Goal: Task Accomplishment & Management: Manage account settings

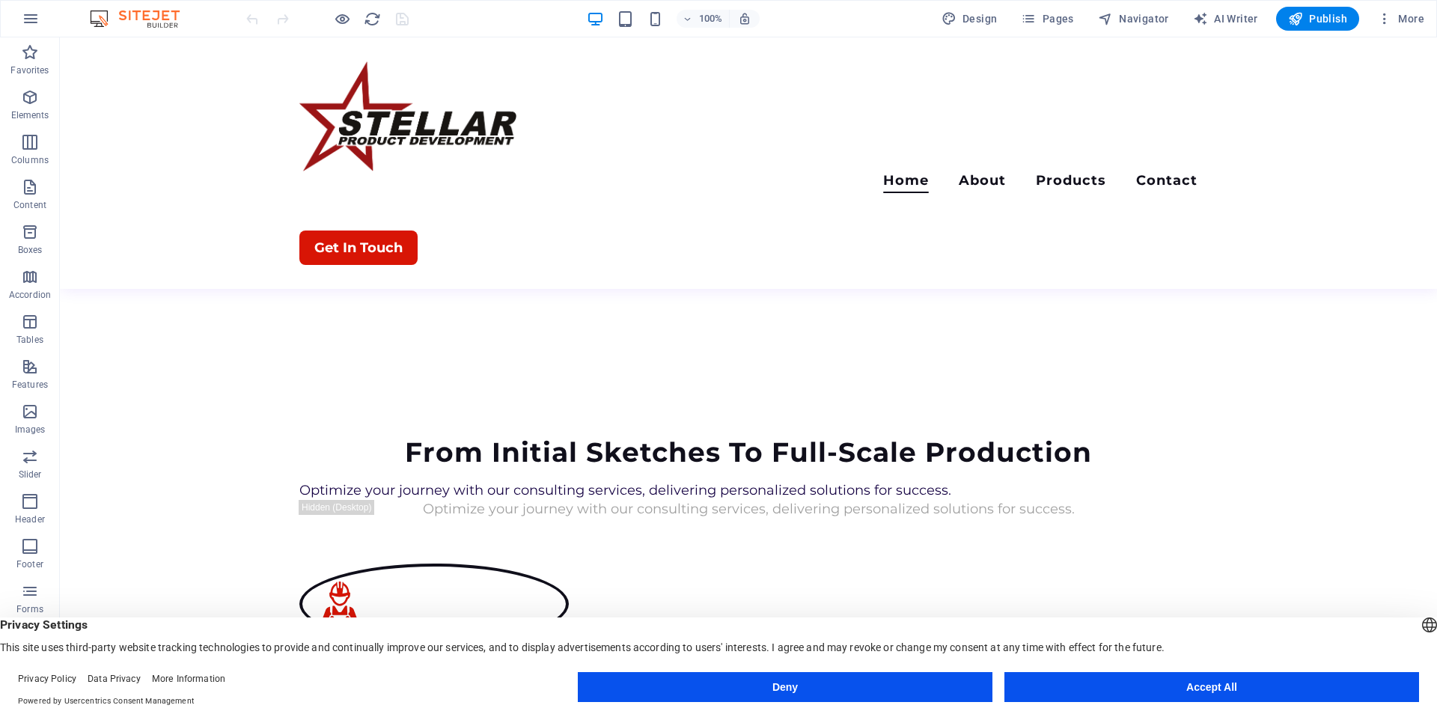
scroll to position [1299, 0]
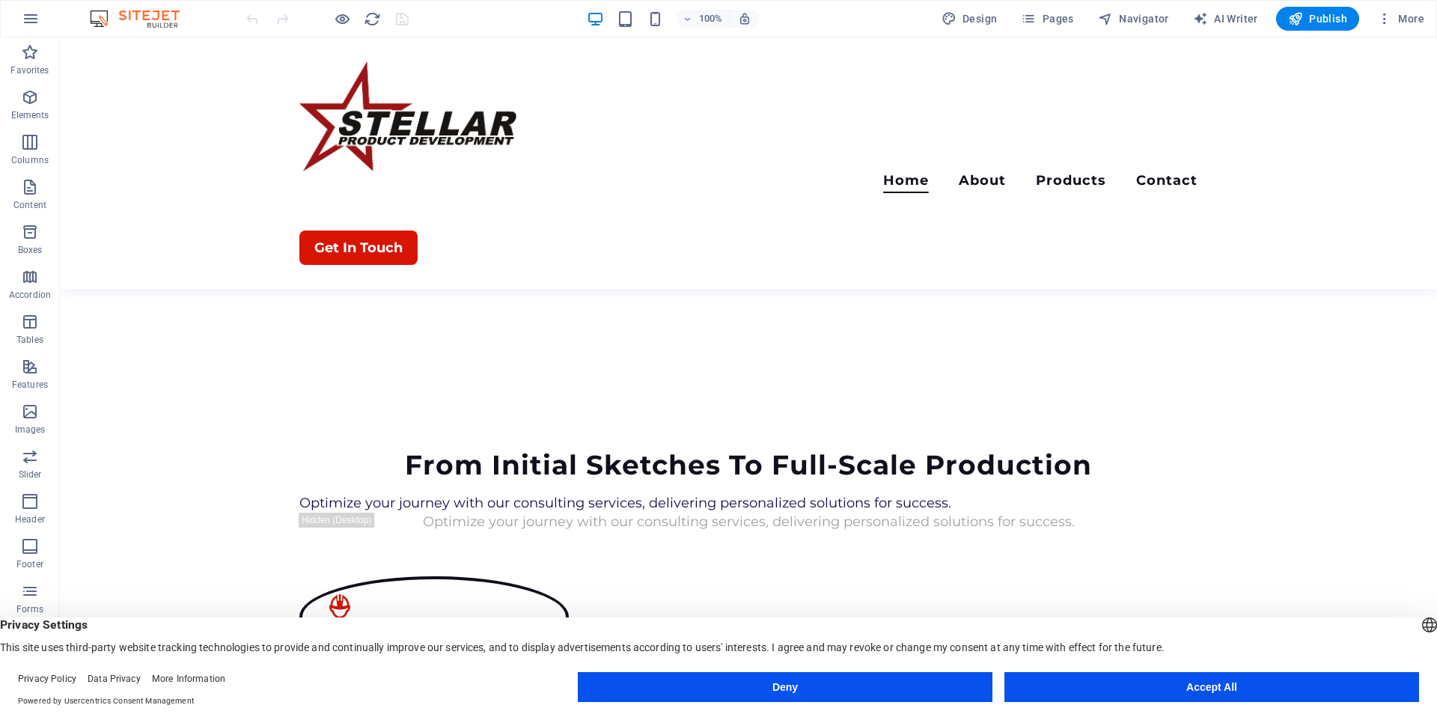
click at [888, 705] on div "Deny Accept All" at bounding box center [998, 690] width 841 height 36
click at [892, 698] on button "Deny" at bounding box center [785, 687] width 415 height 30
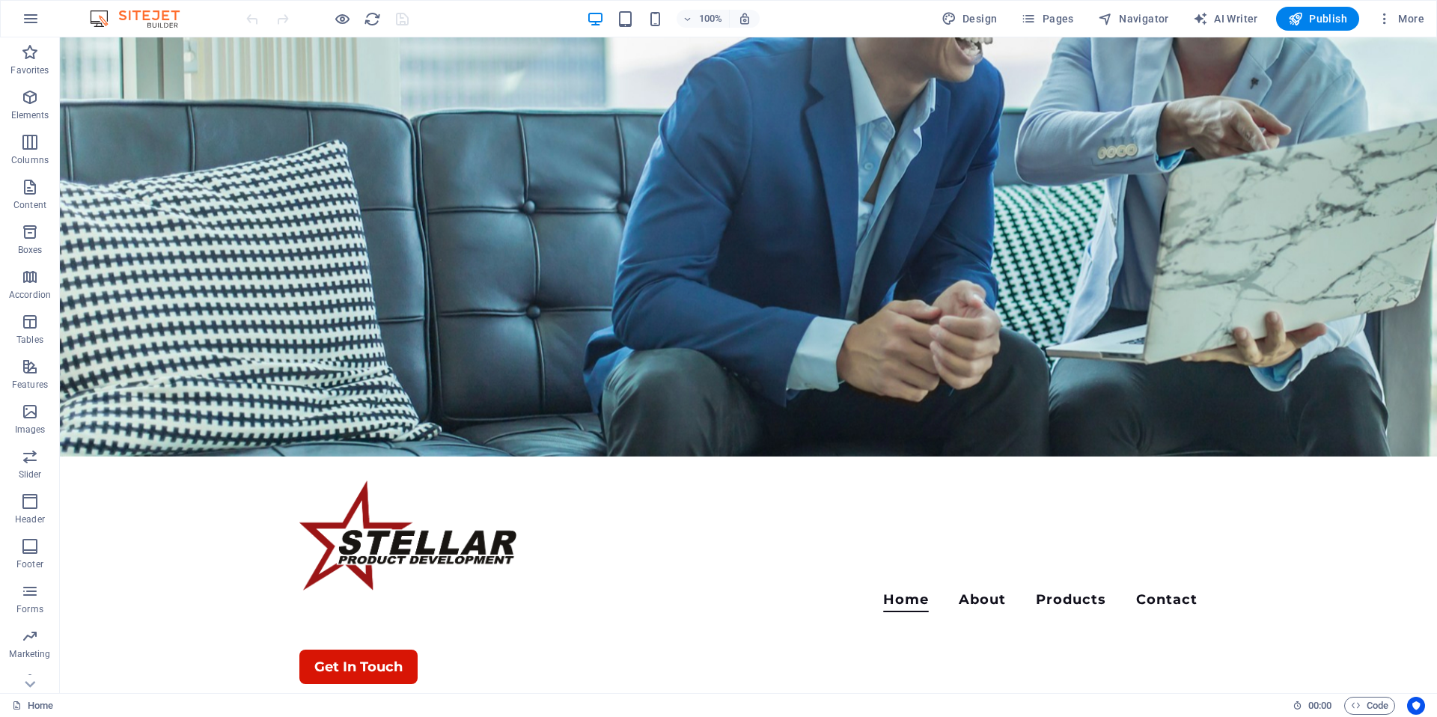
scroll to position [0, 0]
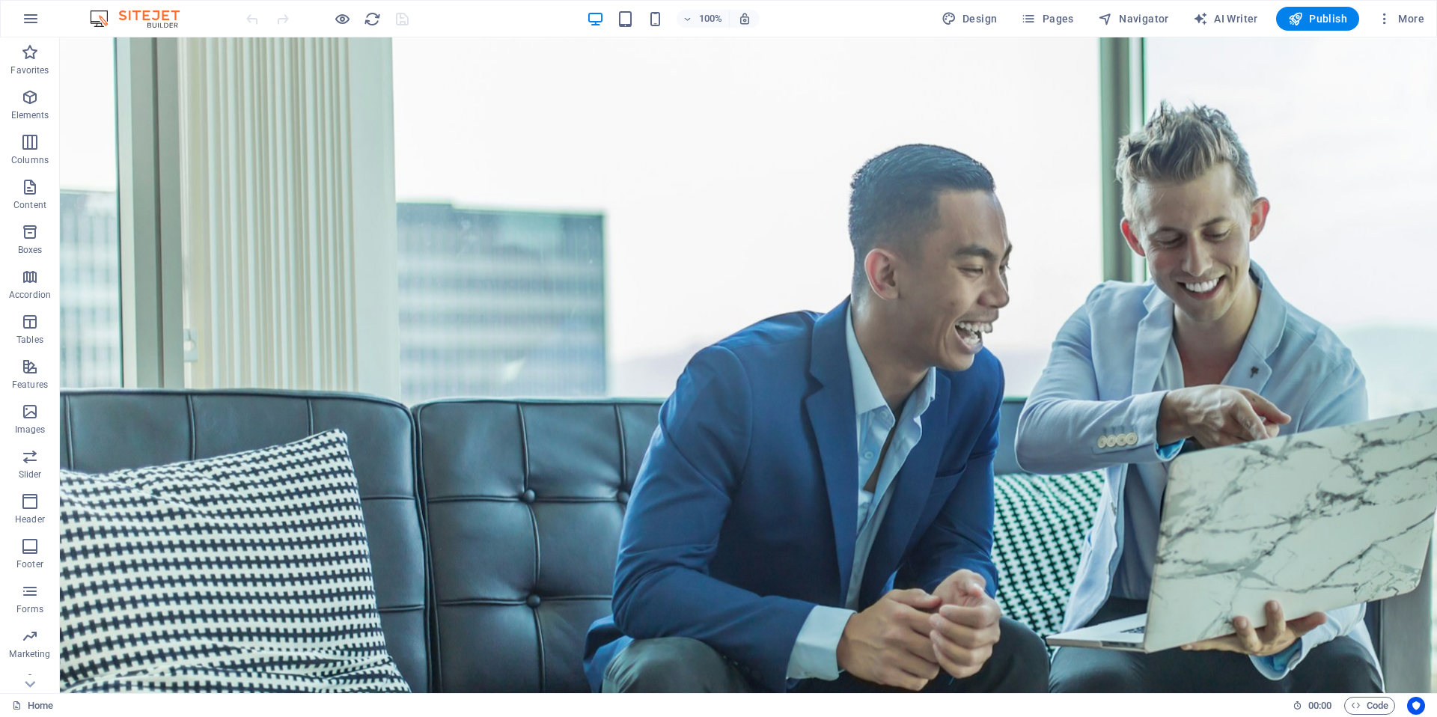
drag, startPoint x: 1431, startPoint y: 487, endPoint x: 1435, endPoint y: 67, distance: 419.9
click at [1382, 21] on icon "button" at bounding box center [1384, 18] width 15 height 15
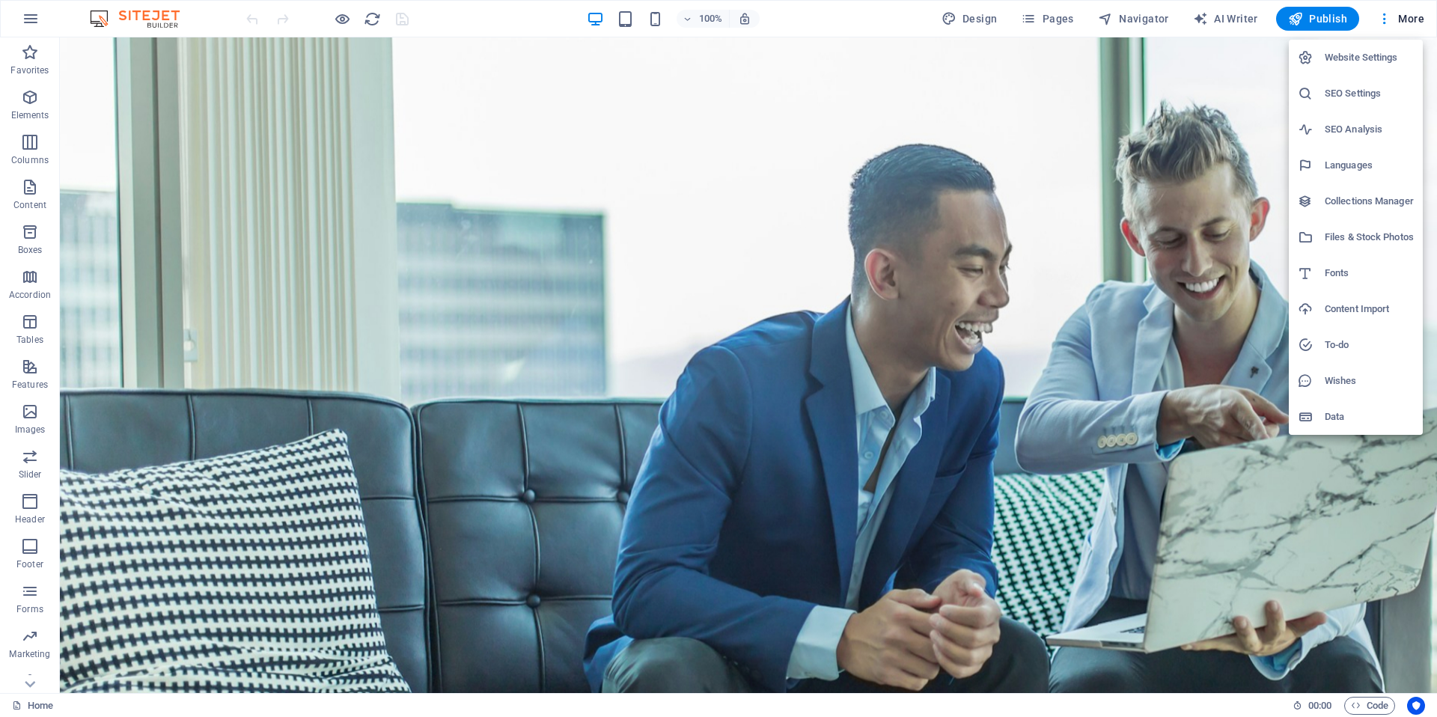
click at [972, 19] on div at bounding box center [718, 358] width 1437 height 717
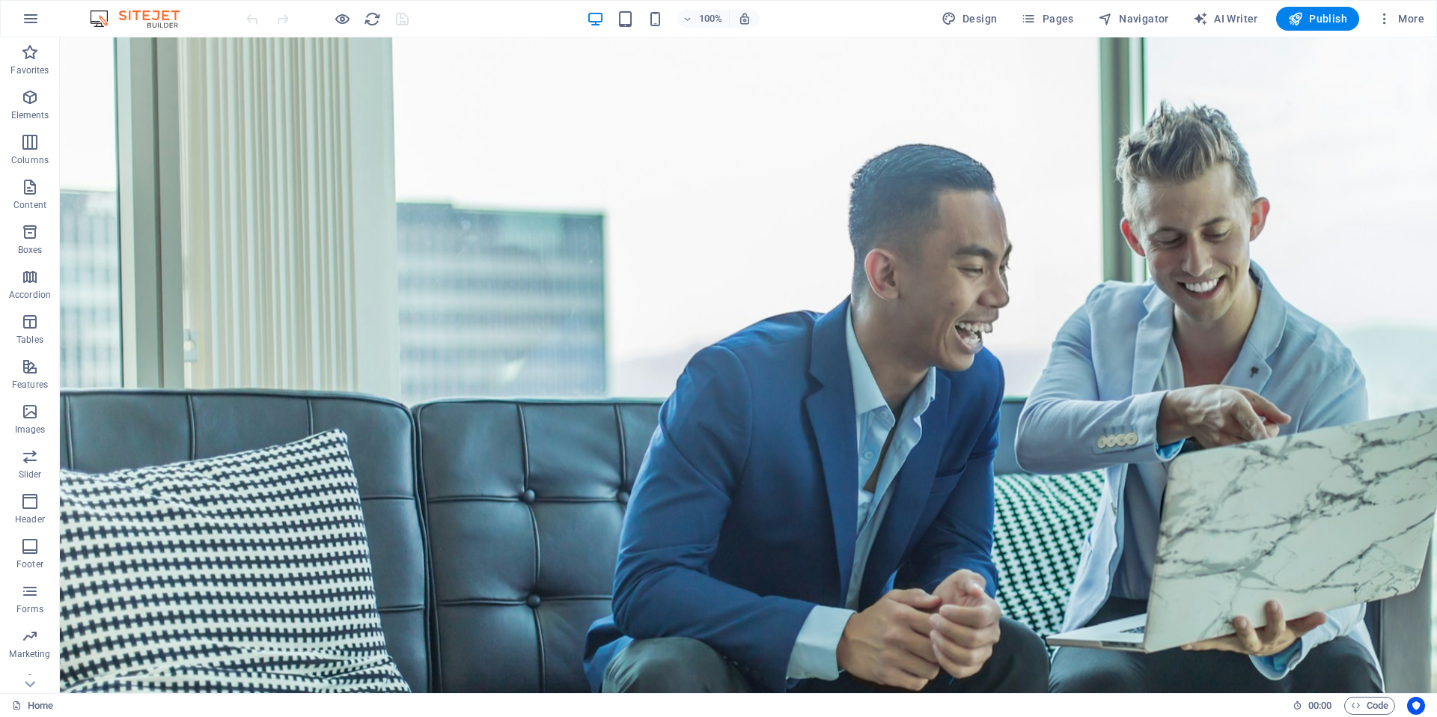
click at [972, 19] on div "Website Settings SEO Settings SEO Analysis Languages Collections Manager Files …" at bounding box center [718, 363] width 1437 height 708
click at [972, 19] on span "Design" at bounding box center [970, 18] width 56 height 15
select select "700"
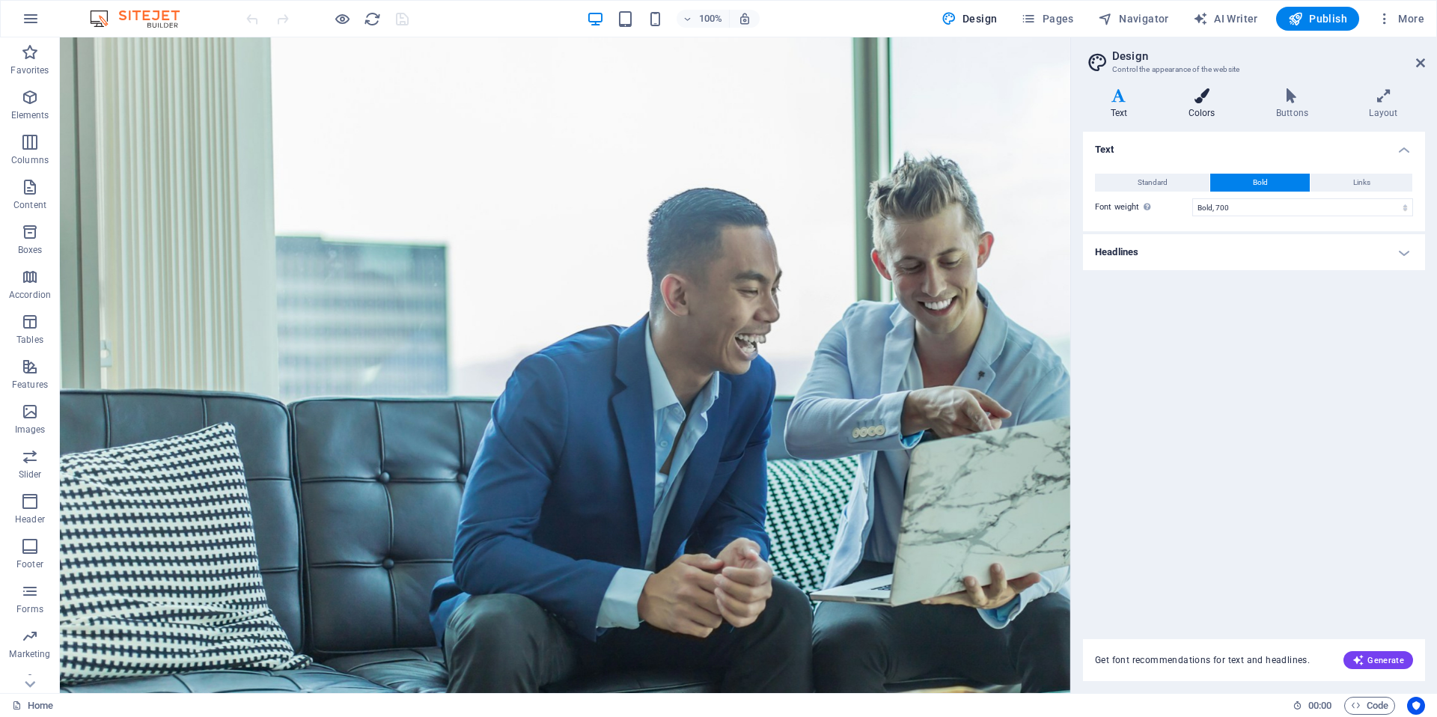
click at [1213, 103] on h4 "Colors" at bounding box center [1205, 103] width 88 height 31
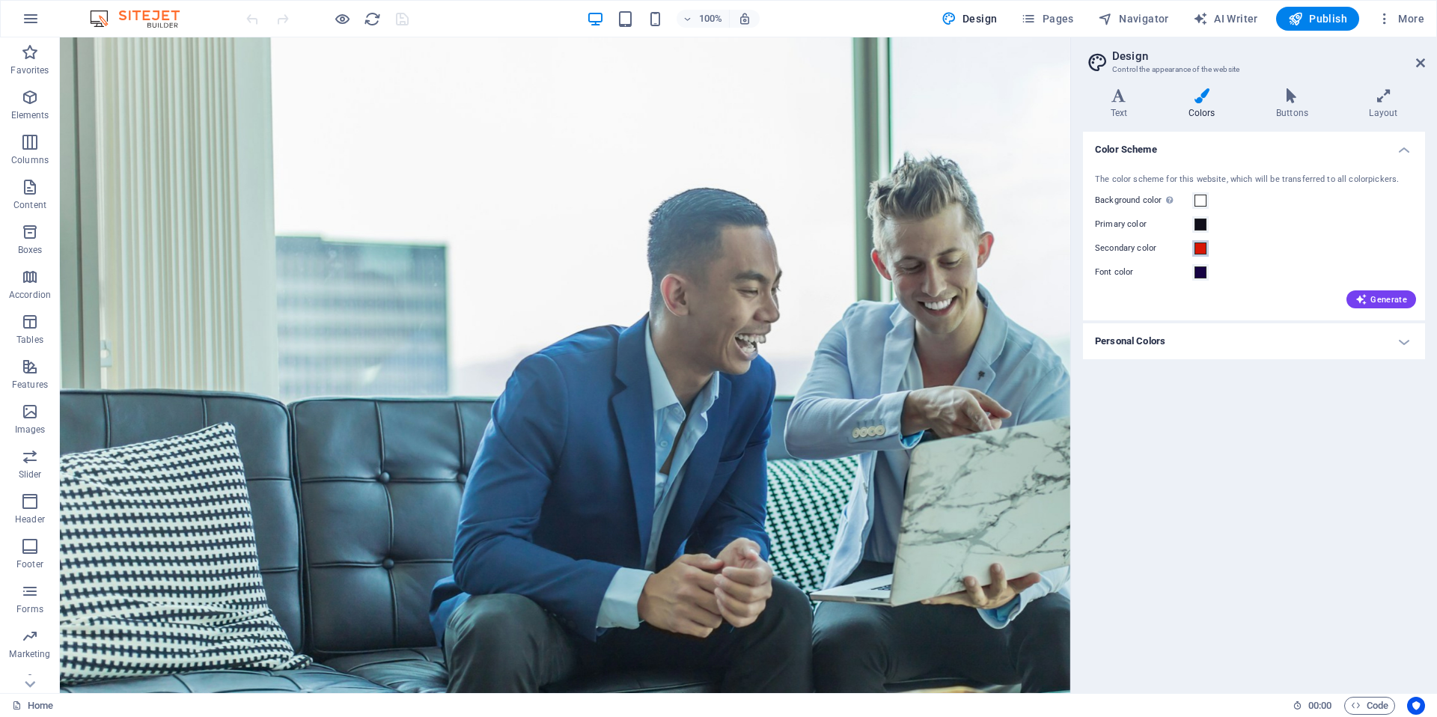
click at [1201, 248] on span at bounding box center [1201, 249] width 12 height 12
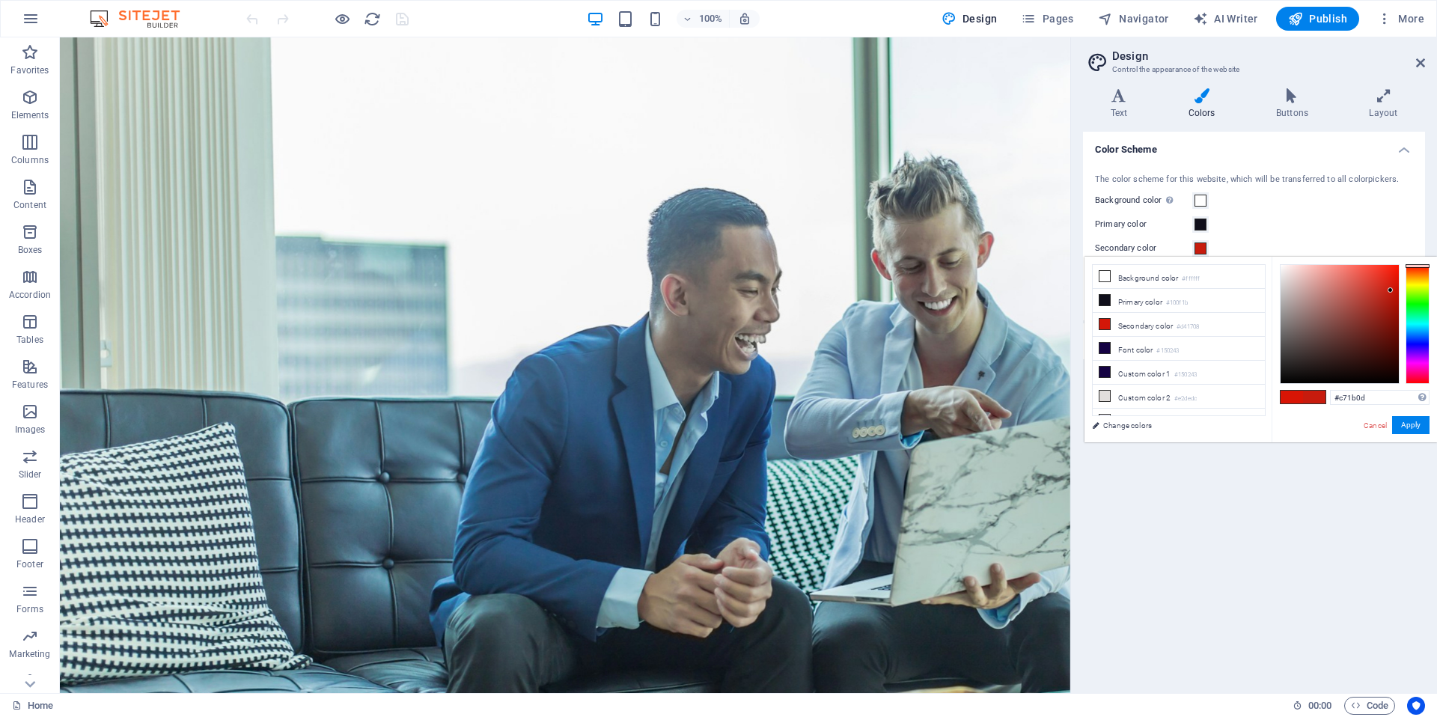
click at [1391, 290] on div at bounding box center [1340, 324] width 118 height 118
click at [1388, 291] on div at bounding box center [1387, 290] width 5 height 5
click at [1412, 430] on button "Apply" at bounding box center [1410, 425] width 37 height 18
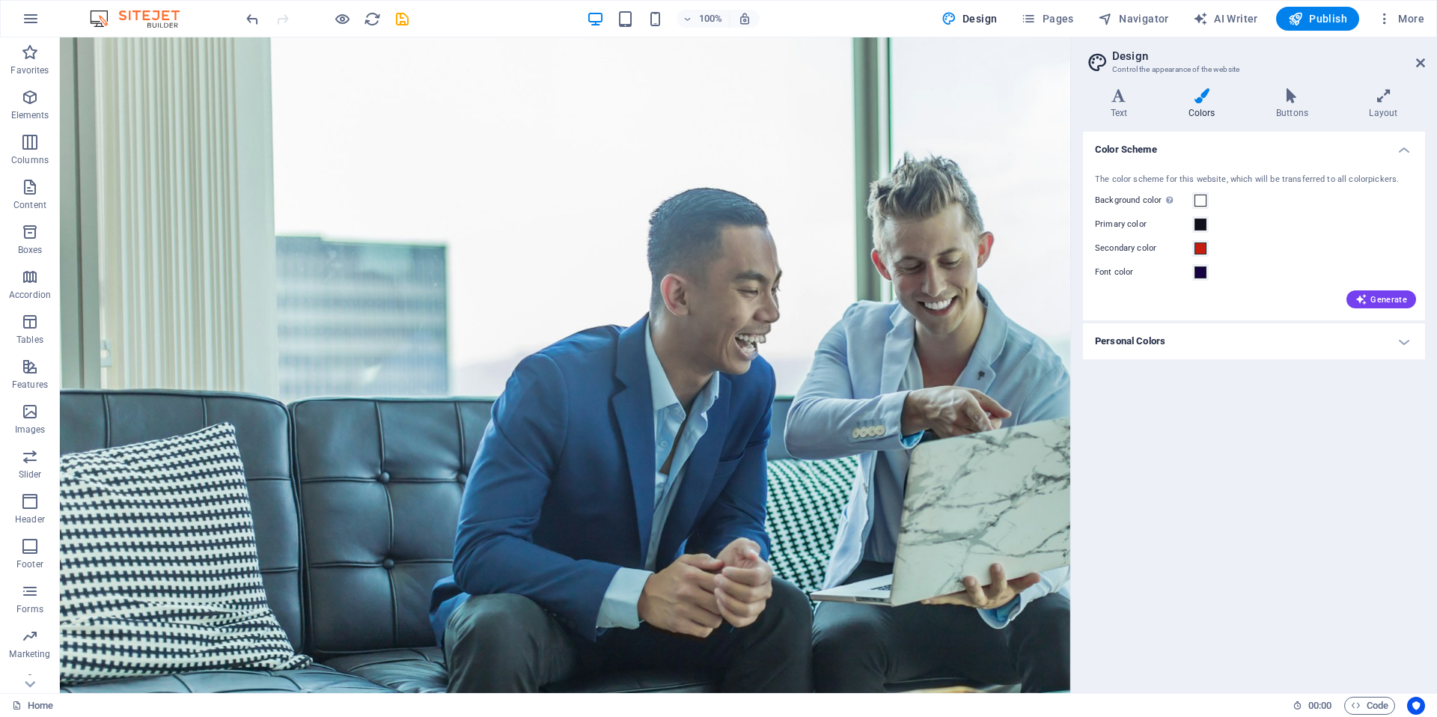
click at [1202, 338] on h4 "Personal Colors" at bounding box center [1254, 341] width 342 height 36
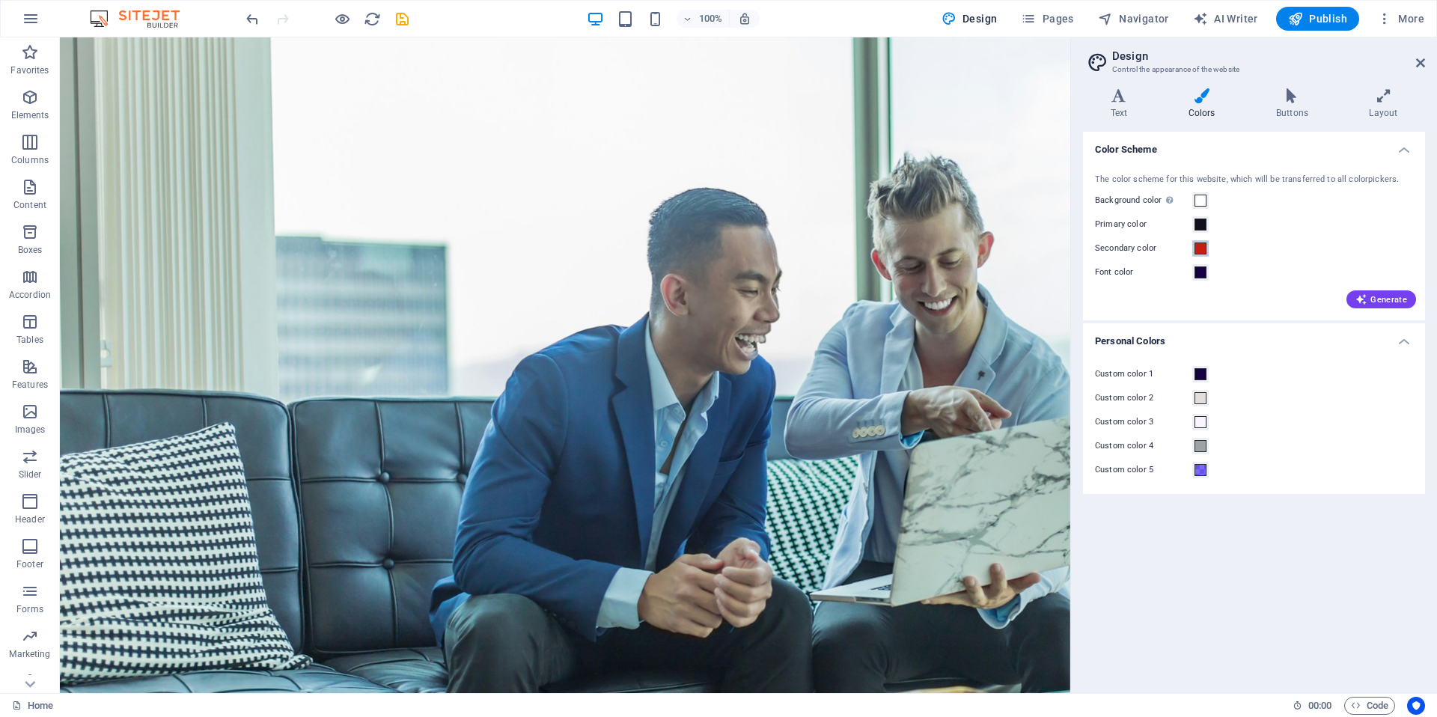
click at [1204, 248] on span at bounding box center [1201, 249] width 12 height 12
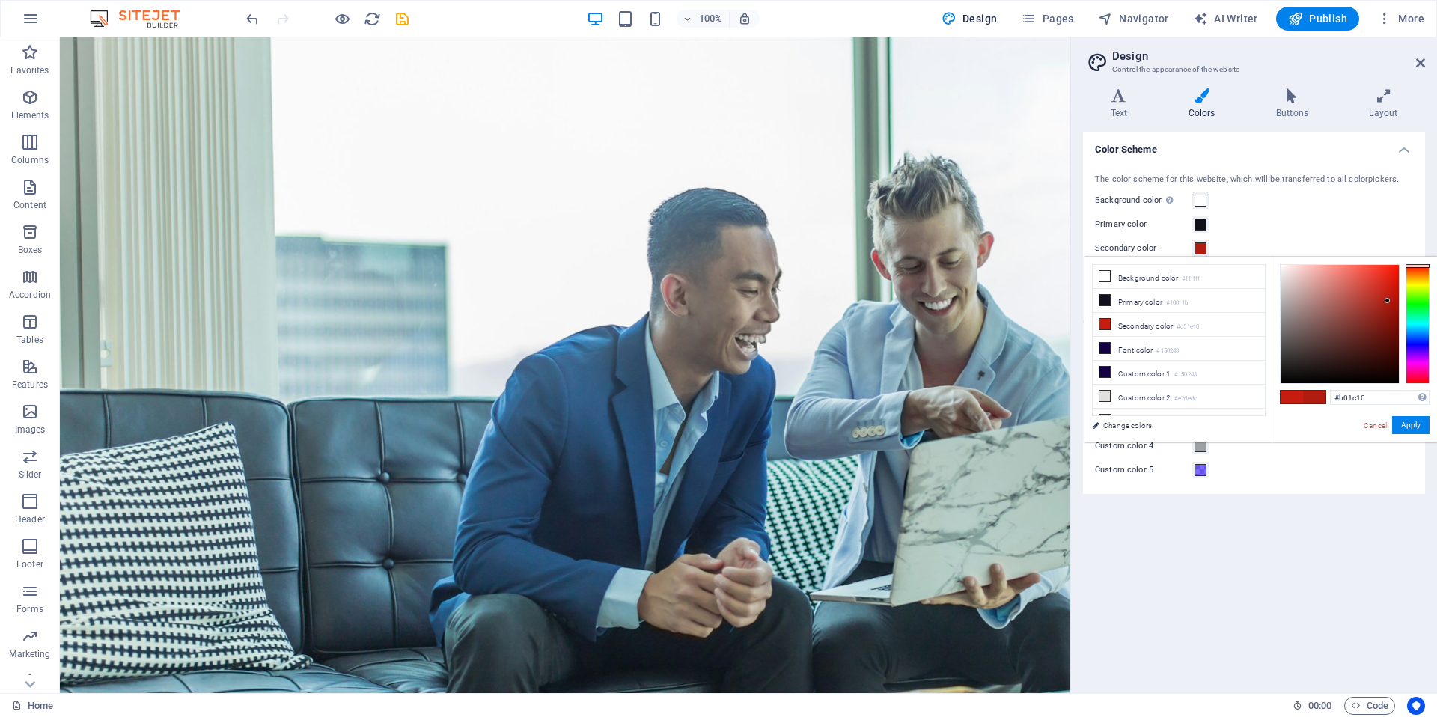
drag, startPoint x: 1387, startPoint y: 292, endPoint x: 1388, endPoint y: 301, distance: 9.0
click at [1388, 301] on div at bounding box center [1387, 300] width 5 height 5
click at [1403, 424] on button "Apply" at bounding box center [1410, 425] width 37 height 18
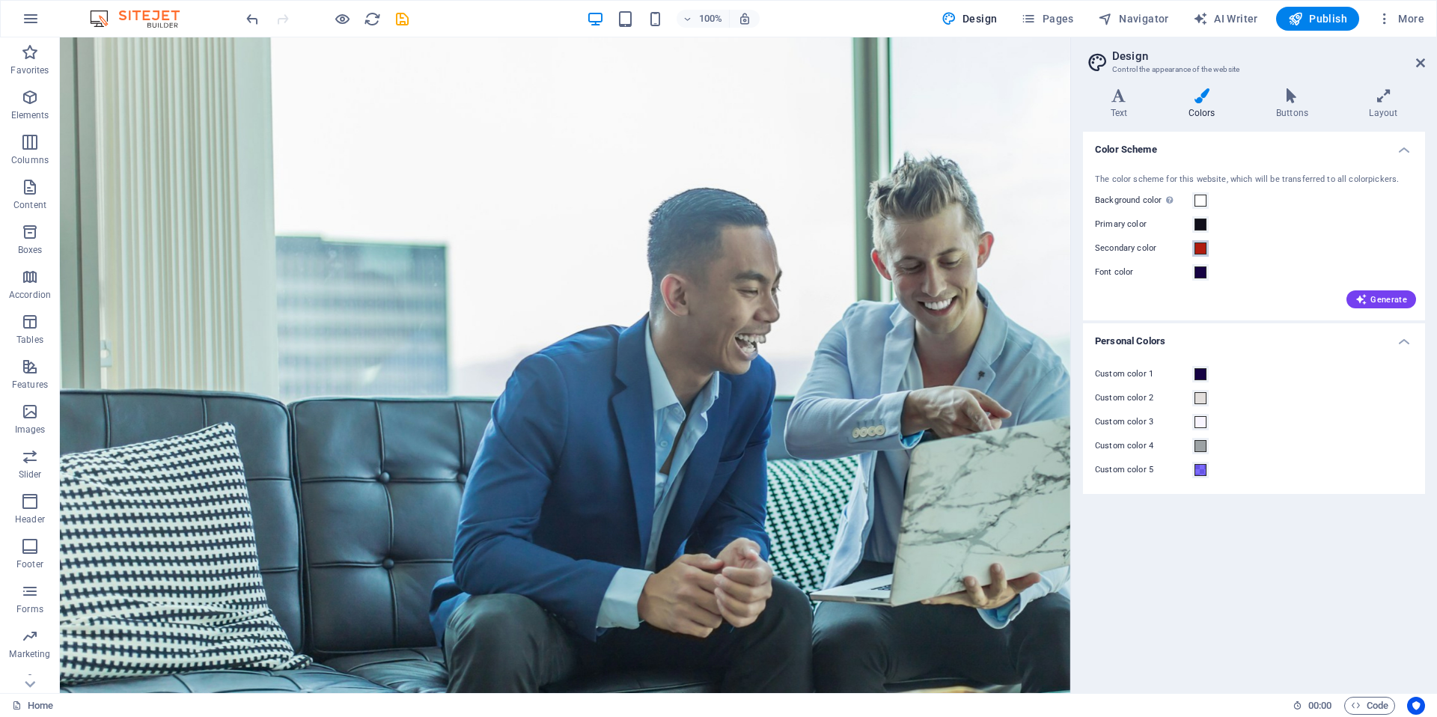
click at [1204, 243] on span at bounding box center [1201, 249] width 12 height 12
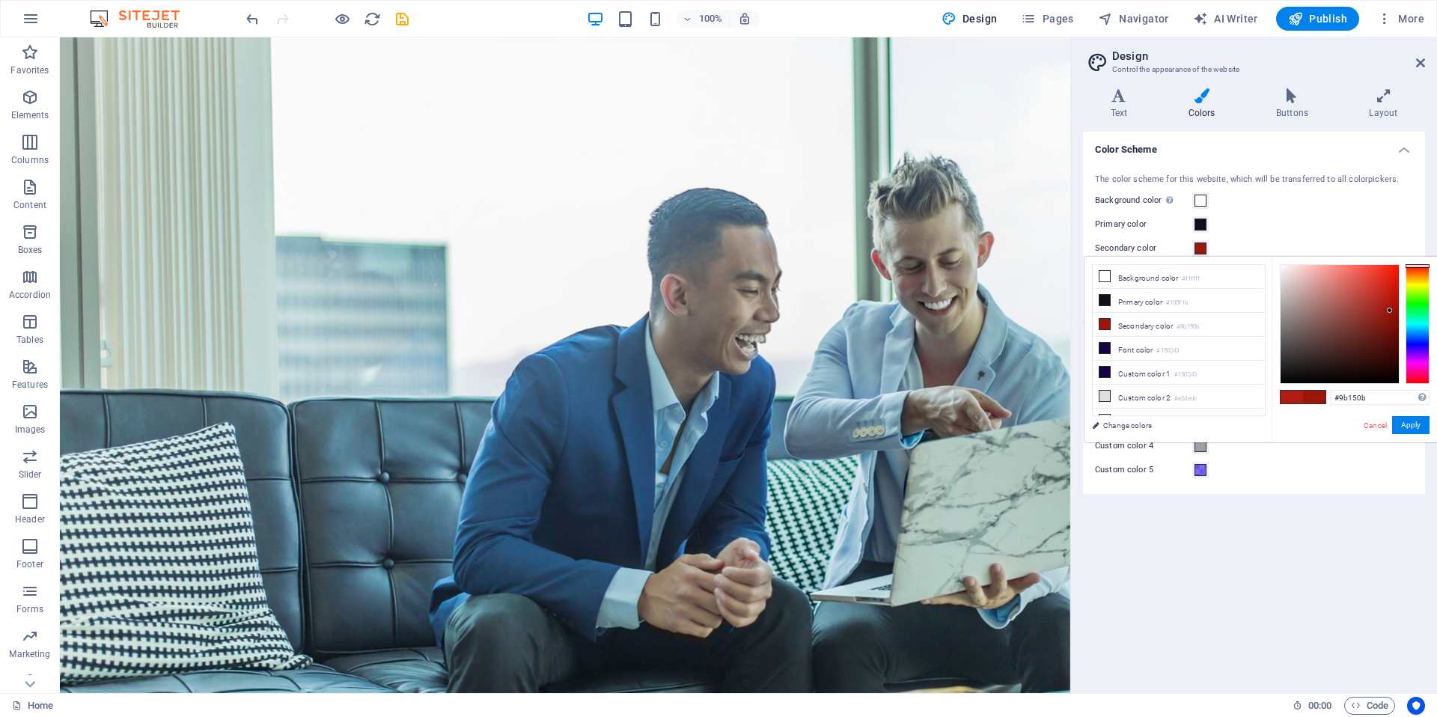
drag, startPoint x: 1385, startPoint y: 304, endPoint x: 1390, endPoint y: 311, distance: 8.1
click at [1390, 311] on div at bounding box center [1340, 324] width 118 height 118
drag, startPoint x: 1391, startPoint y: 306, endPoint x: 1393, endPoint y: 297, distance: 9.1
click at [1393, 297] on div at bounding box center [1340, 324] width 118 height 118
click at [1408, 419] on button "Apply" at bounding box center [1410, 425] width 37 height 18
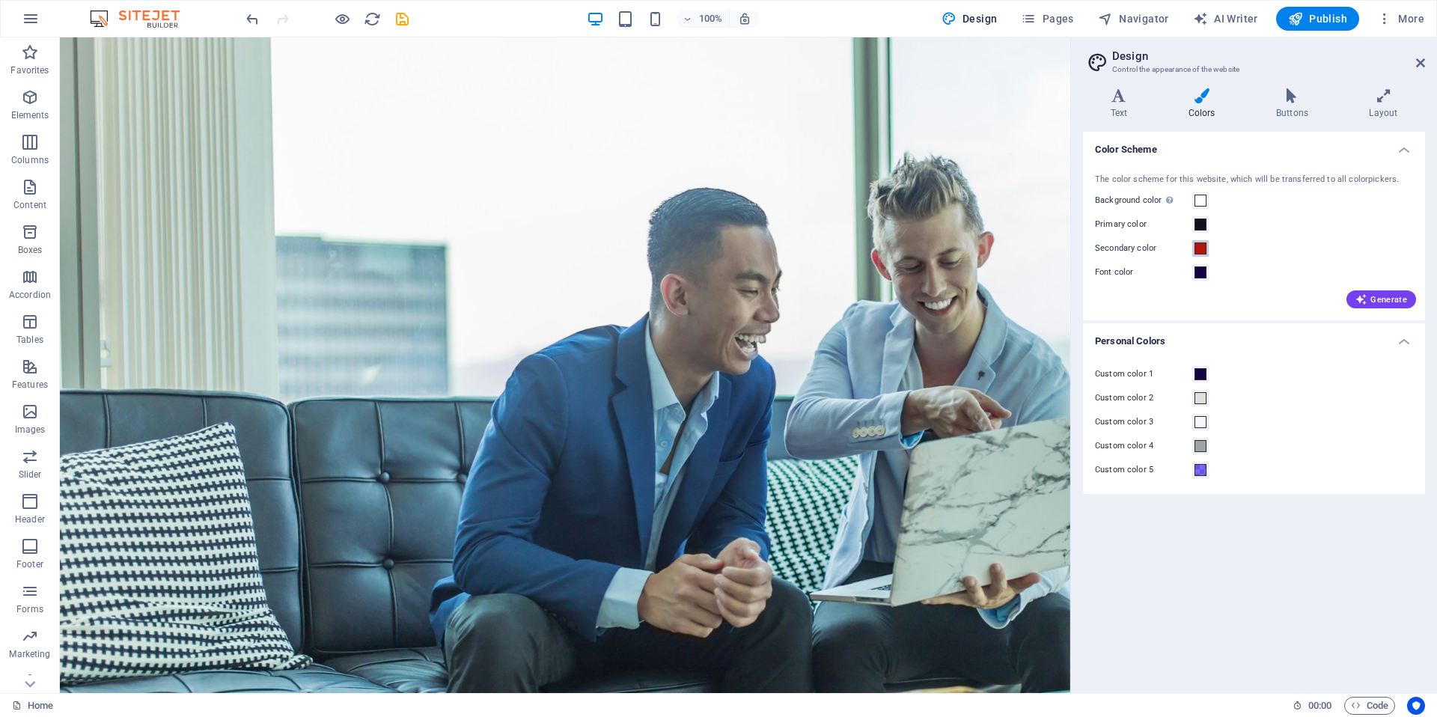
click at [1201, 250] on span at bounding box center [1201, 249] width 12 height 12
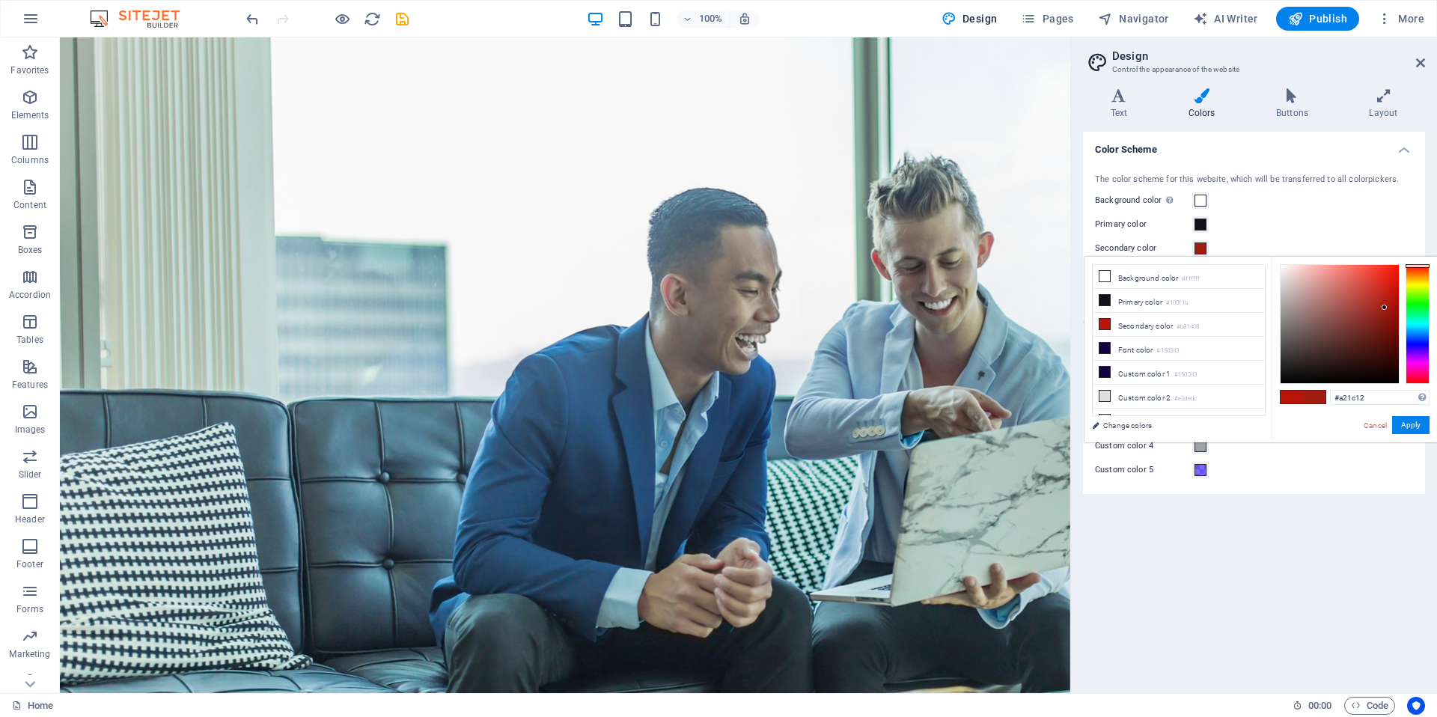
drag, startPoint x: 1394, startPoint y: 296, endPoint x: 1385, endPoint y: 308, distance: 14.4
click at [1385, 308] on div at bounding box center [1384, 307] width 5 height 5
click at [1386, 313] on div at bounding box center [1340, 324] width 118 height 118
click at [1386, 318] on div at bounding box center [1340, 324] width 118 height 118
click at [1390, 328] on div at bounding box center [1340, 324] width 118 height 118
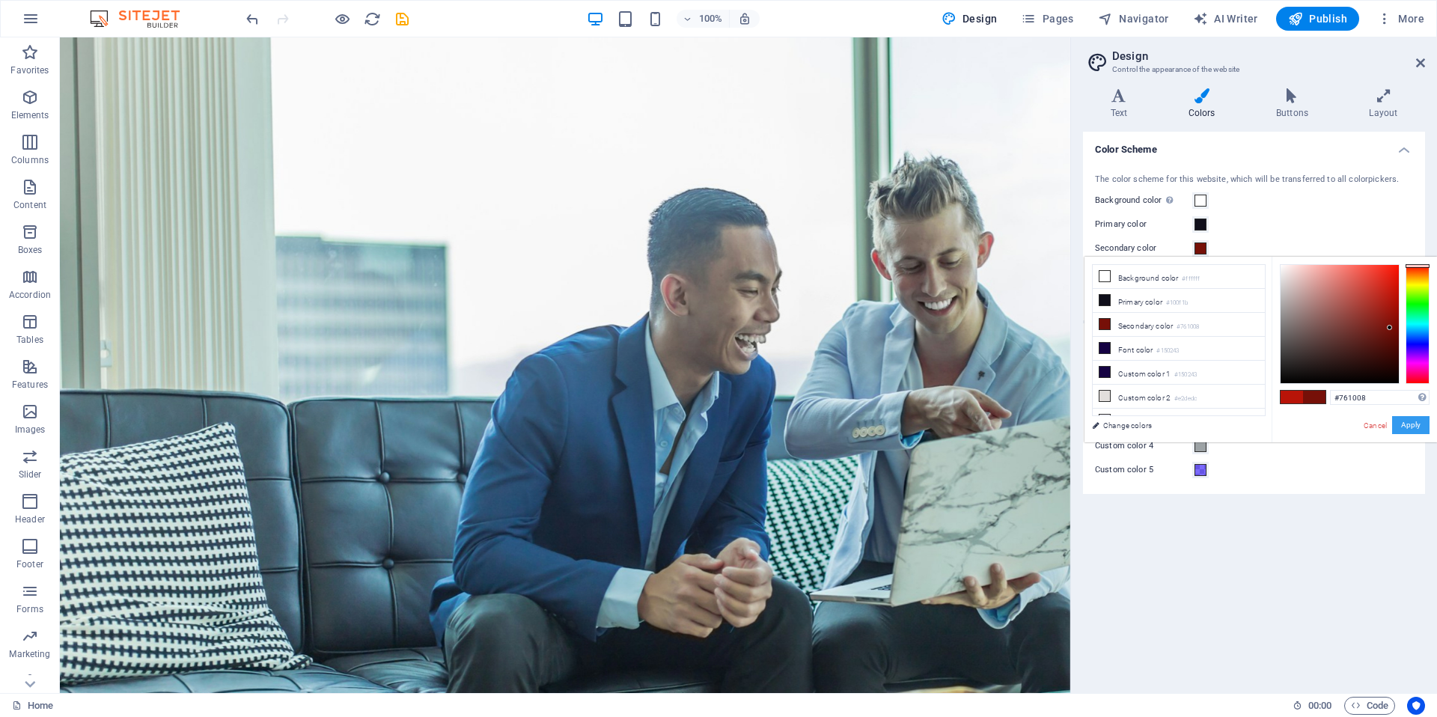
click at [1408, 420] on button "Apply" at bounding box center [1410, 425] width 37 height 18
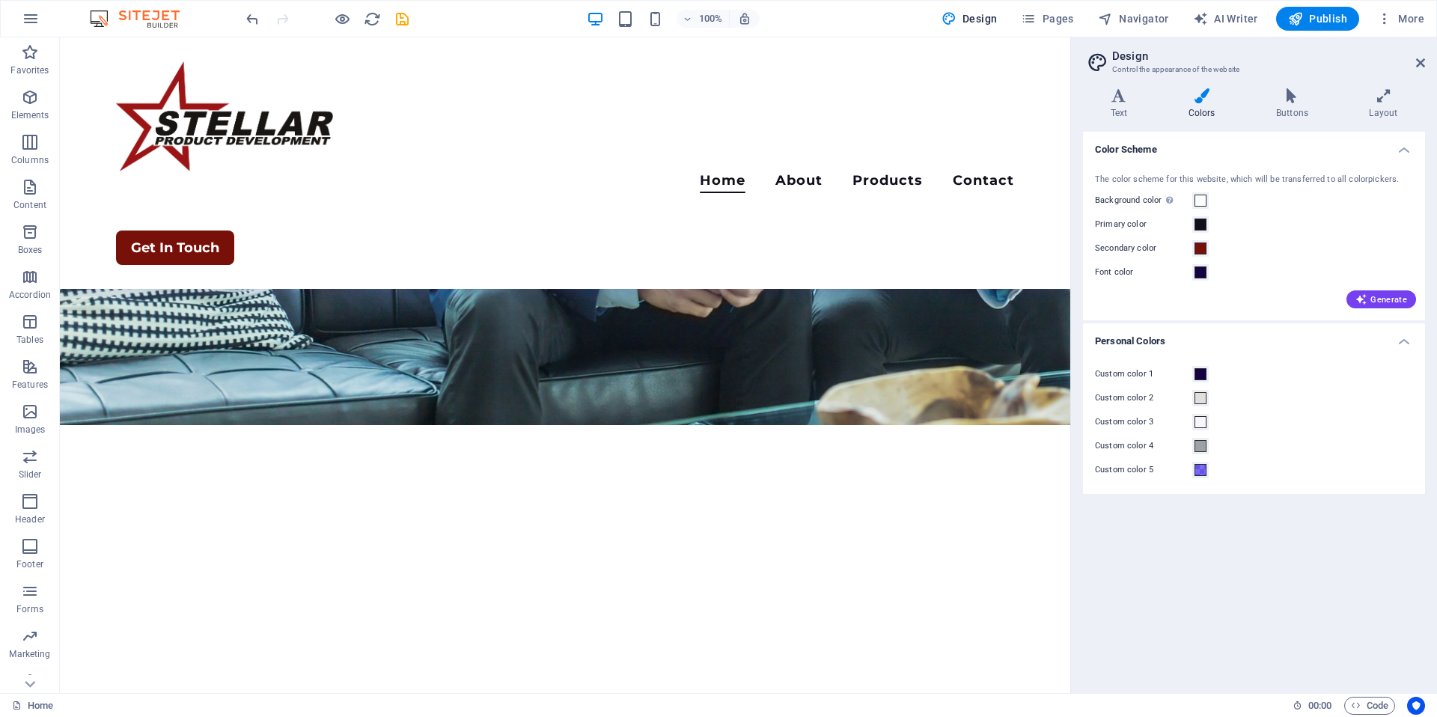
scroll to position [261, 0]
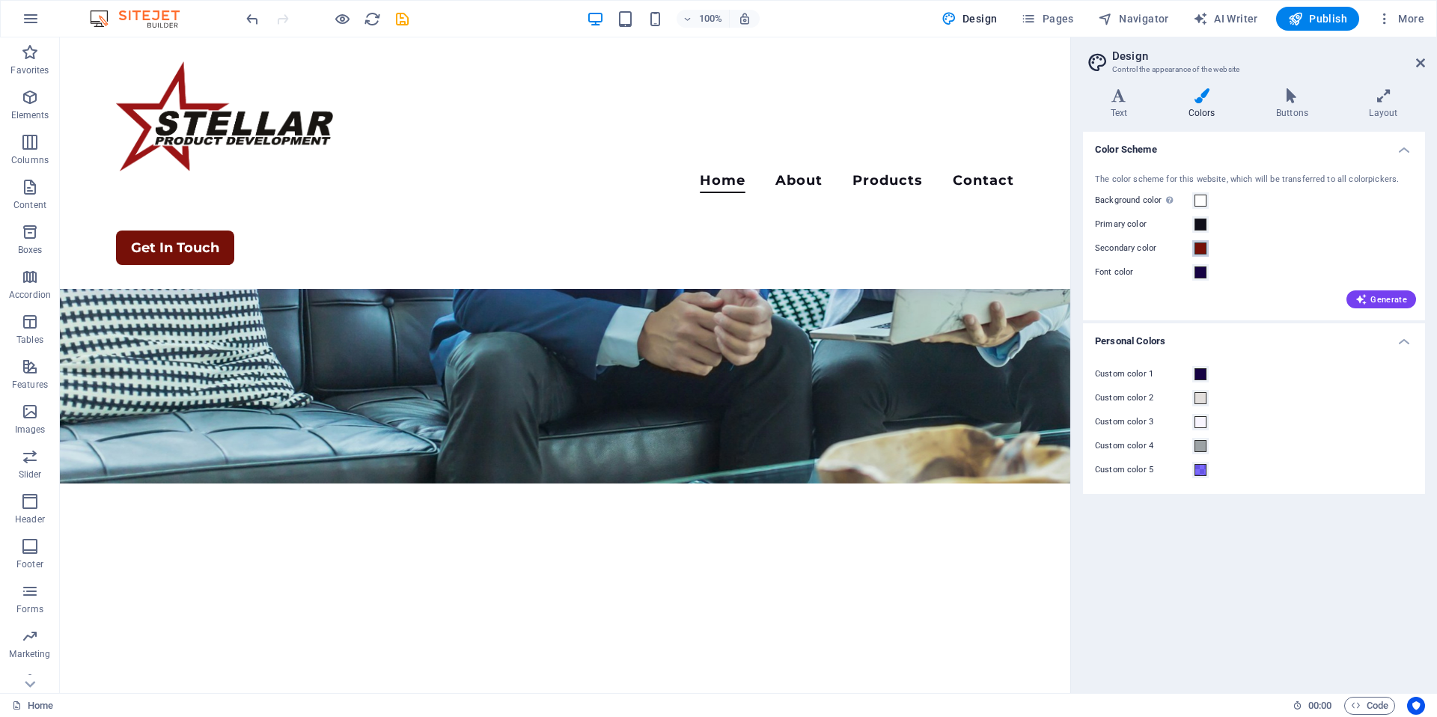
click at [1198, 249] on span at bounding box center [1201, 249] width 12 height 12
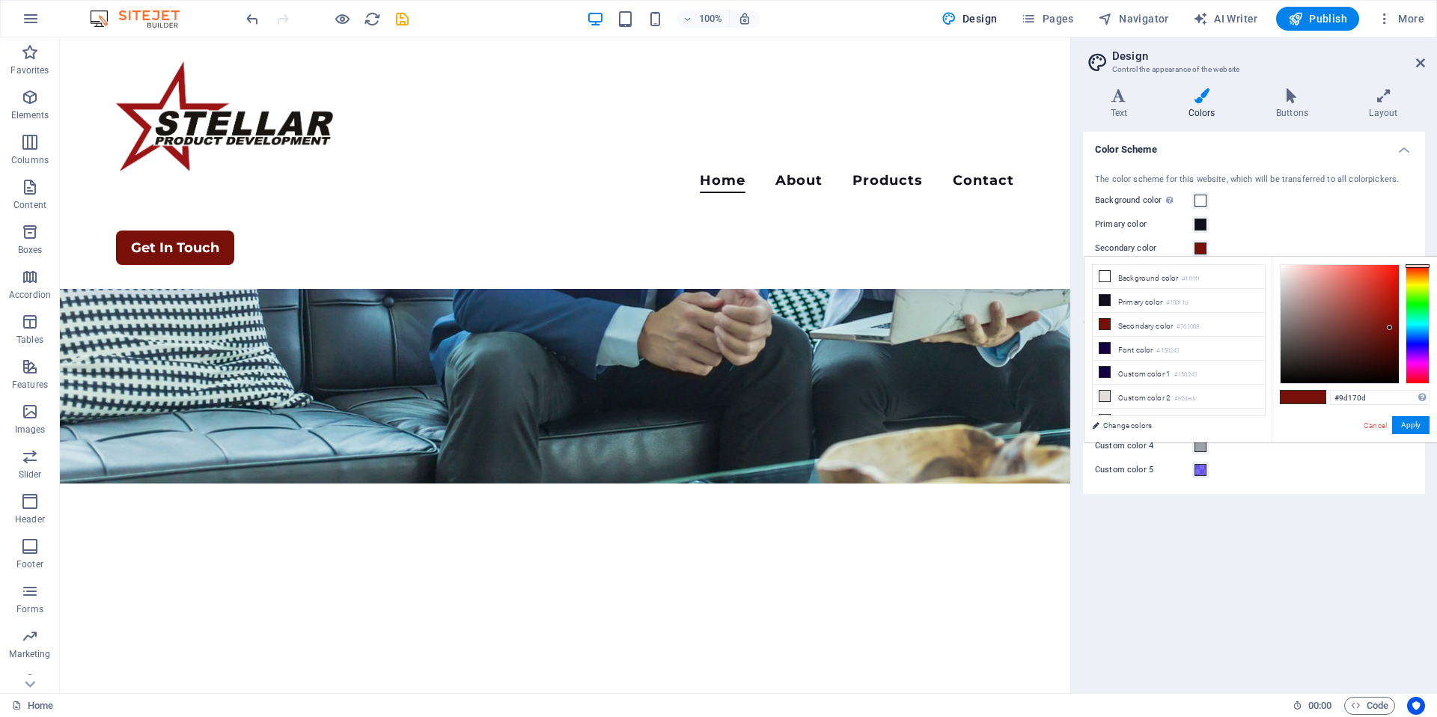
click at [1388, 310] on div at bounding box center [1340, 324] width 118 height 118
click at [1404, 424] on button "Apply" at bounding box center [1410, 425] width 37 height 18
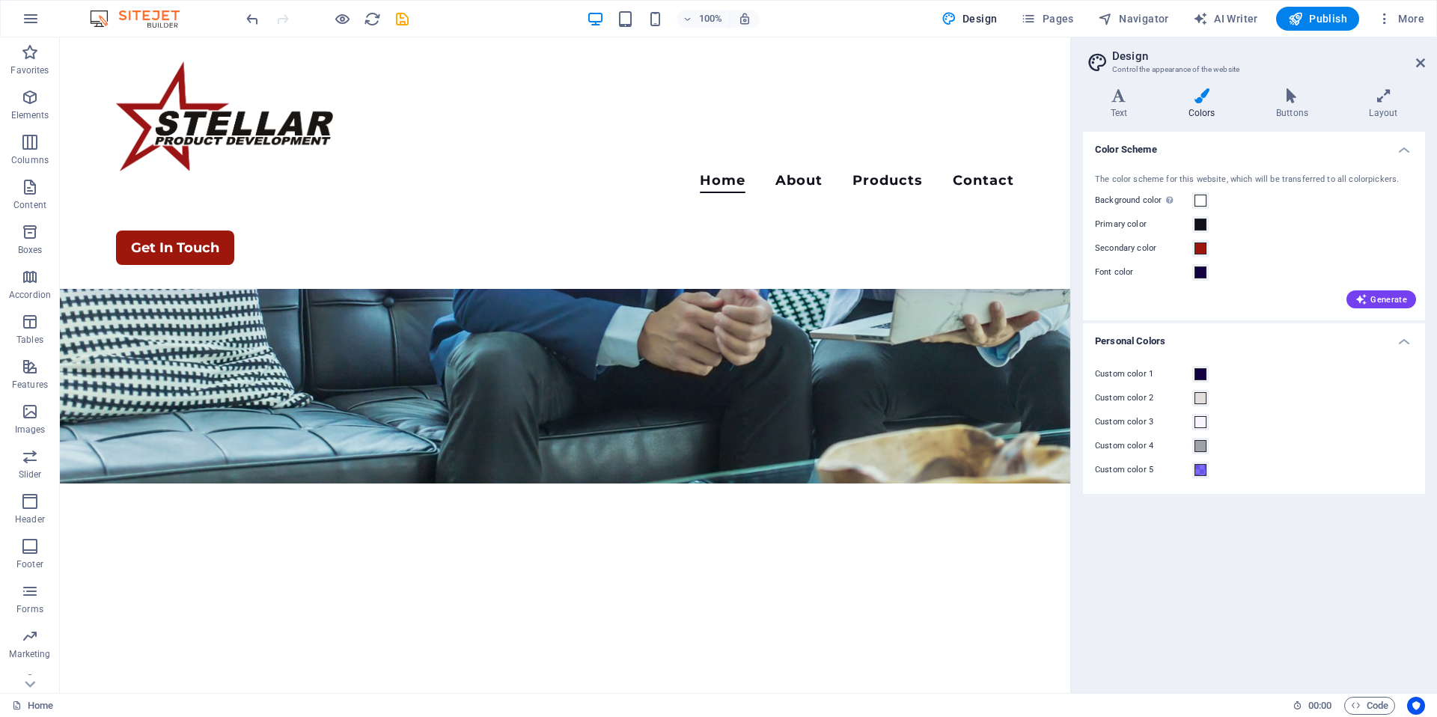
click at [1209, 248] on div "Secondary color" at bounding box center [1254, 249] width 318 height 18
click at [1204, 247] on span at bounding box center [1201, 249] width 12 height 12
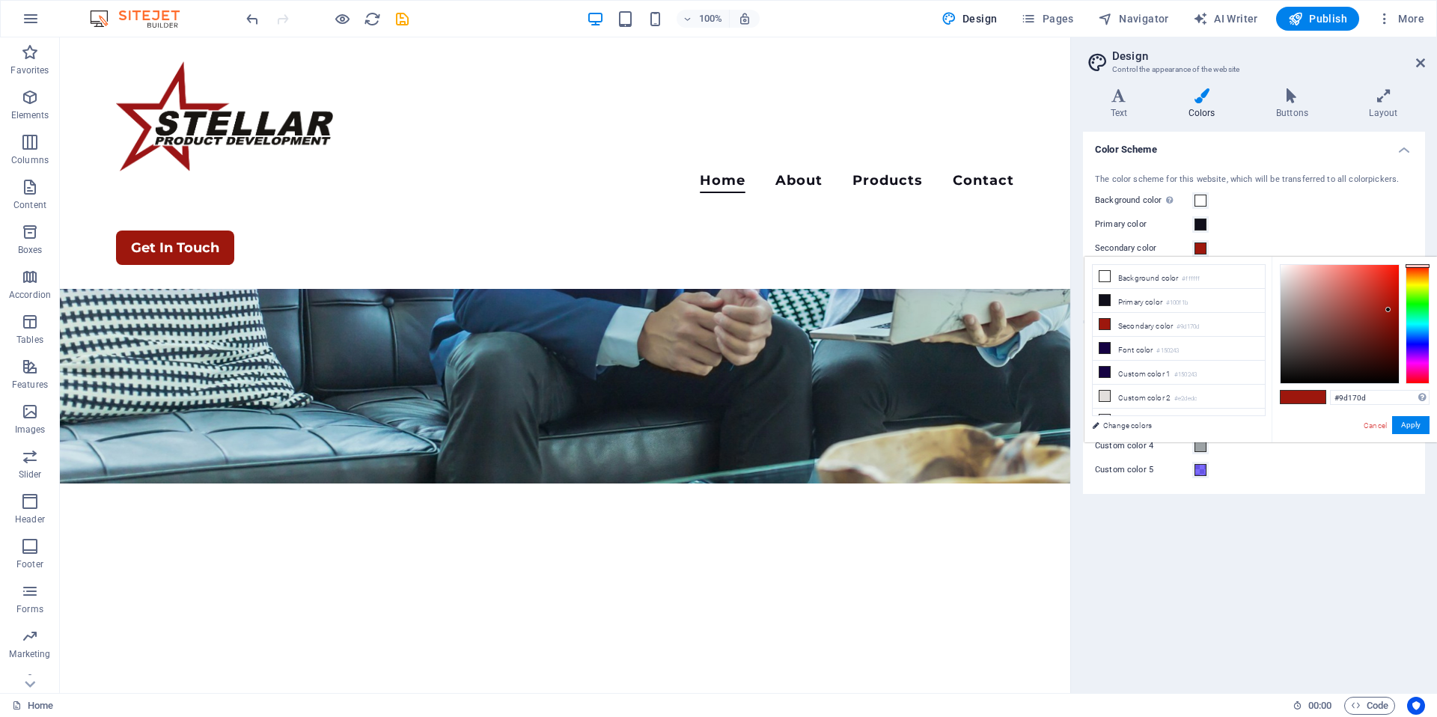
type input "#b0170c"
click at [1390, 301] on div at bounding box center [1340, 324] width 118 height 118
click at [1420, 426] on button "Apply" at bounding box center [1410, 425] width 37 height 18
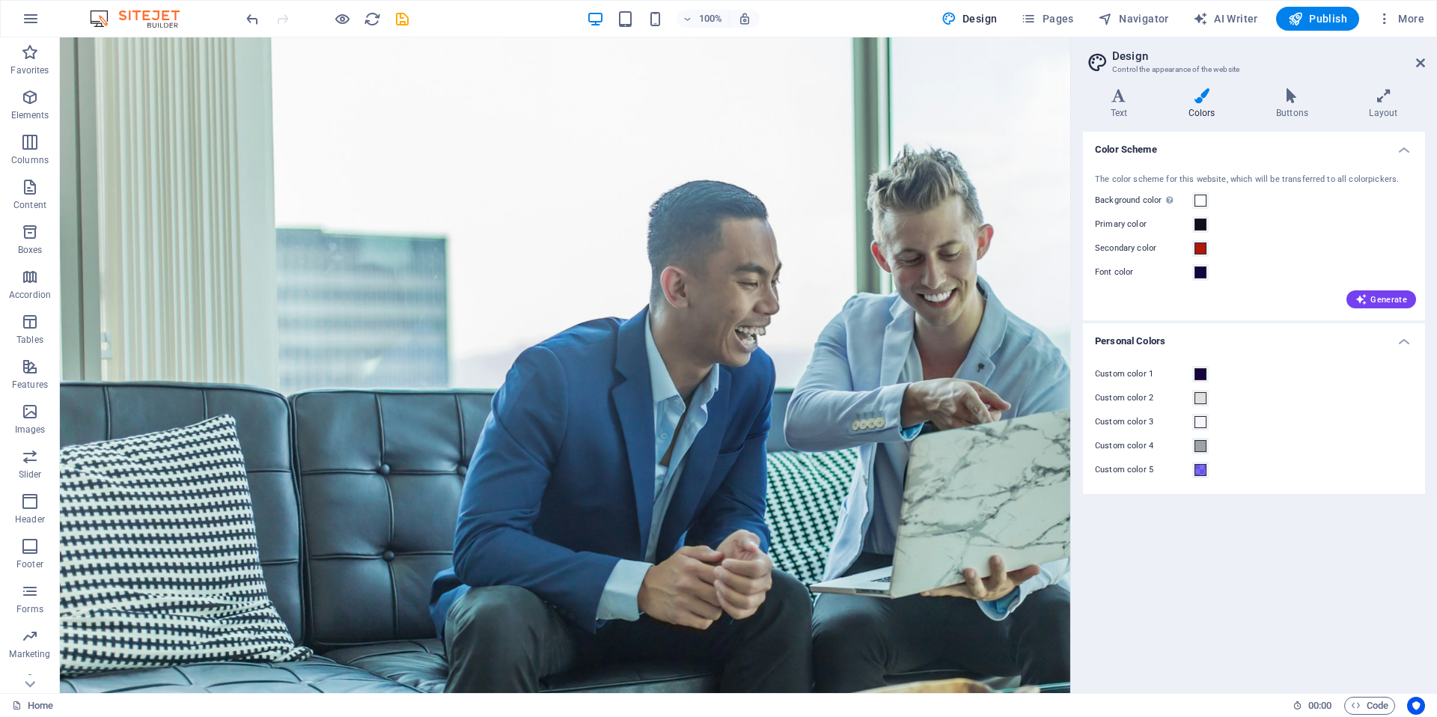
scroll to position [0, 0]
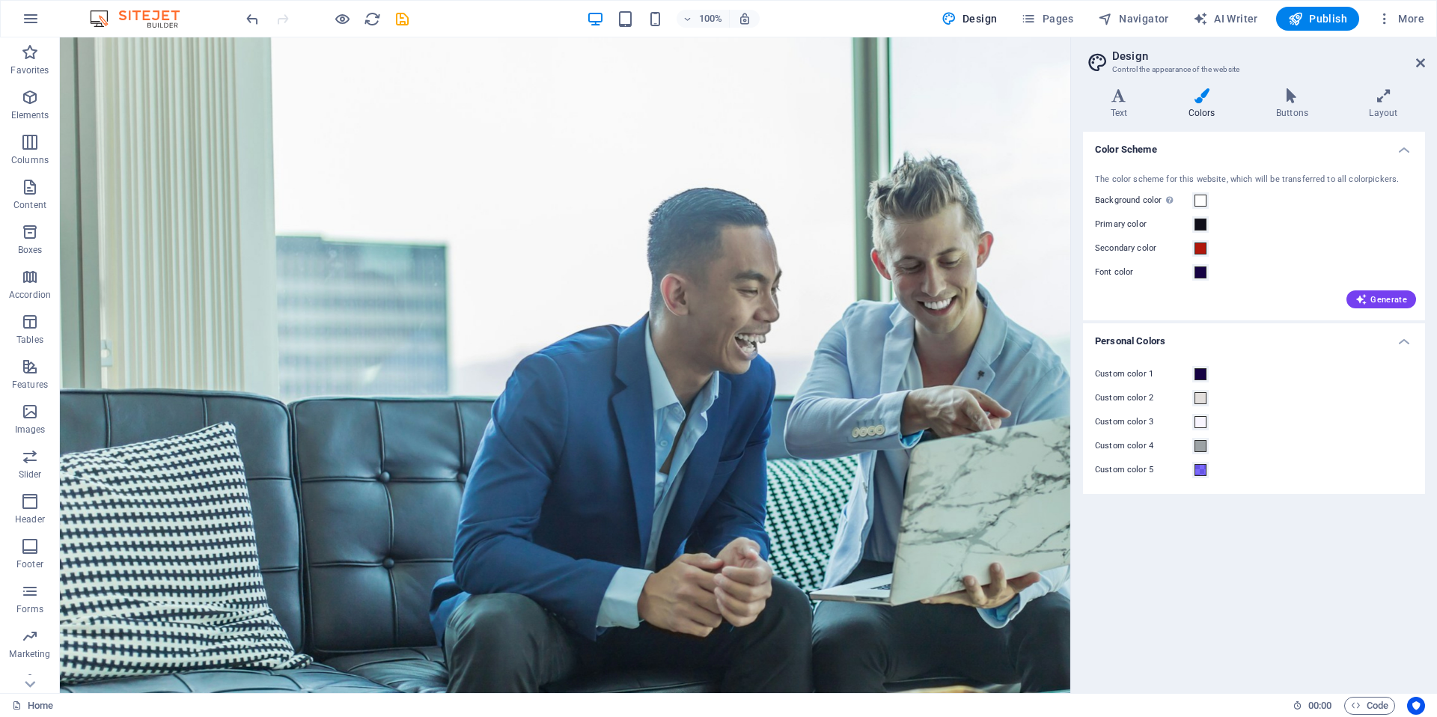
click at [1259, 245] on div "Secondary color" at bounding box center [1254, 249] width 318 height 18
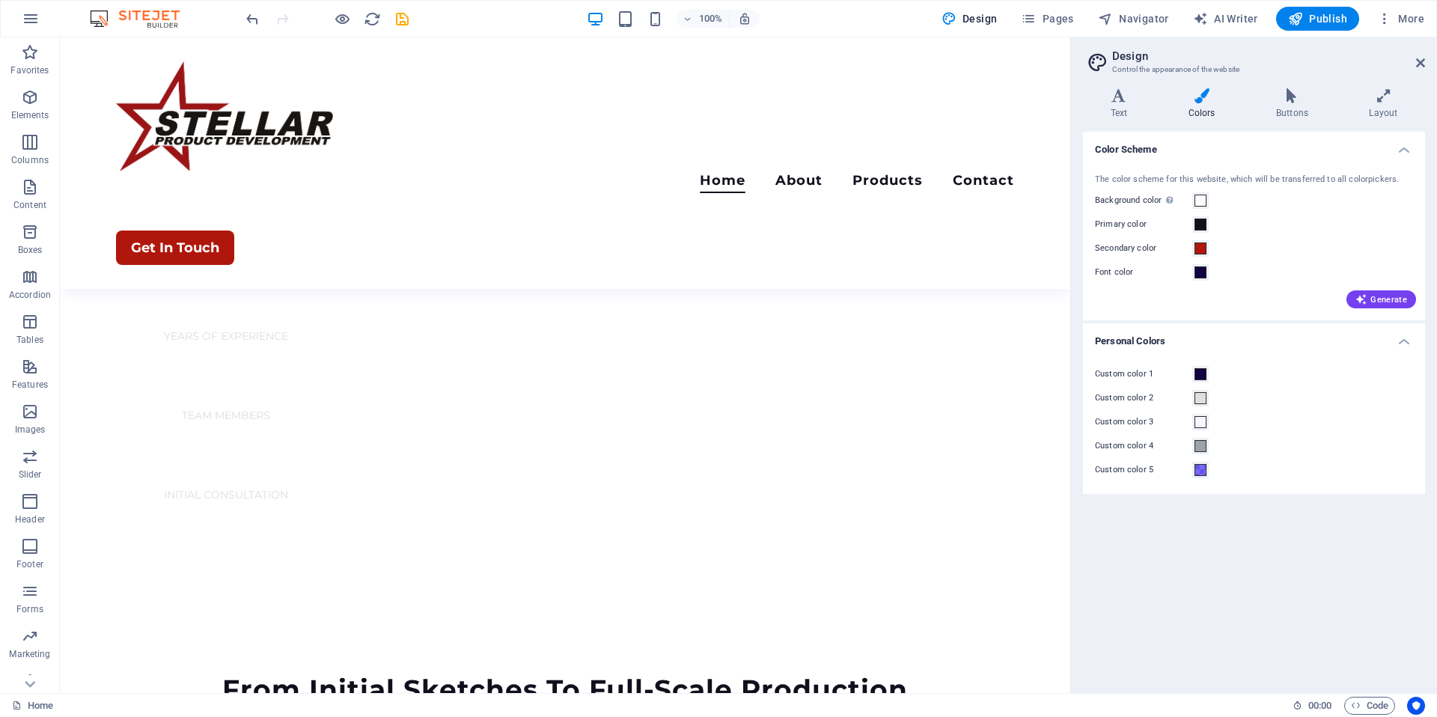
scroll to position [933, 0]
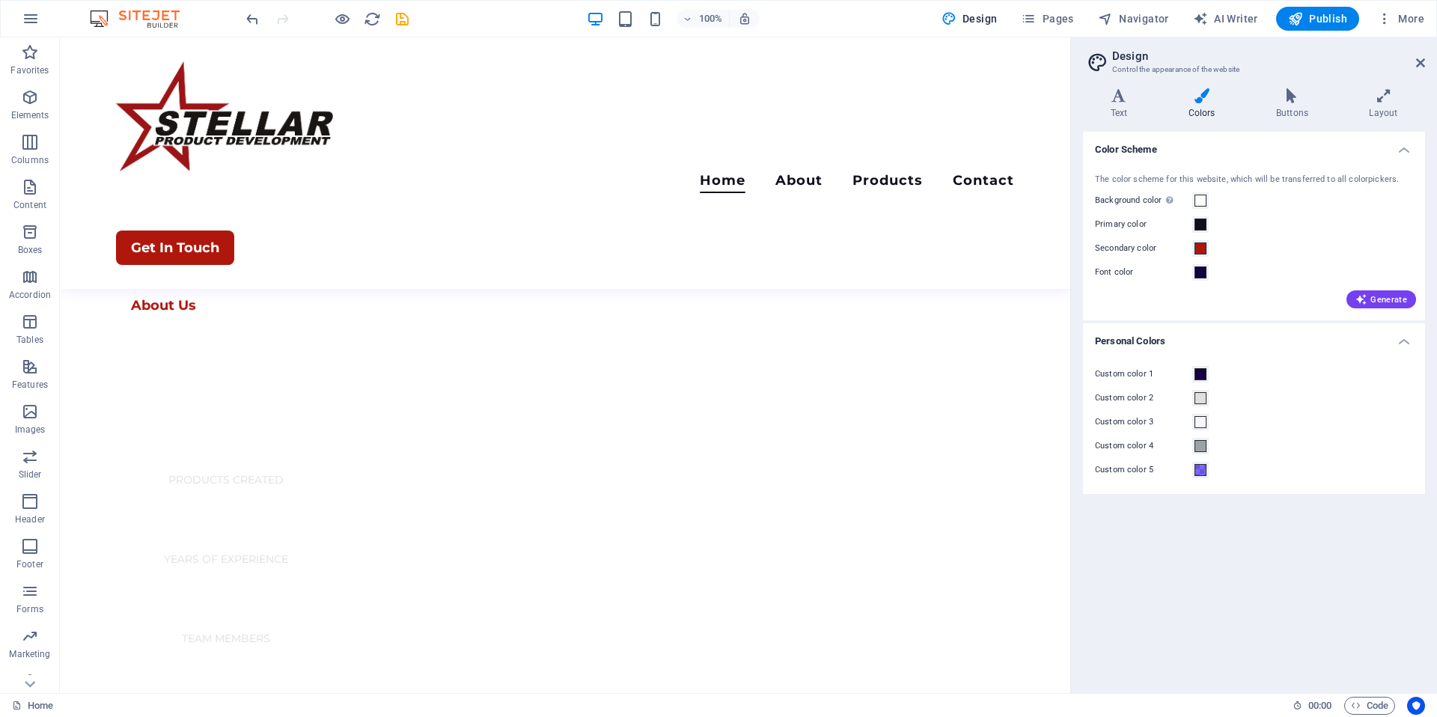
drag, startPoint x: 1062, startPoint y: 189, endPoint x: 1159, endPoint y: 420, distance: 250.2
click at [1196, 220] on span at bounding box center [1201, 225] width 12 height 12
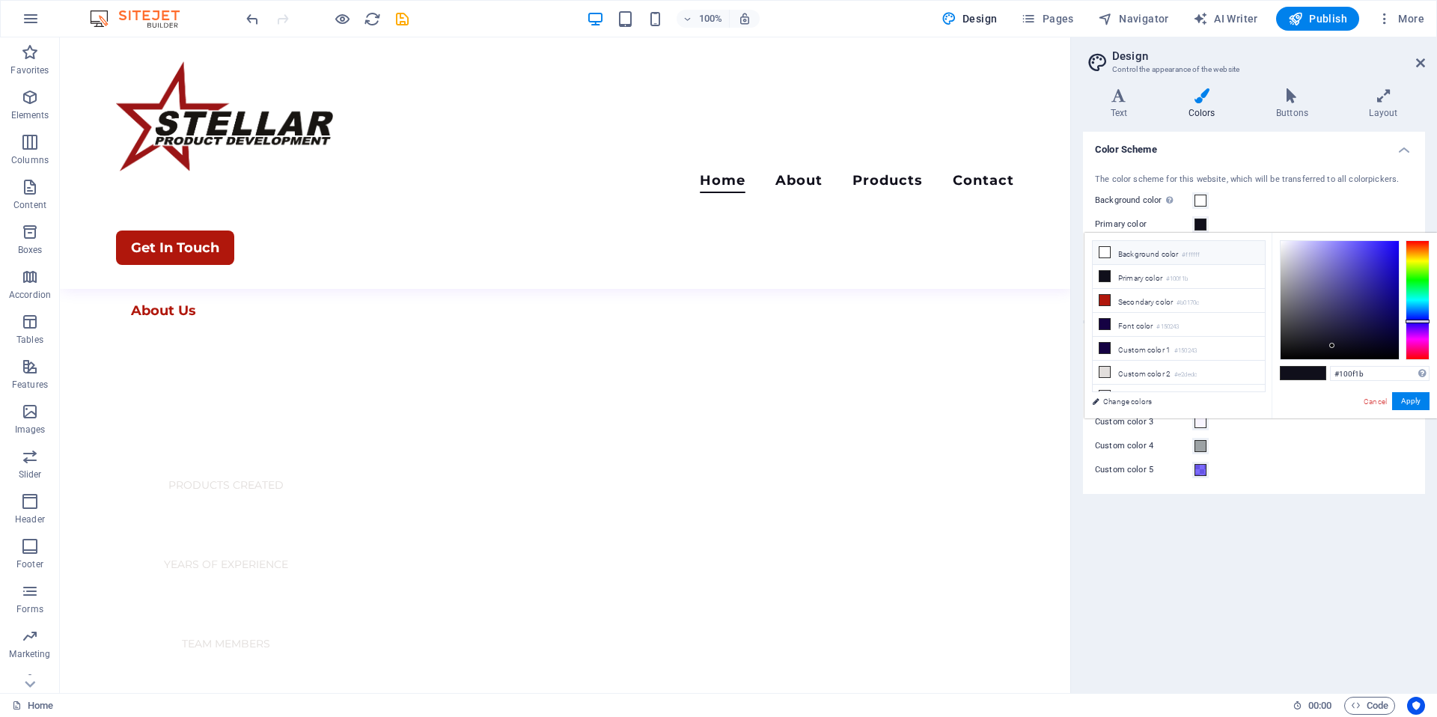
click at [1135, 254] on li "Background color #ffffff" at bounding box center [1179, 253] width 172 height 24
type input "#ffffff"
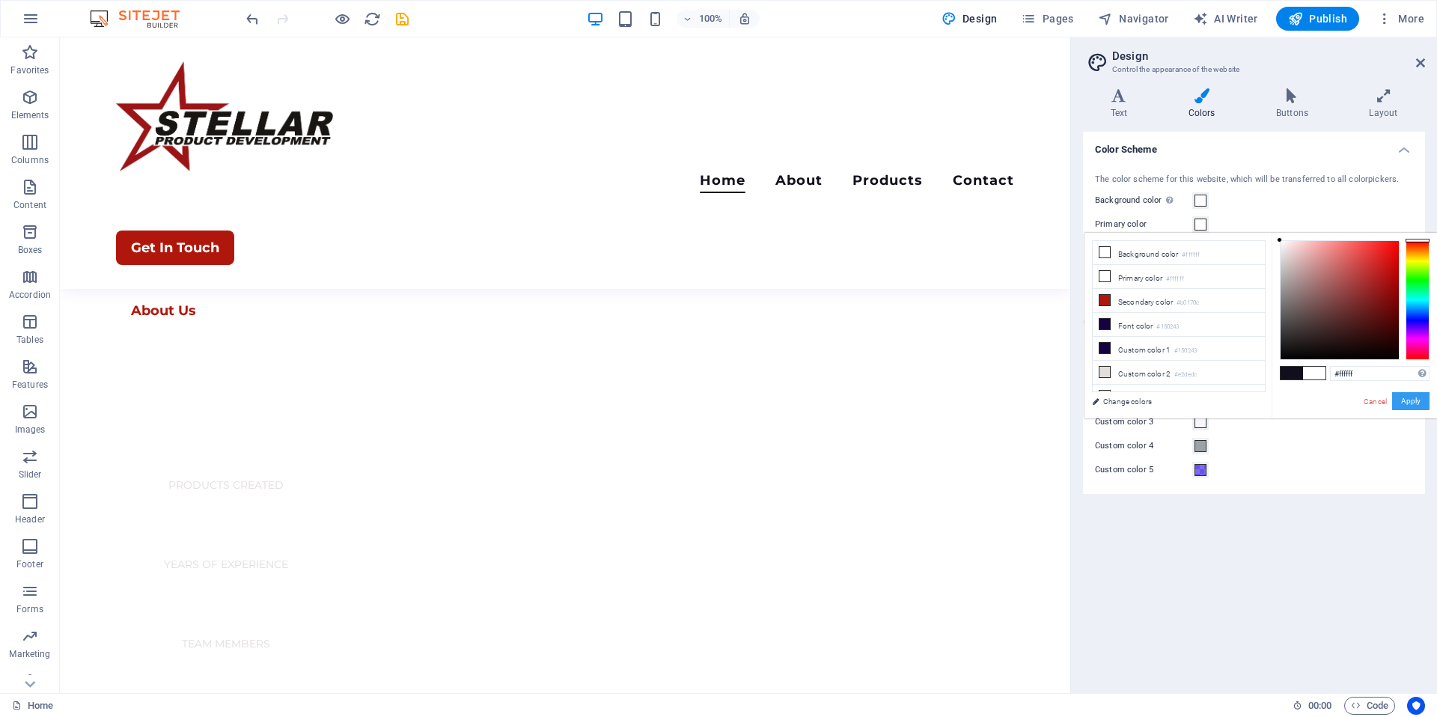
click at [1412, 404] on button "Apply" at bounding box center [1410, 401] width 37 height 18
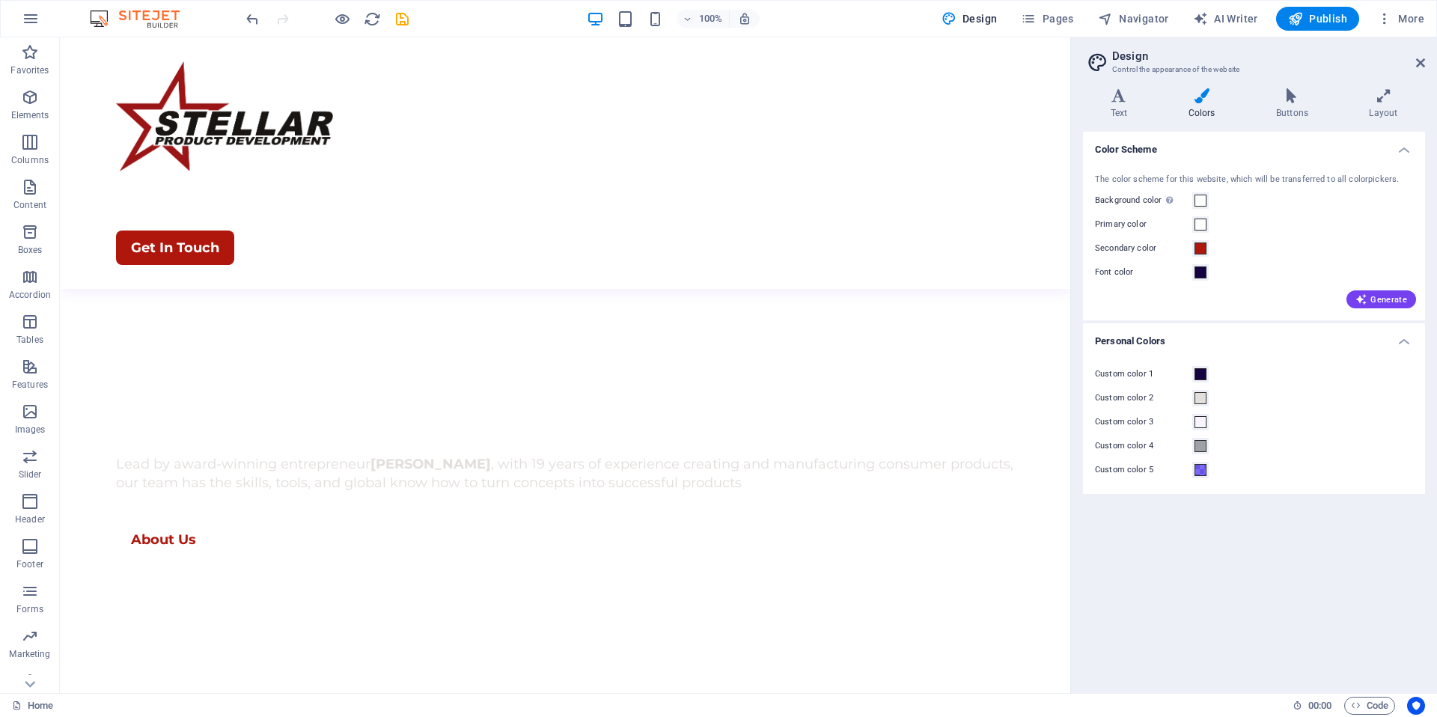
scroll to position [0, 0]
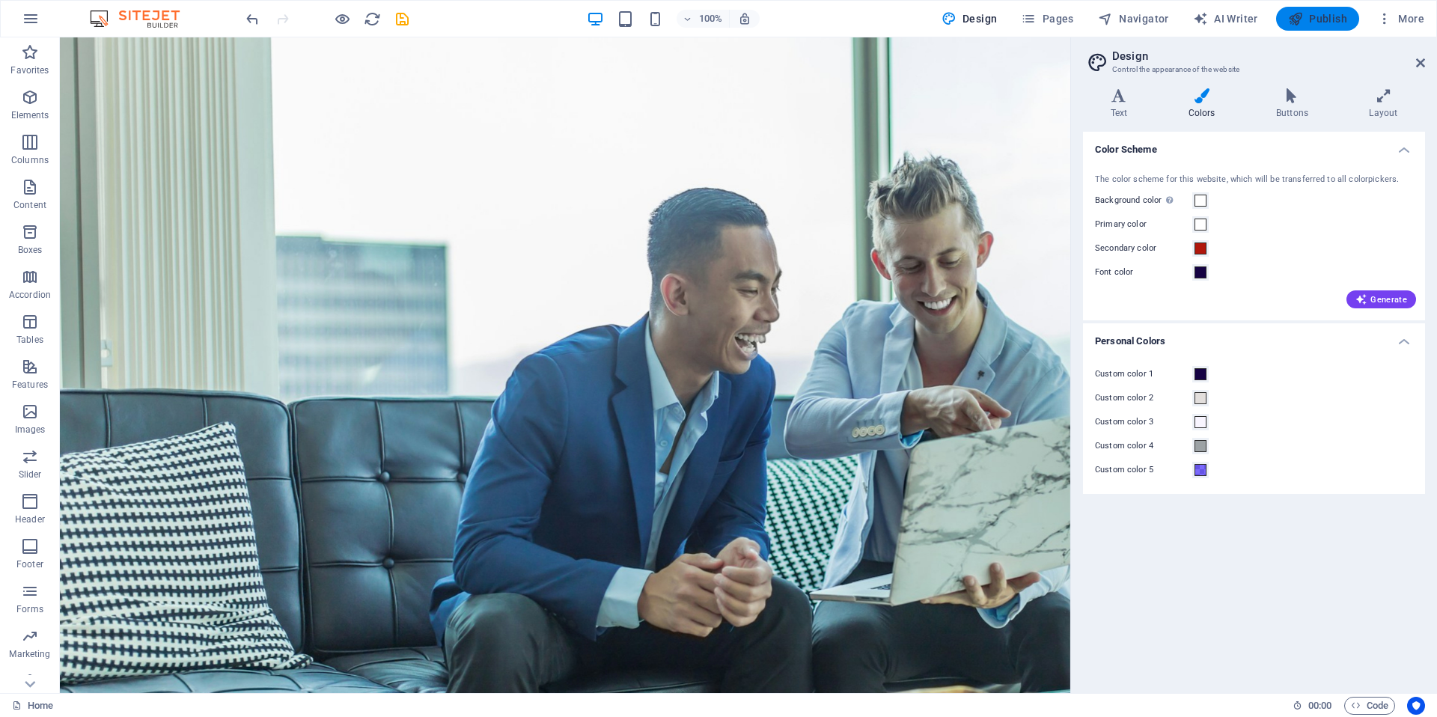
click at [1317, 22] on span "Publish" at bounding box center [1317, 18] width 59 height 15
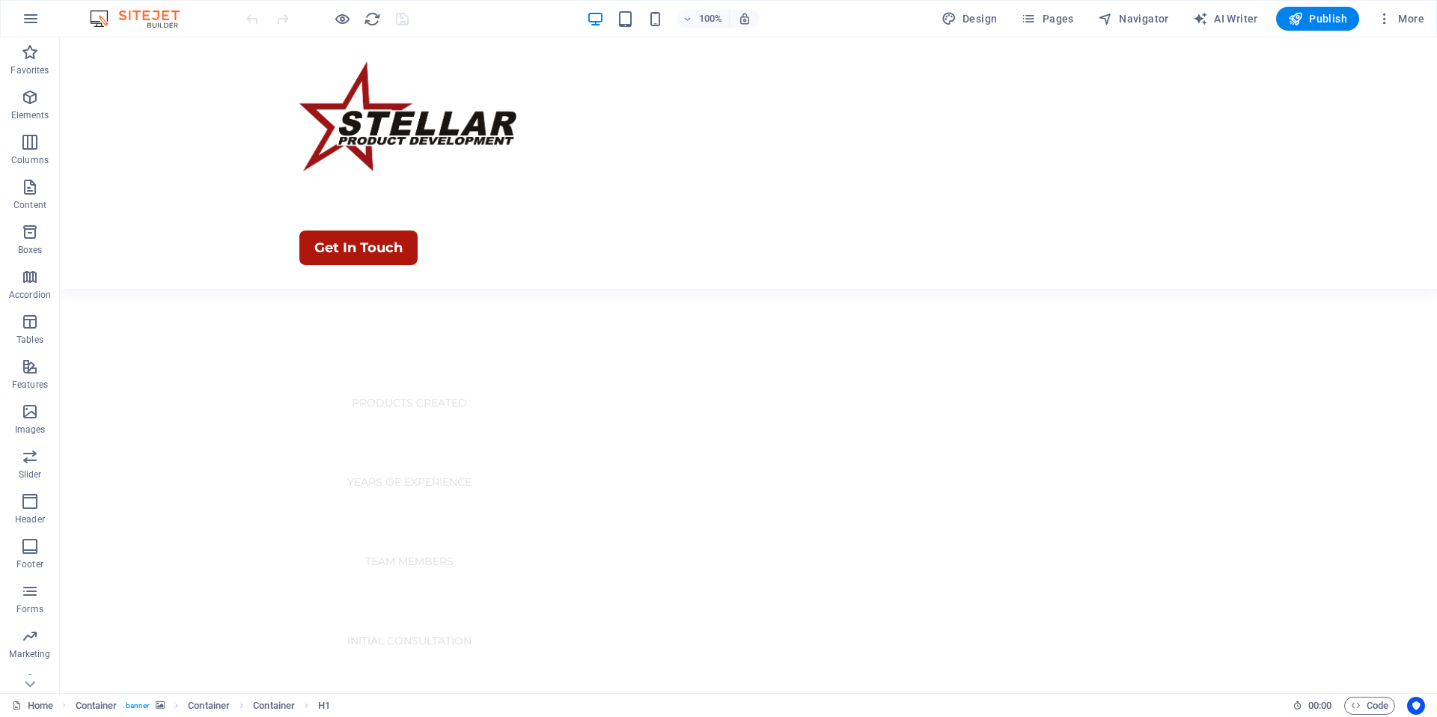
scroll to position [595, 0]
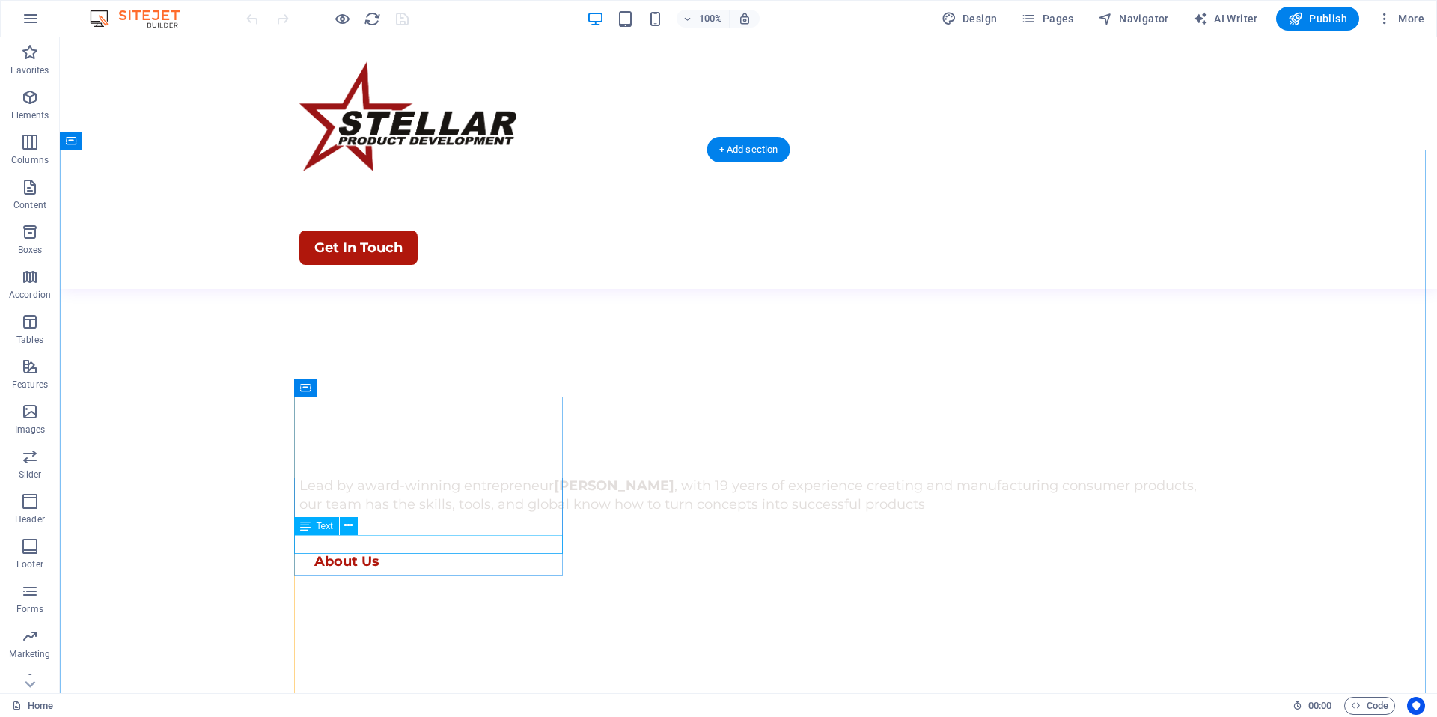
click at [344, 525] on icon at bounding box center [348, 526] width 8 height 16
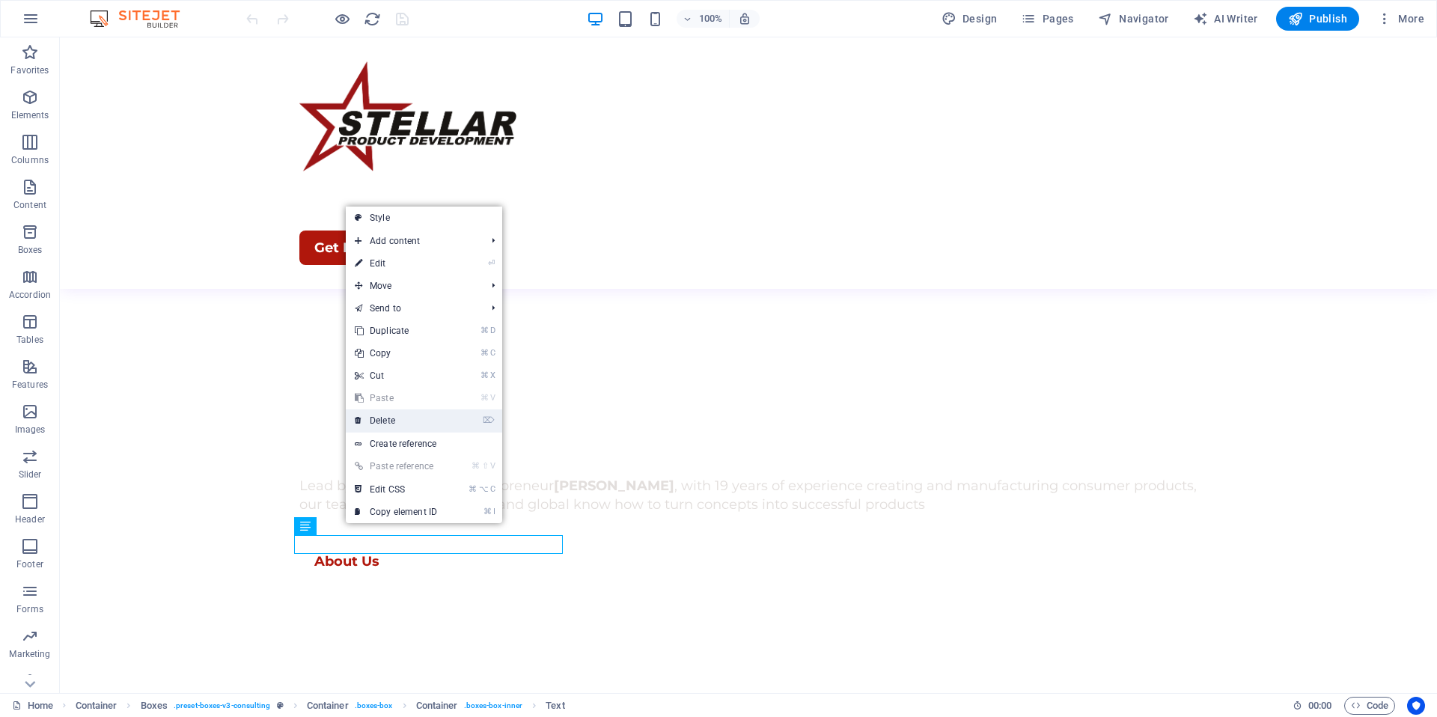
click at [388, 424] on link "⌦ Delete" at bounding box center [396, 420] width 100 height 22
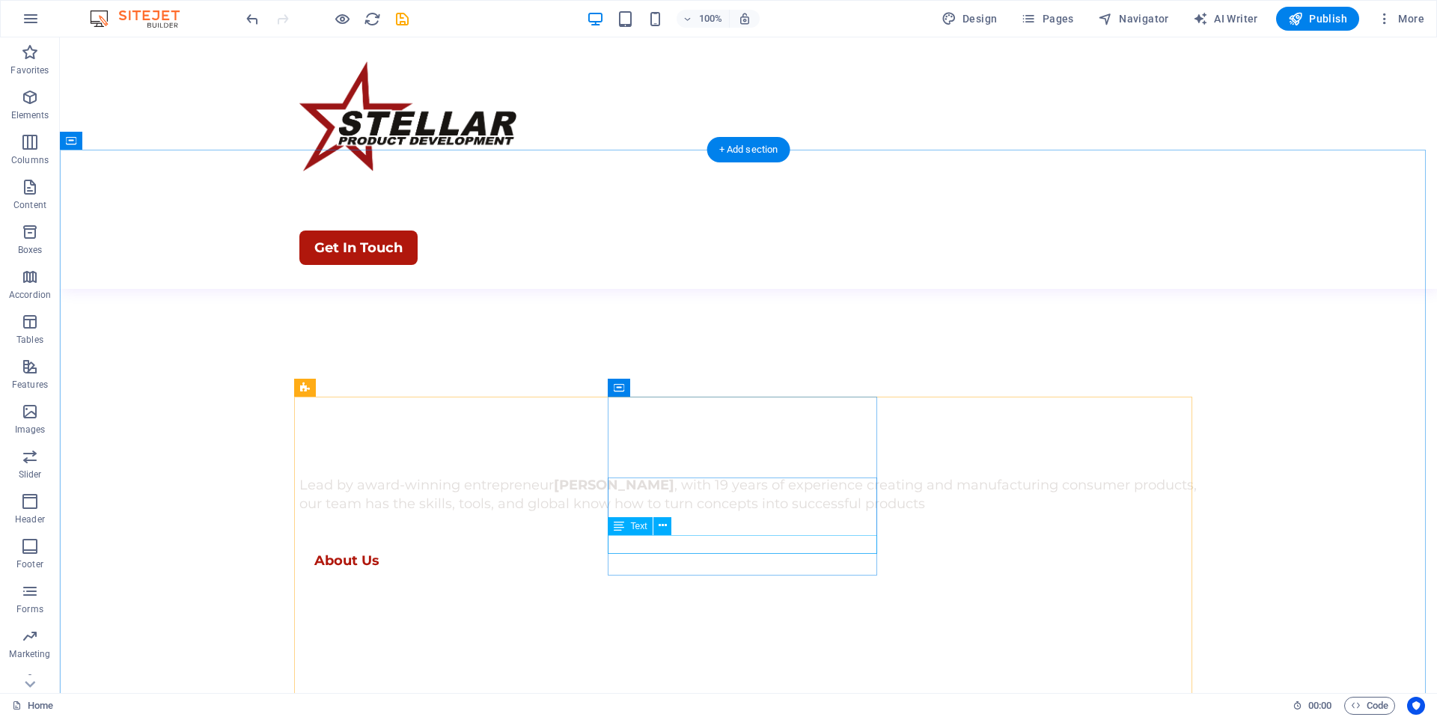
click at [662, 529] on icon at bounding box center [663, 526] width 8 height 16
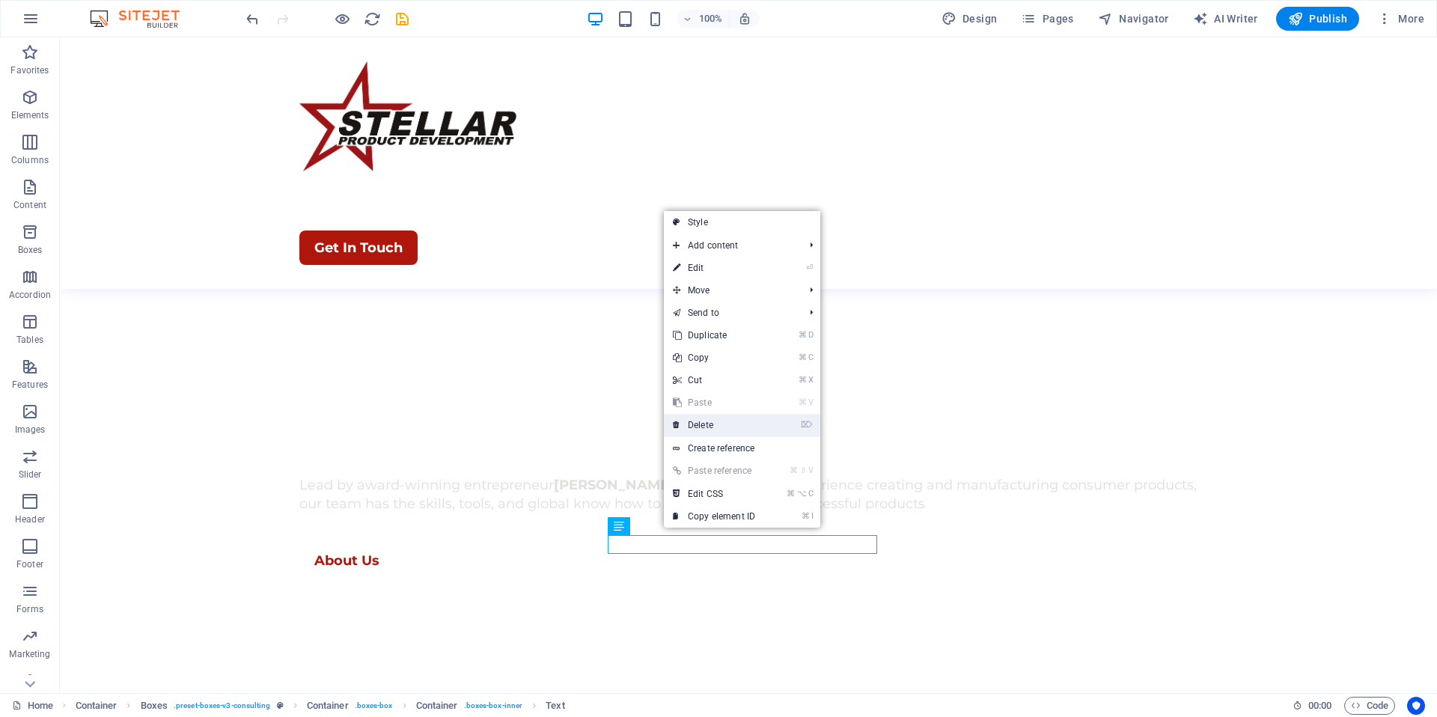
drag, startPoint x: 690, startPoint y: 423, endPoint x: 655, endPoint y: 394, distance: 45.7
click at [690, 423] on link "⌦ Delete" at bounding box center [714, 425] width 100 height 22
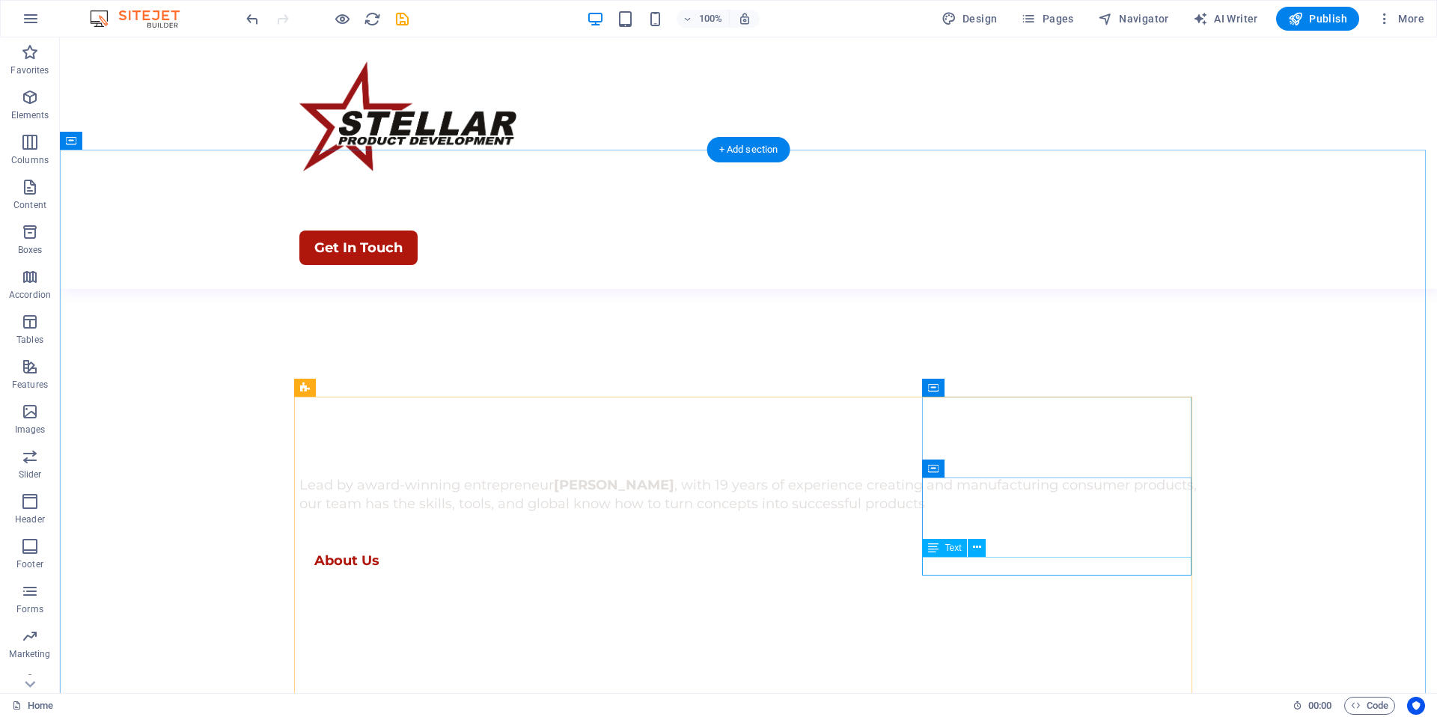
click at [974, 549] on icon at bounding box center [977, 548] width 8 height 16
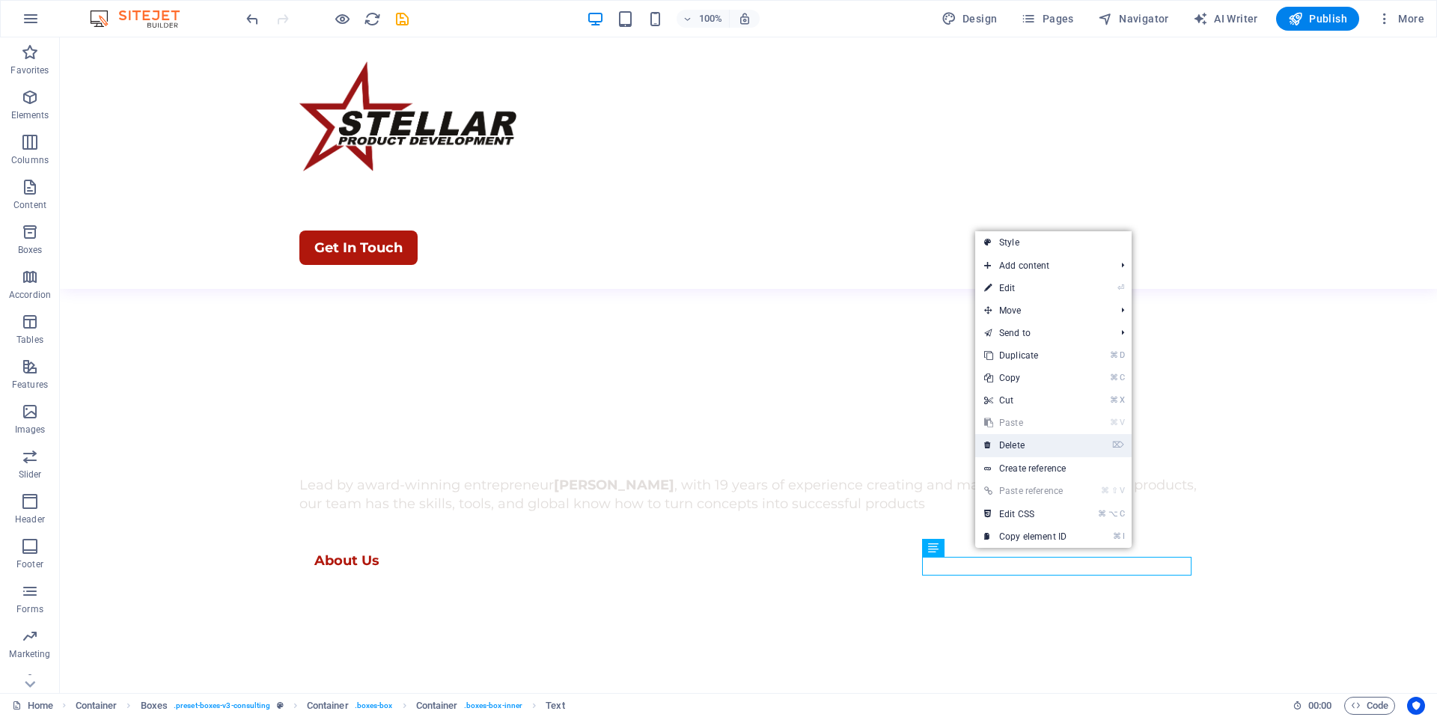
click at [1025, 448] on link "⌦ Delete" at bounding box center [1025, 445] width 100 height 22
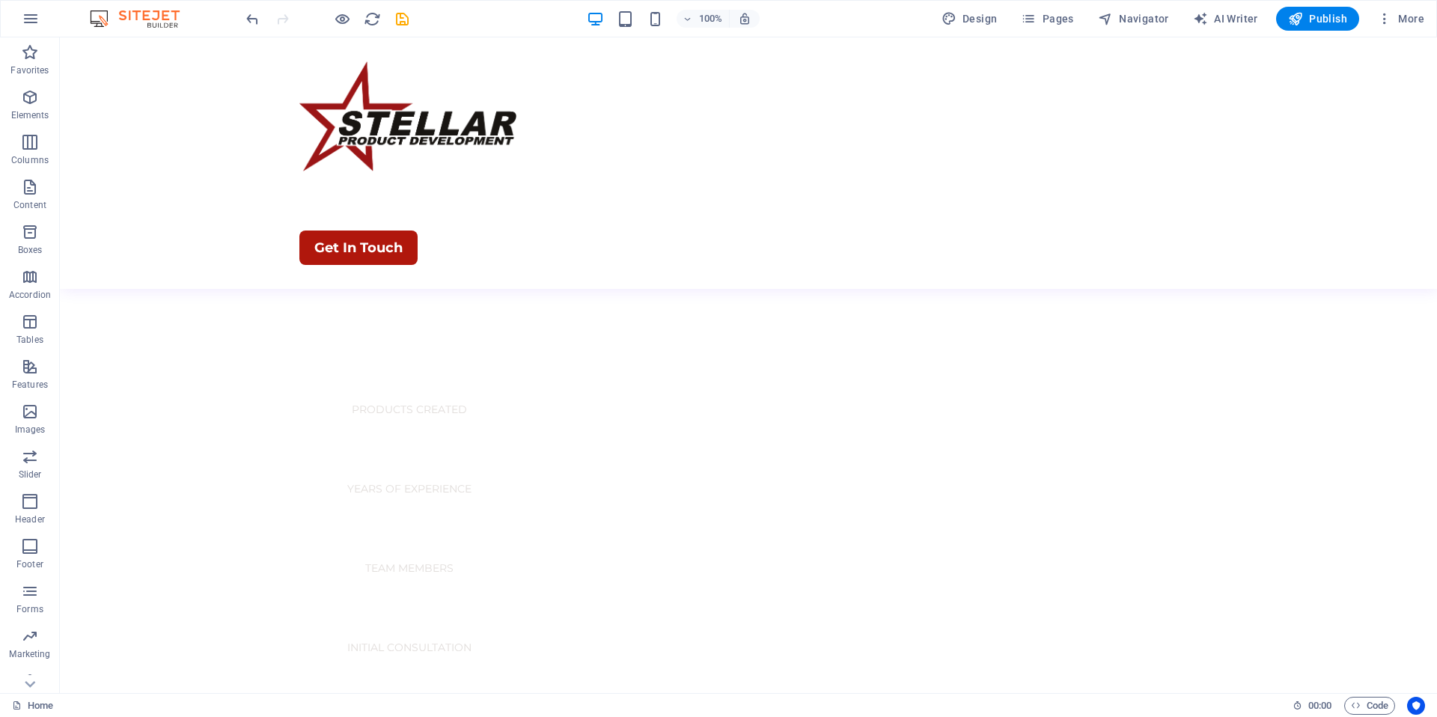
scroll to position [924, 0]
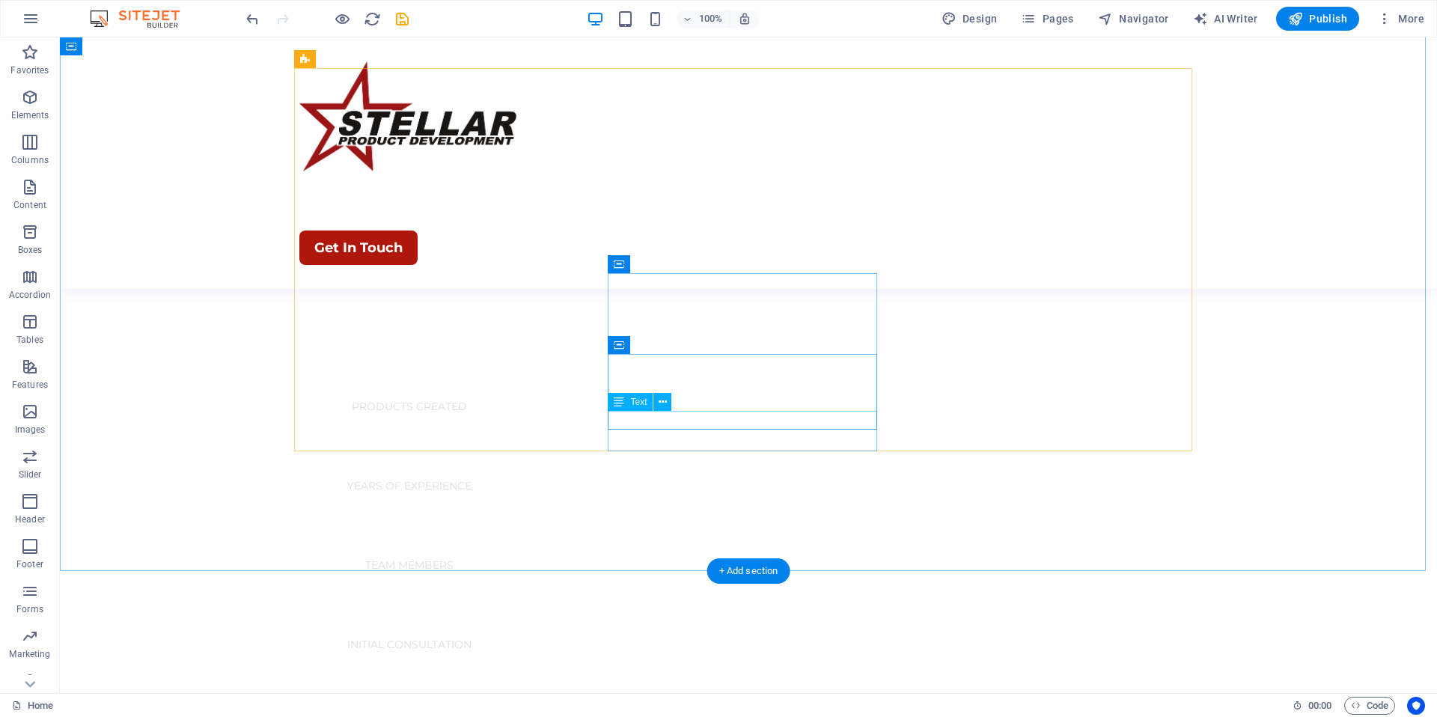
click at [659, 402] on icon at bounding box center [663, 402] width 8 height 16
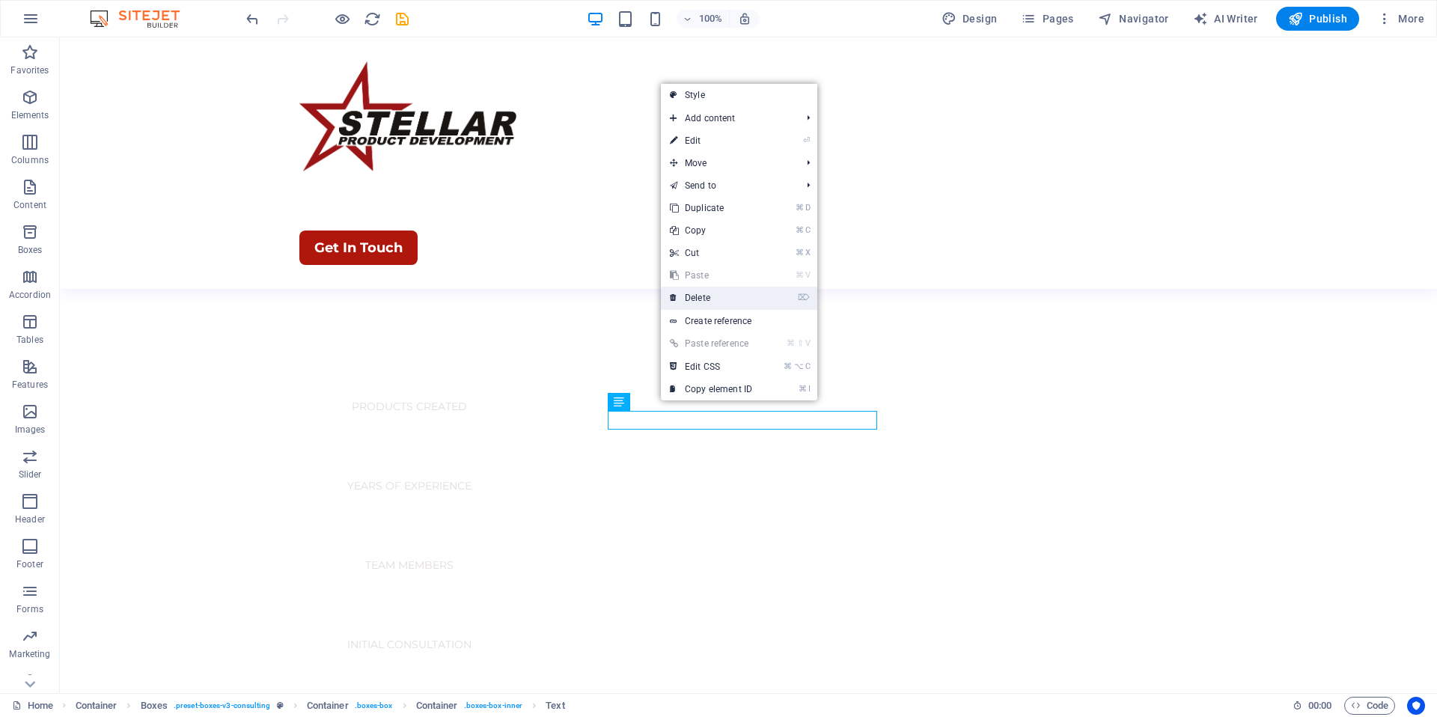
drag, startPoint x: 703, startPoint y: 293, endPoint x: 603, endPoint y: 309, distance: 101.6
click at [703, 293] on link "⌦ Delete" at bounding box center [711, 298] width 100 height 22
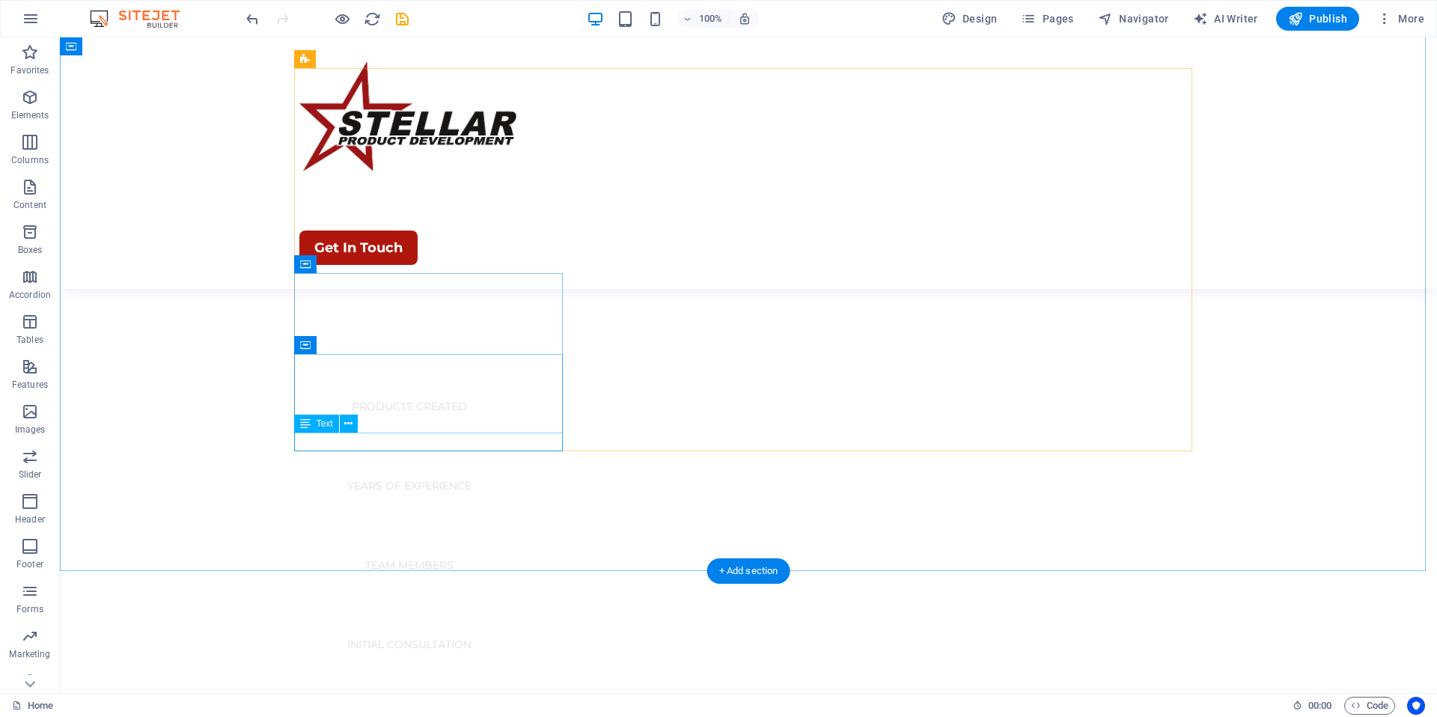
click at [347, 427] on icon at bounding box center [348, 424] width 8 height 16
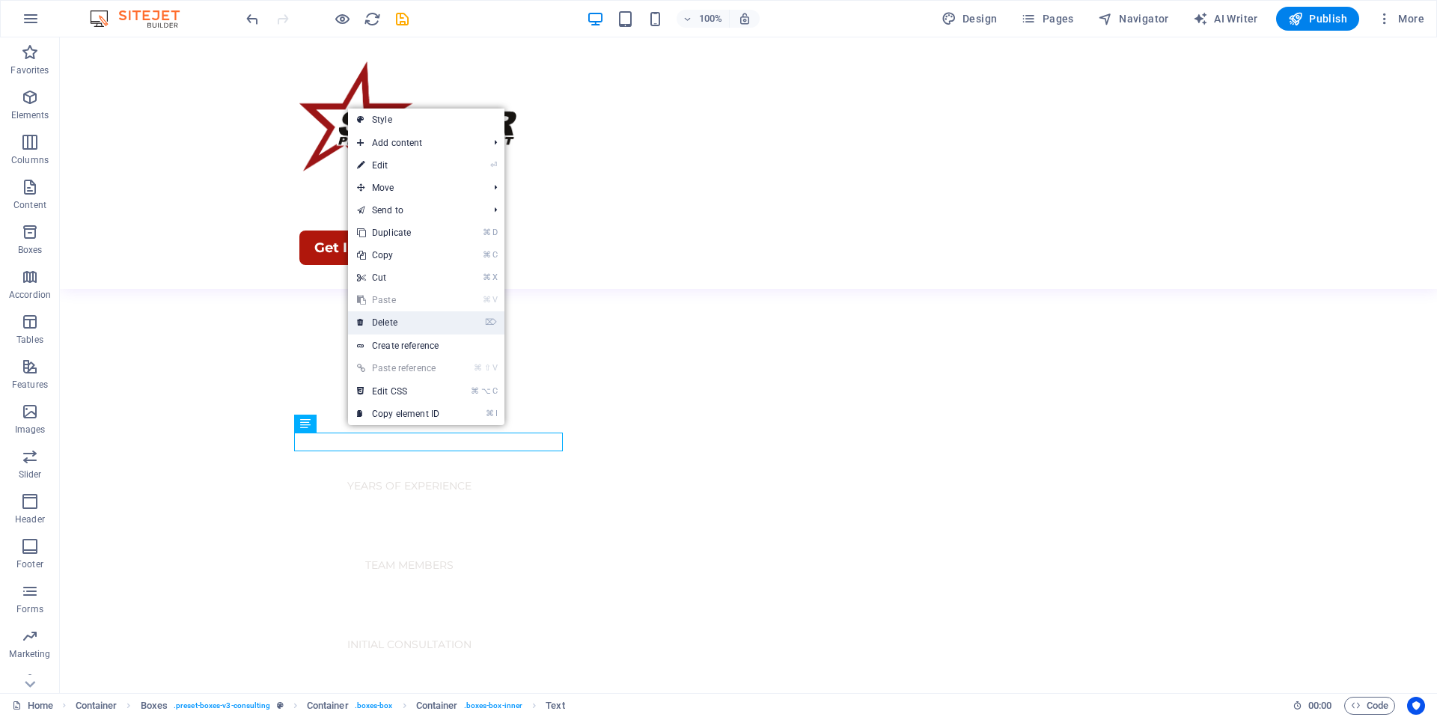
click at [394, 324] on link "⌦ Delete" at bounding box center [398, 322] width 100 height 22
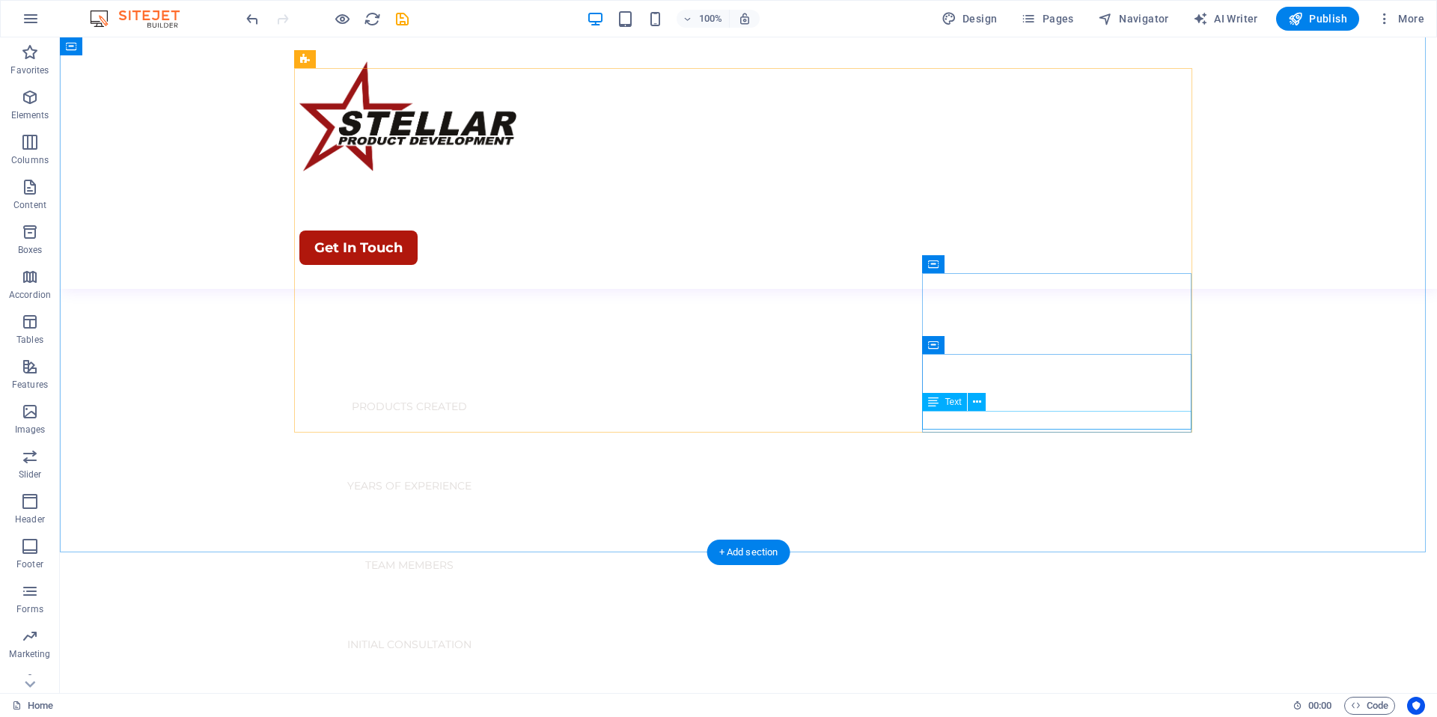
click at [976, 407] on icon at bounding box center [977, 402] width 8 height 16
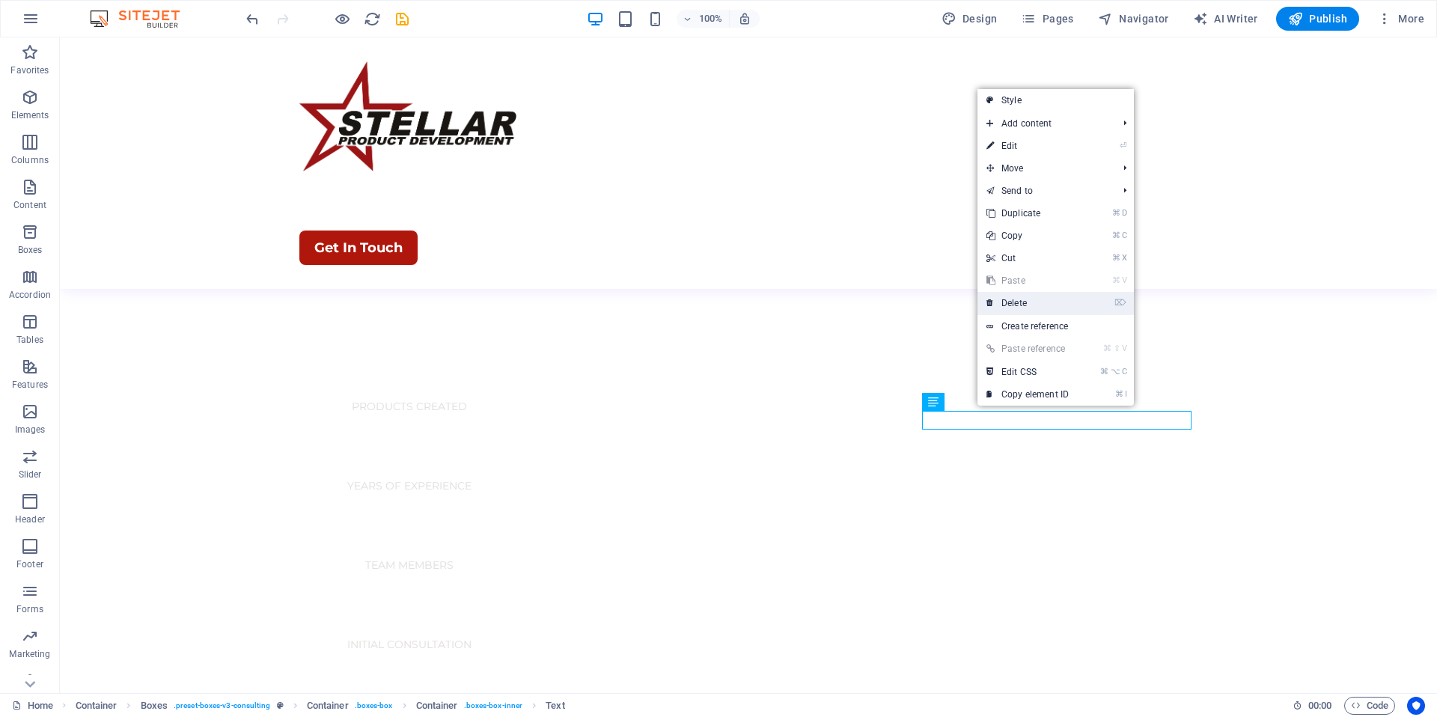
click at [1024, 297] on link "⌦ Delete" at bounding box center [1028, 303] width 100 height 22
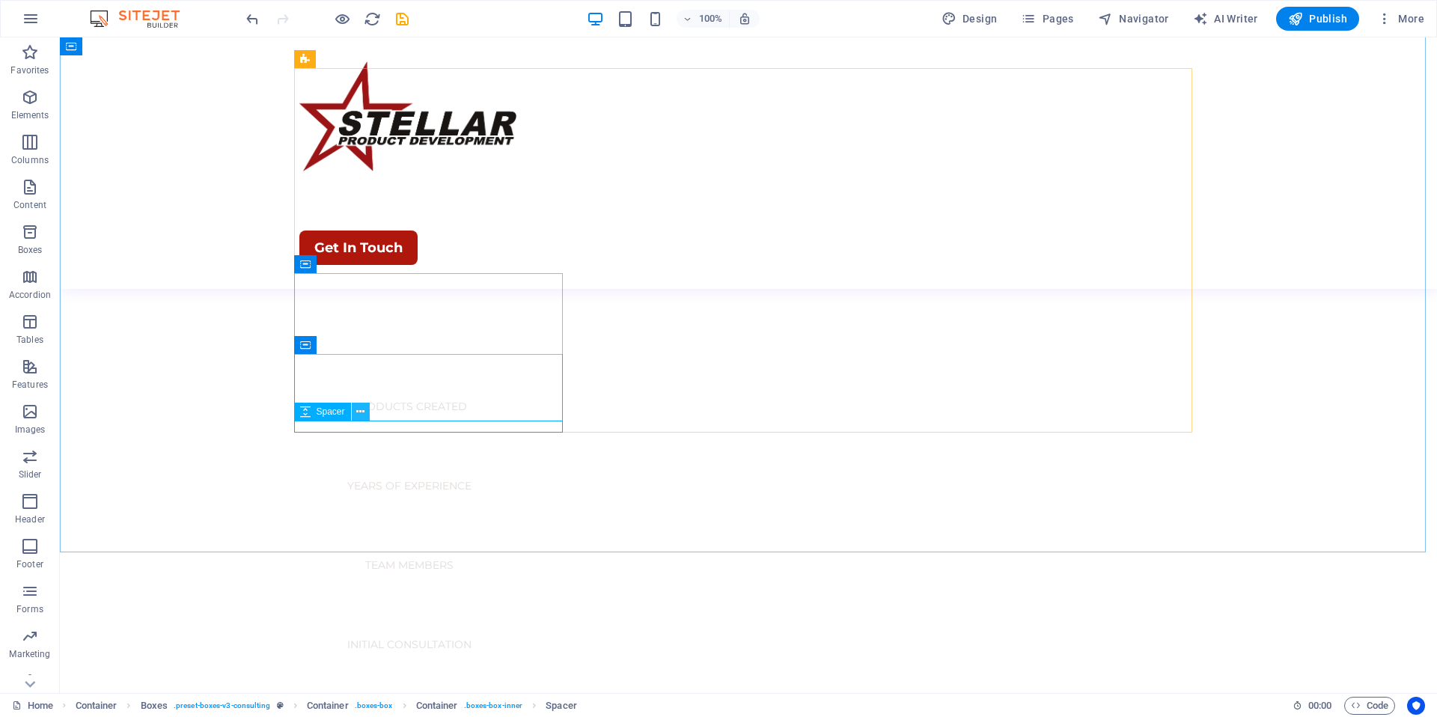
click at [365, 410] on button at bounding box center [361, 412] width 18 height 18
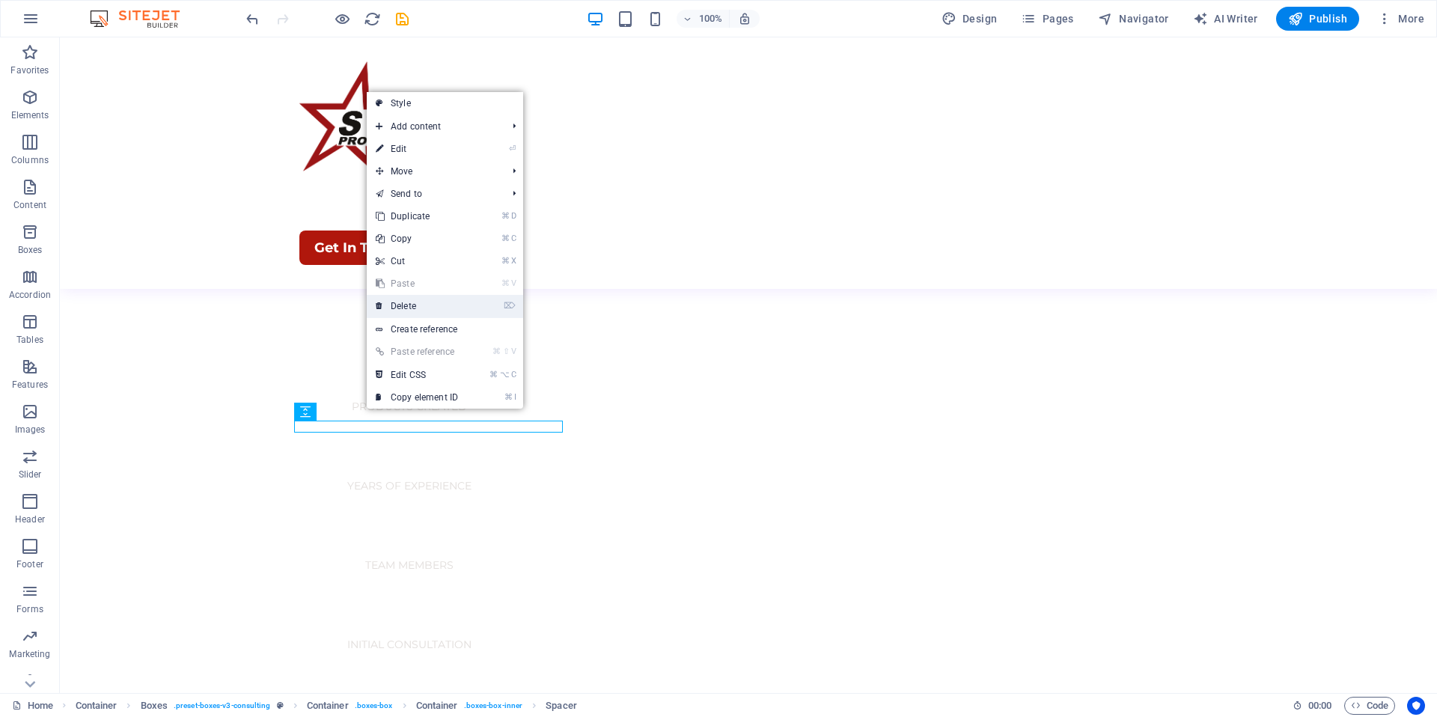
click at [413, 308] on link "⌦ Delete" at bounding box center [417, 306] width 100 height 22
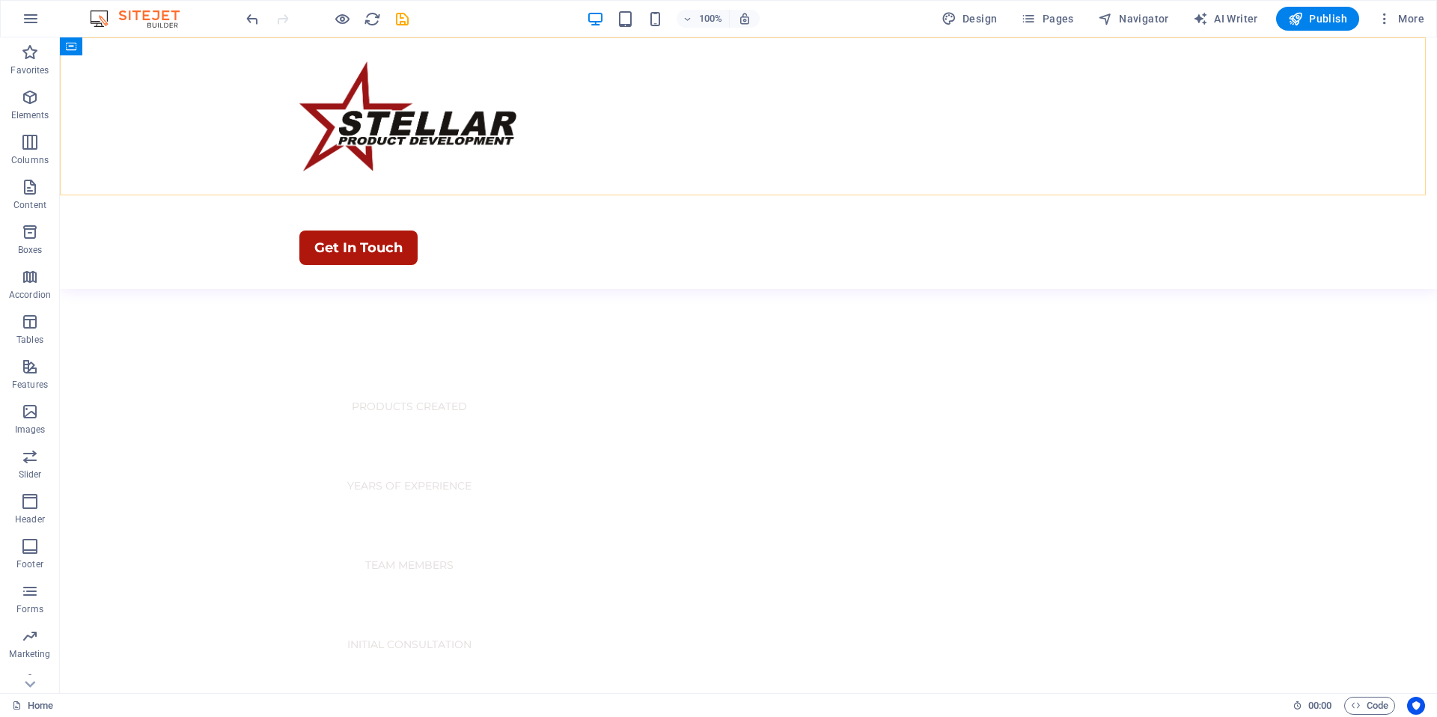
click at [953, 162] on div "Menu Home About Products Contact Get In Touch" at bounding box center [748, 162] width 1377 height 251
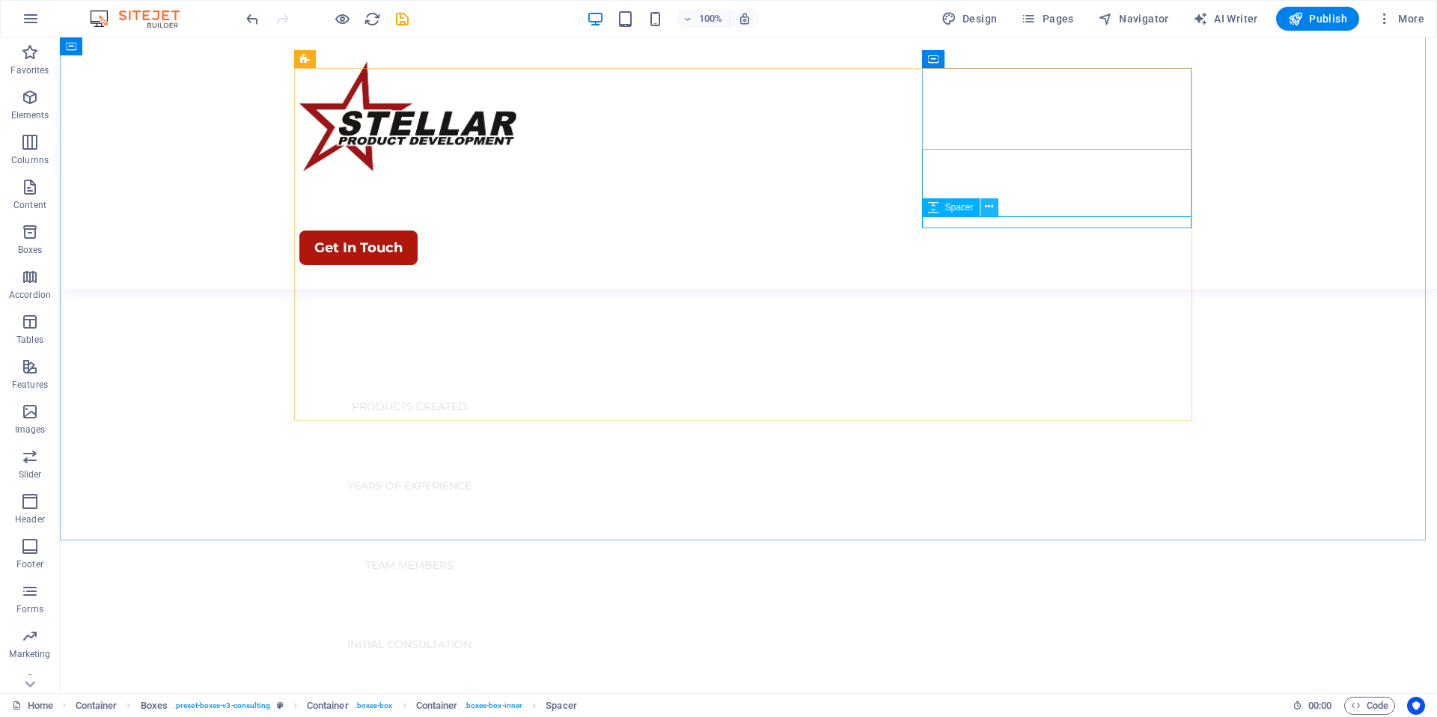
click at [986, 210] on icon at bounding box center [989, 207] width 8 height 16
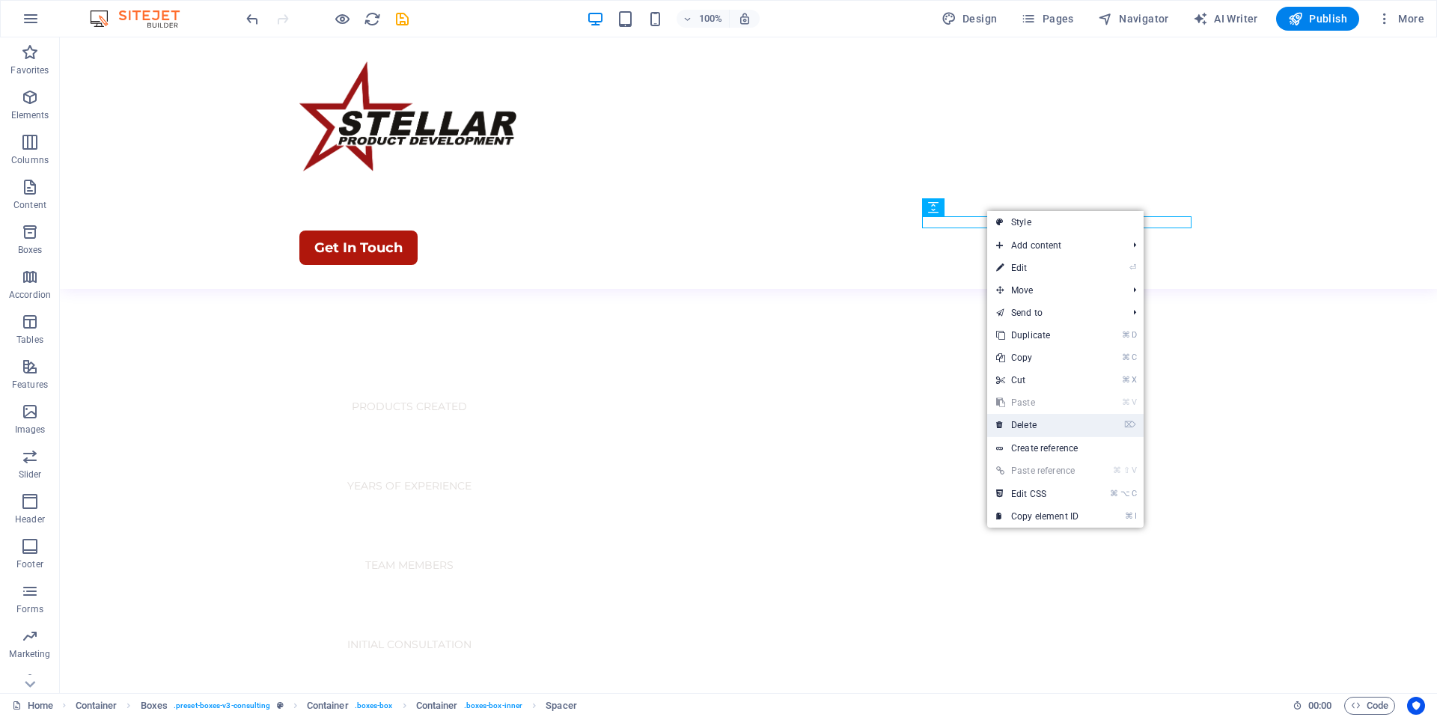
click at [1033, 423] on link "⌦ Delete" at bounding box center [1037, 425] width 100 height 22
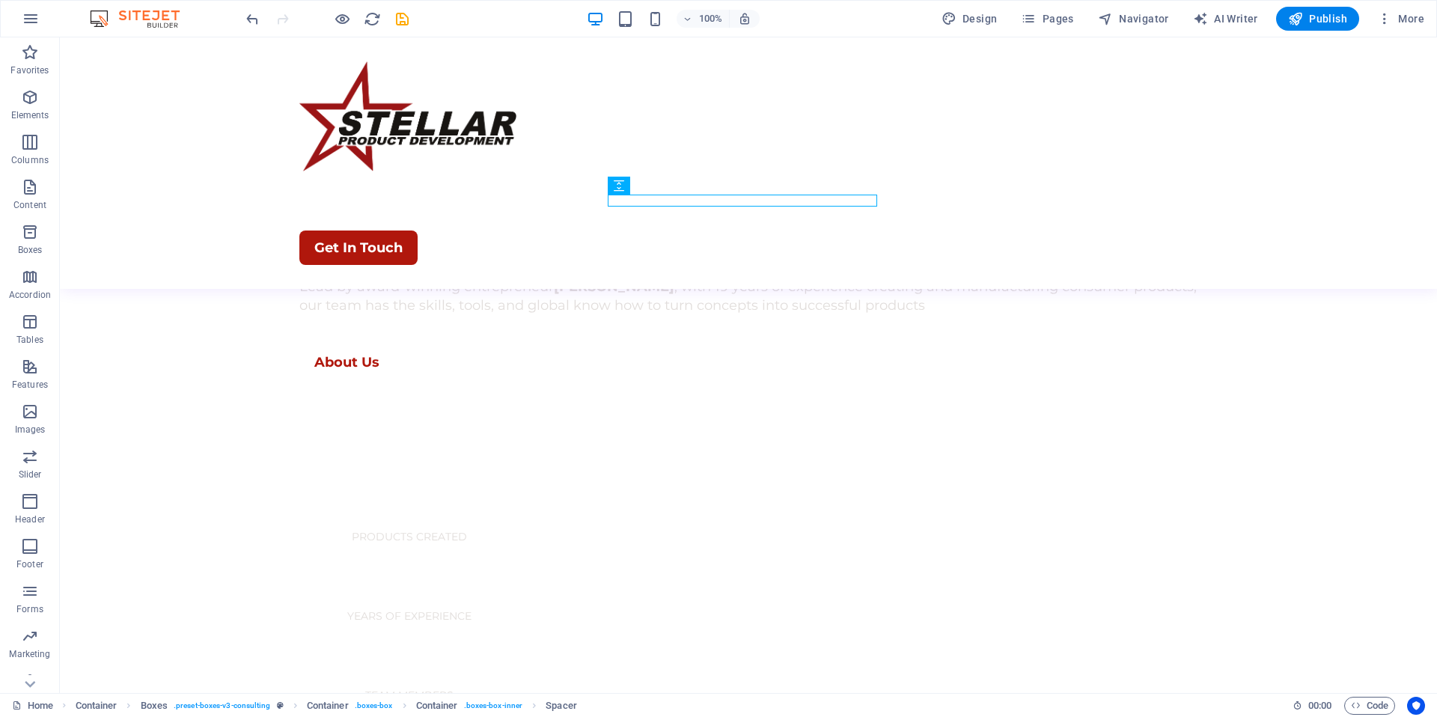
scroll to position [759, 0]
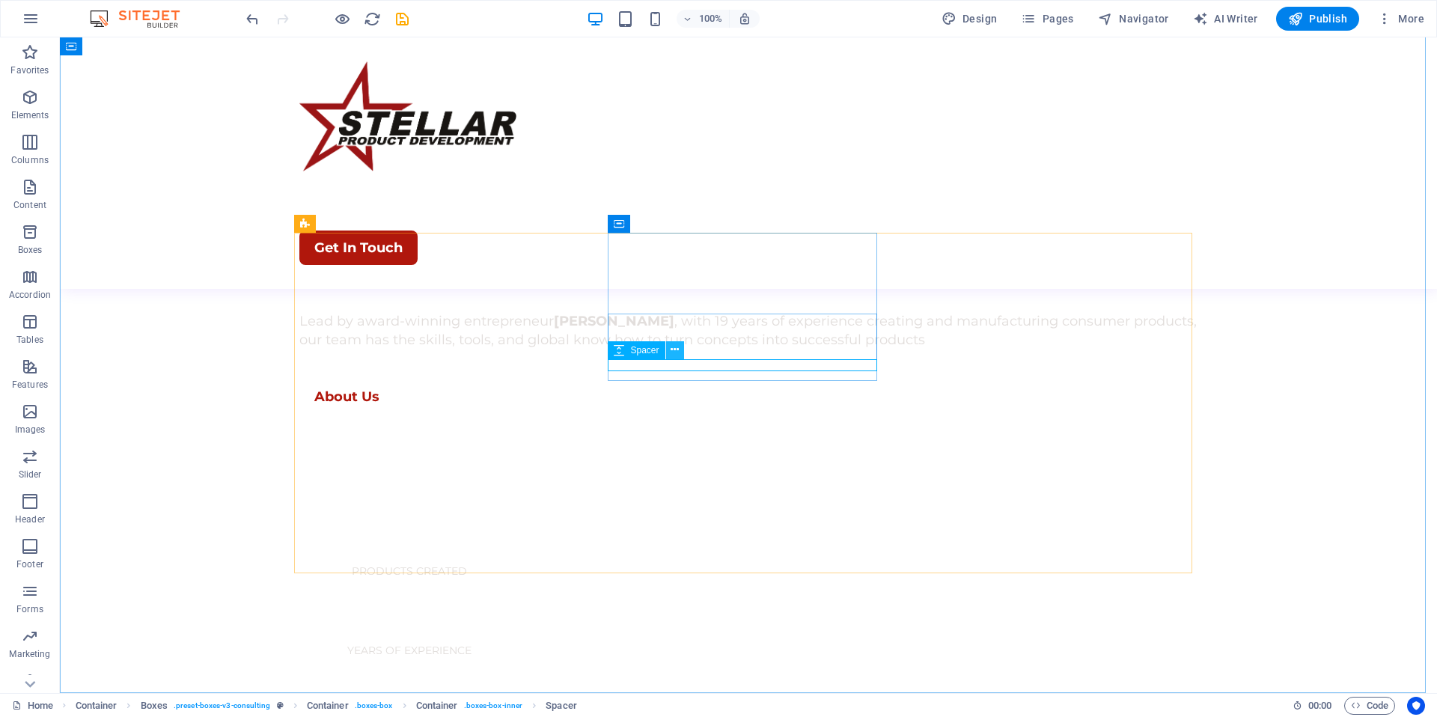
click at [677, 351] on icon at bounding box center [675, 350] width 8 height 16
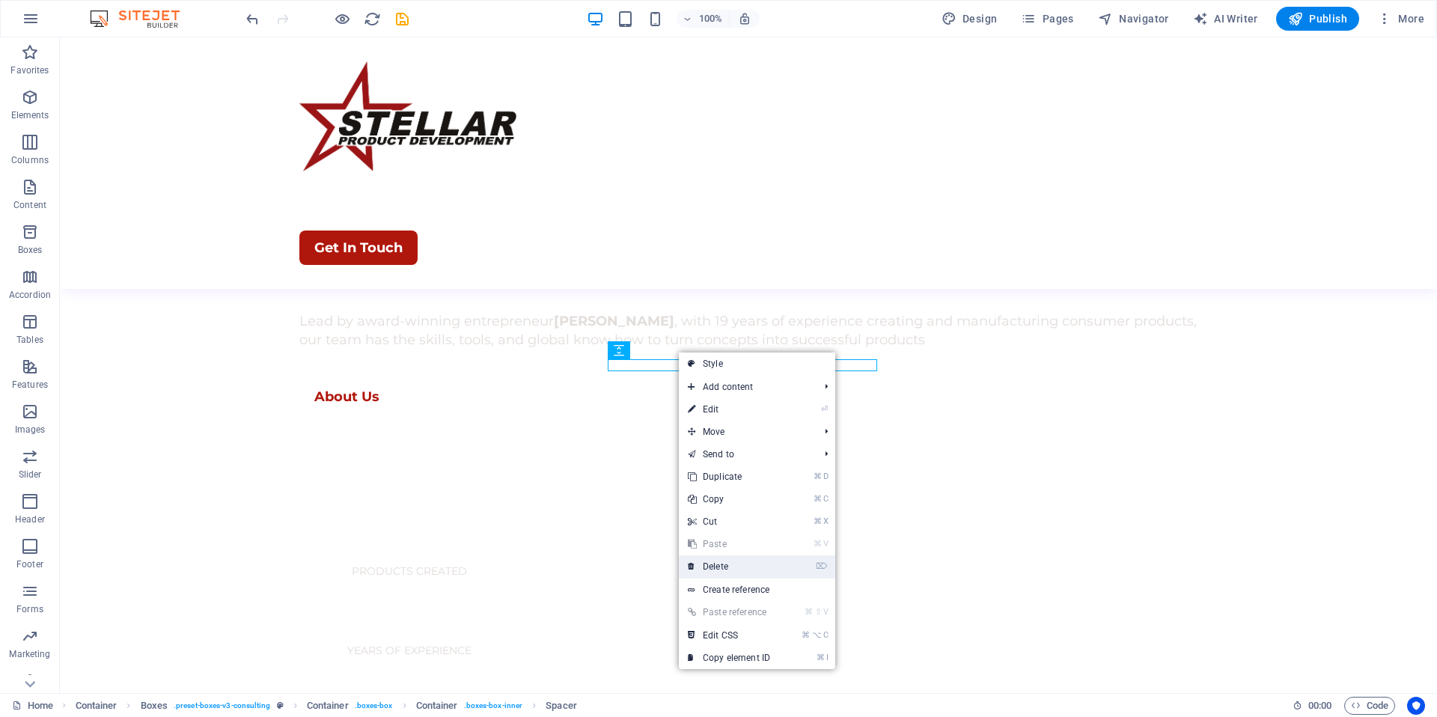
click at [747, 563] on link "⌦ Delete" at bounding box center [729, 566] width 100 height 22
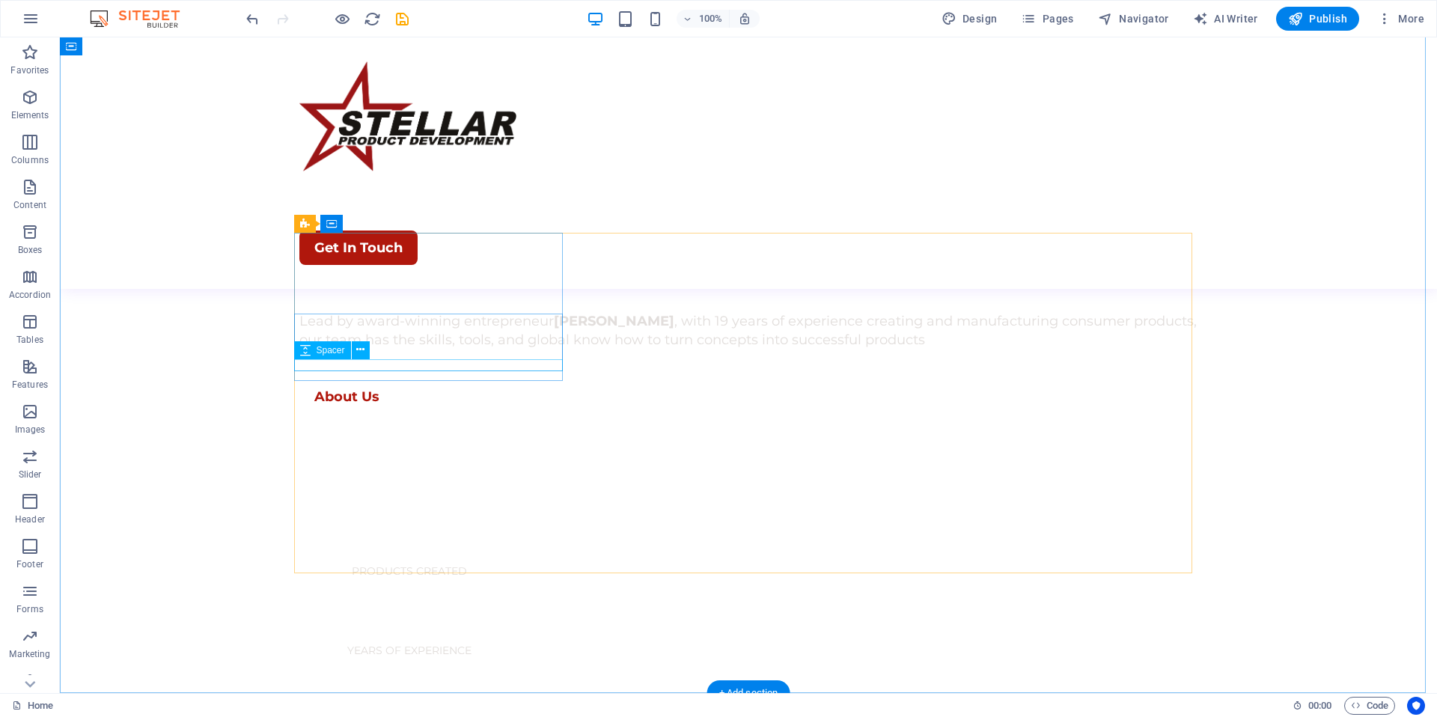
click at [362, 354] on icon at bounding box center [360, 350] width 8 height 16
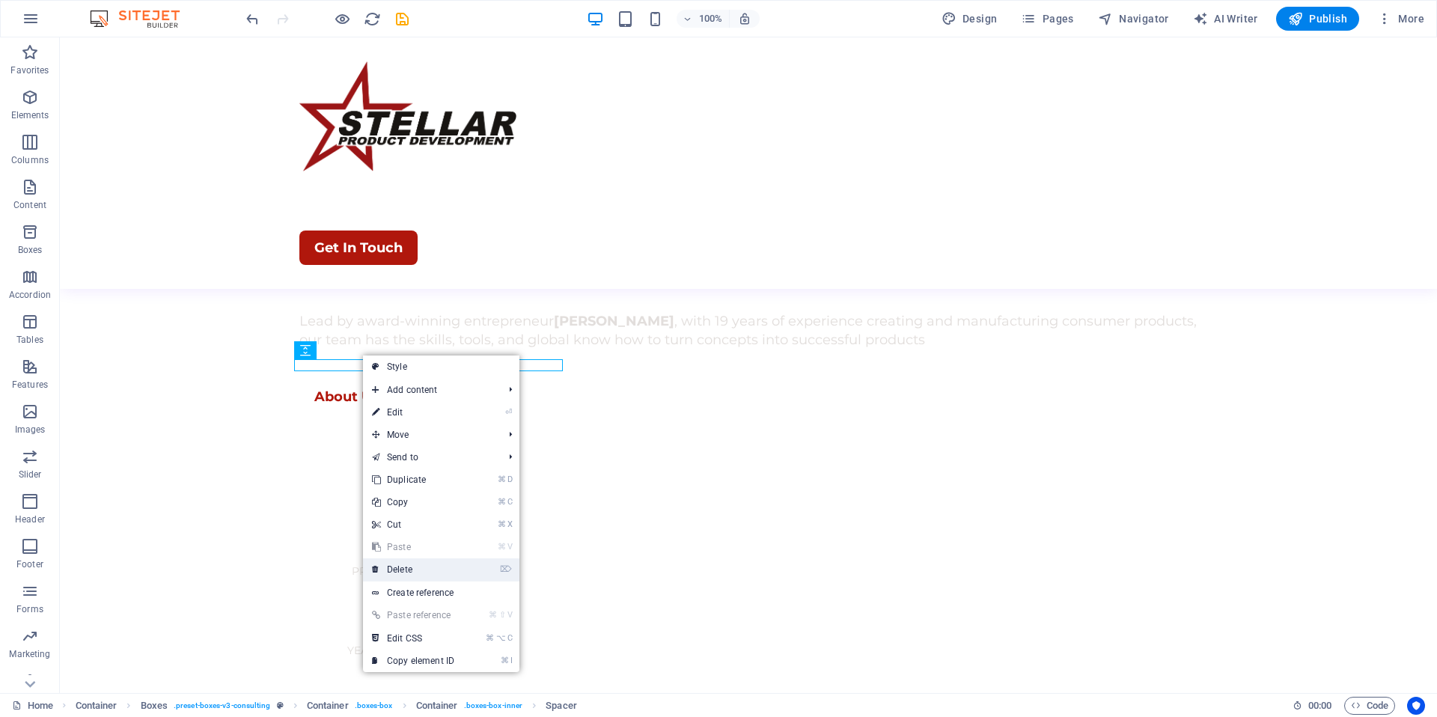
click at [424, 565] on link "⌦ Delete" at bounding box center [413, 569] width 100 height 22
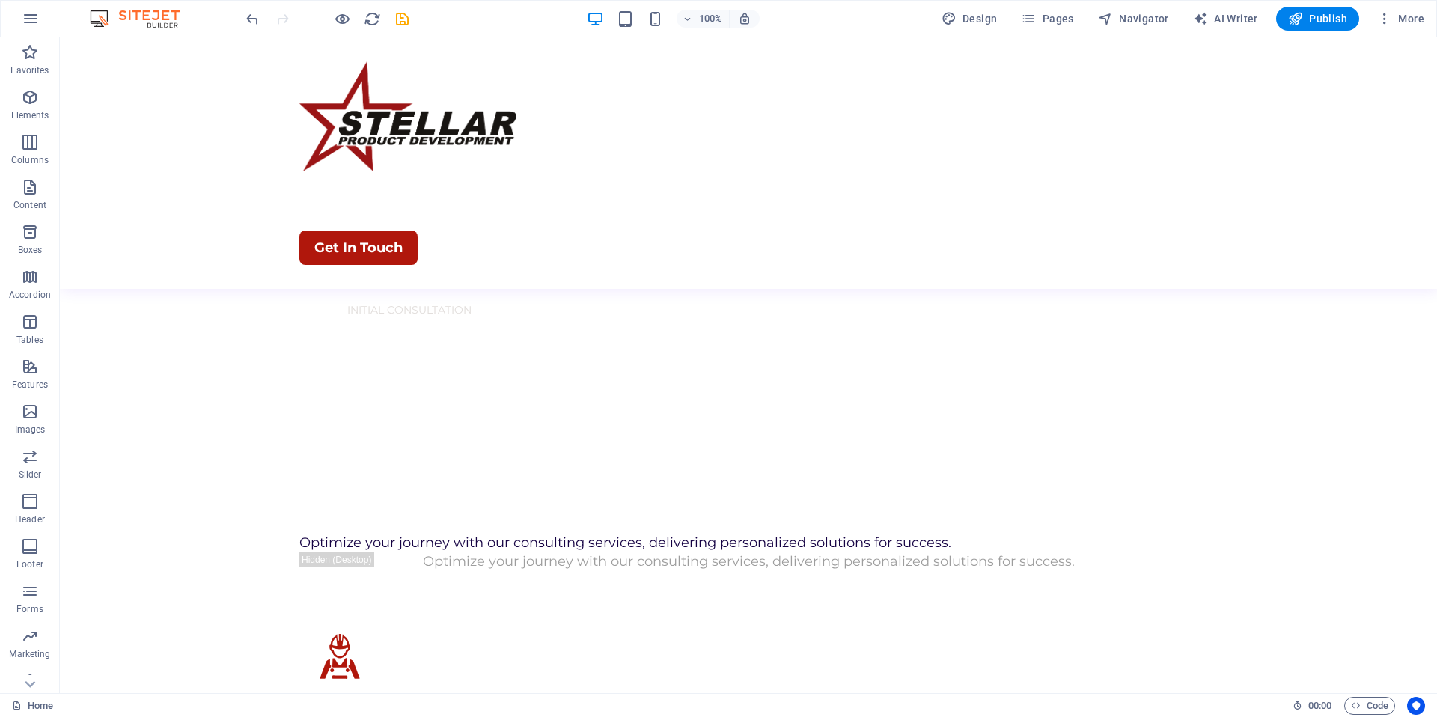
scroll to position [1254, 0]
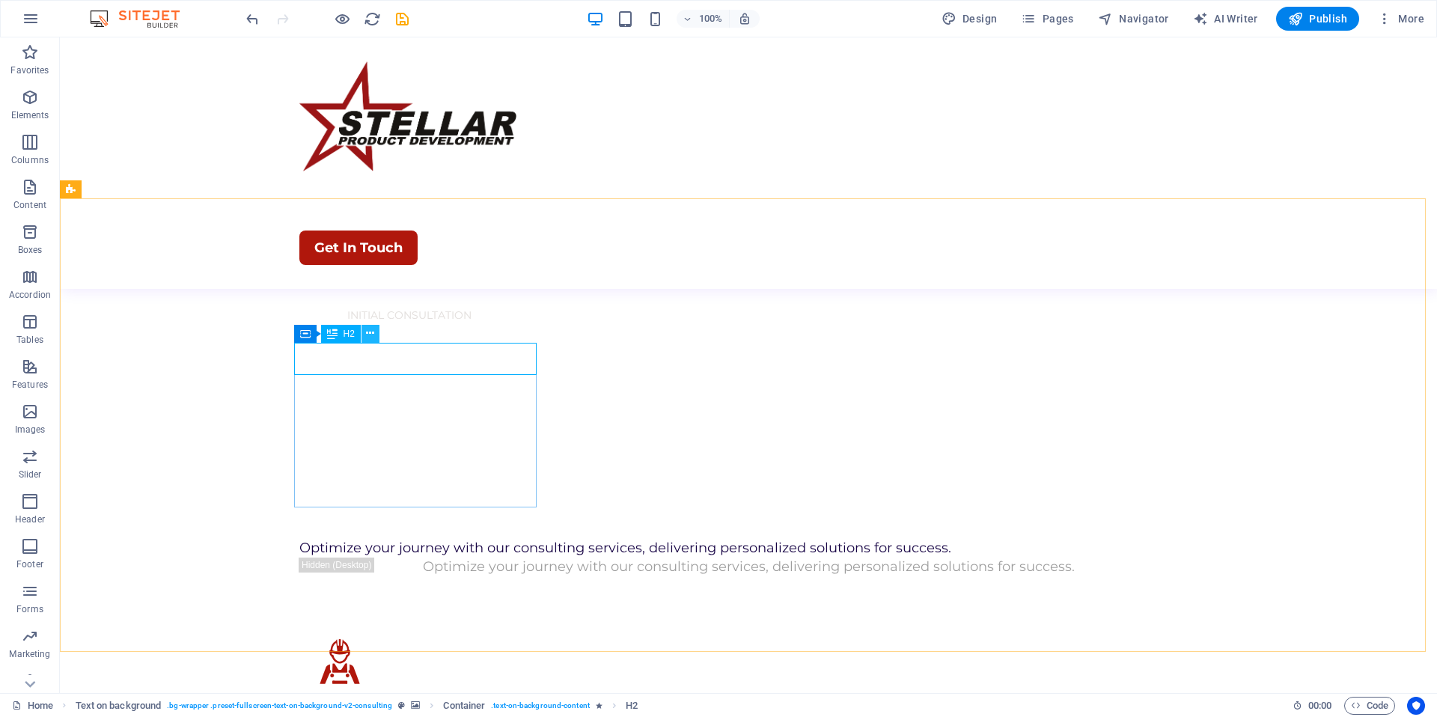
click at [373, 336] on icon at bounding box center [370, 334] width 8 height 16
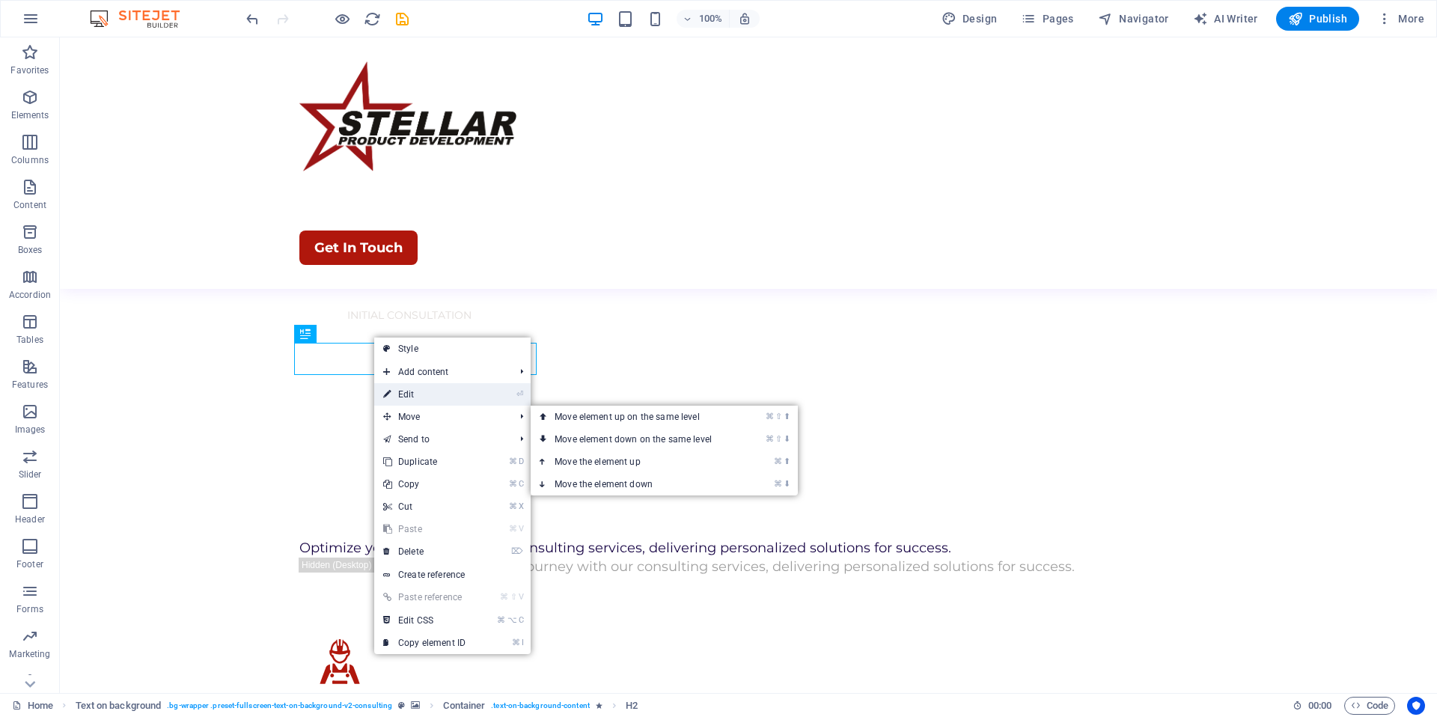
click at [407, 399] on link "⏎ Edit" at bounding box center [424, 394] width 100 height 22
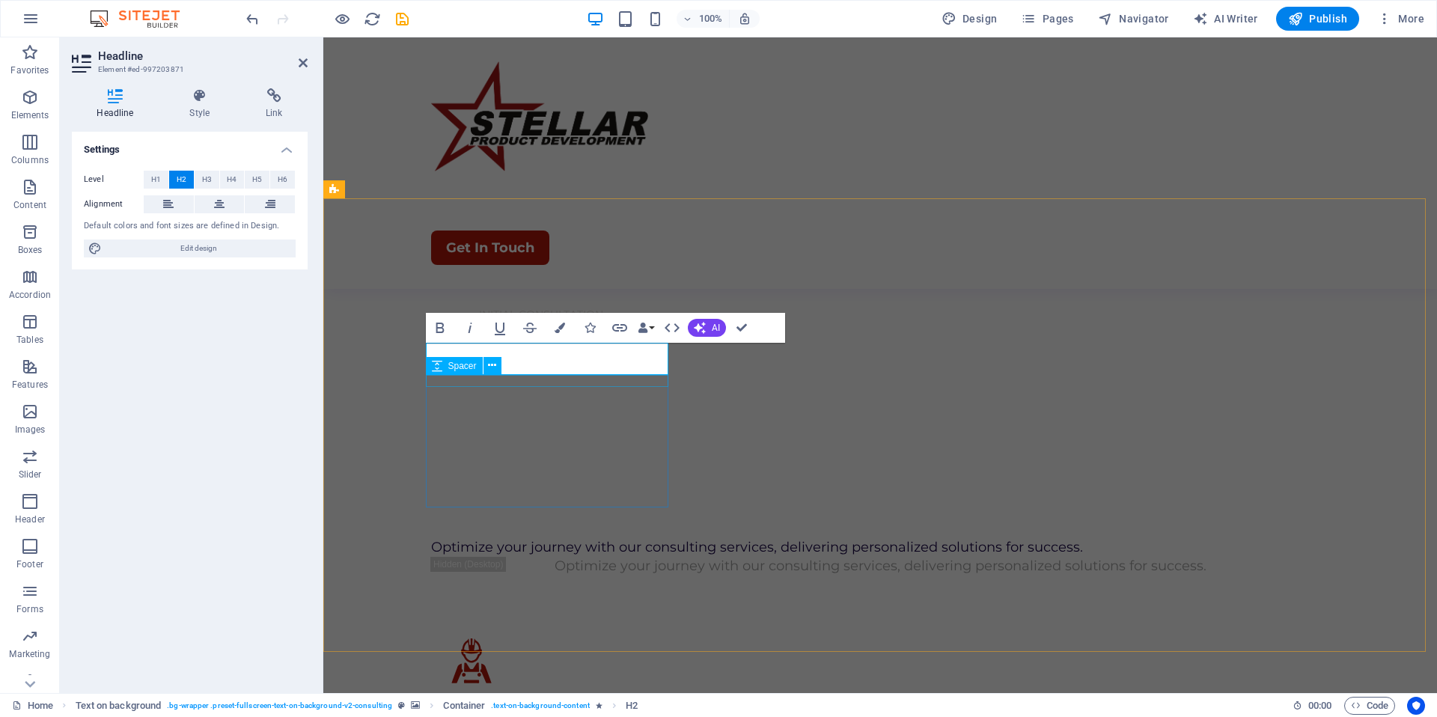
scroll to position [1237, 0]
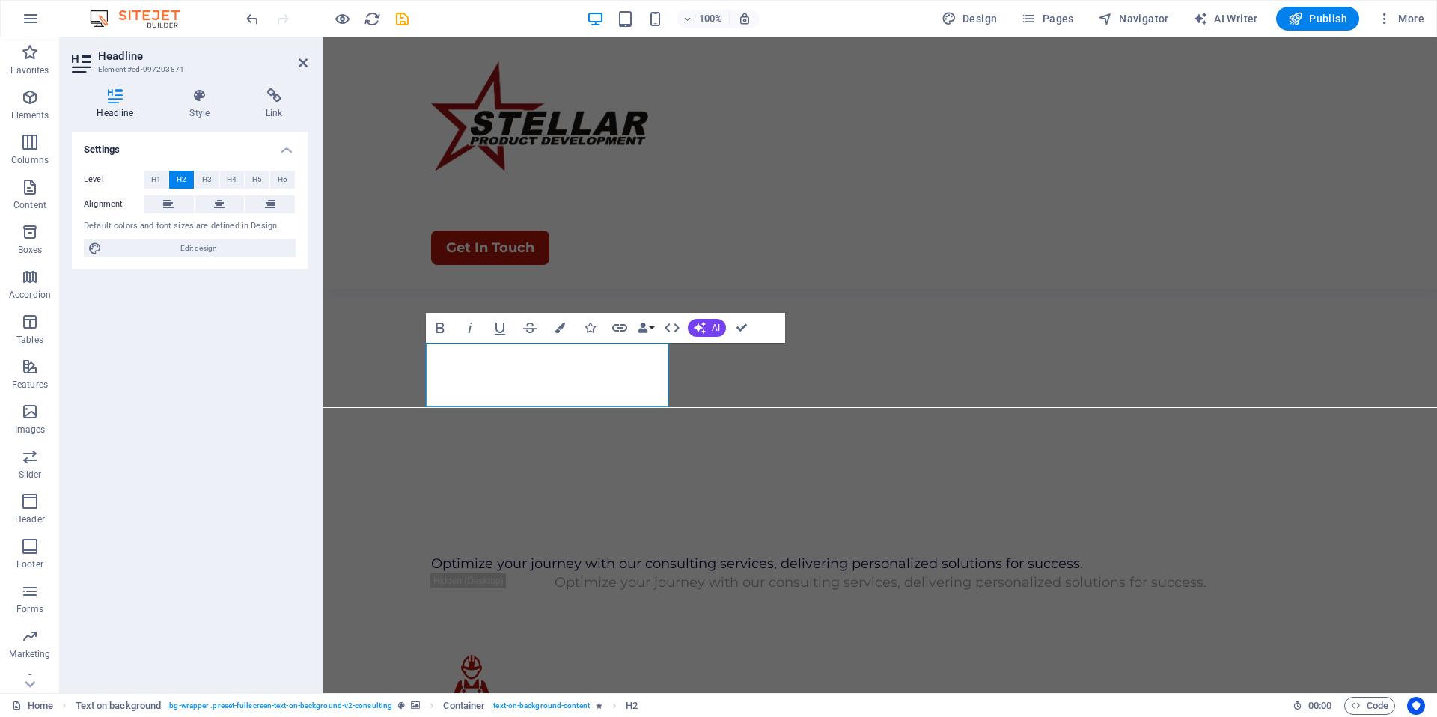
drag, startPoint x: 590, startPoint y: 391, endPoint x: 390, endPoint y: 332, distance: 208.4
click at [204, 181] on span "H3" at bounding box center [207, 180] width 10 height 18
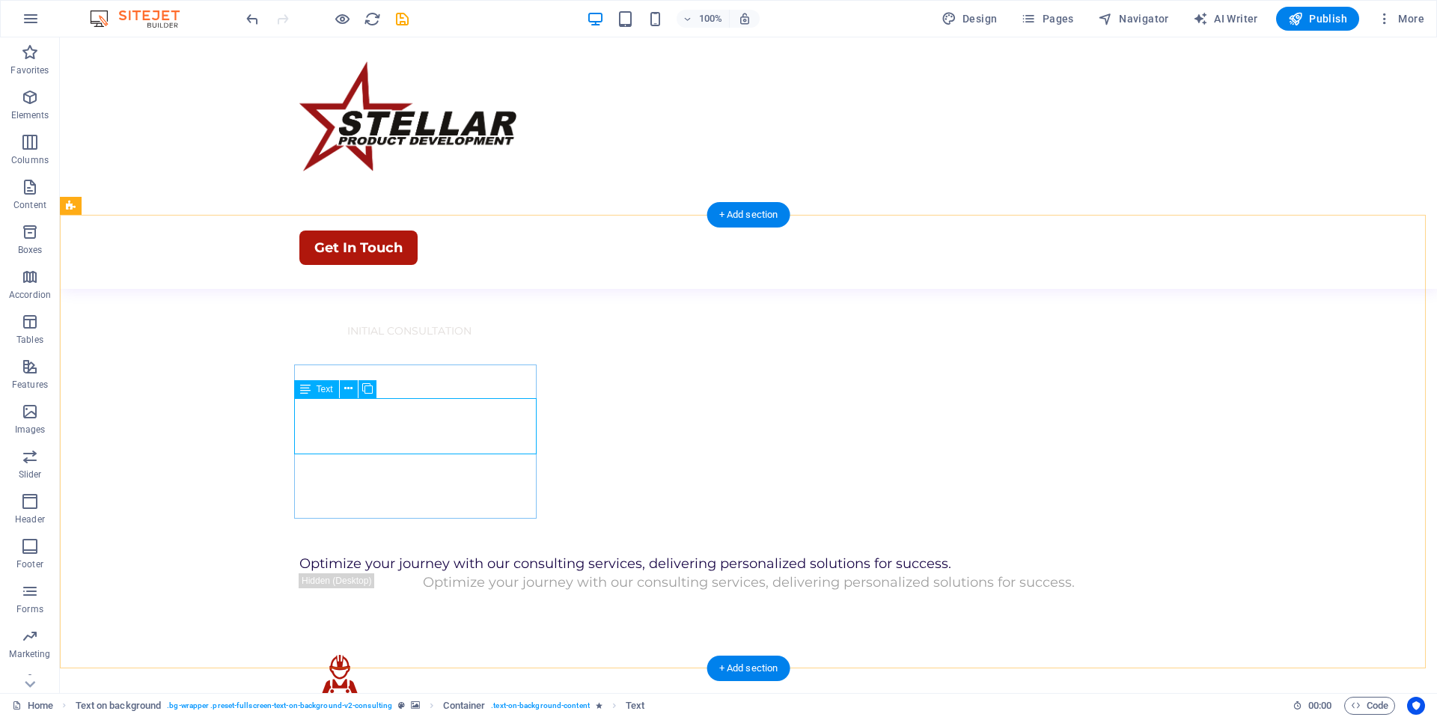
click at [357, 478] on icon at bounding box center [358, 476] width 8 height 16
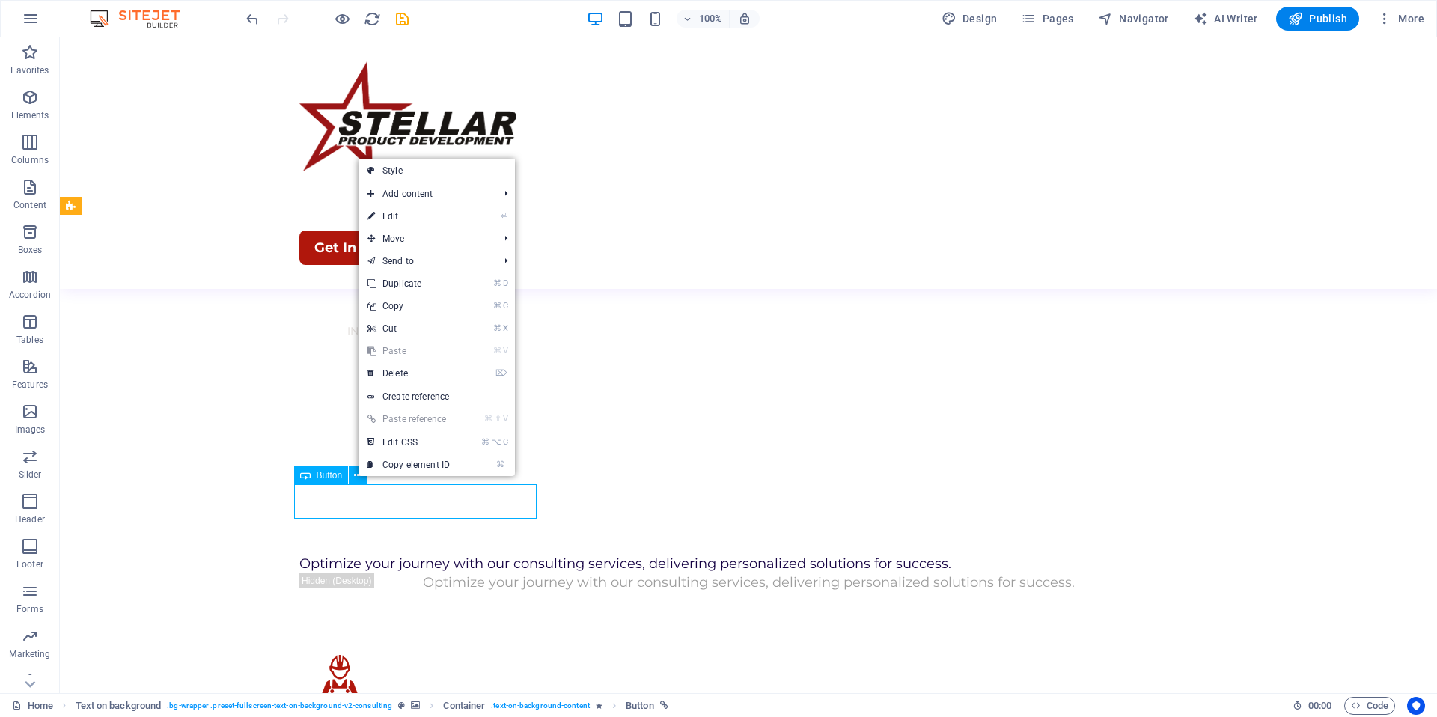
click at [331, 475] on span "Button" at bounding box center [330, 475] width 26 height 9
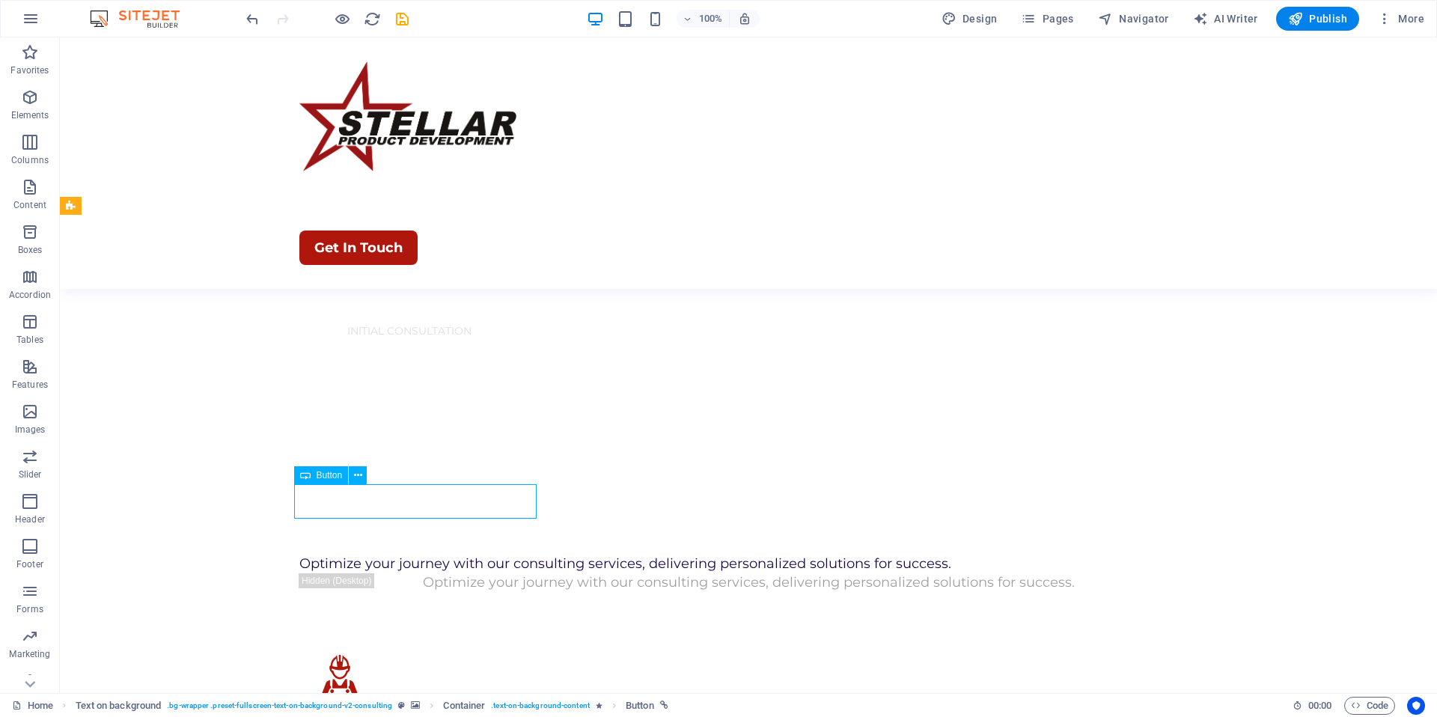
click at [329, 476] on span "Button" at bounding box center [330, 475] width 26 height 9
click at [312, 475] on div "Button" at bounding box center [321, 475] width 55 height 18
click at [305, 474] on icon at bounding box center [305, 475] width 10 height 18
drag, startPoint x: 305, startPoint y: 474, endPoint x: 4, endPoint y: 469, distance: 300.2
click at [305, 474] on icon at bounding box center [305, 475] width 10 height 18
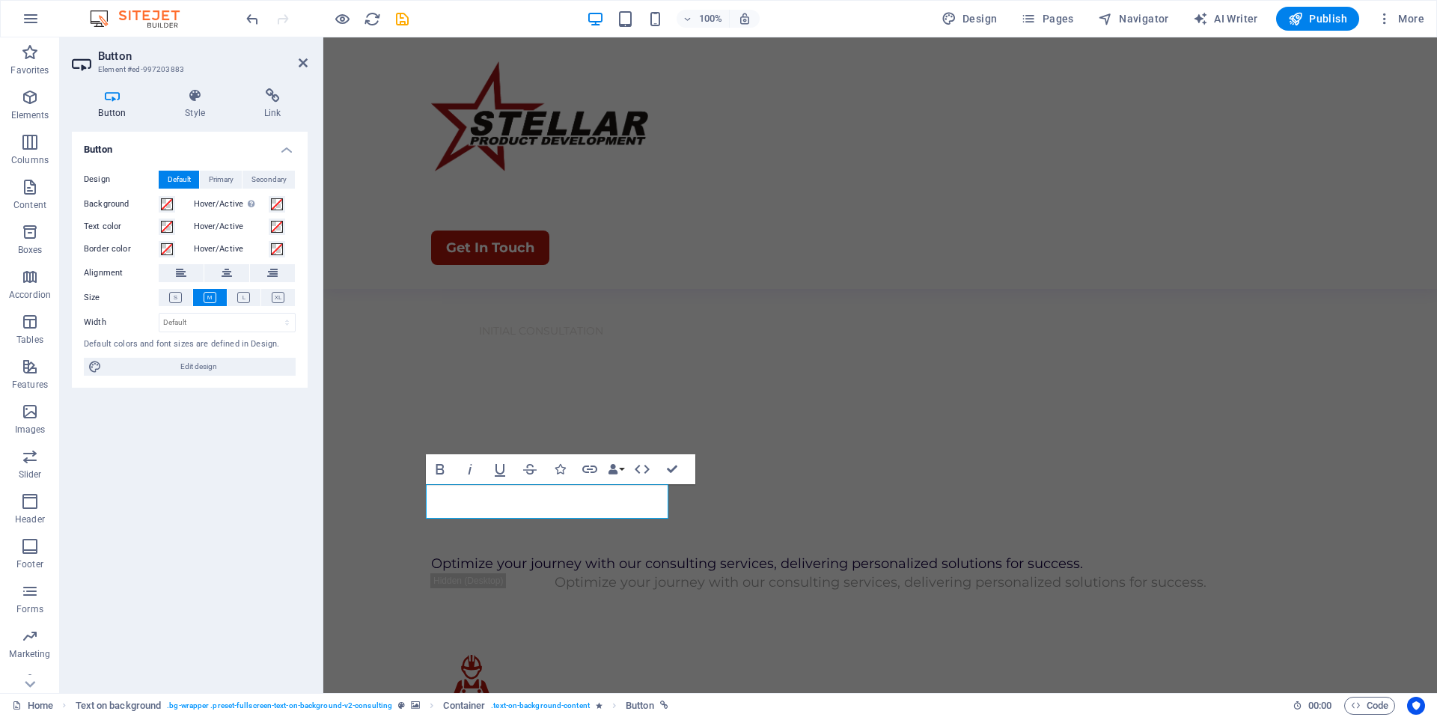
click at [102, 105] on h4 "Button" at bounding box center [115, 103] width 87 height 31
click at [281, 103] on icon at bounding box center [272, 95] width 70 height 15
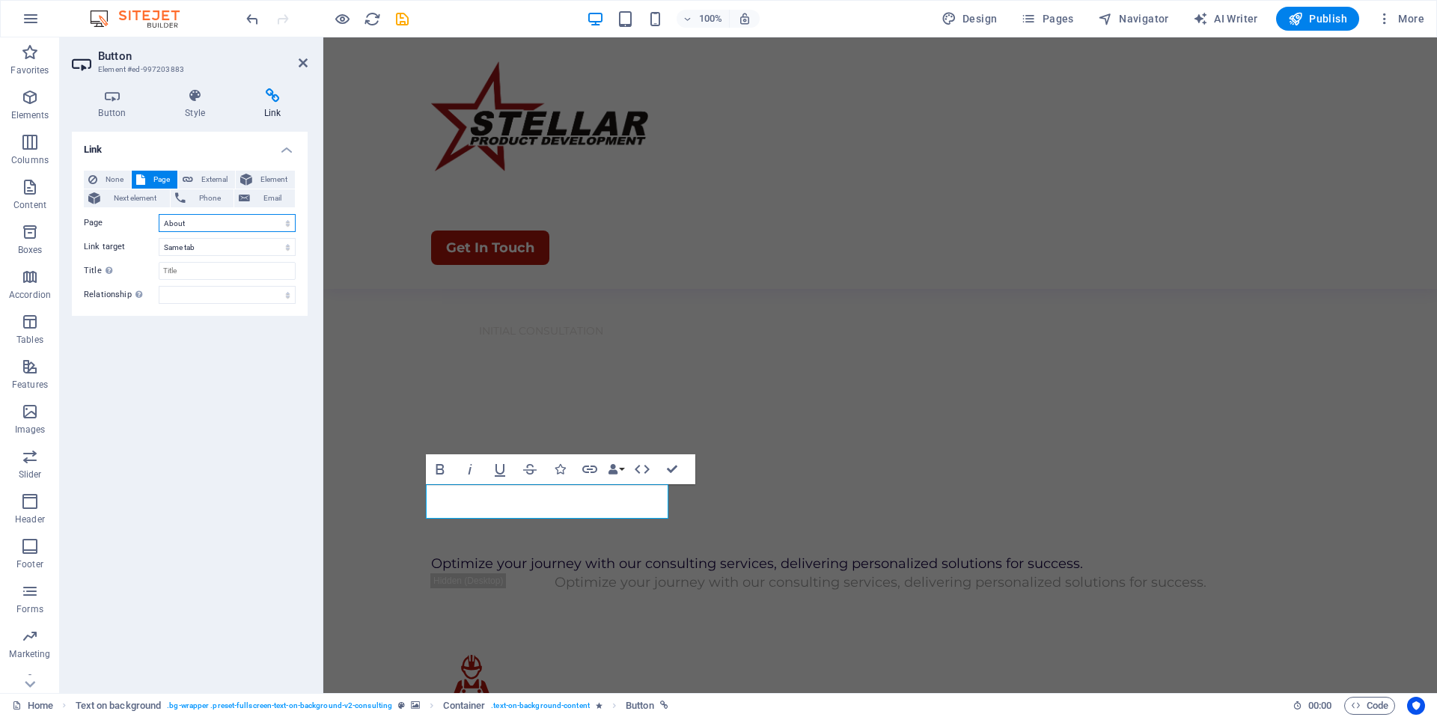
click at [198, 227] on select "Home About Services Blog Contact Legal Notice Privacy" at bounding box center [227, 223] width 137 height 18
select select "4"
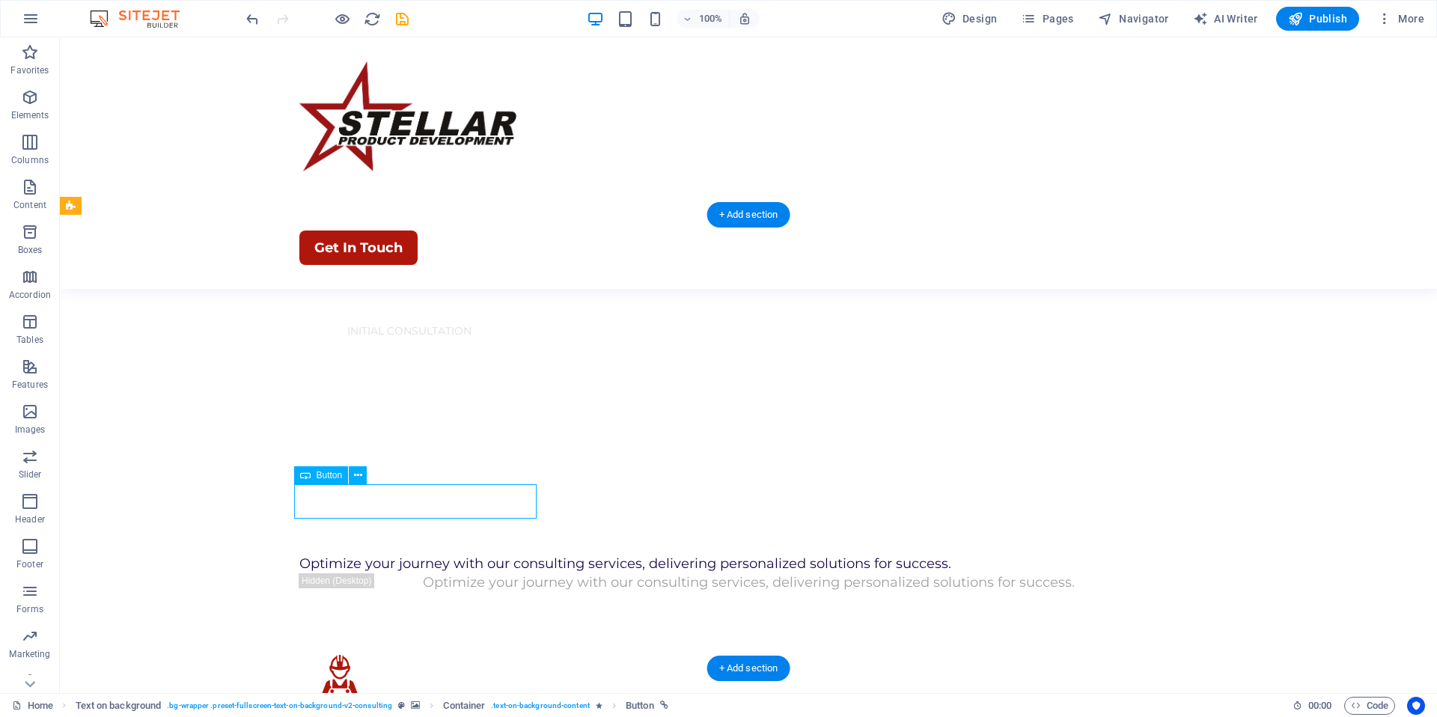
select select "4"
select select
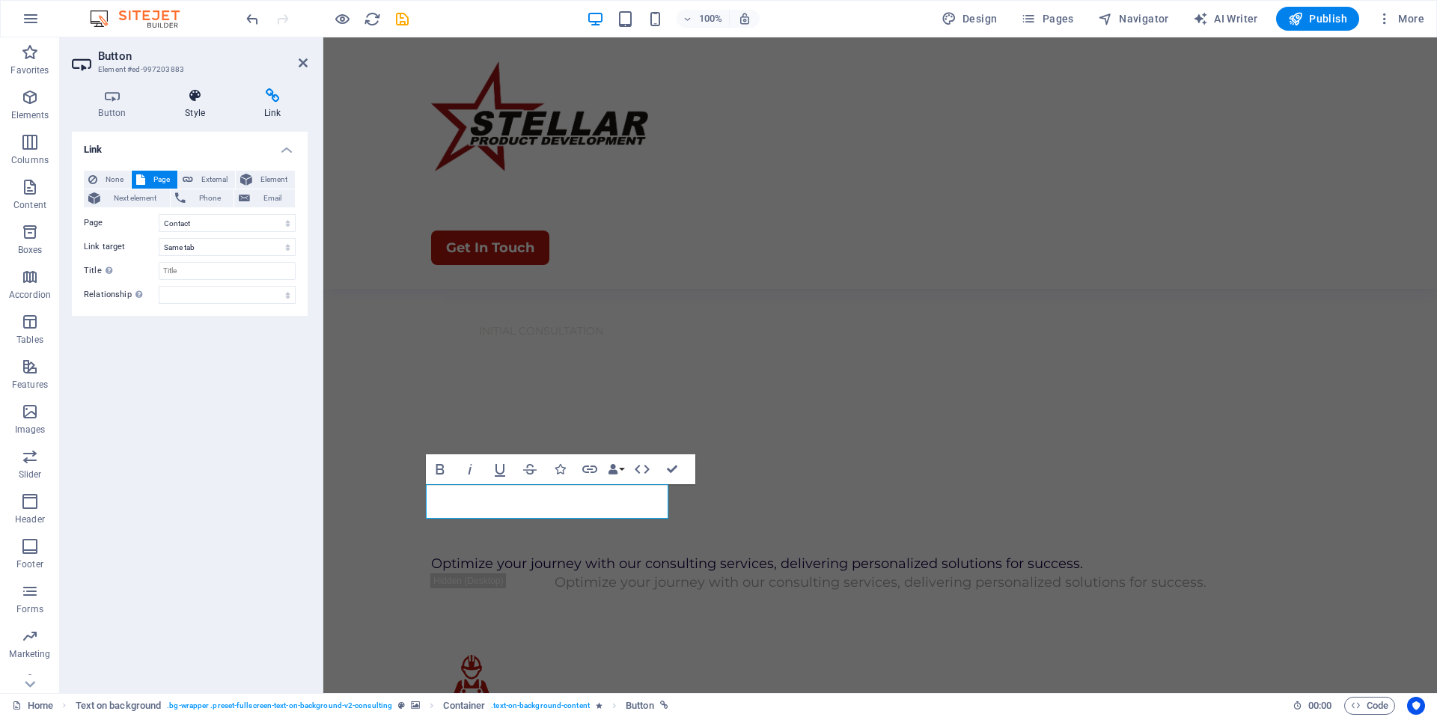
click at [181, 108] on h4 "Style" at bounding box center [198, 103] width 79 height 31
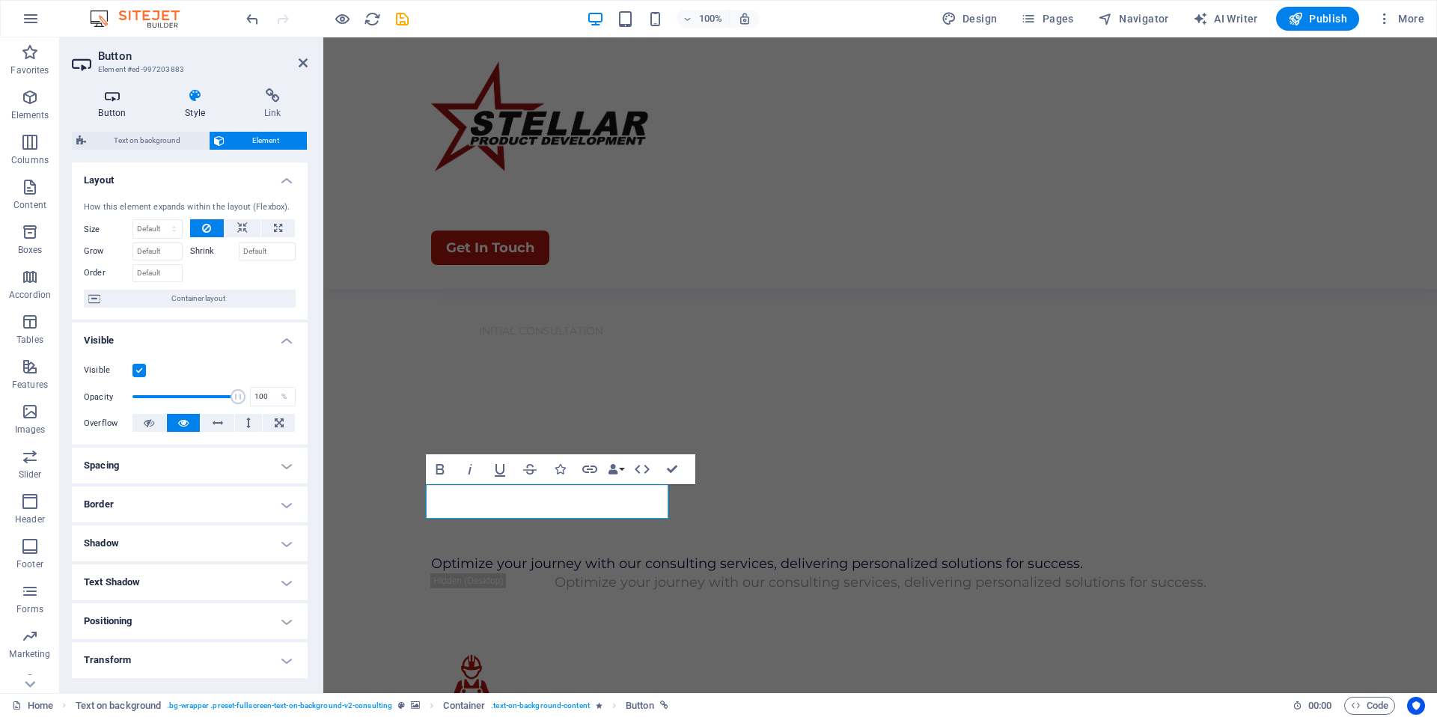
click at [107, 107] on h4 "Button" at bounding box center [115, 103] width 87 height 31
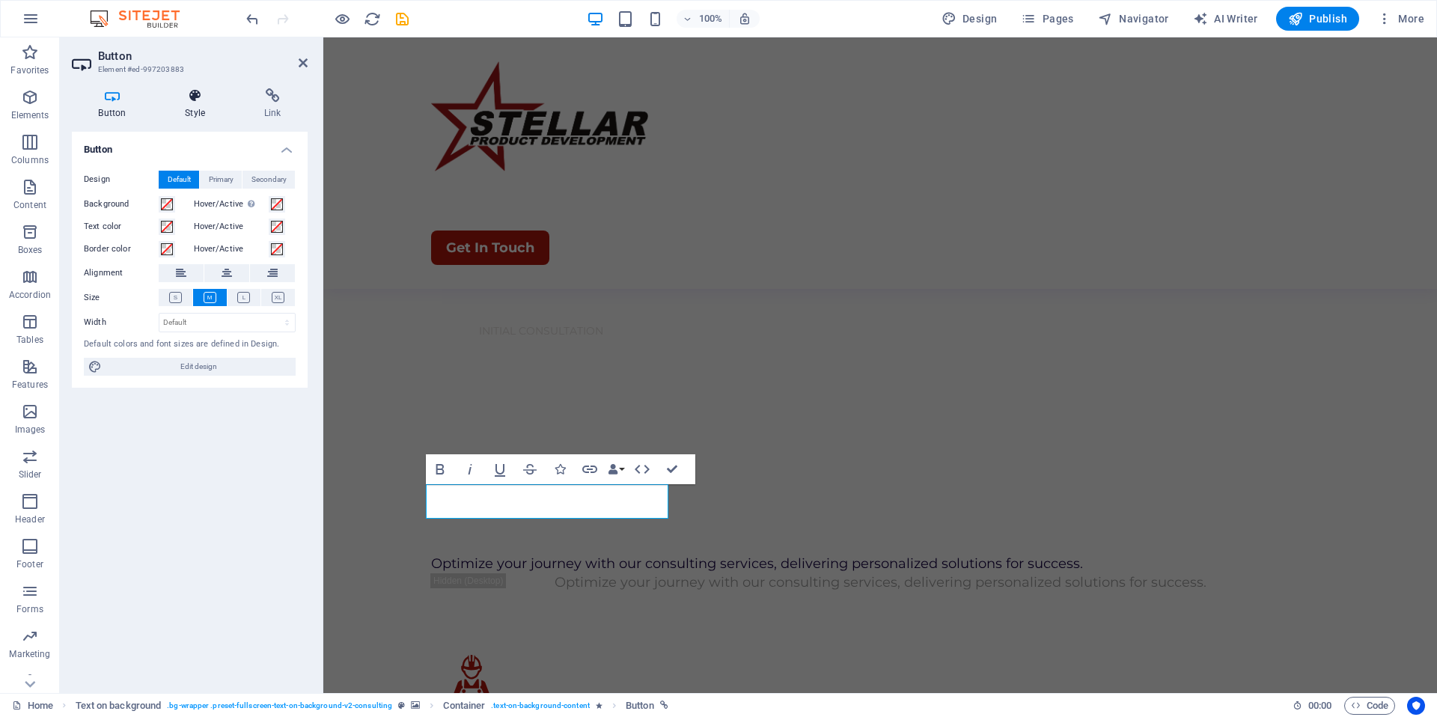
click at [193, 108] on h4 "Style" at bounding box center [198, 103] width 79 height 31
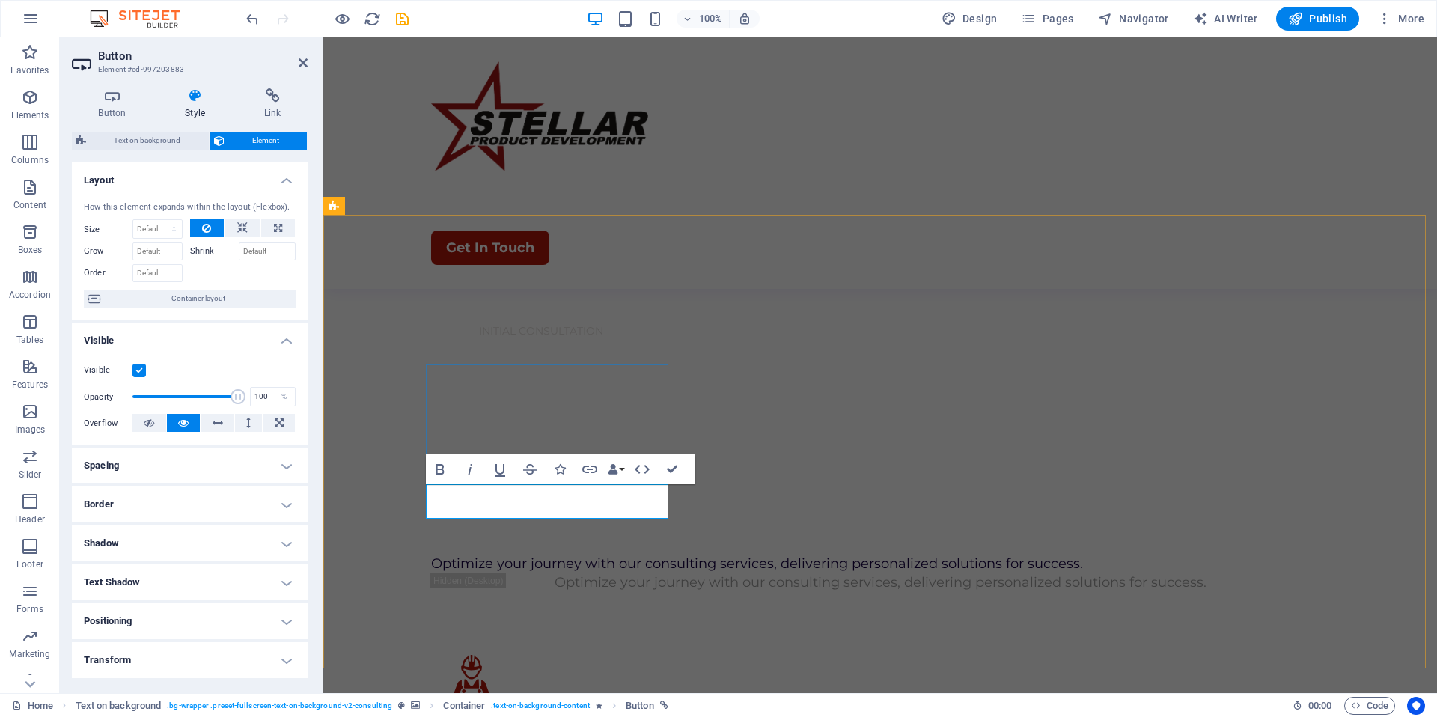
drag, startPoint x: 520, startPoint y: 503, endPoint x: 437, endPoint y: 498, distance: 83.2
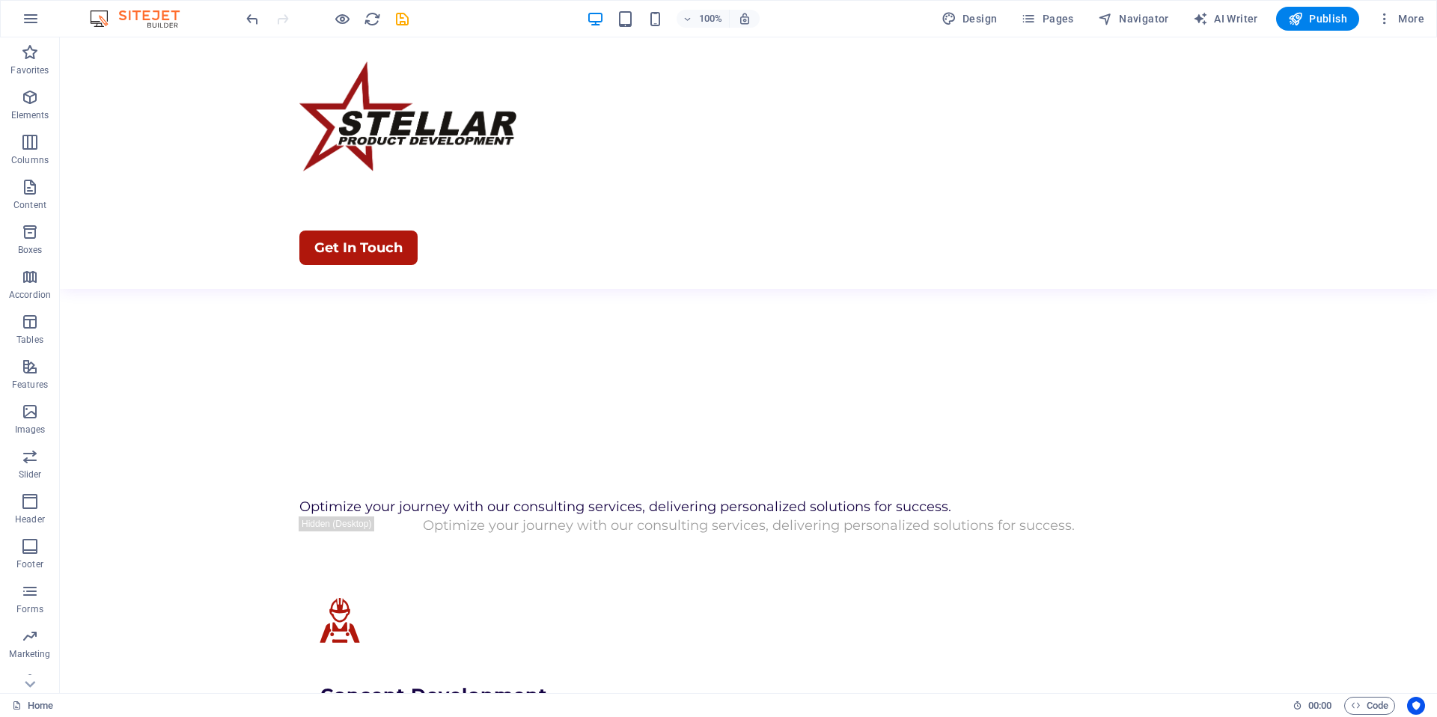
scroll to position [1276, 0]
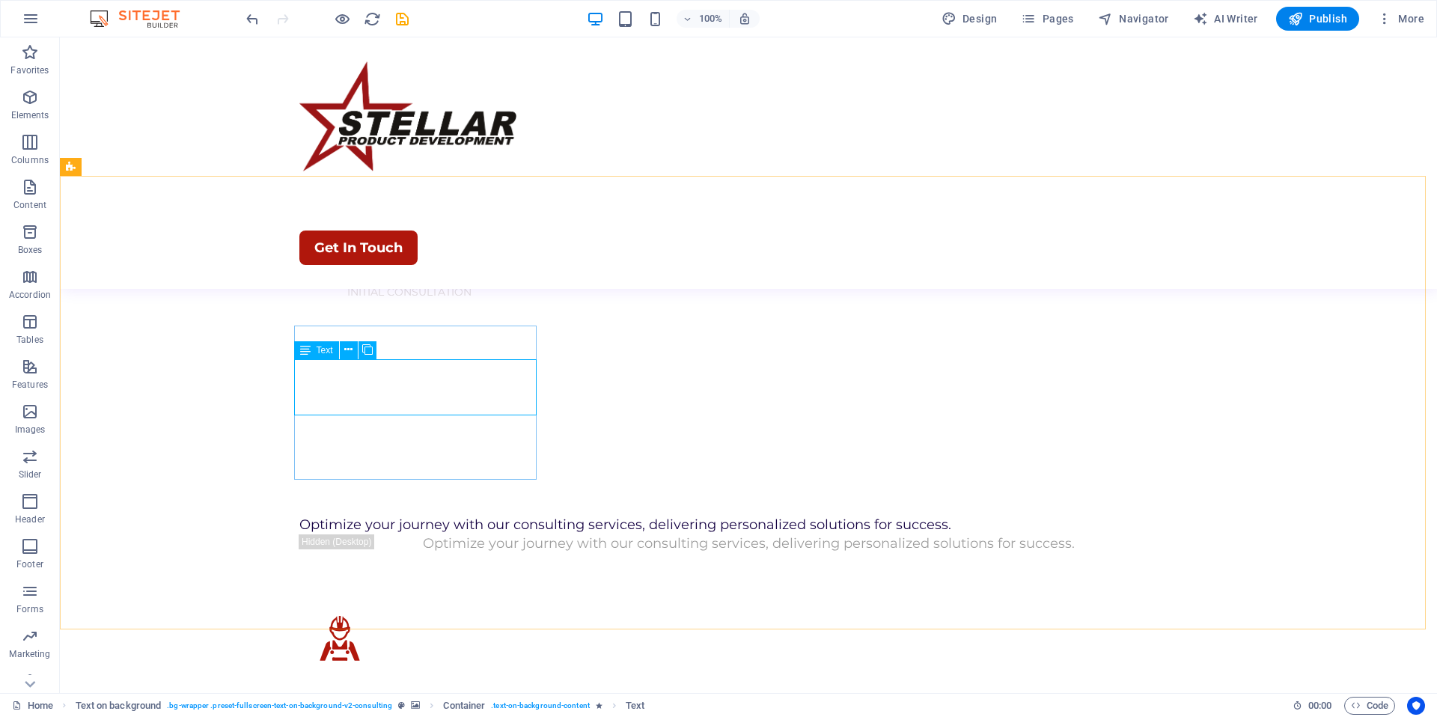
click at [317, 350] on span "Text" at bounding box center [325, 350] width 16 height 9
click at [348, 350] on icon at bounding box center [348, 350] width 8 height 16
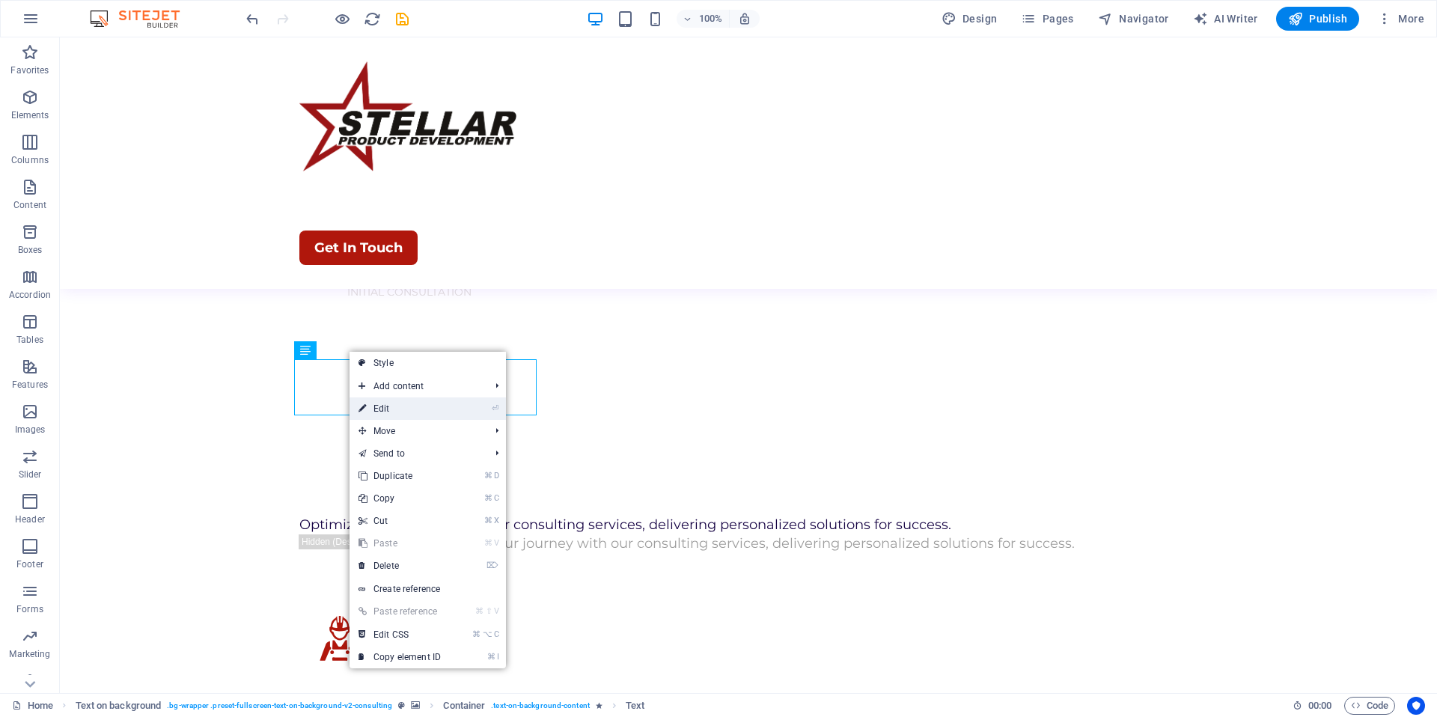
click at [372, 404] on link "⏎ Edit" at bounding box center [400, 408] width 100 height 22
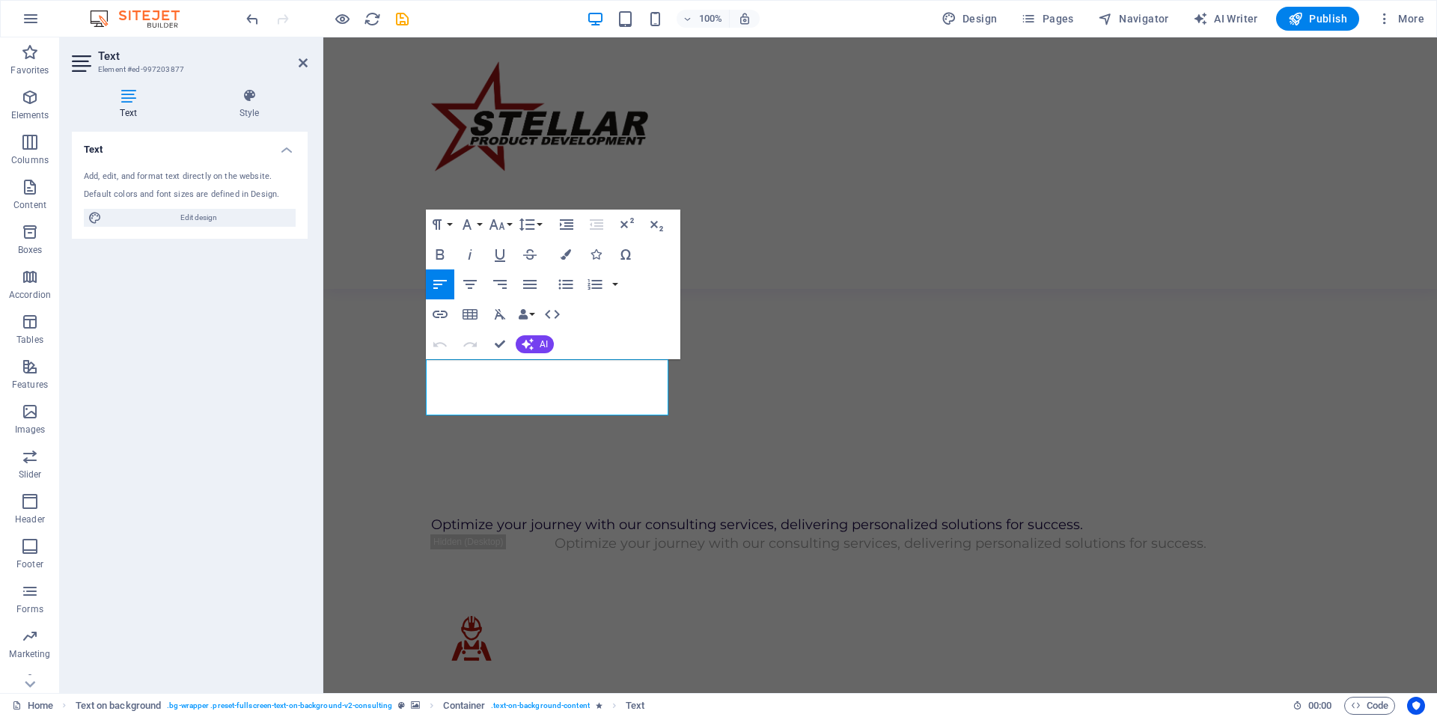
drag, startPoint x: 567, startPoint y: 403, endPoint x: 401, endPoint y: 361, distance: 170.8
drag, startPoint x: 544, startPoint y: 405, endPoint x: 428, endPoint y: 373, distance: 120.4
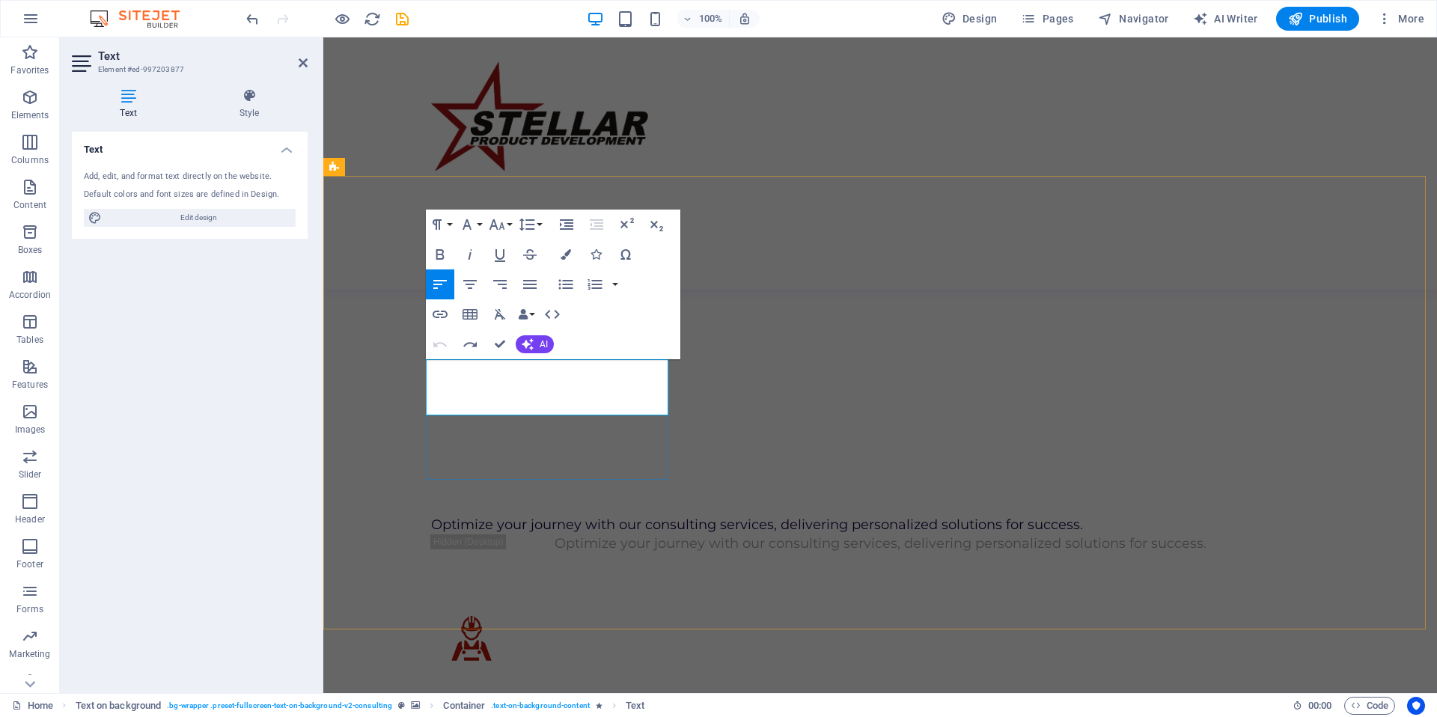
scroll to position [1257, 0]
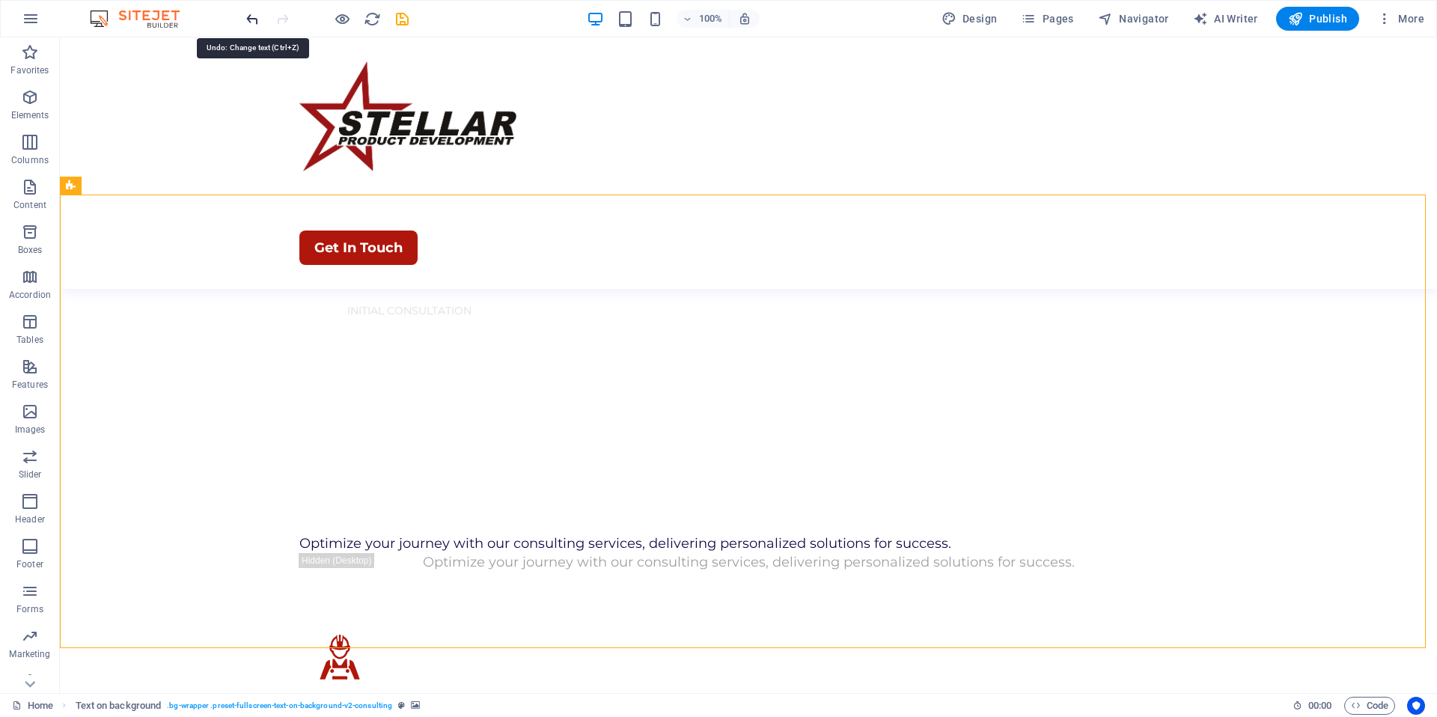
click at [251, 22] on icon "undo" at bounding box center [252, 18] width 17 height 17
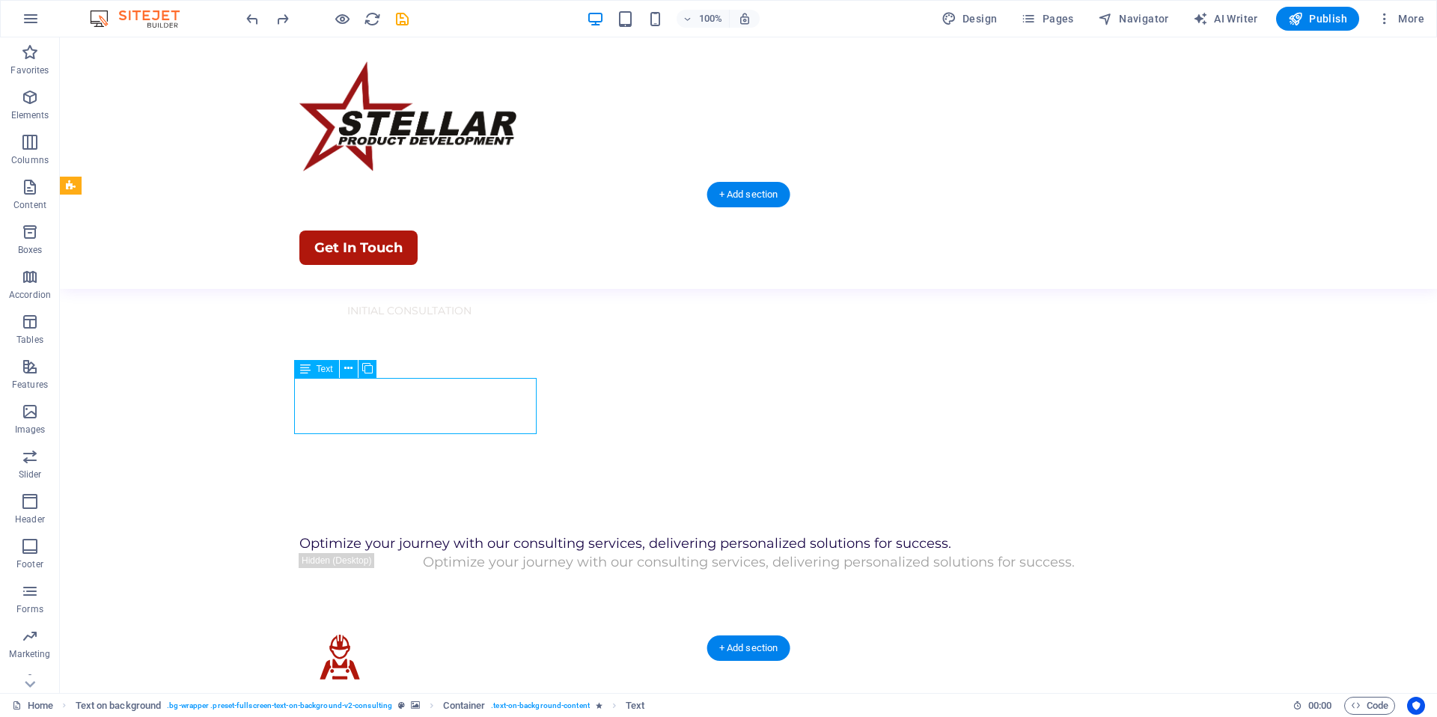
click at [351, 372] on icon at bounding box center [348, 369] width 8 height 16
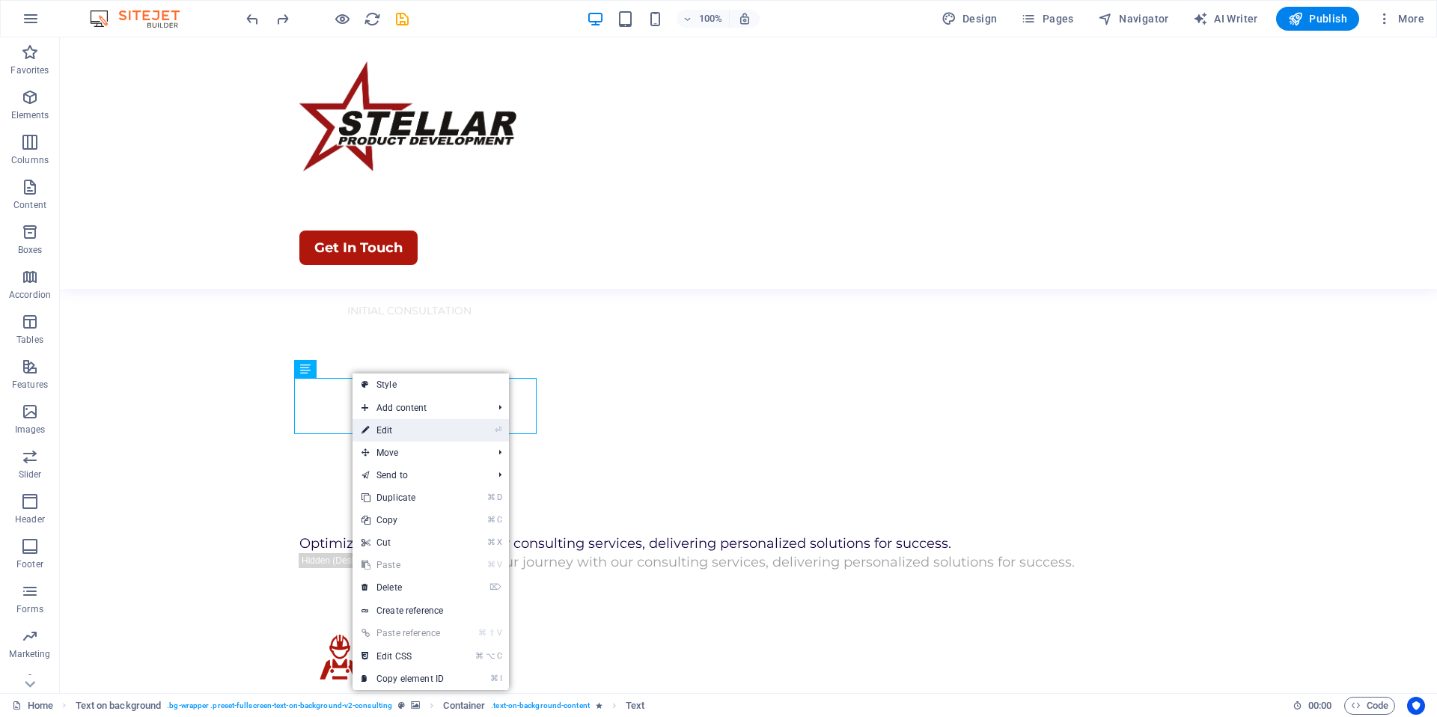
click at [382, 437] on link "⏎ Edit" at bounding box center [403, 430] width 100 height 22
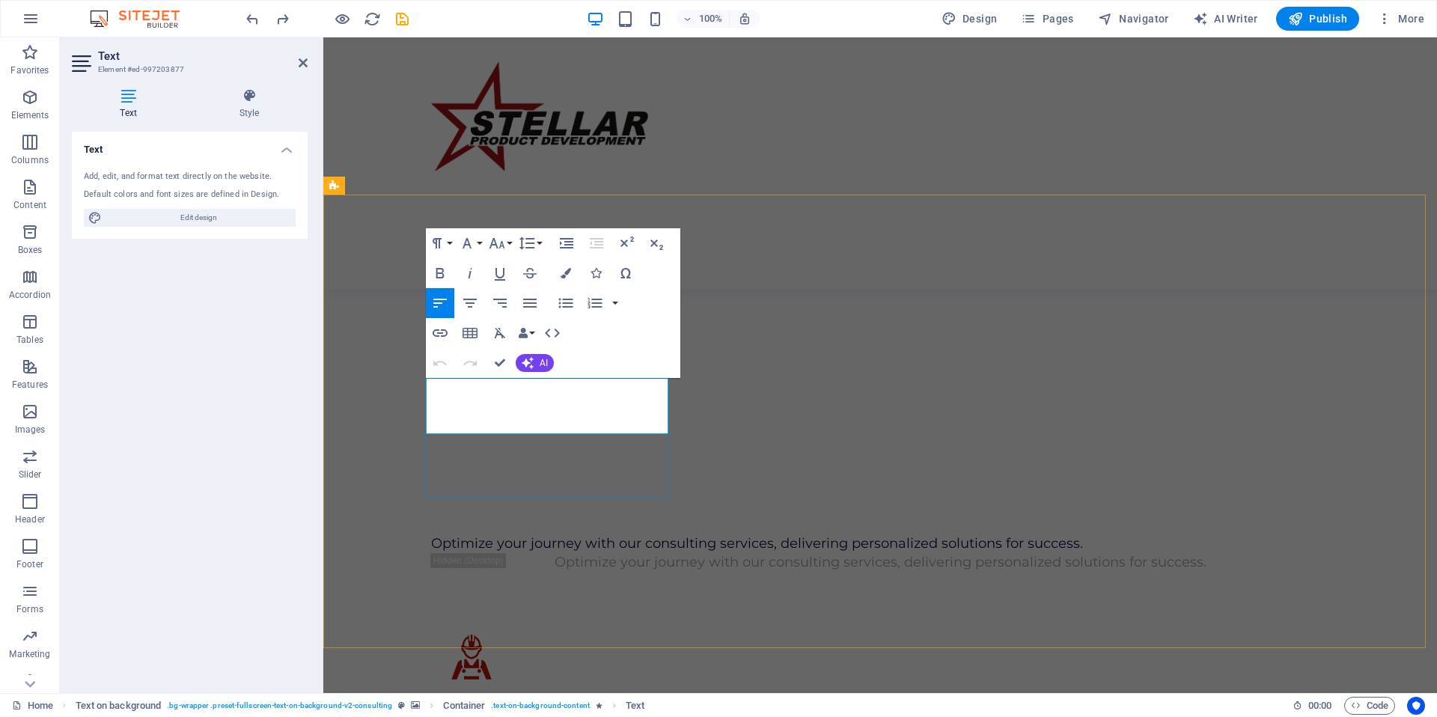
drag, startPoint x: 545, startPoint y: 427, endPoint x: 433, endPoint y: 391, distance: 116.9
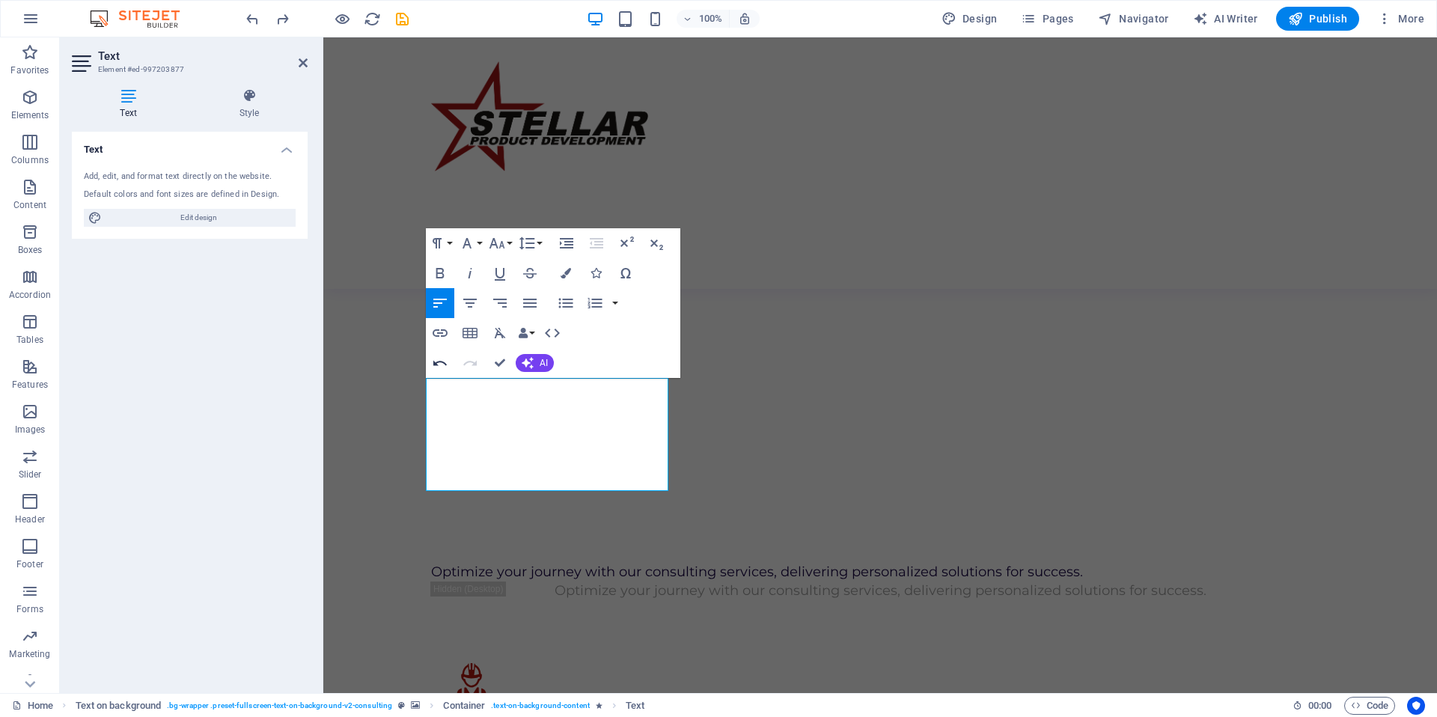
click at [442, 361] on icon "button" at bounding box center [440, 363] width 18 height 18
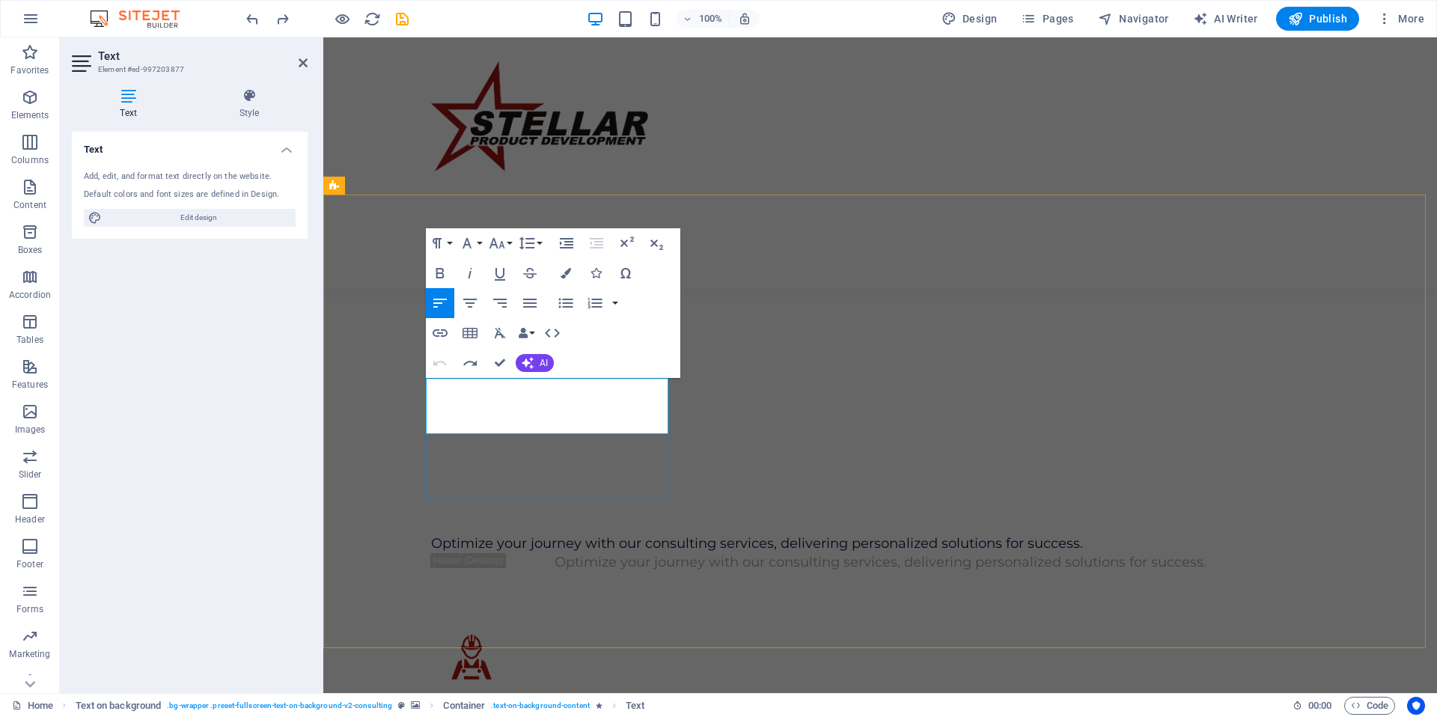
drag, startPoint x: 570, startPoint y: 426, endPoint x: 396, endPoint y: 382, distance: 179.7
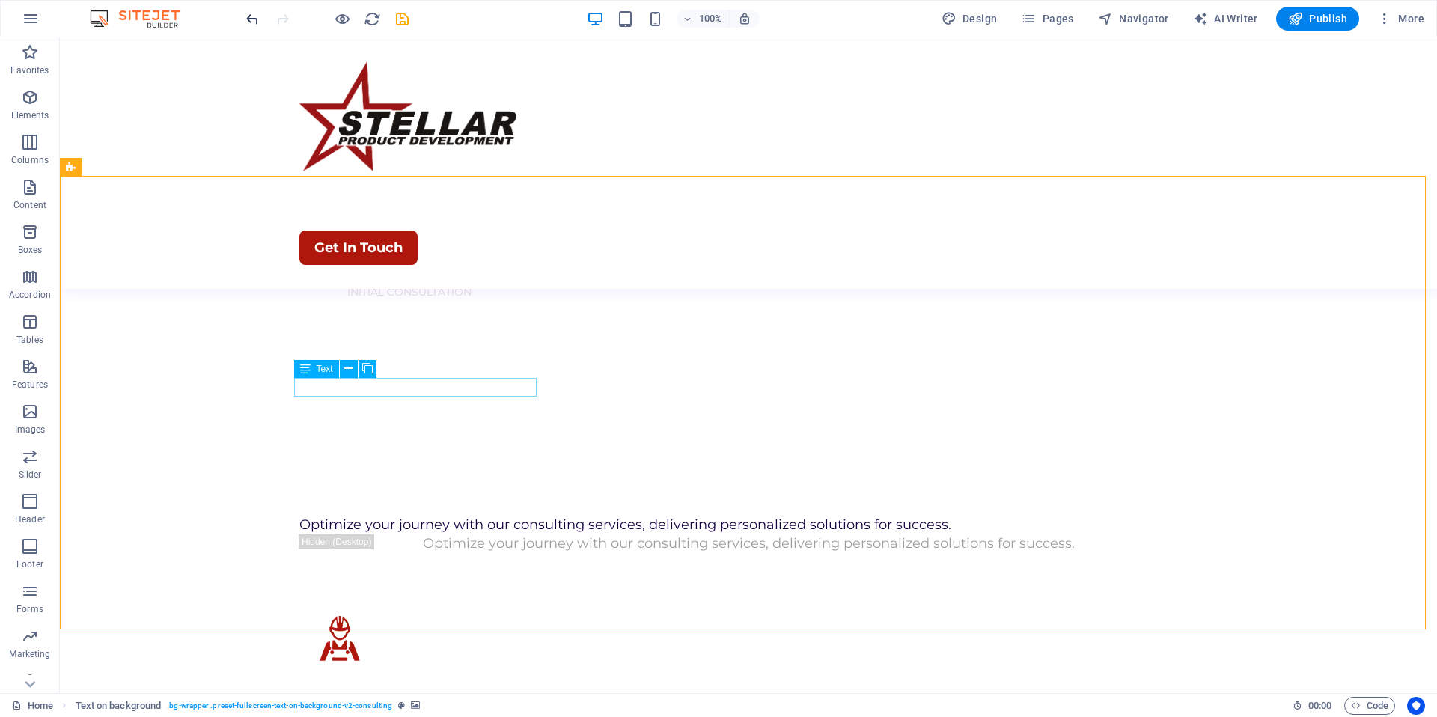
click at [254, 21] on icon "undo" at bounding box center [252, 18] width 17 height 17
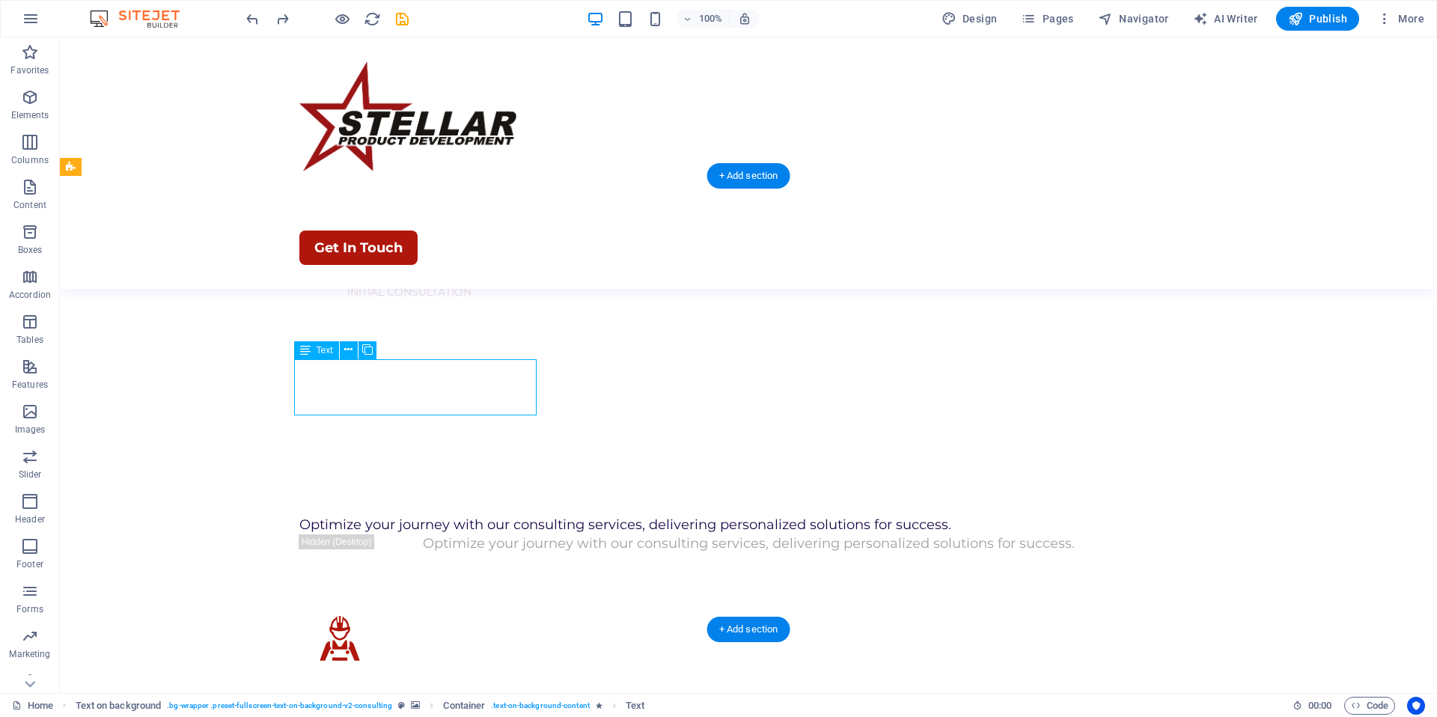
click at [344, 345] on icon at bounding box center [348, 350] width 8 height 16
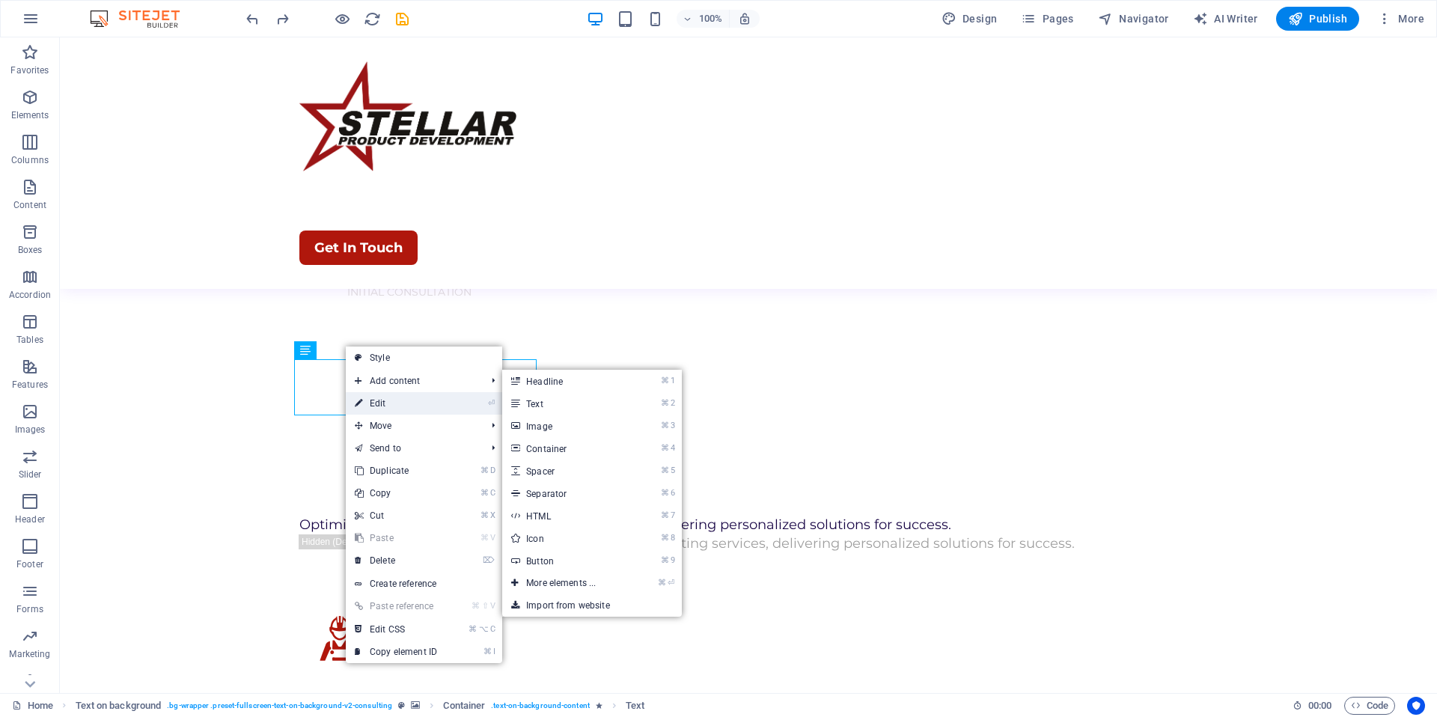
click at [385, 405] on link "⏎ Edit" at bounding box center [396, 403] width 100 height 22
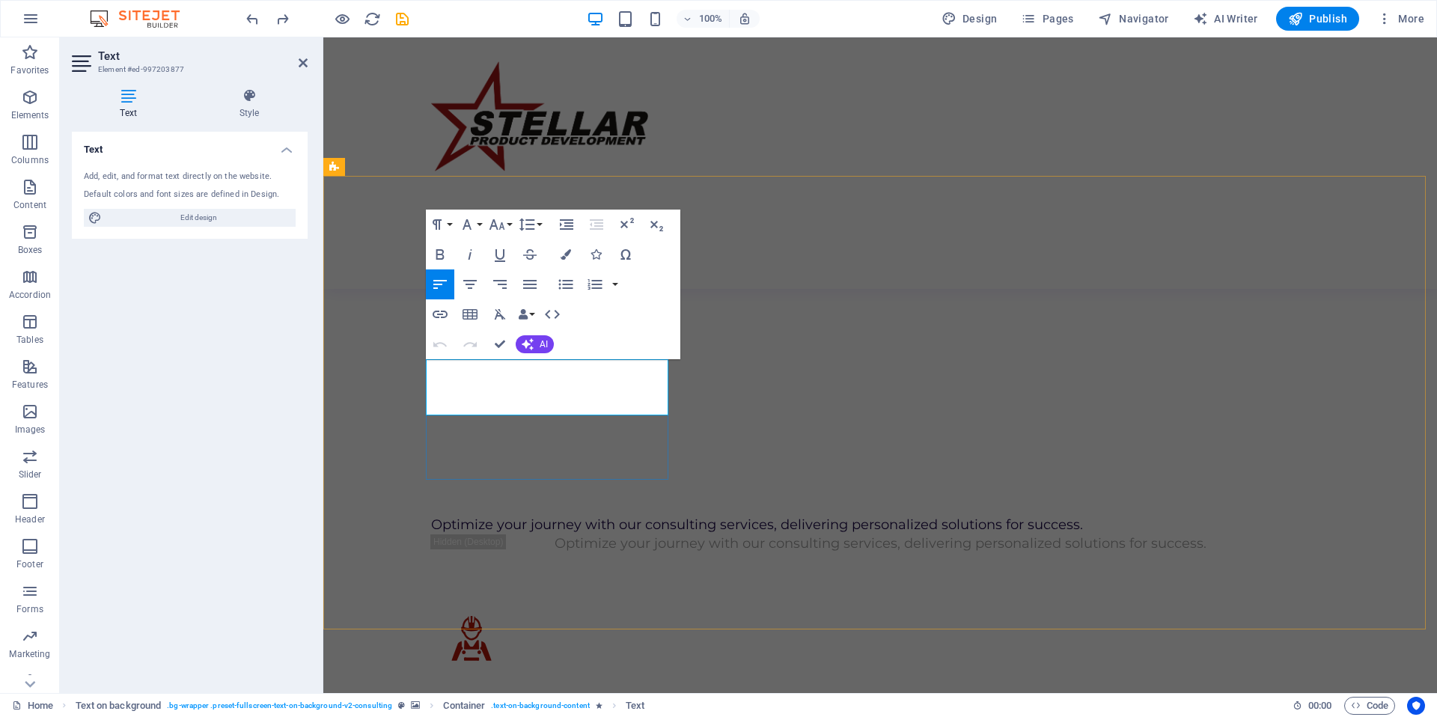
drag, startPoint x: 543, startPoint y: 403, endPoint x: 439, endPoint y: 368, distance: 109.4
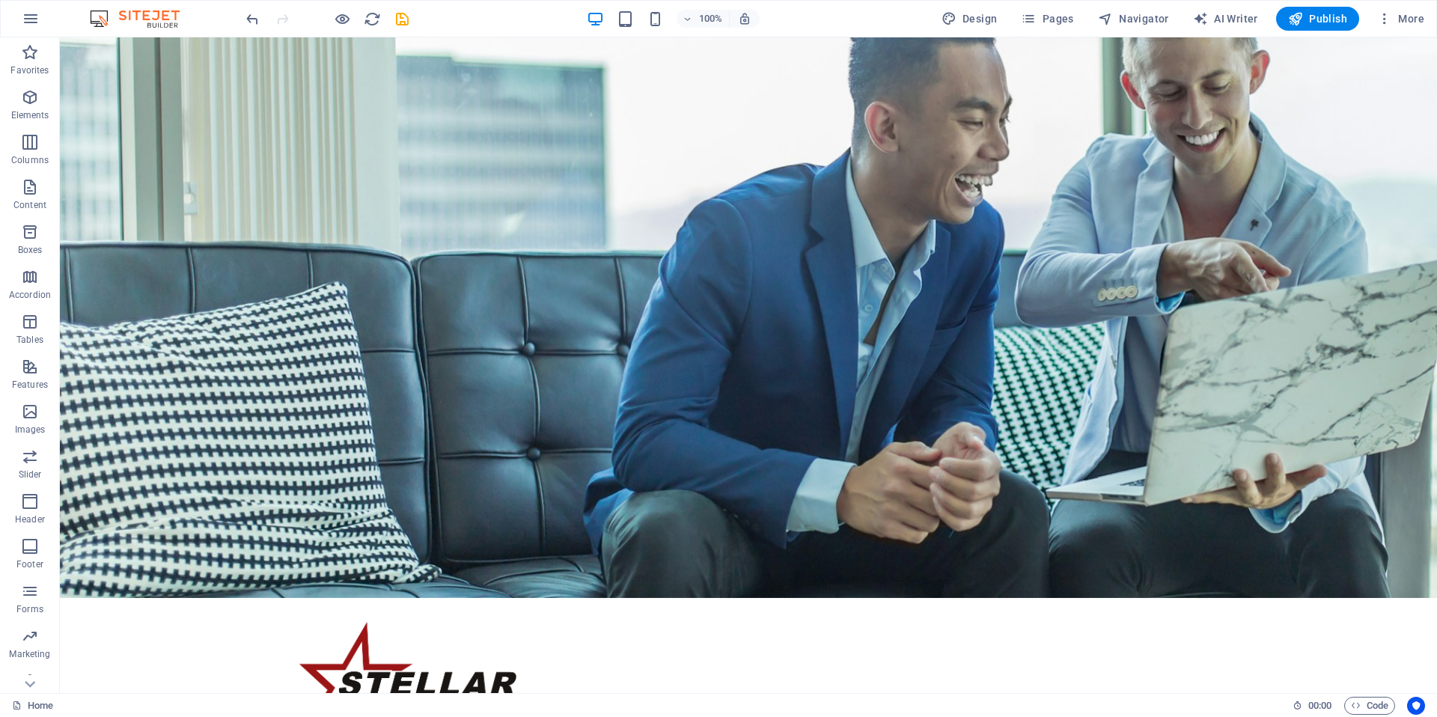
scroll to position [0, 0]
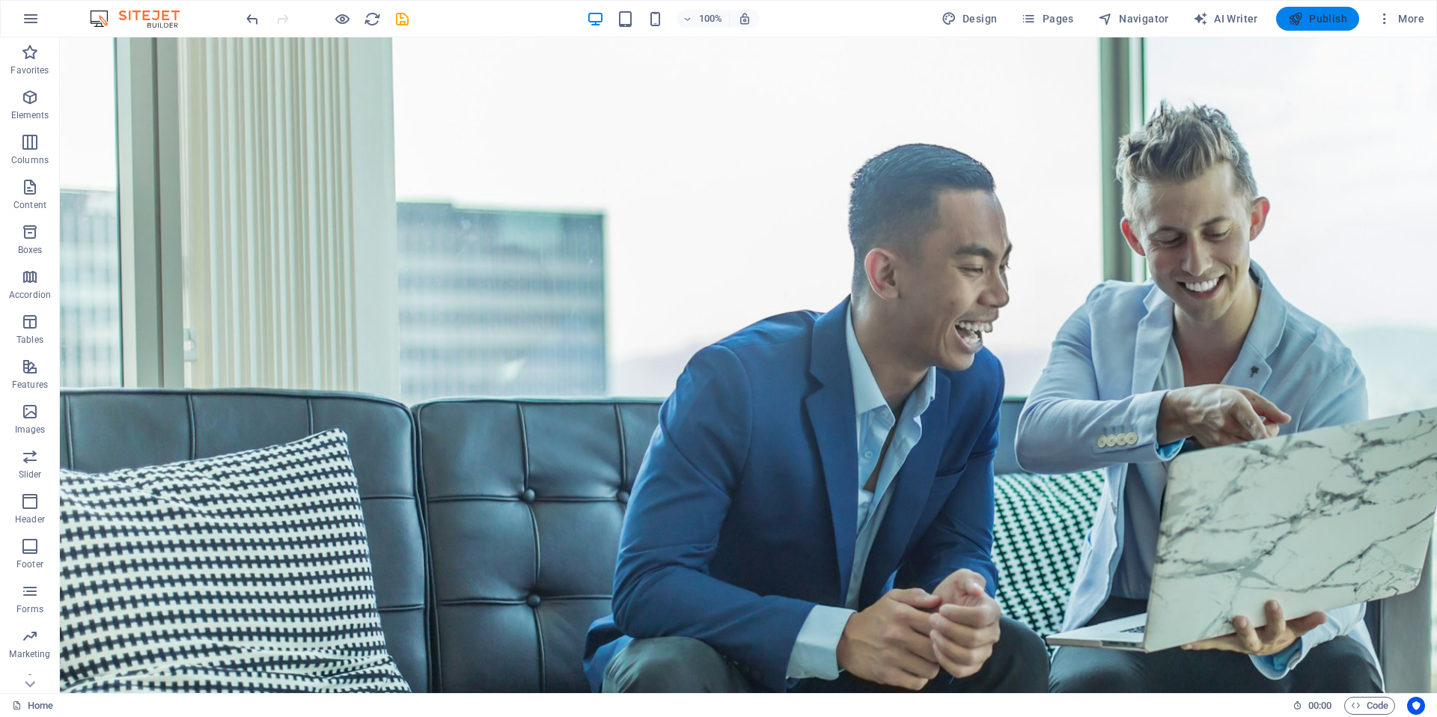
click at [1308, 17] on span "Publish" at bounding box center [1317, 18] width 59 height 15
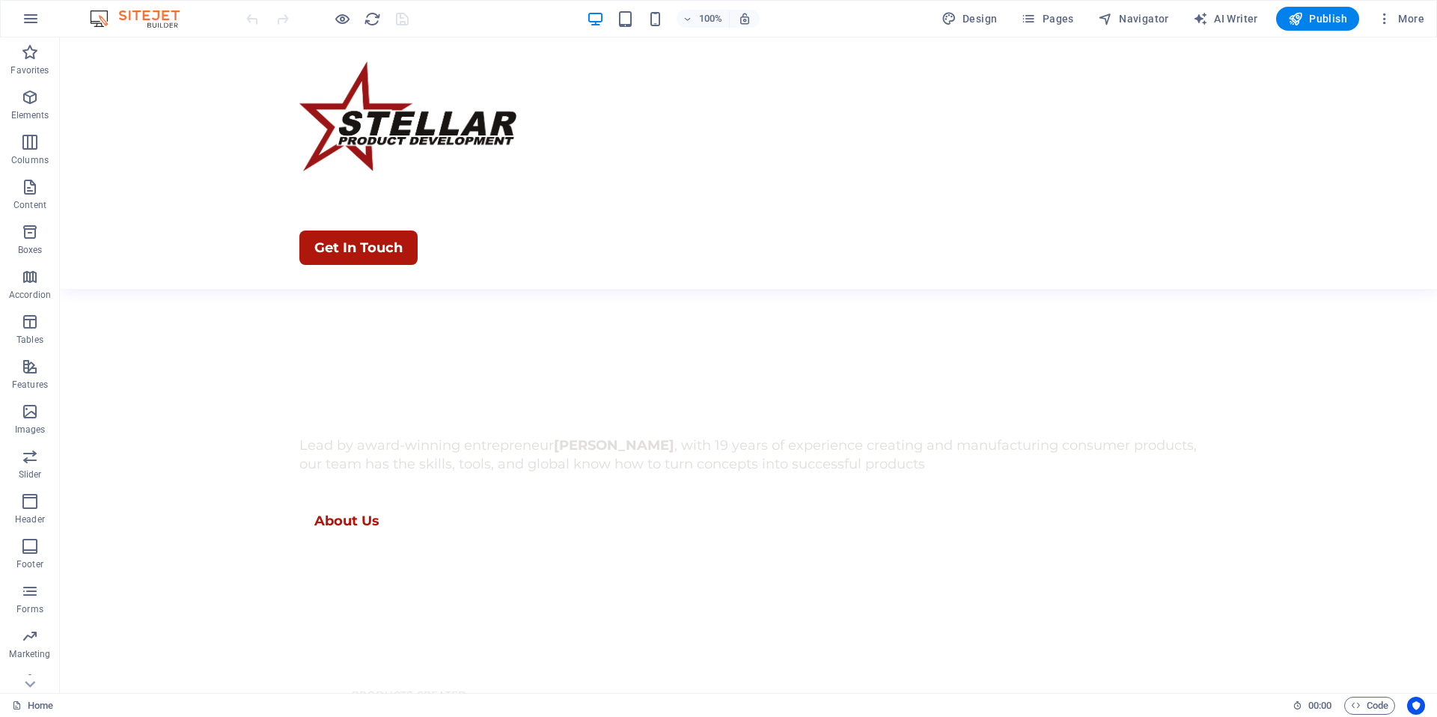
scroll to position [487, 0]
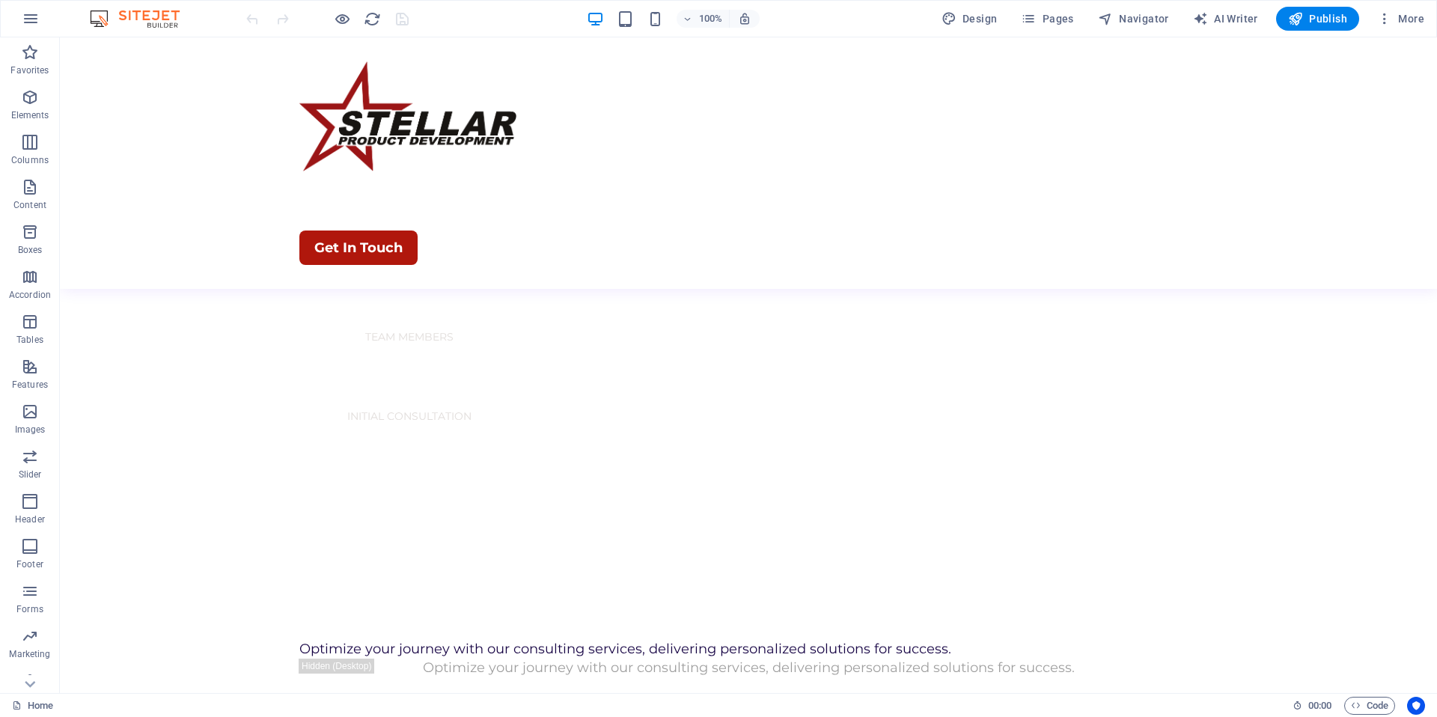
scroll to position [1157, 0]
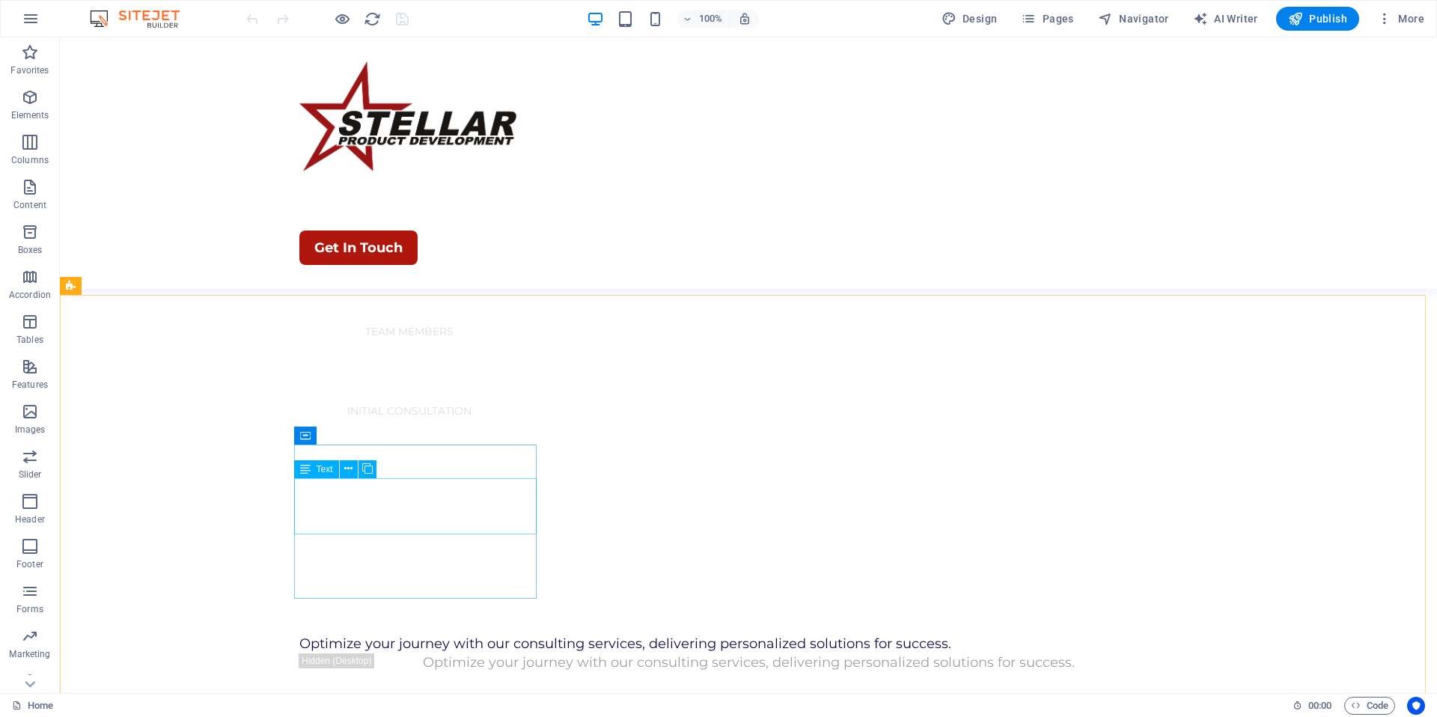
click at [323, 471] on span "Text" at bounding box center [325, 469] width 16 height 9
click at [346, 470] on icon at bounding box center [348, 469] width 8 height 16
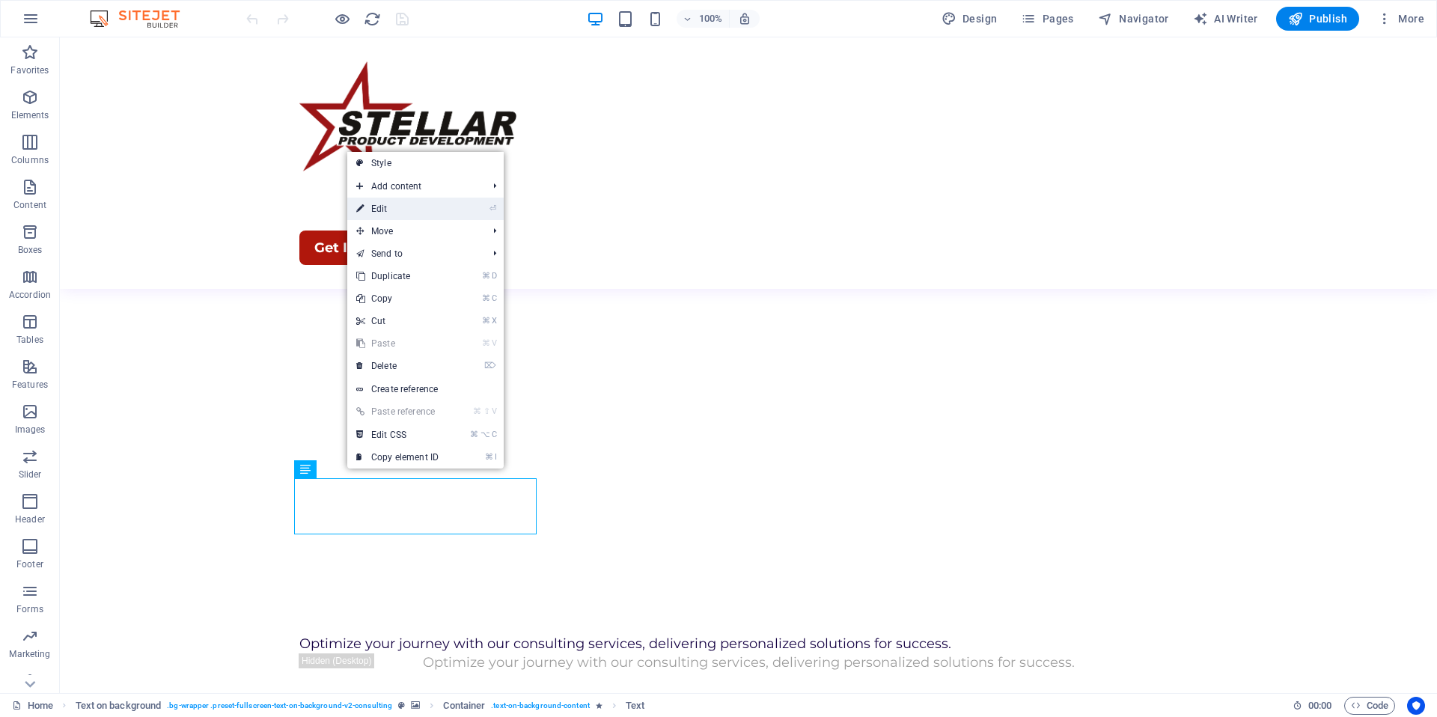
click at [430, 211] on link "⏎ Edit" at bounding box center [397, 209] width 100 height 22
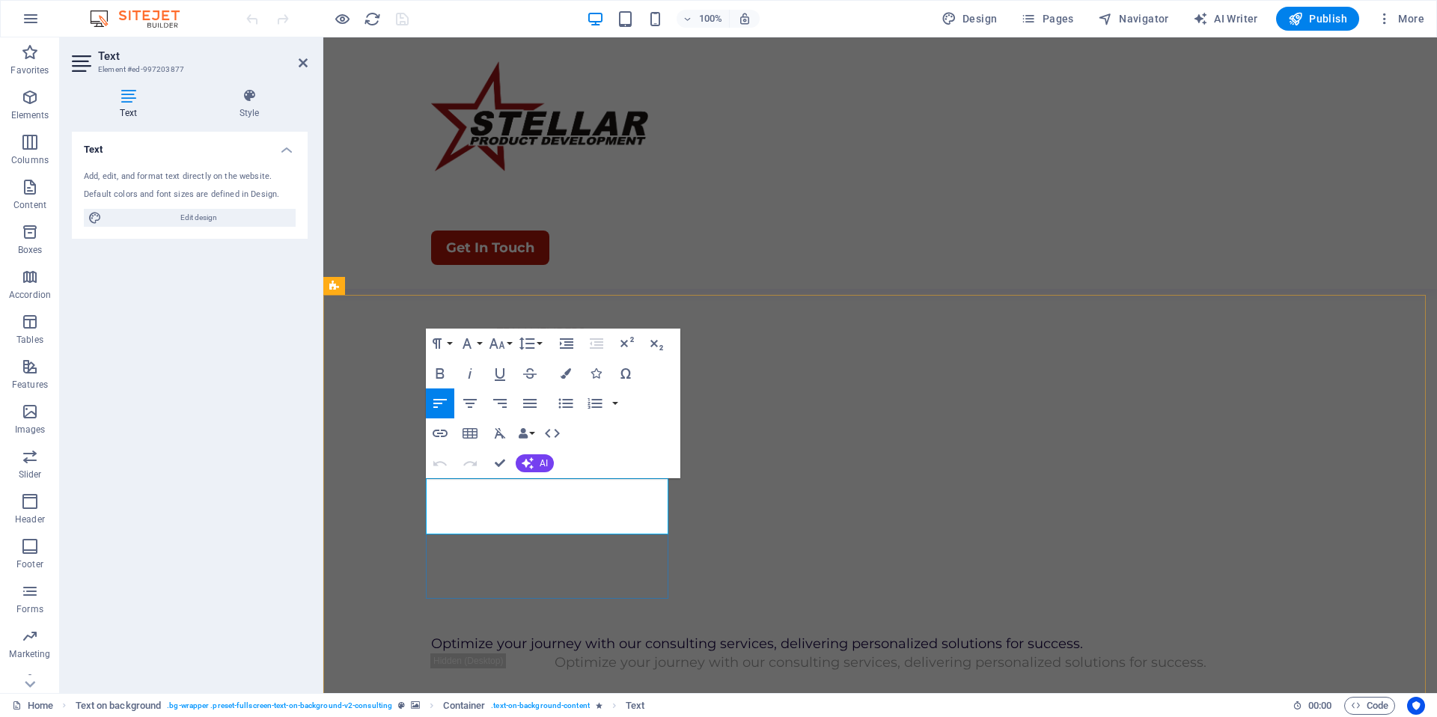
drag, startPoint x: 594, startPoint y: 522, endPoint x: 433, endPoint y: 478, distance: 166.2
copy span "With our expertise, you can move quickly from idea to market with confidence an…"
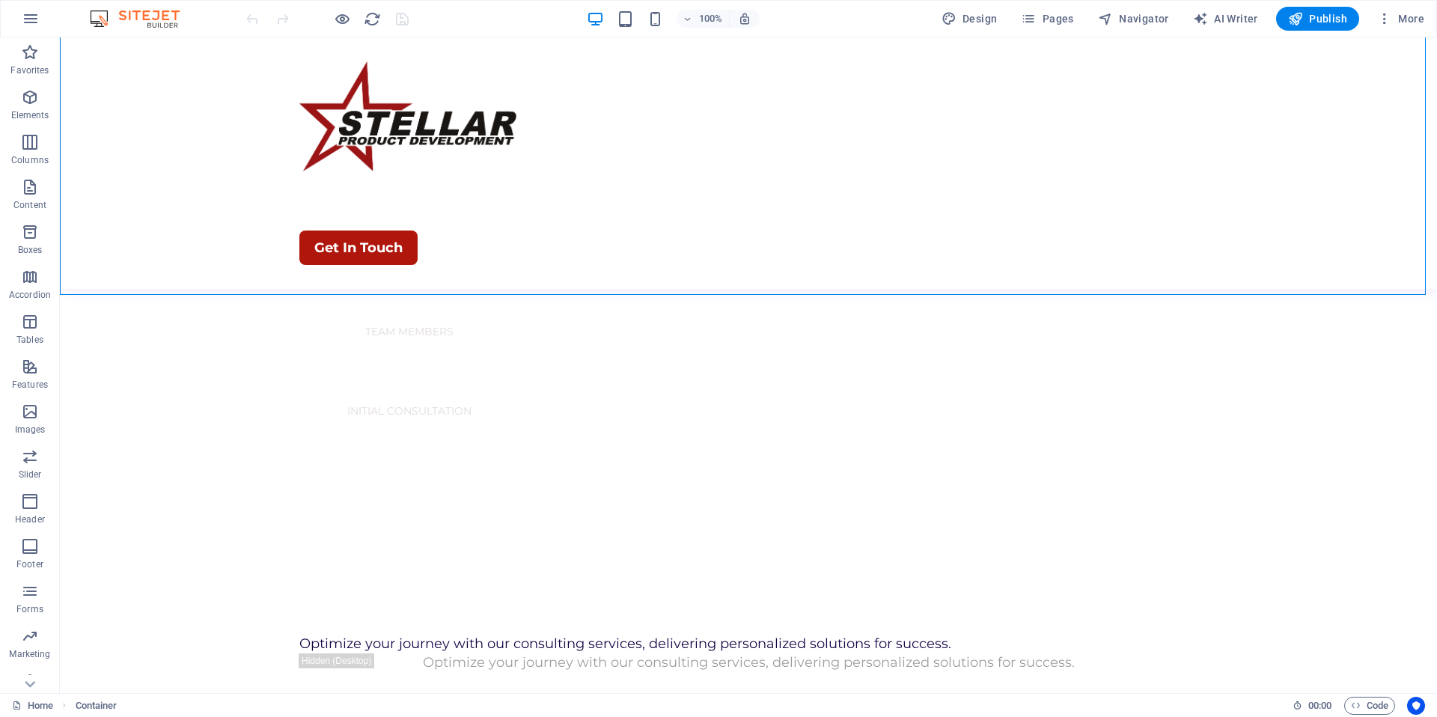
scroll to position [583, 0]
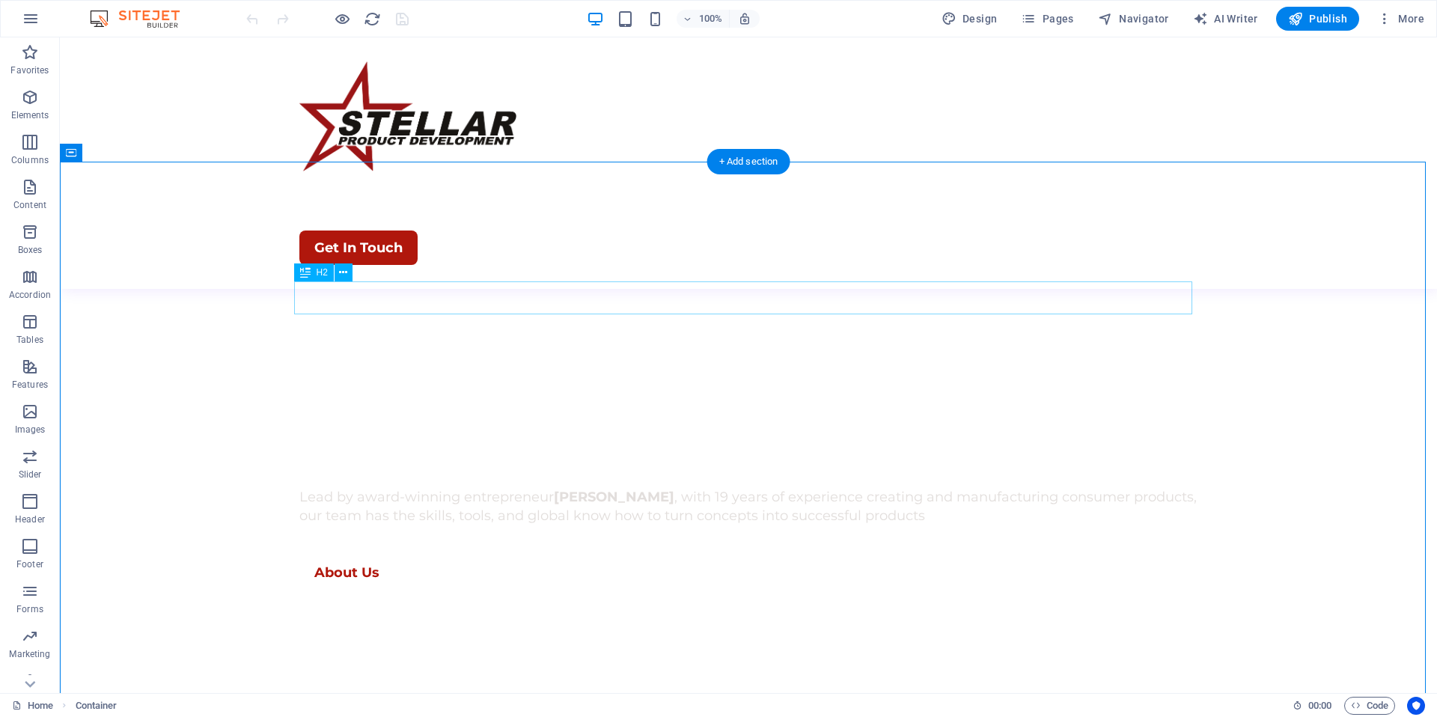
click at [340, 272] on icon at bounding box center [343, 273] width 8 height 16
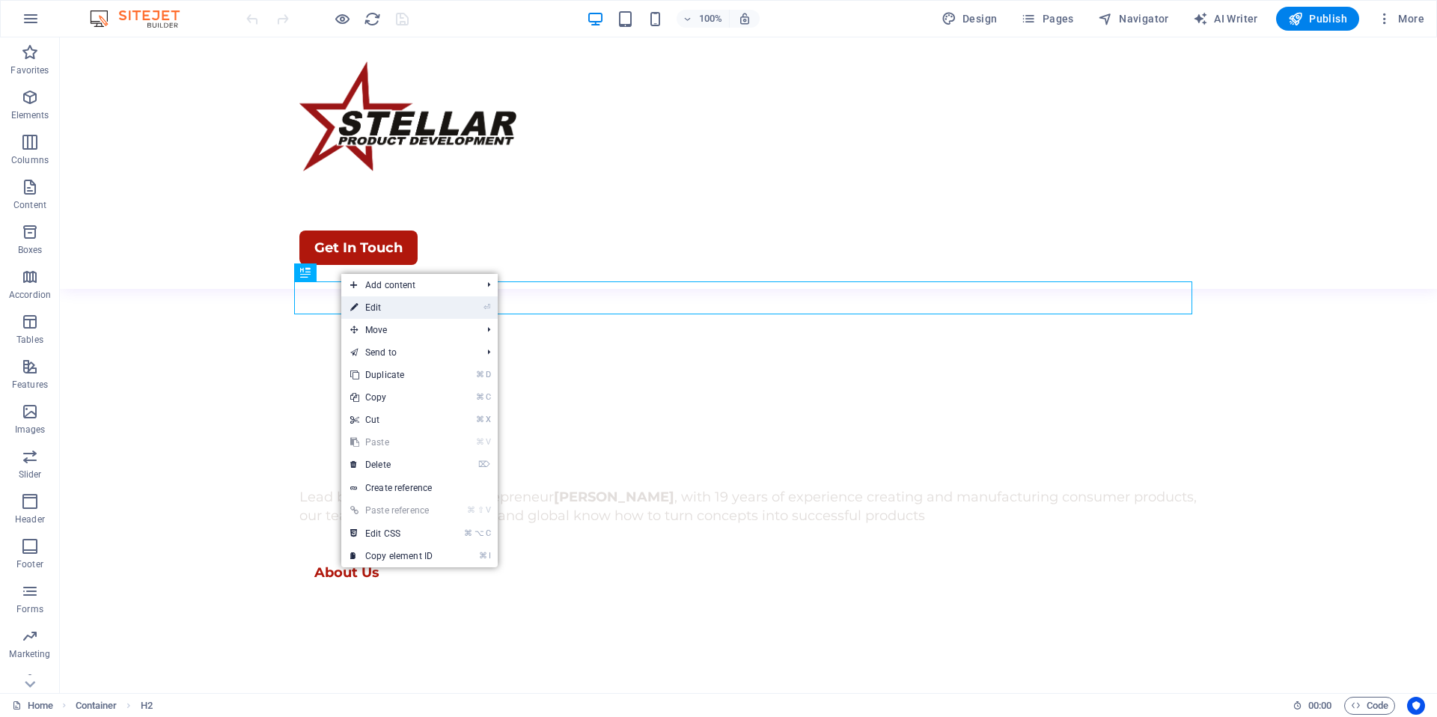
click at [395, 315] on link "⏎ Edit" at bounding box center [391, 307] width 100 height 22
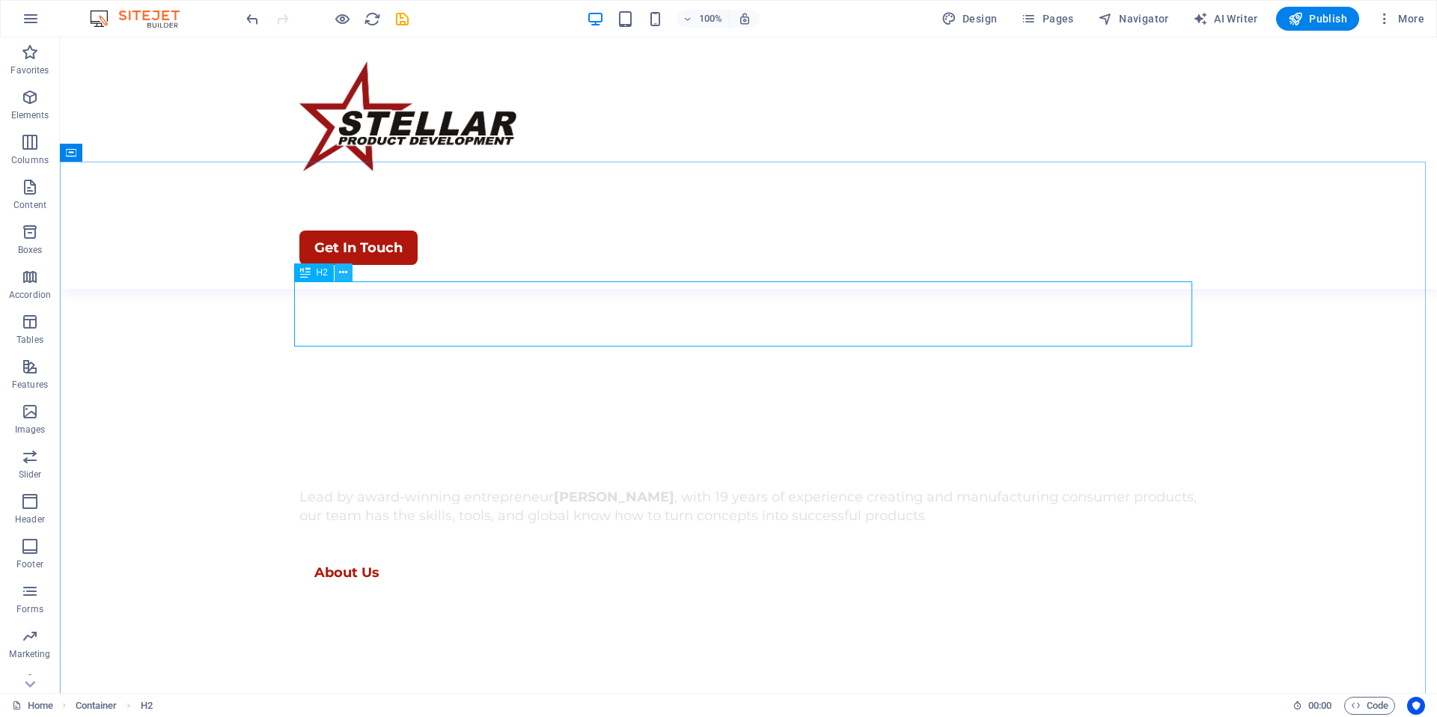
click at [335, 272] on button at bounding box center [344, 272] width 18 height 18
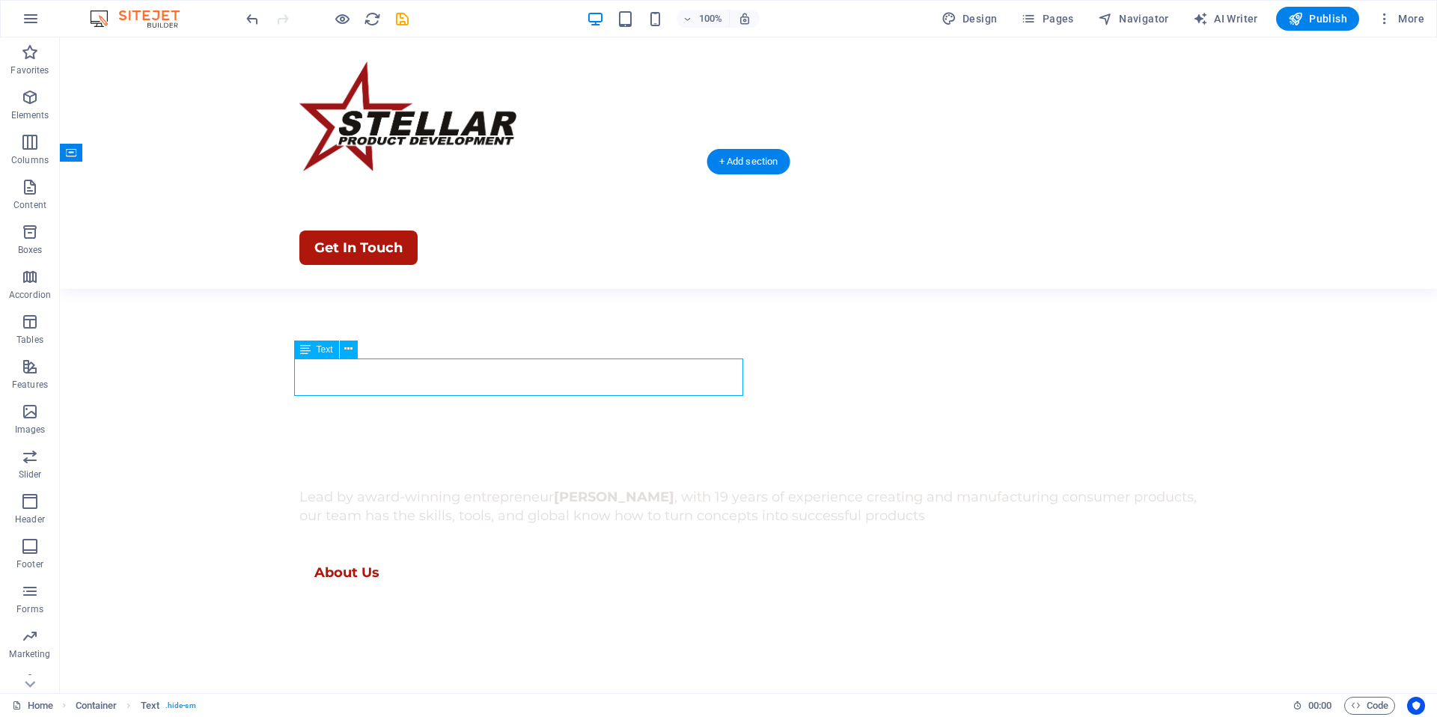
drag, startPoint x: 528, startPoint y: 384, endPoint x: 317, endPoint y: 371, distance: 210.8
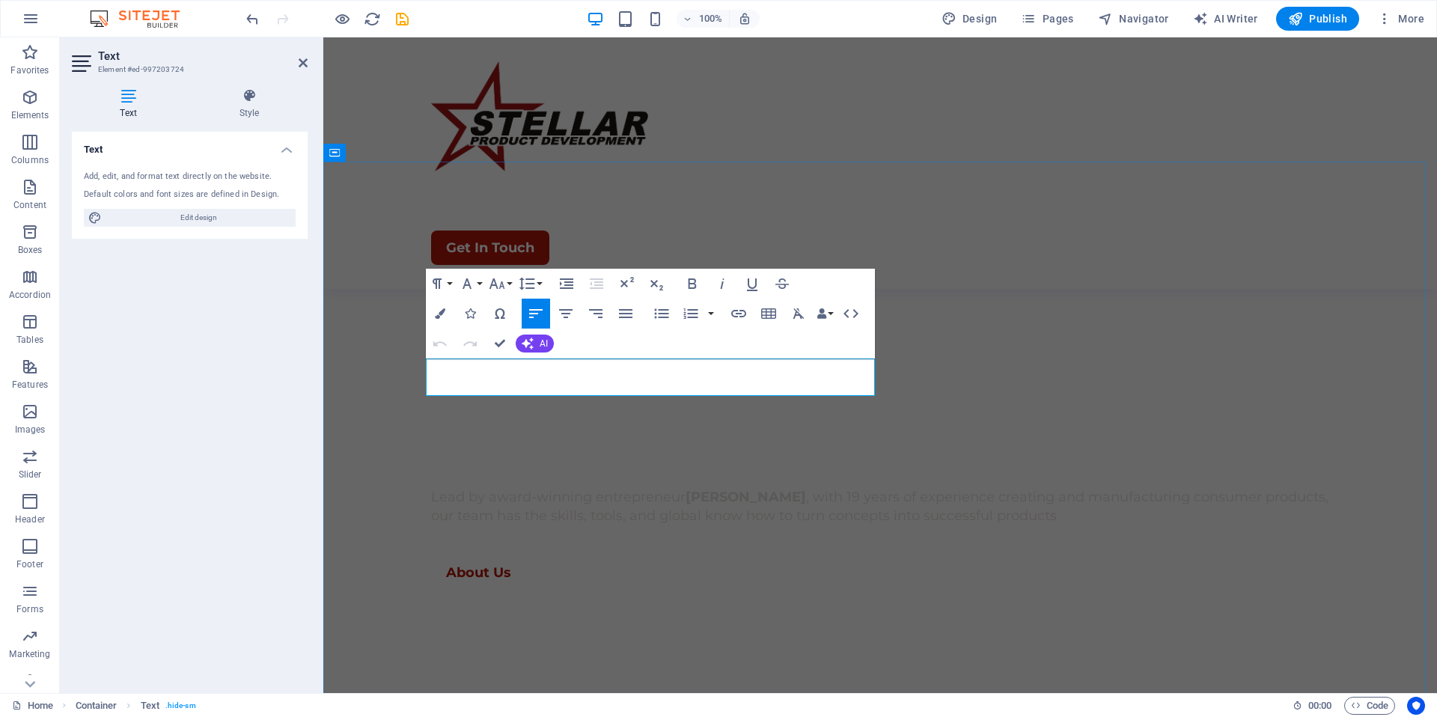
copy p "Optimize your journey with our consulting services, delivering personalized sol…"
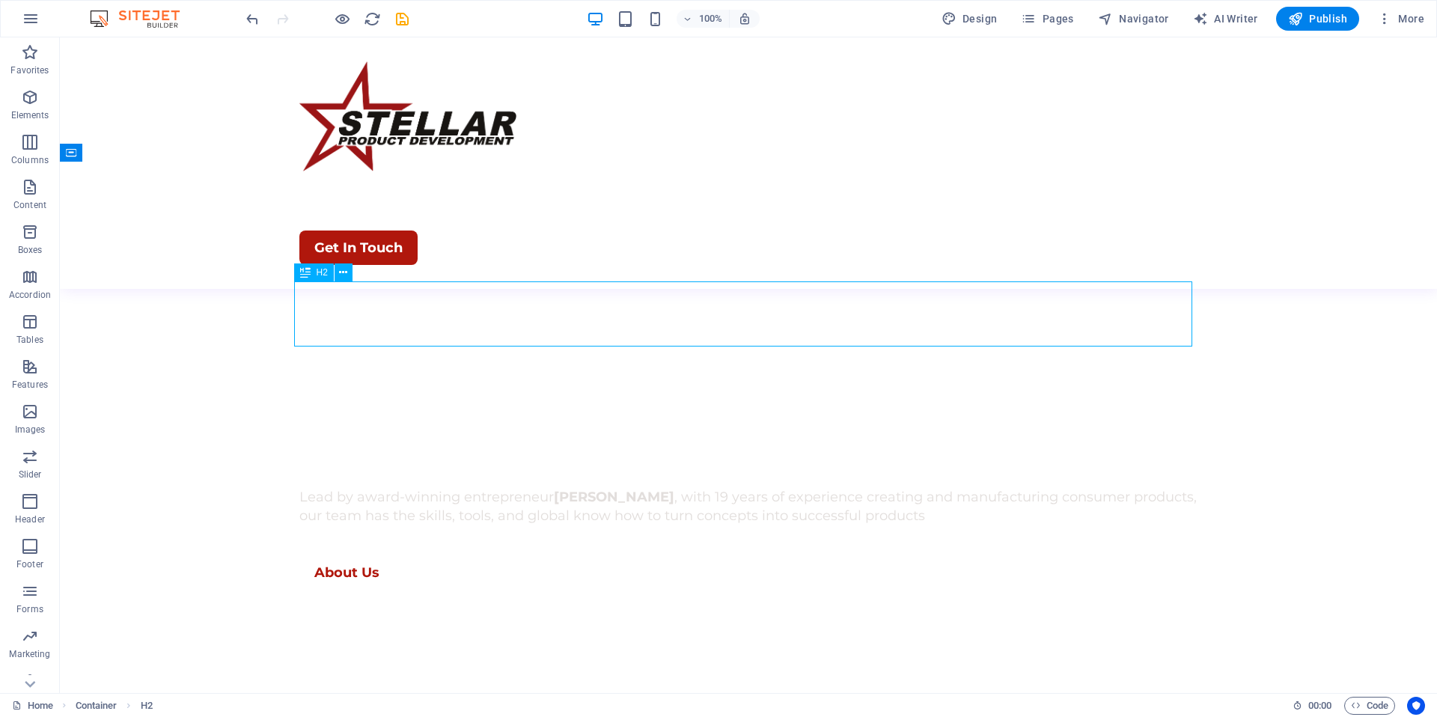
click at [345, 272] on icon at bounding box center [343, 273] width 8 height 16
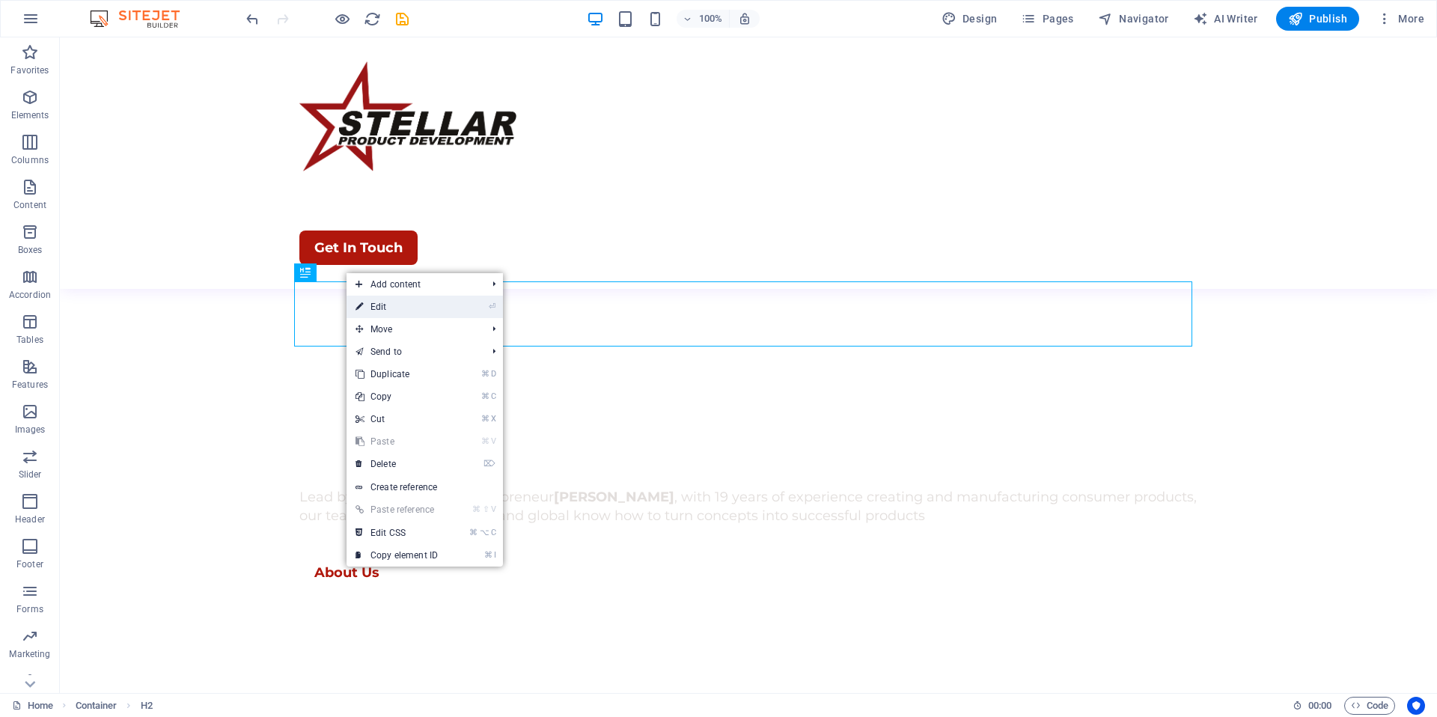
click at [386, 311] on link "⏎ Edit" at bounding box center [397, 307] width 100 height 22
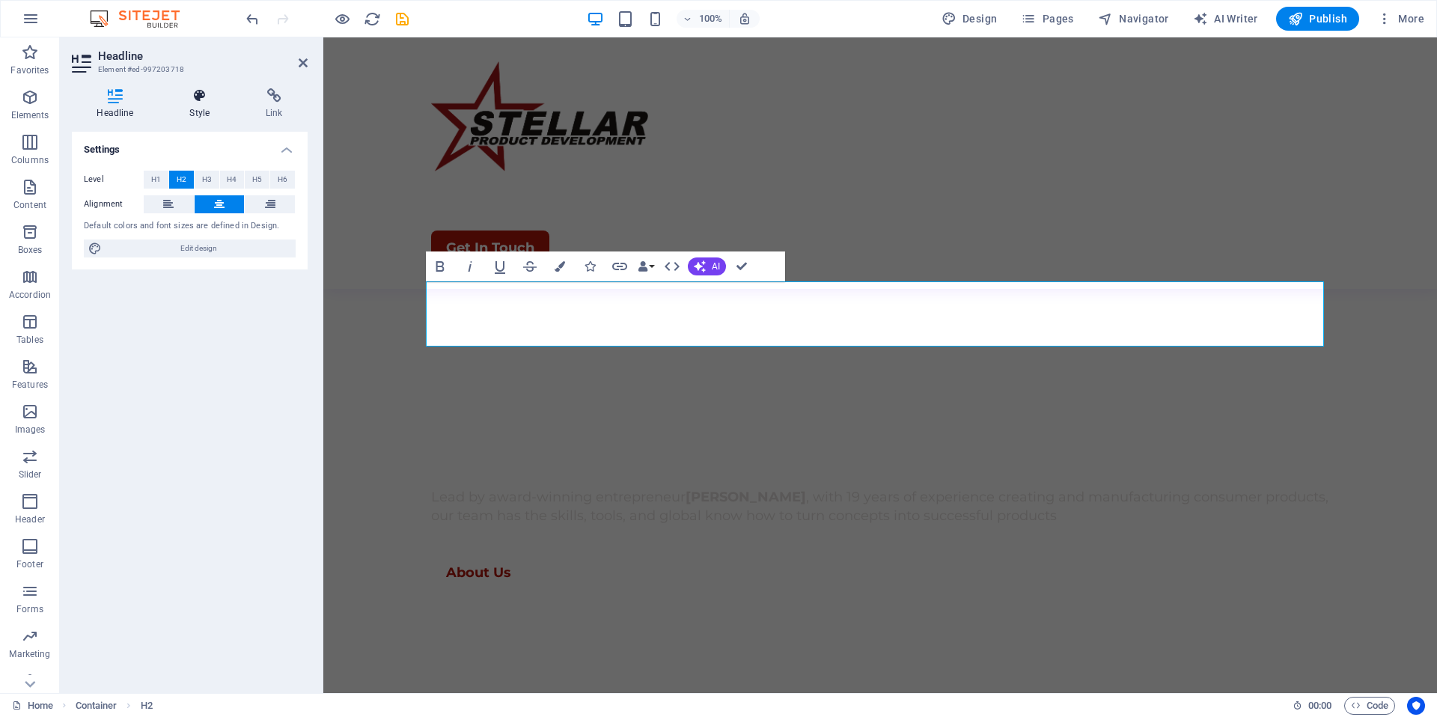
click at [186, 113] on h4 "Style" at bounding box center [203, 103] width 76 height 31
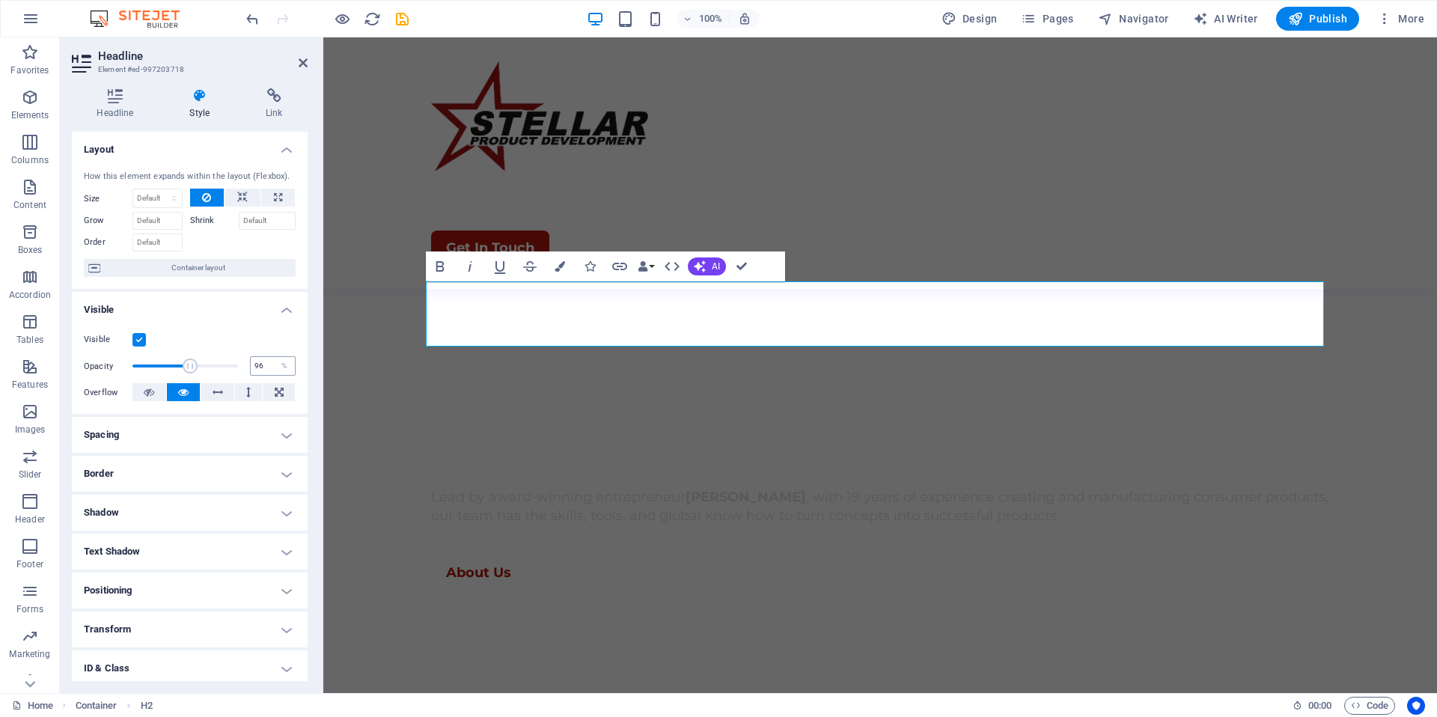
type input "100"
drag, startPoint x: 235, startPoint y: 365, endPoint x: 283, endPoint y: 364, distance: 47.9
click at [283, 364] on div "Opacity 100 %" at bounding box center [190, 366] width 212 height 22
click at [220, 552] on h4 "Text Shadow" at bounding box center [190, 552] width 236 height 36
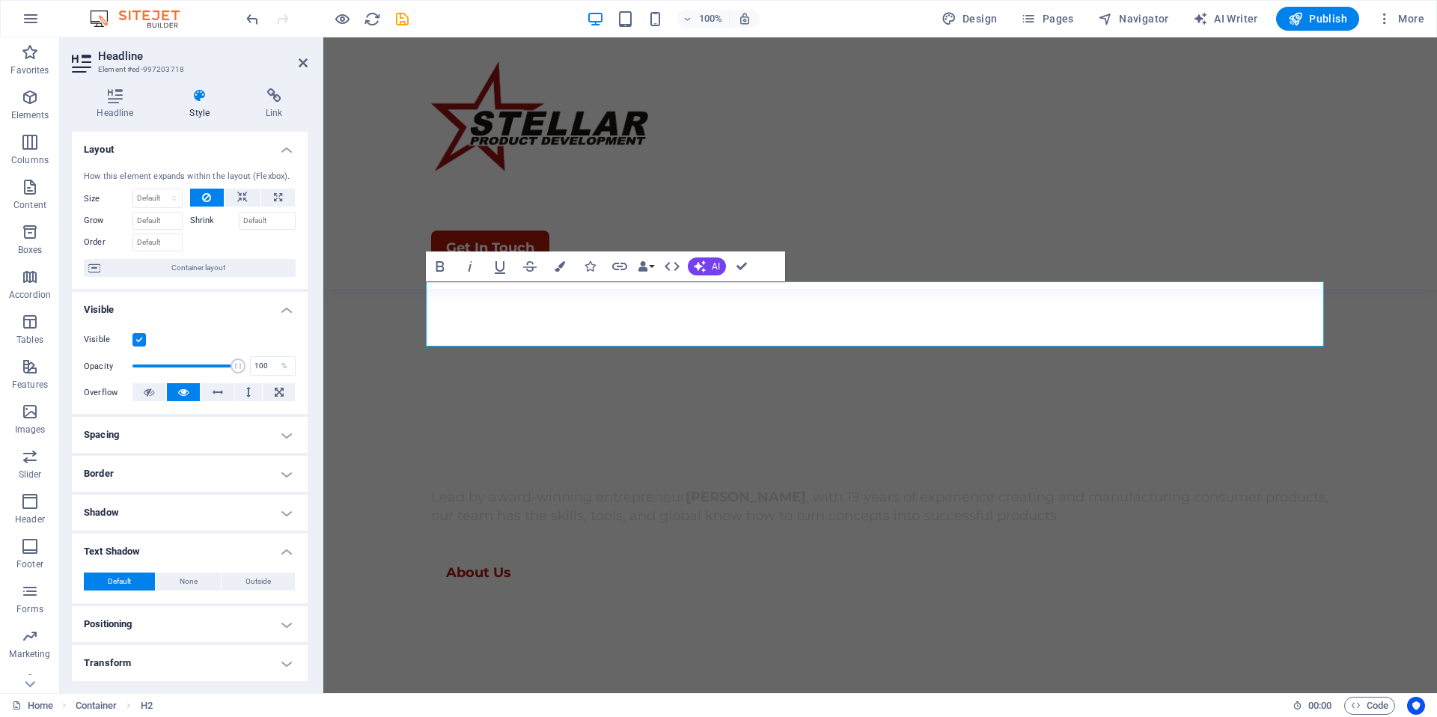
click at [220, 552] on h4 "Text Shadow" at bounding box center [190, 547] width 236 height 27
click at [224, 429] on h4 "Spacing" at bounding box center [190, 435] width 236 height 36
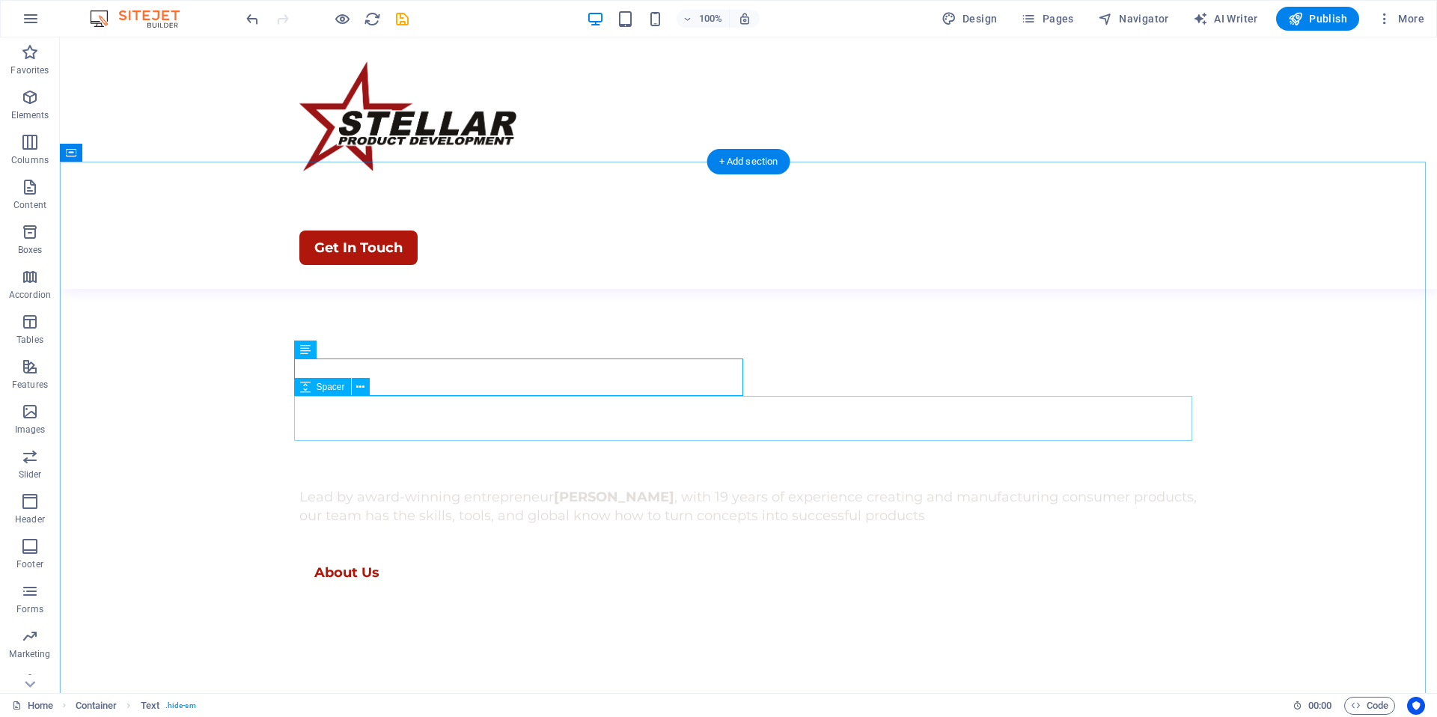
click at [359, 388] on icon at bounding box center [360, 387] width 8 height 16
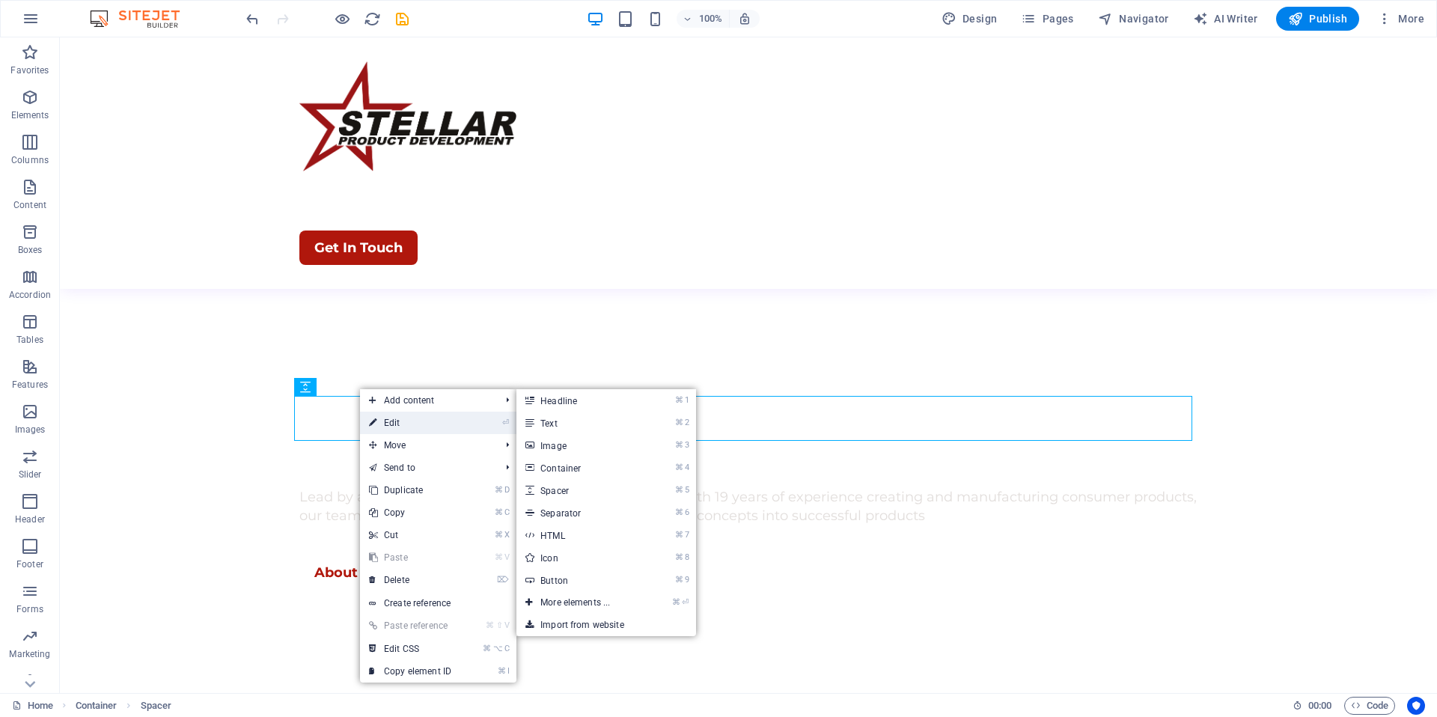
click at [394, 430] on link "⏎ Edit" at bounding box center [410, 423] width 100 height 22
select select "px"
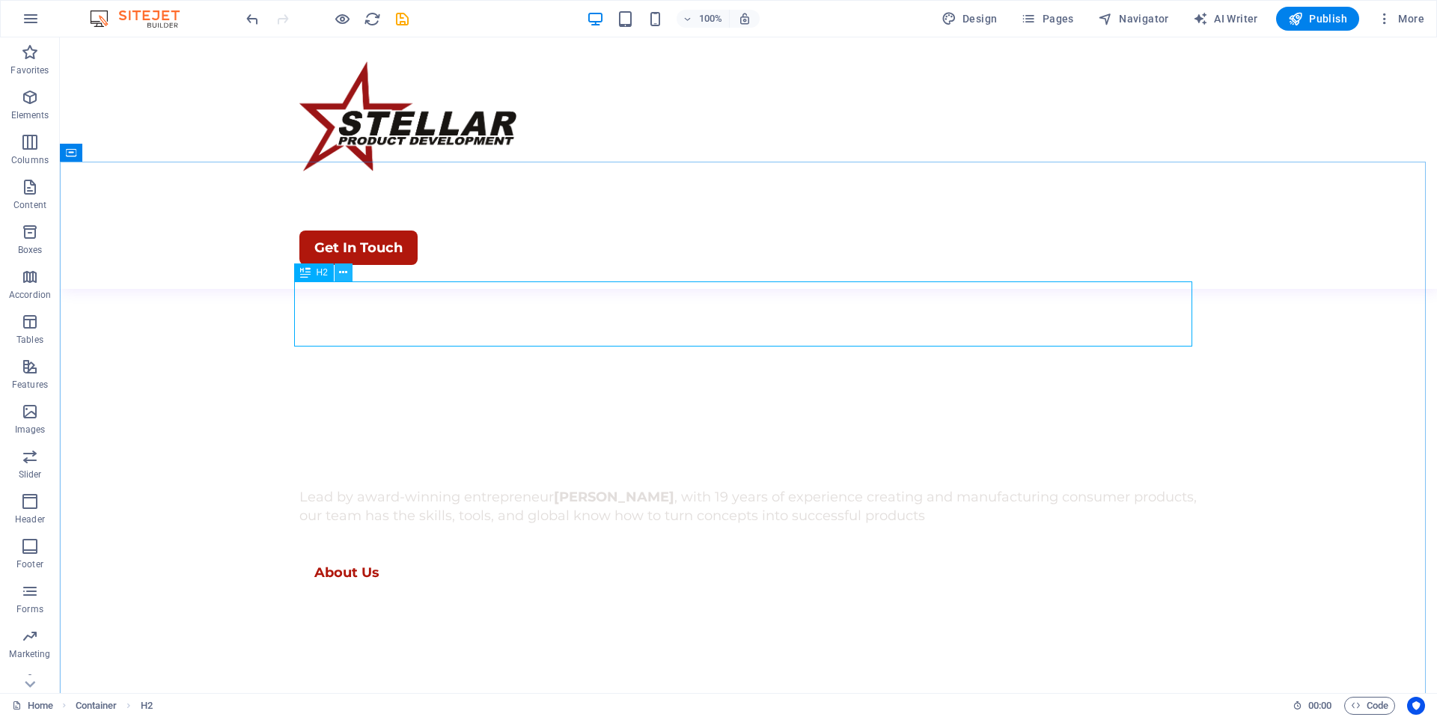
click at [341, 272] on icon at bounding box center [343, 273] width 8 height 16
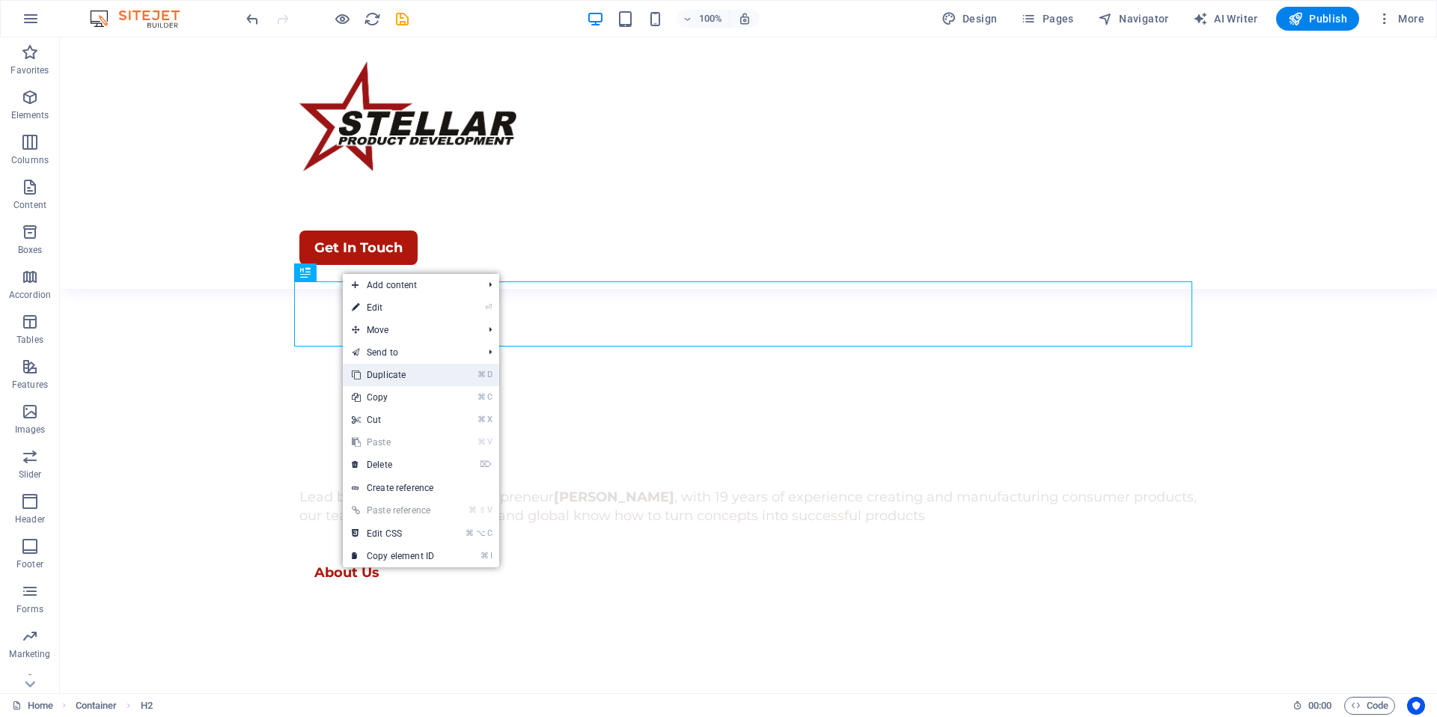
click at [405, 379] on link "⌘ D Duplicate" at bounding box center [393, 375] width 100 height 22
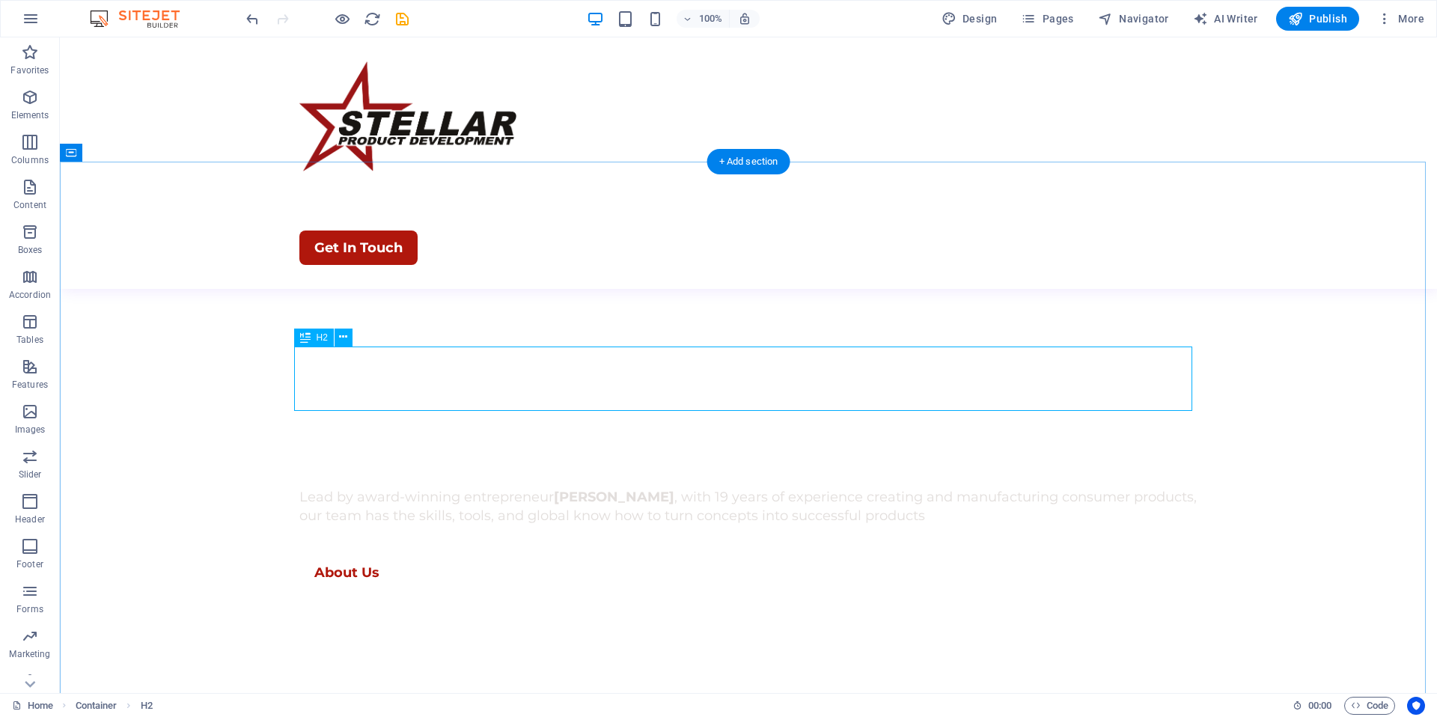
click at [341, 340] on icon at bounding box center [343, 337] width 8 height 16
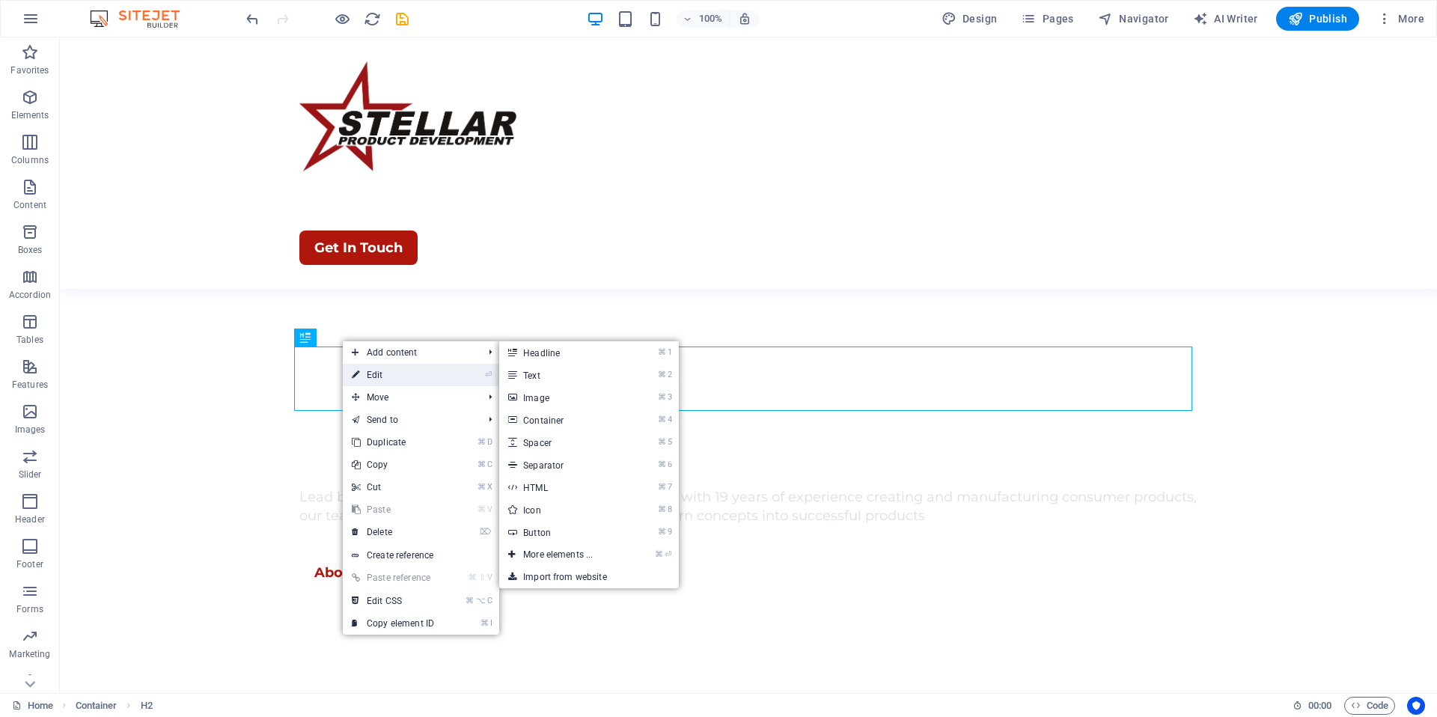
click at [388, 381] on link "⏎ Edit" at bounding box center [393, 375] width 100 height 22
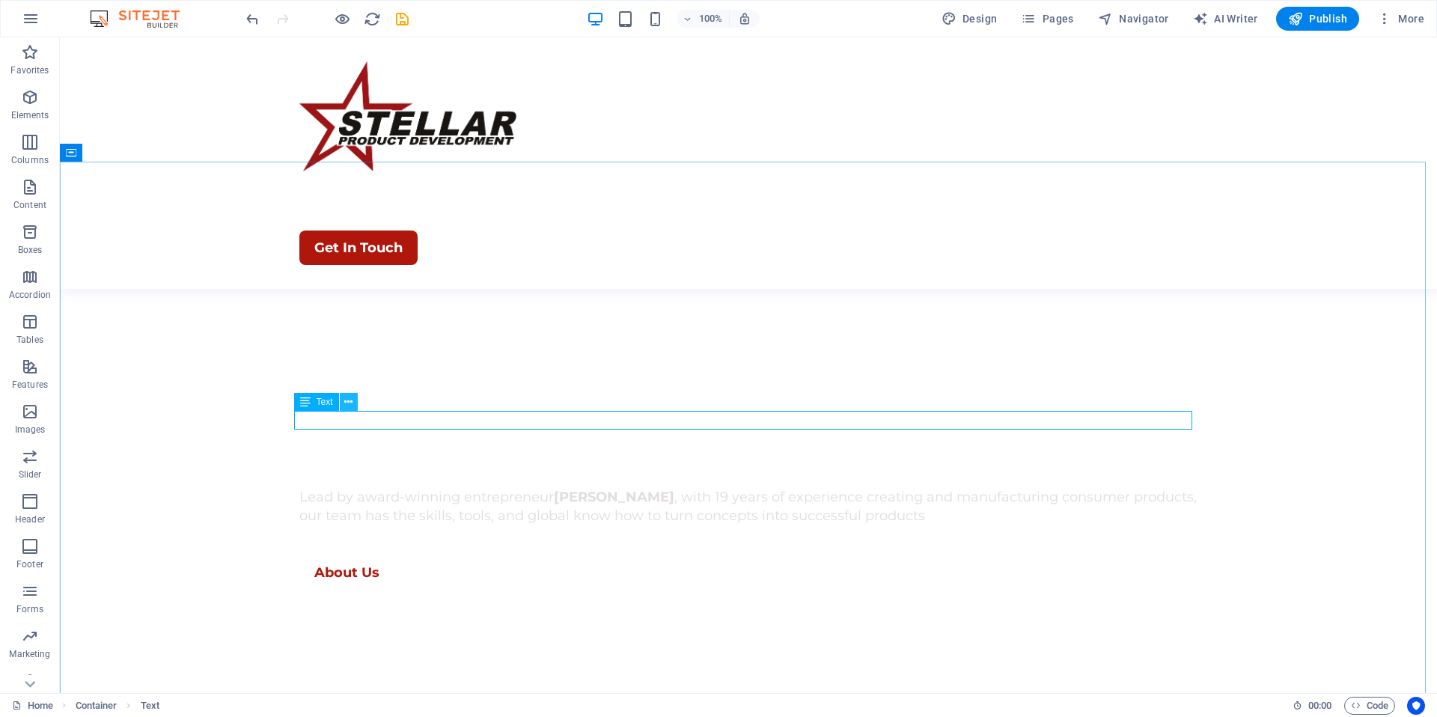
click at [345, 406] on icon at bounding box center [348, 402] width 8 height 16
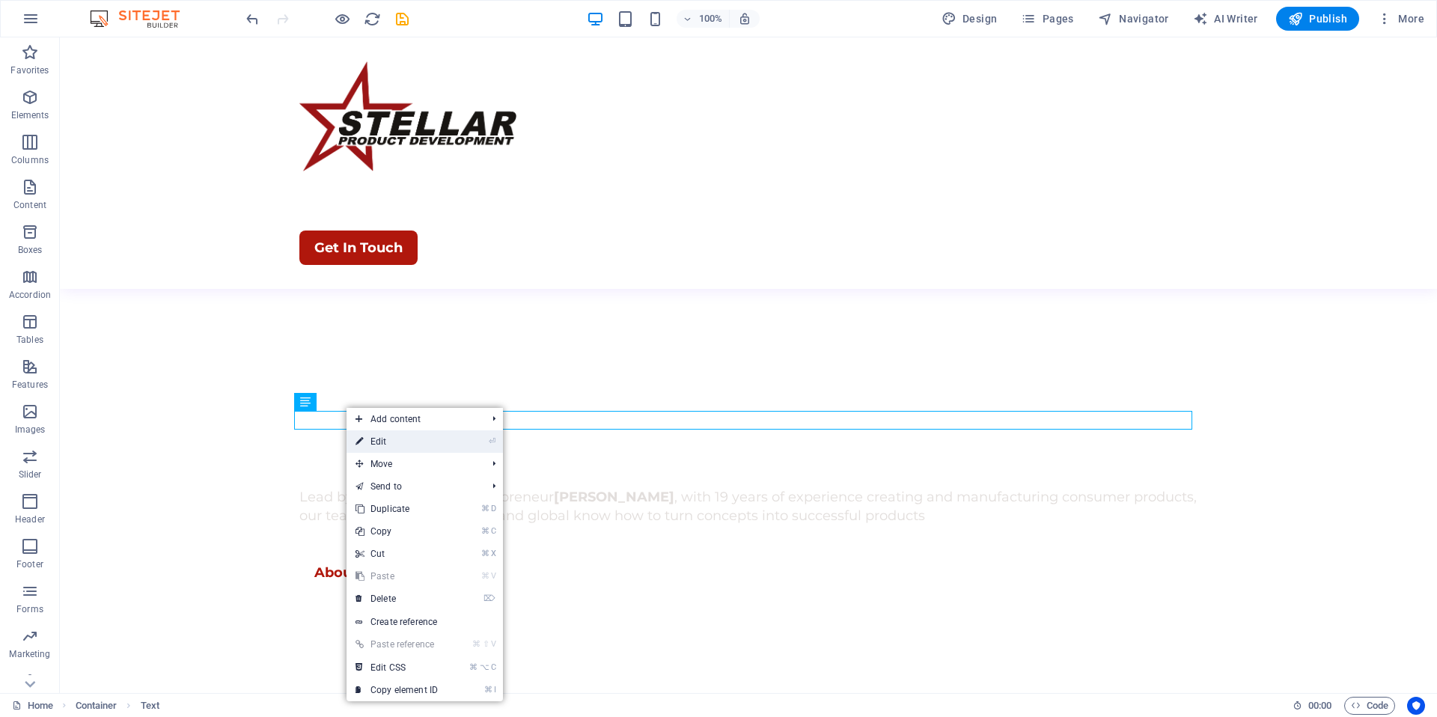
click at [385, 445] on link "⏎ Edit" at bounding box center [397, 441] width 100 height 22
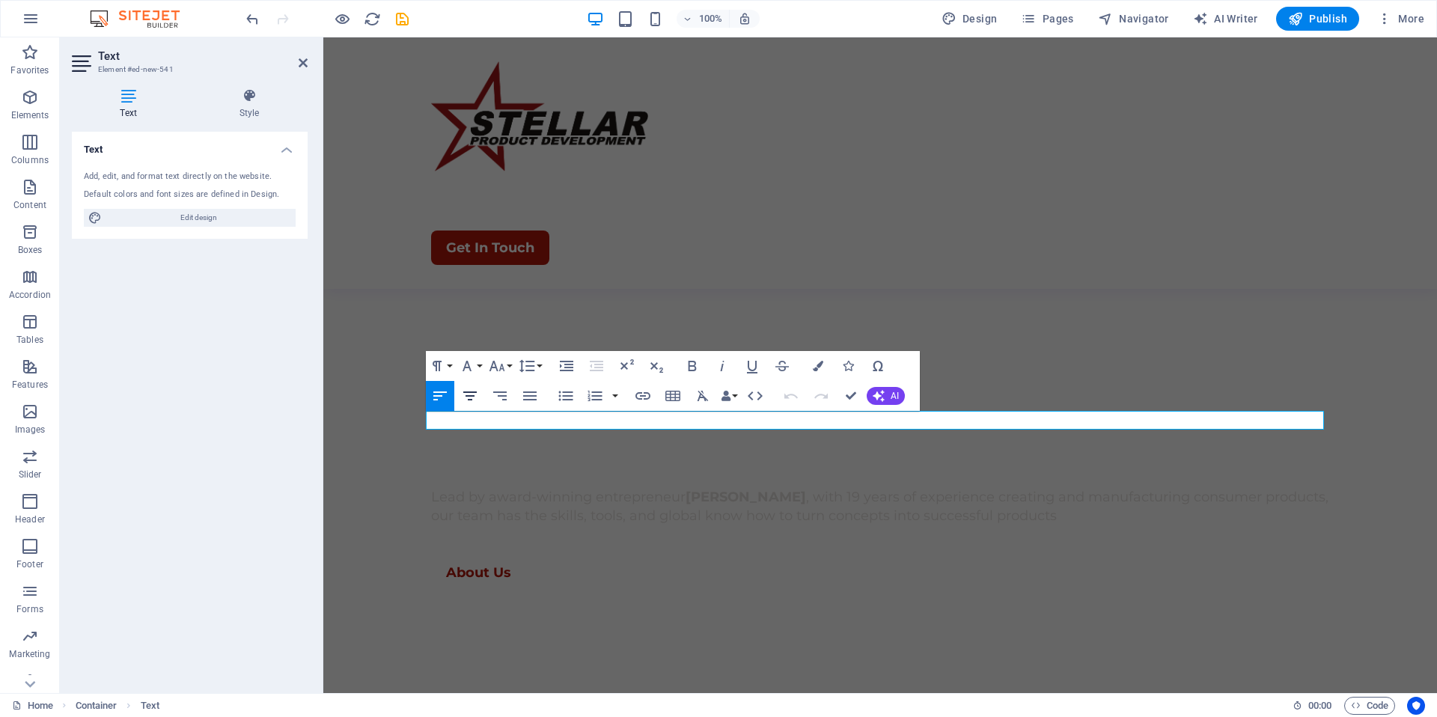
click at [475, 394] on icon "button" at bounding box center [470, 396] width 18 height 18
click at [497, 367] on icon "button" at bounding box center [497, 366] width 18 height 18
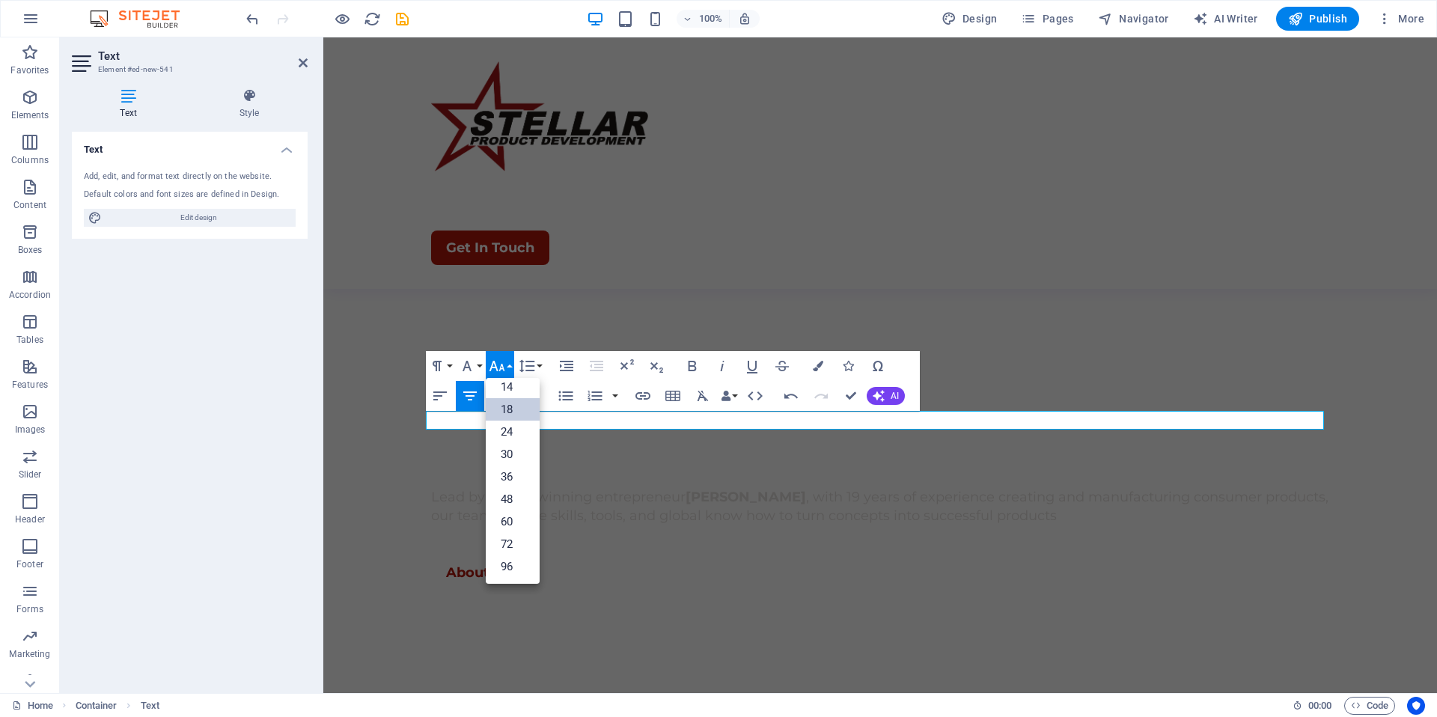
scroll to position [121, 0]
click at [514, 428] on link "24" at bounding box center [513, 432] width 54 height 22
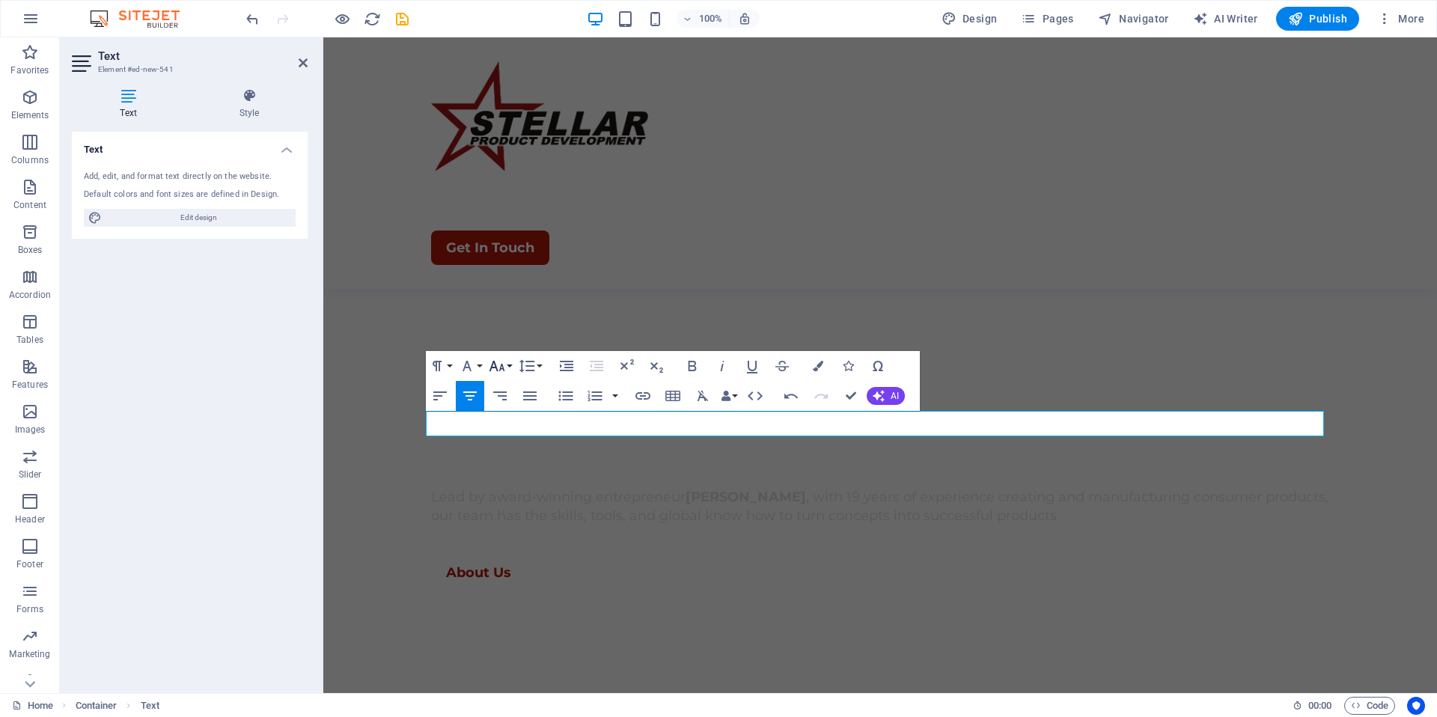
click at [504, 368] on icon "button" at bounding box center [497, 366] width 18 height 18
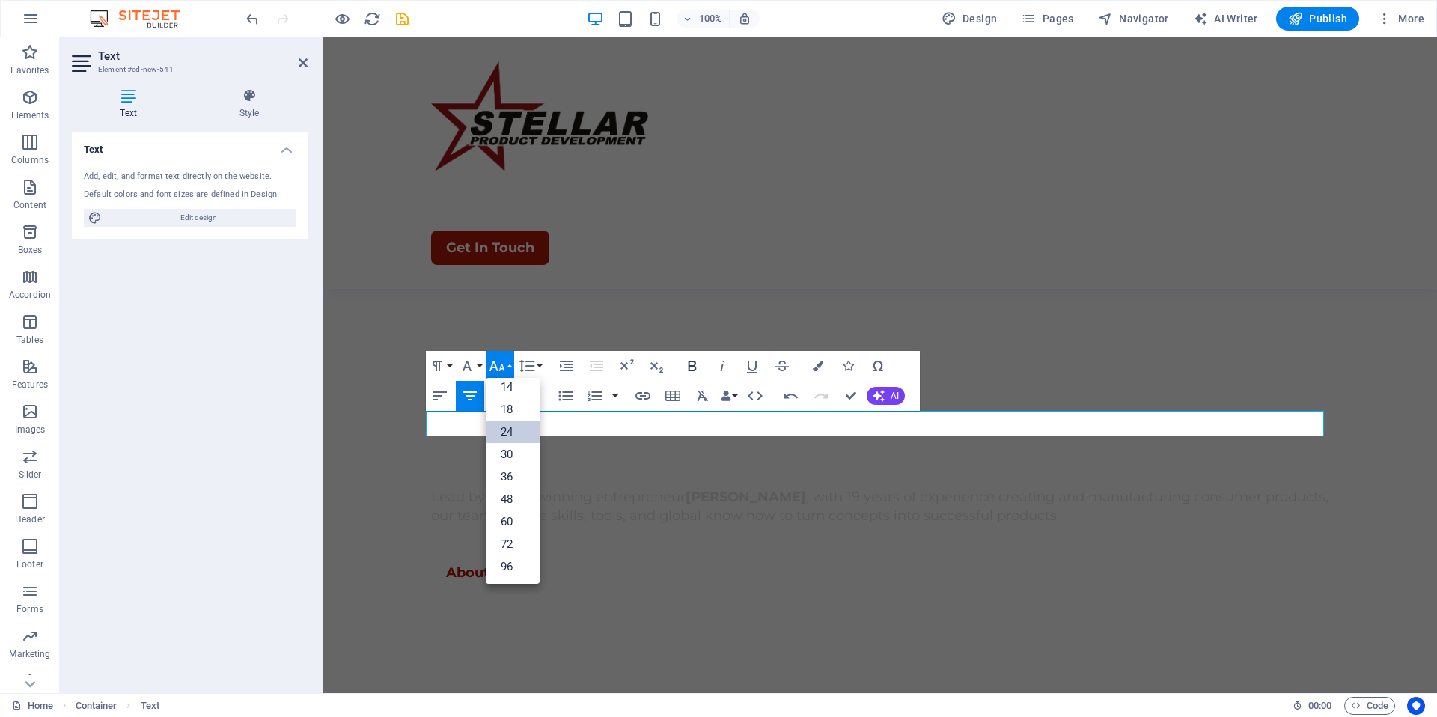
click at [689, 365] on icon "button" at bounding box center [692, 366] width 18 height 18
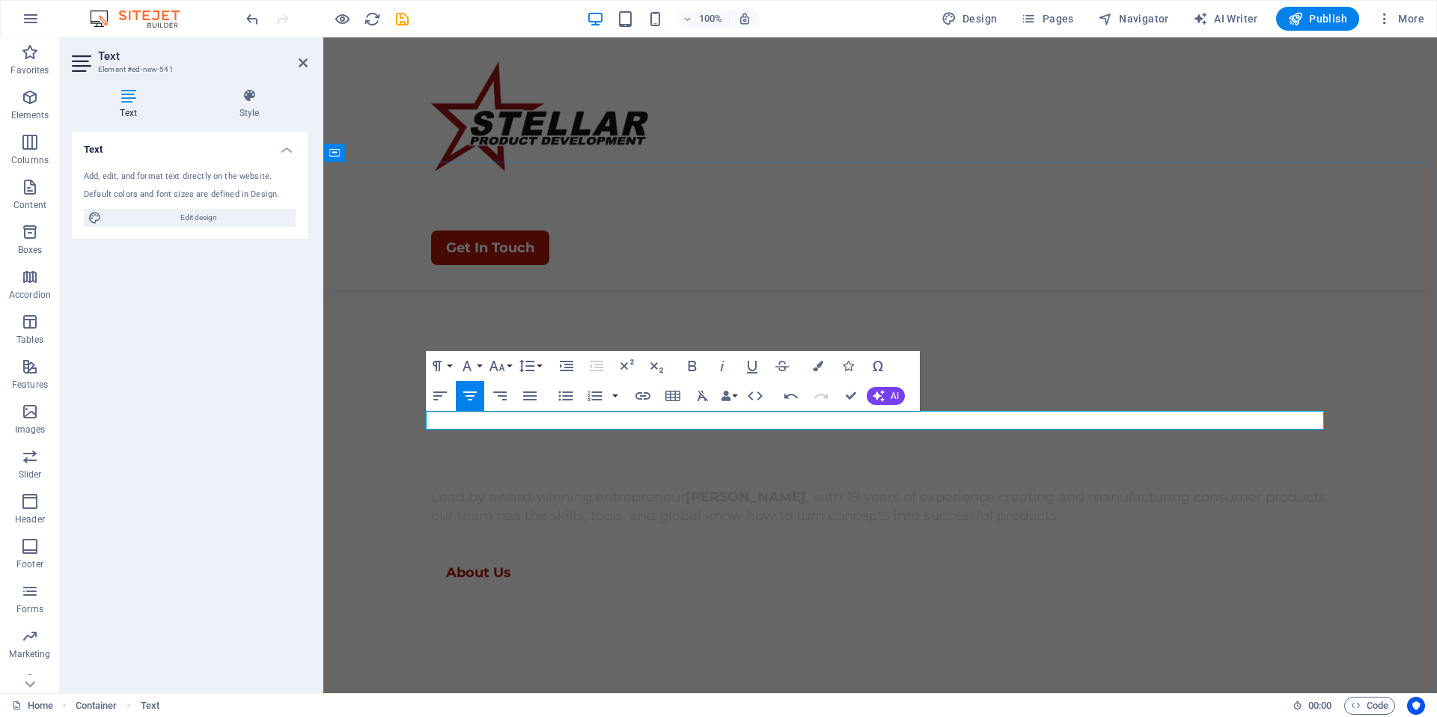
click at [691, 368] on icon "button" at bounding box center [692, 366] width 18 height 18
click at [501, 369] on icon "button" at bounding box center [497, 366] width 16 height 10
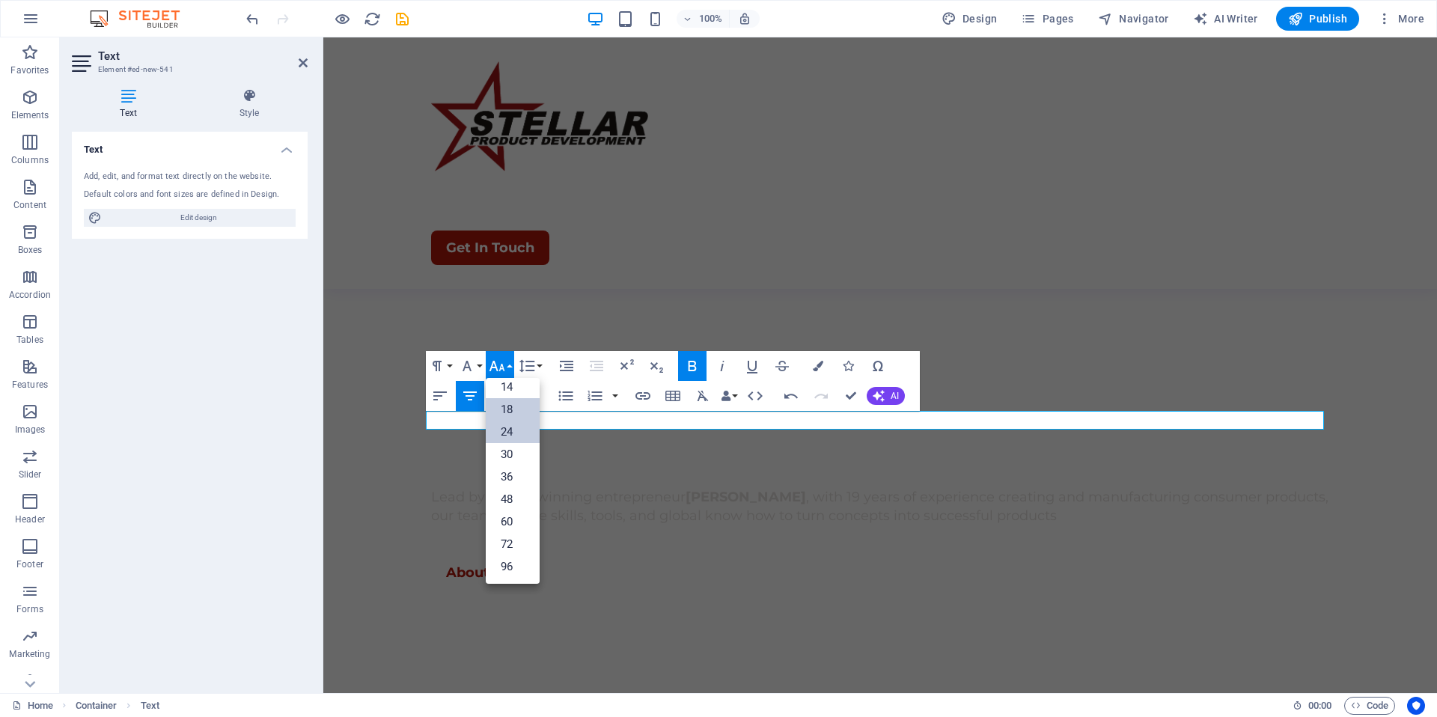
click at [522, 429] on link "24" at bounding box center [513, 432] width 54 height 22
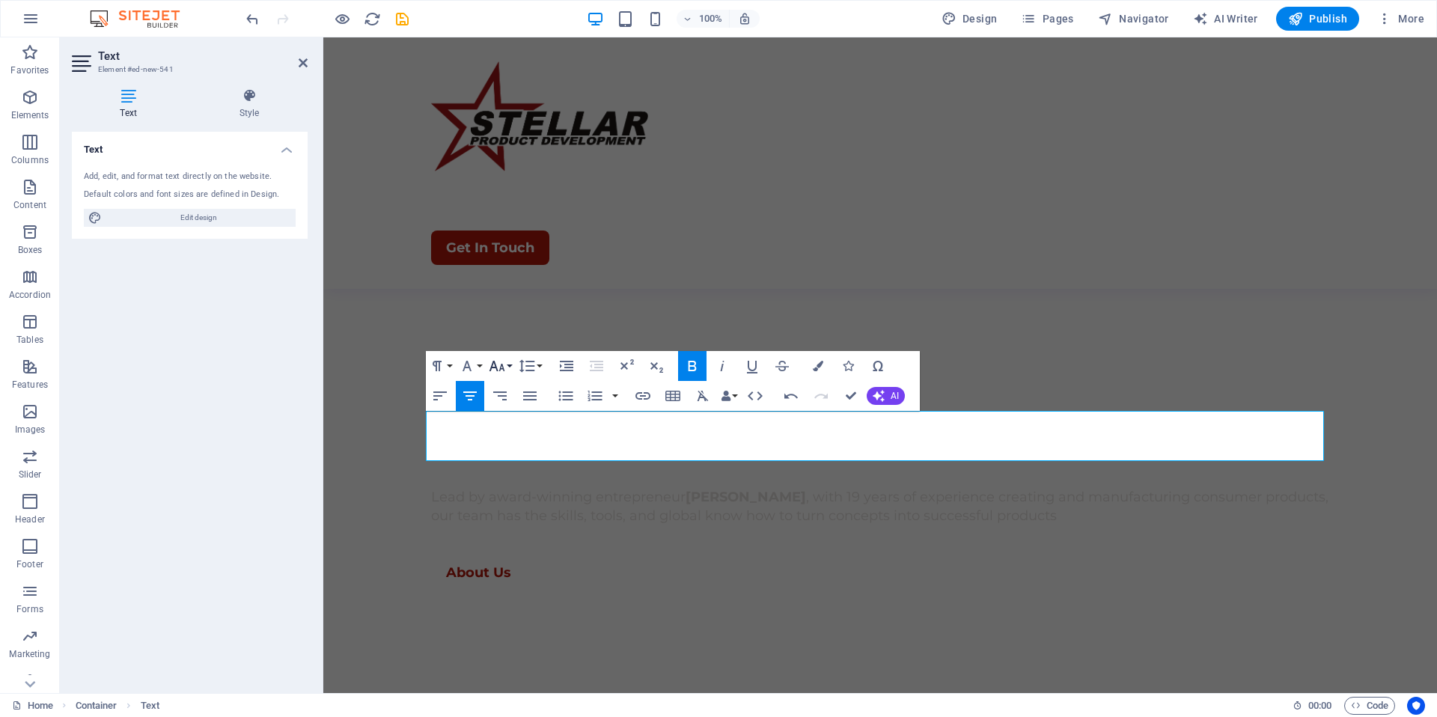
click at [502, 365] on icon "button" at bounding box center [497, 366] width 18 height 18
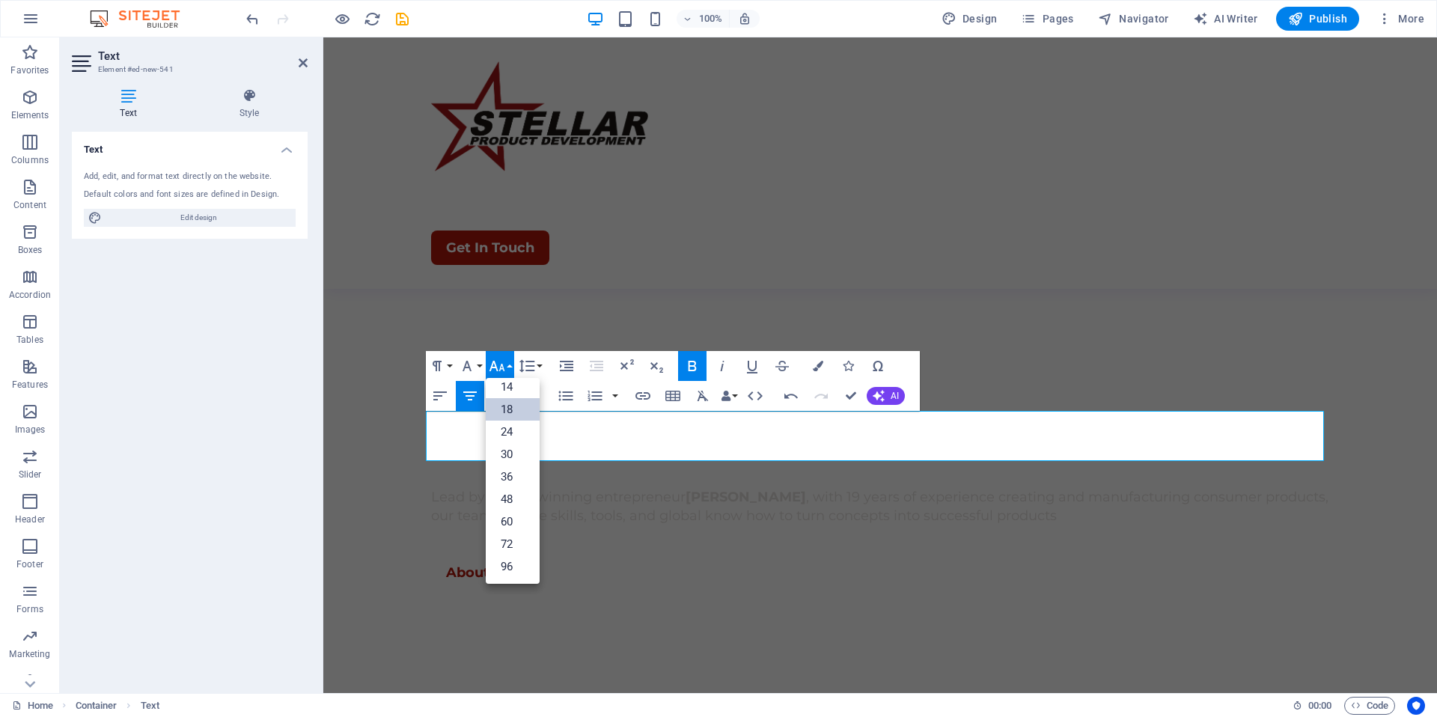
click at [508, 403] on link "18" at bounding box center [513, 409] width 54 height 22
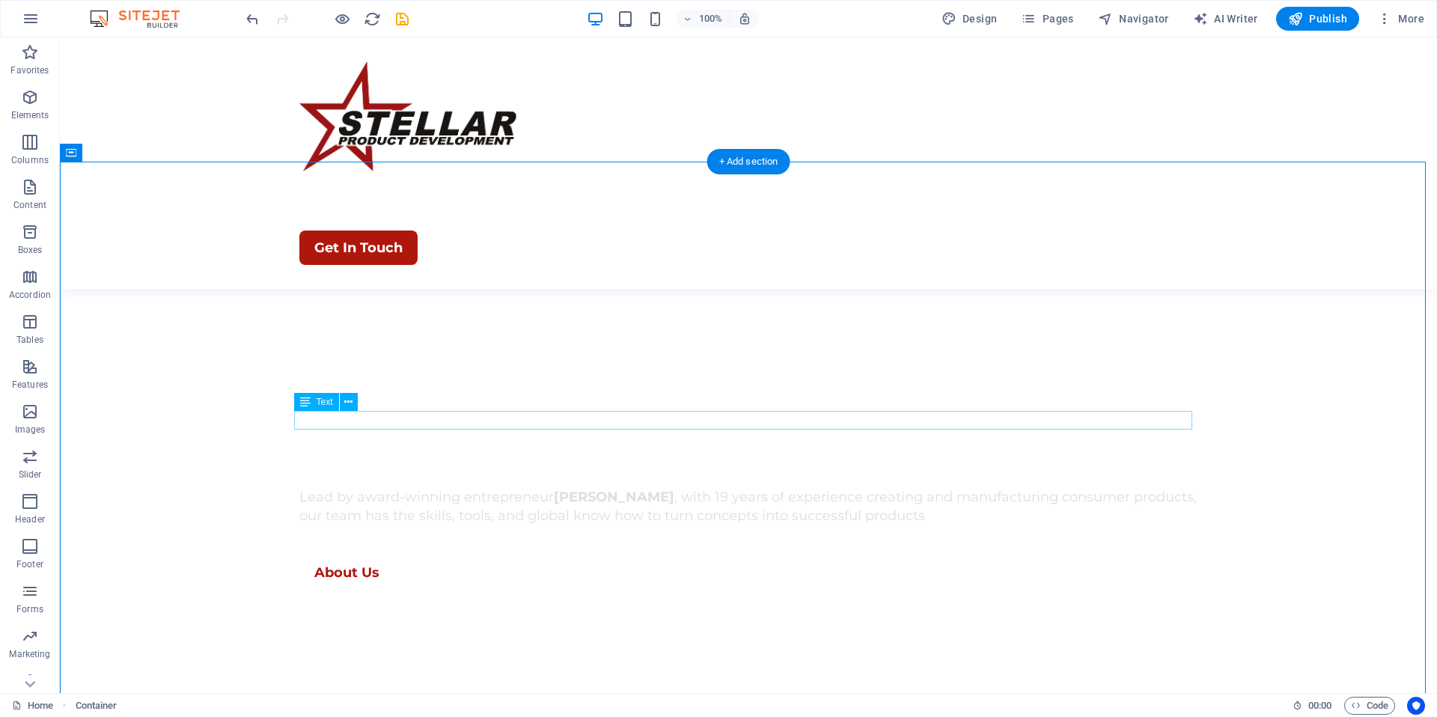
click at [350, 403] on icon at bounding box center [348, 402] width 8 height 16
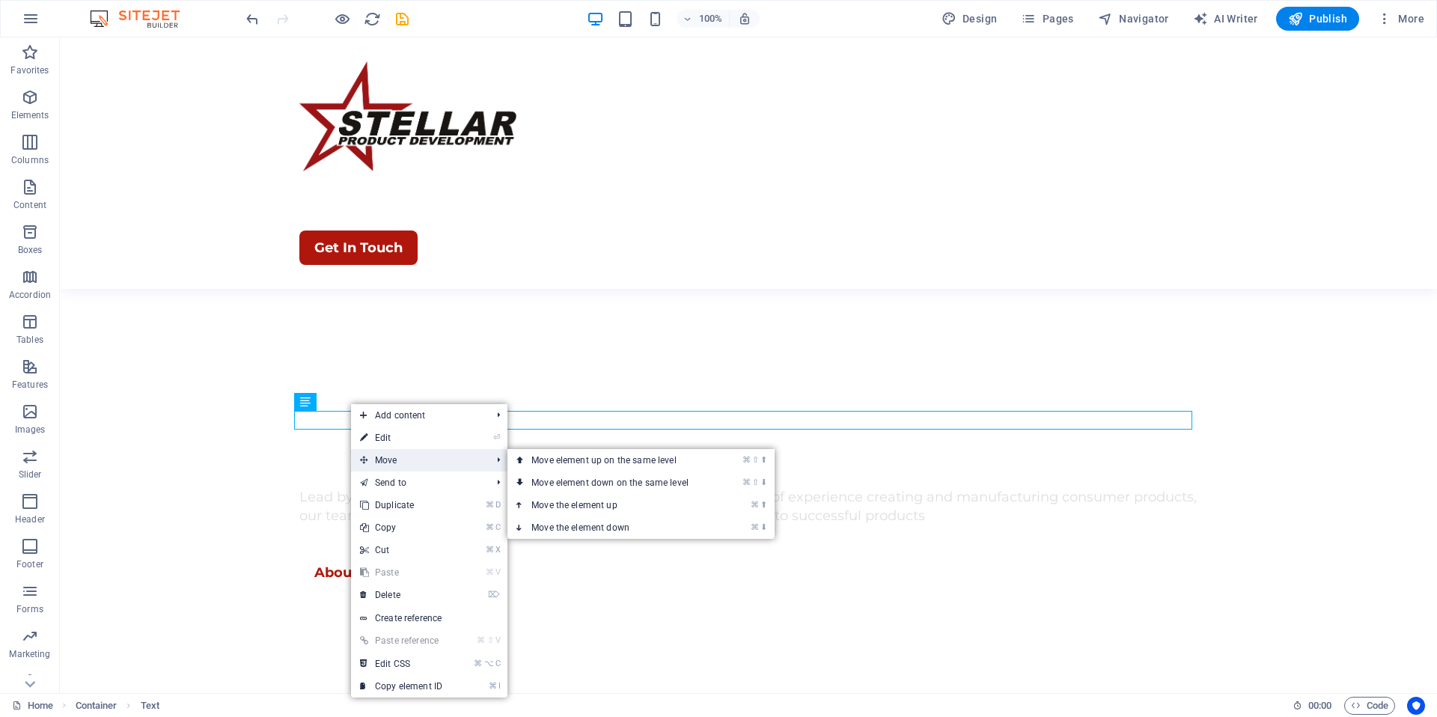
click at [383, 455] on span "Move" at bounding box center [418, 460] width 134 height 22
click at [591, 469] on link "⌘ ⇧ ⬆ Move element up on the same level" at bounding box center [612, 460] width 211 height 22
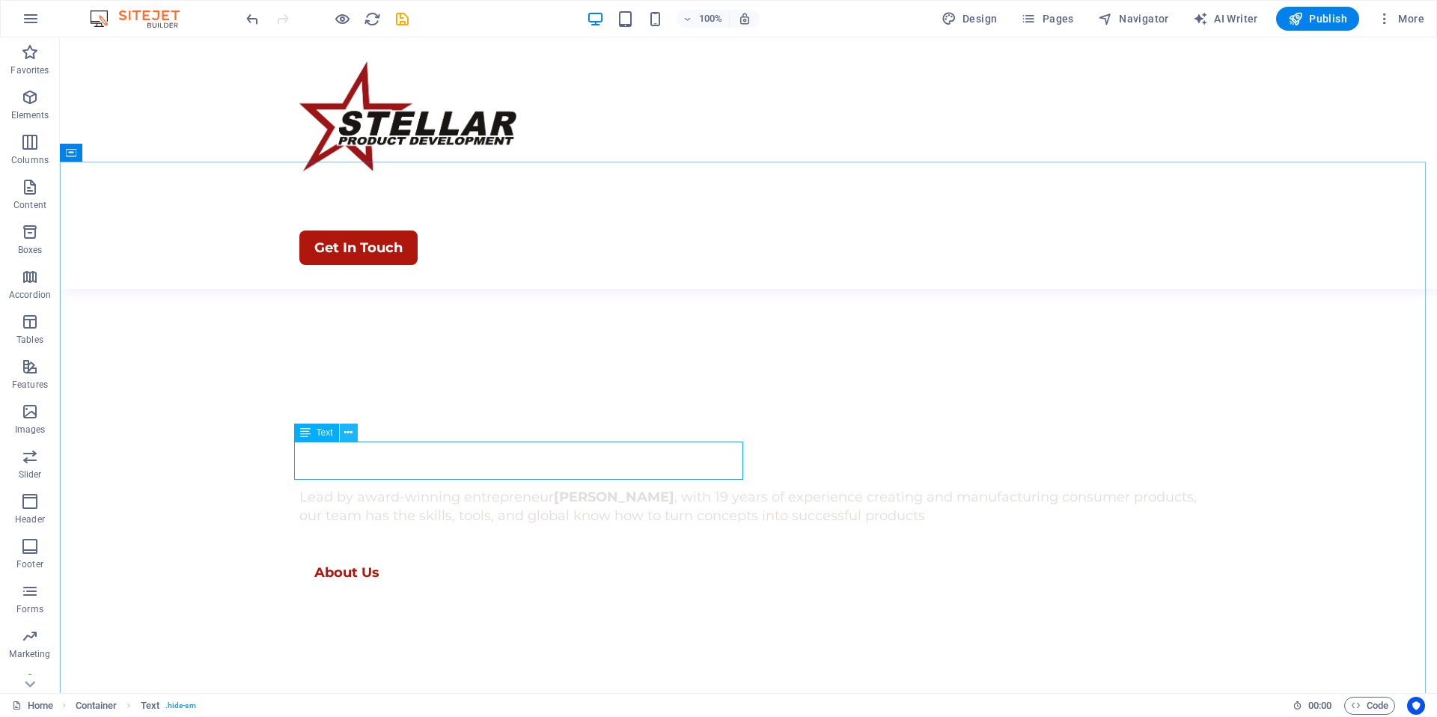
click at [350, 436] on icon at bounding box center [348, 433] width 8 height 16
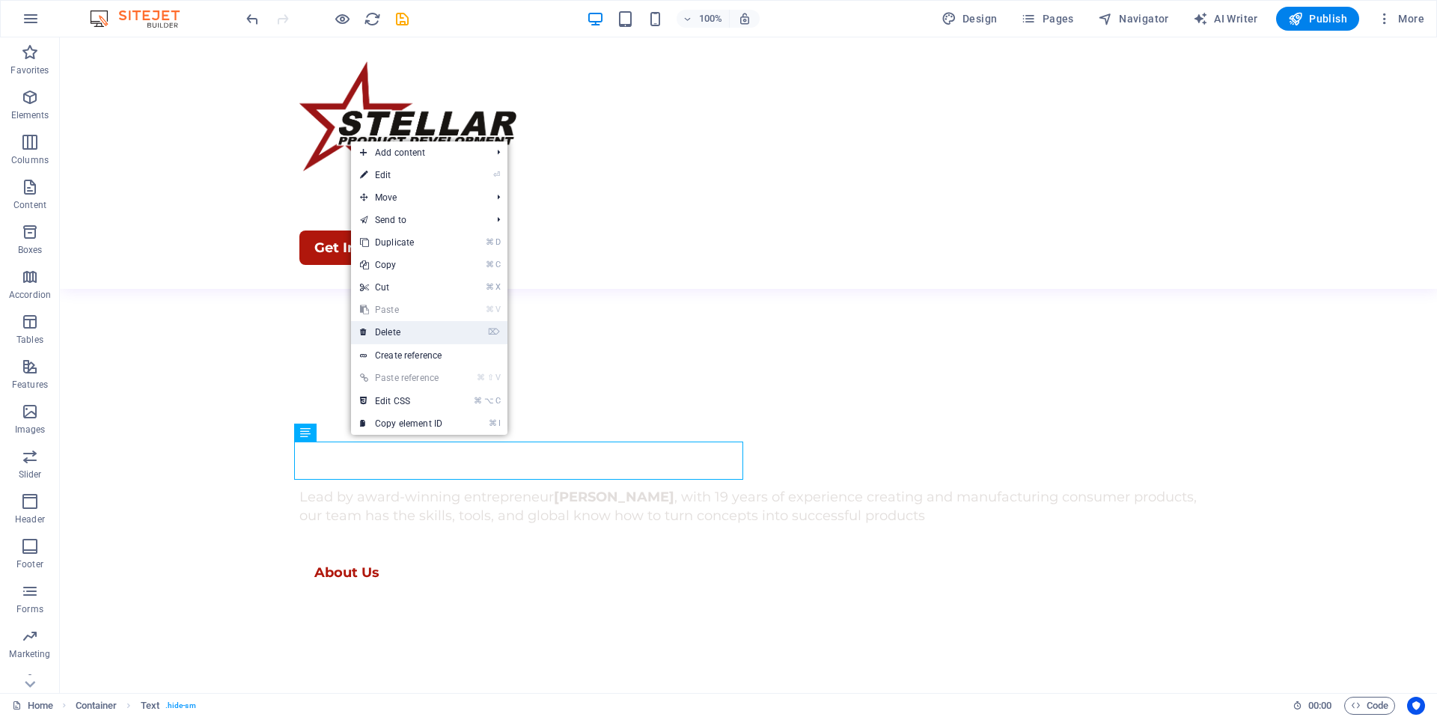
click at [392, 333] on link "⌦ Delete" at bounding box center [401, 332] width 100 height 22
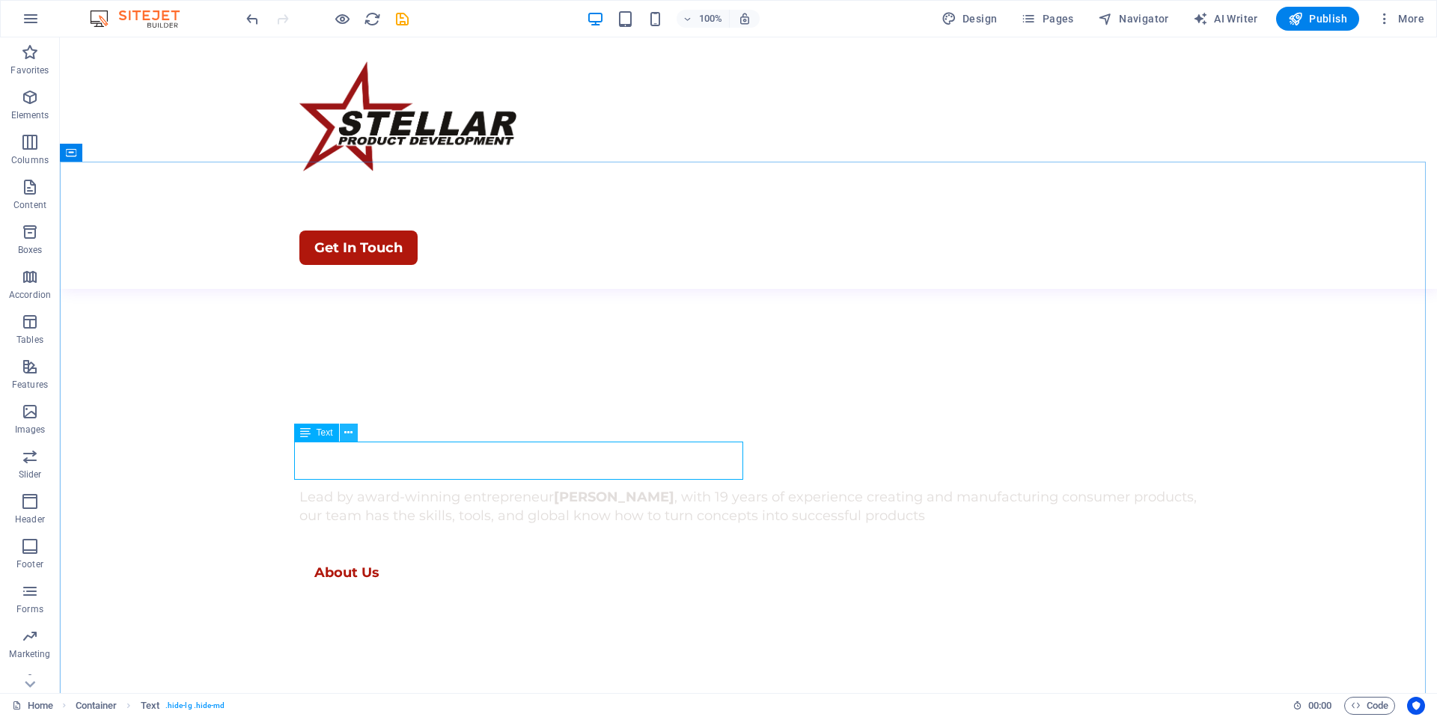
click at [349, 439] on icon at bounding box center [348, 433] width 8 height 16
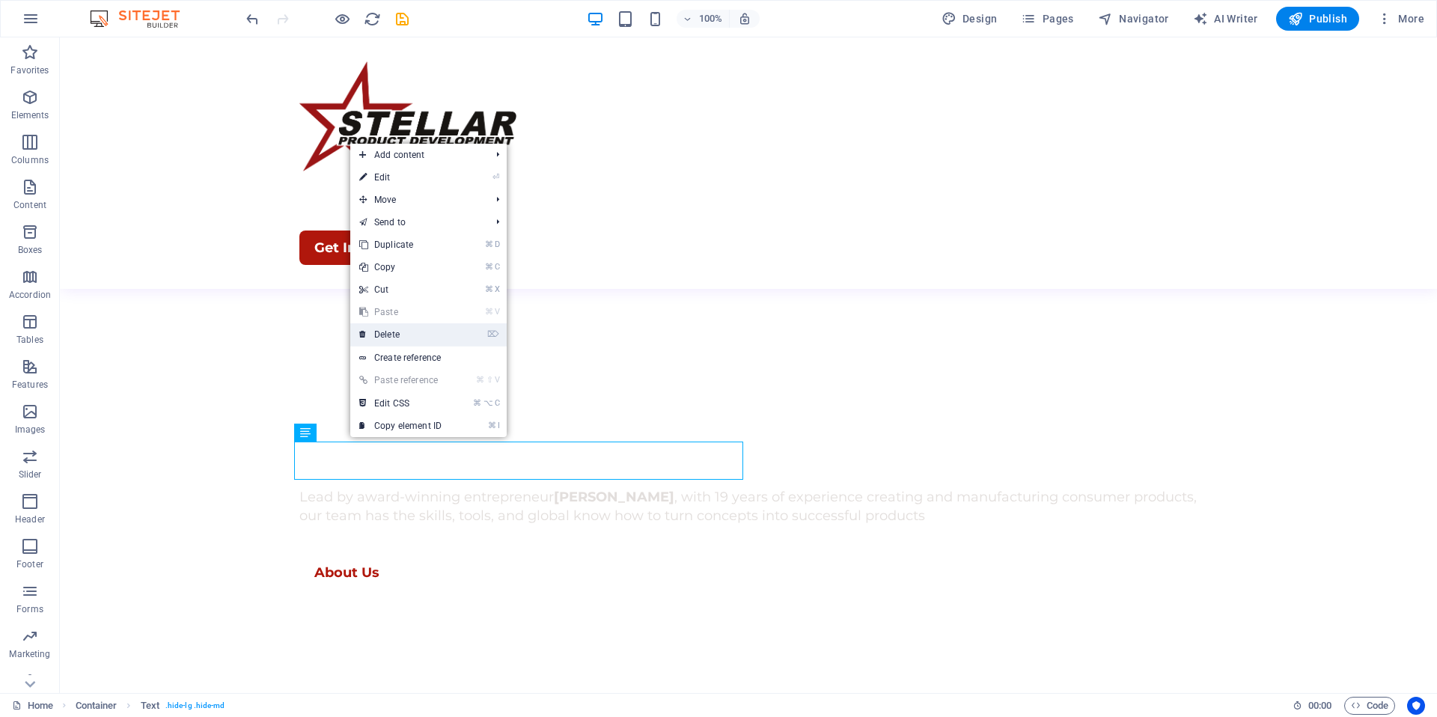
drag, startPoint x: 397, startPoint y: 332, endPoint x: 346, endPoint y: 301, distance: 60.1
click at [397, 332] on link "⌦ Delete" at bounding box center [400, 334] width 100 height 22
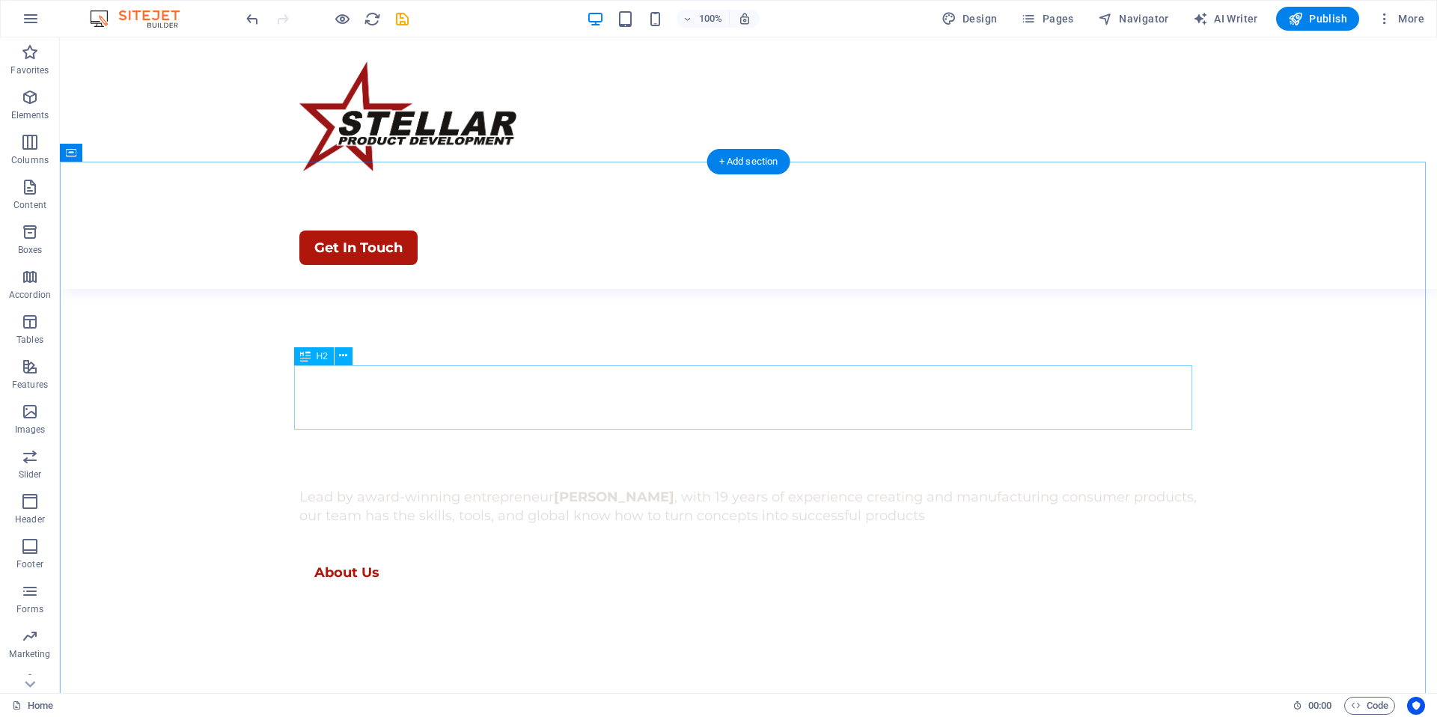
click at [340, 356] on icon at bounding box center [343, 356] width 8 height 16
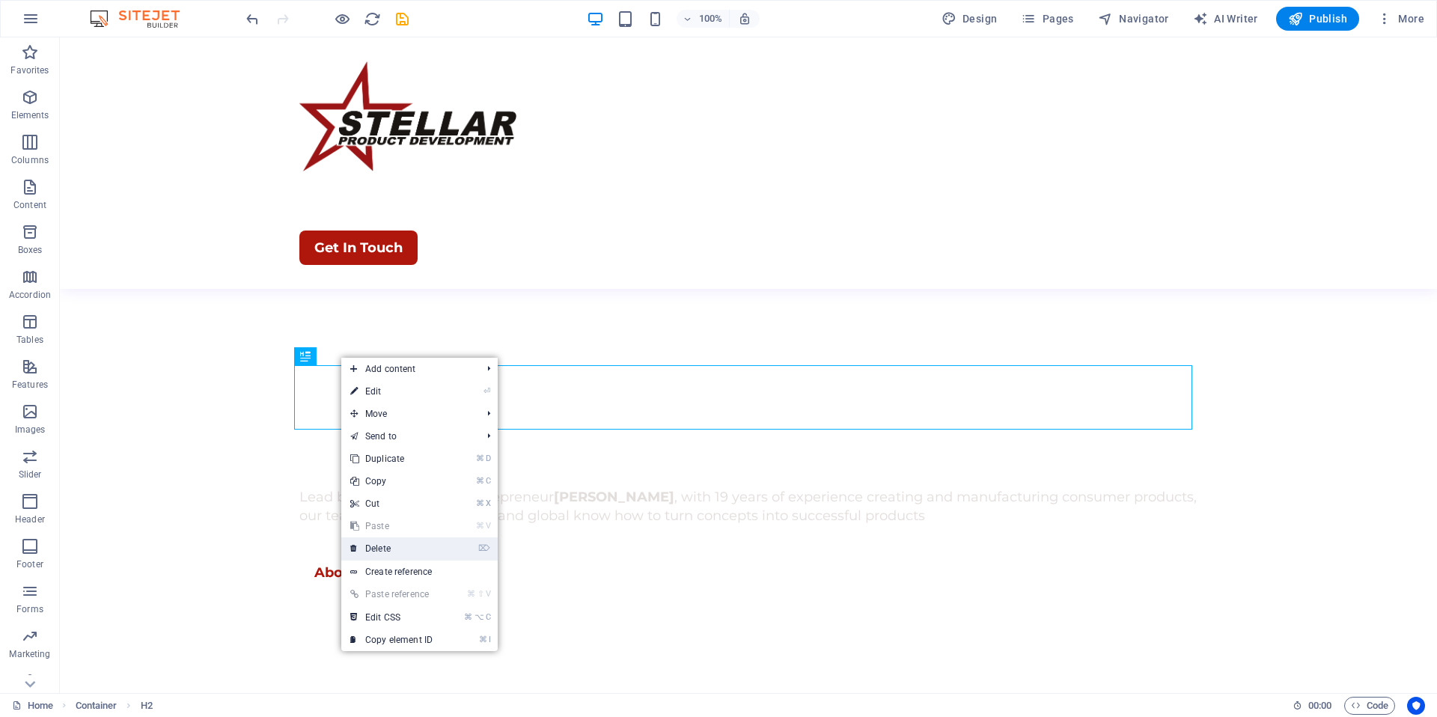
click at [391, 549] on link "⌦ Delete" at bounding box center [391, 548] width 100 height 22
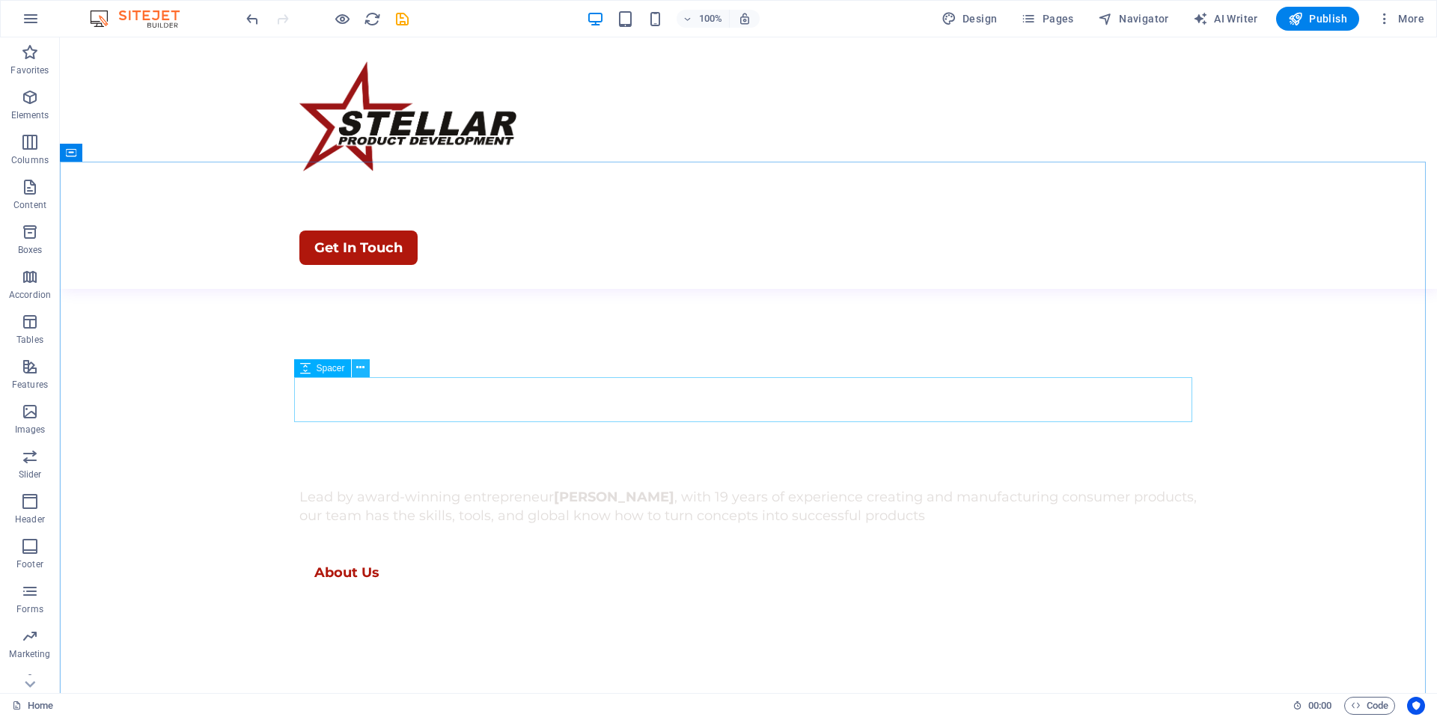
click at [357, 372] on icon at bounding box center [360, 368] width 8 height 16
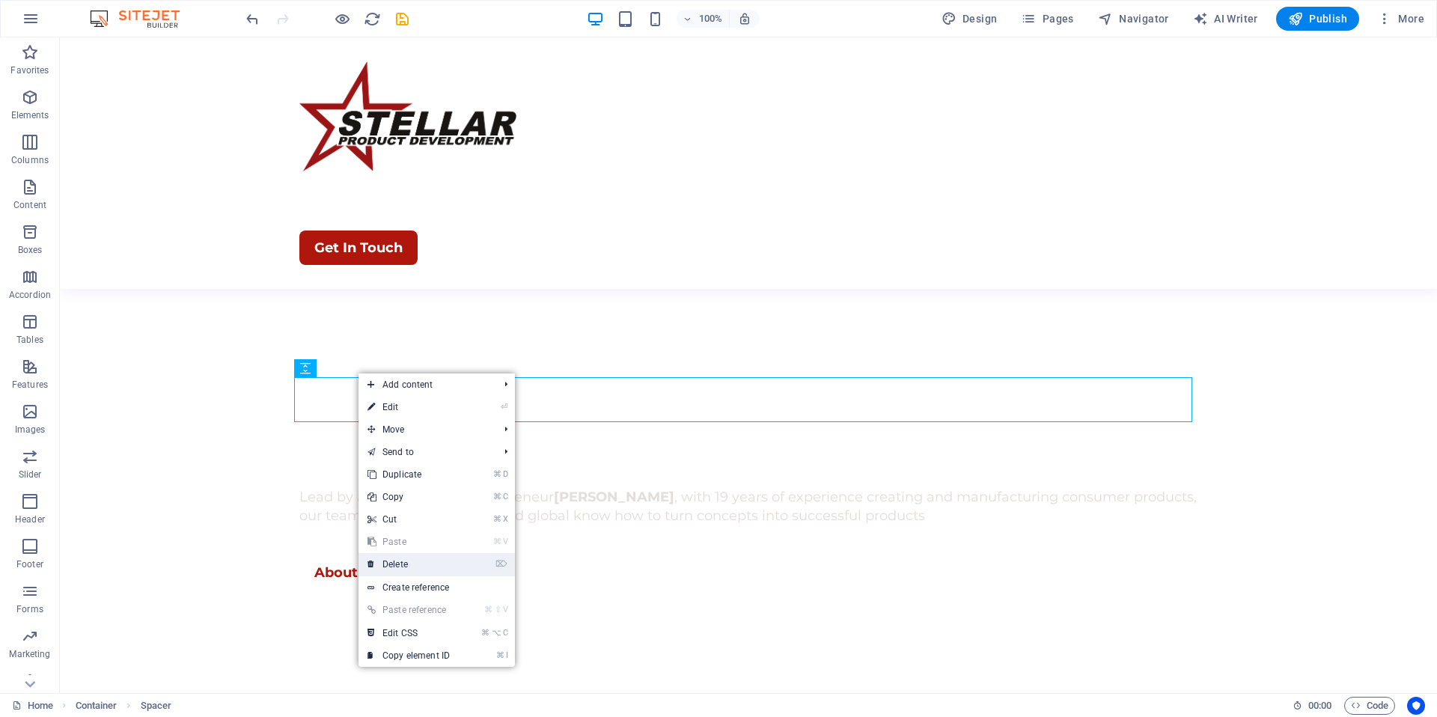
click at [413, 562] on link "⌦ Delete" at bounding box center [409, 564] width 100 height 22
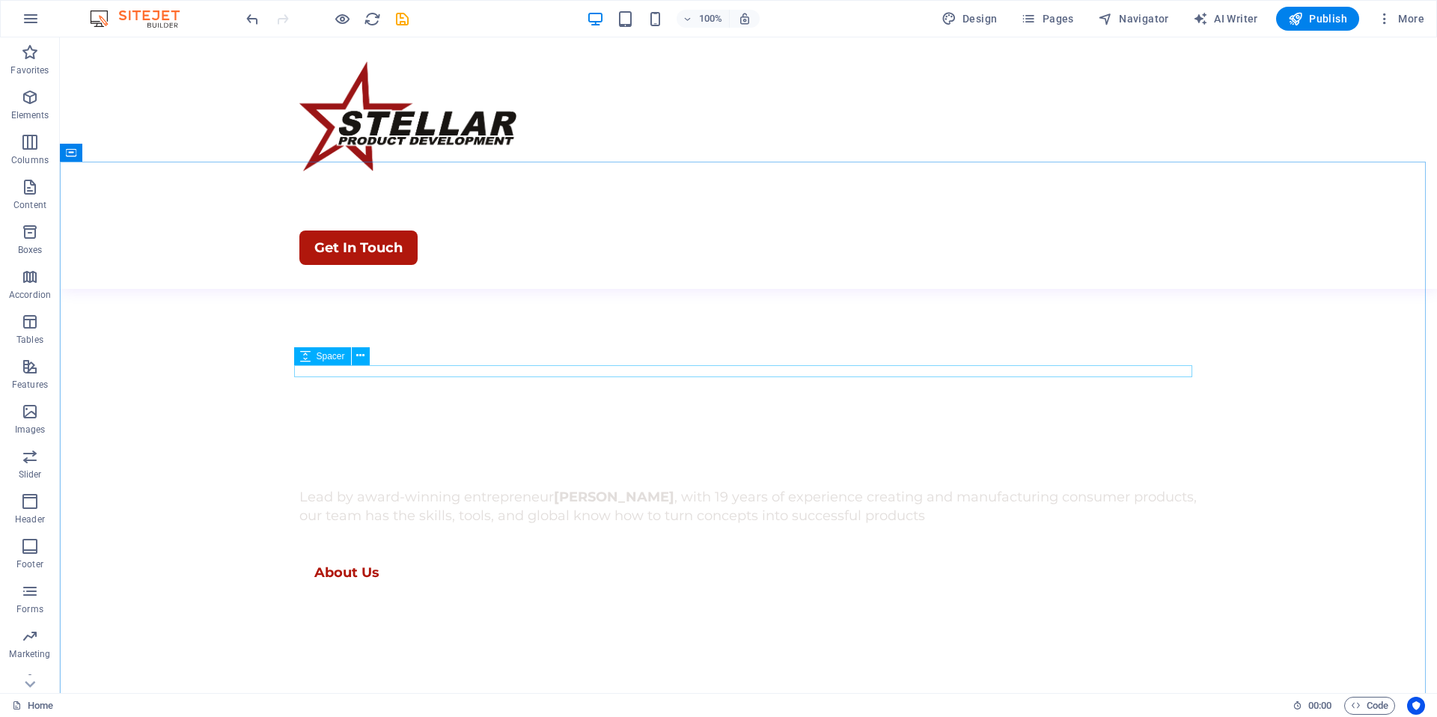
click at [305, 354] on icon at bounding box center [305, 356] width 10 height 18
click at [358, 353] on icon at bounding box center [360, 356] width 8 height 16
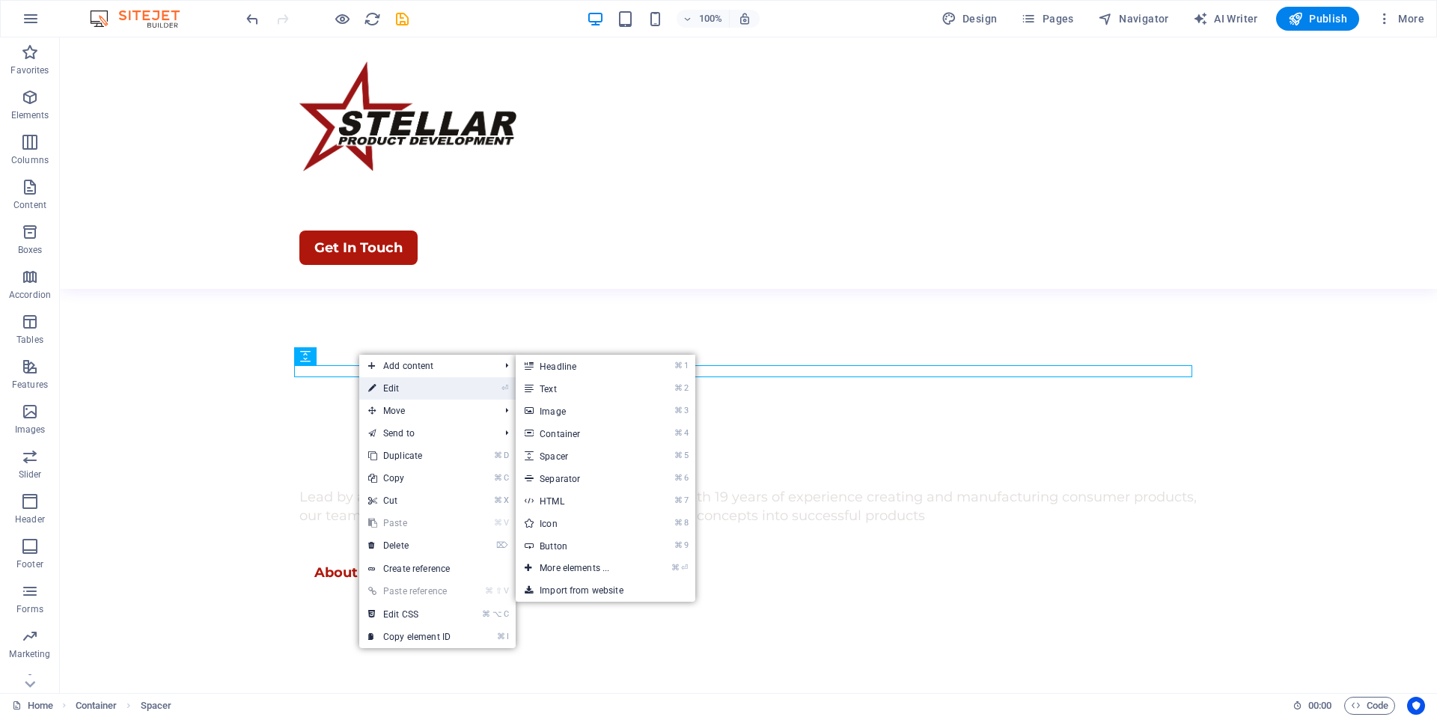
click at [397, 386] on link "⏎ Edit" at bounding box center [409, 388] width 100 height 22
select select "px"
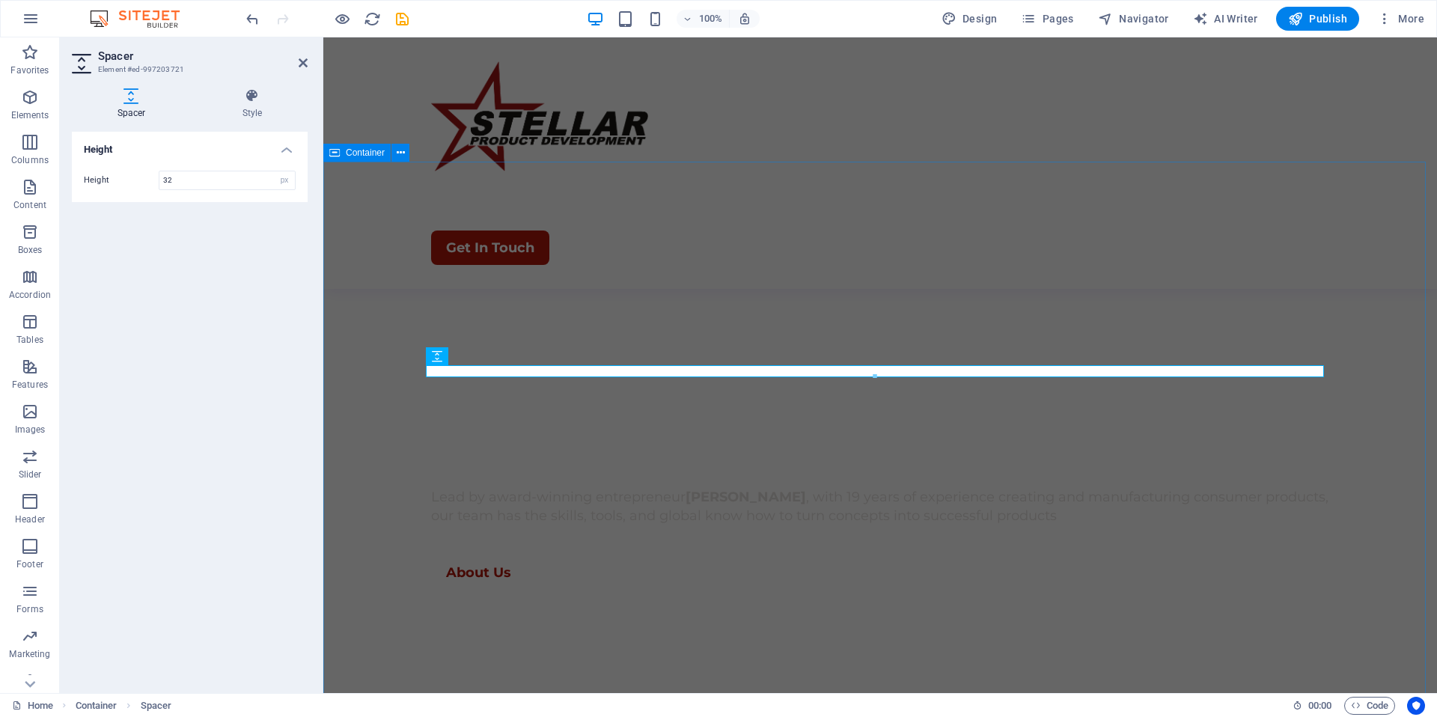
type input "32"
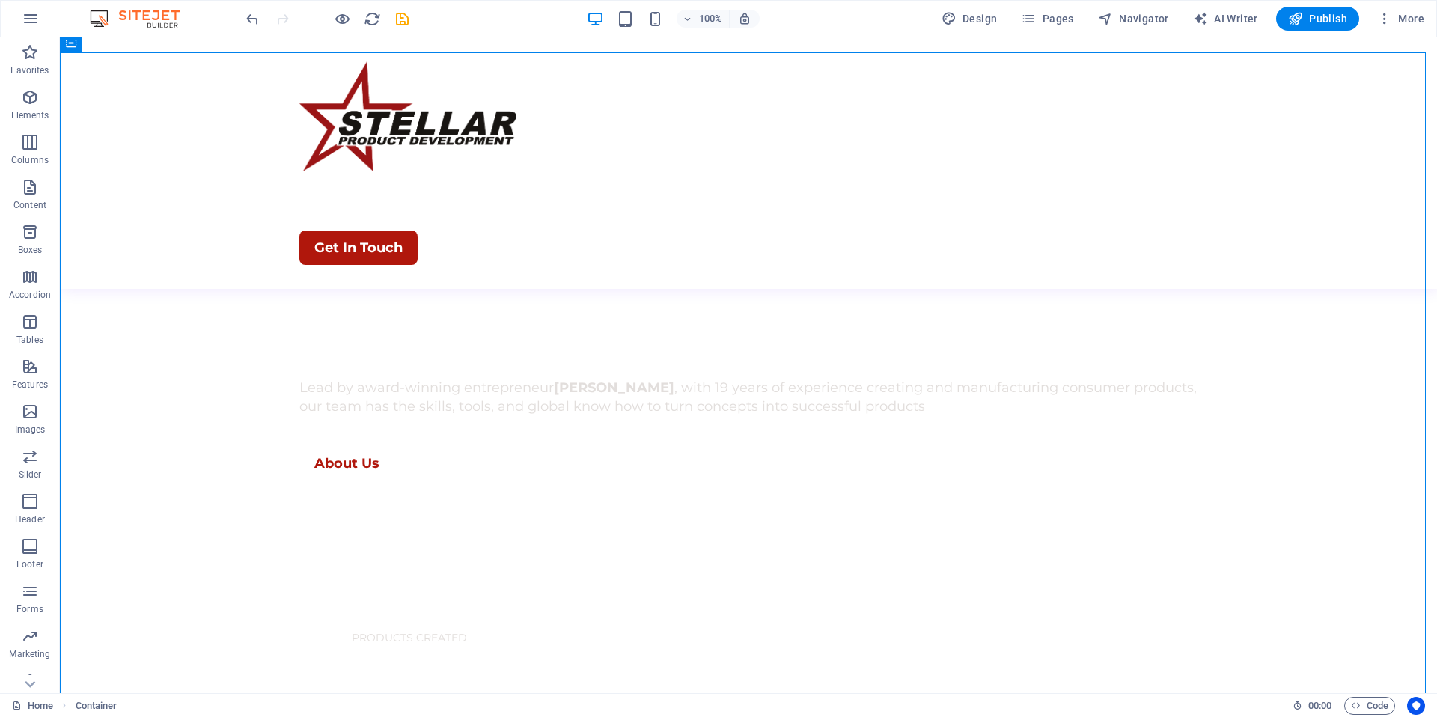
scroll to position [490, 0]
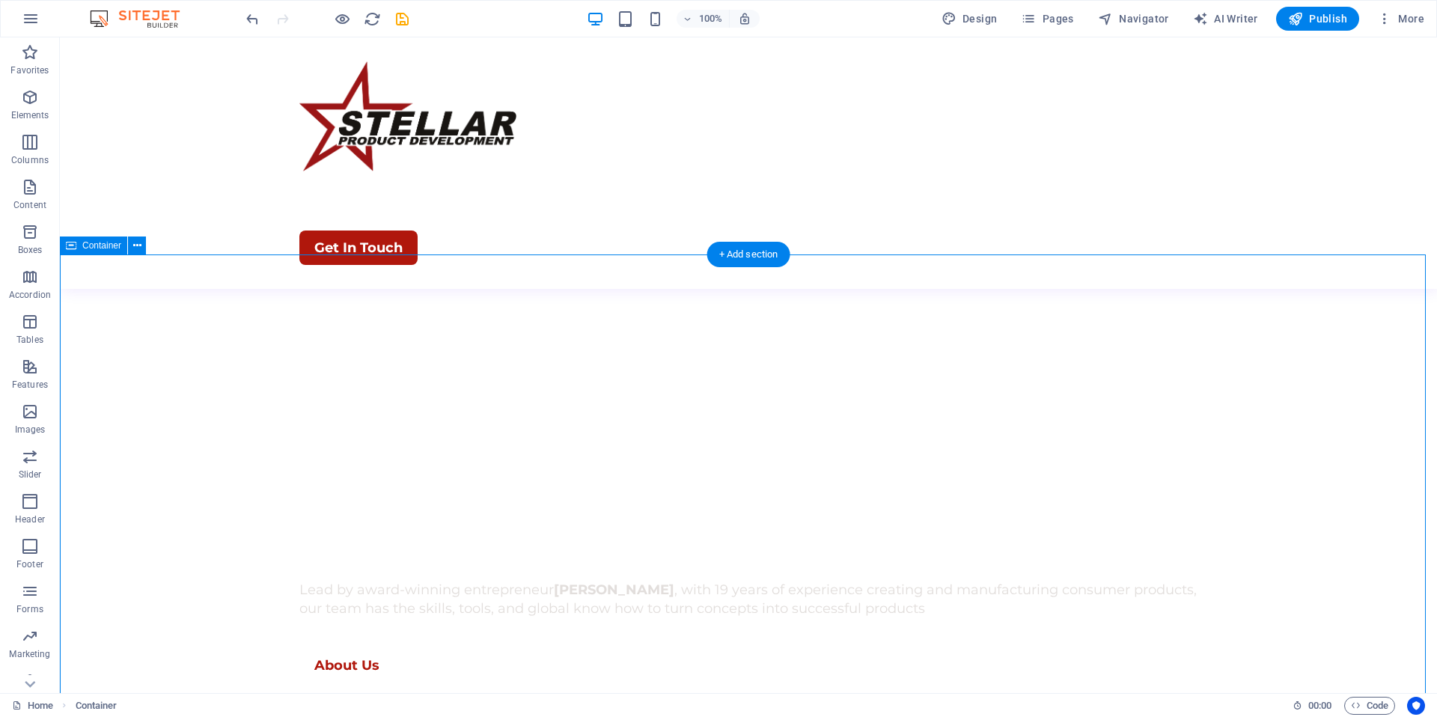
click at [343, 371] on icon at bounding box center [343, 366] width 8 height 16
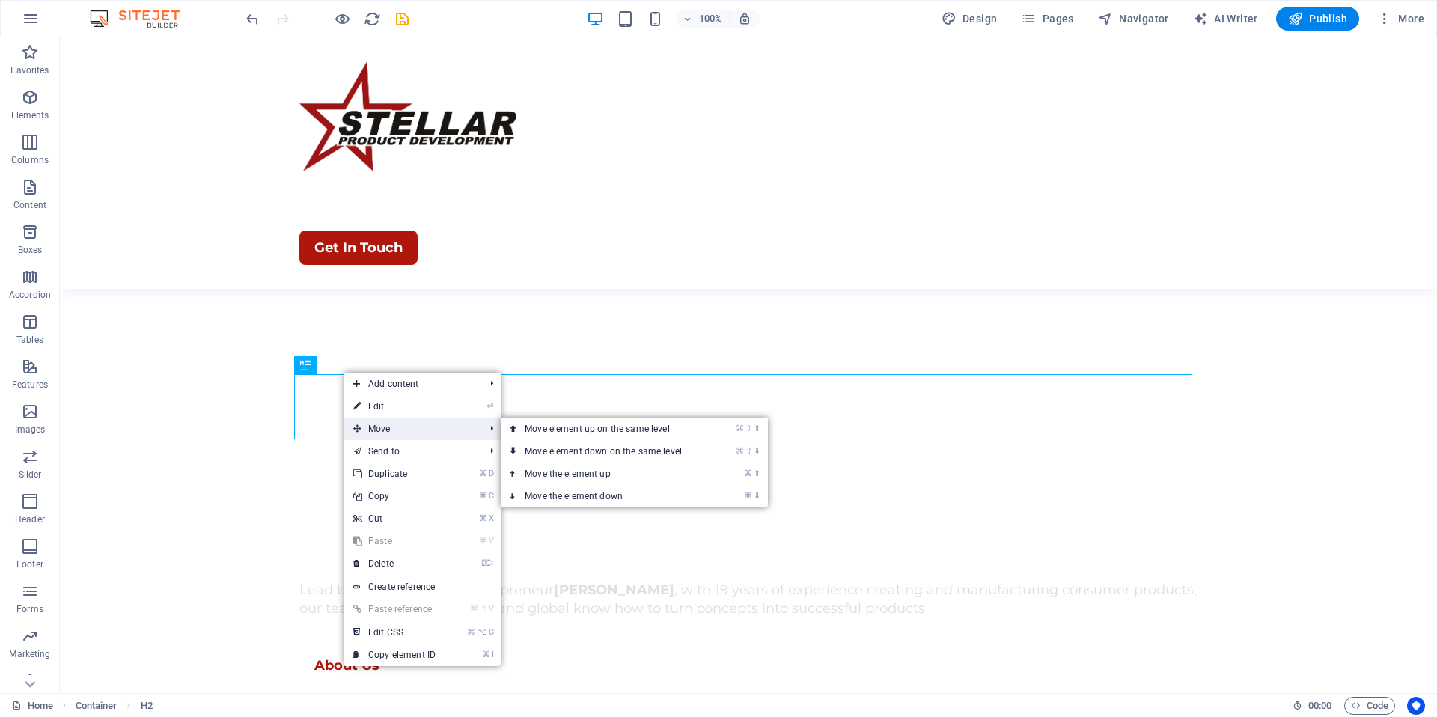
click at [363, 424] on span "Move" at bounding box center [411, 429] width 134 height 22
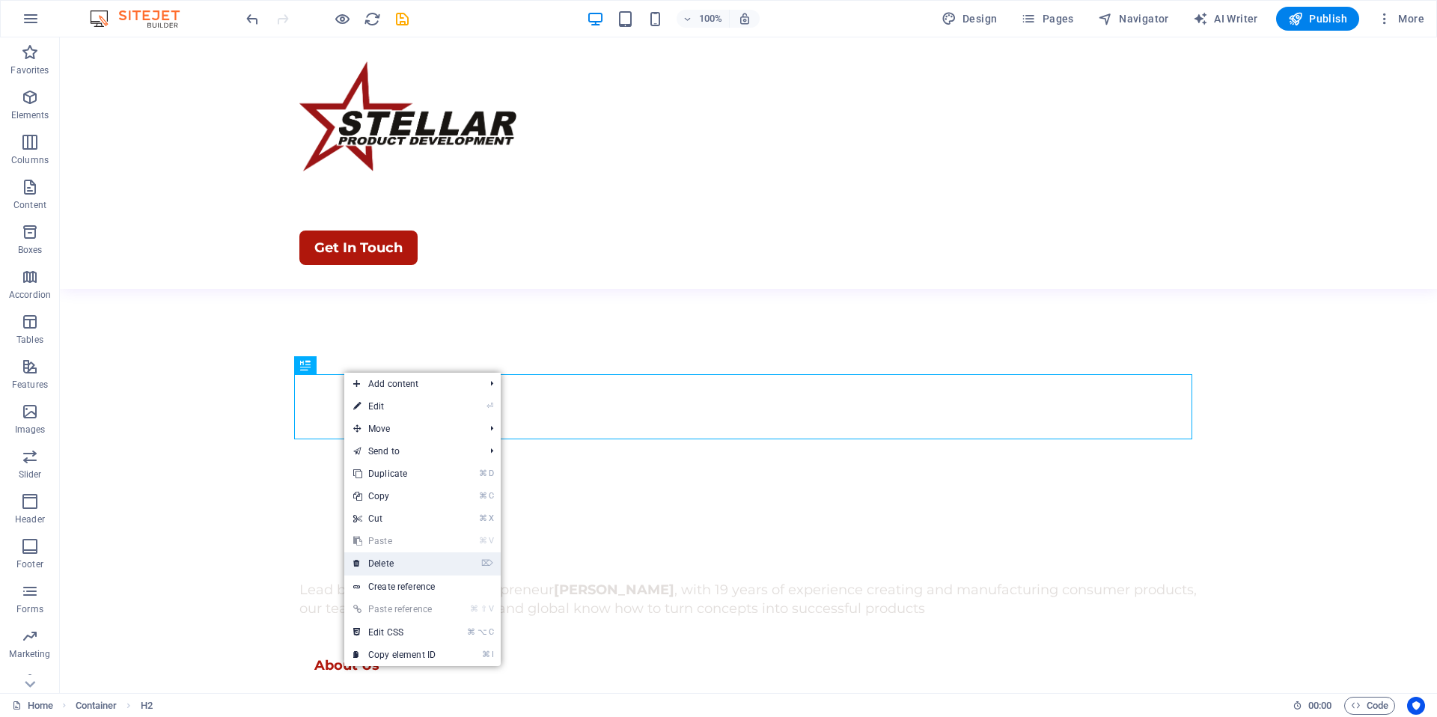
click at [385, 567] on link "⌦ Delete" at bounding box center [394, 563] width 100 height 22
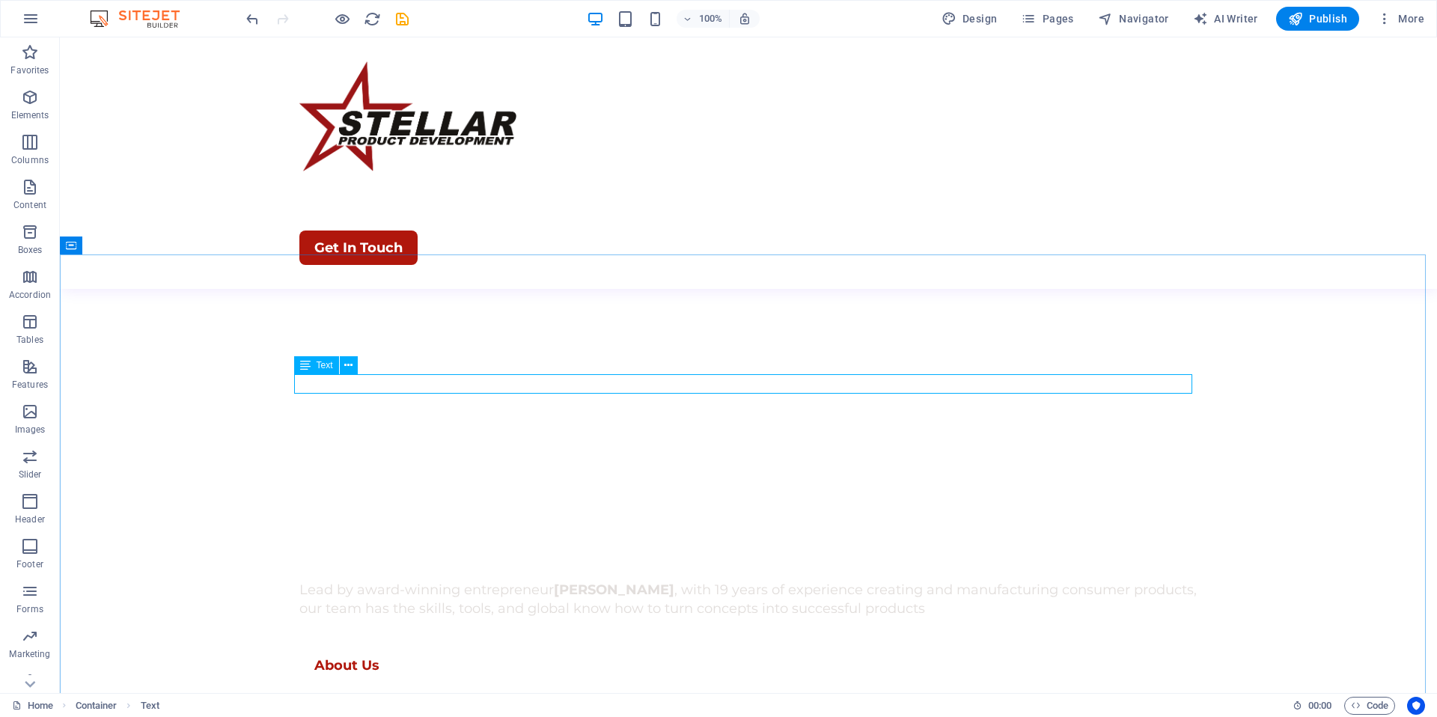
click at [323, 365] on span "Text" at bounding box center [325, 365] width 16 height 9
click at [349, 362] on icon at bounding box center [348, 366] width 8 height 16
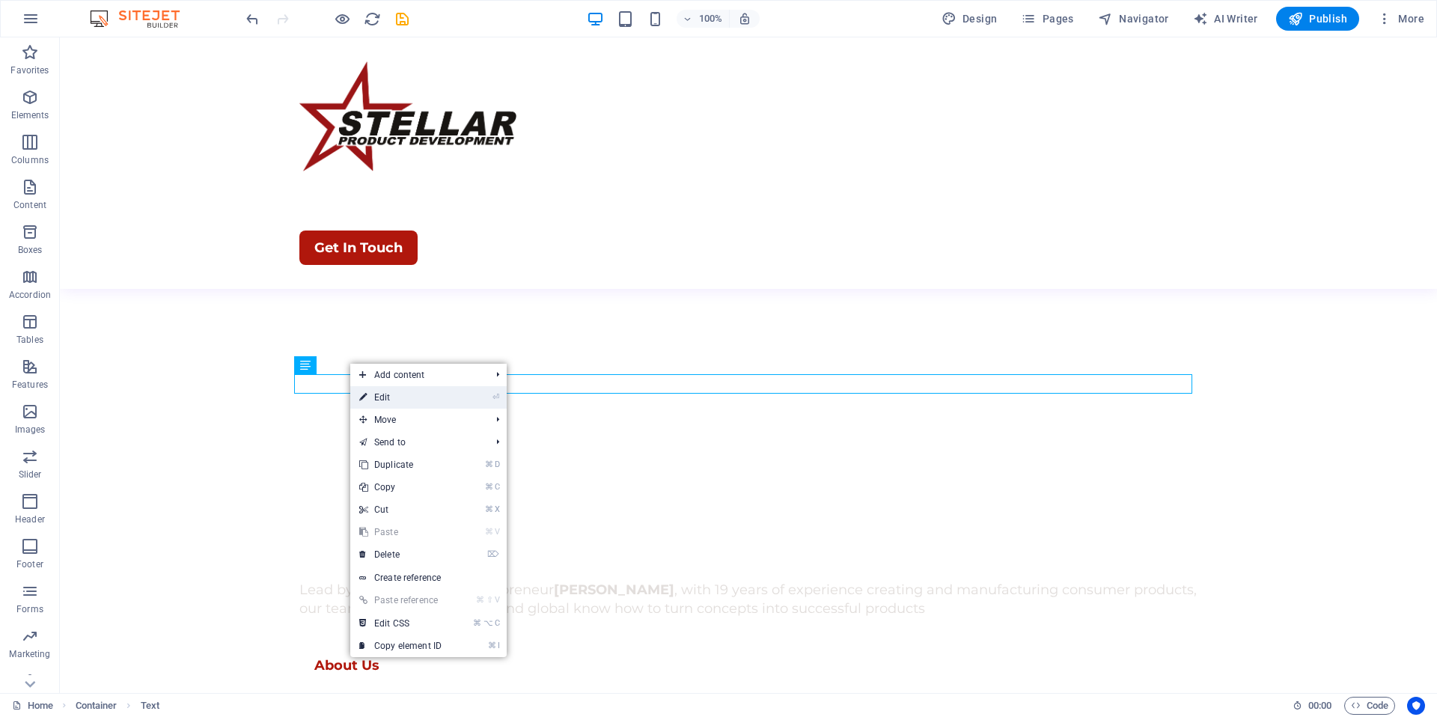
click at [370, 388] on link "⏎ Edit" at bounding box center [400, 397] width 100 height 22
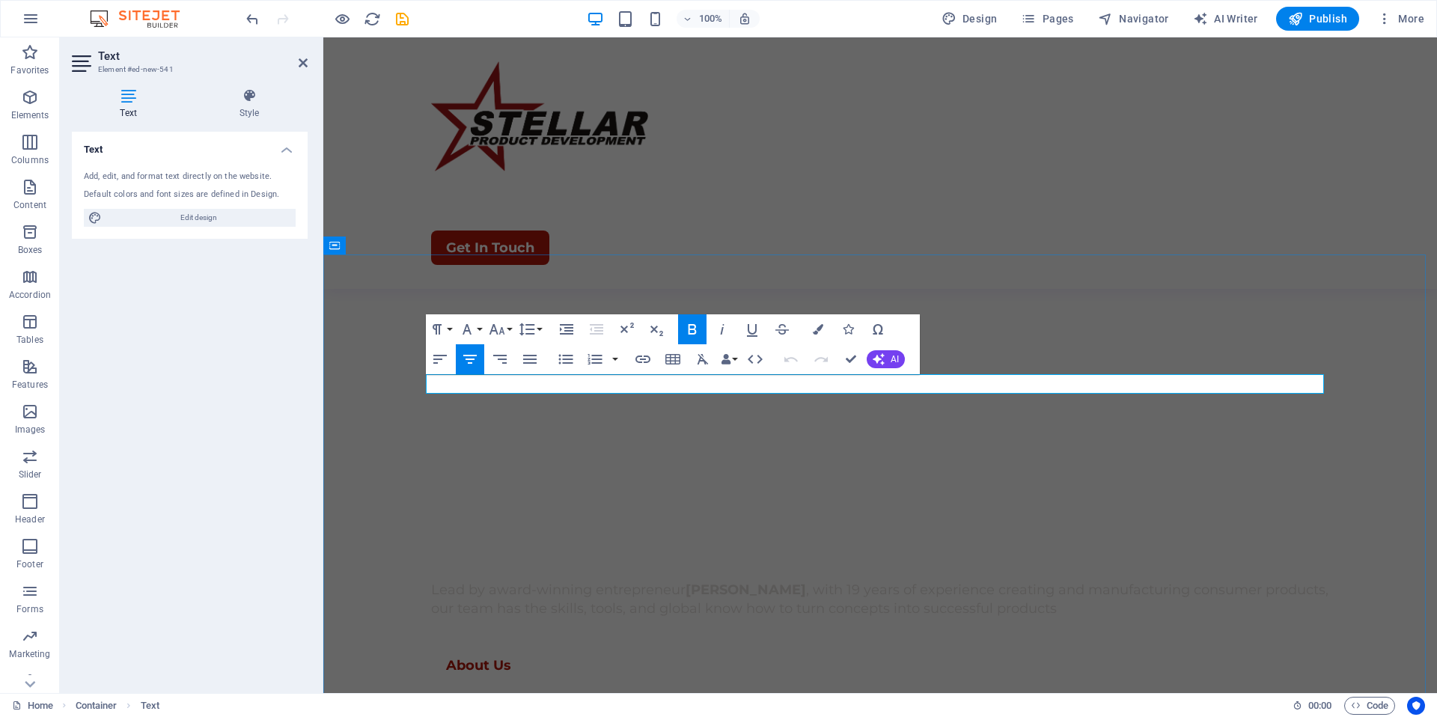
click at [504, 330] on icon "button" at bounding box center [497, 329] width 18 height 18
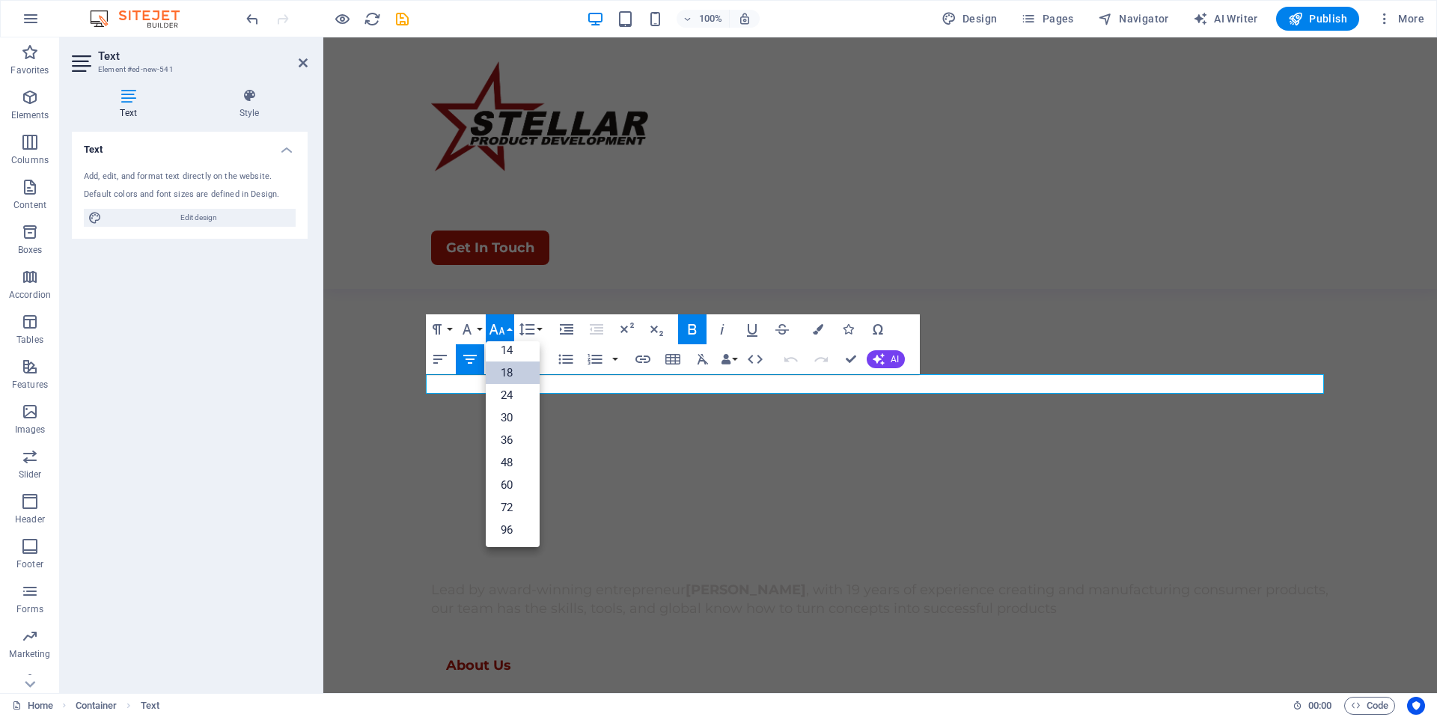
scroll to position [121, 0]
click at [514, 412] on link "30" at bounding box center [513, 417] width 54 height 22
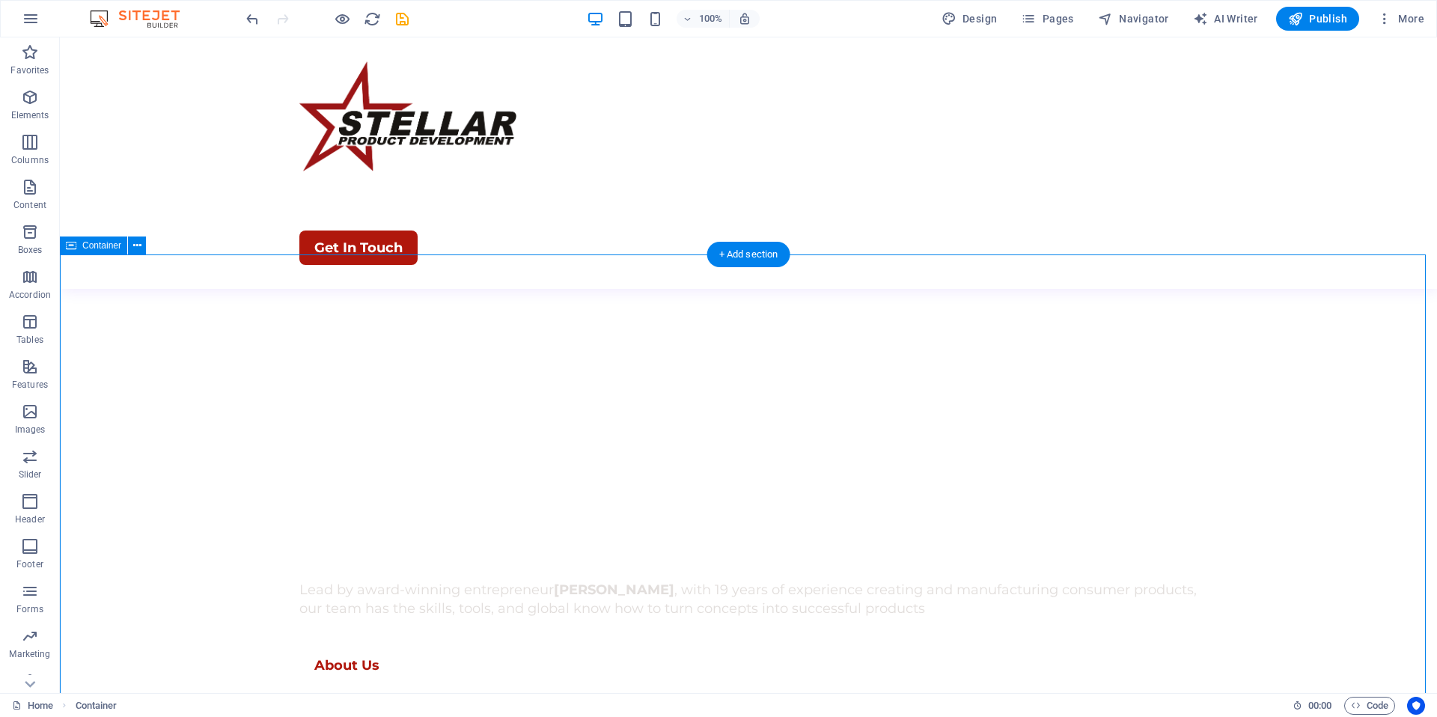
click at [343, 431] on span "Spacer" at bounding box center [331, 428] width 28 height 9
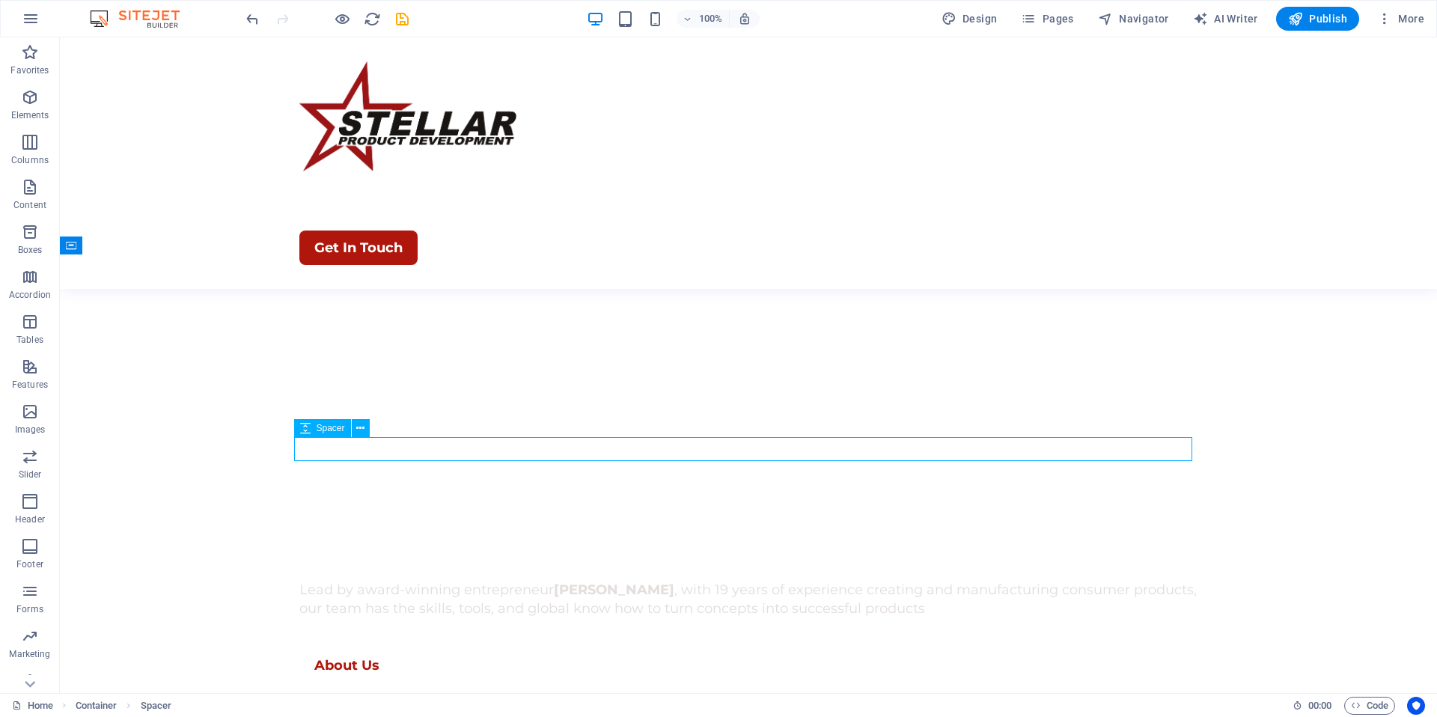
click at [329, 426] on span "Spacer" at bounding box center [331, 428] width 28 height 9
click at [359, 429] on icon at bounding box center [360, 429] width 8 height 16
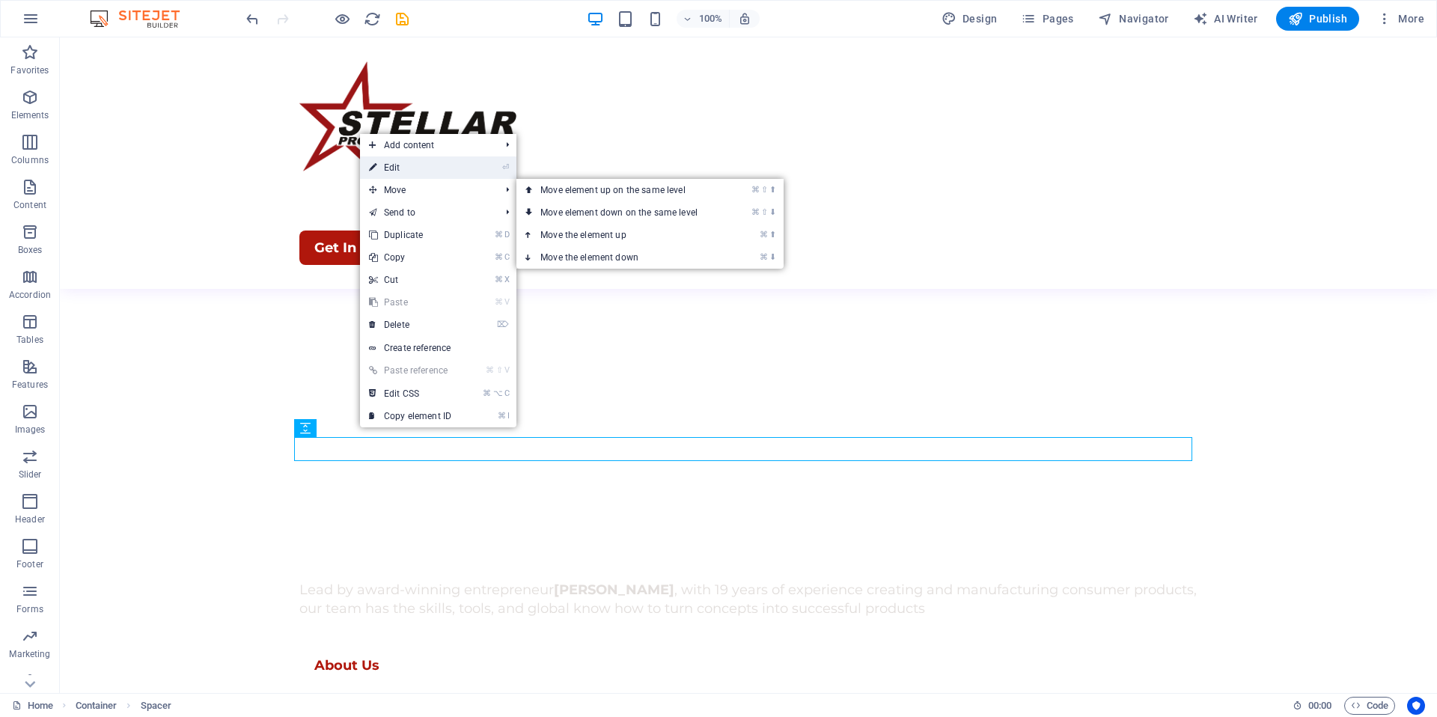
click at [399, 172] on link "⏎ Edit" at bounding box center [410, 167] width 100 height 22
select select "px"
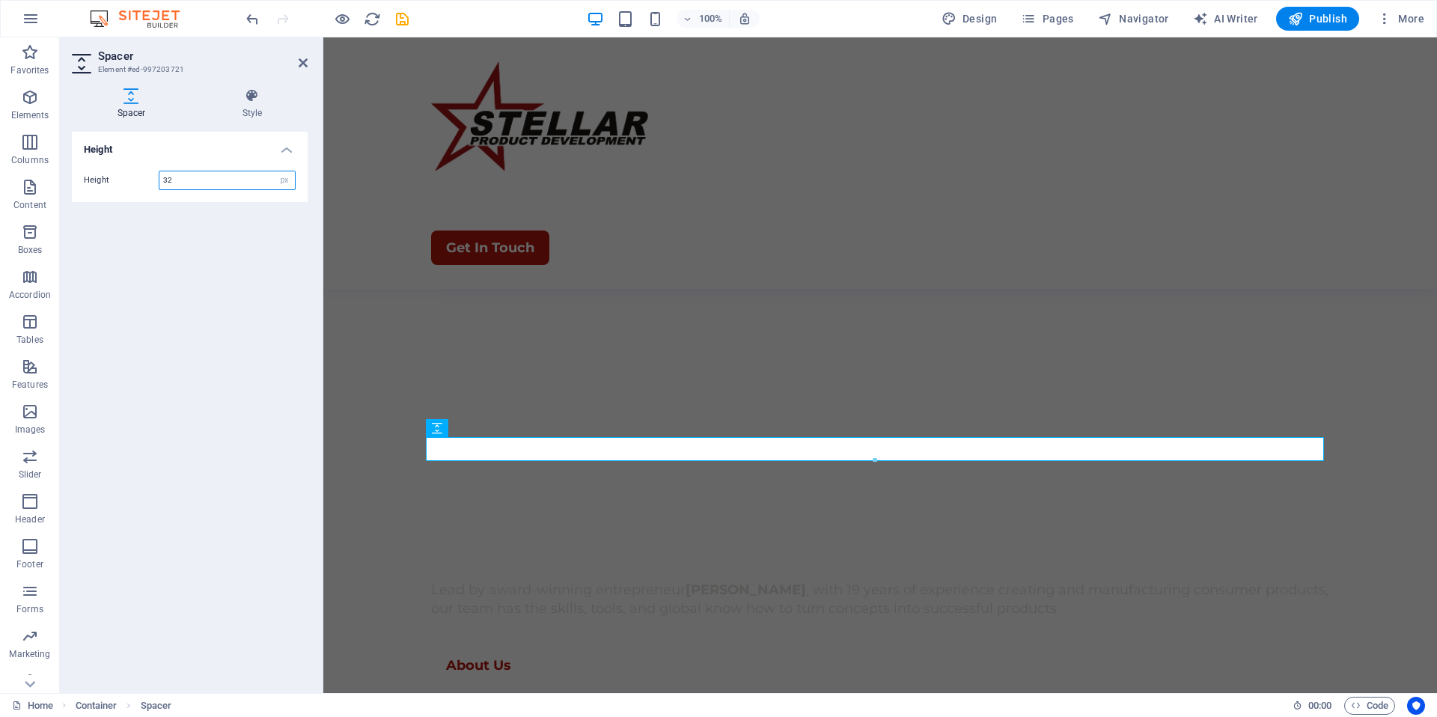
drag, startPoint x: 181, startPoint y: 181, endPoint x: 141, endPoint y: 177, distance: 40.7
click at [141, 177] on div "Height 32 px rem vh vw" at bounding box center [190, 180] width 212 height 19
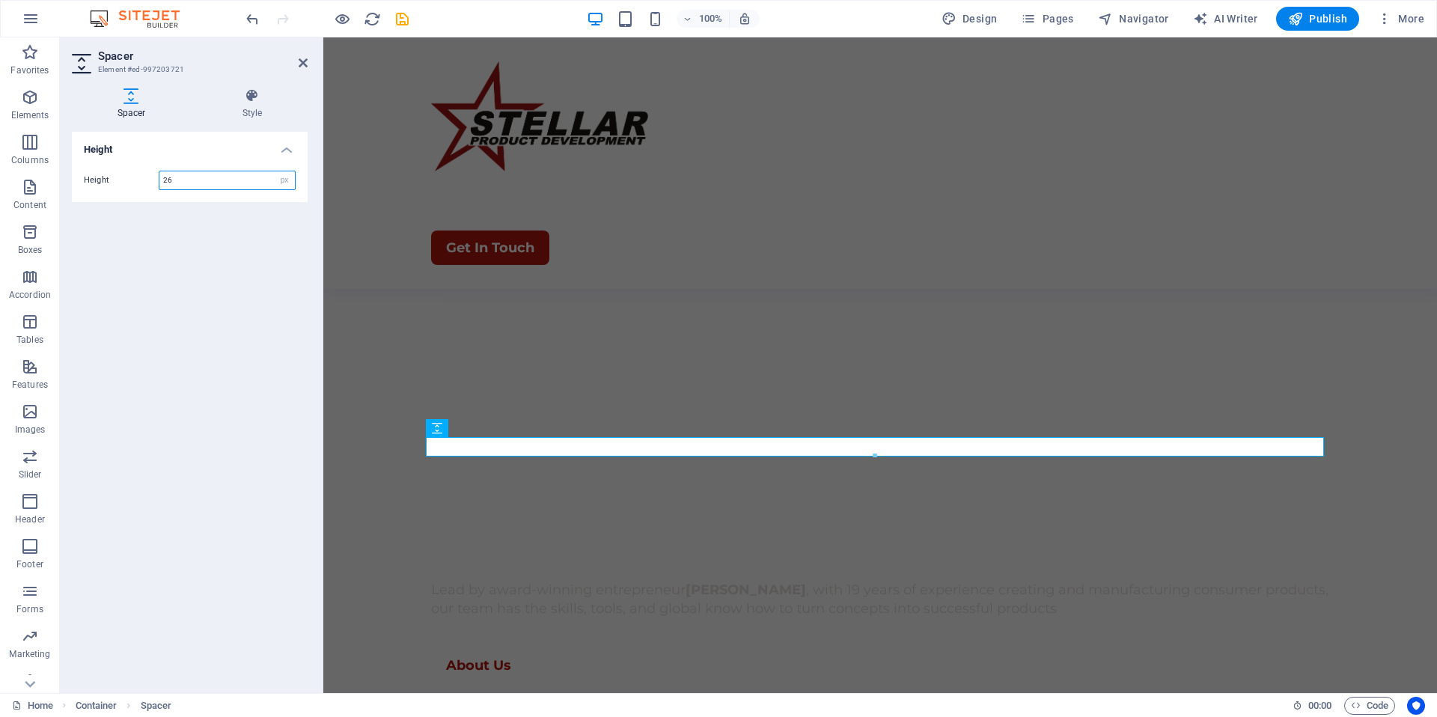
drag, startPoint x: 173, startPoint y: 177, endPoint x: 126, endPoint y: 180, distance: 46.5
click at [126, 180] on div "Height 26 px rem vh vw" at bounding box center [190, 180] width 212 height 19
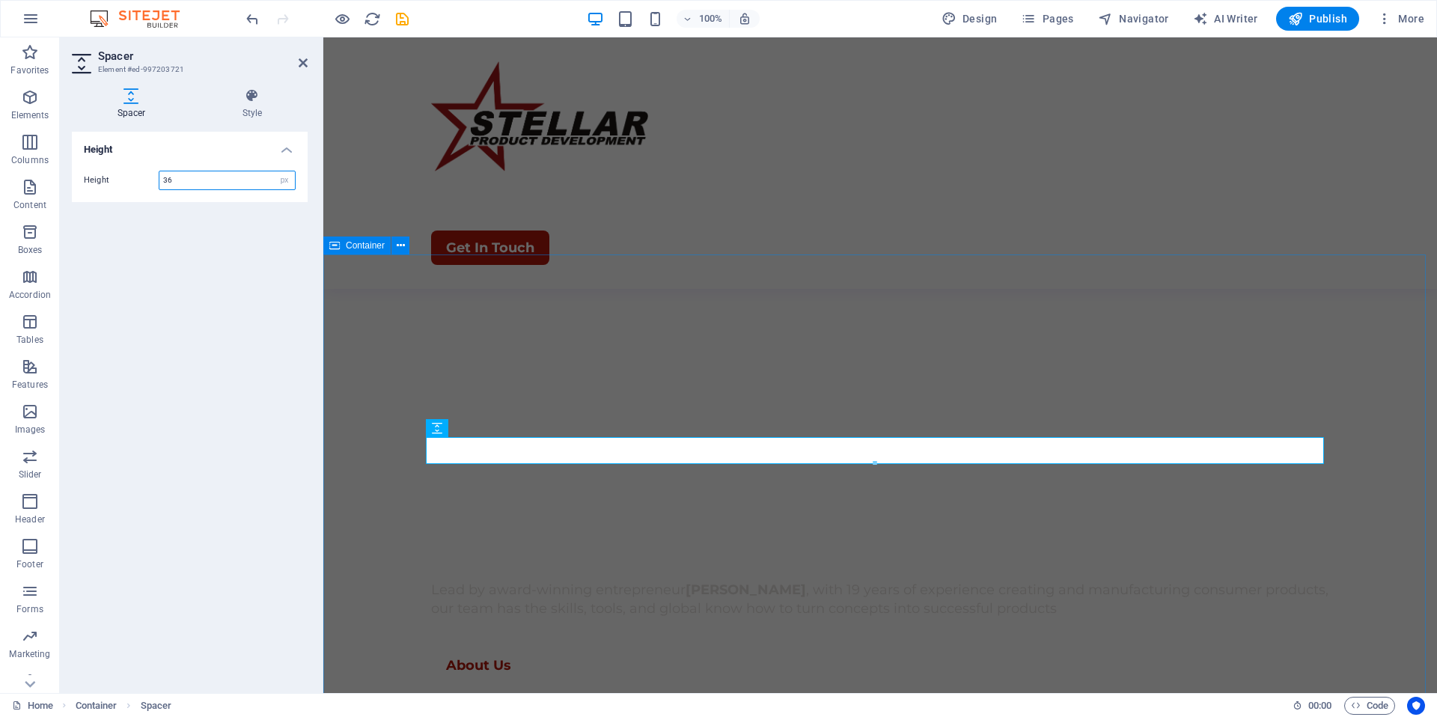
type input "36"
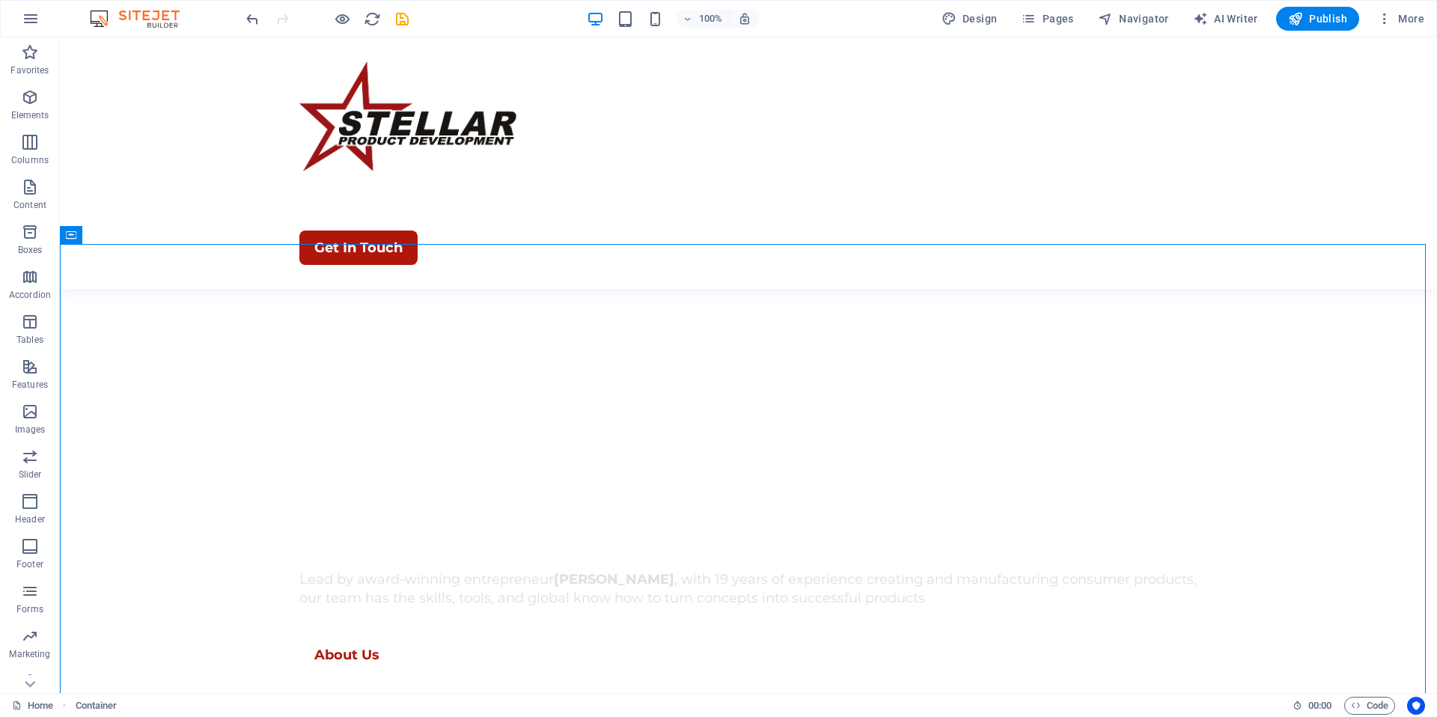
scroll to position [572, 0]
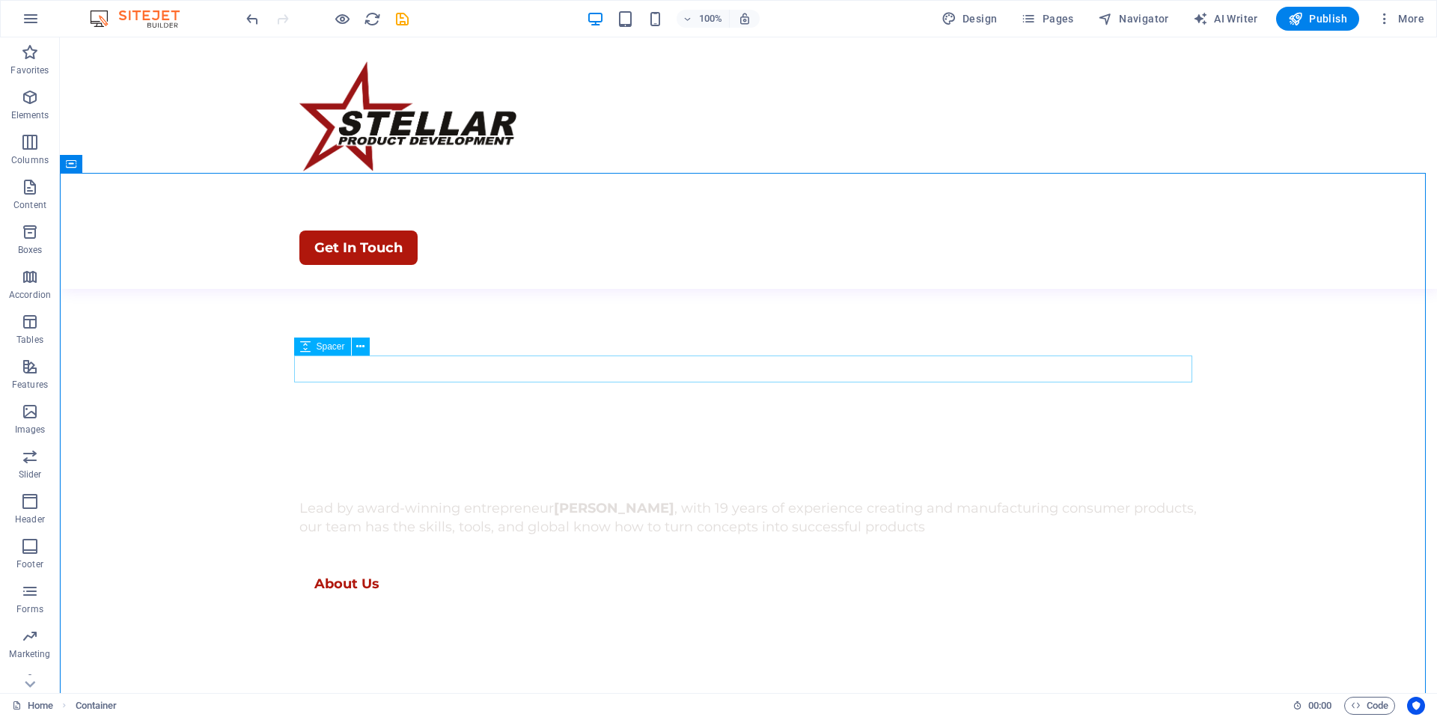
click at [333, 347] on span "Spacer" at bounding box center [331, 346] width 28 height 9
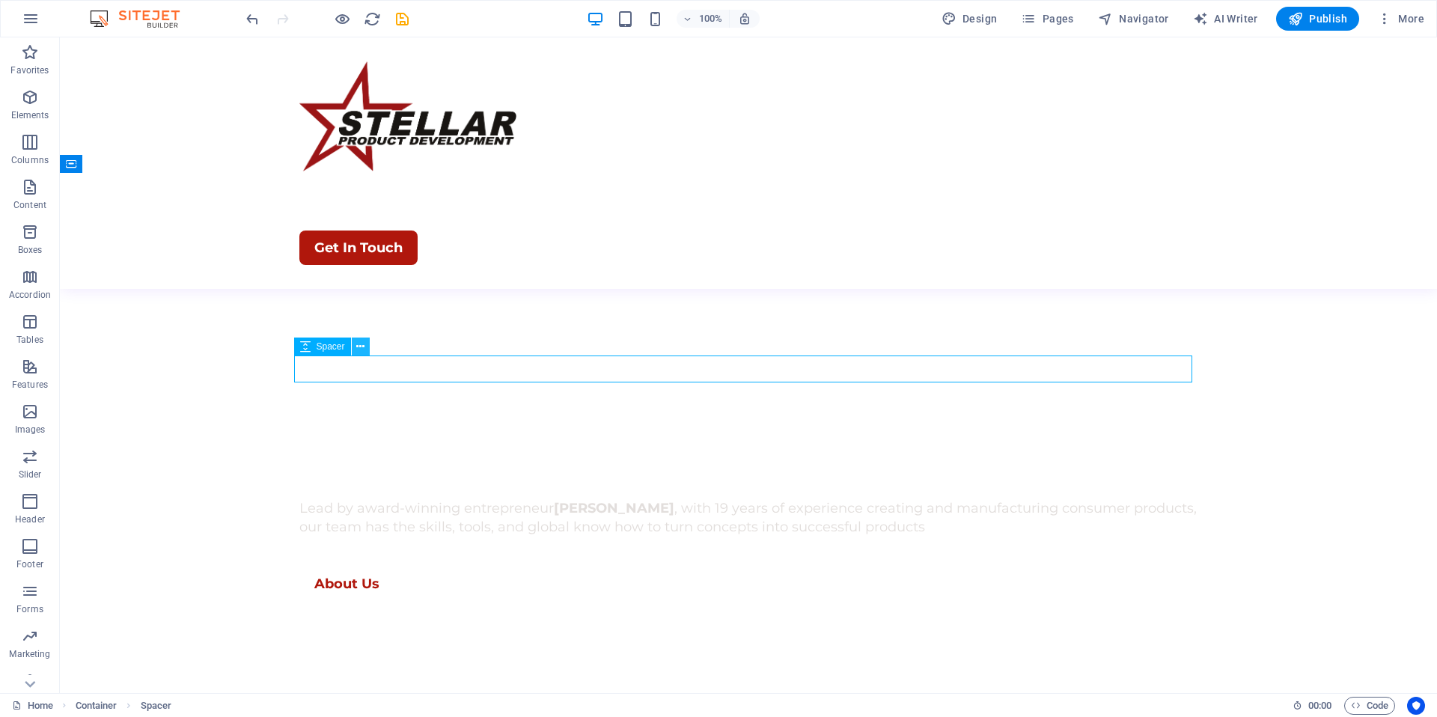
click at [357, 346] on icon at bounding box center [360, 347] width 8 height 16
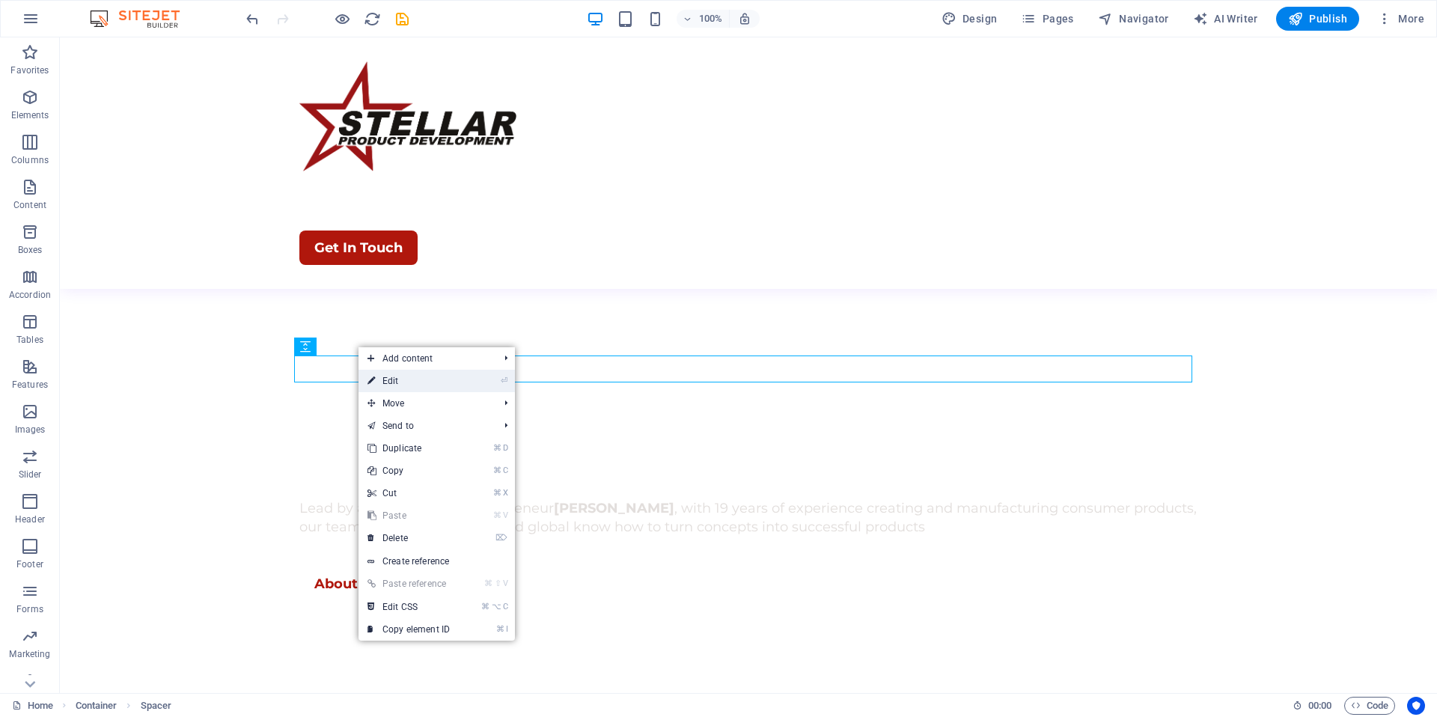
click at [402, 382] on link "⏎ Edit" at bounding box center [409, 381] width 100 height 22
select select "px"
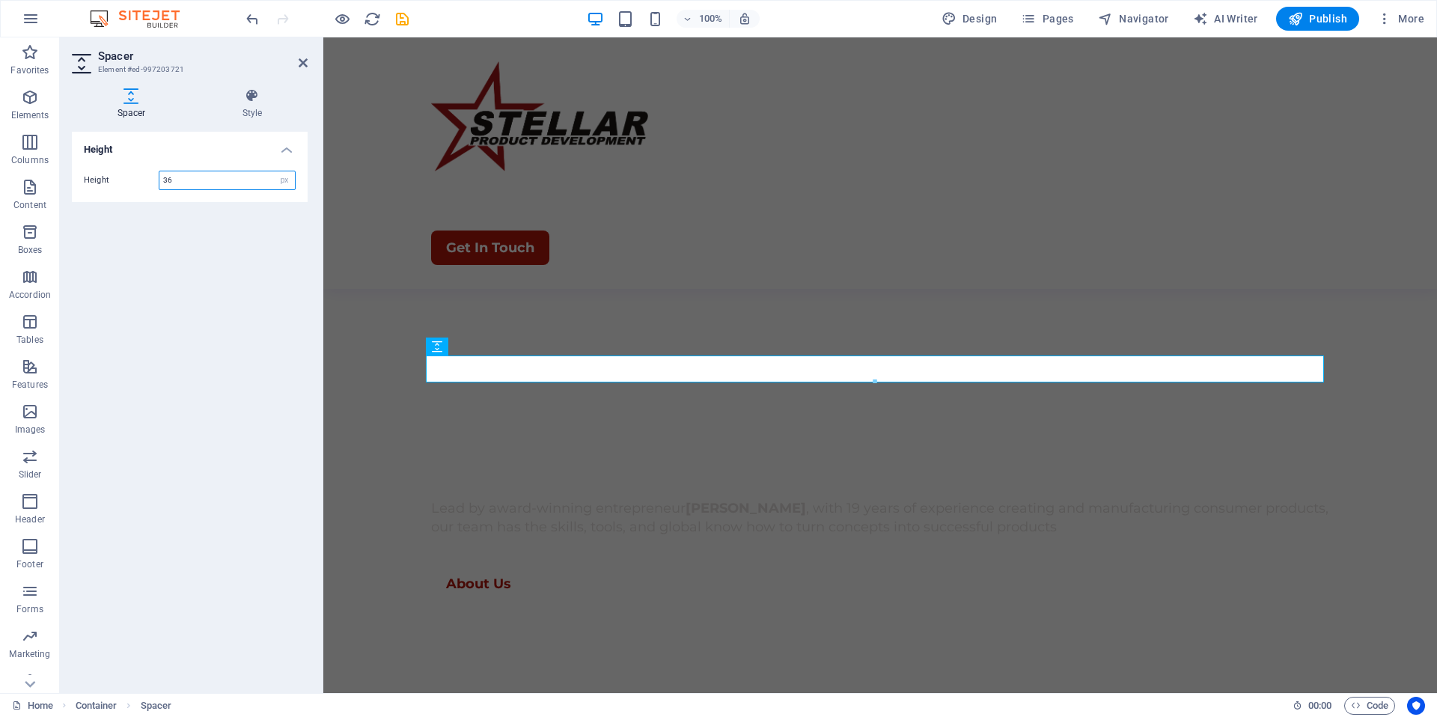
drag, startPoint x: 189, startPoint y: 180, endPoint x: 130, endPoint y: 172, distance: 59.0
click at [130, 172] on div "Height 36 px rem vh vw" at bounding box center [190, 180] width 212 height 19
type input "42"
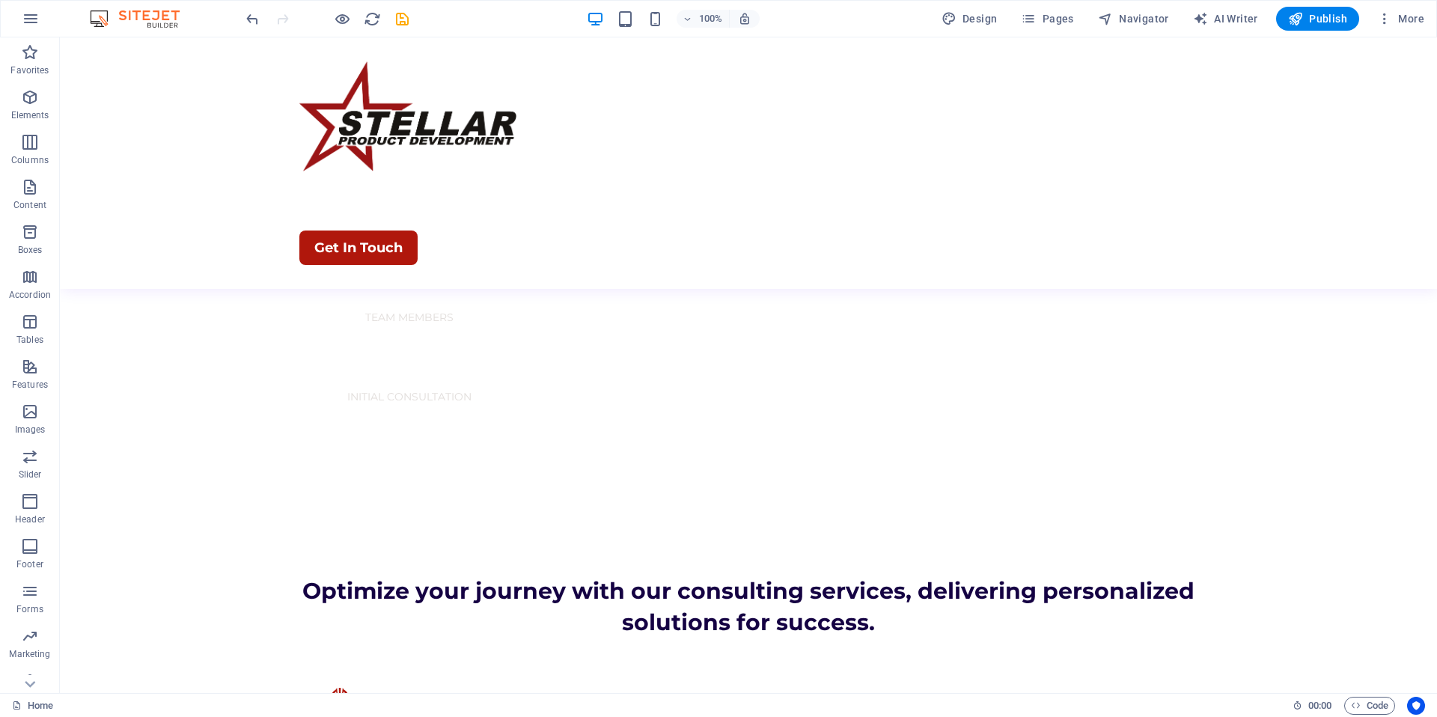
scroll to position [1049, 0]
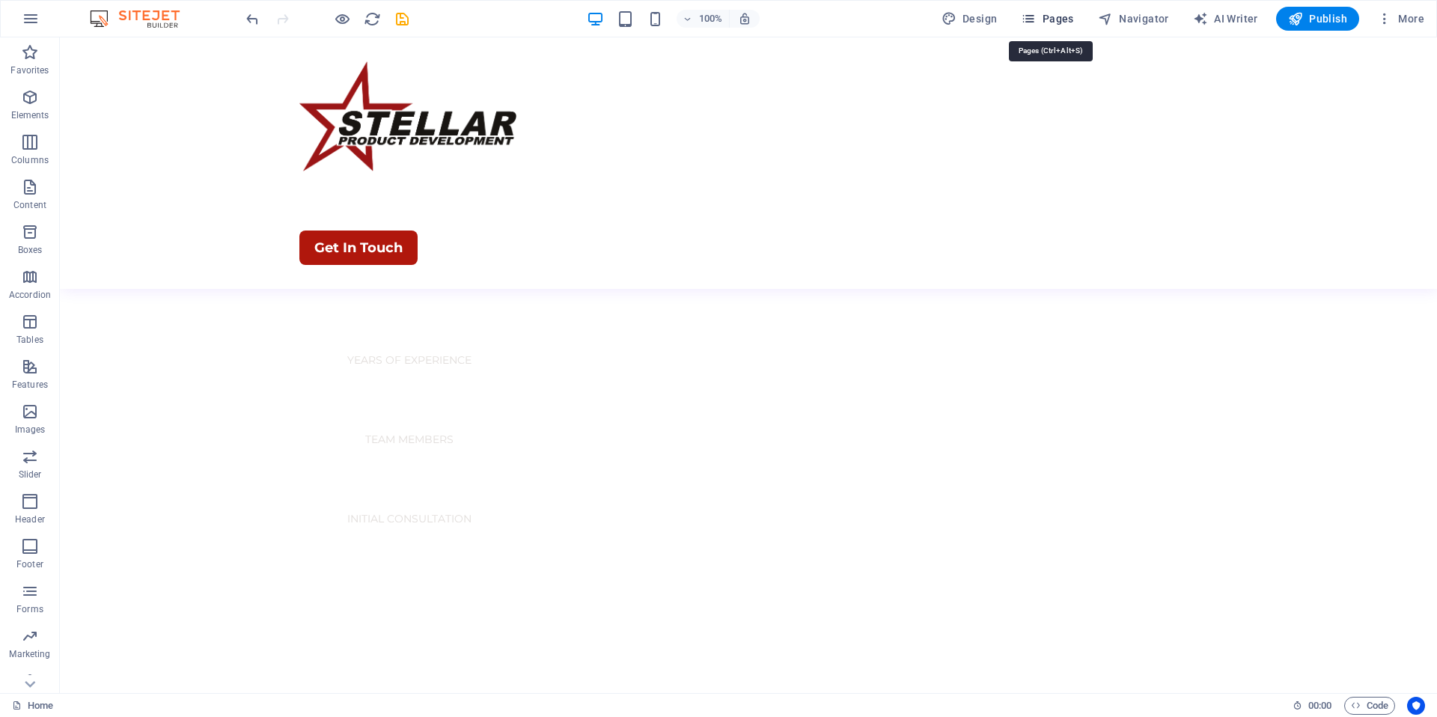
click at [1033, 18] on icon "button" at bounding box center [1028, 18] width 15 height 15
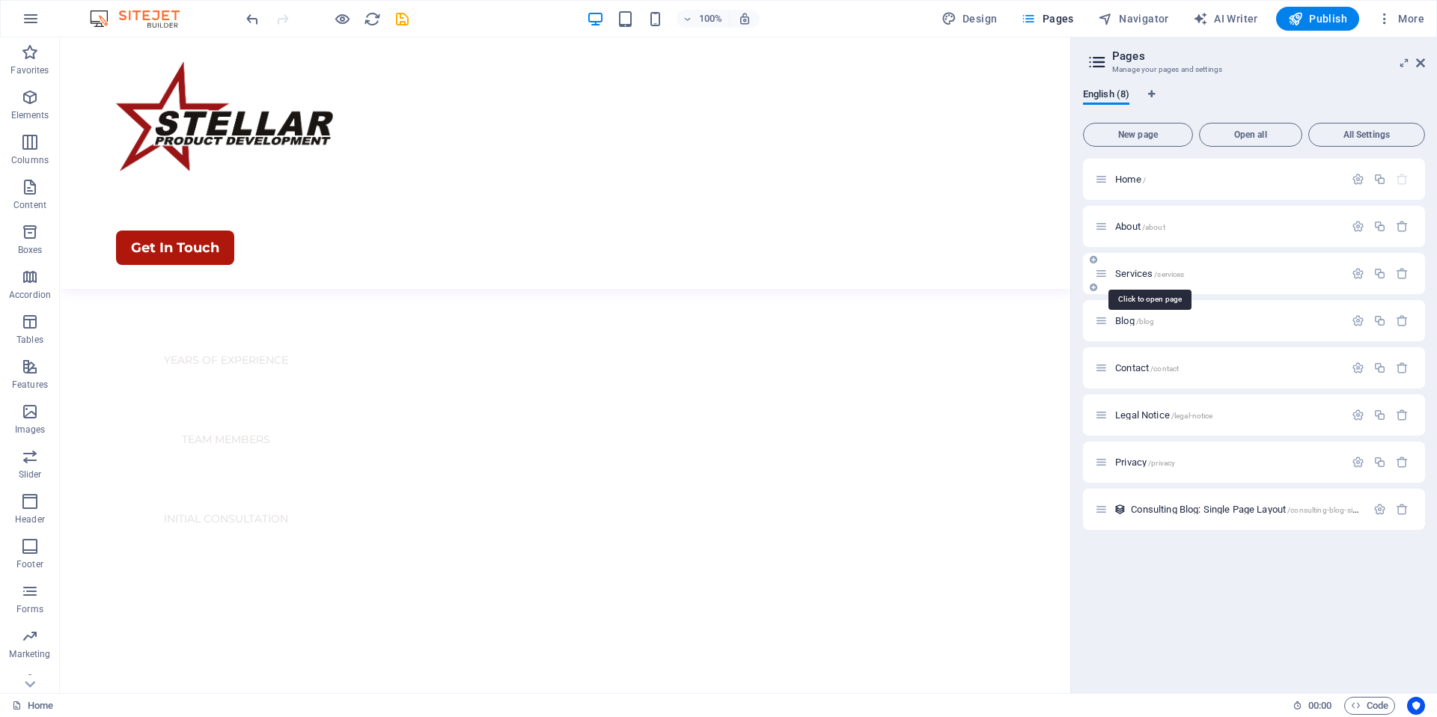
click at [1141, 269] on span "Services /services" at bounding box center [1149, 273] width 69 height 11
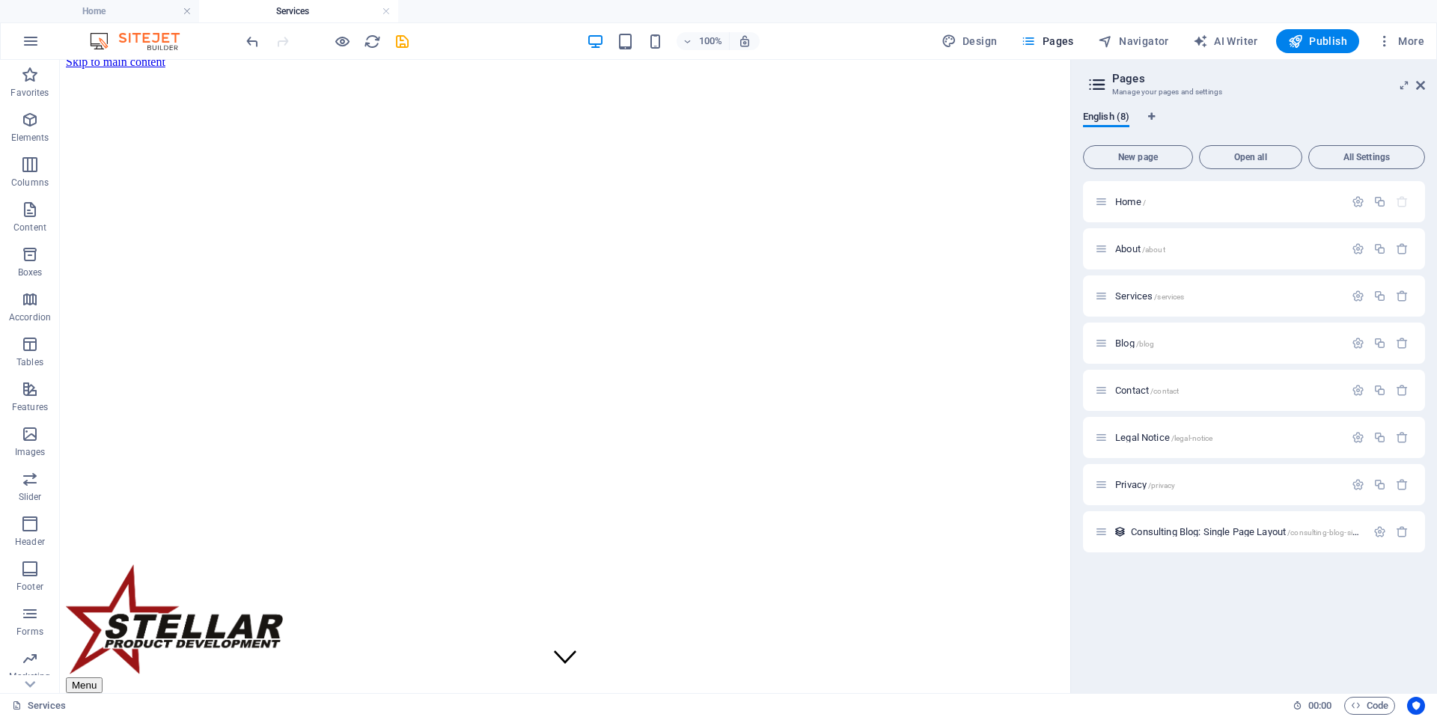
scroll to position [7, 0]
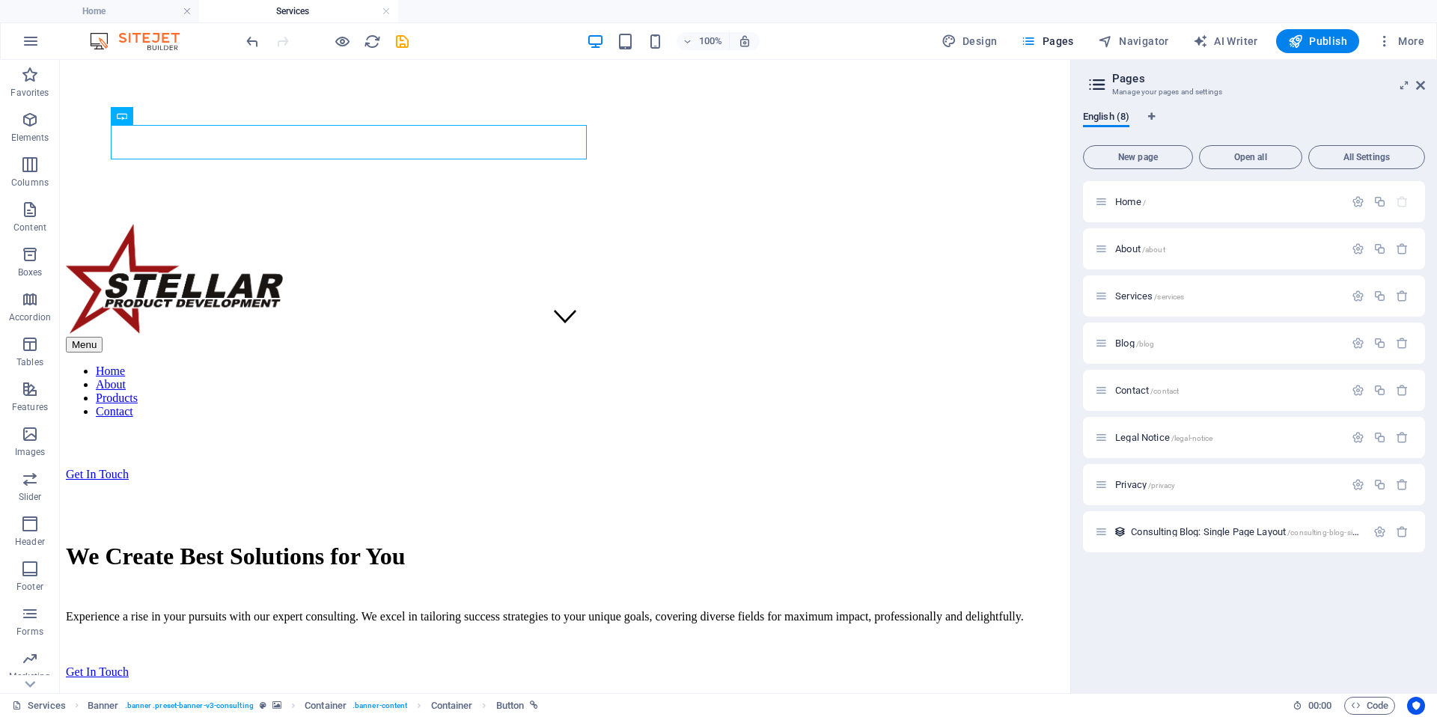
scroll to position [347, 0]
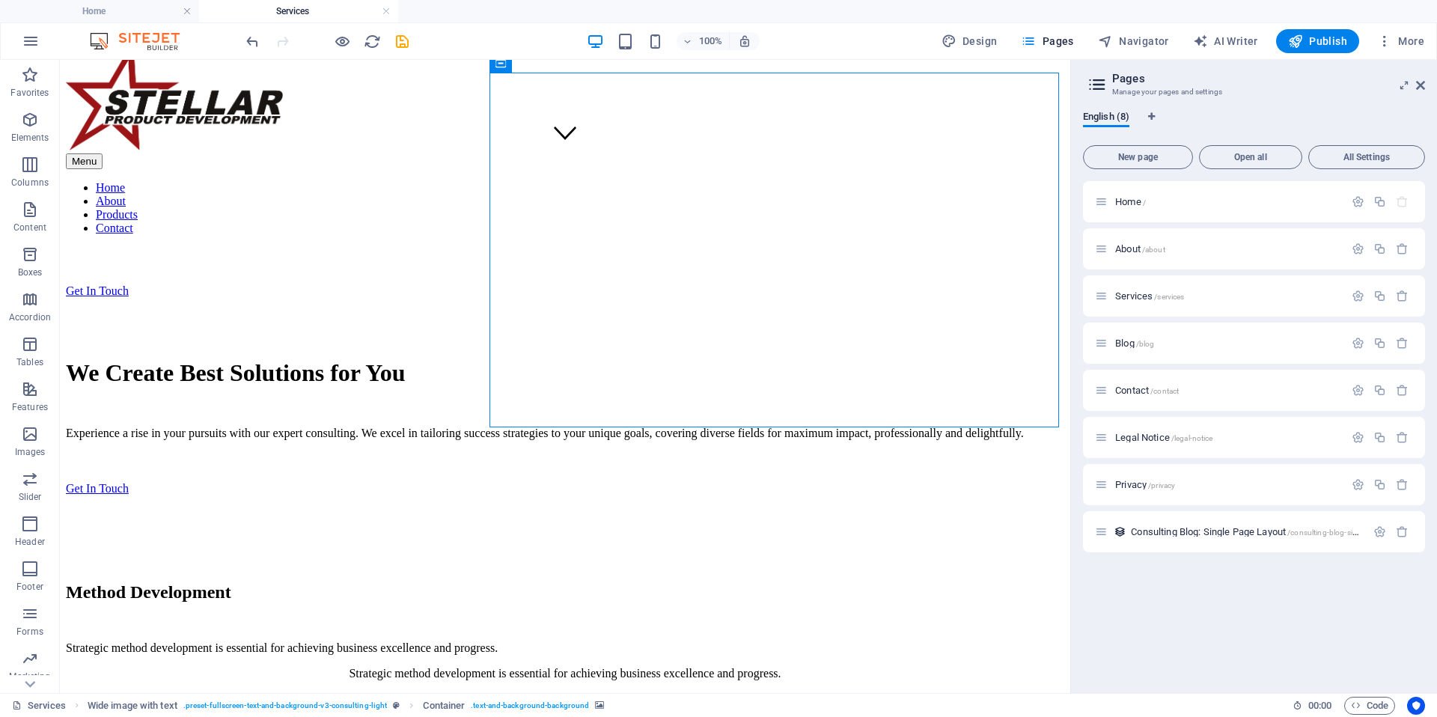
scroll to position [576, 0]
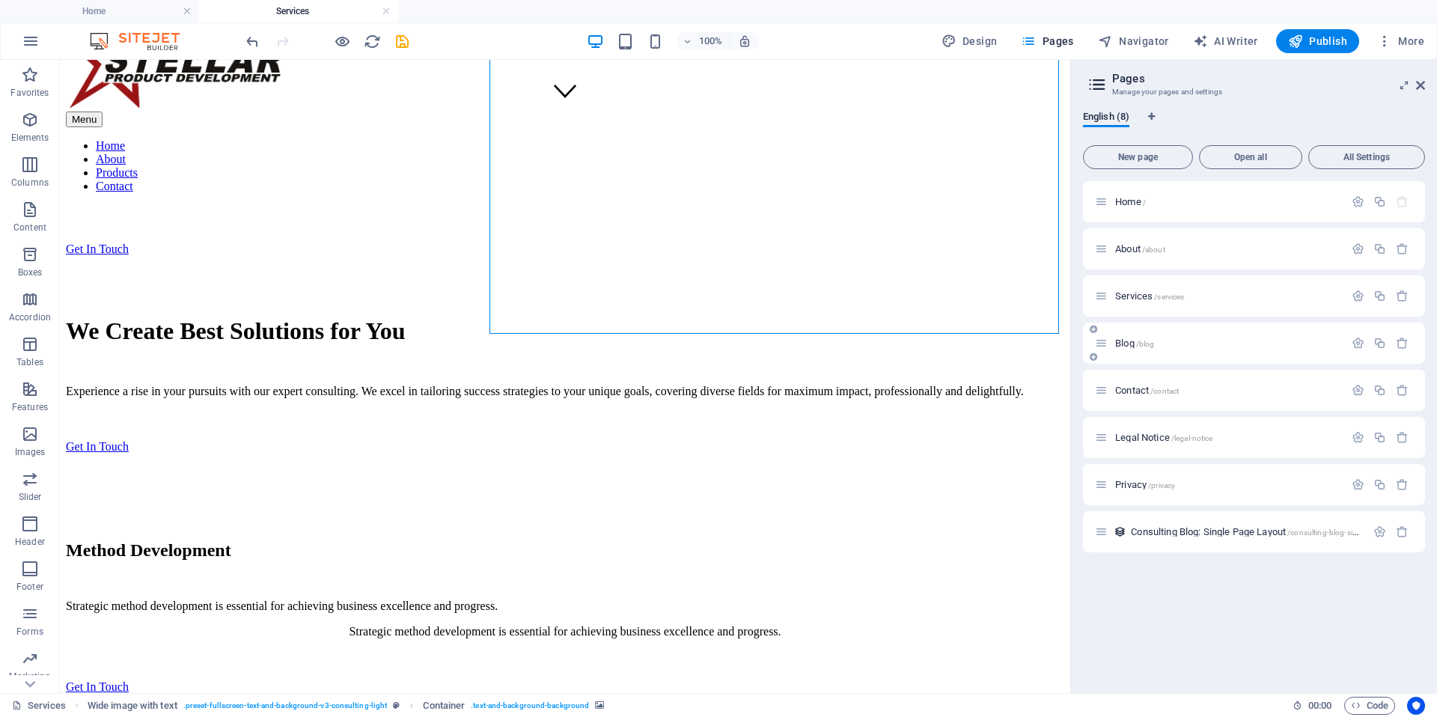
click at [1111, 344] on div "Blog /blog" at bounding box center [1228, 343] width 234 height 10
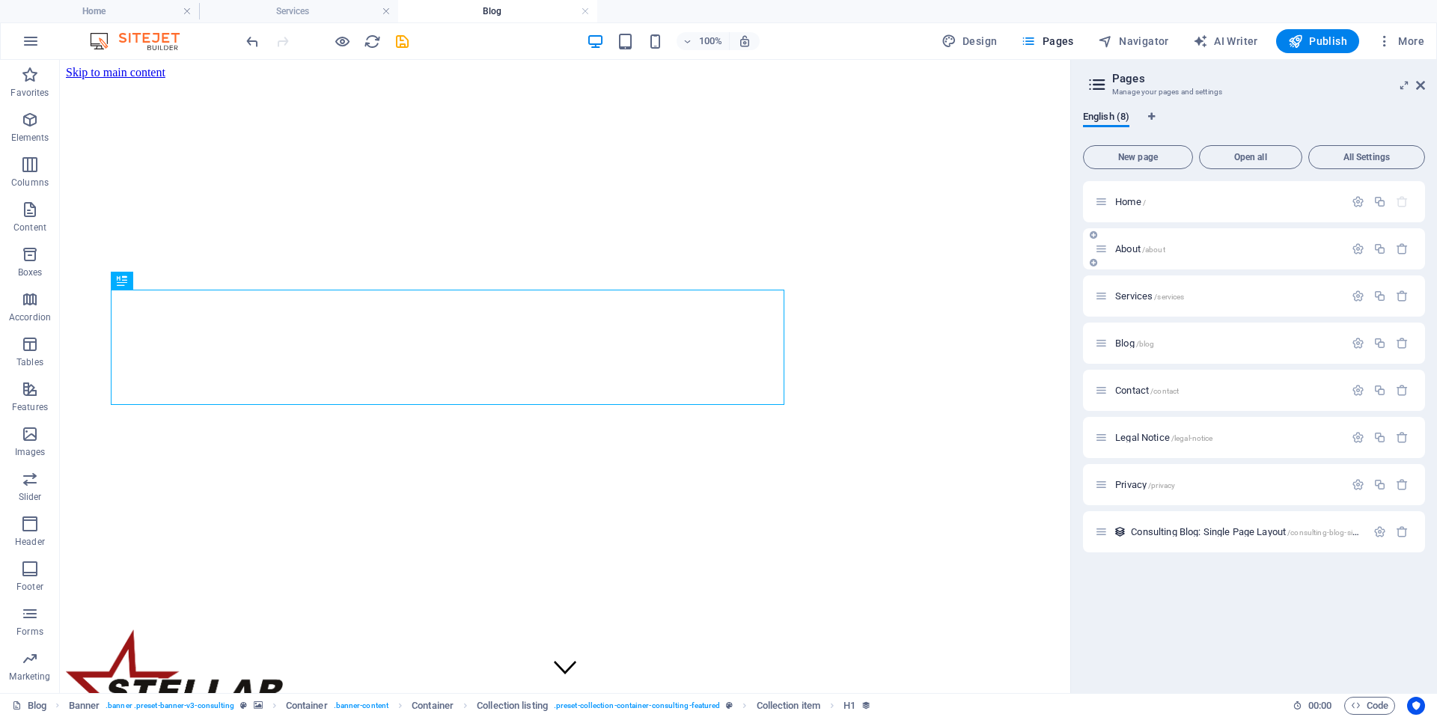
scroll to position [0, 0]
click at [1115, 295] on span "Services /services" at bounding box center [1149, 295] width 69 height 11
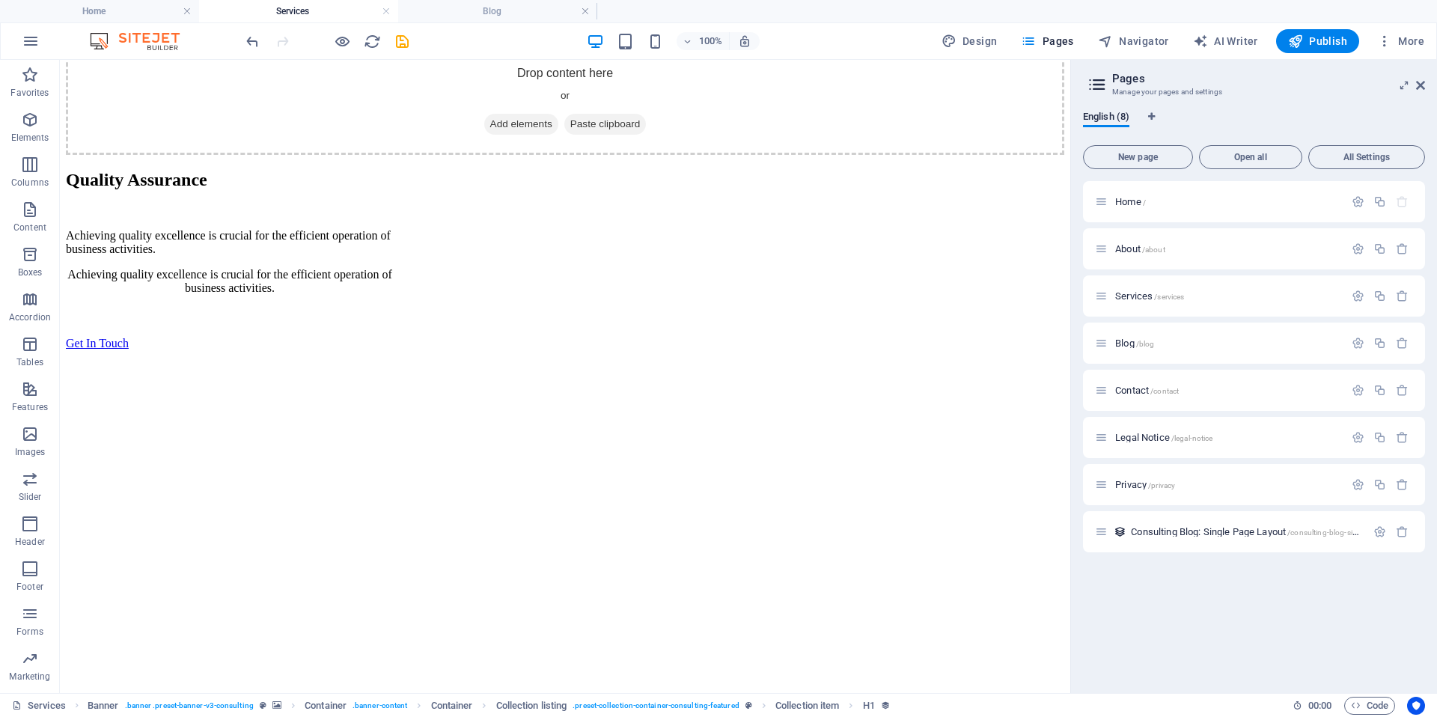
scroll to position [1586, 0]
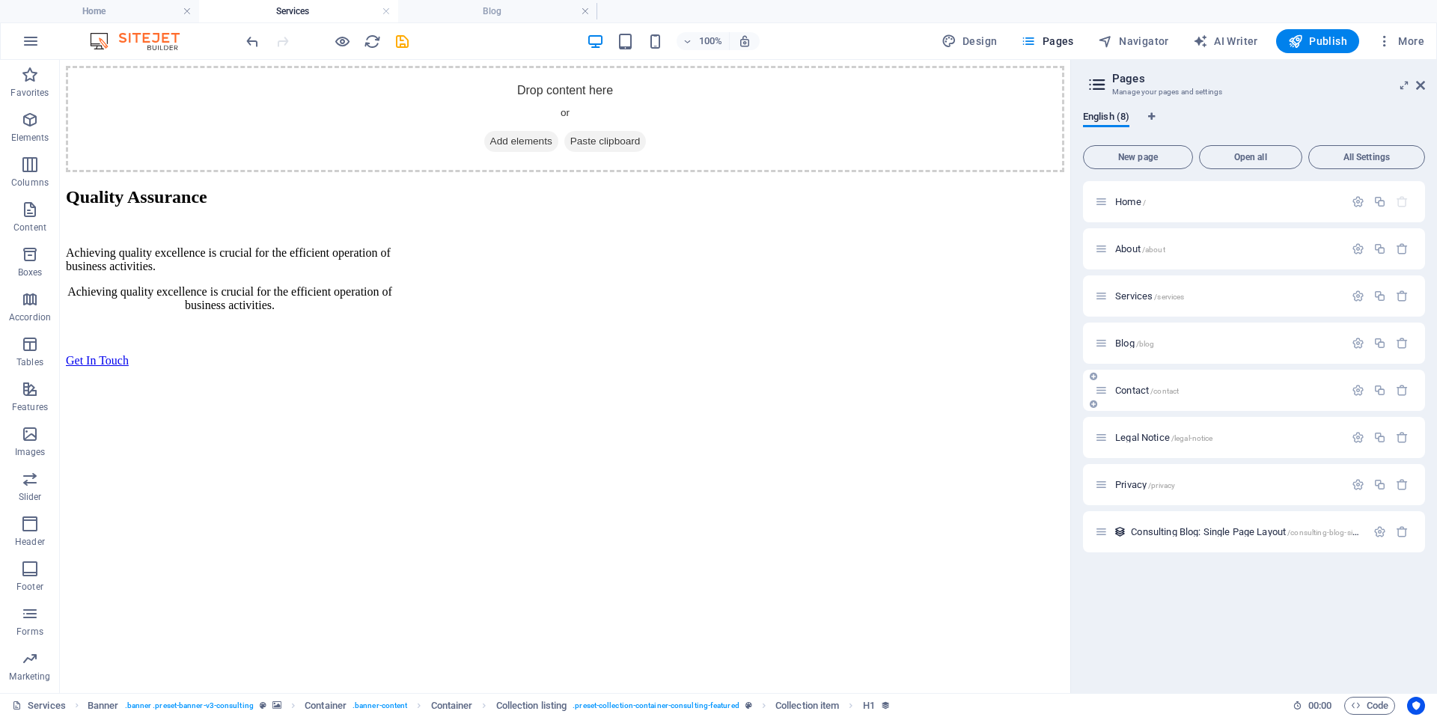
click at [1126, 388] on span "Contact /contact" at bounding box center [1147, 390] width 64 height 11
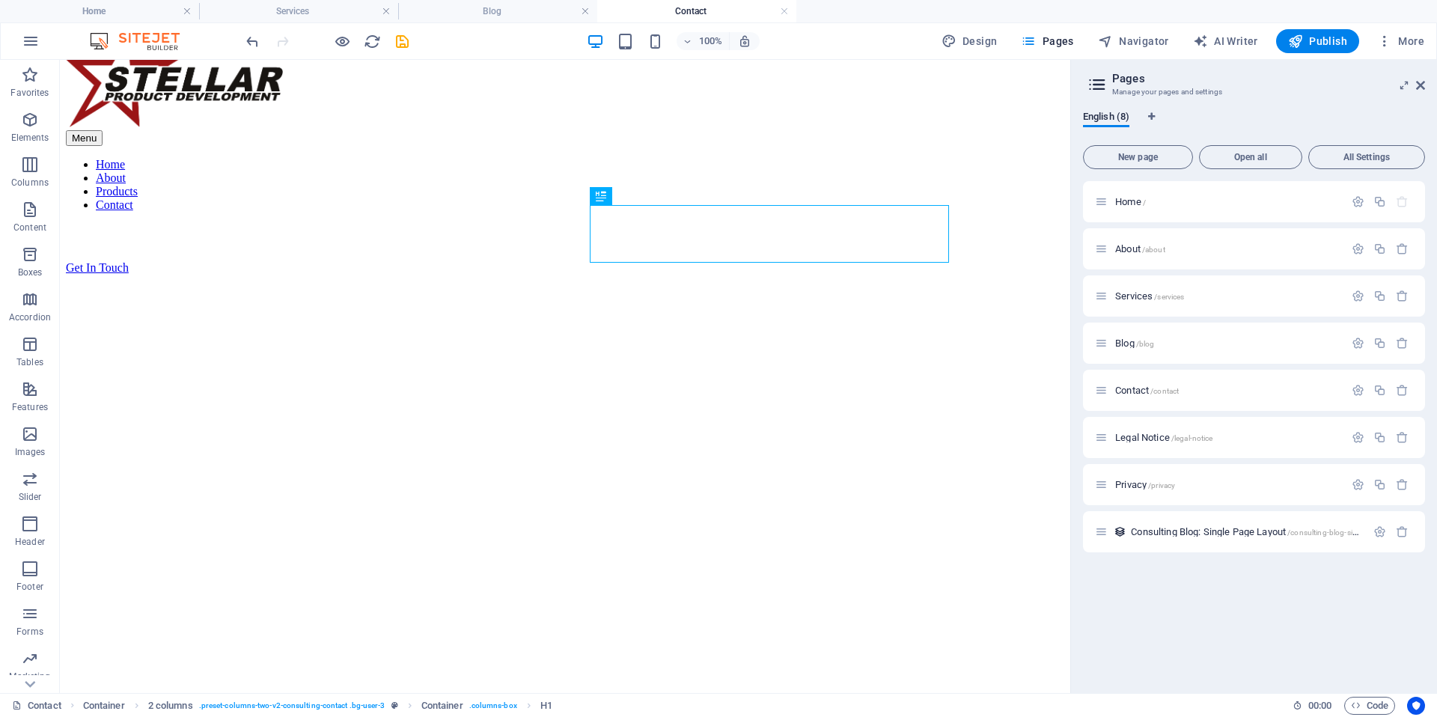
scroll to position [53, 0]
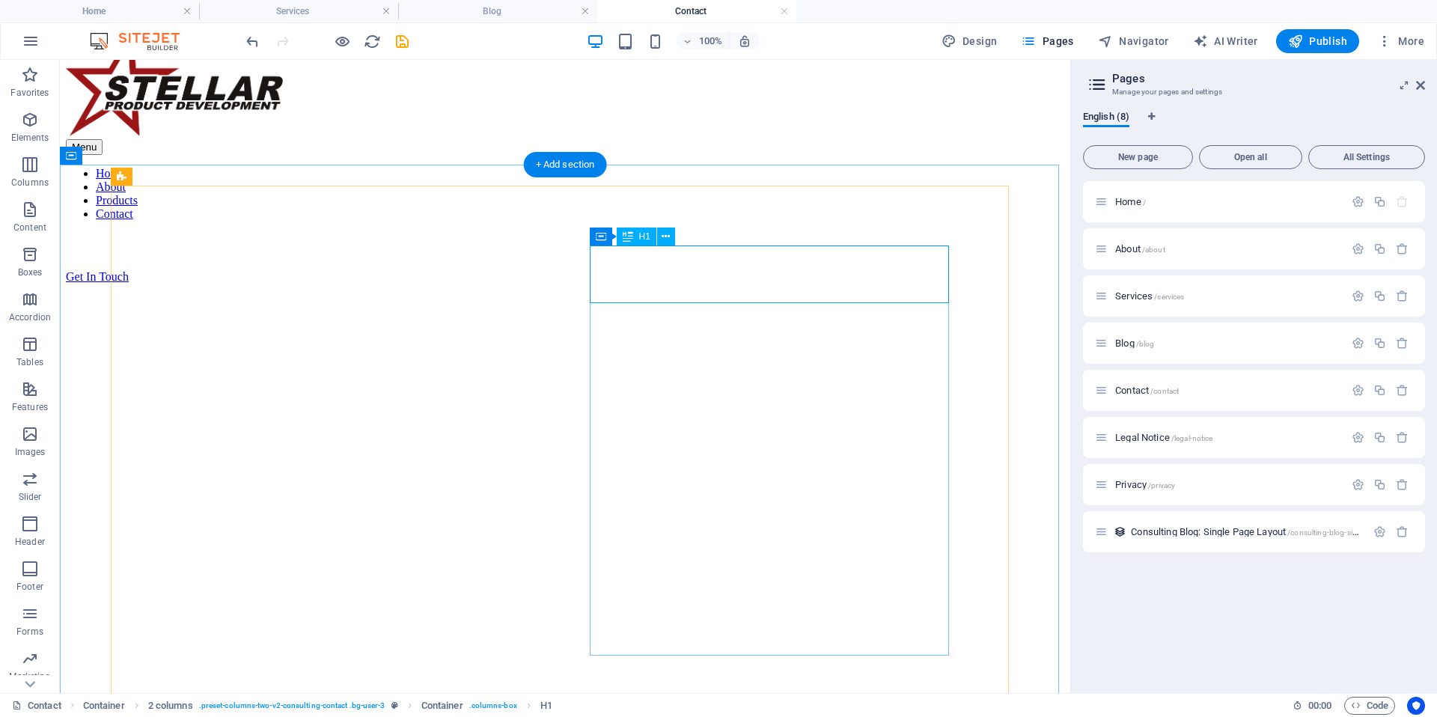
click at [666, 237] on icon at bounding box center [666, 237] width 8 height 16
click at [662, 235] on icon at bounding box center [666, 237] width 8 height 16
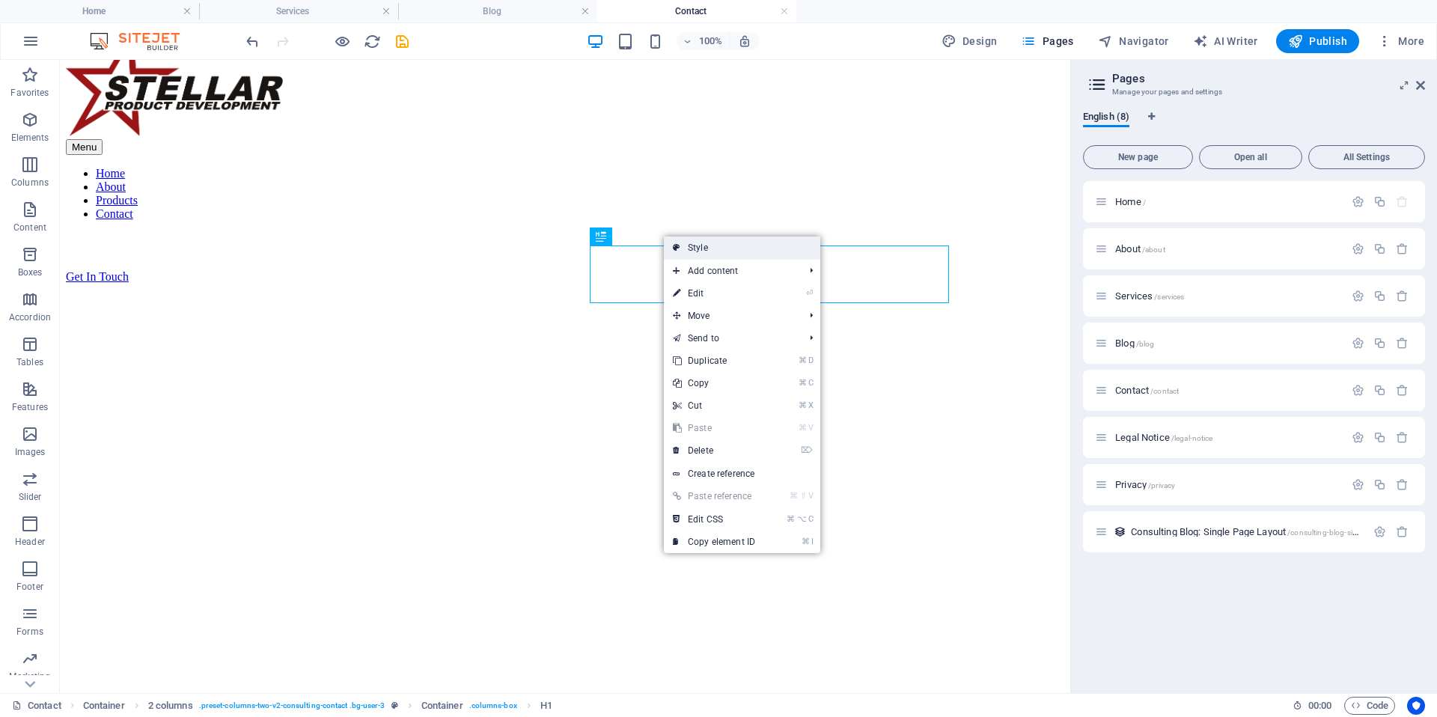
click at [702, 249] on link "Style" at bounding box center [742, 248] width 156 height 22
select select "rem"
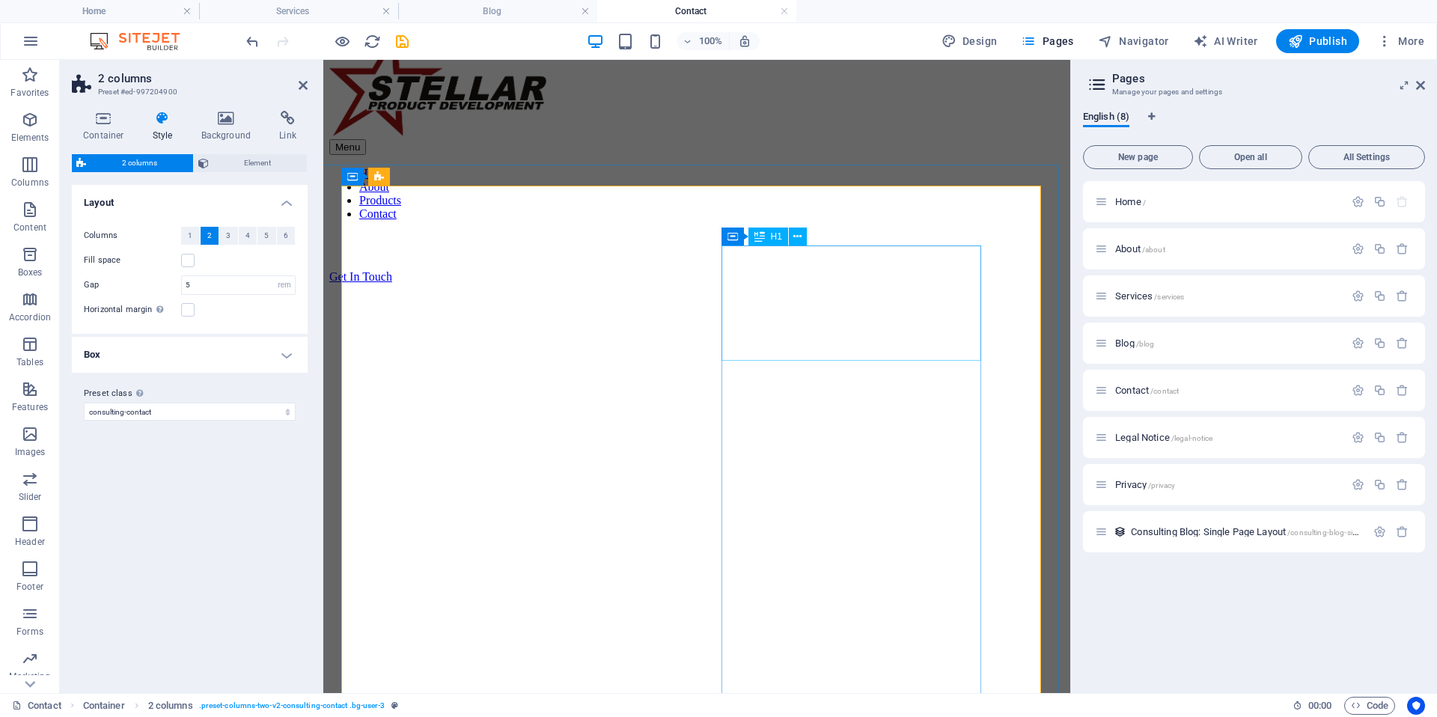
click at [237, 161] on span "Element" at bounding box center [258, 163] width 90 height 18
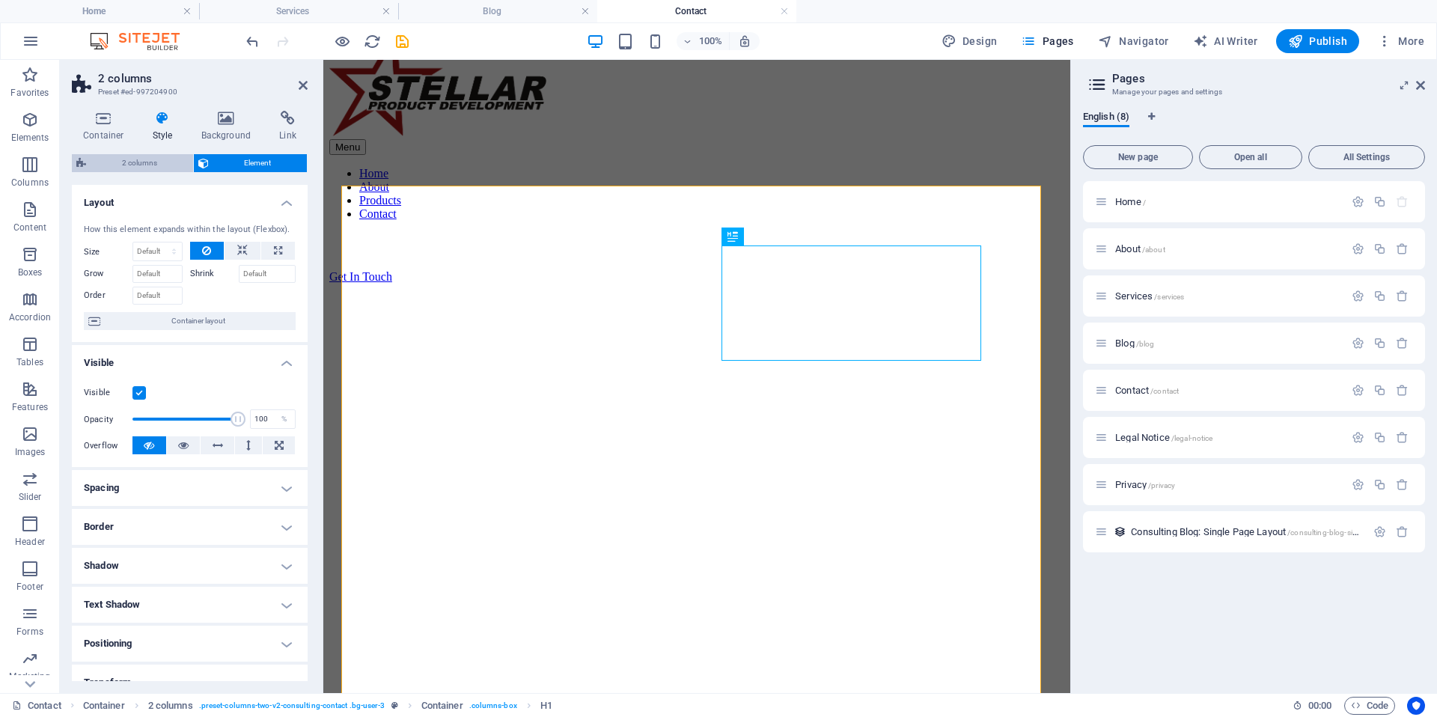
click at [150, 164] on span "2 columns" at bounding box center [140, 163] width 98 height 18
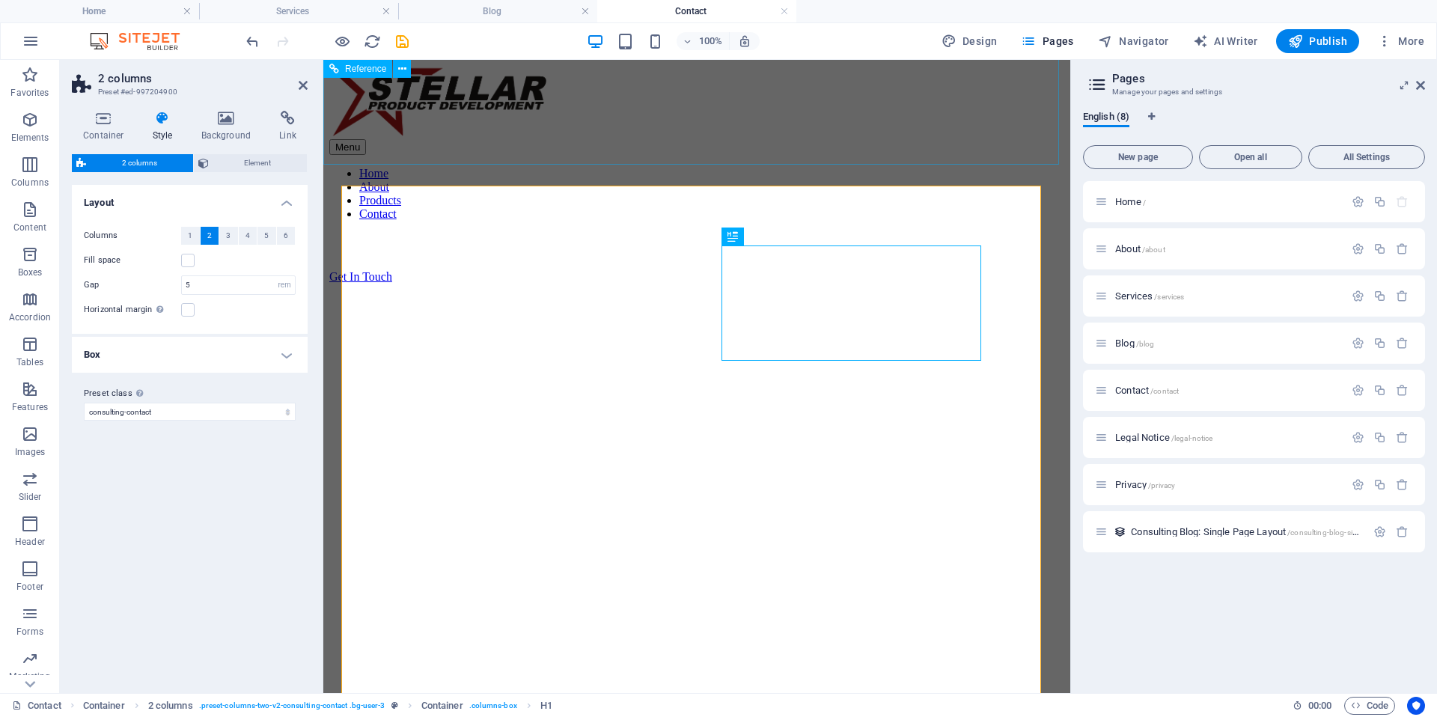
click at [714, 153] on div "Menu Home About Products Contact Get In Touch" at bounding box center [696, 154] width 735 height 257
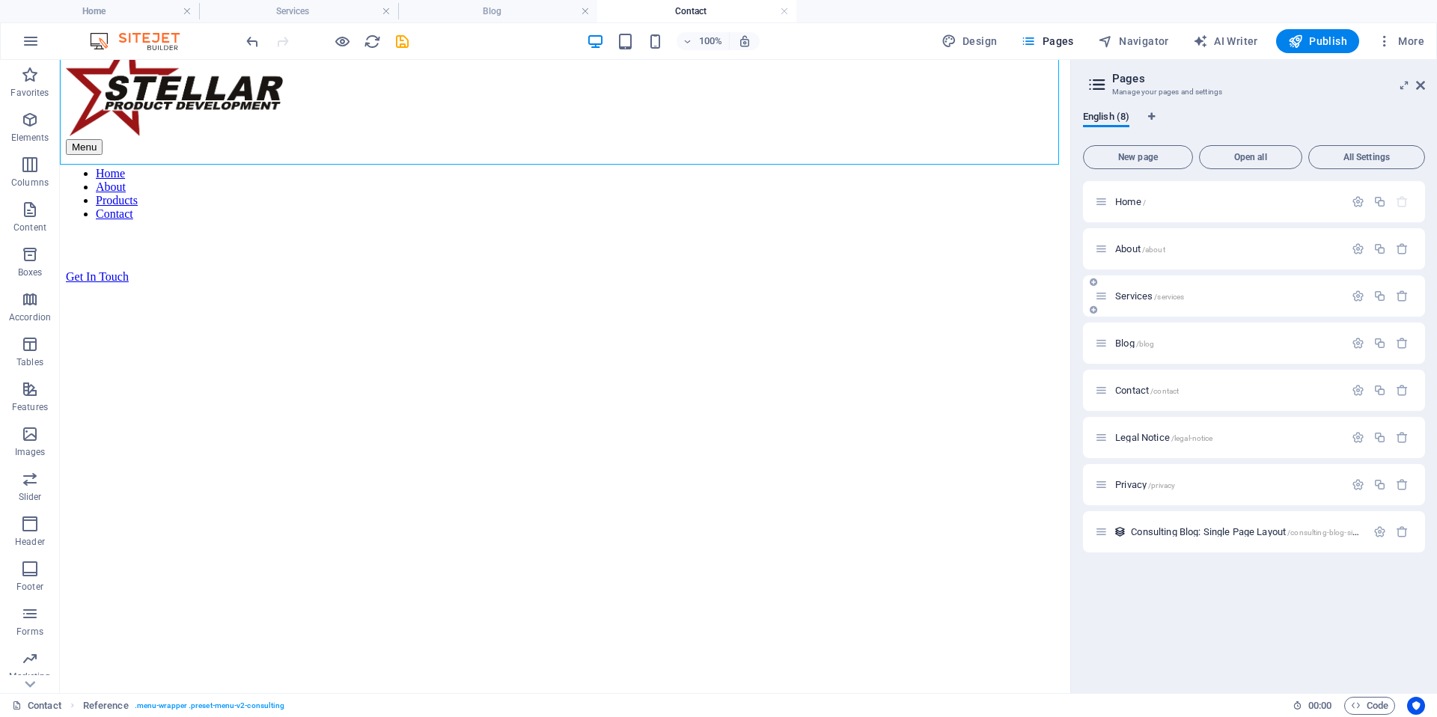
click at [1122, 288] on div "Services /services" at bounding box center [1219, 295] width 249 height 17
click at [1122, 292] on span "Services /services" at bounding box center [1149, 295] width 69 height 11
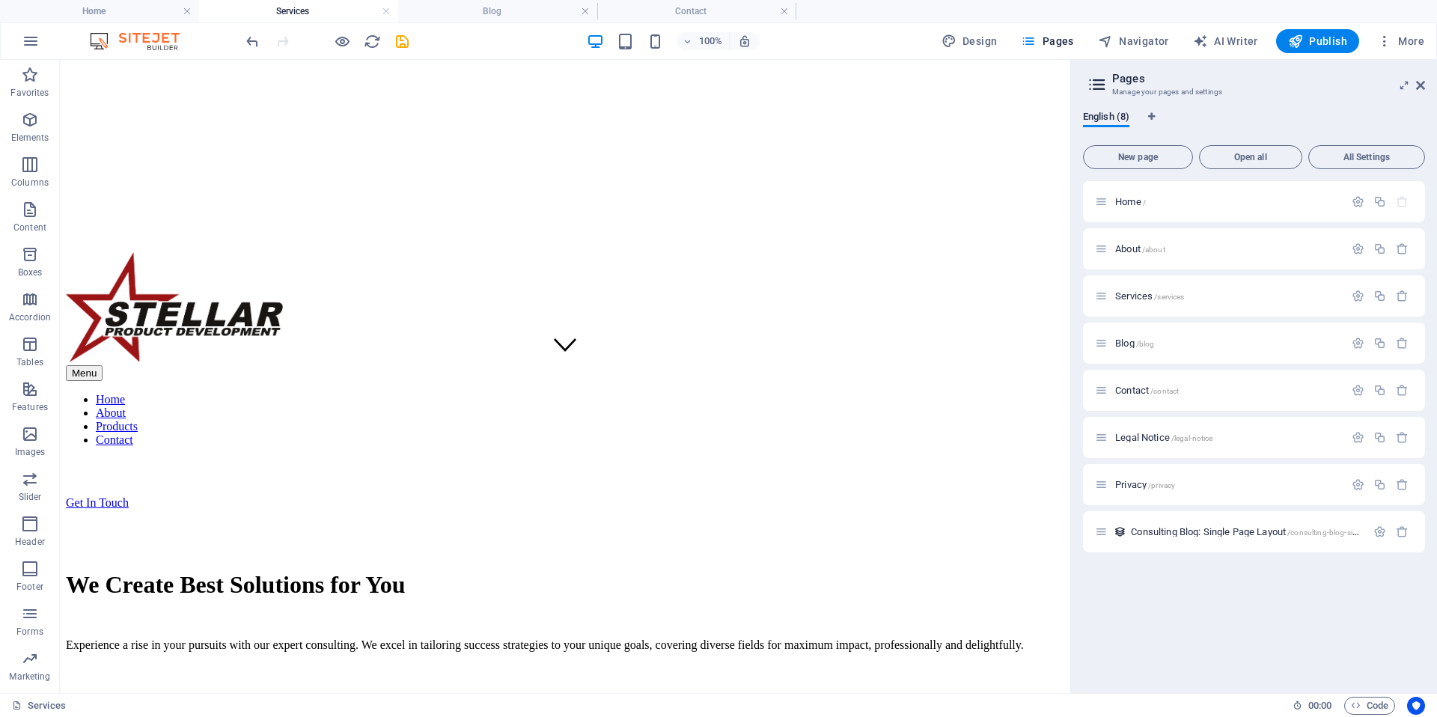
scroll to position [287, 0]
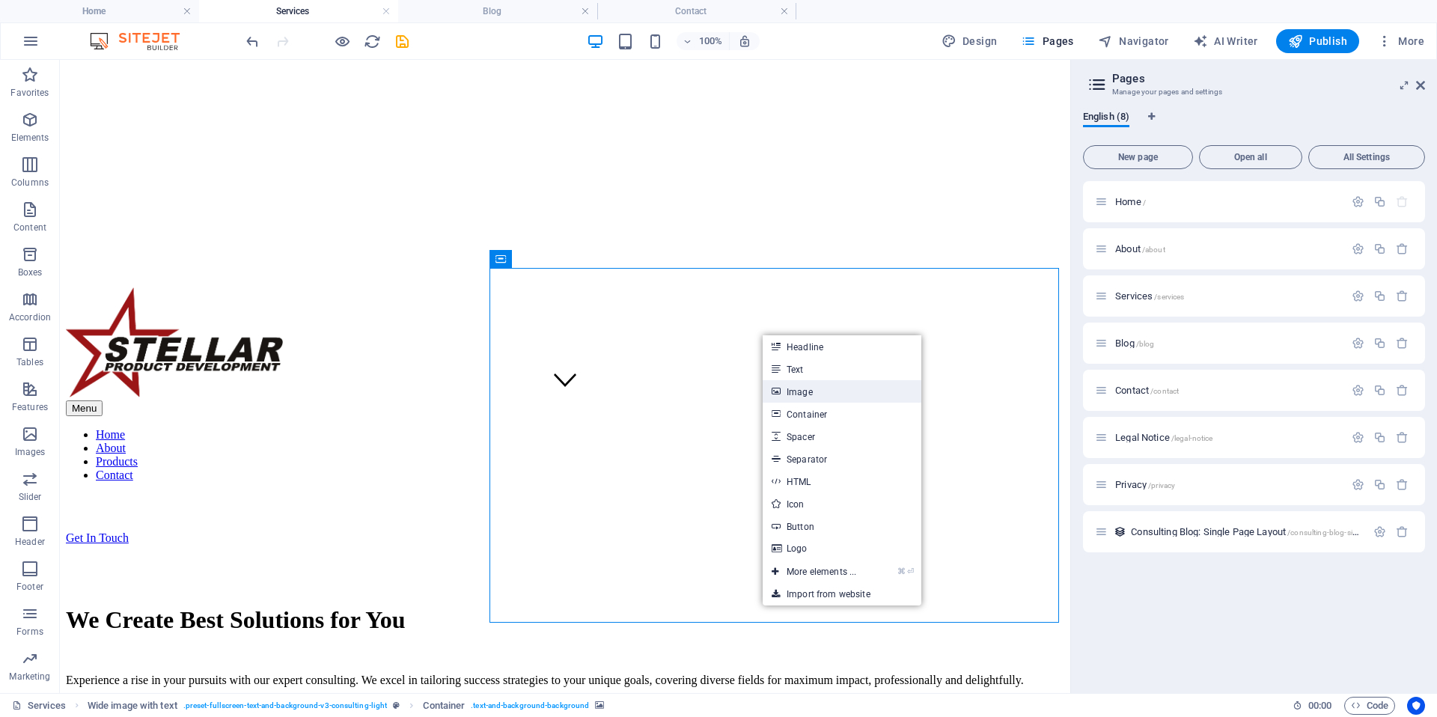
click at [798, 393] on link "Image" at bounding box center [842, 391] width 159 height 22
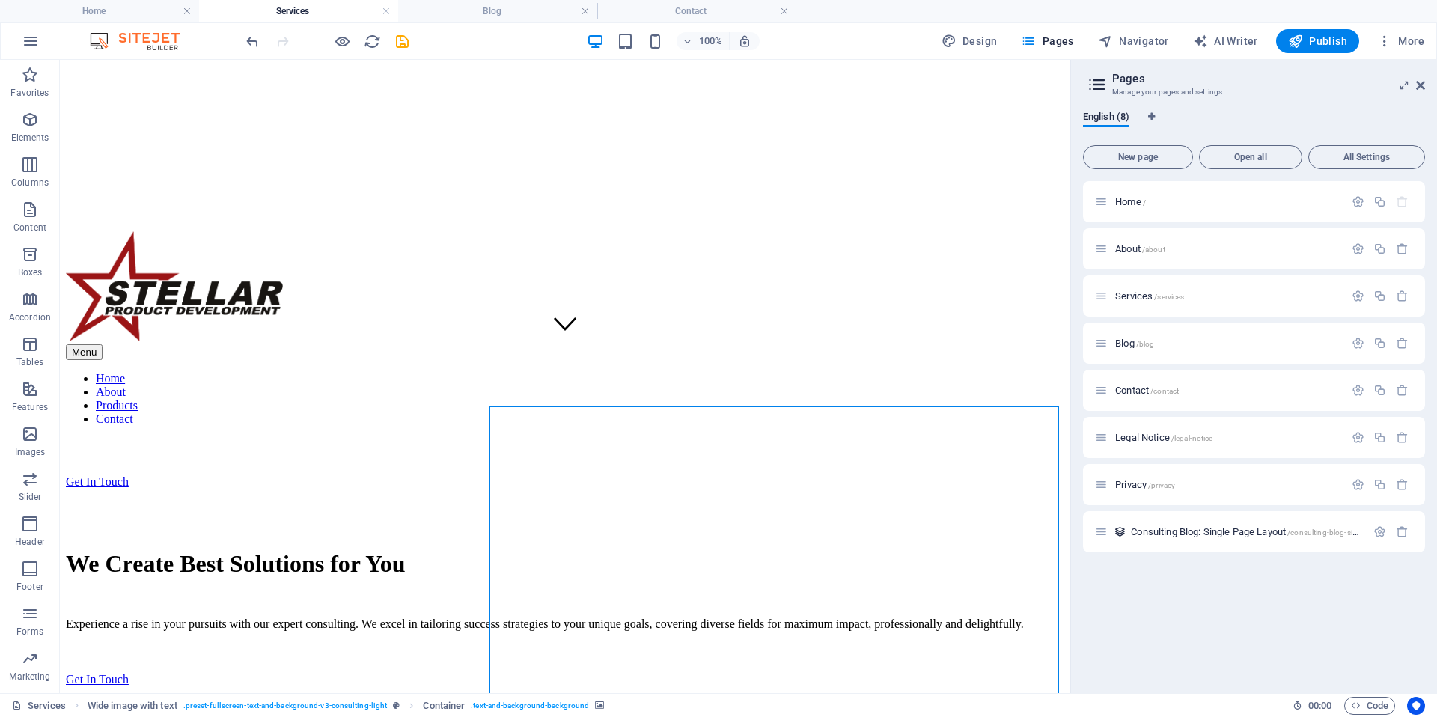
scroll to position [379, 0]
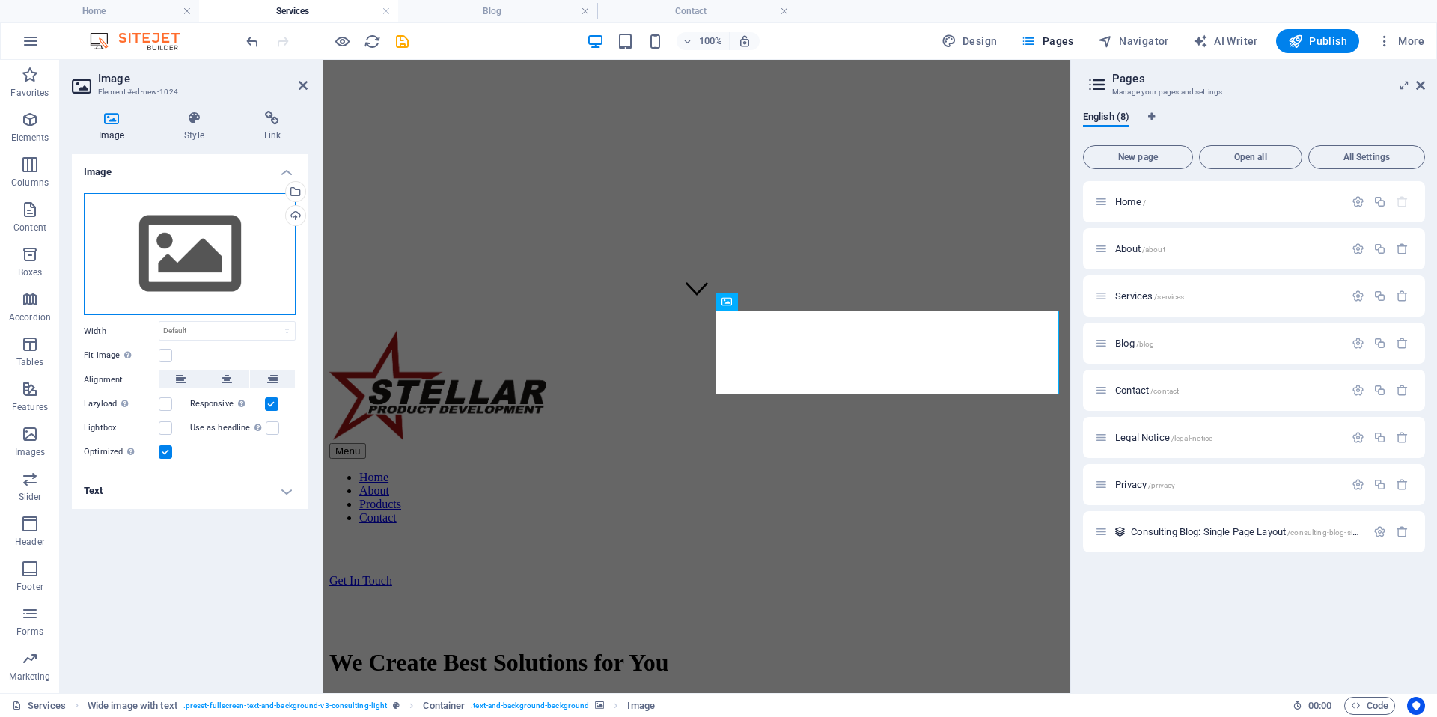
click at [203, 279] on div "Drag files here, click to choose files or select files from Files or our free s…" at bounding box center [190, 254] width 212 height 123
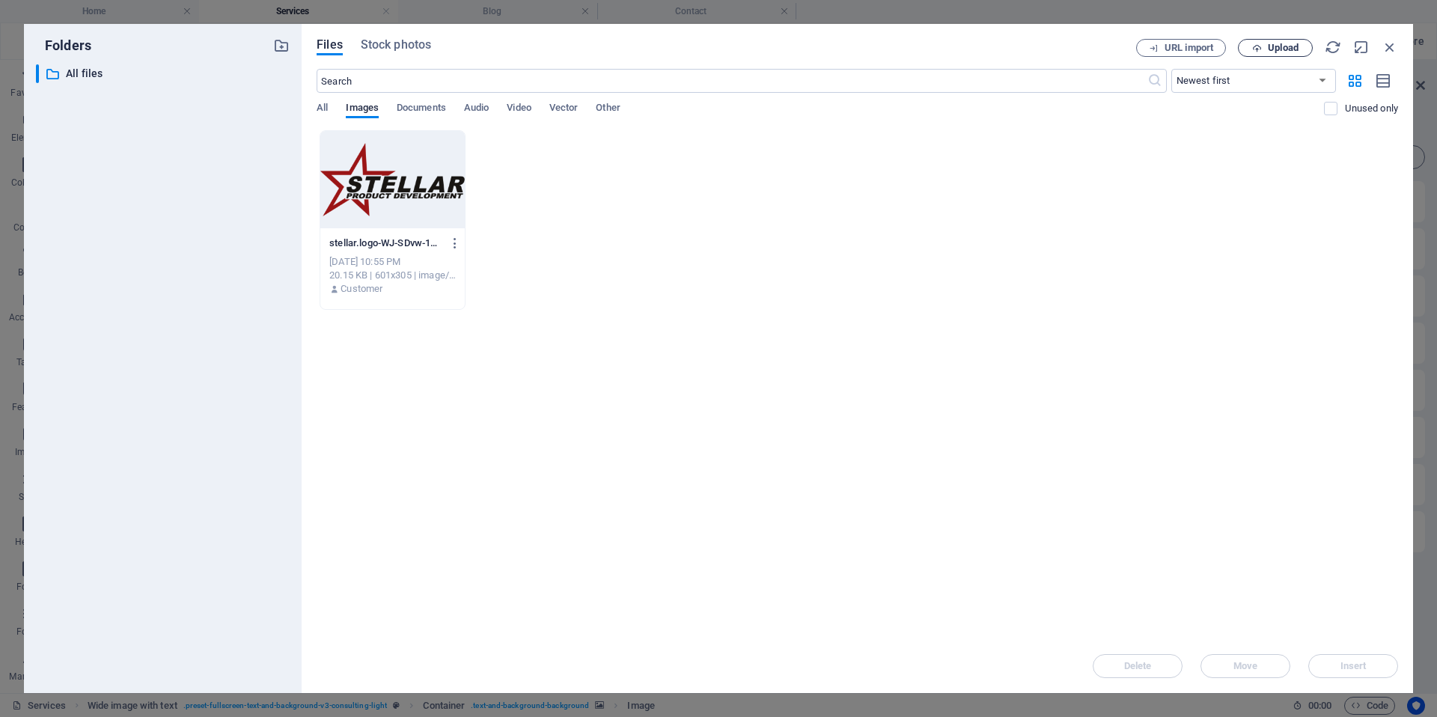
click at [1293, 49] on span "Upload" at bounding box center [1283, 47] width 31 height 9
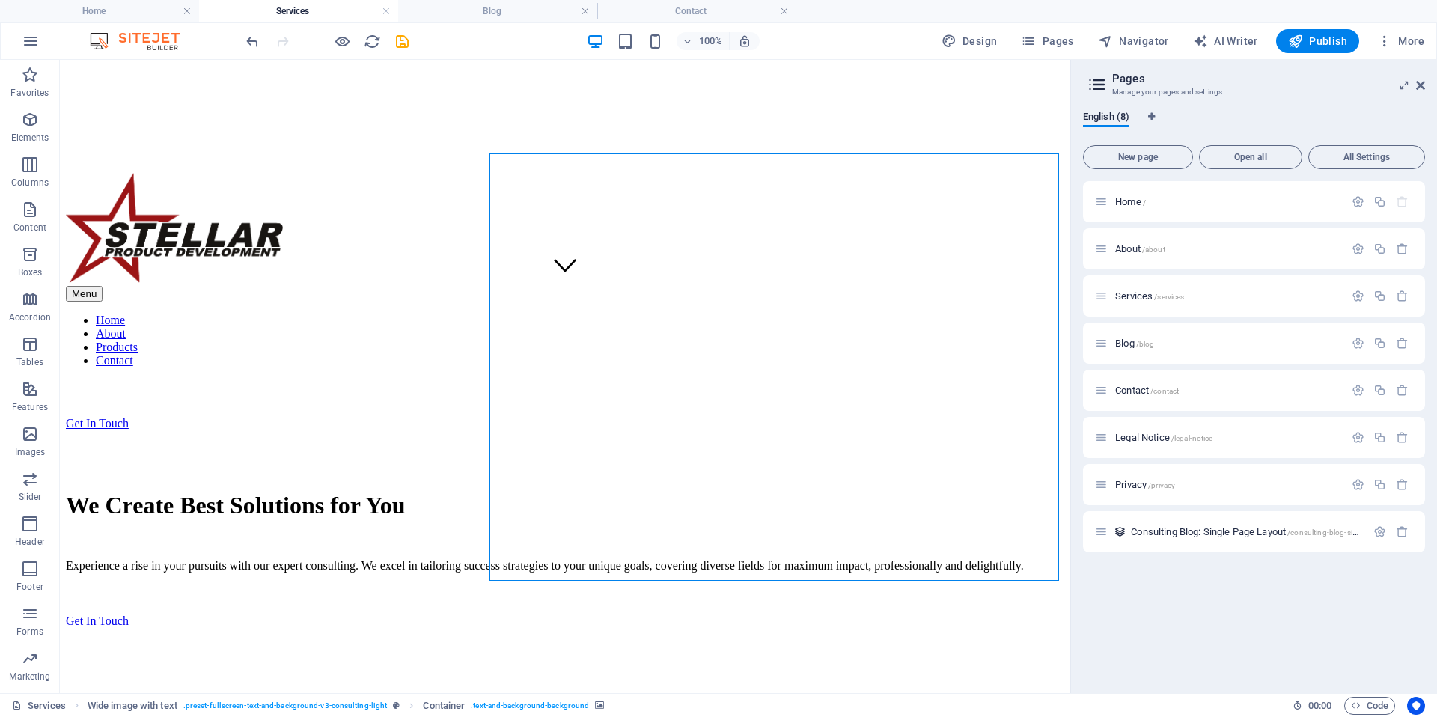
scroll to position [366, 0]
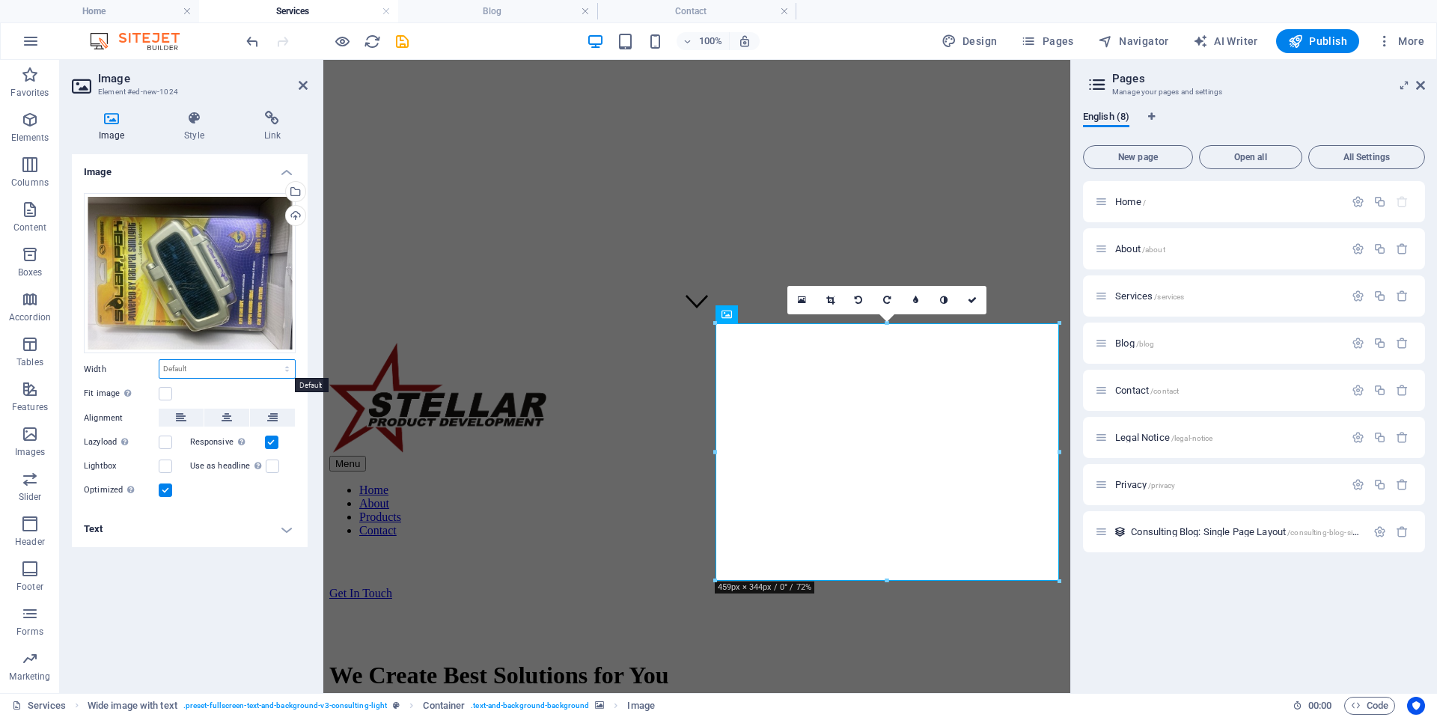
click at [233, 363] on select "Default auto px rem % em vh vw" at bounding box center [226, 369] width 135 height 18
click at [228, 369] on select "Default auto px rem % em vh vw" at bounding box center [226, 369] width 135 height 18
select select "DISABLED_OPTION_VALUE"
click at [891, 301] on link at bounding box center [887, 300] width 28 height 28
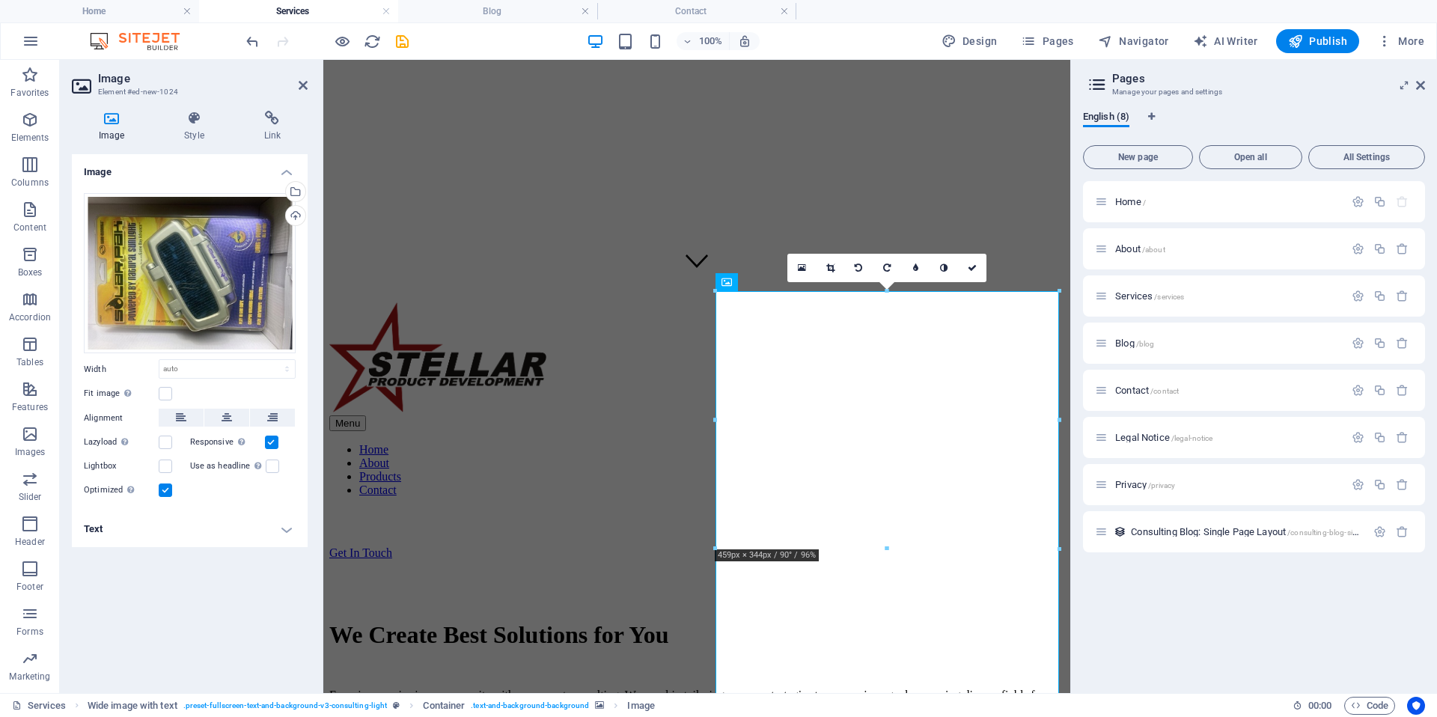
scroll to position [463, 0]
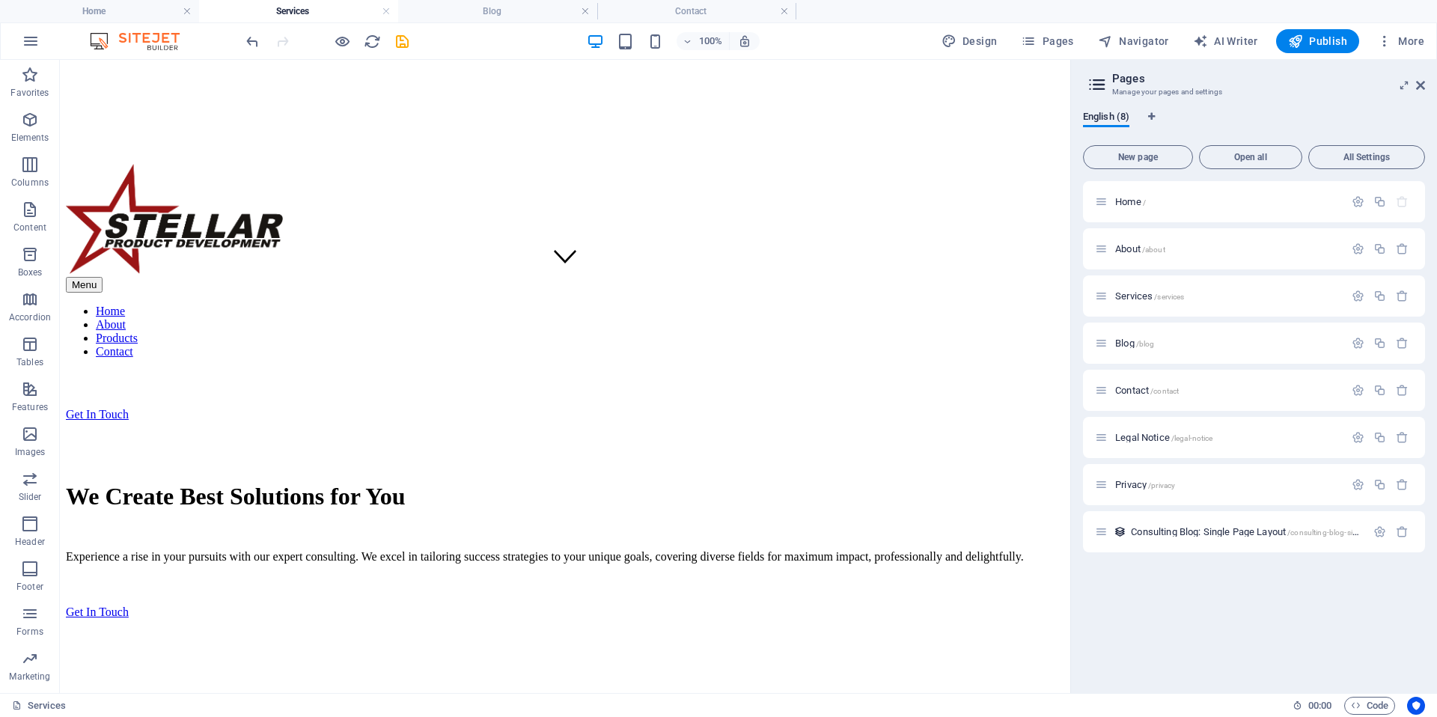
scroll to position [474, 0]
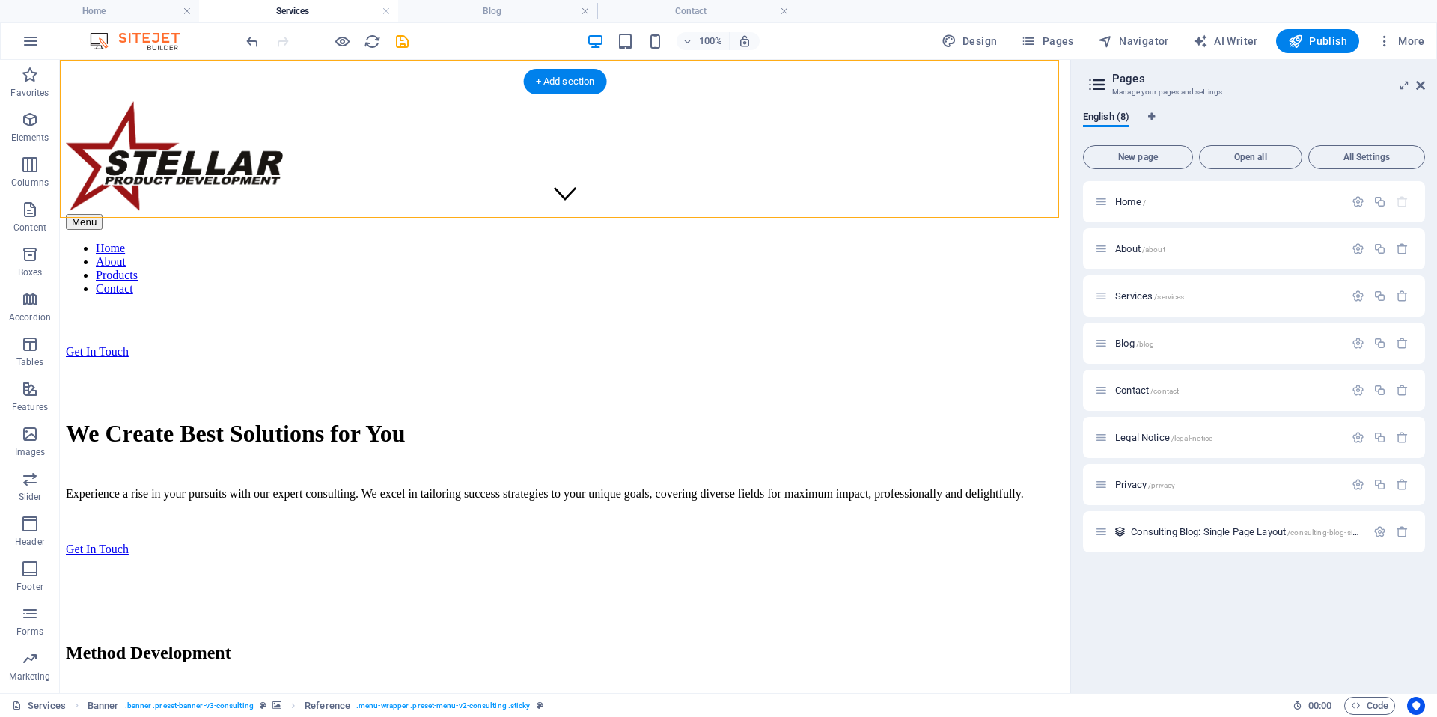
drag, startPoint x: 1058, startPoint y: 180, endPoint x: 1058, endPoint y: 157, distance: 23.2
click at [1058, 157] on div "Menu Home About Products Contact Get In Touch" at bounding box center [565, 229] width 998 height 257
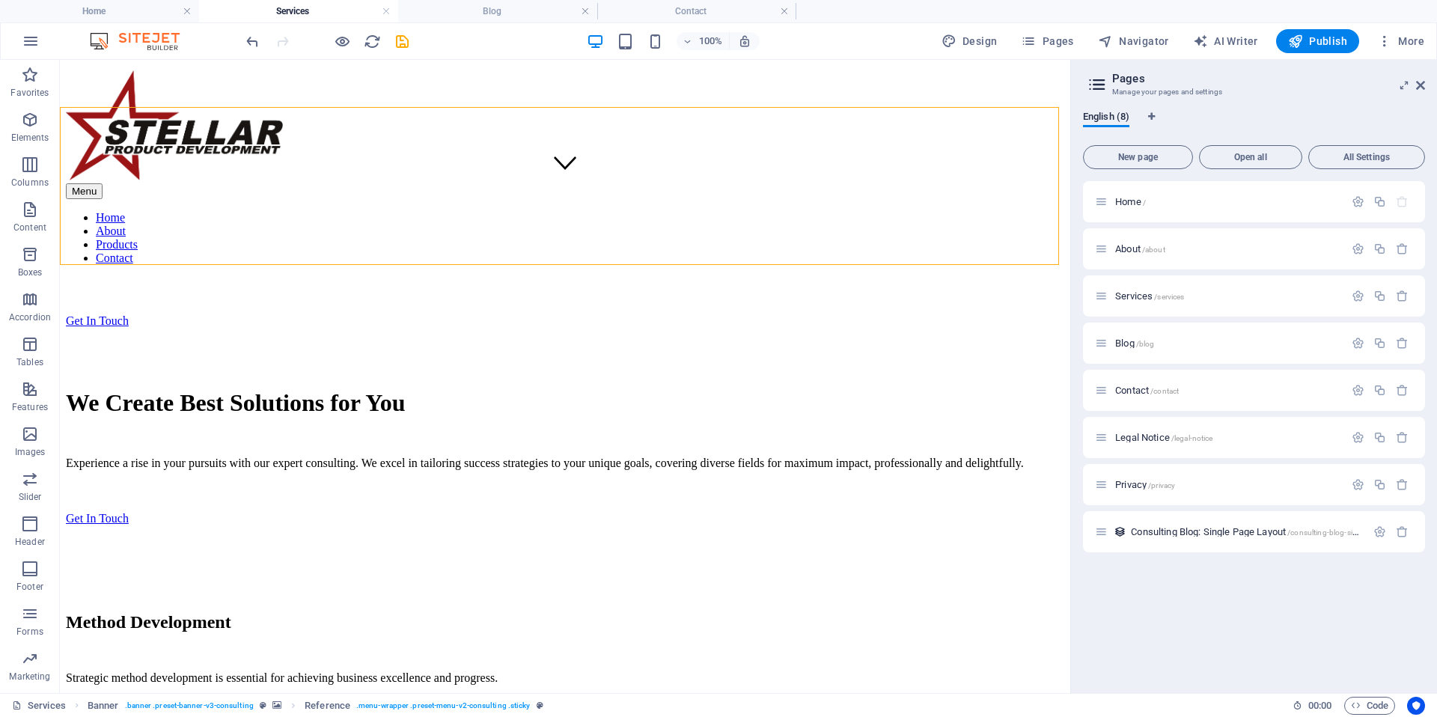
scroll to position [588, 0]
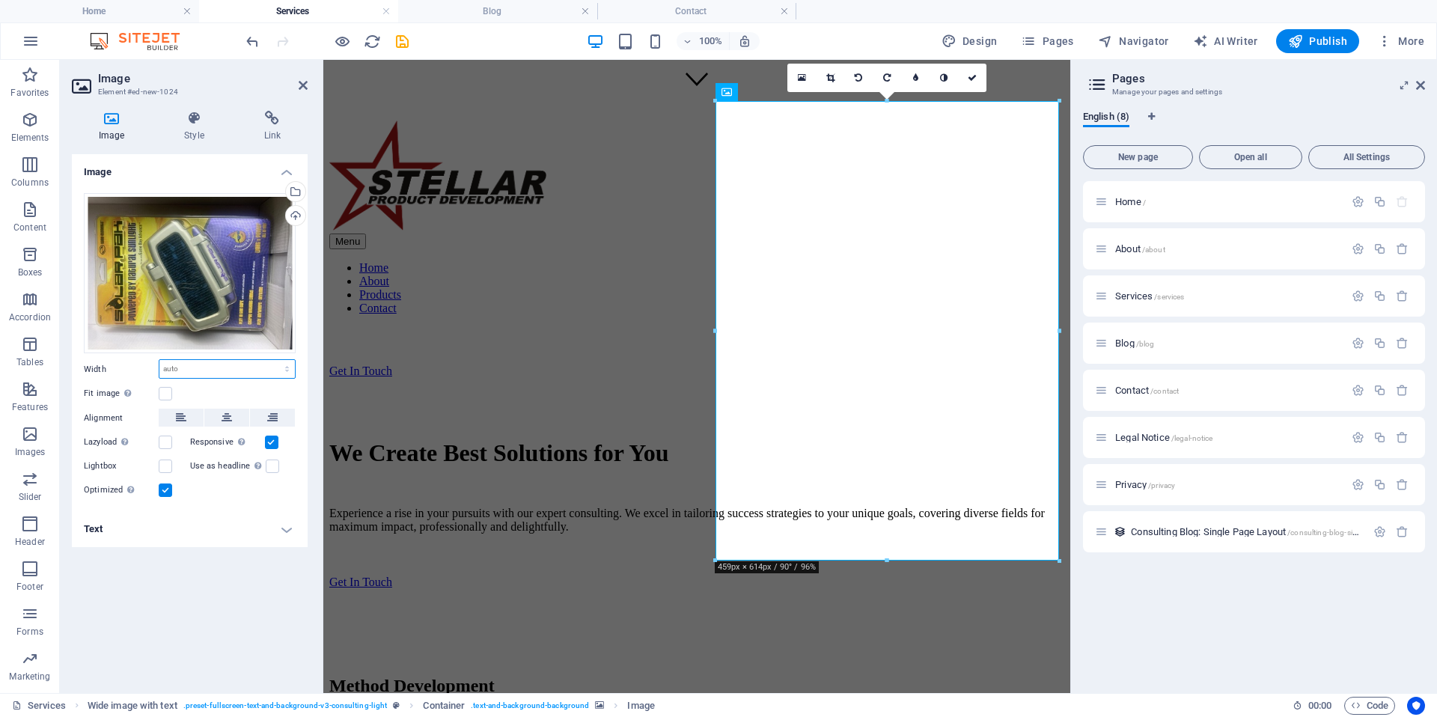
click at [200, 373] on select "Default auto px rem % em vh vw" at bounding box center [226, 369] width 135 height 18
click at [197, 373] on select "Default auto px rem % em vh vw" at bounding box center [226, 369] width 135 height 18
select select "px"
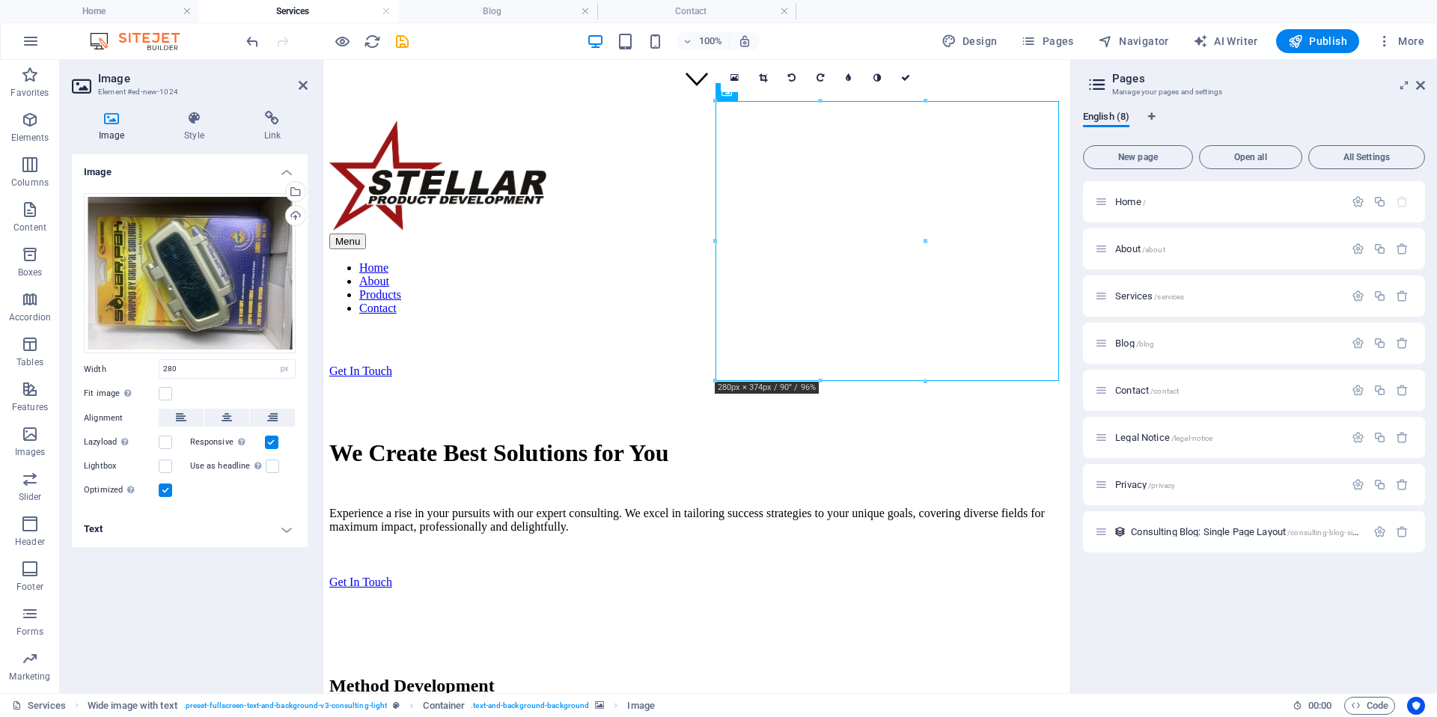
drag, startPoint x: 876, startPoint y: 350, endPoint x: 882, endPoint y: 387, distance: 38.0
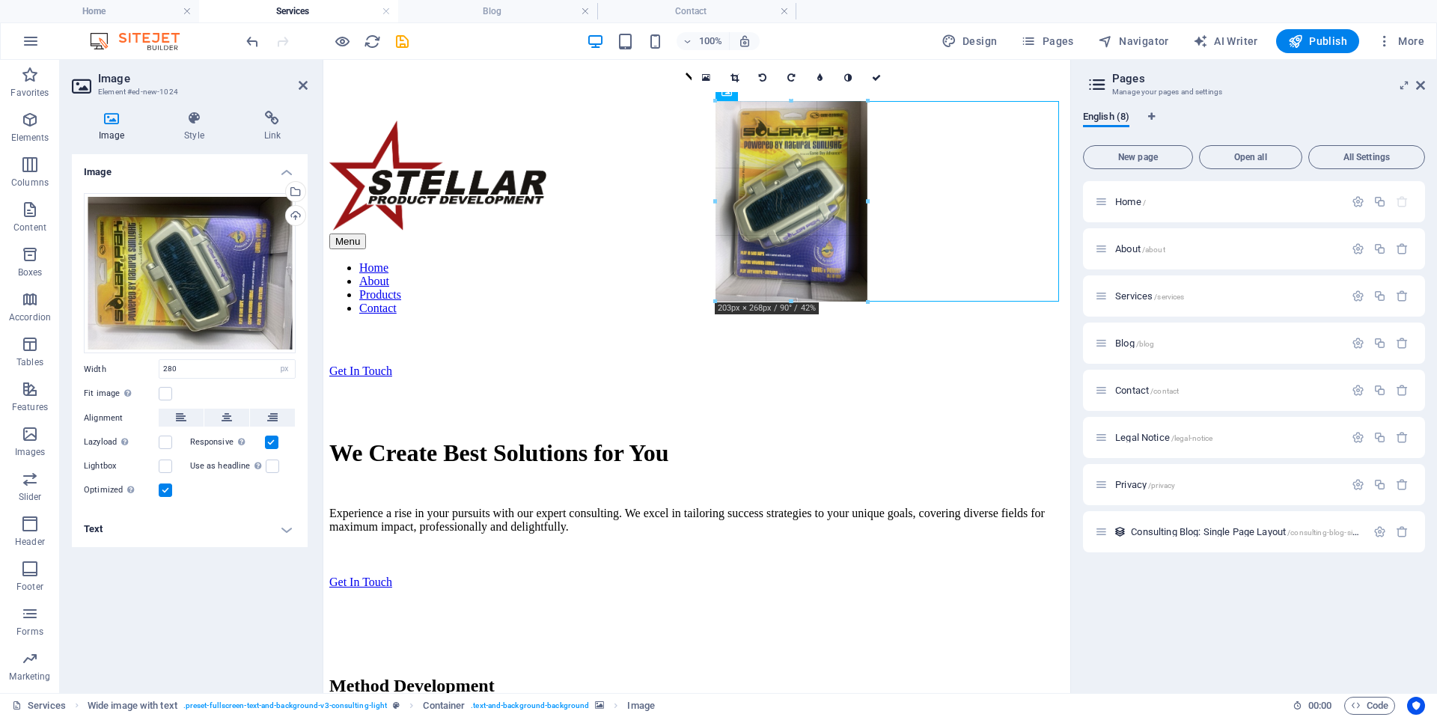
drag, startPoint x: 924, startPoint y: 379, endPoint x: 463, endPoint y: 157, distance: 511.2
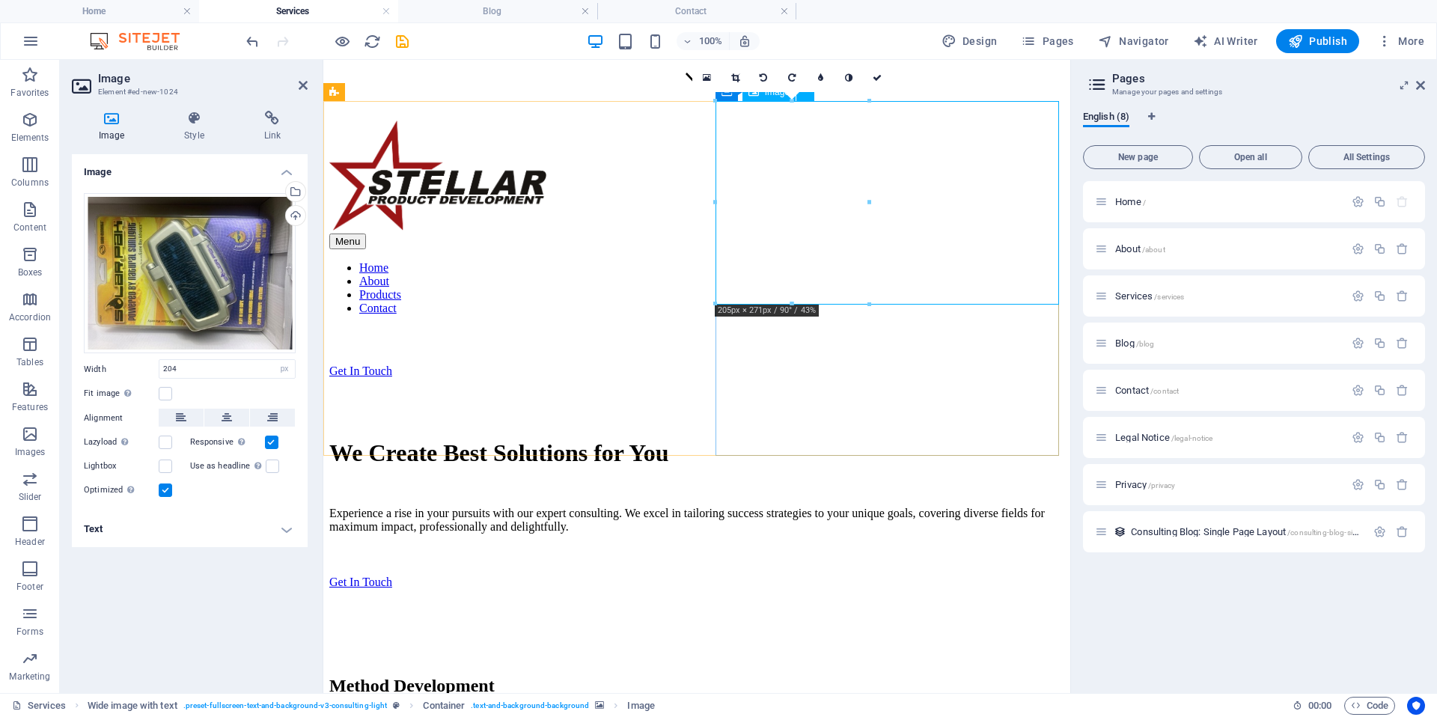
drag, startPoint x: 787, startPoint y: 217, endPoint x: 819, endPoint y: 248, distance: 45.0
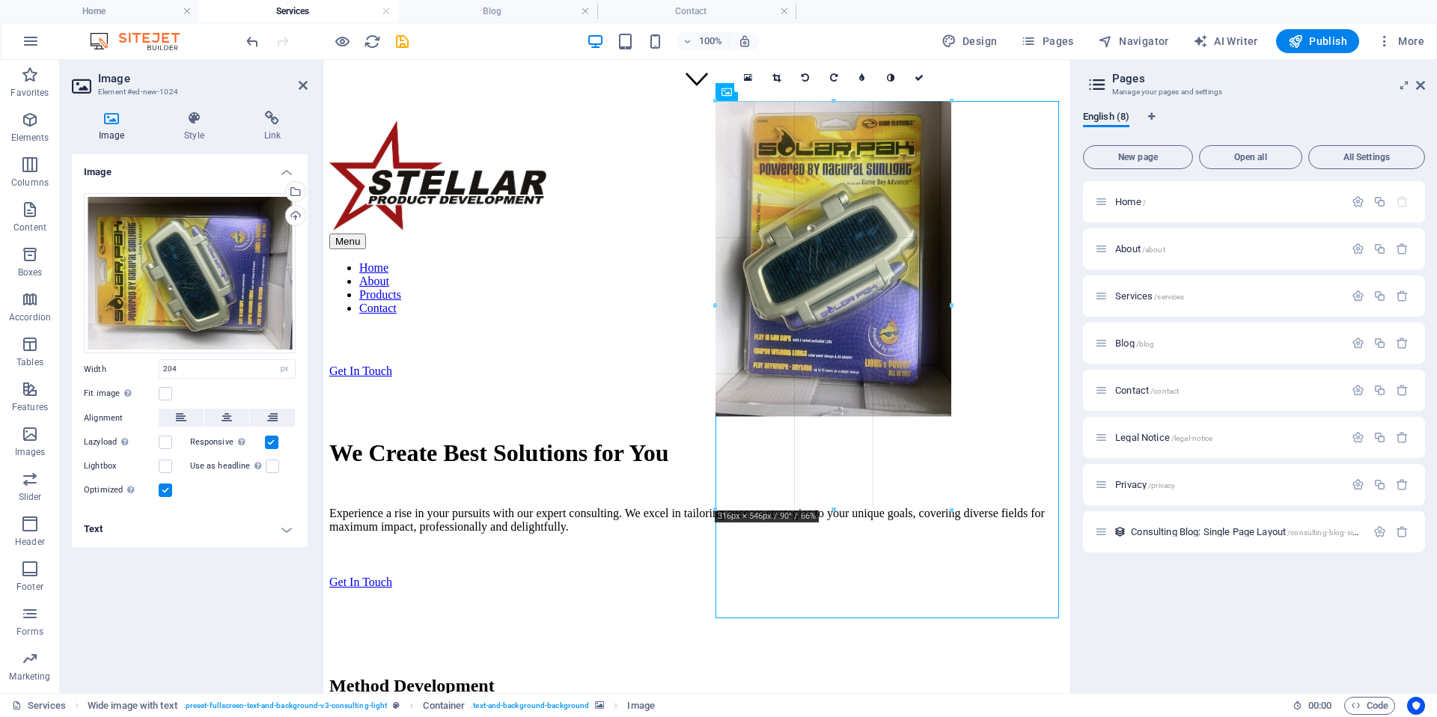
drag, startPoint x: 867, startPoint y: 304, endPoint x: 945, endPoint y: 347, distance: 88.8
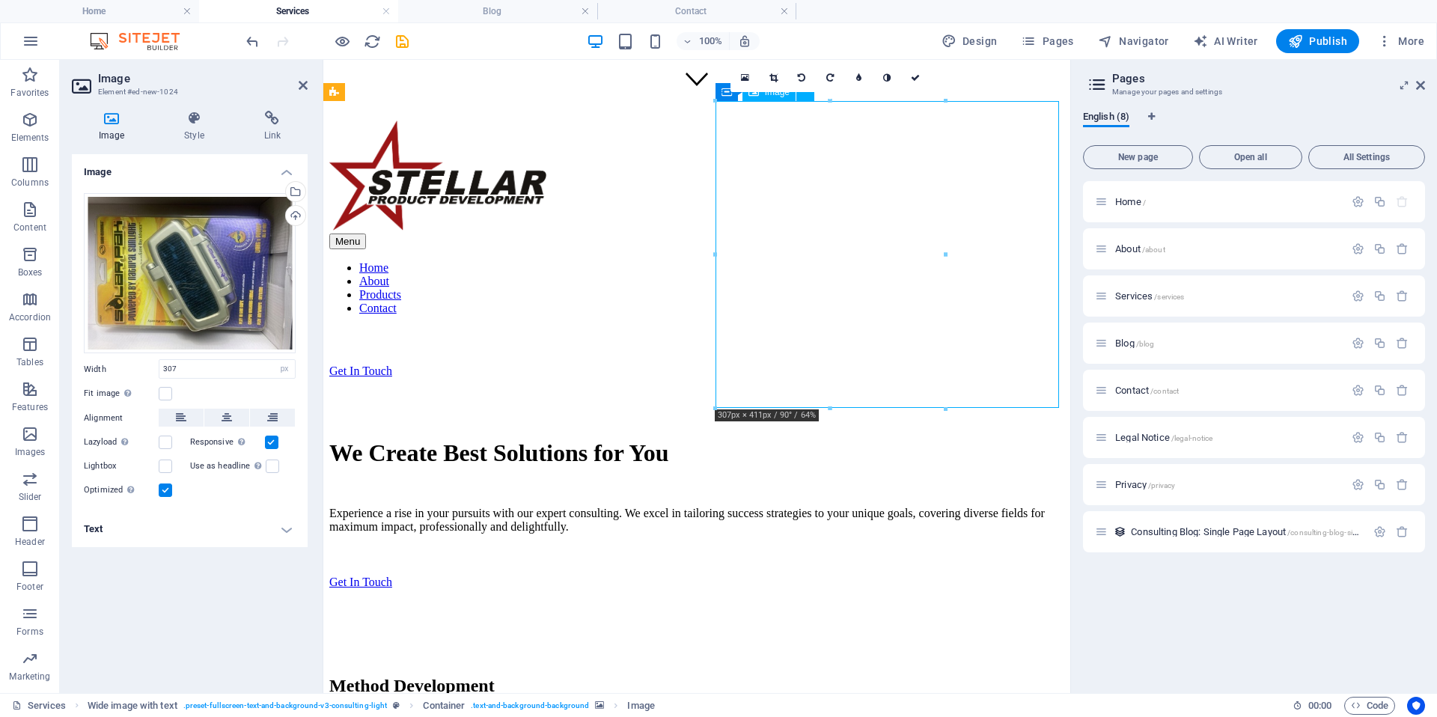
drag, startPoint x: 863, startPoint y: 362, endPoint x: 894, endPoint y: 374, distance: 33.6
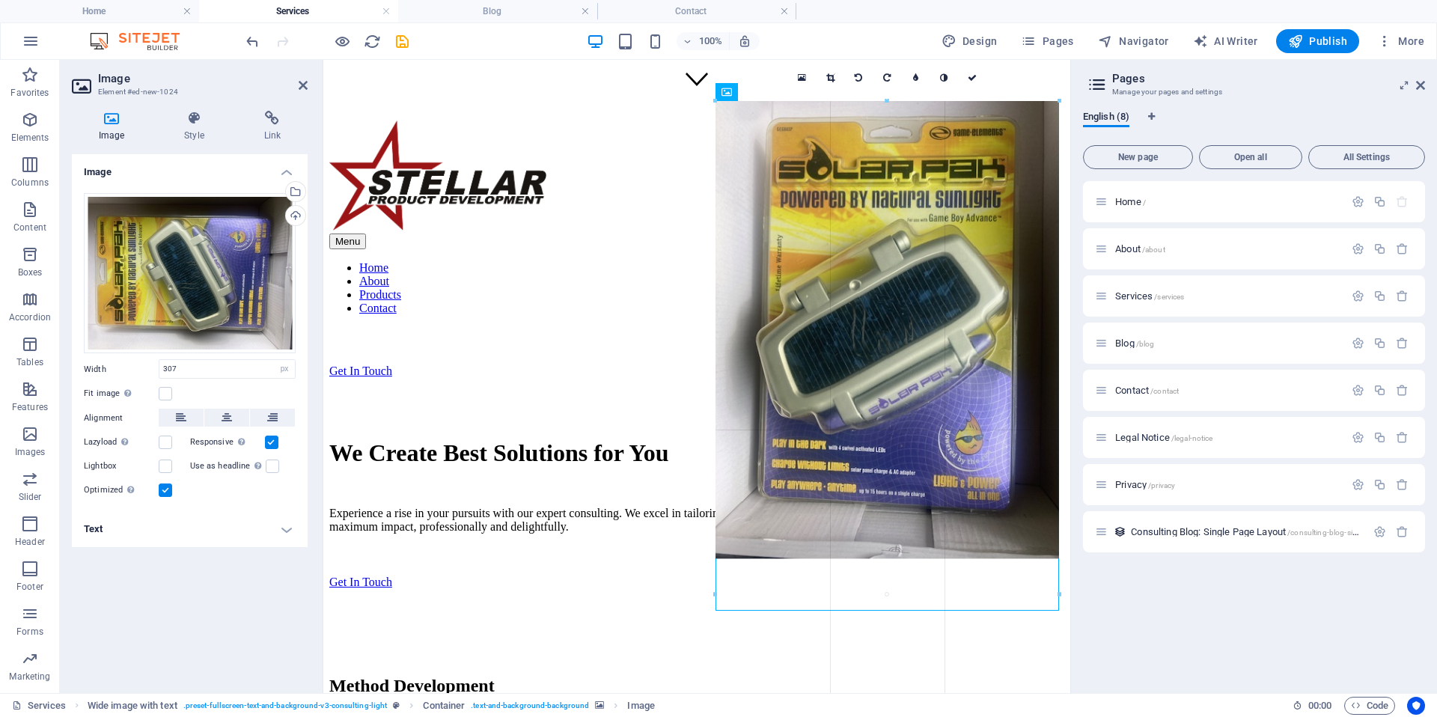
drag, startPoint x: 942, startPoint y: 405, endPoint x: 1068, endPoint y: 373, distance: 130.5
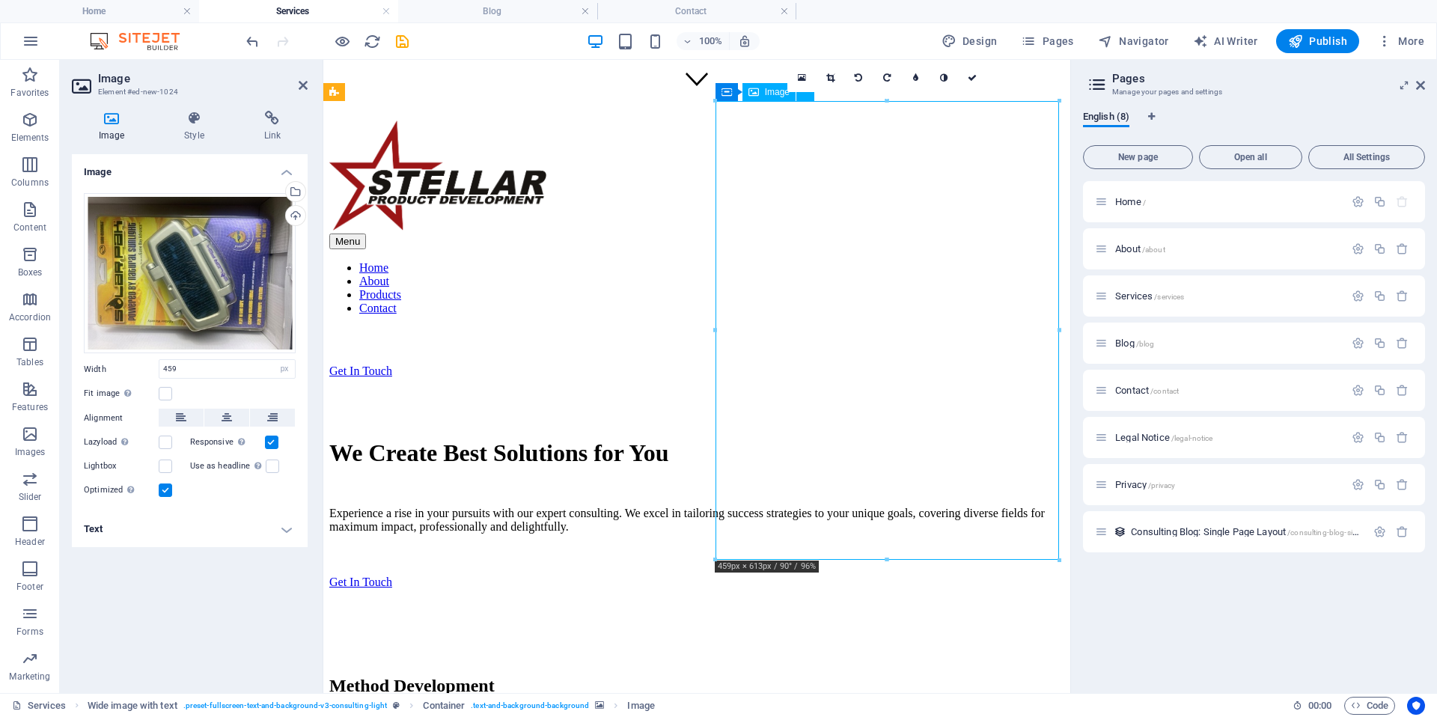
drag, startPoint x: 984, startPoint y: 323, endPoint x: 995, endPoint y: 338, distance: 17.7
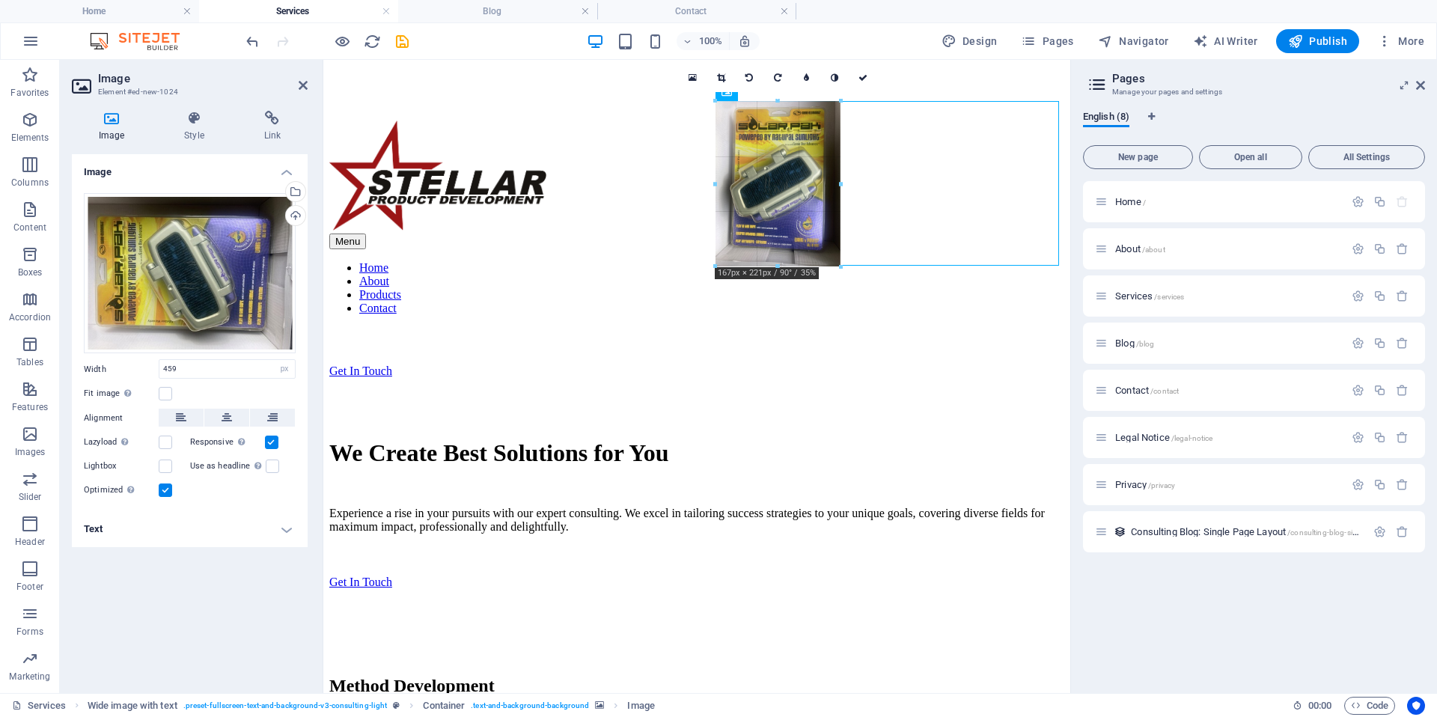
drag, startPoint x: 888, startPoint y: 558, endPoint x: 643, endPoint y: 266, distance: 380.9
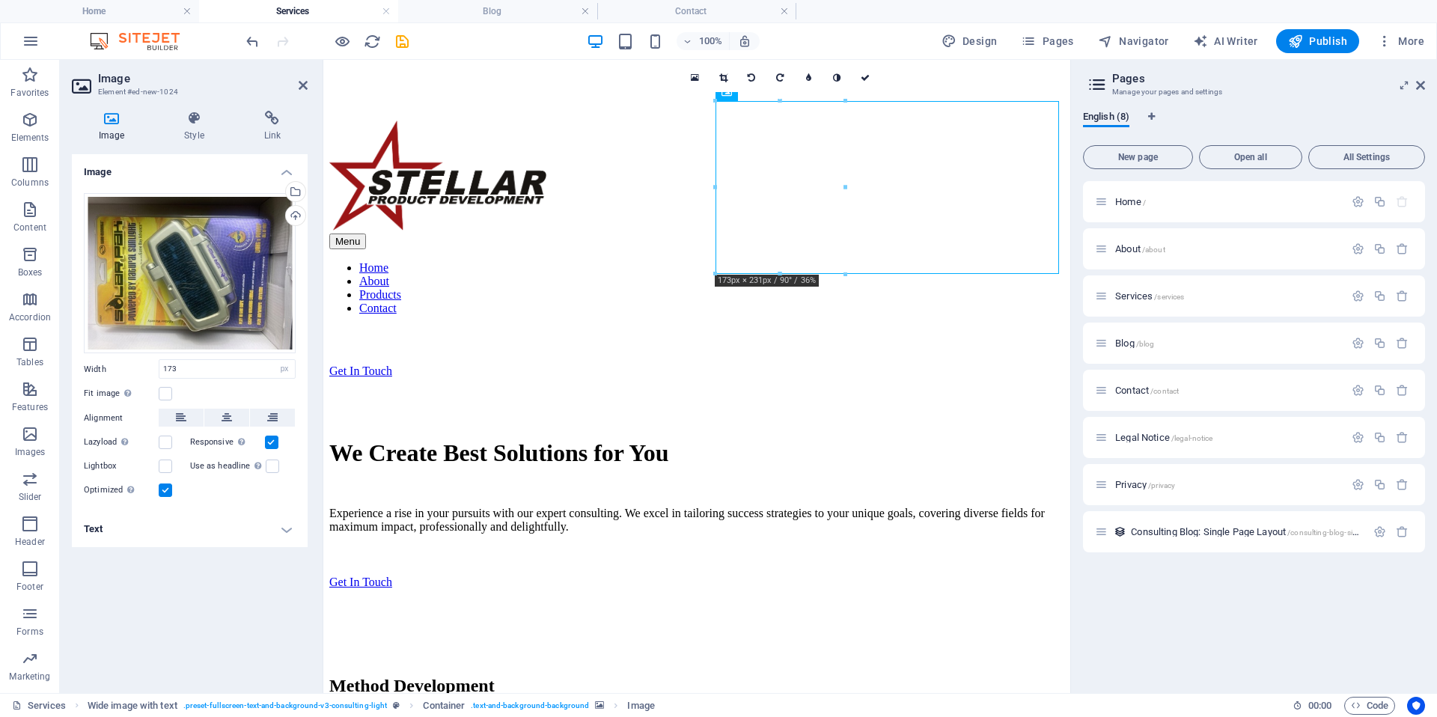
drag, startPoint x: 787, startPoint y: 248, endPoint x: 799, endPoint y: 287, distance: 41.4
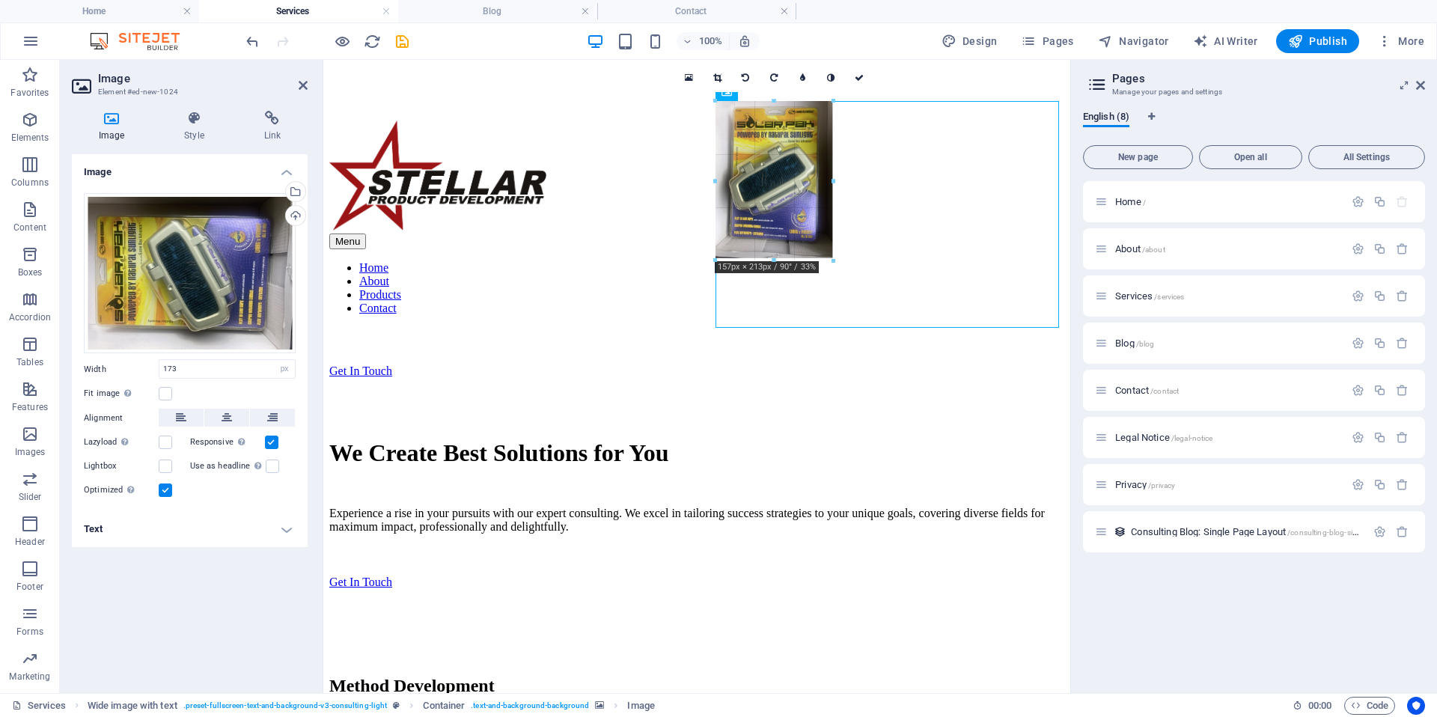
drag, startPoint x: 780, startPoint y: 275, endPoint x: 769, endPoint y: 257, distance: 21.2
type input "149"
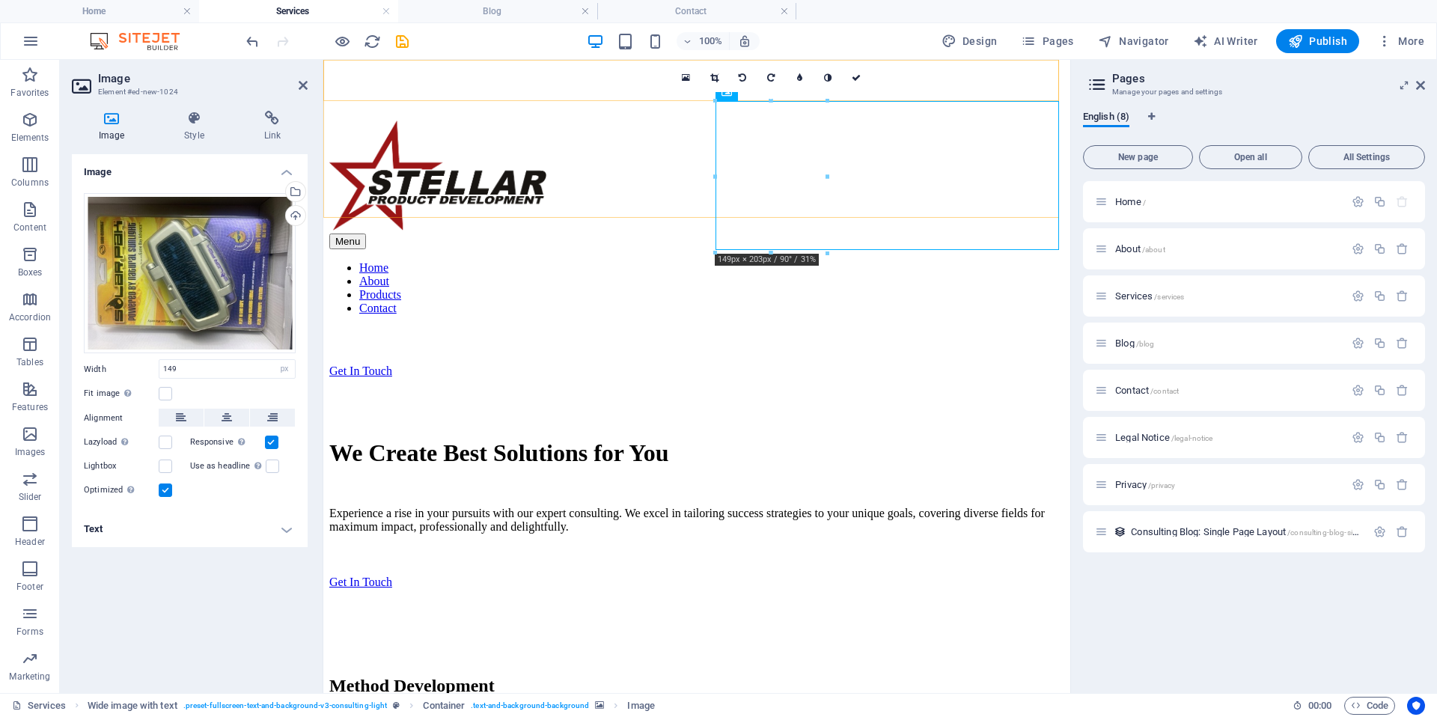
click at [771, 209] on div "Menu Home About Products Contact Get In Touch" at bounding box center [696, 249] width 735 height 257
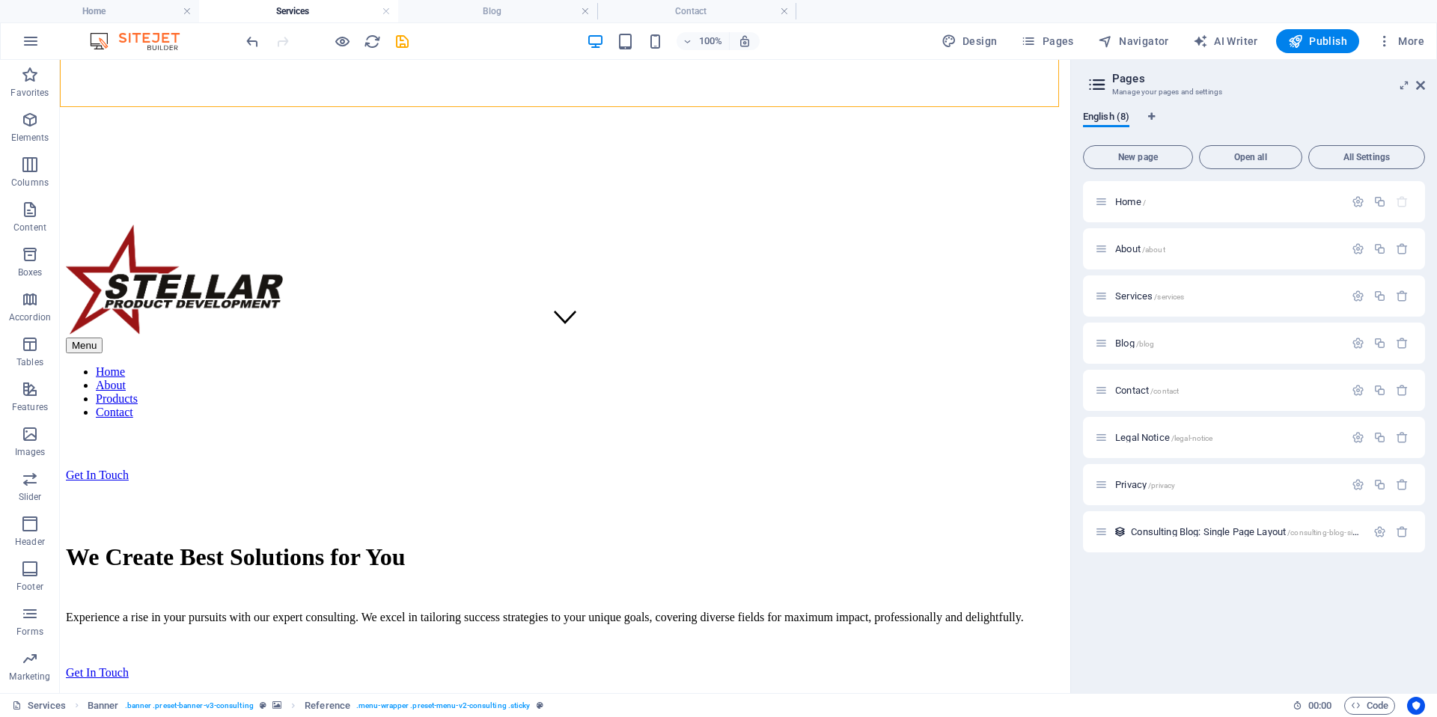
scroll to position [299, 0]
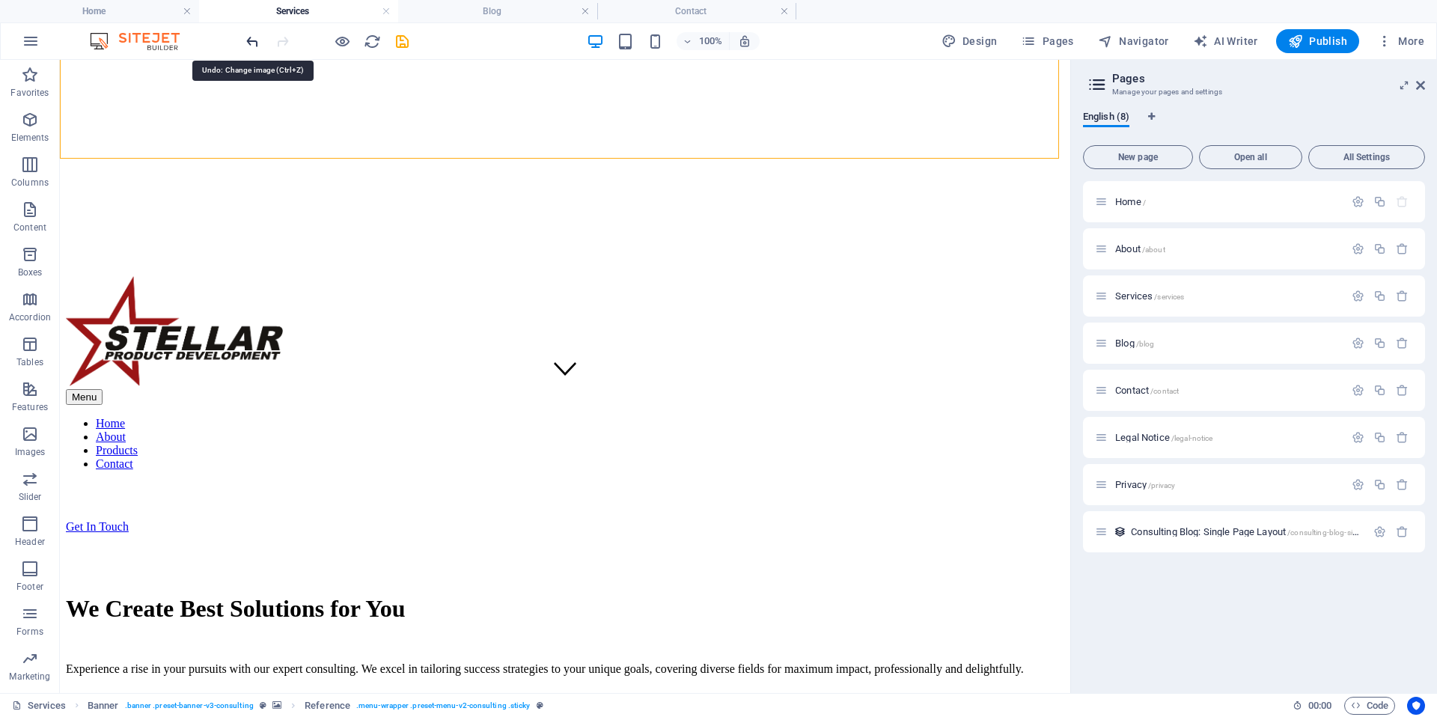
click at [249, 46] on icon "undo" at bounding box center [252, 41] width 17 height 17
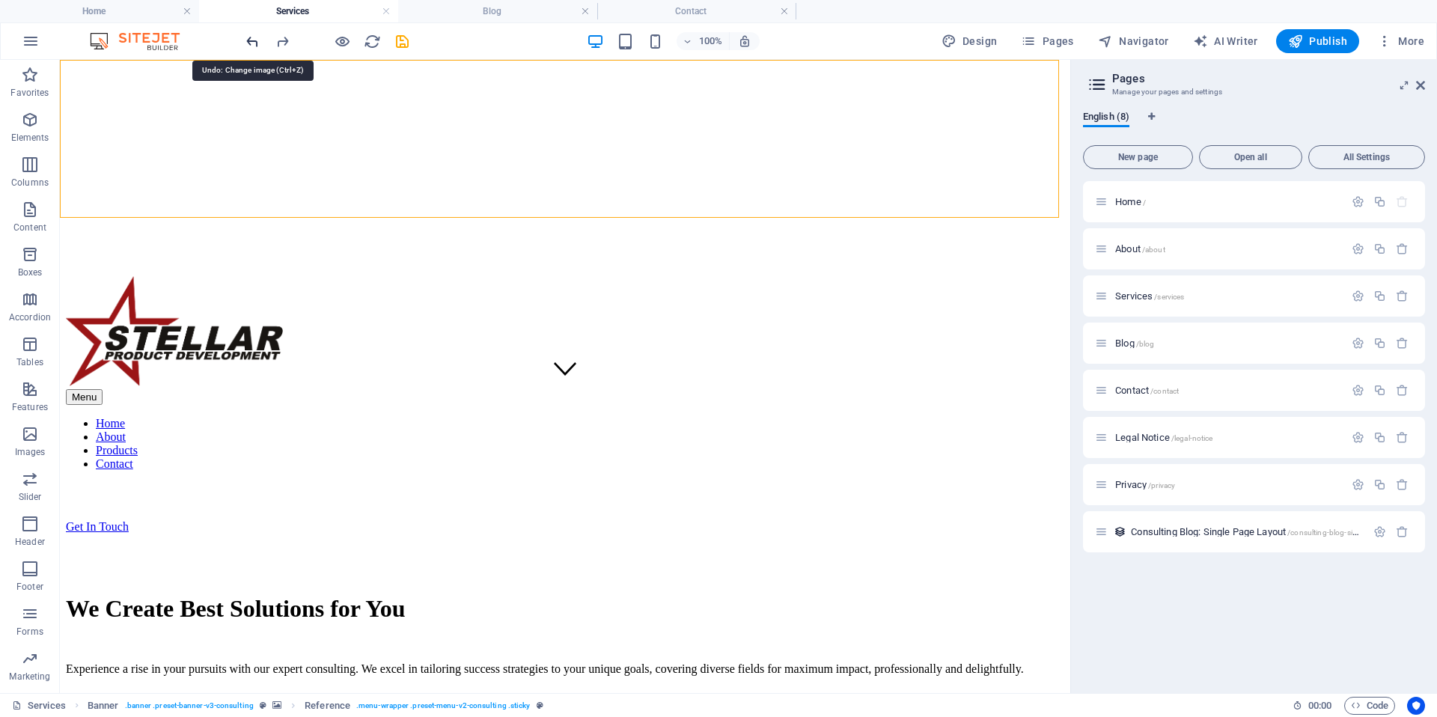
click at [249, 46] on icon "undo" at bounding box center [252, 41] width 17 height 17
click at [253, 42] on icon "undo" at bounding box center [252, 41] width 17 height 17
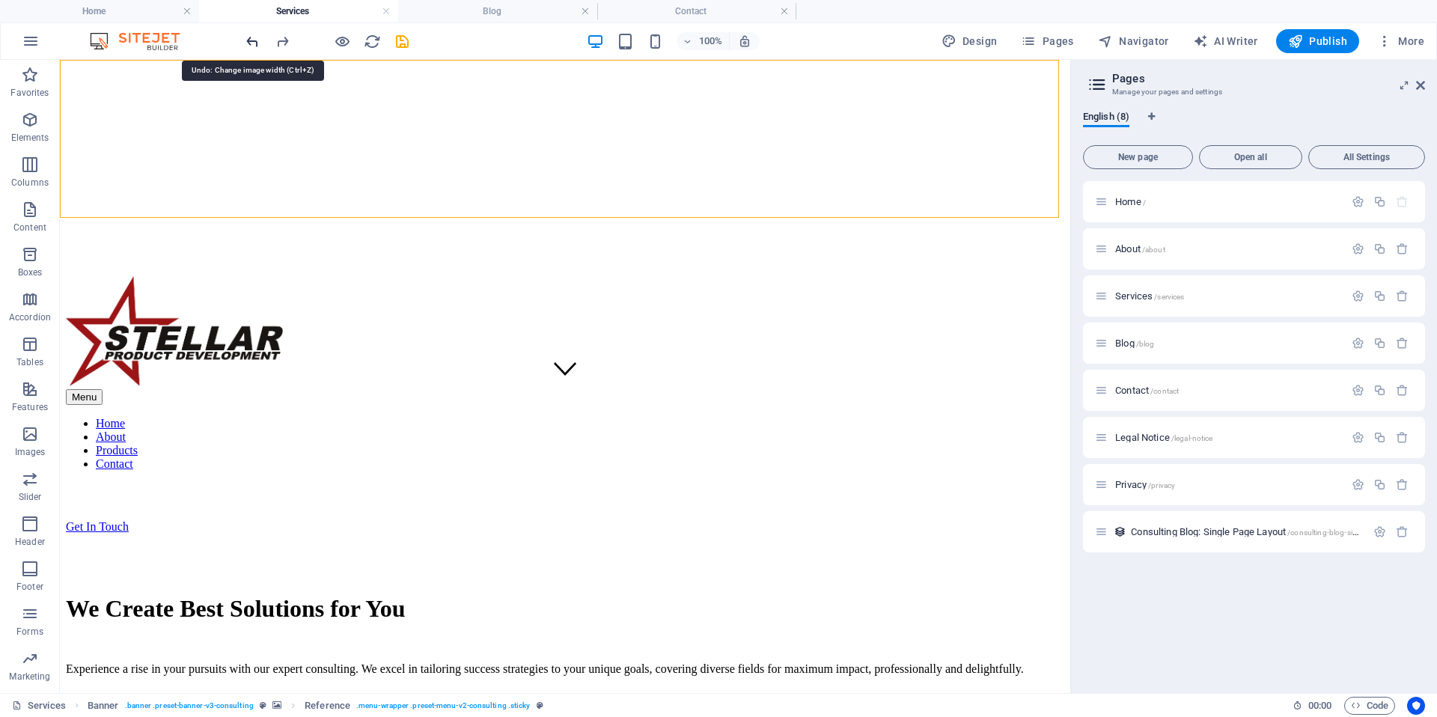
click at [253, 42] on icon "undo" at bounding box center [252, 41] width 17 height 17
click at [254, 43] on icon "undo" at bounding box center [252, 41] width 17 height 17
click at [281, 37] on icon "redo" at bounding box center [282, 41] width 17 height 17
click at [1076, 284] on aside "Pages Manage your pages and settings English (8) New page Open all All Settings…" at bounding box center [1253, 376] width 367 height 633
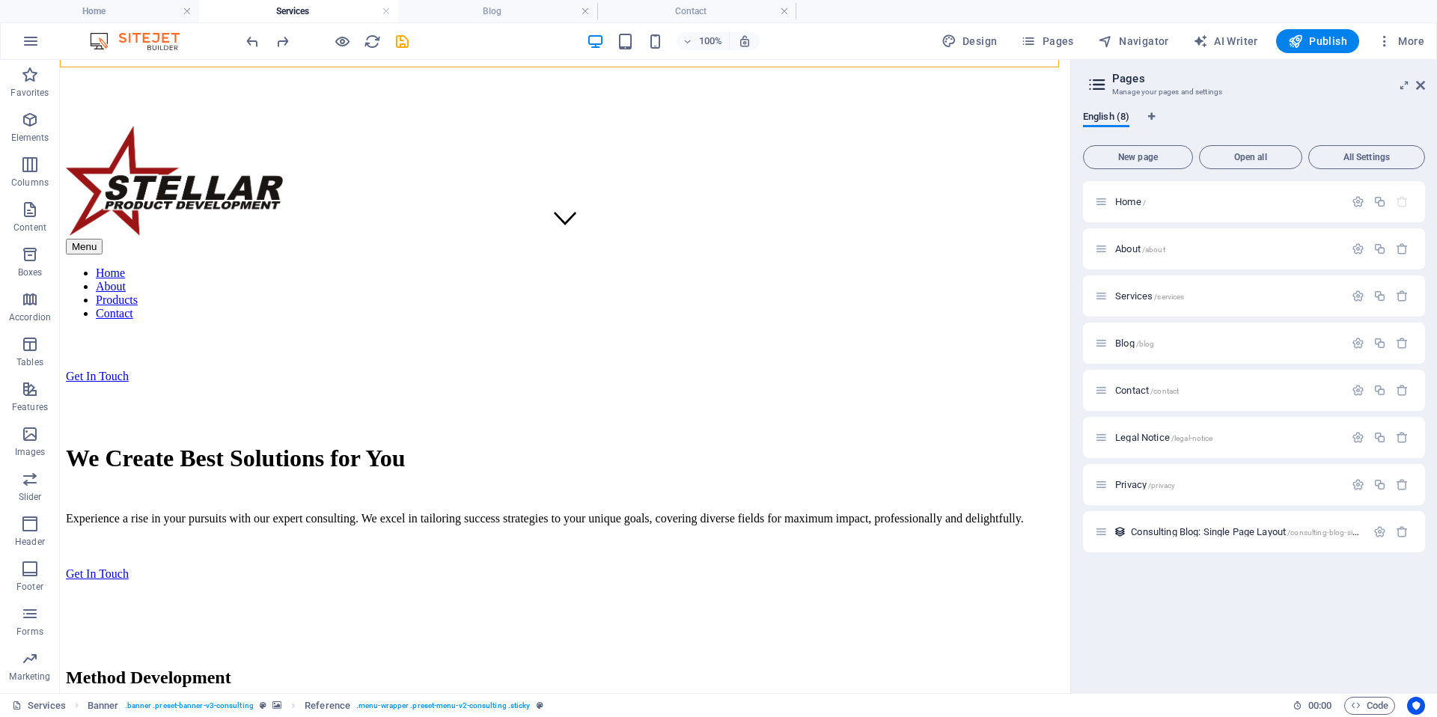
scroll to position [358, 0]
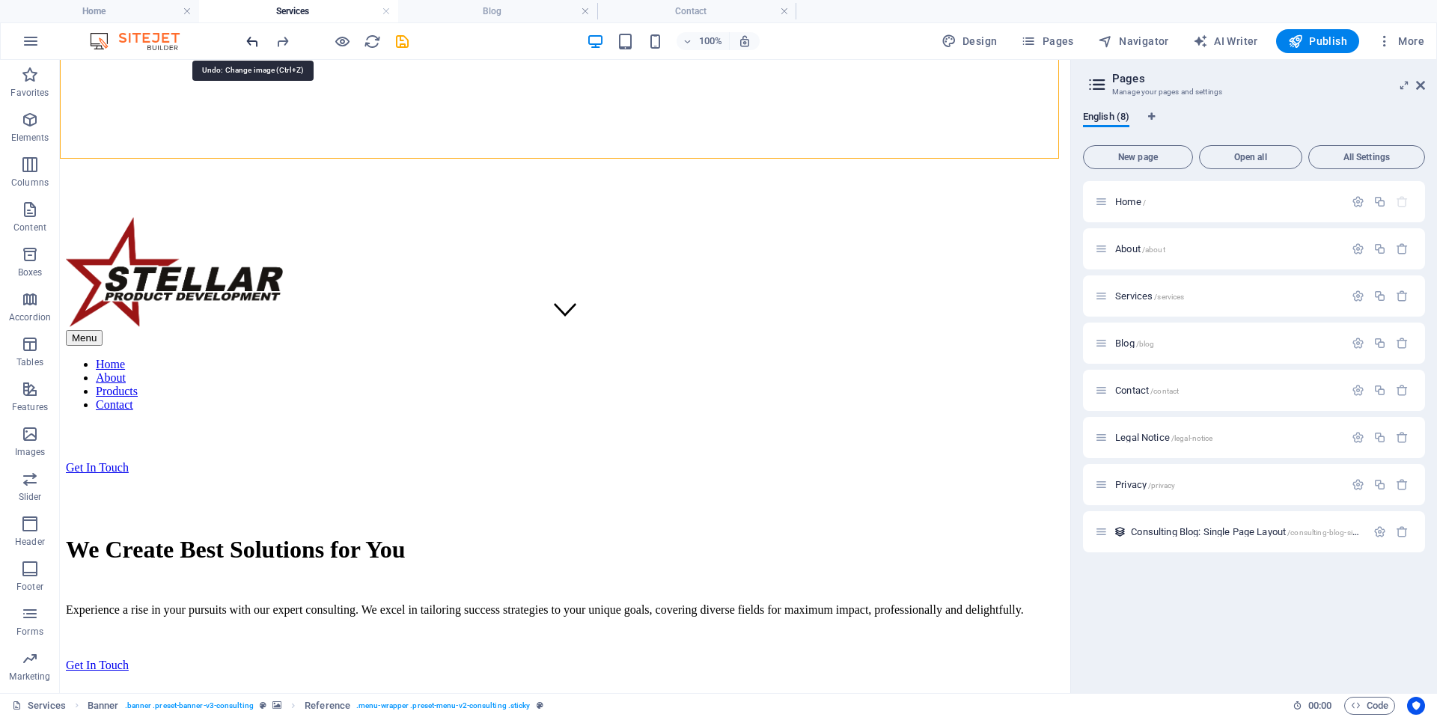
click at [249, 44] on icon "undo" at bounding box center [252, 41] width 17 height 17
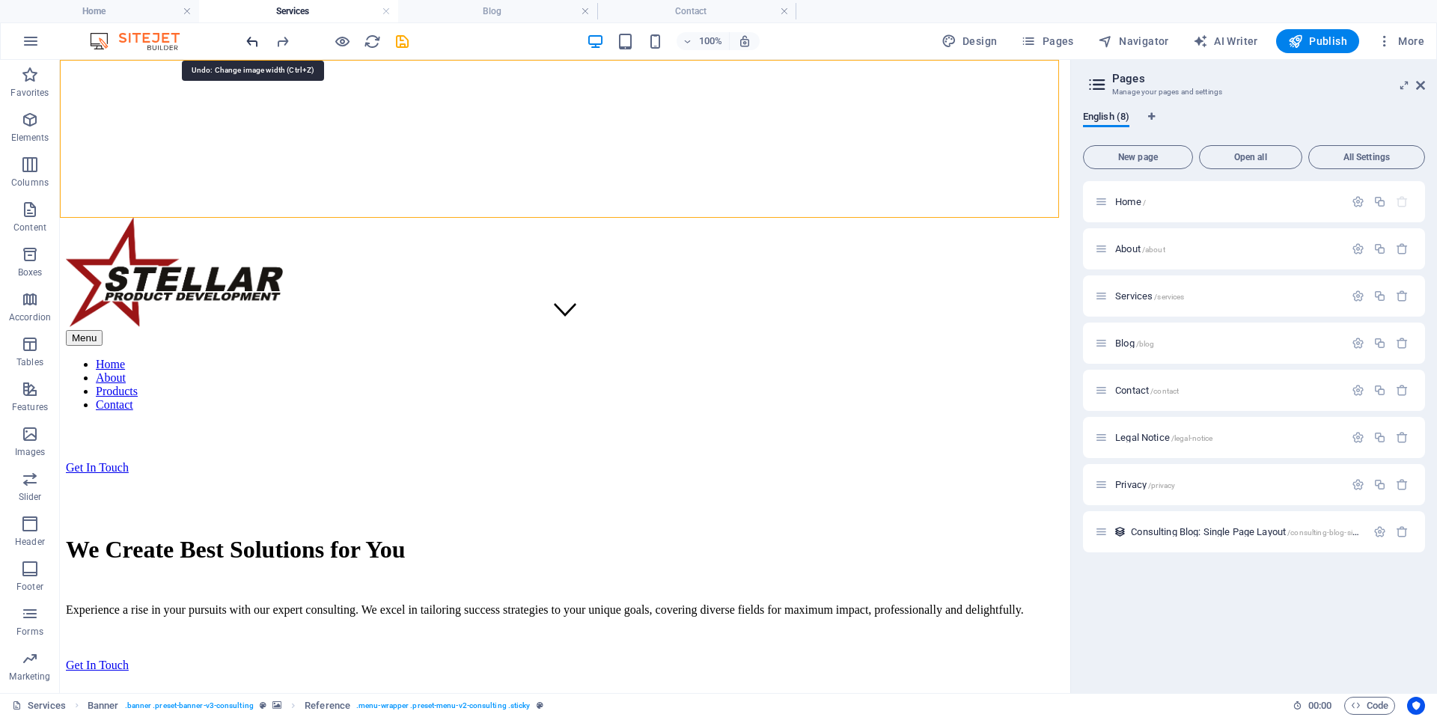
click at [249, 44] on icon "undo" at bounding box center [252, 41] width 17 height 17
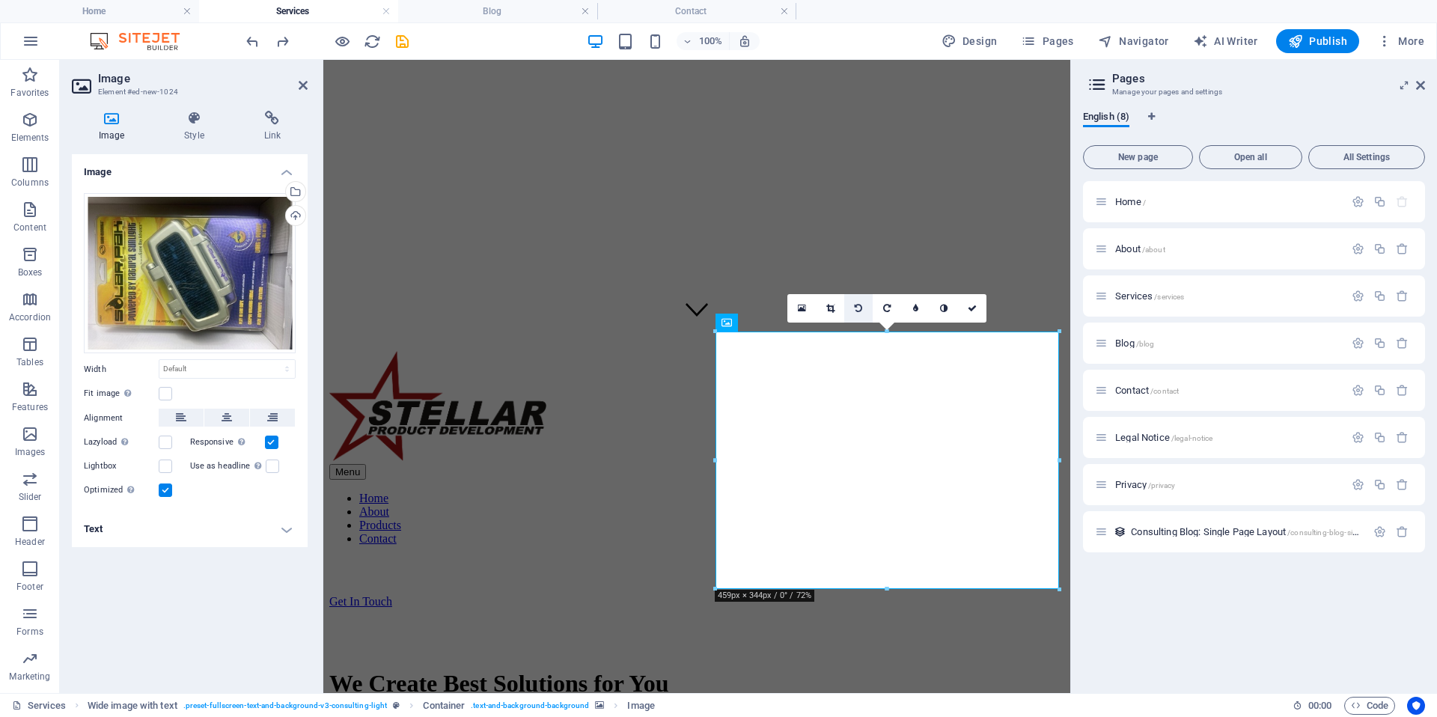
click at [863, 308] on link at bounding box center [858, 308] width 28 height 28
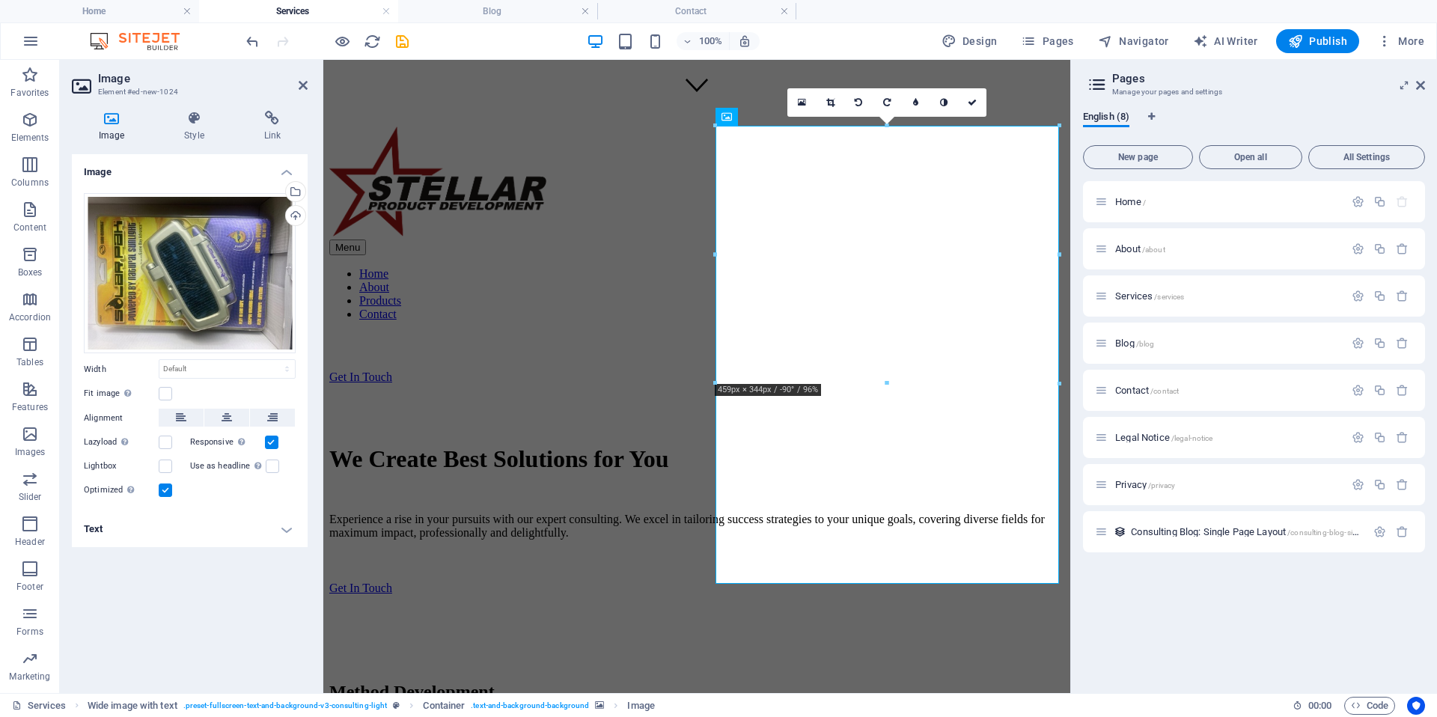
scroll to position [564, 0]
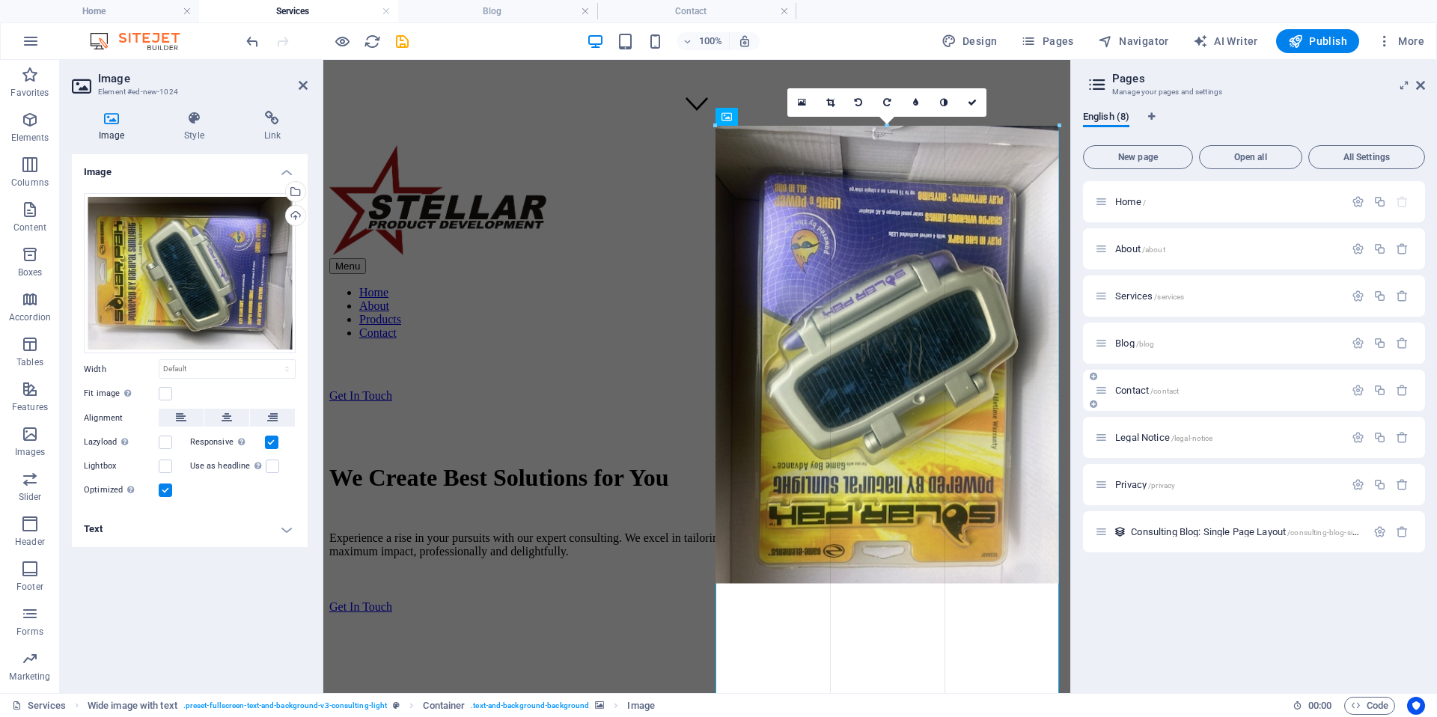
drag, startPoint x: 1059, startPoint y: 382, endPoint x: 687, endPoint y: 259, distance: 391.7
type input "458"
select select "px"
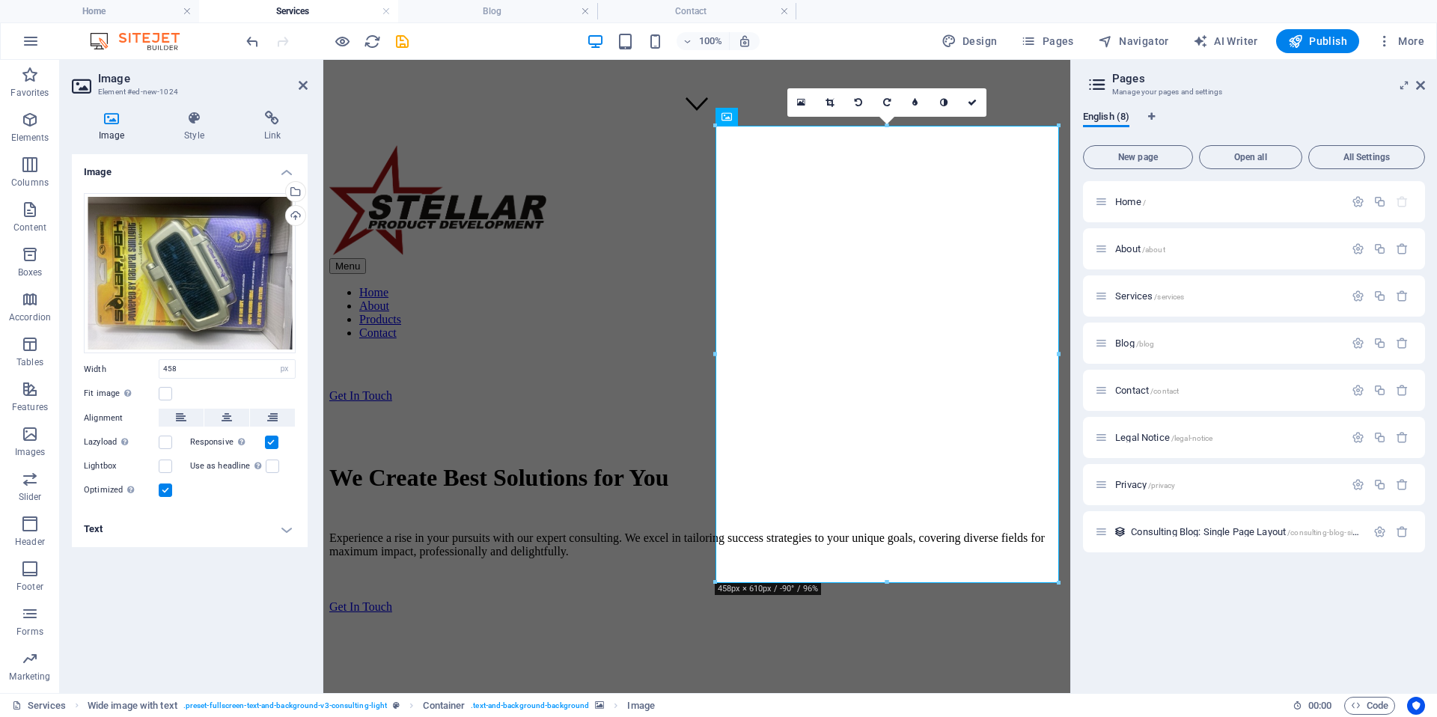
click at [261, 39] on div at bounding box center [327, 41] width 168 height 24
click at [255, 41] on icon "undo" at bounding box center [252, 41] width 17 height 17
select select "DISABLED_OPTION_VALUE"
click at [255, 41] on icon "undo" at bounding box center [252, 41] width 17 height 17
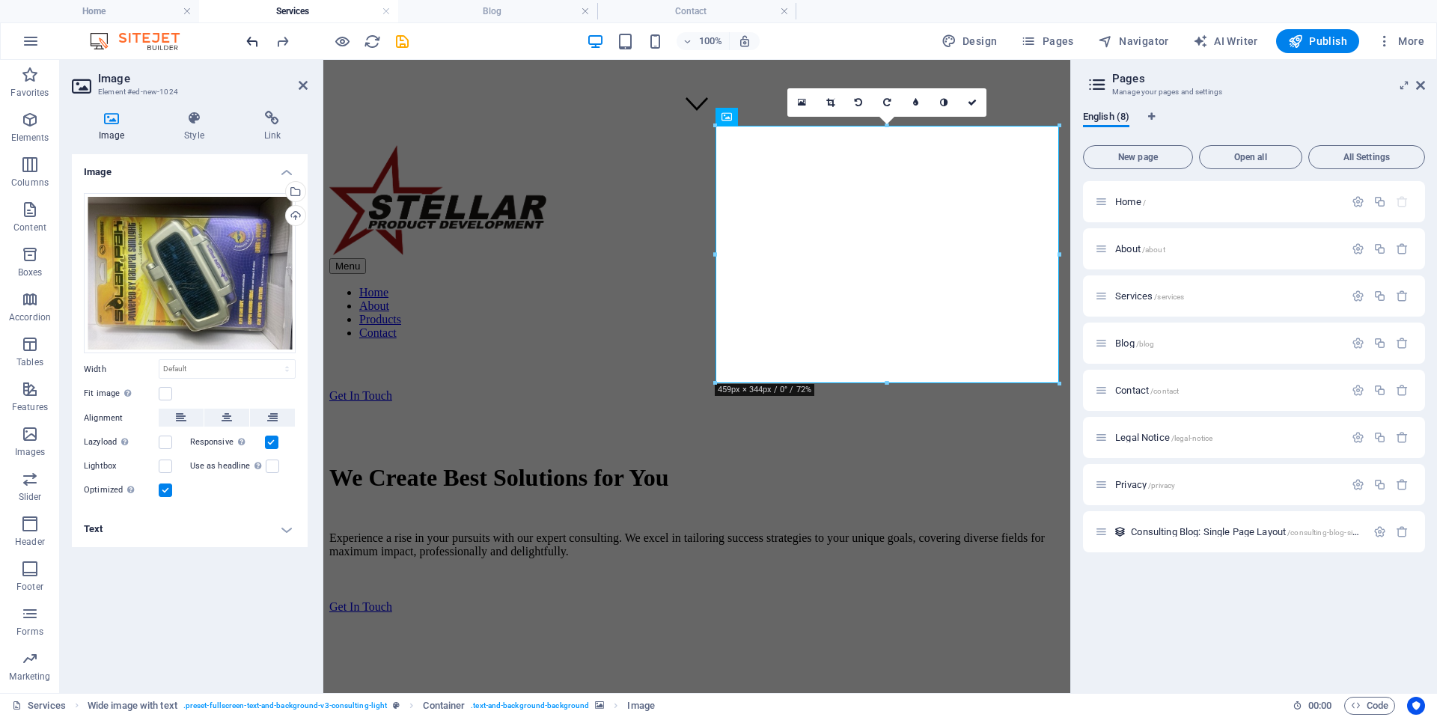
click at [247, 47] on icon "undo" at bounding box center [252, 41] width 17 height 17
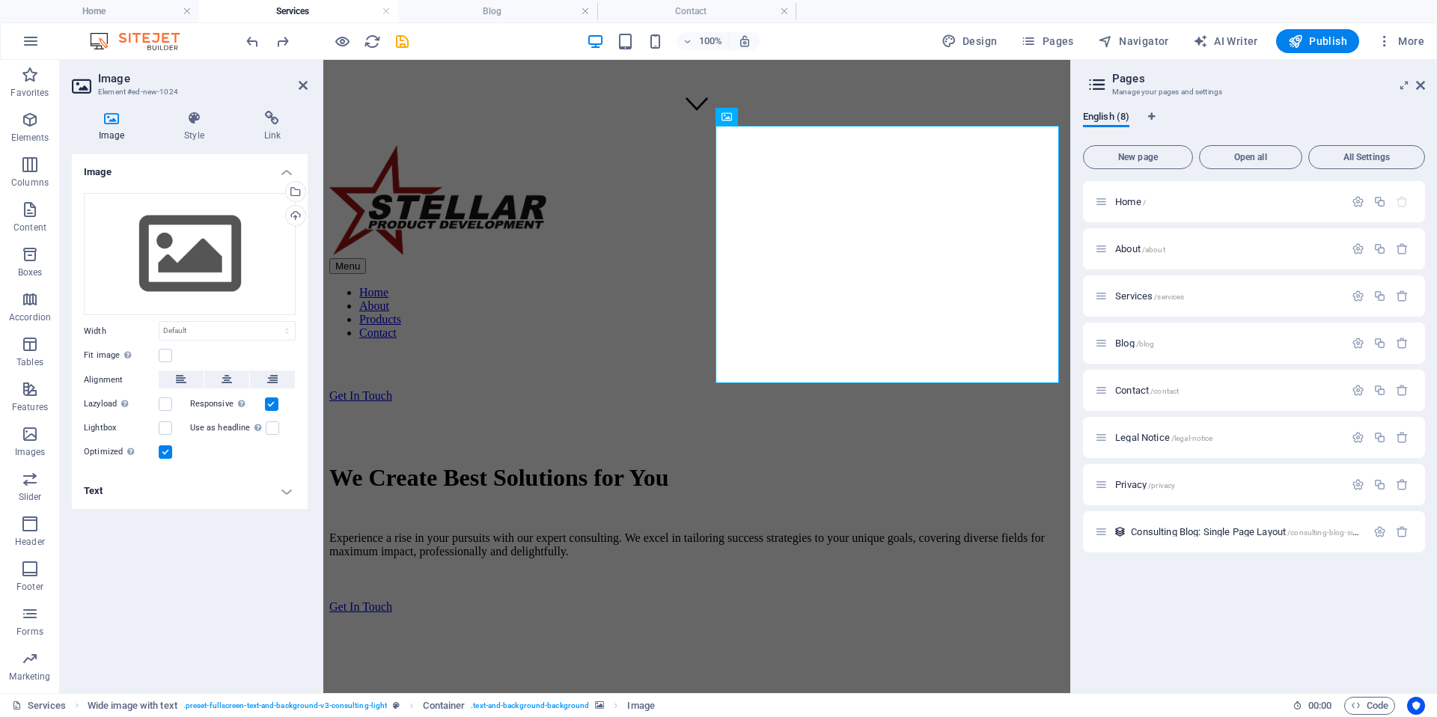
click at [246, 42] on icon "undo" at bounding box center [252, 41] width 17 height 17
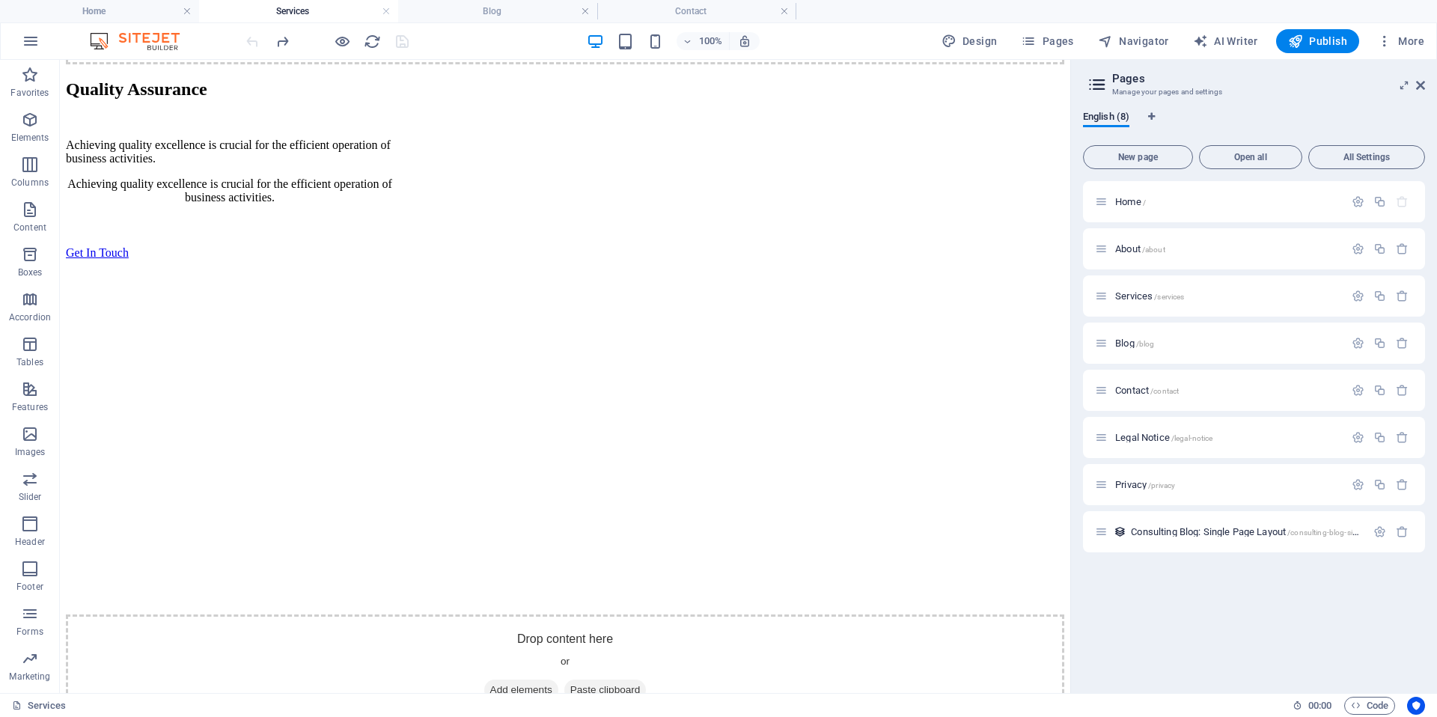
scroll to position [1620, 0]
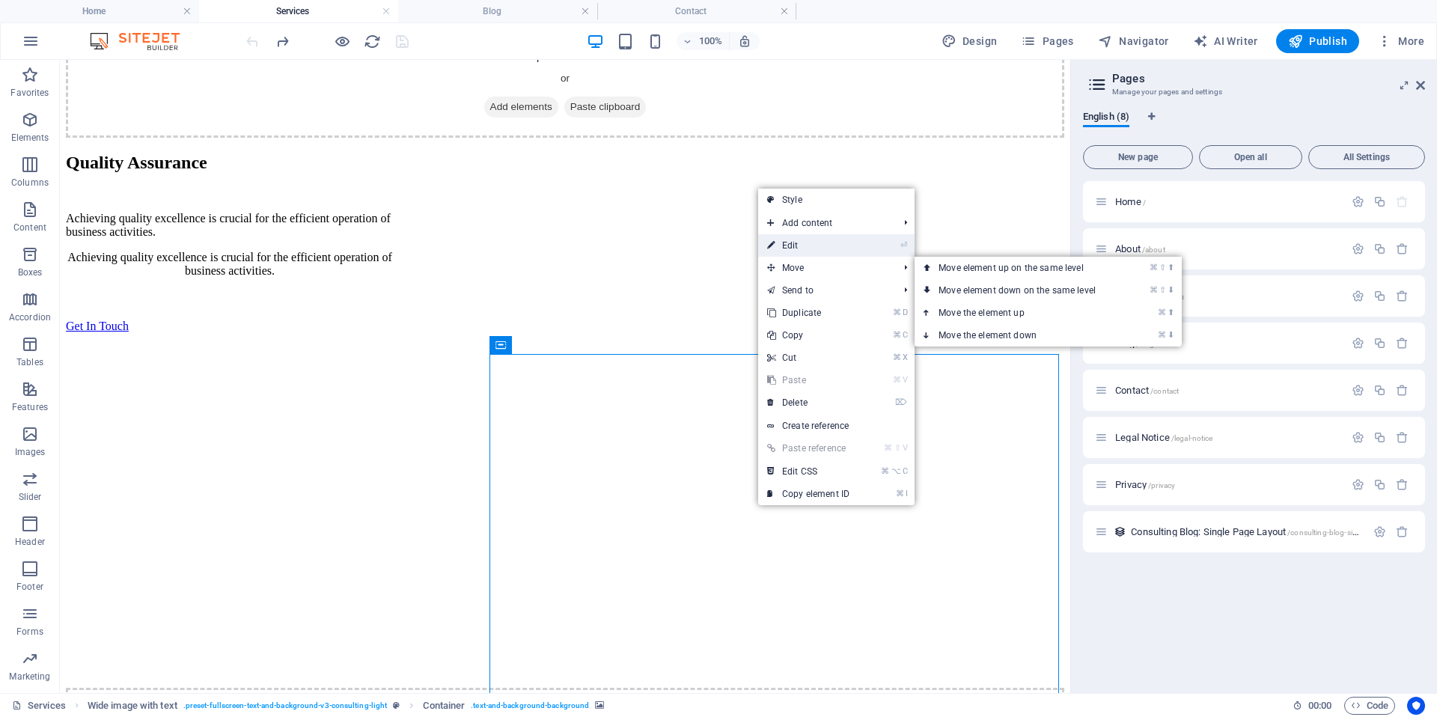
click at [794, 248] on link "⏎ Edit" at bounding box center [808, 245] width 100 height 22
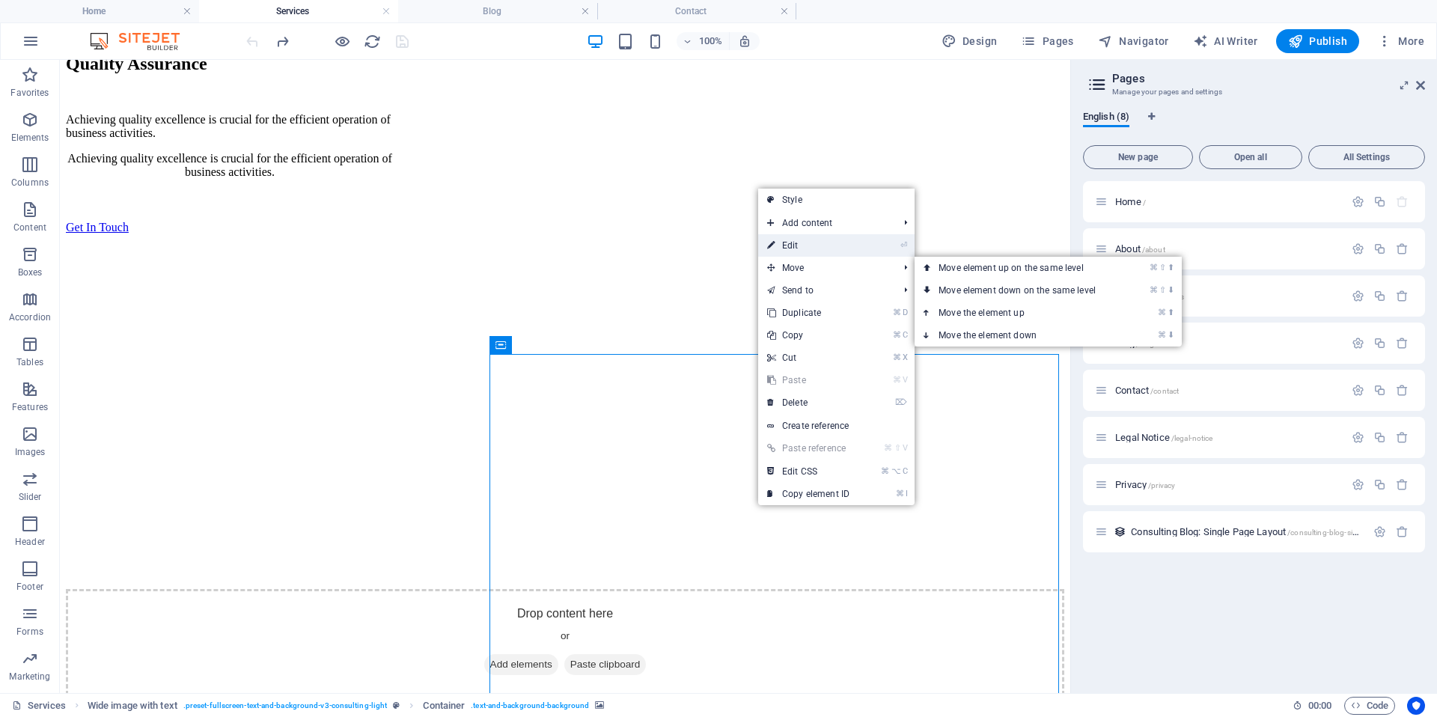
select select "px"
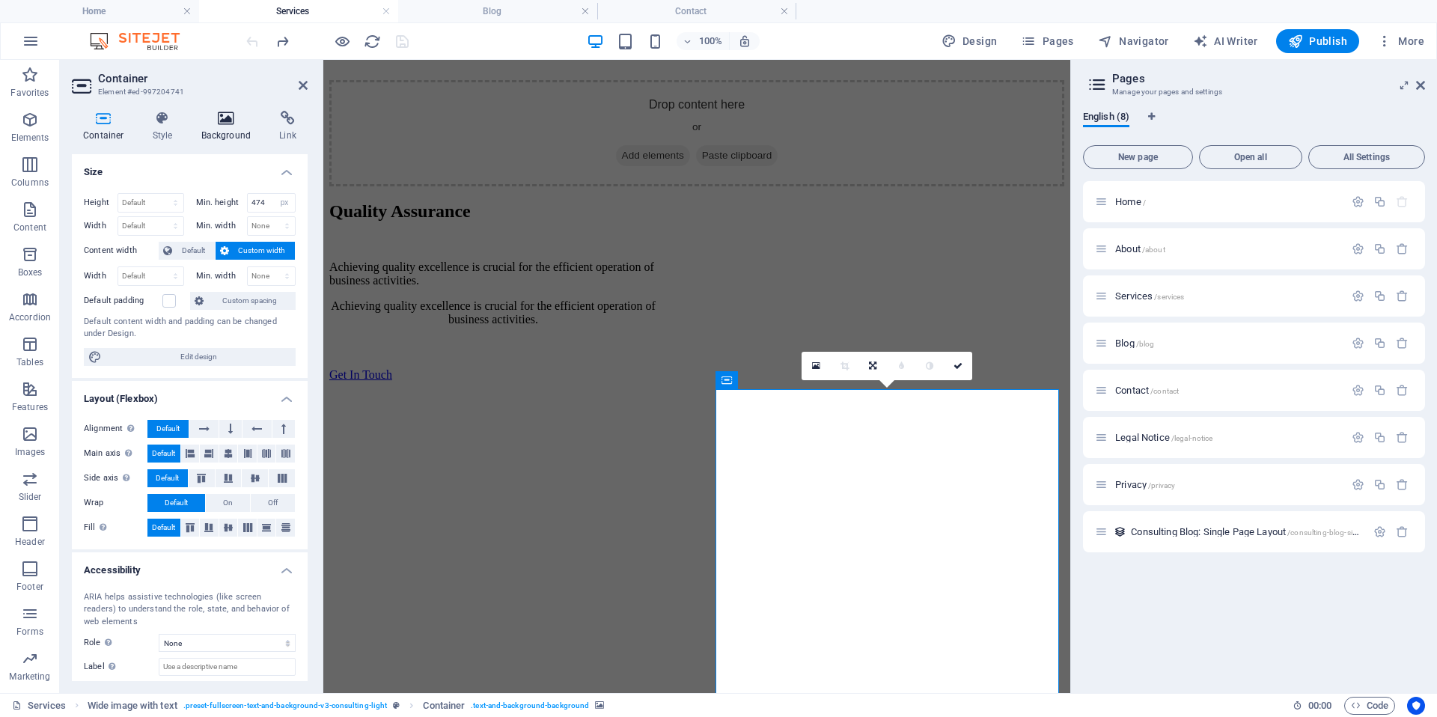
click at [219, 127] on h4 "Background" at bounding box center [229, 126] width 79 height 31
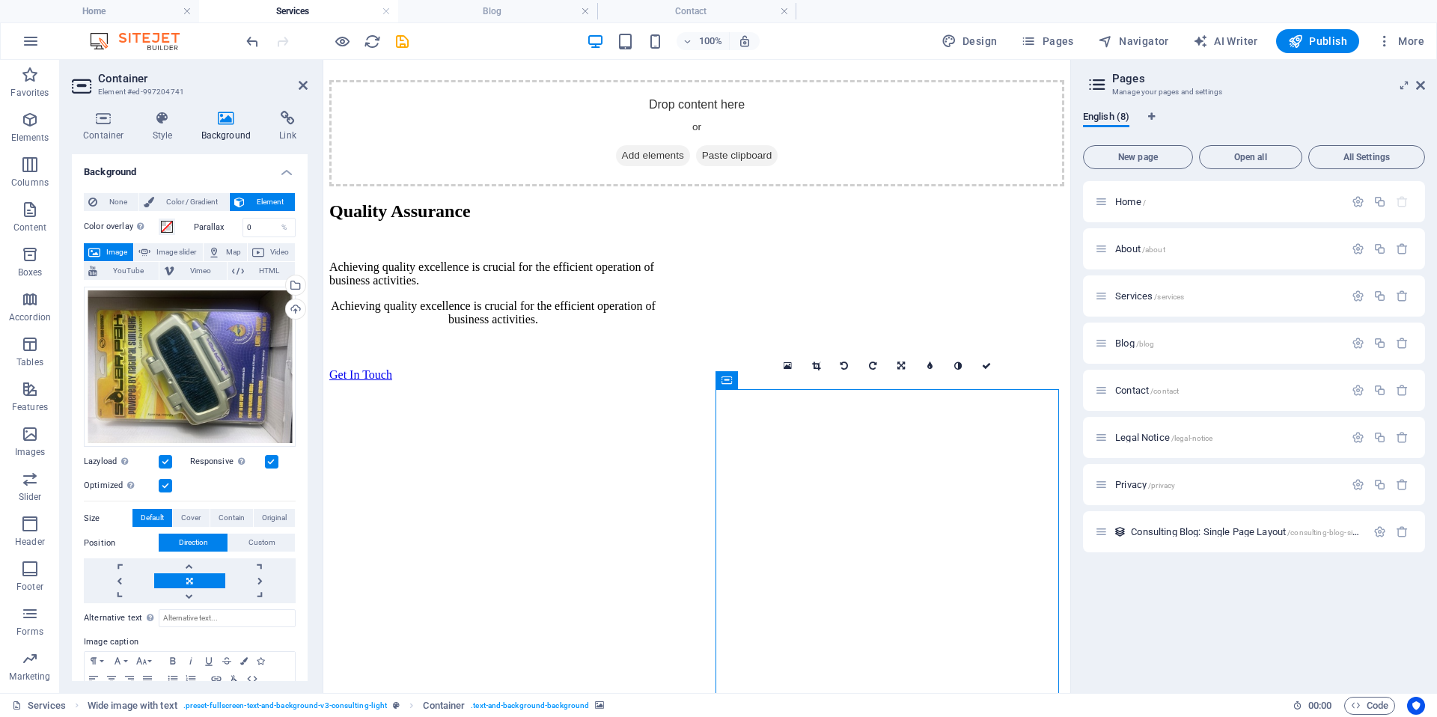
drag, startPoint x: 303, startPoint y: 236, endPoint x: 311, endPoint y: 274, distance: 39.1
click at [311, 274] on div "Container Style Background Link Size Height Default px rem % vh vw Min. height …" at bounding box center [190, 396] width 260 height 594
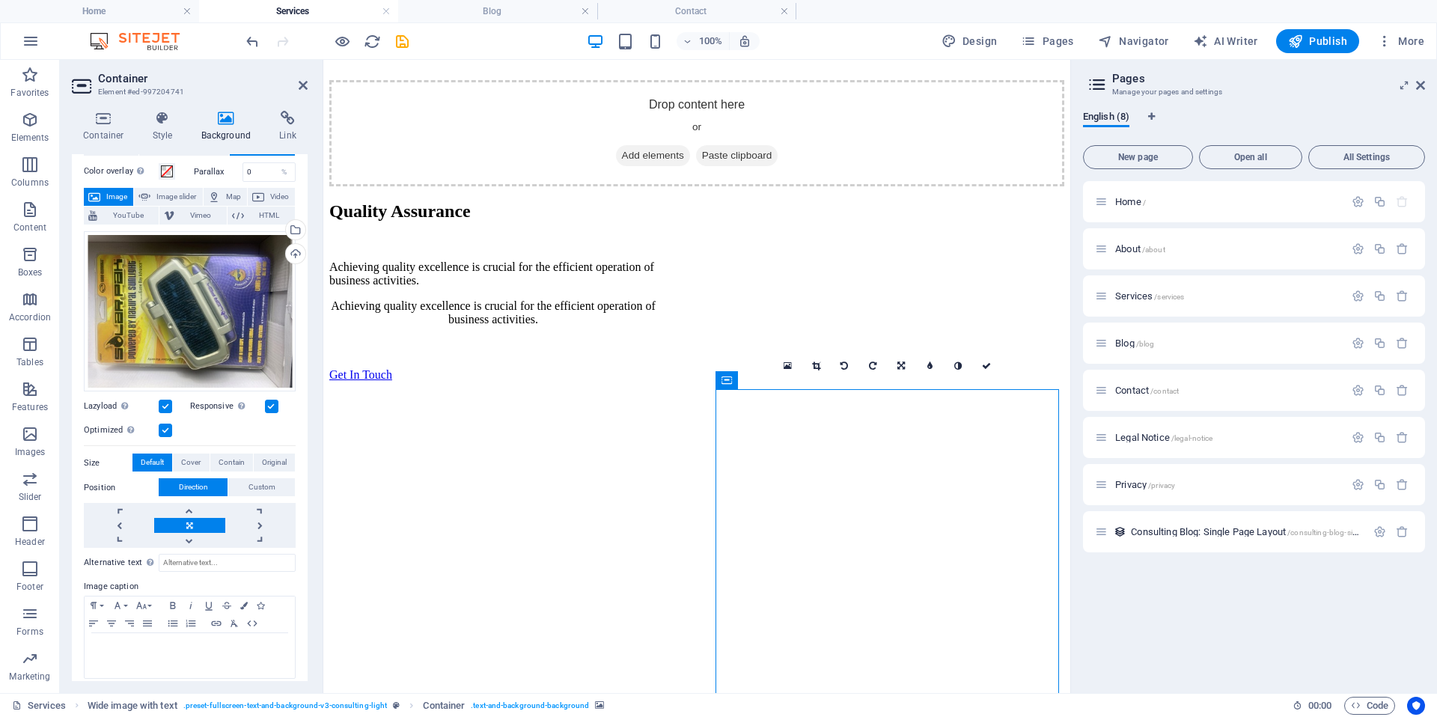
scroll to position [0, 0]
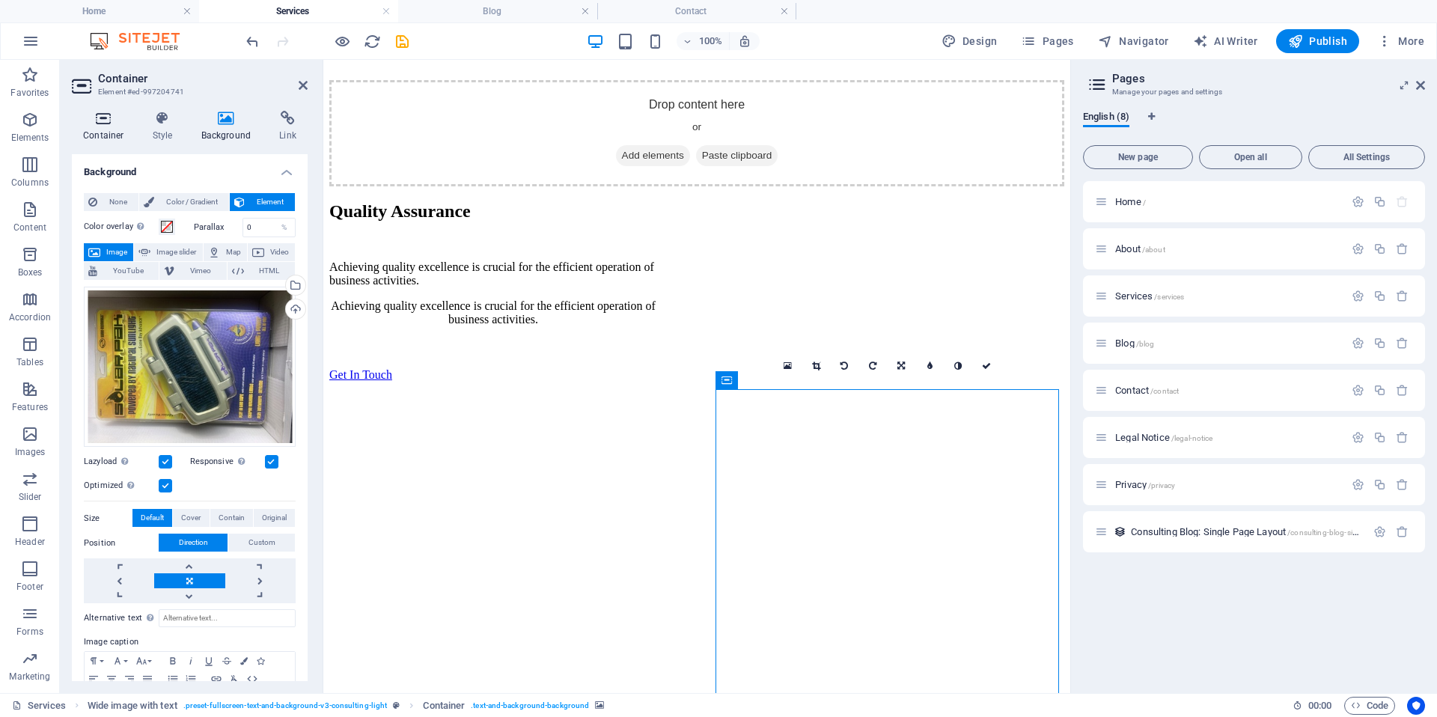
click at [96, 135] on h4 "Container" at bounding box center [107, 126] width 70 height 31
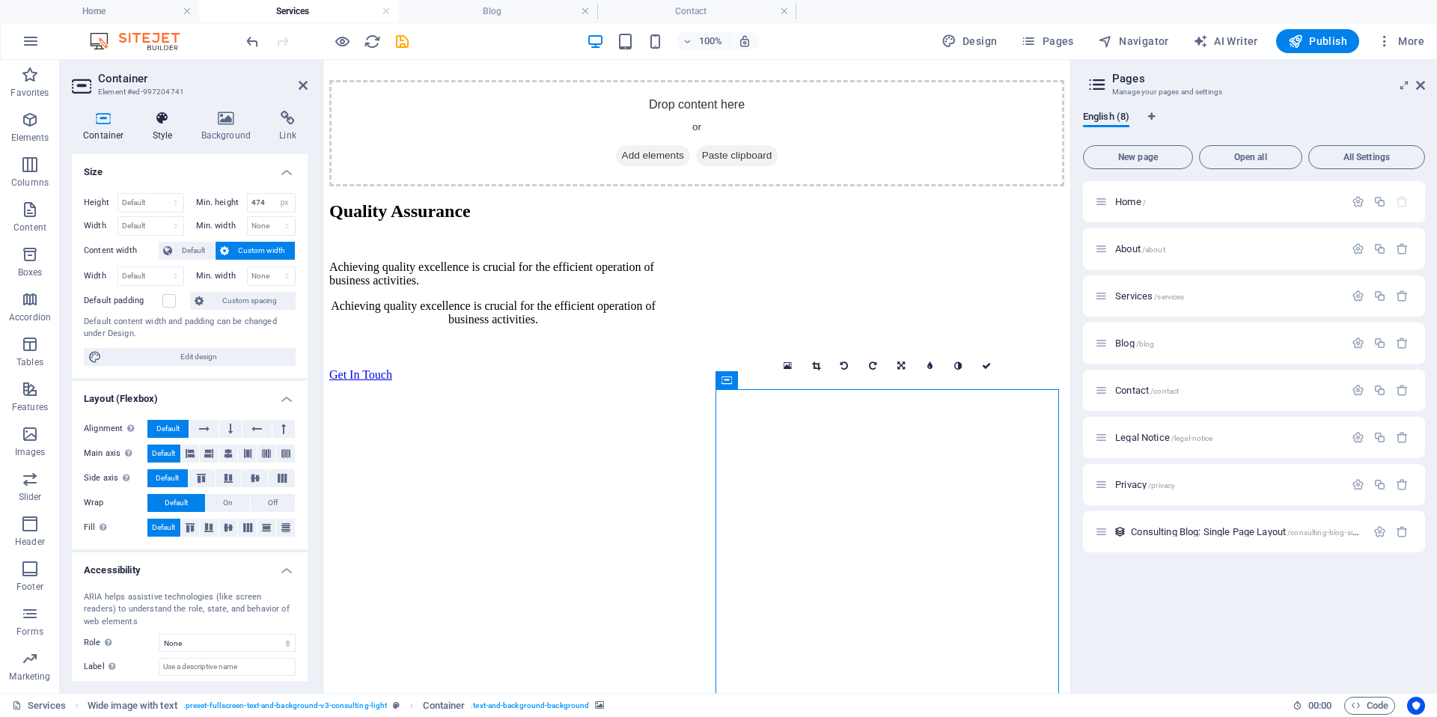
click at [160, 128] on h4 "Style" at bounding box center [165, 126] width 49 height 31
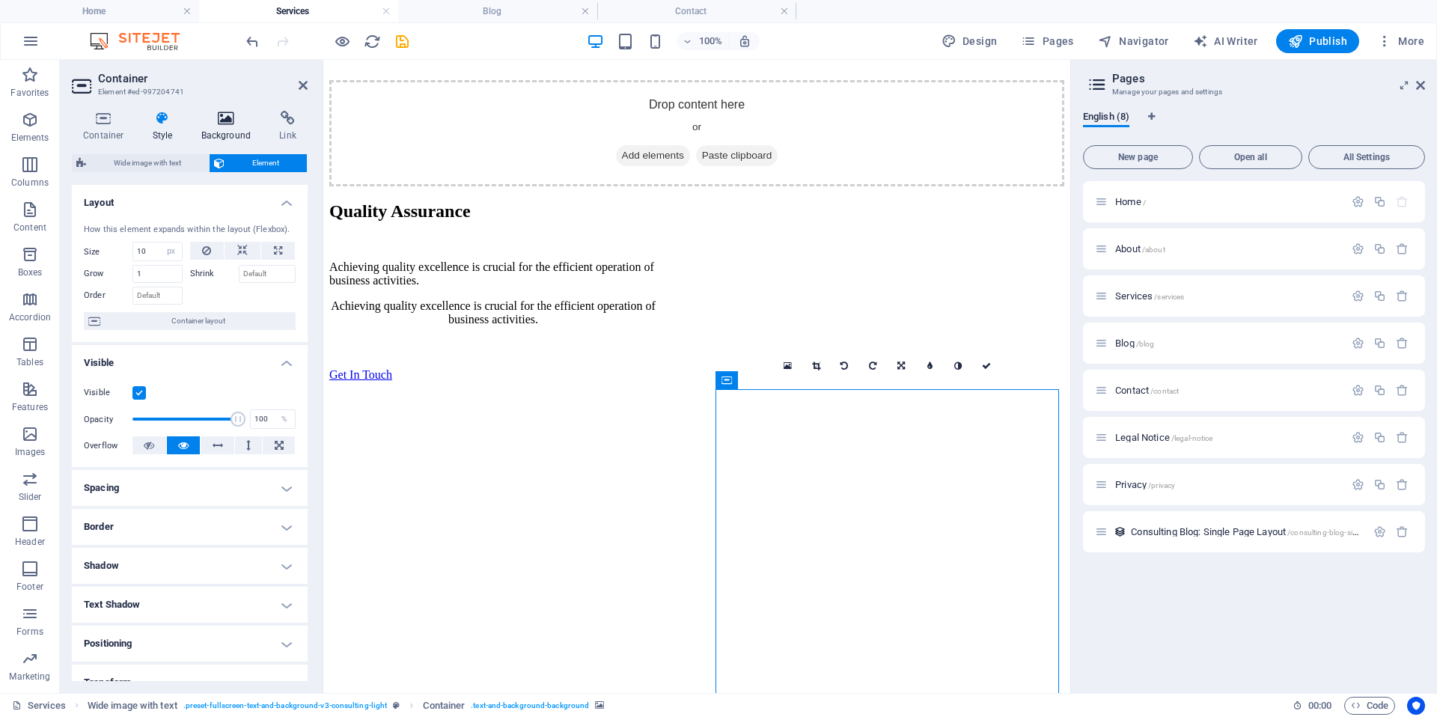
click at [231, 127] on h4 "Background" at bounding box center [229, 126] width 79 height 31
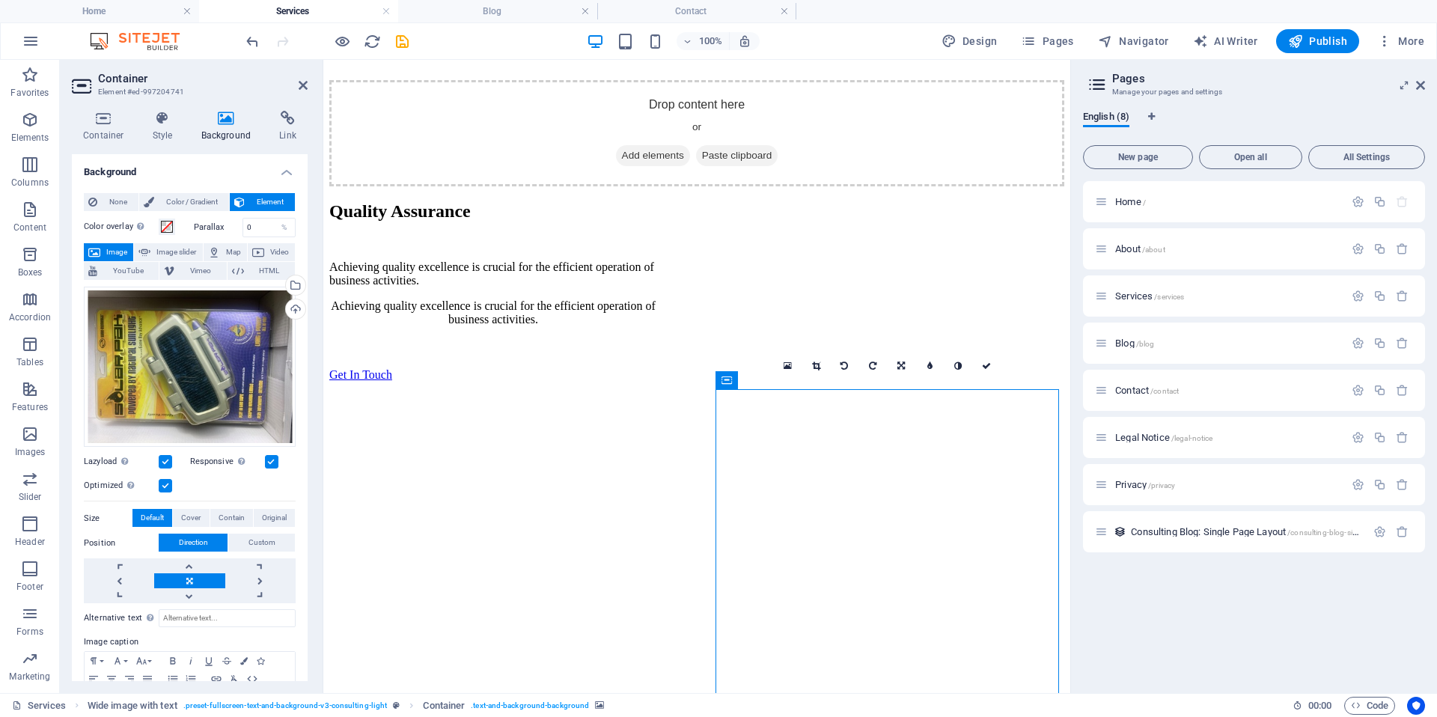
click at [106, 252] on span "Image" at bounding box center [117, 252] width 24 height 18
click at [198, 375] on div "Drag files here, click to choose files or select files from Files or our free s…" at bounding box center [190, 367] width 212 height 161
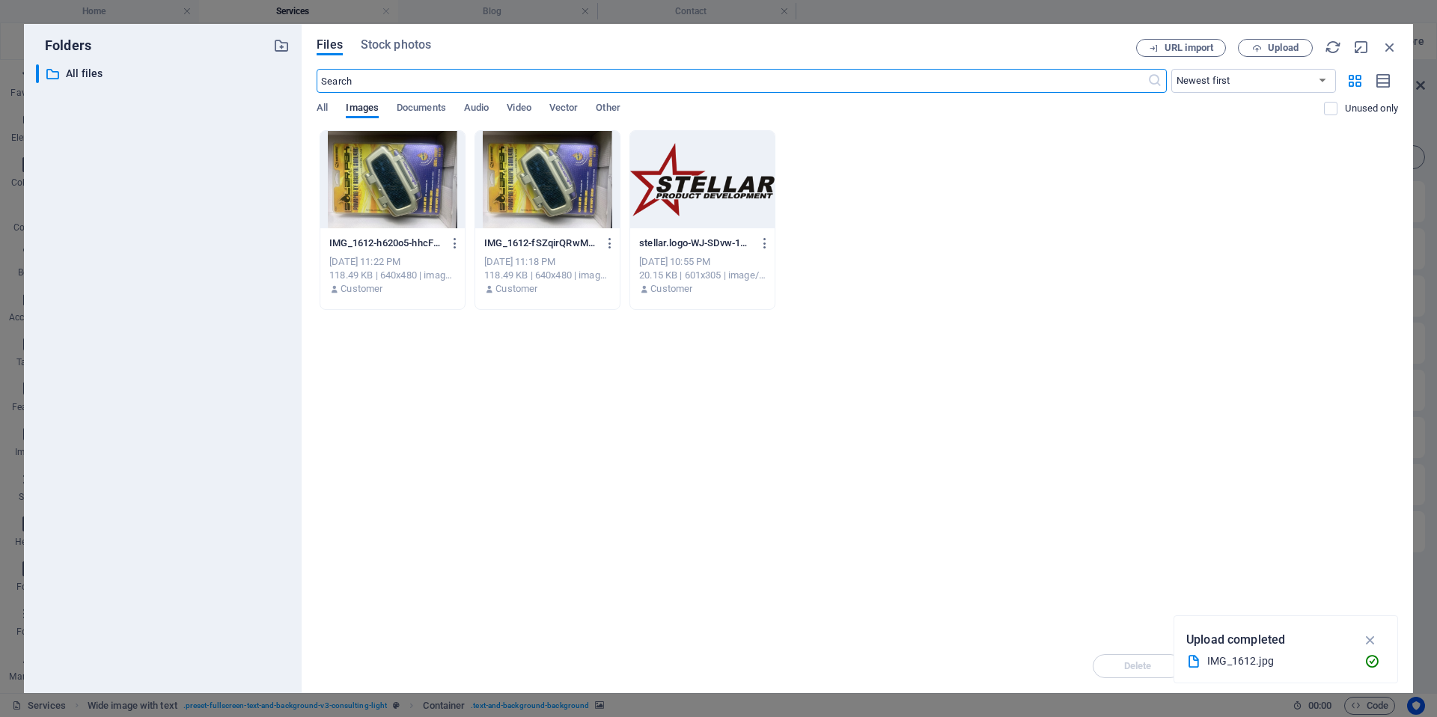
scroll to position [1662, 0]
click at [530, 174] on div at bounding box center [547, 179] width 144 height 97
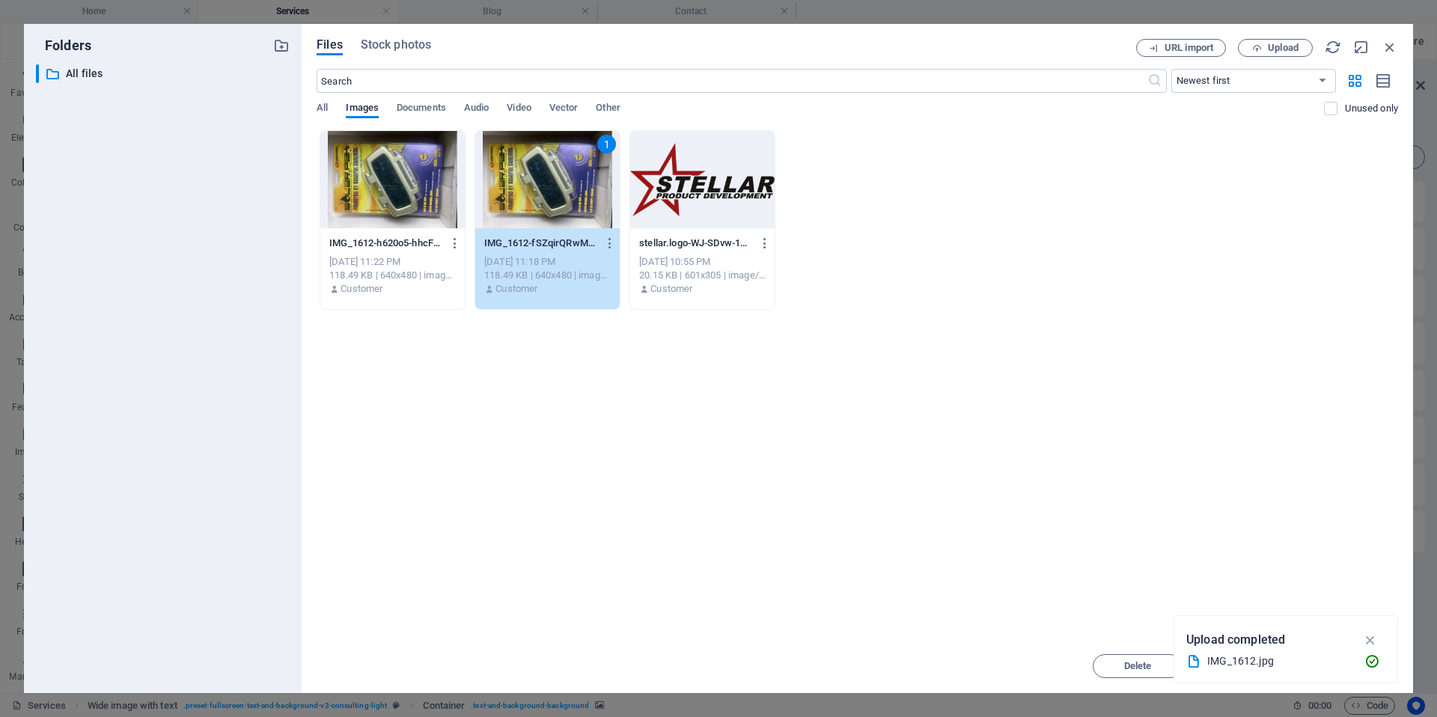
click at [530, 174] on div "1" at bounding box center [547, 179] width 144 height 97
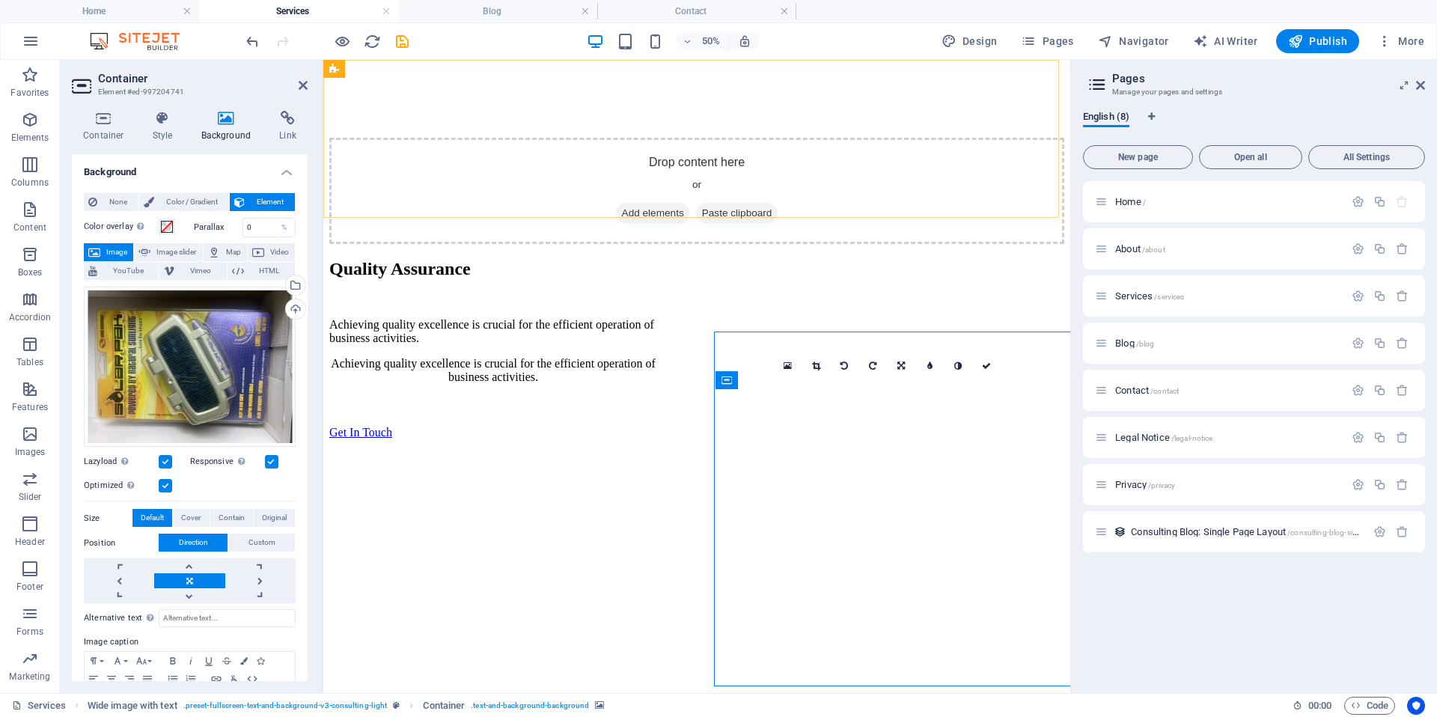
scroll to position [1719, 0]
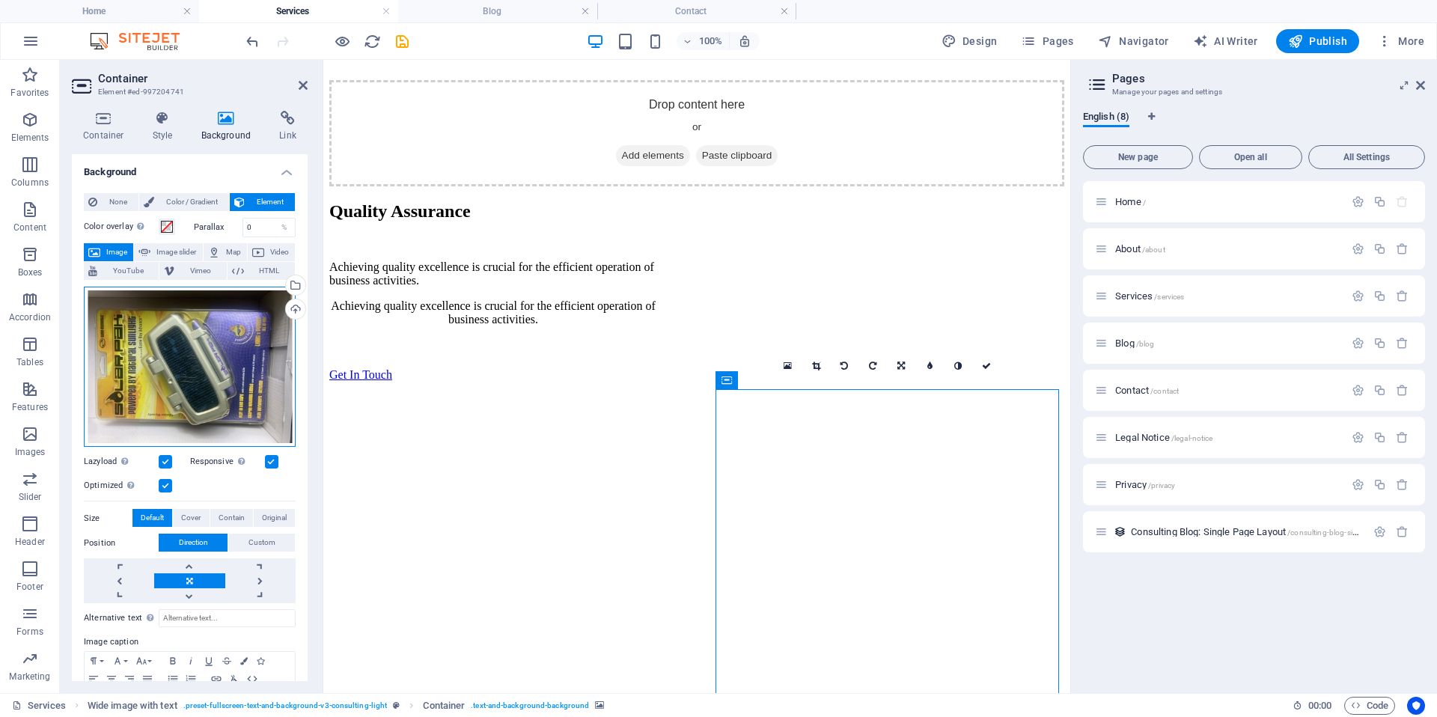
click at [229, 347] on div "Drag files here, click to choose files or select files from Files or our free s…" at bounding box center [190, 367] width 212 height 161
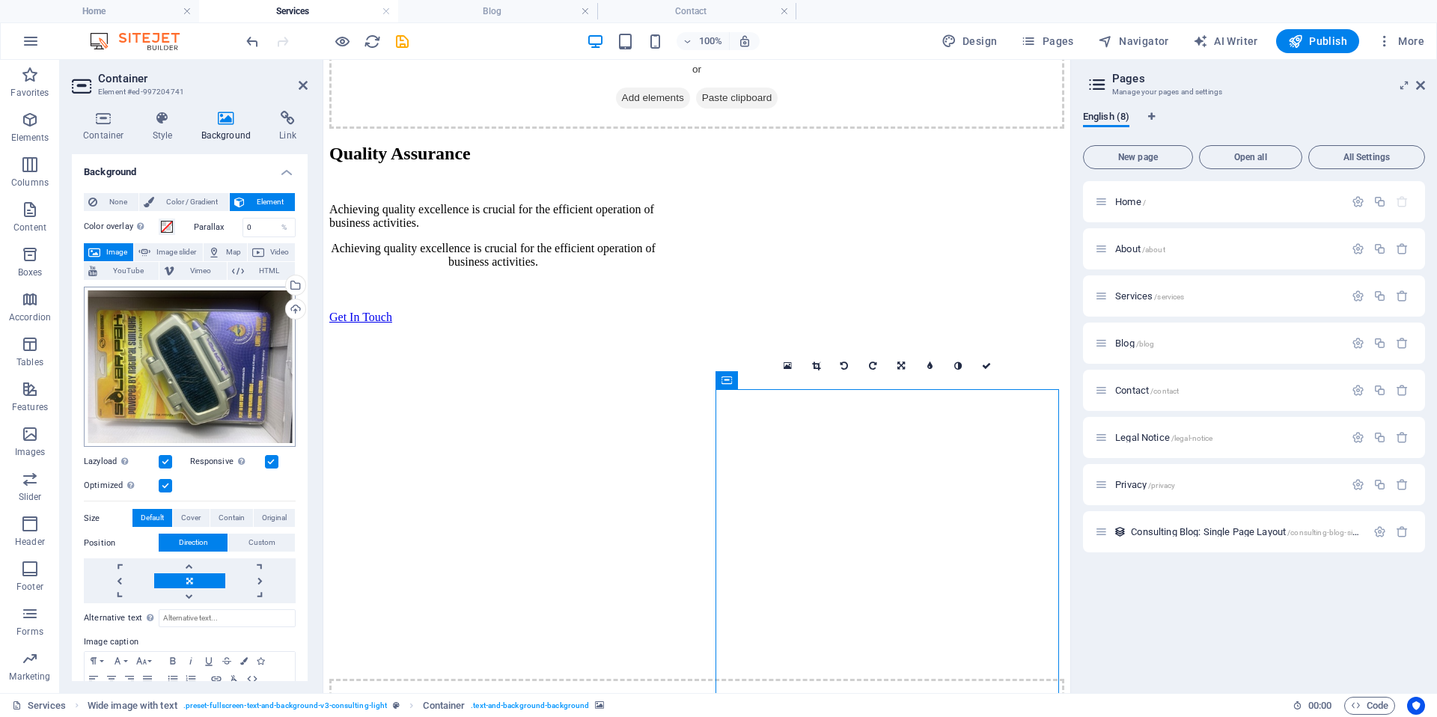
scroll to position [1662, 0]
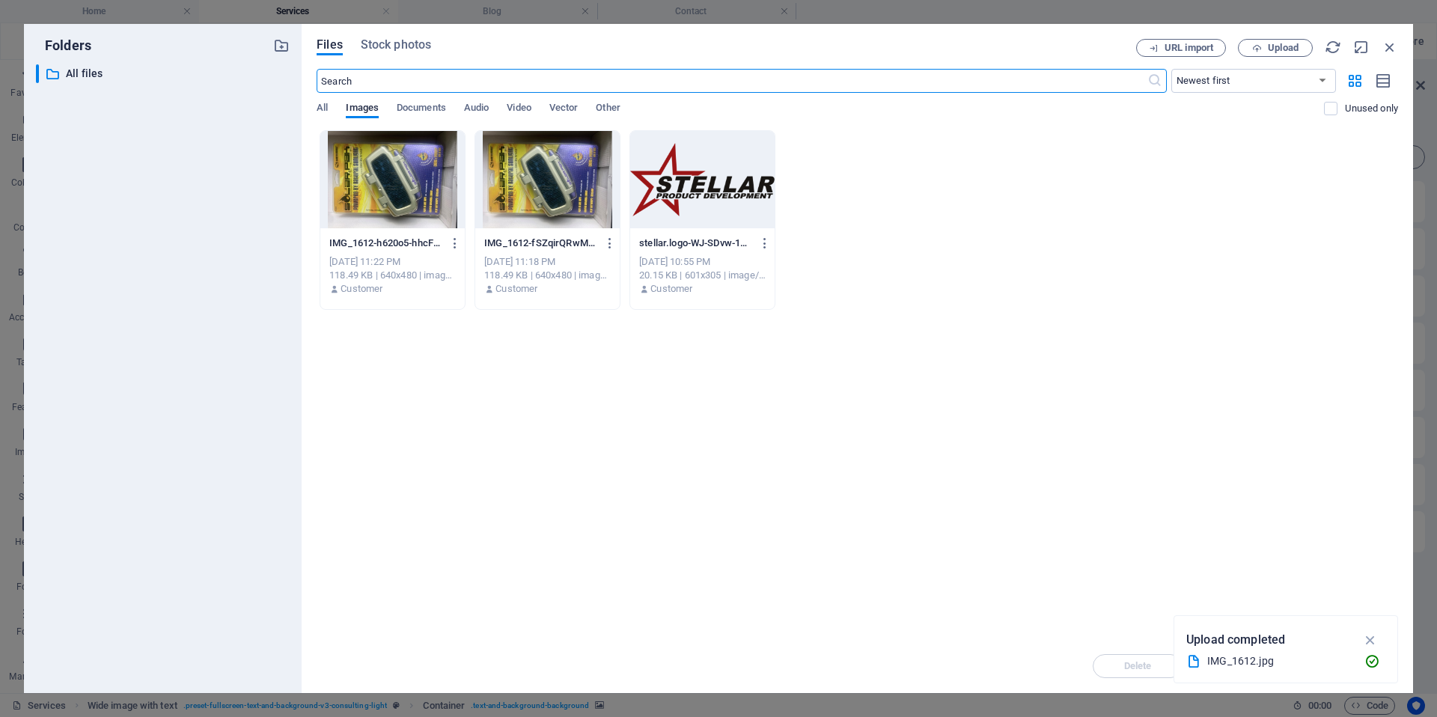
click at [229, 347] on div "​ All files All files" at bounding box center [163, 372] width 254 height 617
click at [1260, 52] on icon "button" at bounding box center [1257, 48] width 10 height 10
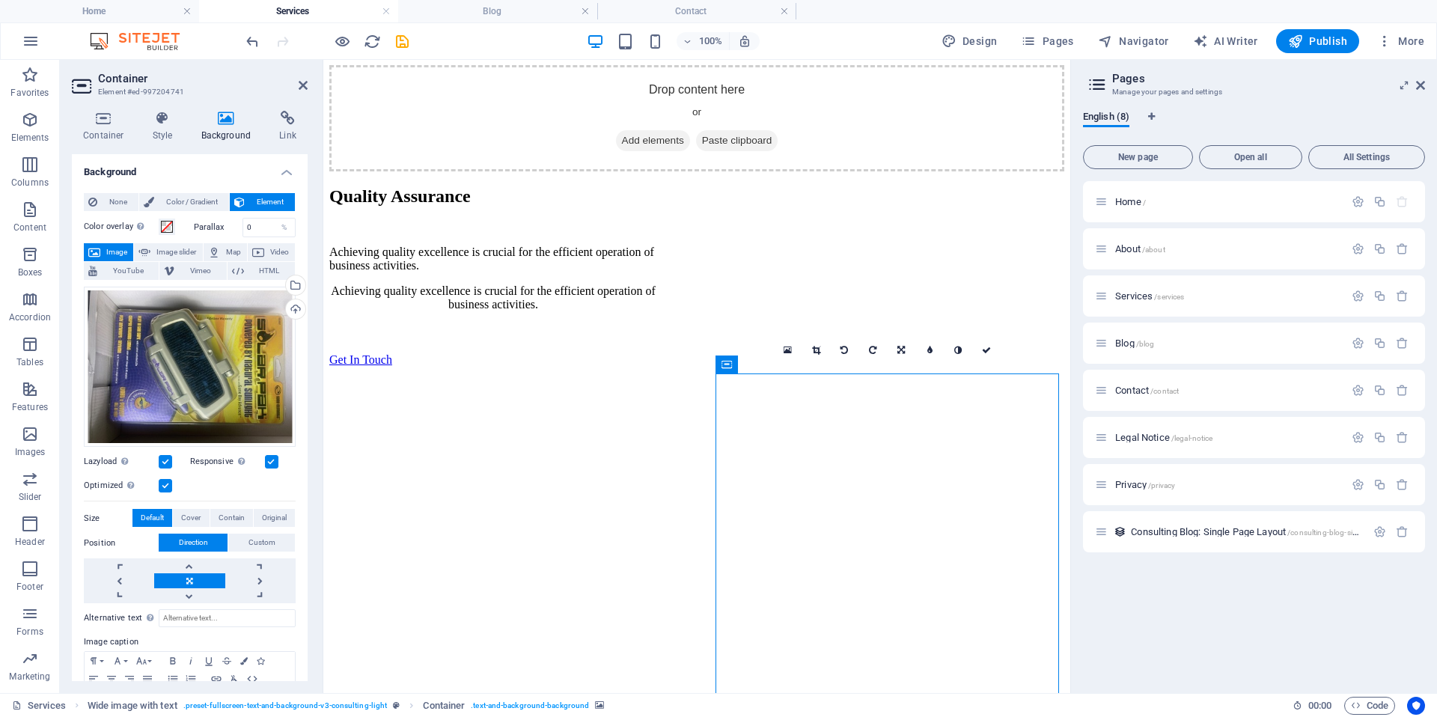
scroll to position [1735, 0]
click at [844, 353] on icon at bounding box center [844, 350] width 7 height 9
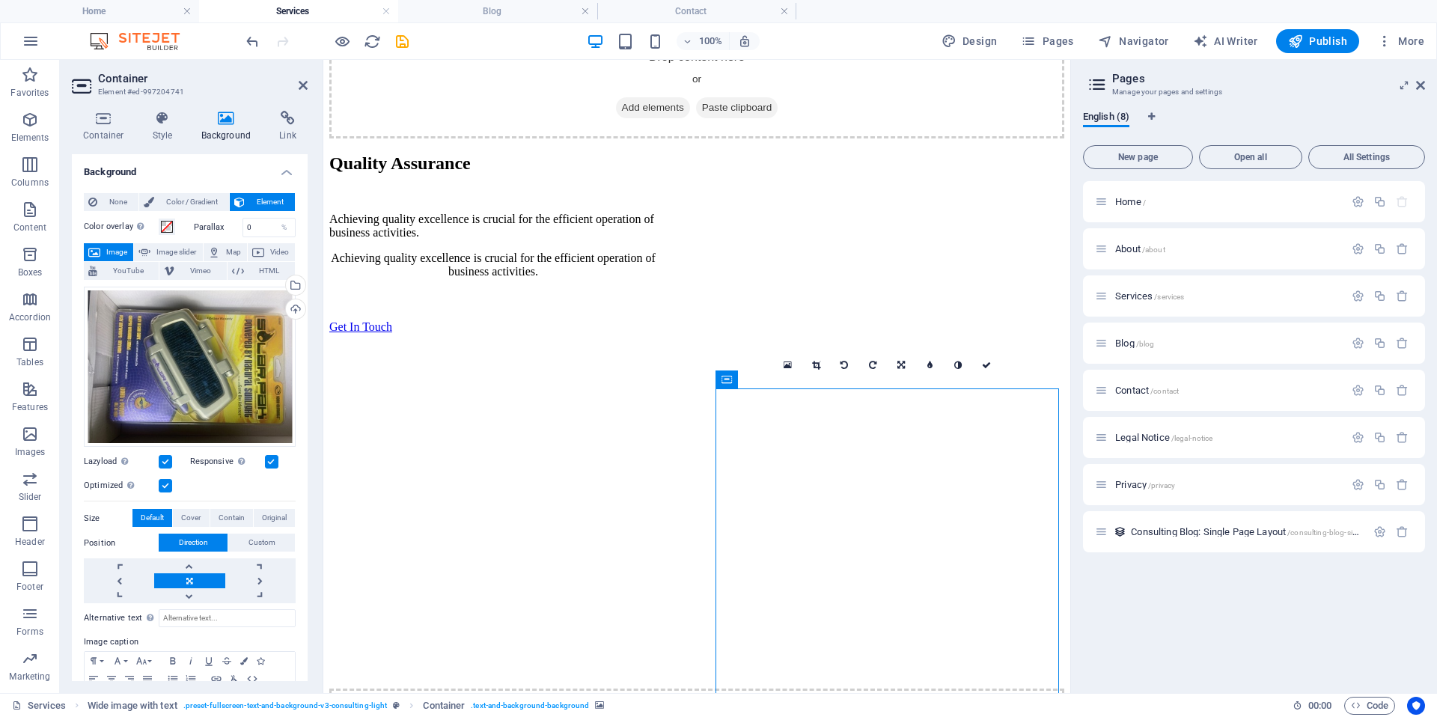
scroll to position [1720, 0]
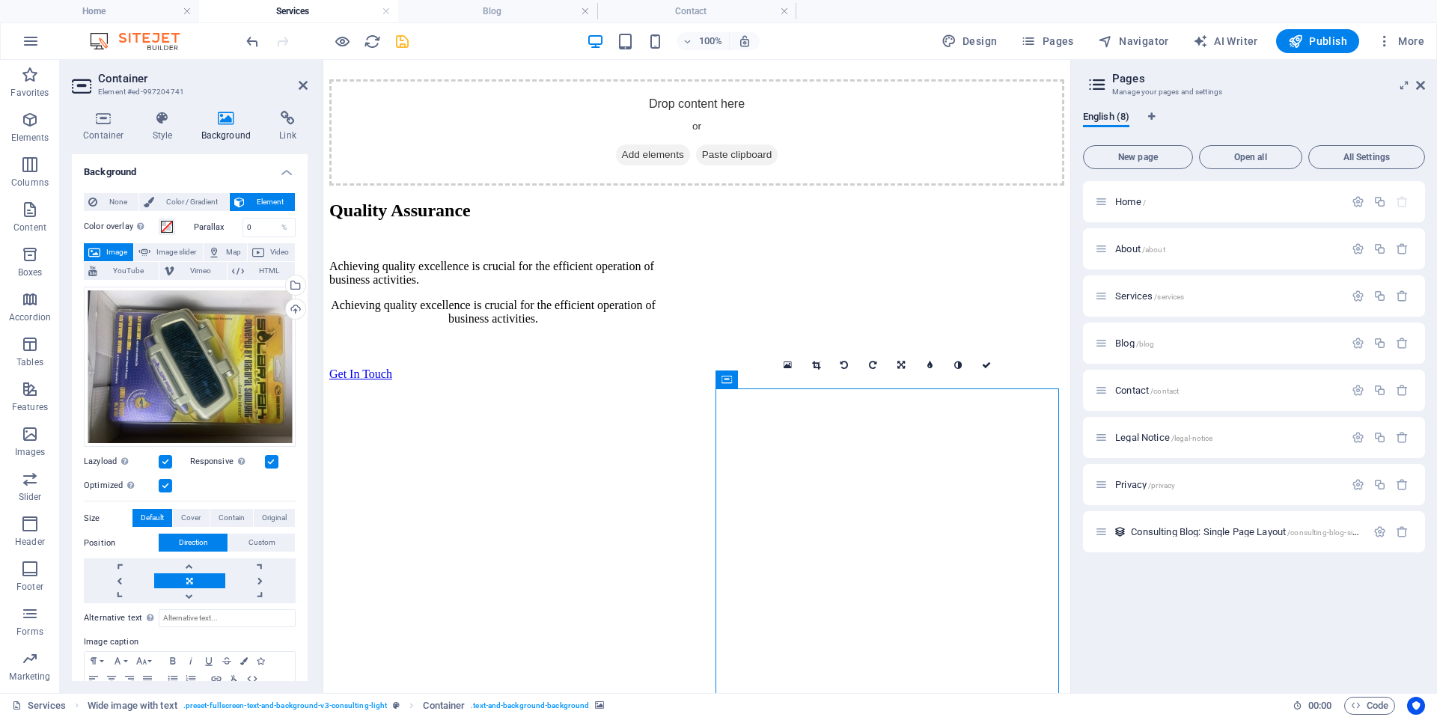
click at [406, 46] on icon "save" at bounding box center [402, 41] width 17 height 17
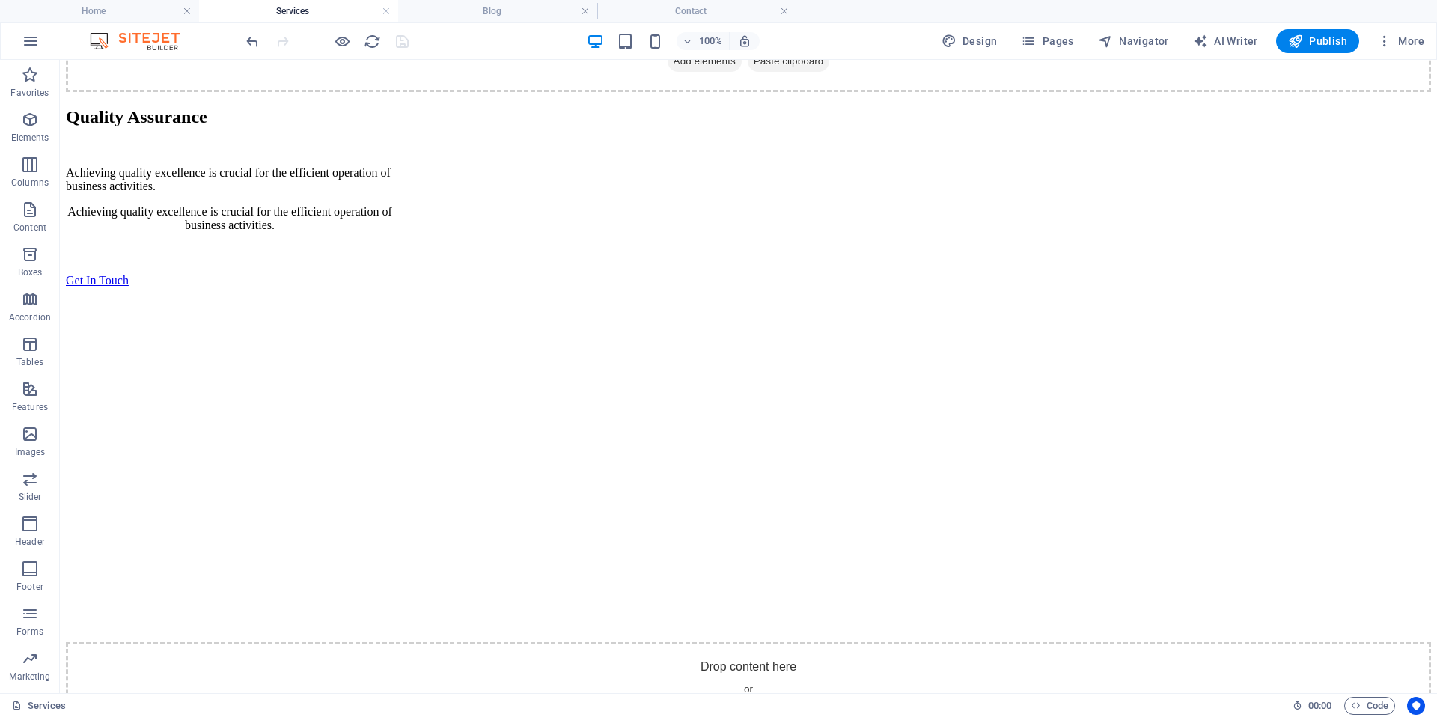
scroll to position [1687, 0]
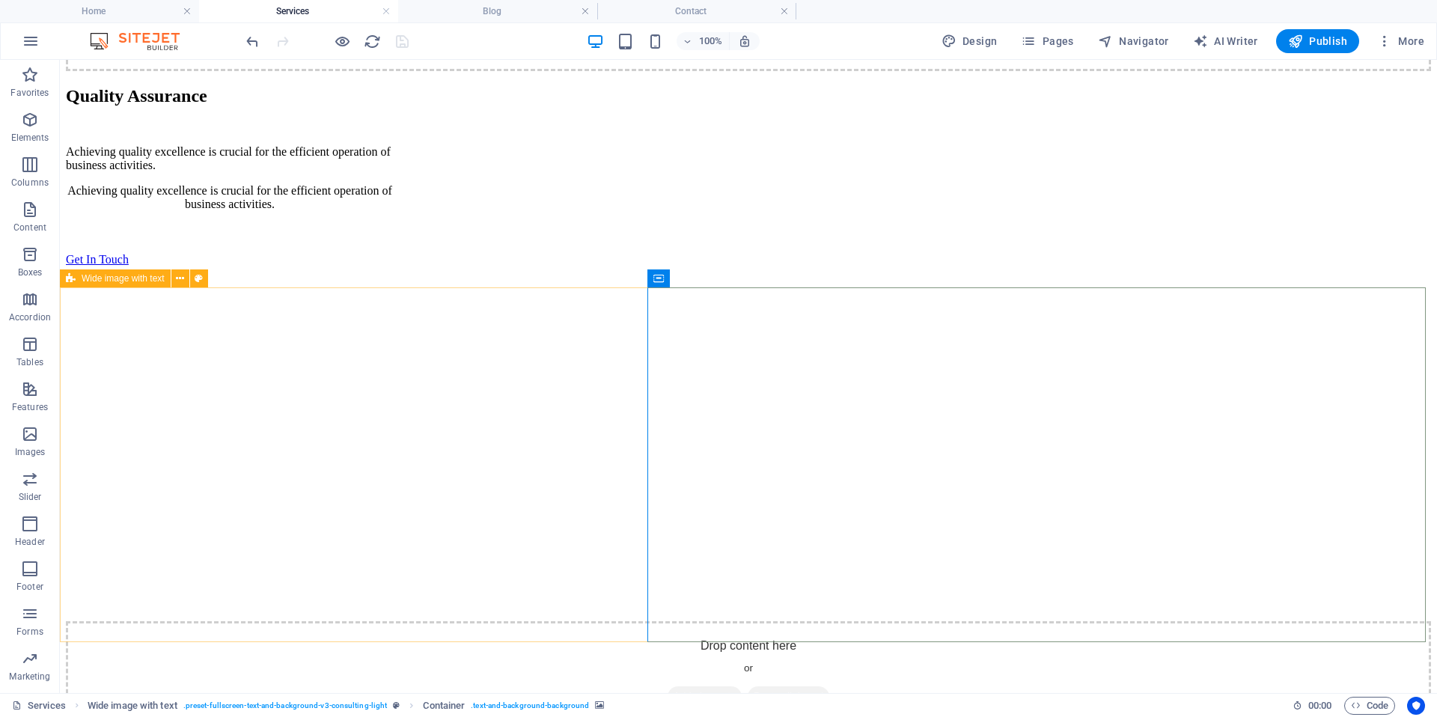
click at [141, 281] on span "Wide image with text" at bounding box center [123, 278] width 83 height 9
click at [180, 279] on icon at bounding box center [180, 279] width 8 height 16
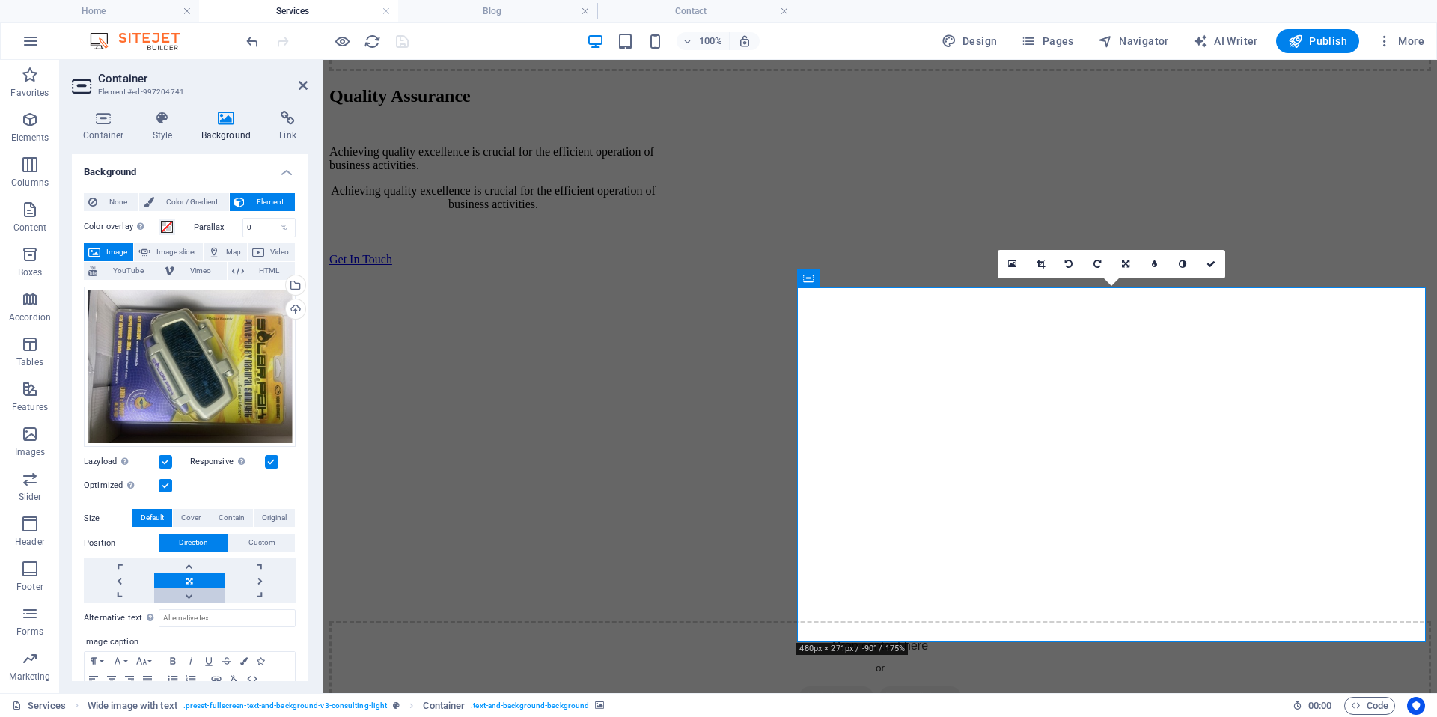
click at [206, 594] on link at bounding box center [189, 595] width 70 height 15
click at [198, 567] on link at bounding box center [189, 565] width 70 height 15
click at [191, 588] on link at bounding box center [189, 595] width 70 height 15
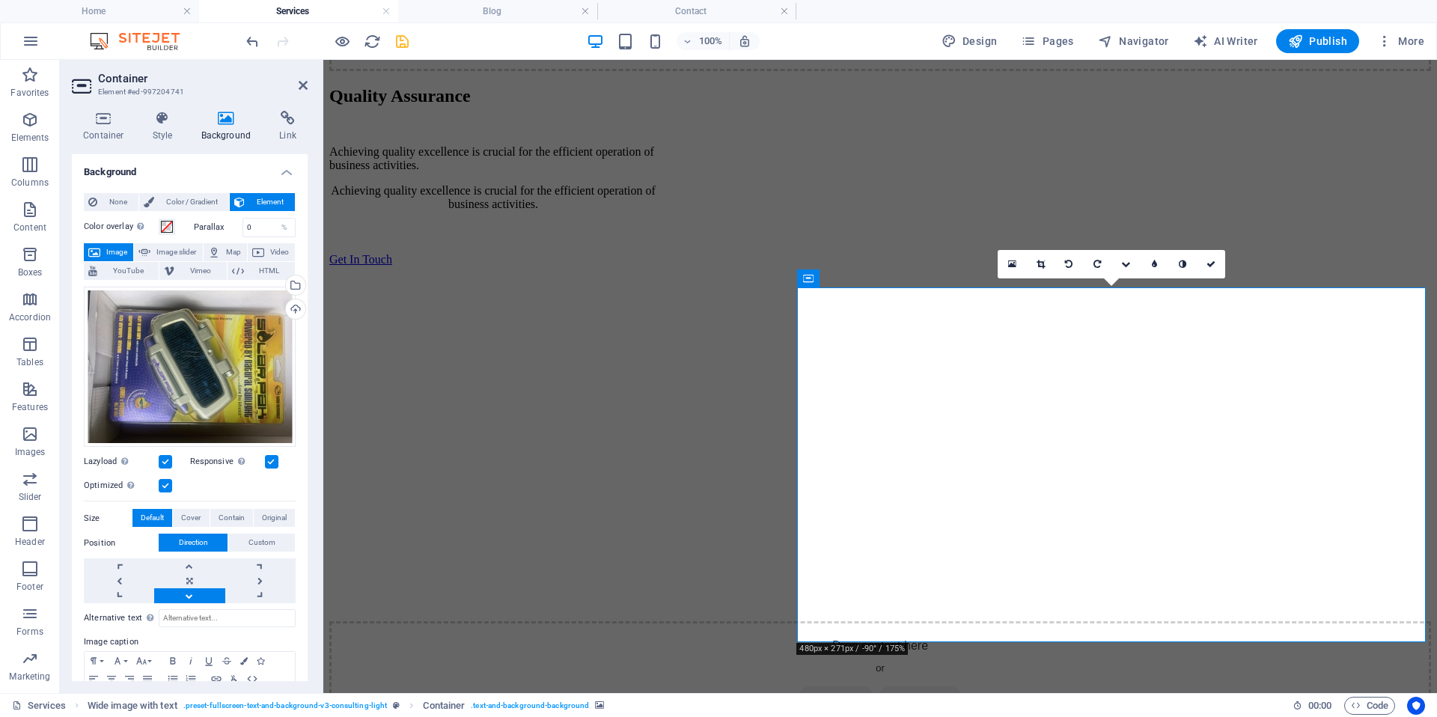
drag, startPoint x: 302, startPoint y: 525, endPoint x: 306, endPoint y: 543, distance: 17.6
click at [306, 543] on div "Background None Color / Gradient Element Stretch background to full-width Color…" at bounding box center [190, 417] width 236 height 527
drag, startPoint x: 302, startPoint y: 537, endPoint x: 305, endPoint y: 596, distance: 59.2
click at [305, 596] on div "Background None Color / Gradient Element Stretch background to full-width Color…" at bounding box center [190, 417] width 236 height 527
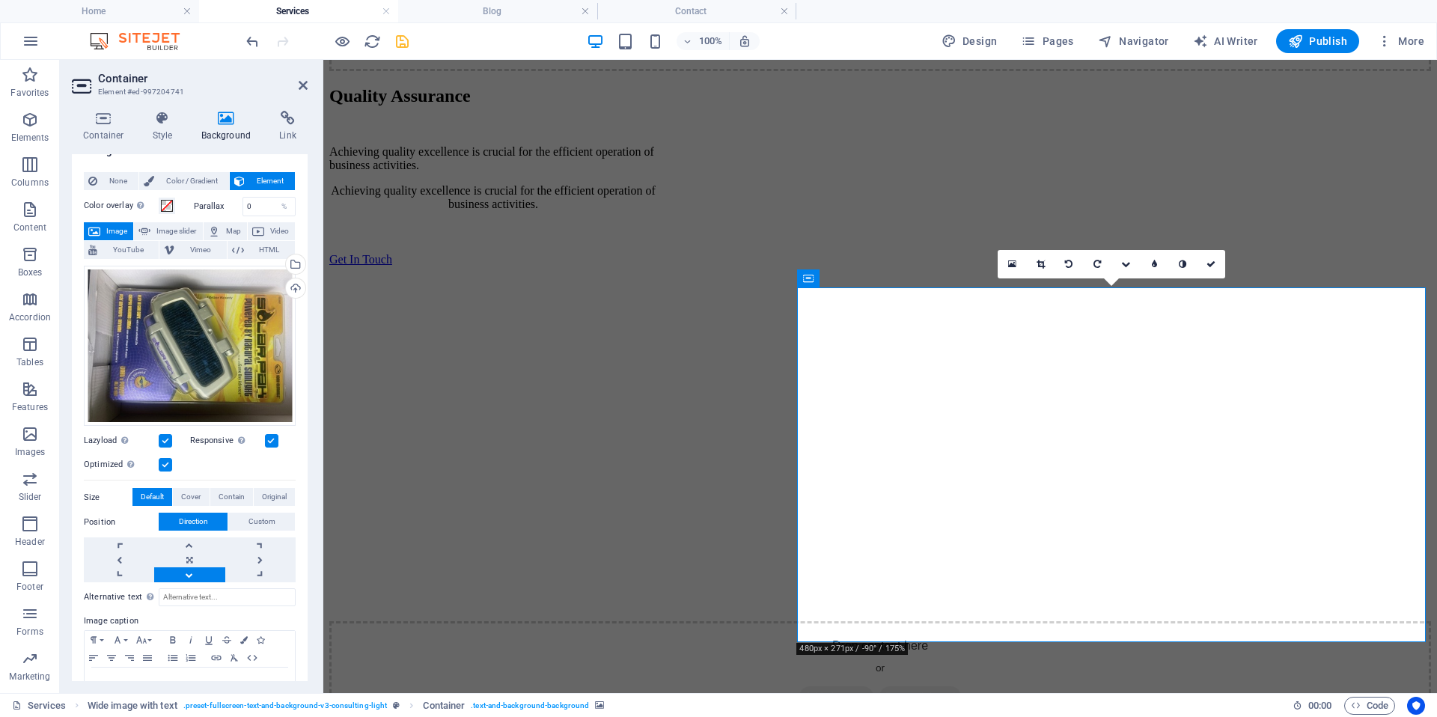
scroll to position [12, 0]
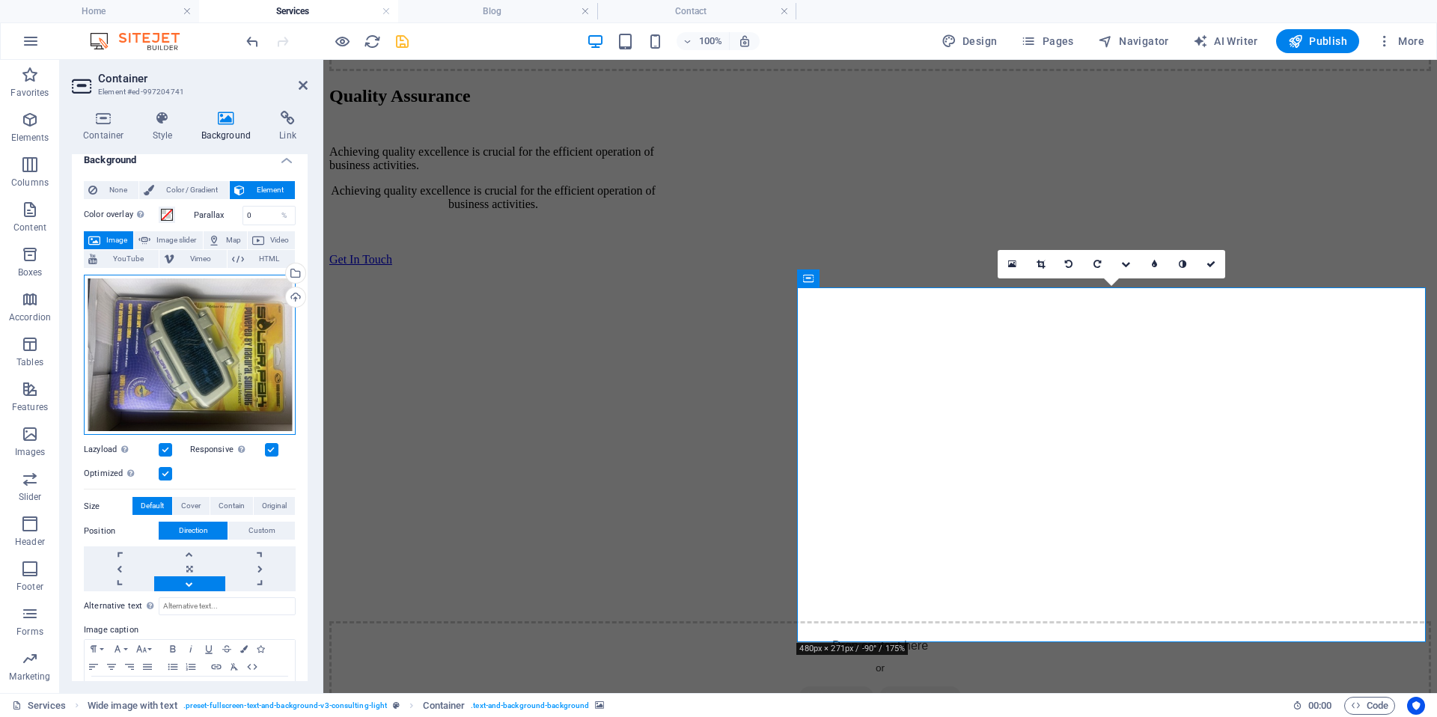
click at [178, 379] on div "Drag files here, click to choose files or select files from Files or our free s…" at bounding box center [190, 355] width 212 height 161
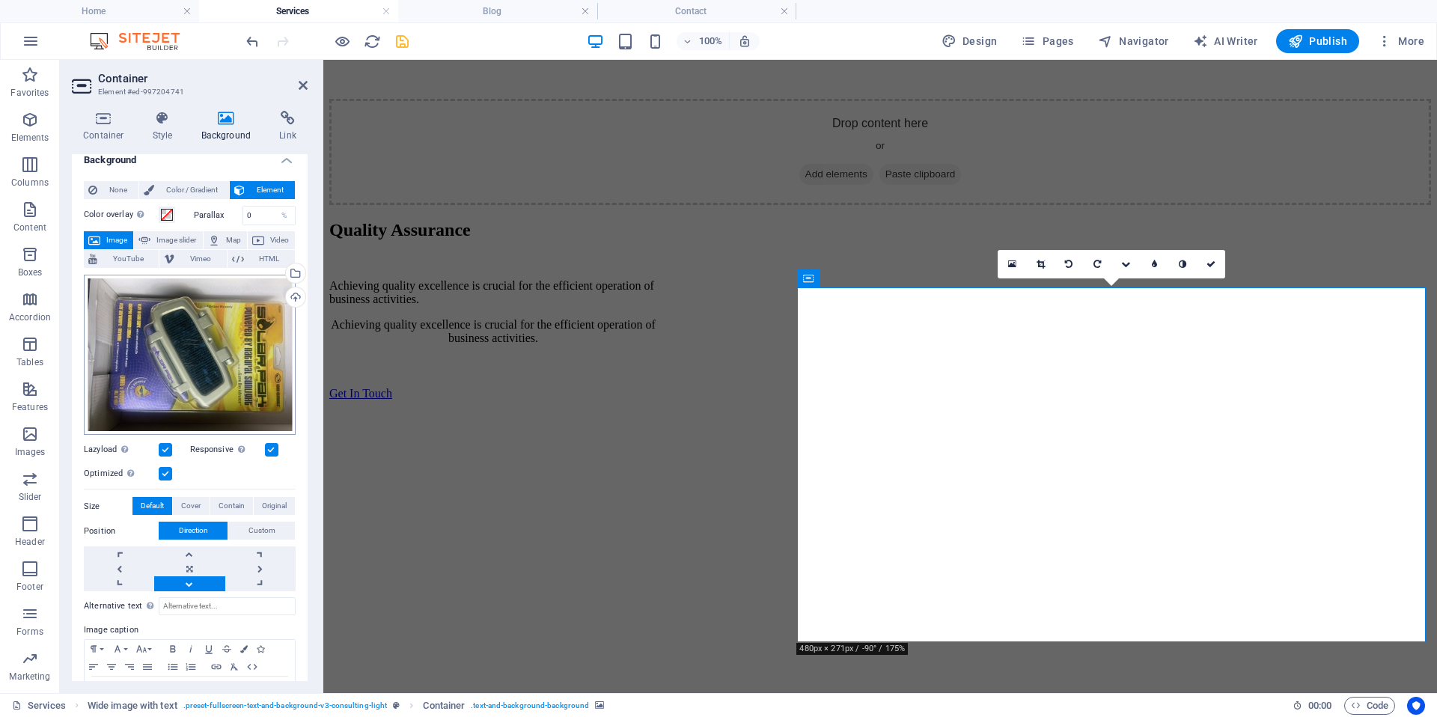
click at [178, 379] on body "[DOMAIN_NAME] Home Services Blog Contact Favorites Elements Columns Content Box…" at bounding box center [718, 358] width 1437 height 717
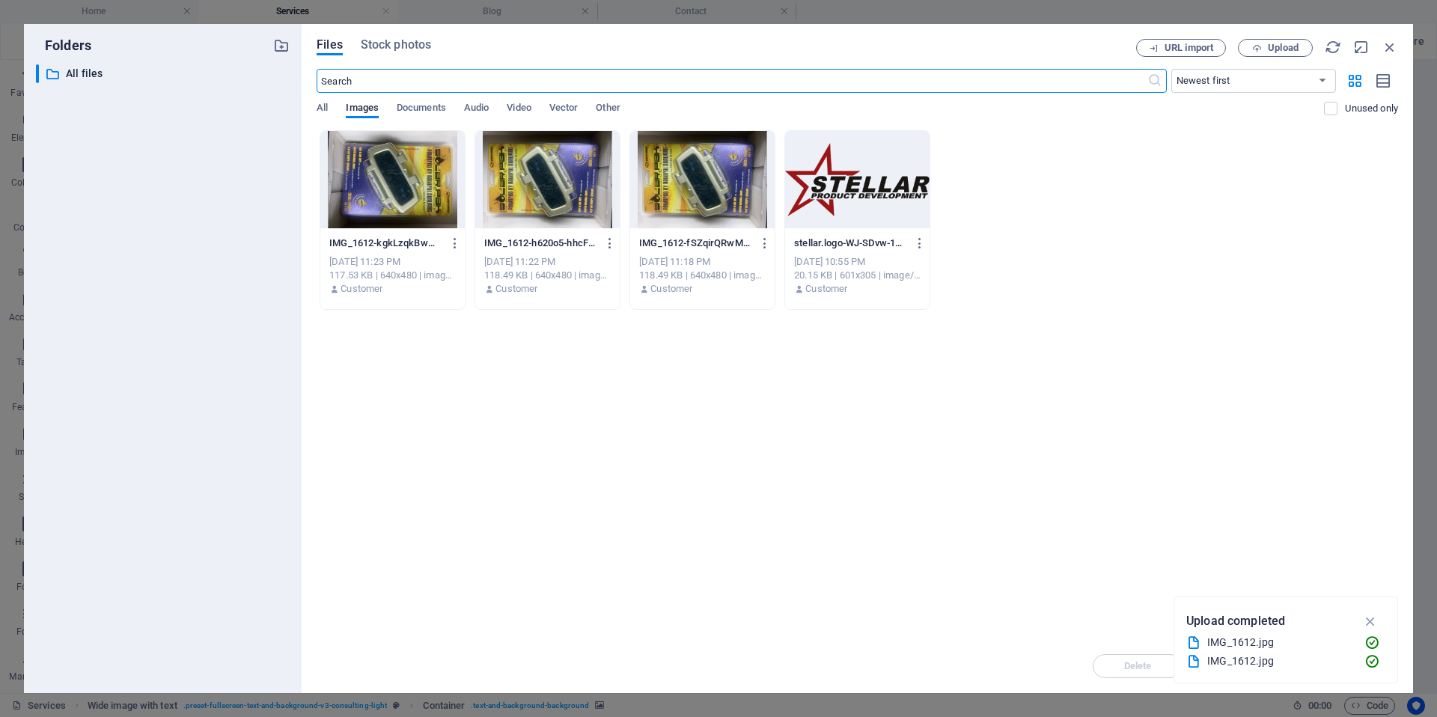
scroll to position [1818, 0]
click at [1293, 53] on button "Upload" at bounding box center [1275, 48] width 75 height 18
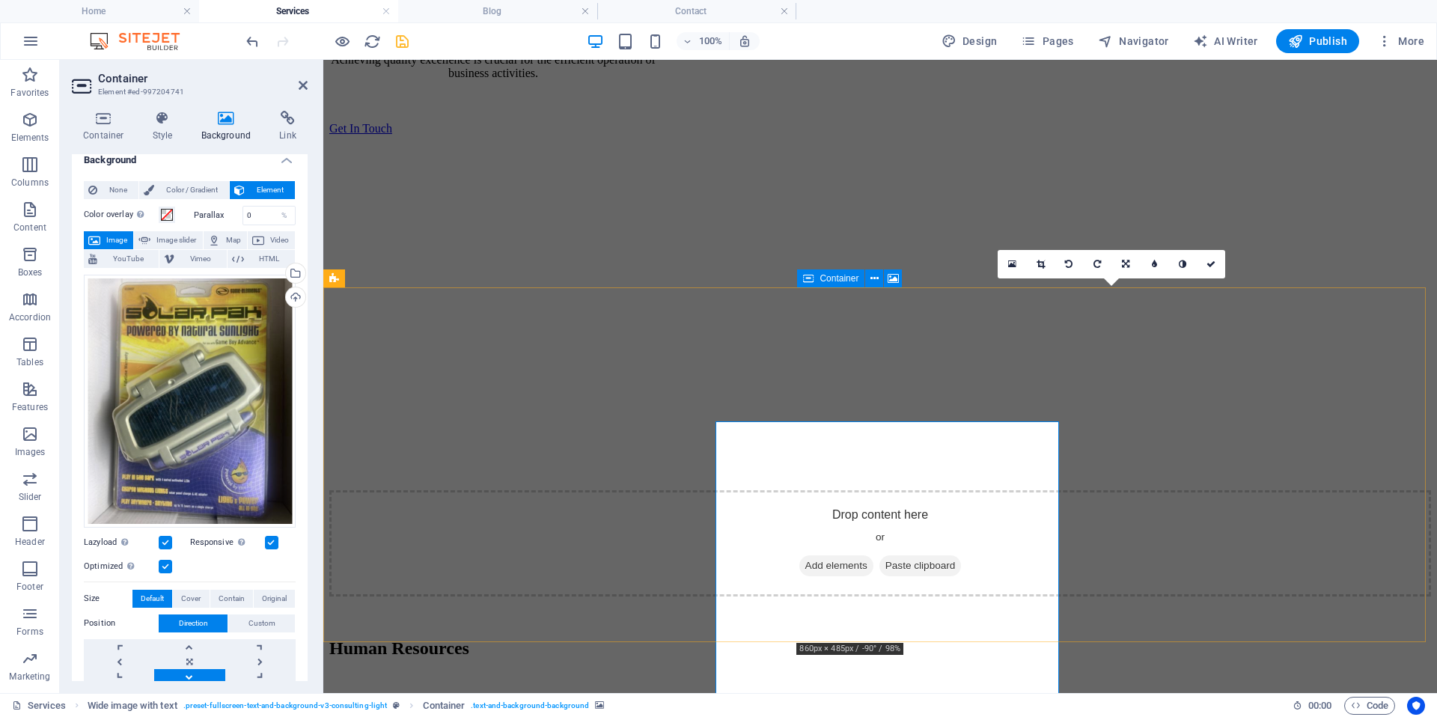
scroll to position [1687, 0]
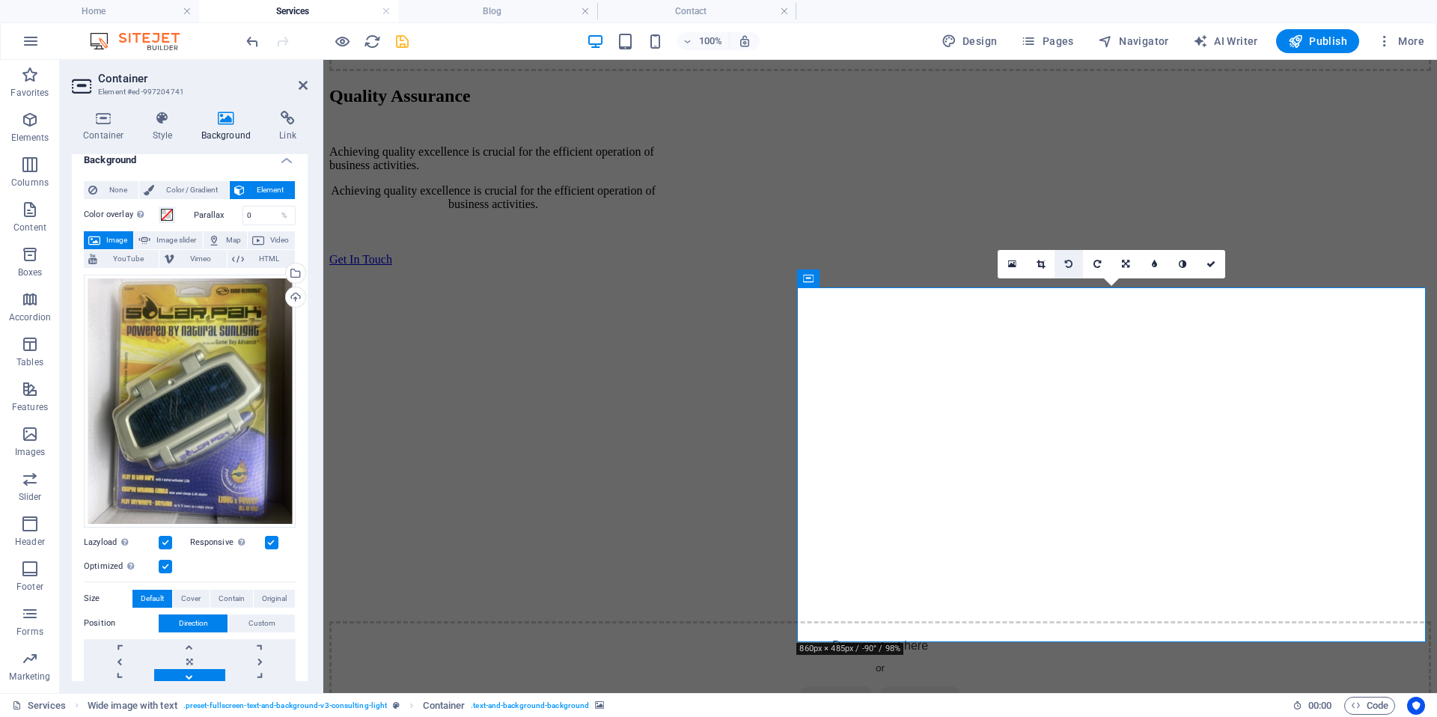
click at [1064, 266] on link at bounding box center [1069, 264] width 28 height 28
click at [1070, 258] on link at bounding box center [1069, 264] width 28 height 28
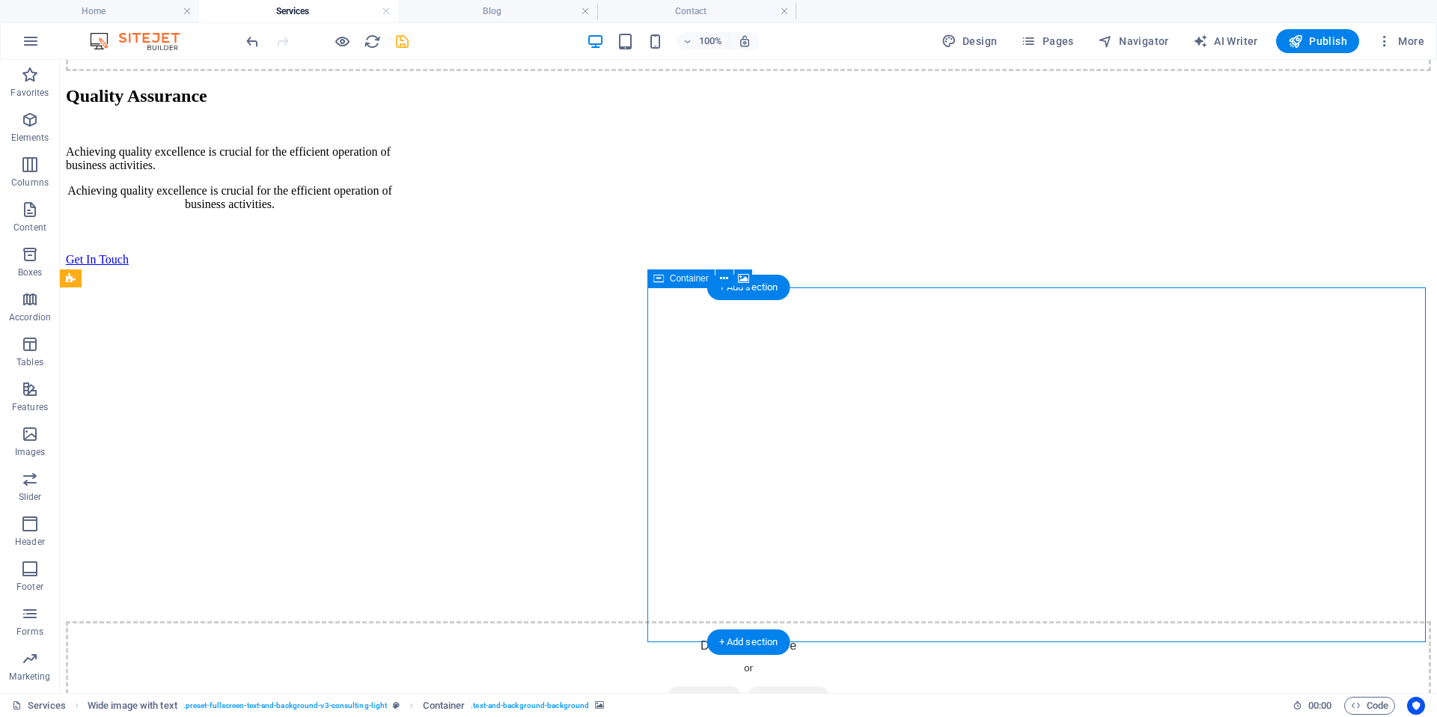
drag, startPoint x: 647, startPoint y: 381, endPoint x: 680, endPoint y: 388, distance: 34.3
drag, startPoint x: 644, startPoint y: 387, endPoint x: 690, endPoint y: 392, distance: 46.0
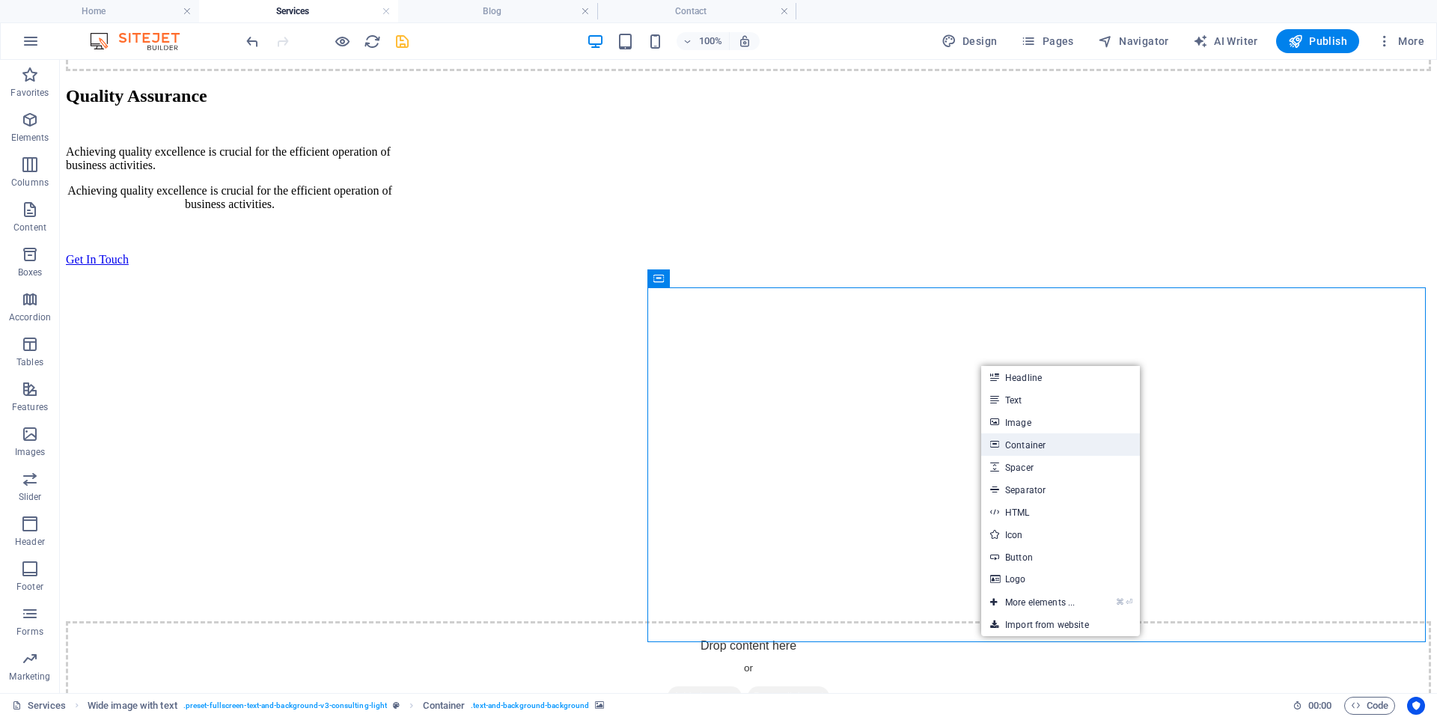
click at [1061, 439] on link "Container" at bounding box center [1060, 444] width 159 height 22
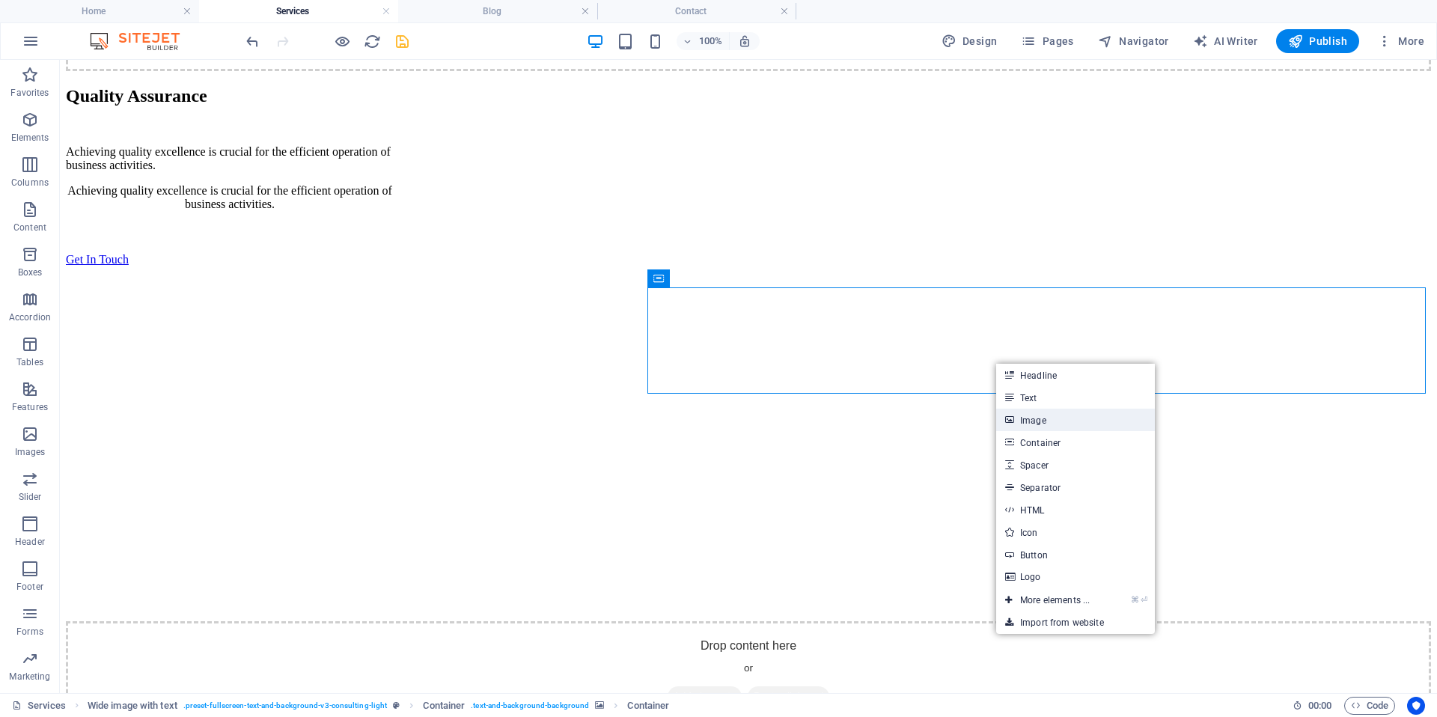
click at [1053, 417] on link "Image" at bounding box center [1075, 420] width 159 height 22
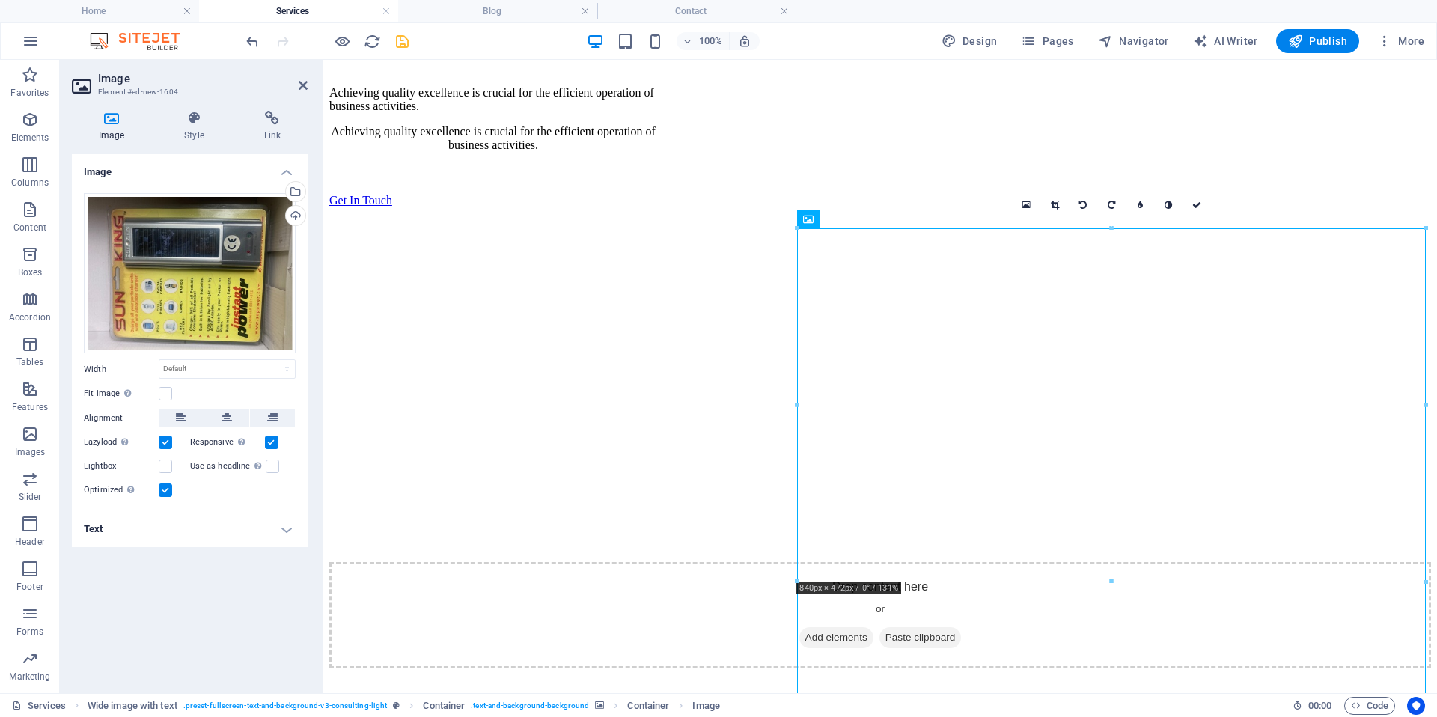
scroll to position [1689, 0]
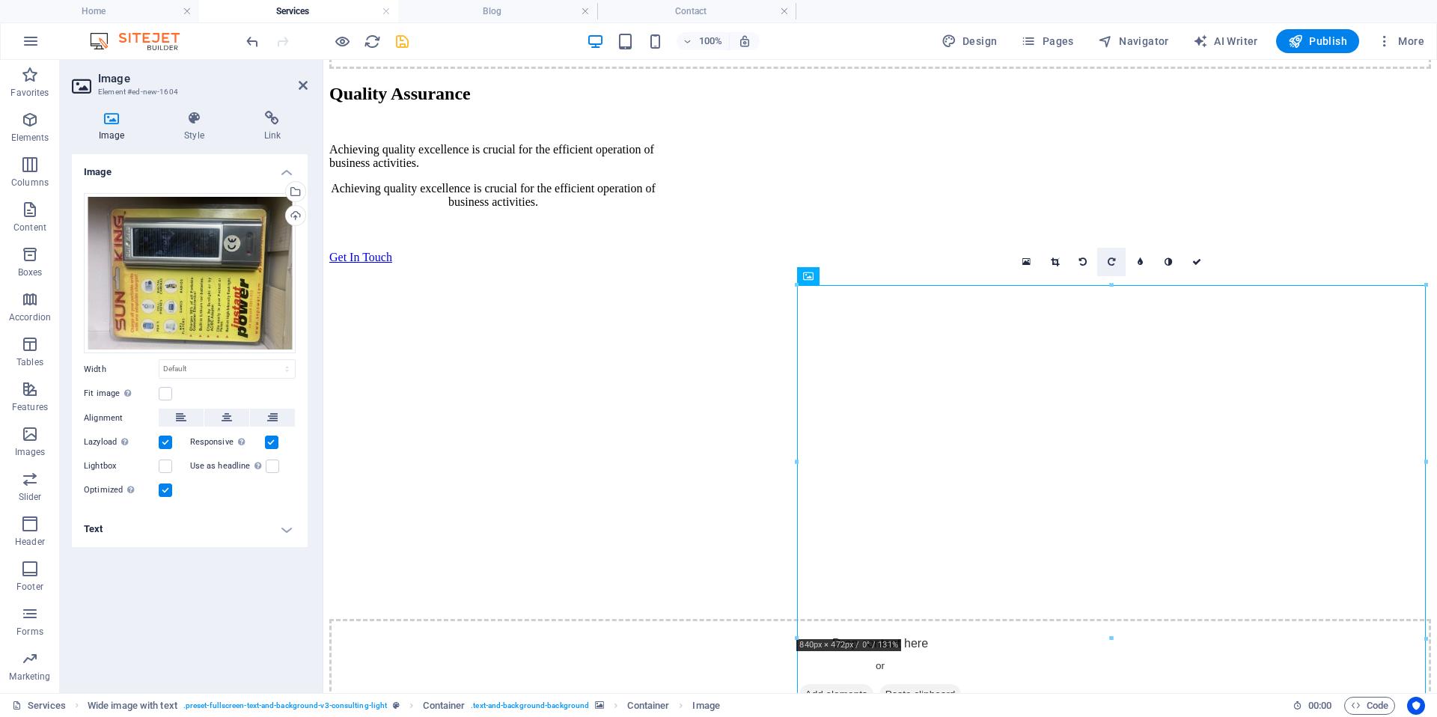
click at [1106, 263] on link at bounding box center [1111, 262] width 28 height 28
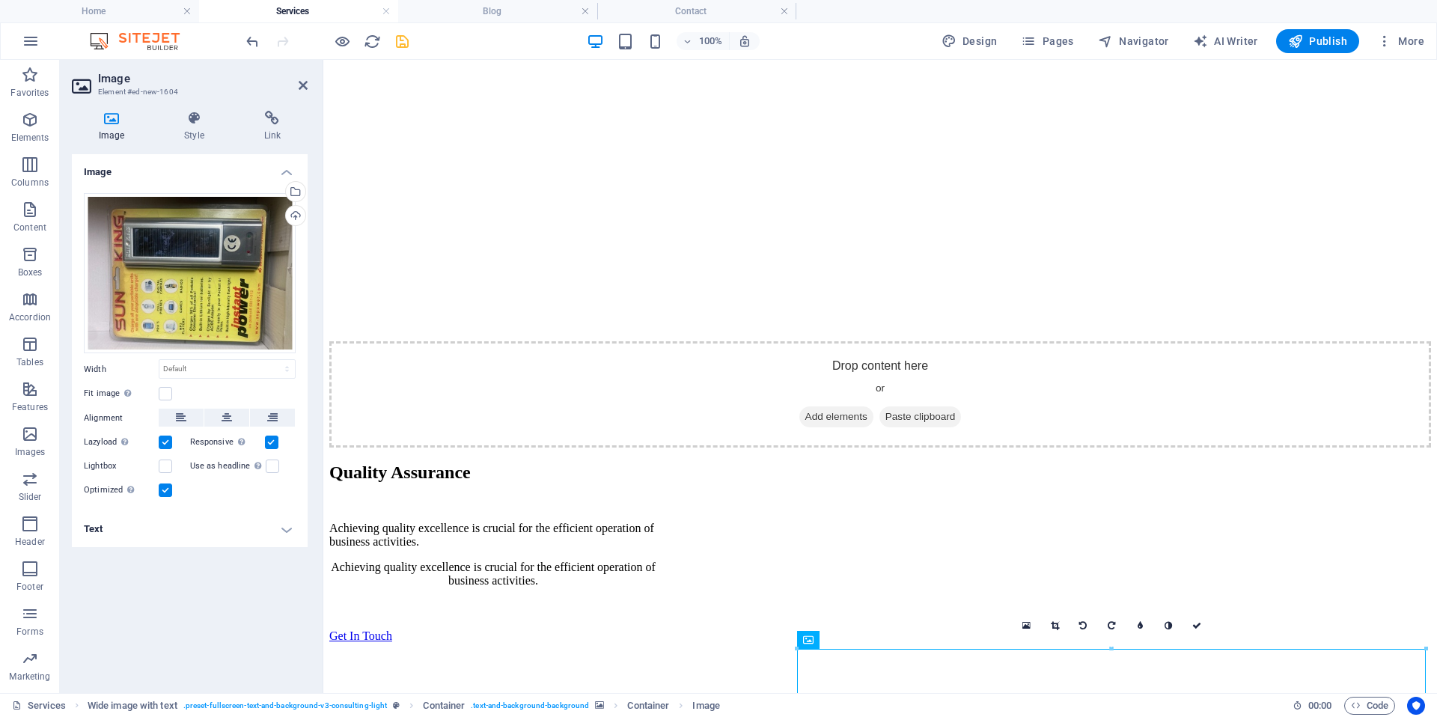
scroll to position [1302, 0]
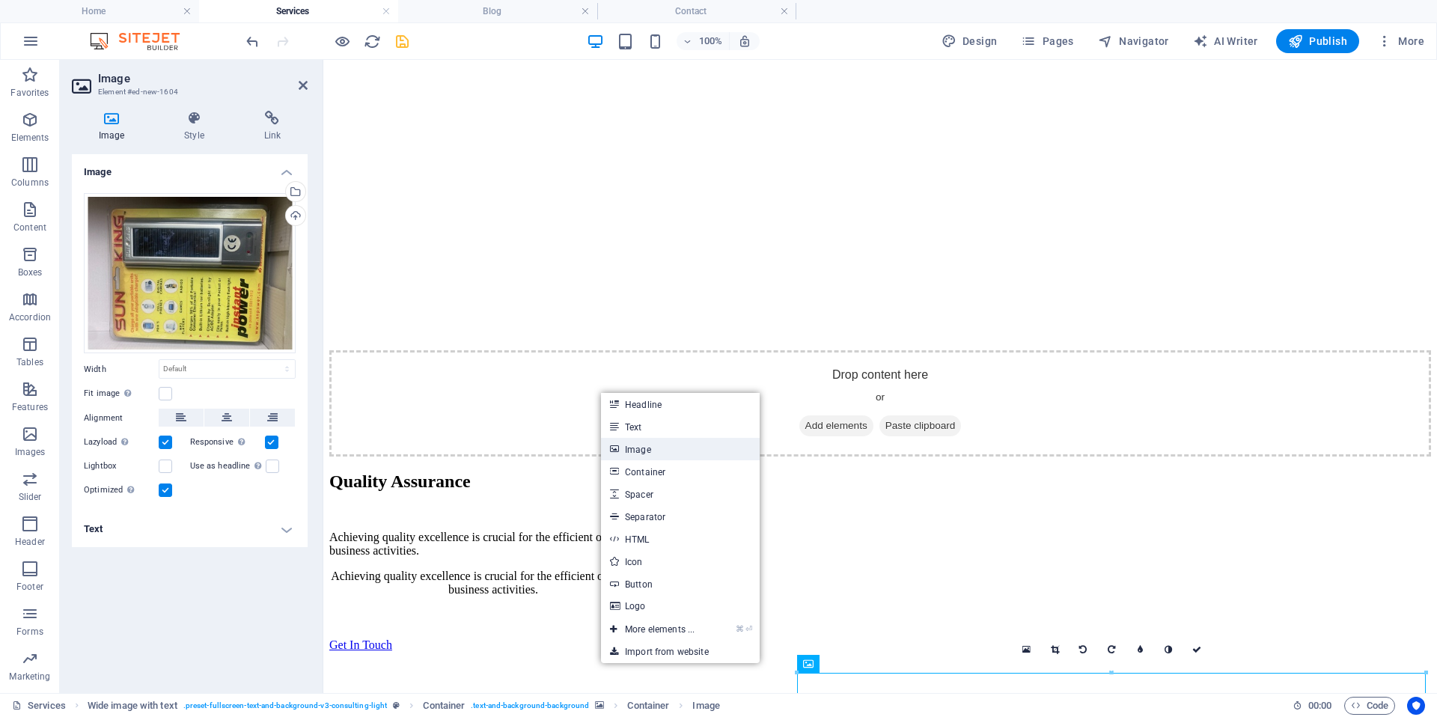
click at [650, 440] on link "Image" at bounding box center [680, 449] width 159 height 22
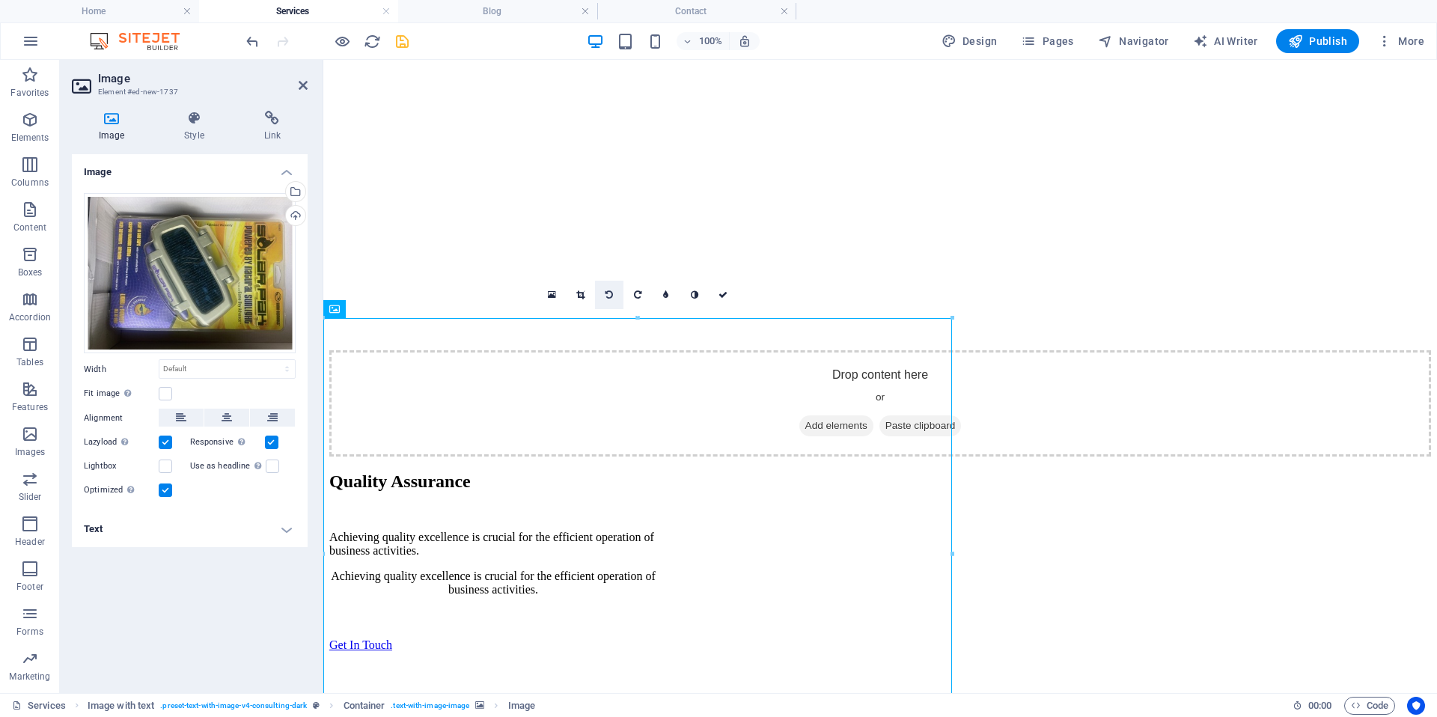
click at [610, 295] on icon at bounding box center [609, 294] width 7 height 9
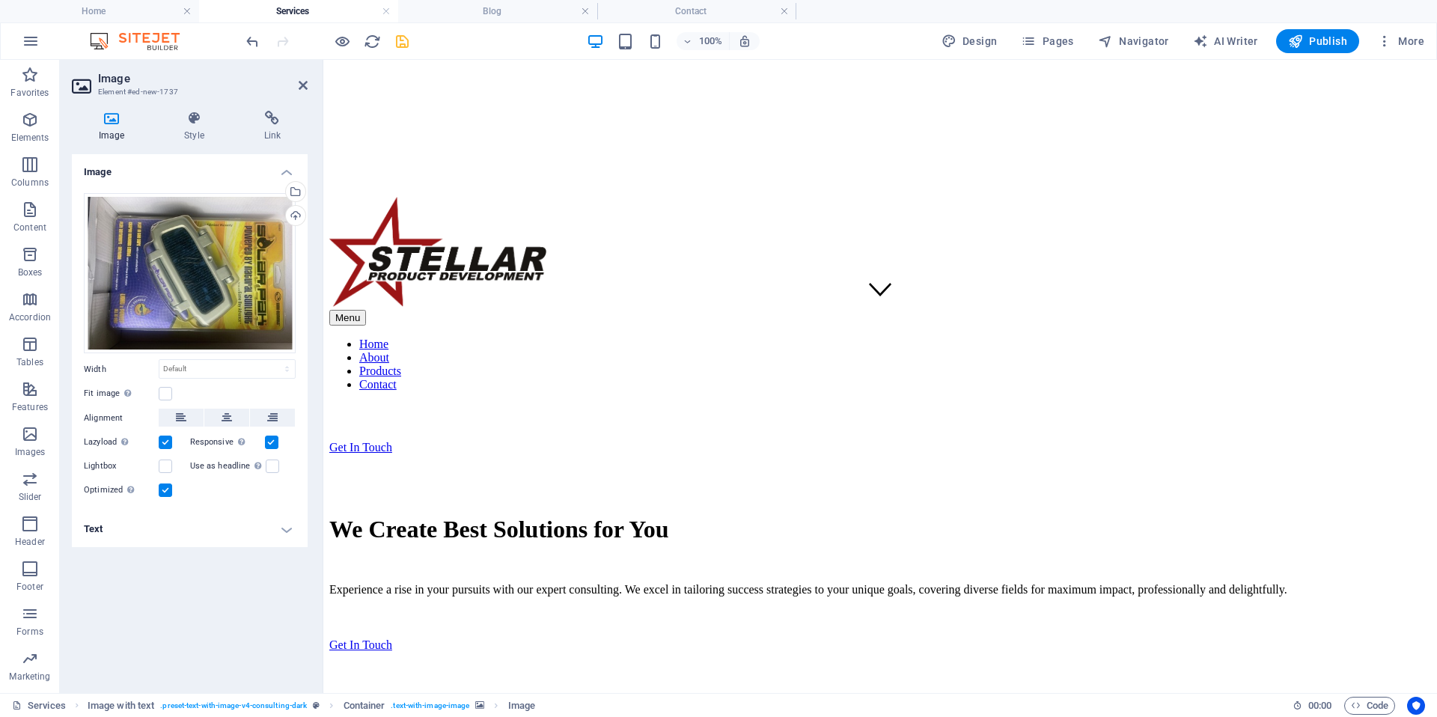
scroll to position [286, 0]
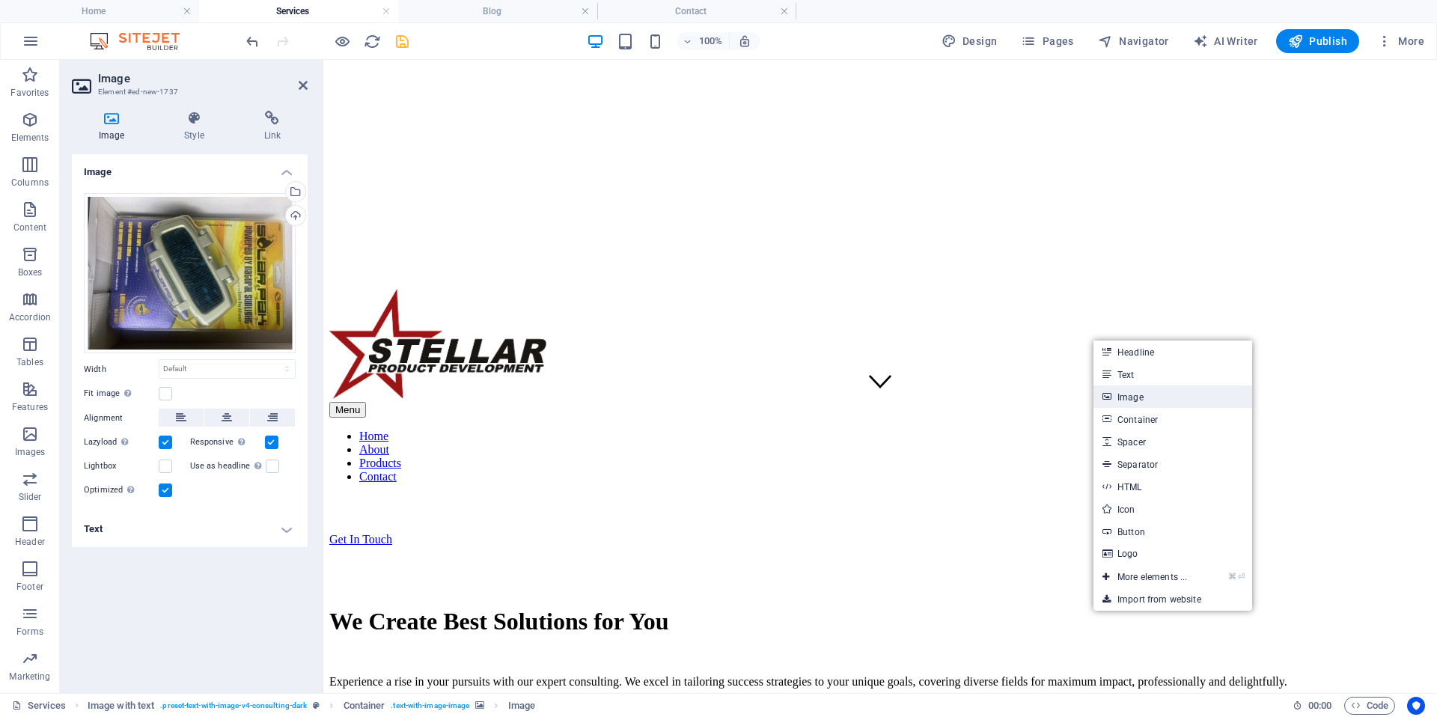
click at [1147, 399] on link "Image" at bounding box center [1173, 396] width 159 height 22
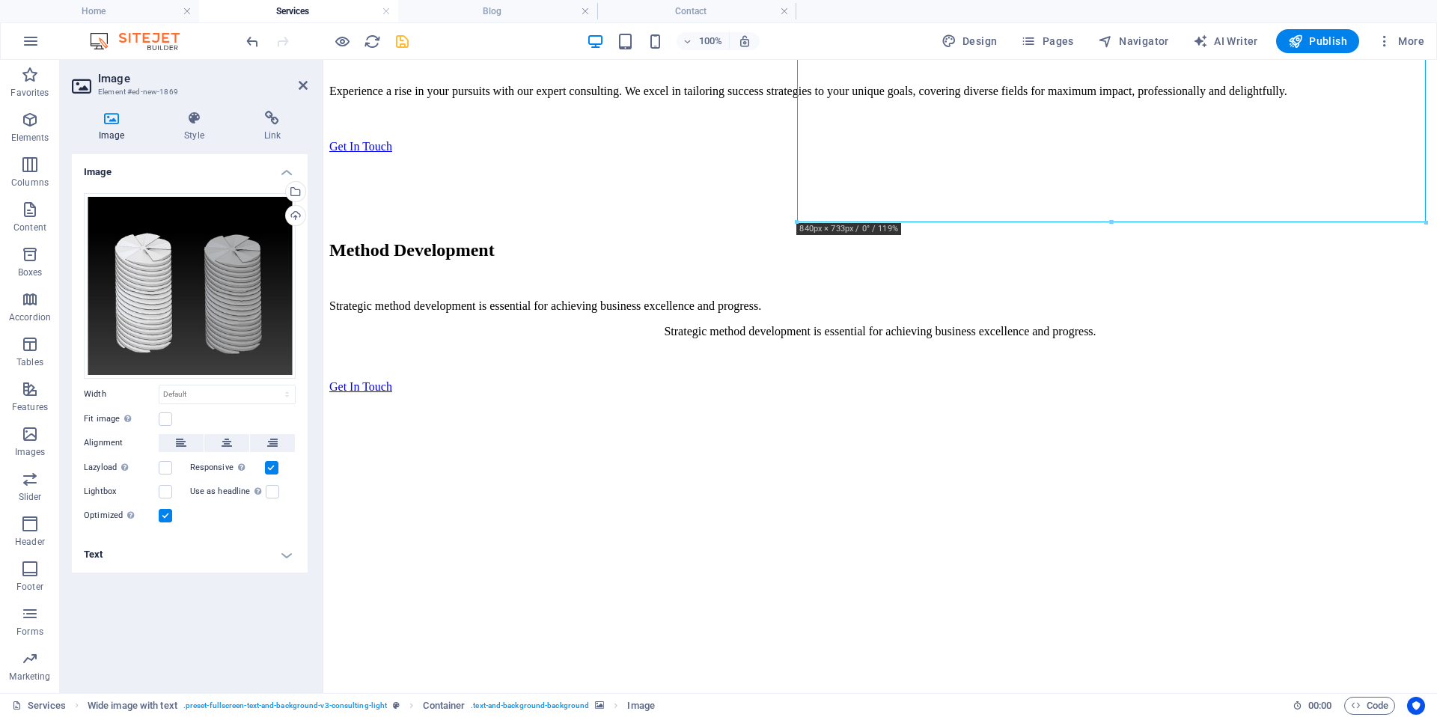
scroll to position [886, 0]
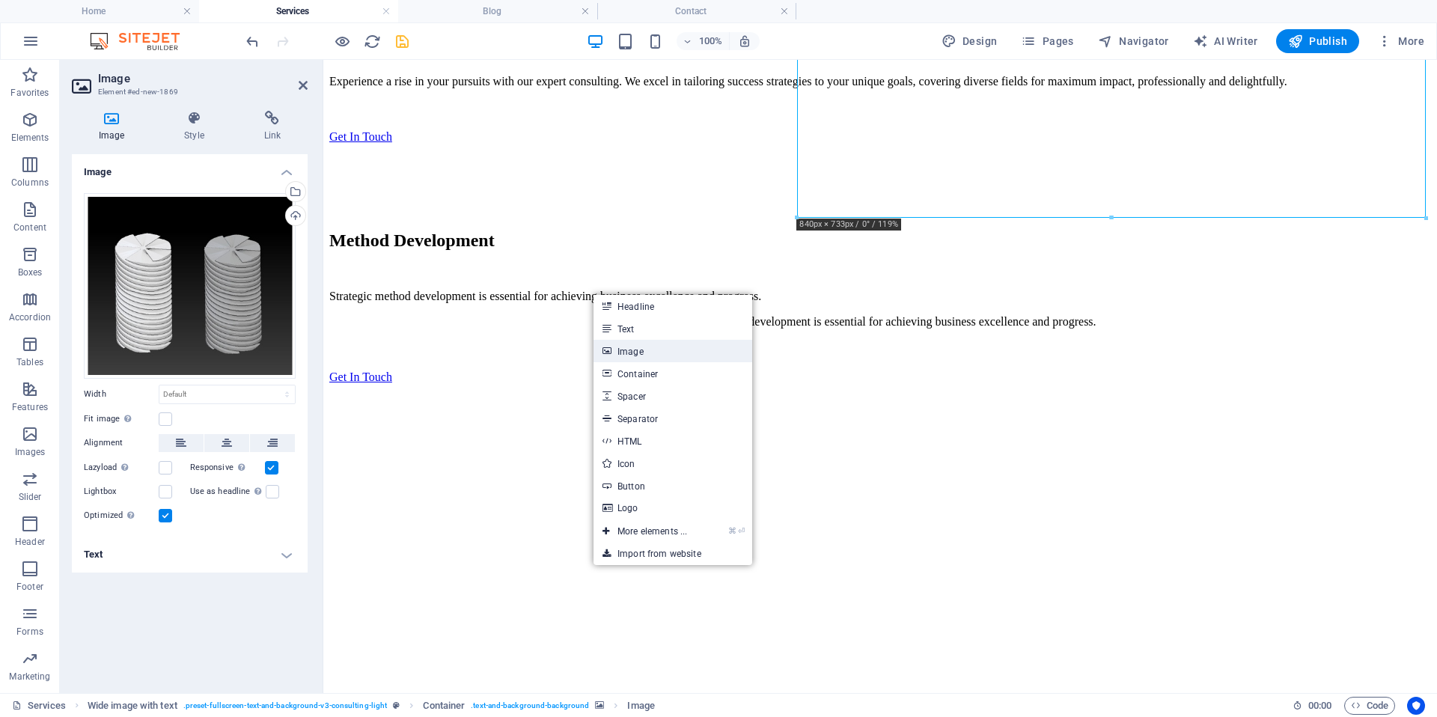
drag, startPoint x: 629, startPoint y: 347, endPoint x: 969, endPoint y: 284, distance: 346.3
click at [629, 347] on link "Image" at bounding box center [673, 351] width 159 height 22
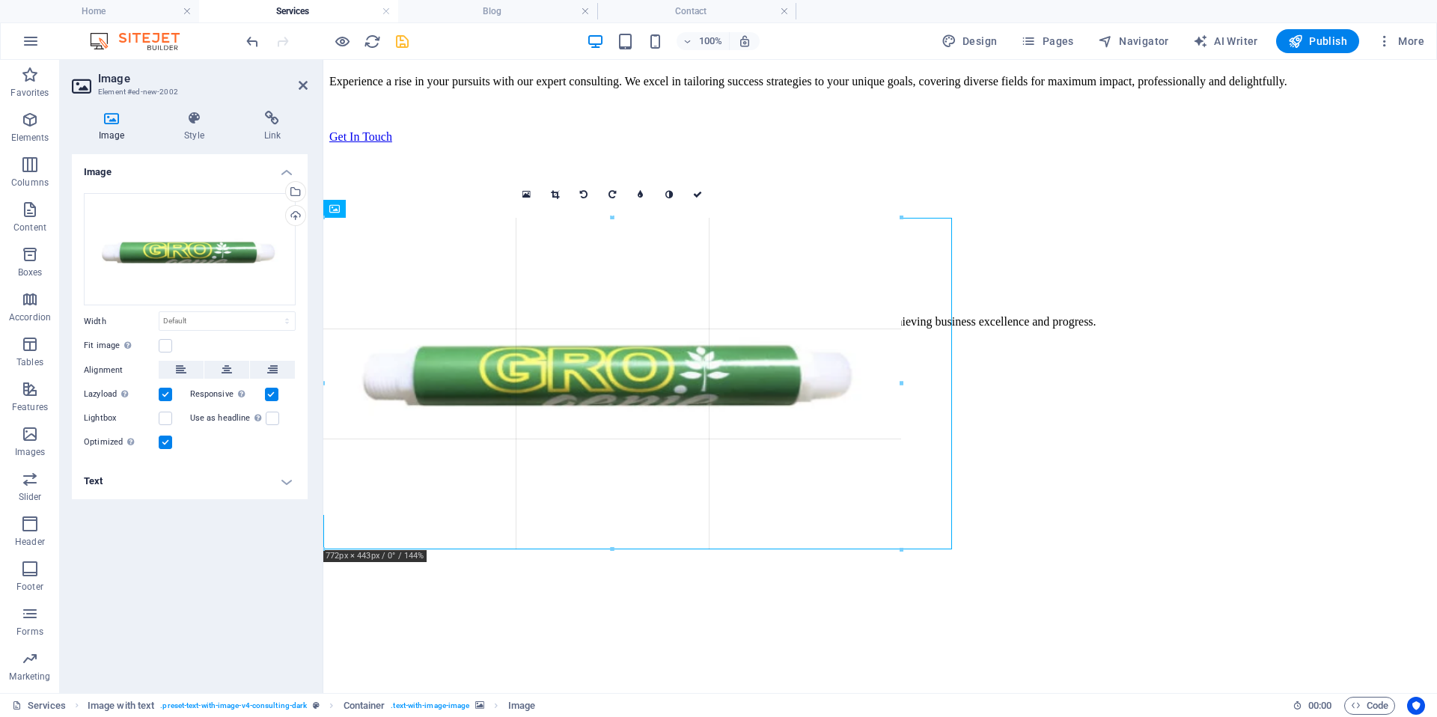
drag, startPoint x: 472, startPoint y: 302, endPoint x: 895, endPoint y: 529, distance: 480.5
type input "772"
select select "px"
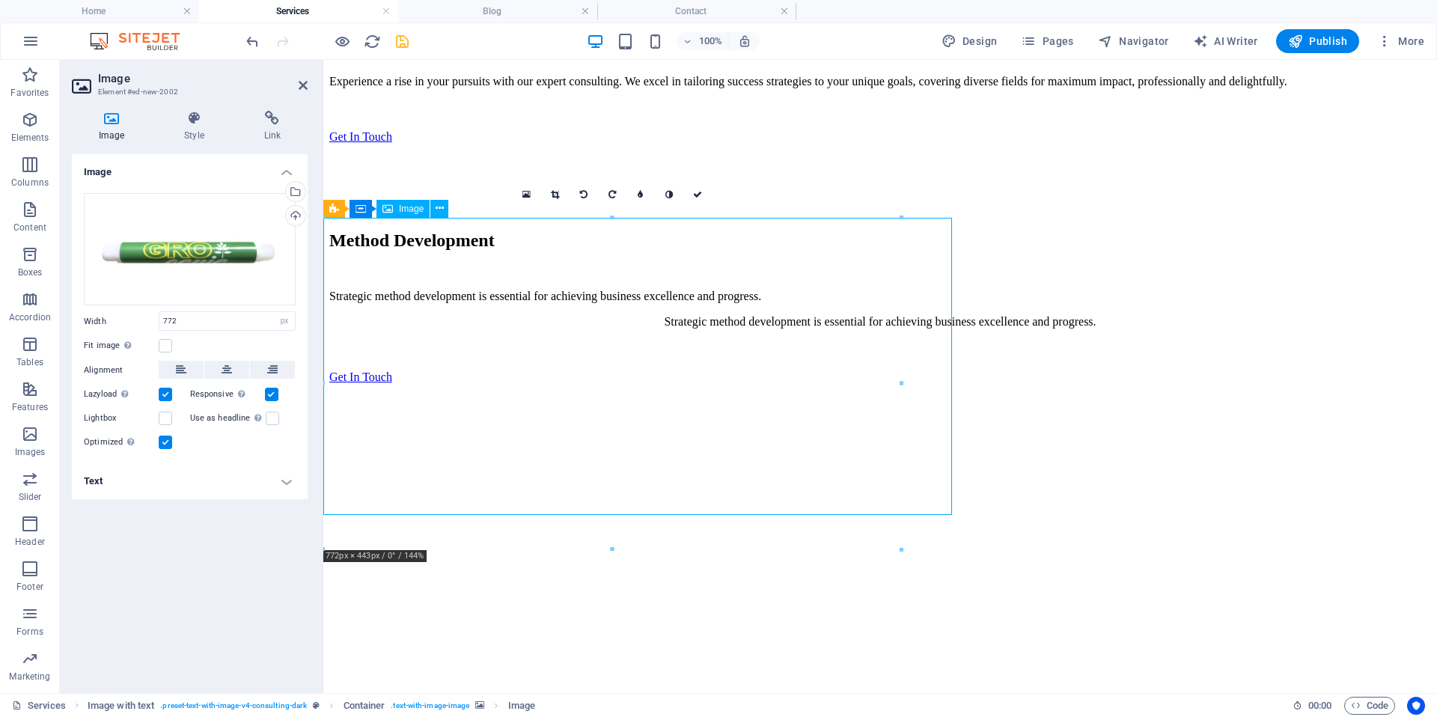
drag, startPoint x: 727, startPoint y: 419, endPoint x: 780, endPoint y: 471, distance: 74.1
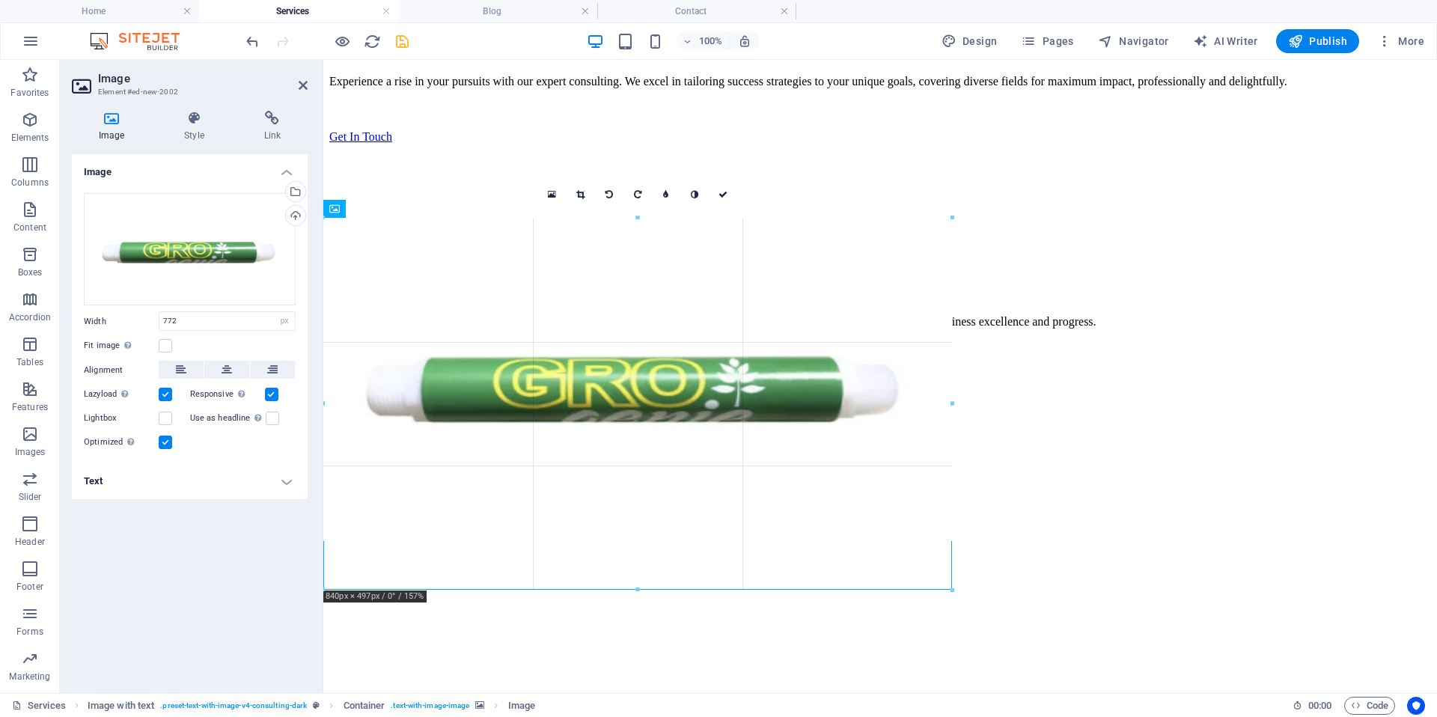
drag, startPoint x: 900, startPoint y: 514, endPoint x: 946, endPoint y: 522, distance: 47.1
type input "840"
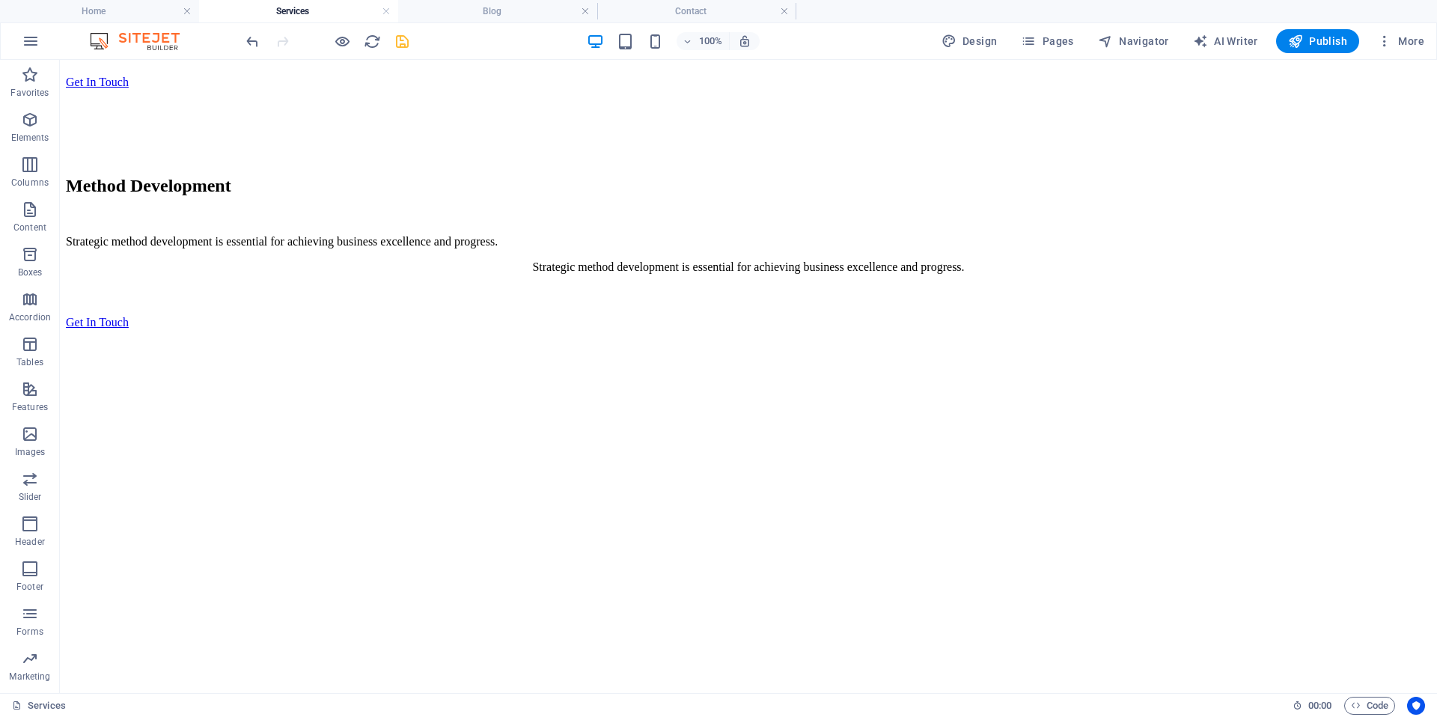
scroll to position [930, 0]
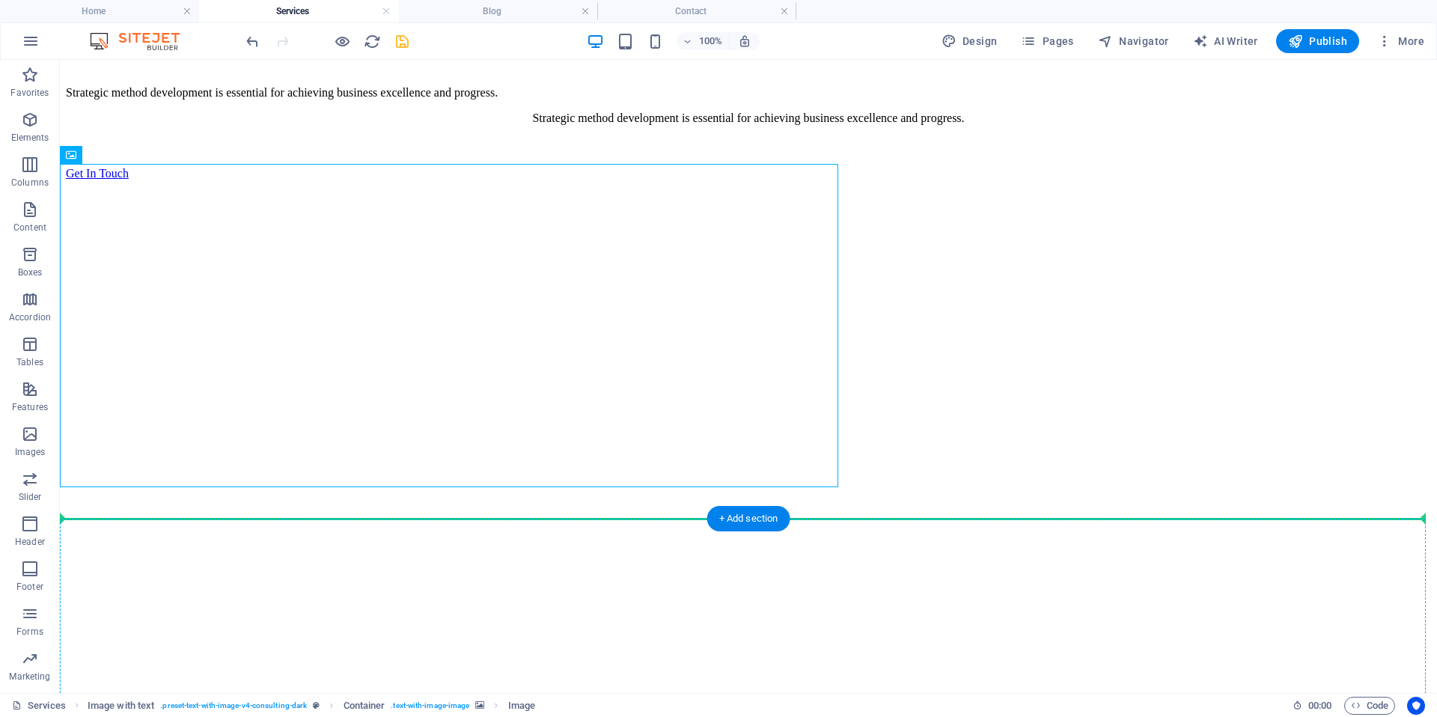
drag, startPoint x: 687, startPoint y: 623, endPoint x: 677, endPoint y: 553, distance: 70.4
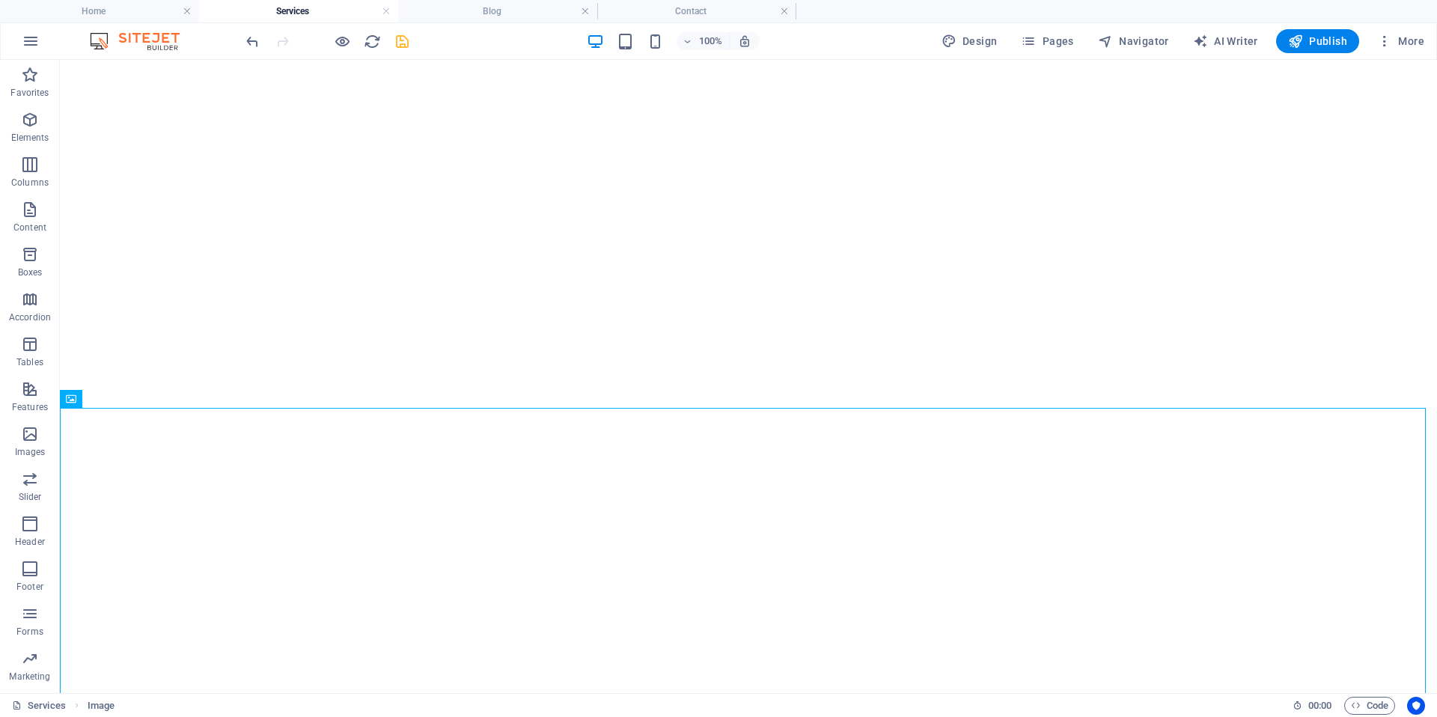
scroll to position [1340, 0]
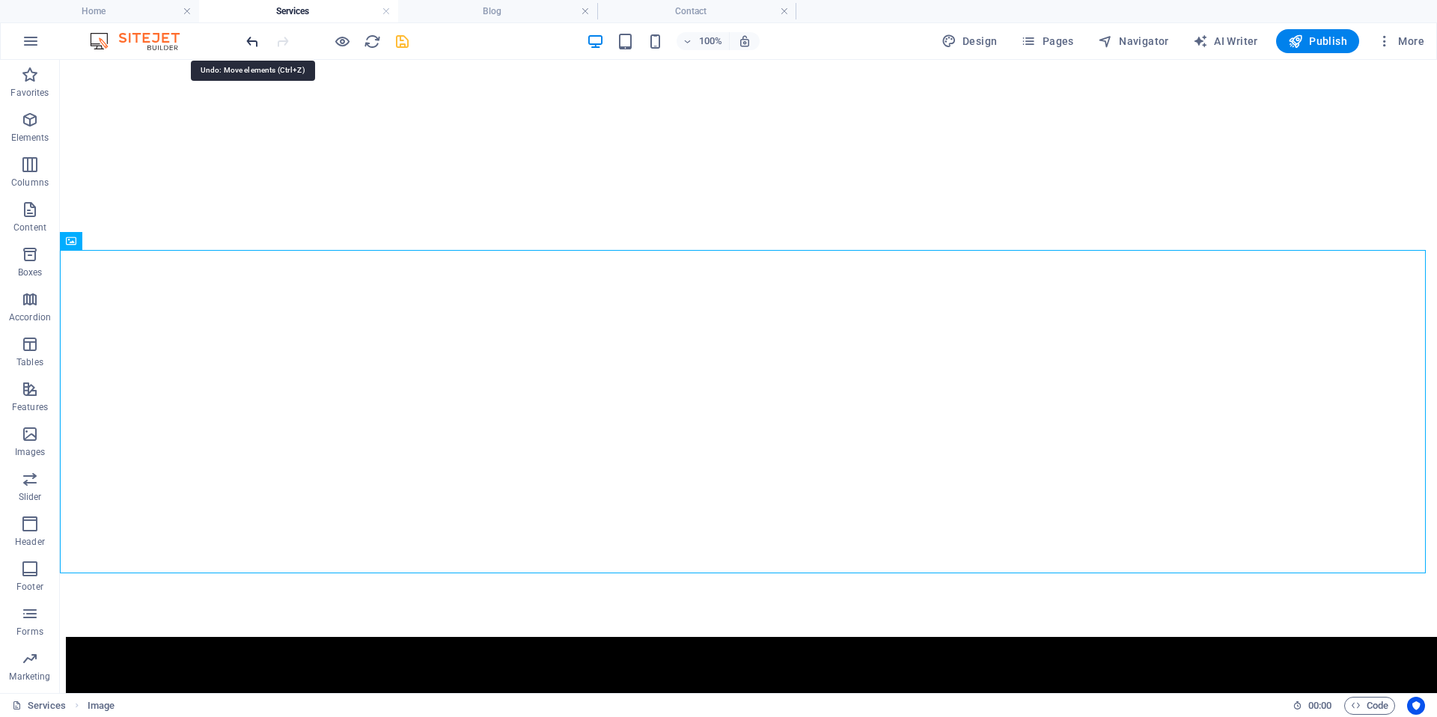
click at [252, 43] on icon "undo" at bounding box center [252, 41] width 17 height 17
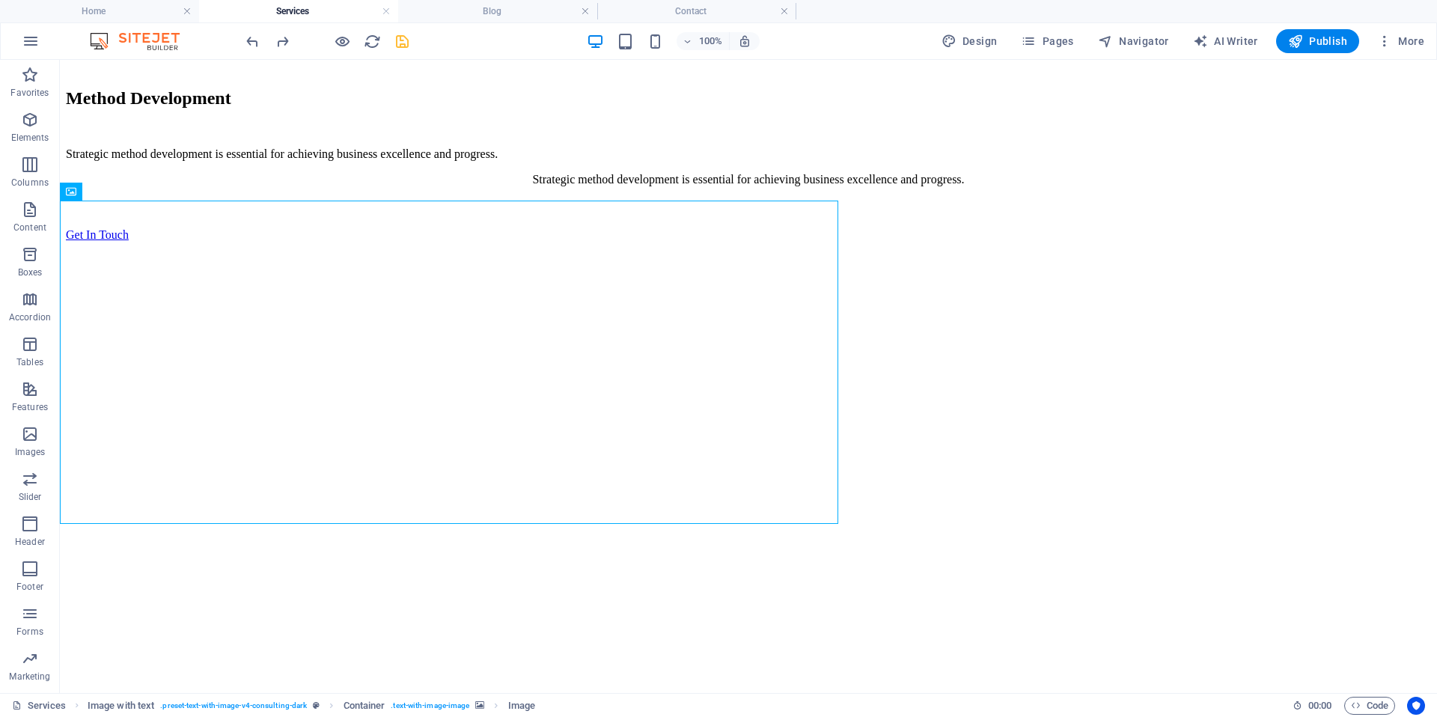
scroll to position [941, 0]
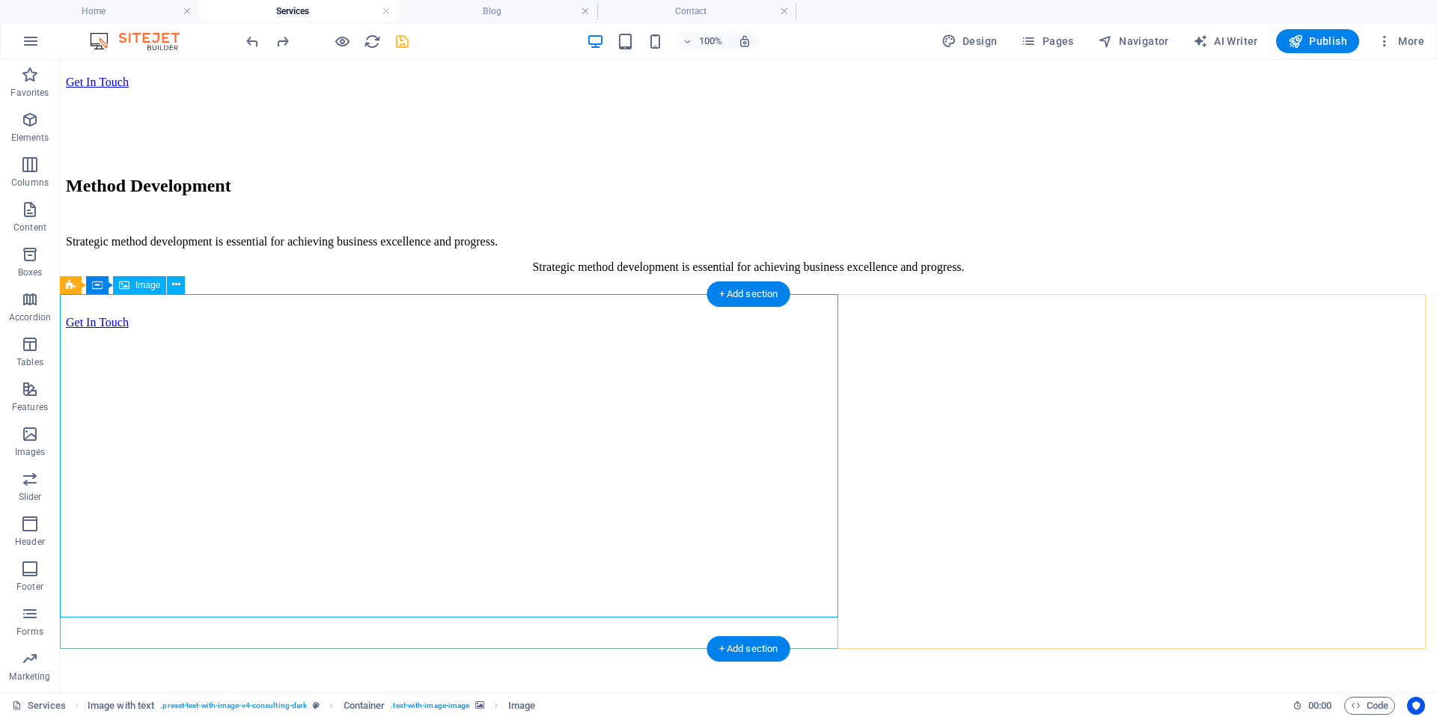
select select "px"
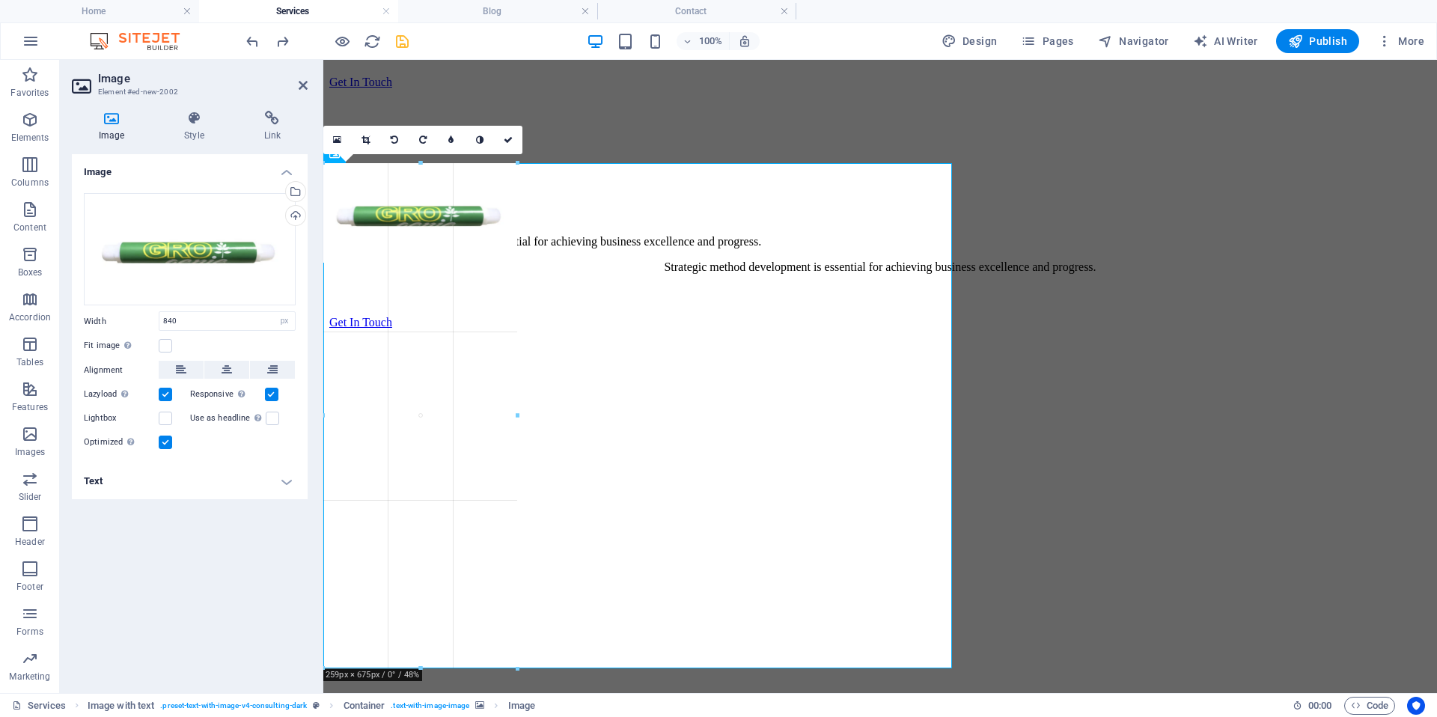
drag, startPoint x: 952, startPoint y: 487, endPoint x: 519, endPoint y: 279, distance: 480.7
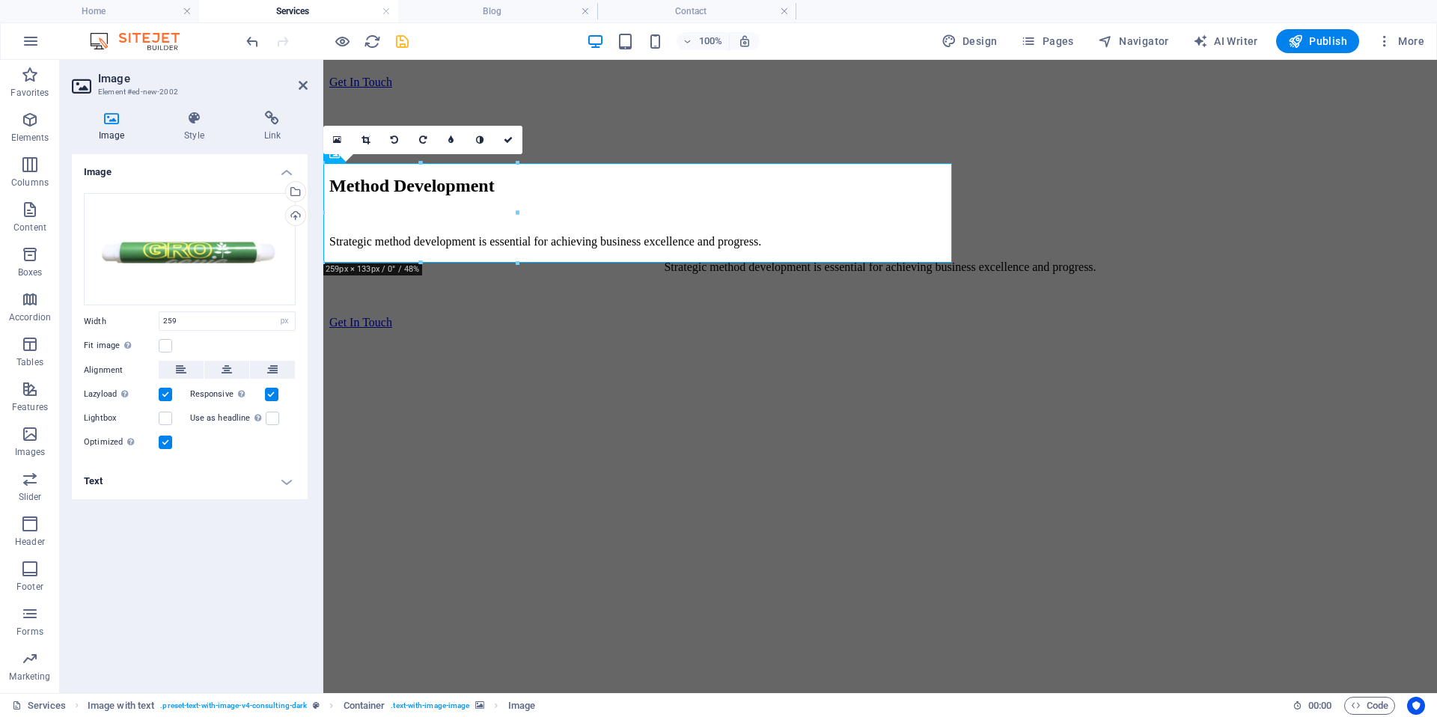
drag, startPoint x: 840, startPoint y: 320, endPoint x: 687, endPoint y: 311, distance: 152.9
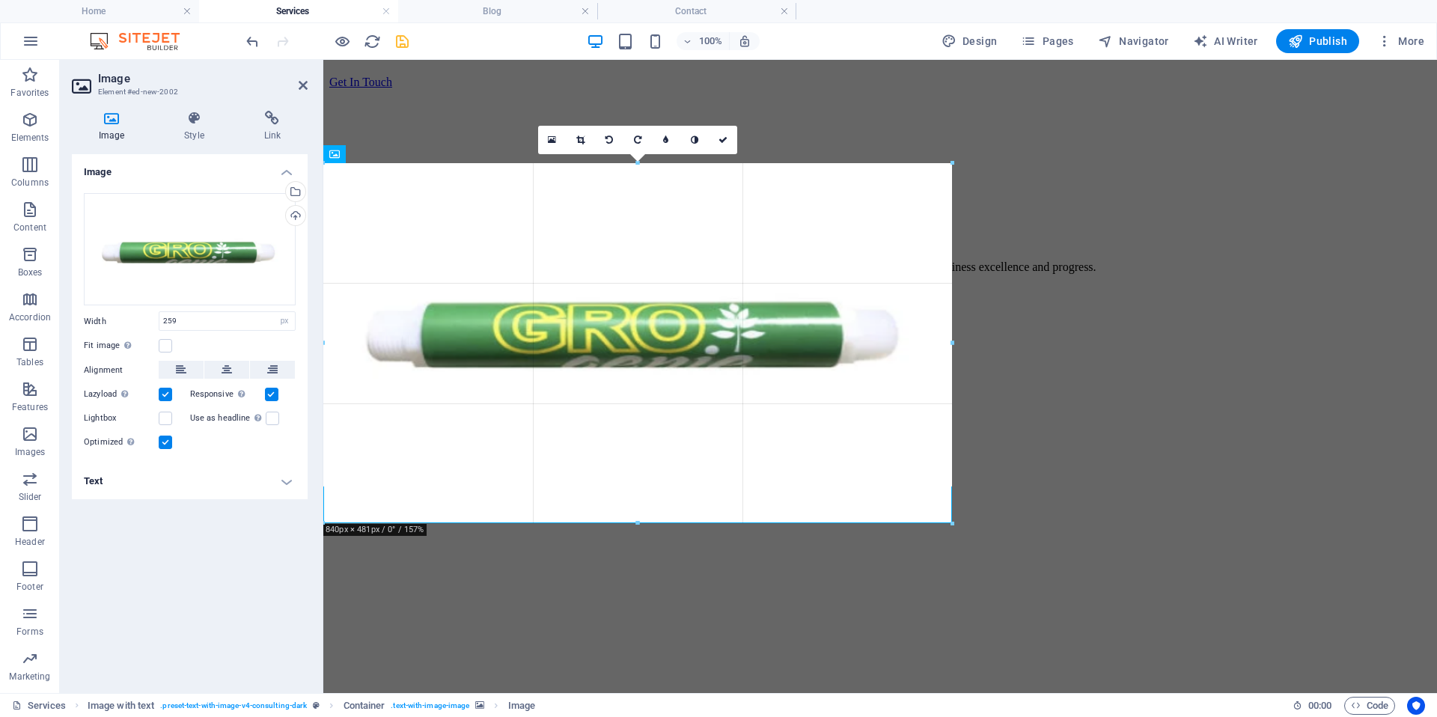
drag, startPoint x: 513, startPoint y: 261, endPoint x: 956, endPoint y: 379, distance: 458.6
type input "840"
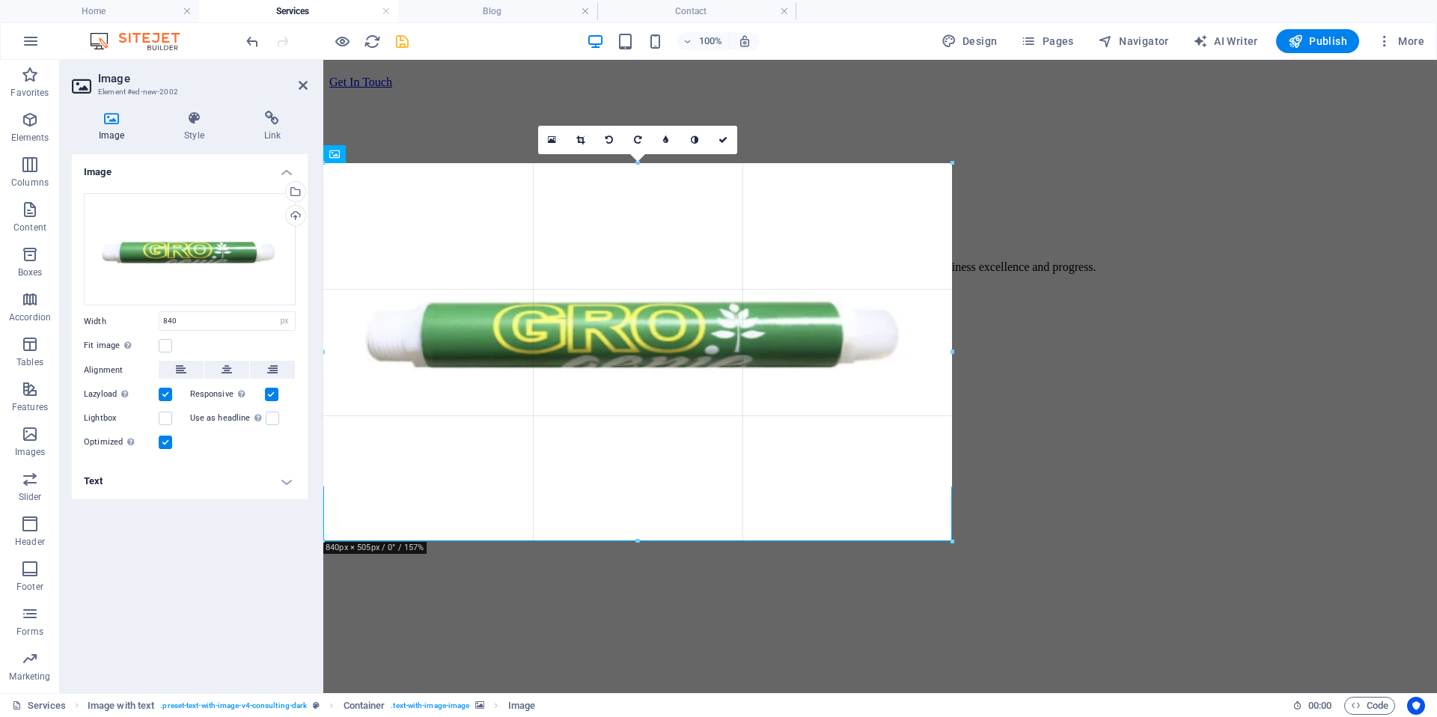
drag, startPoint x: 951, startPoint y: 487, endPoint x: 960, endPoint y: 493, distance: 10.4
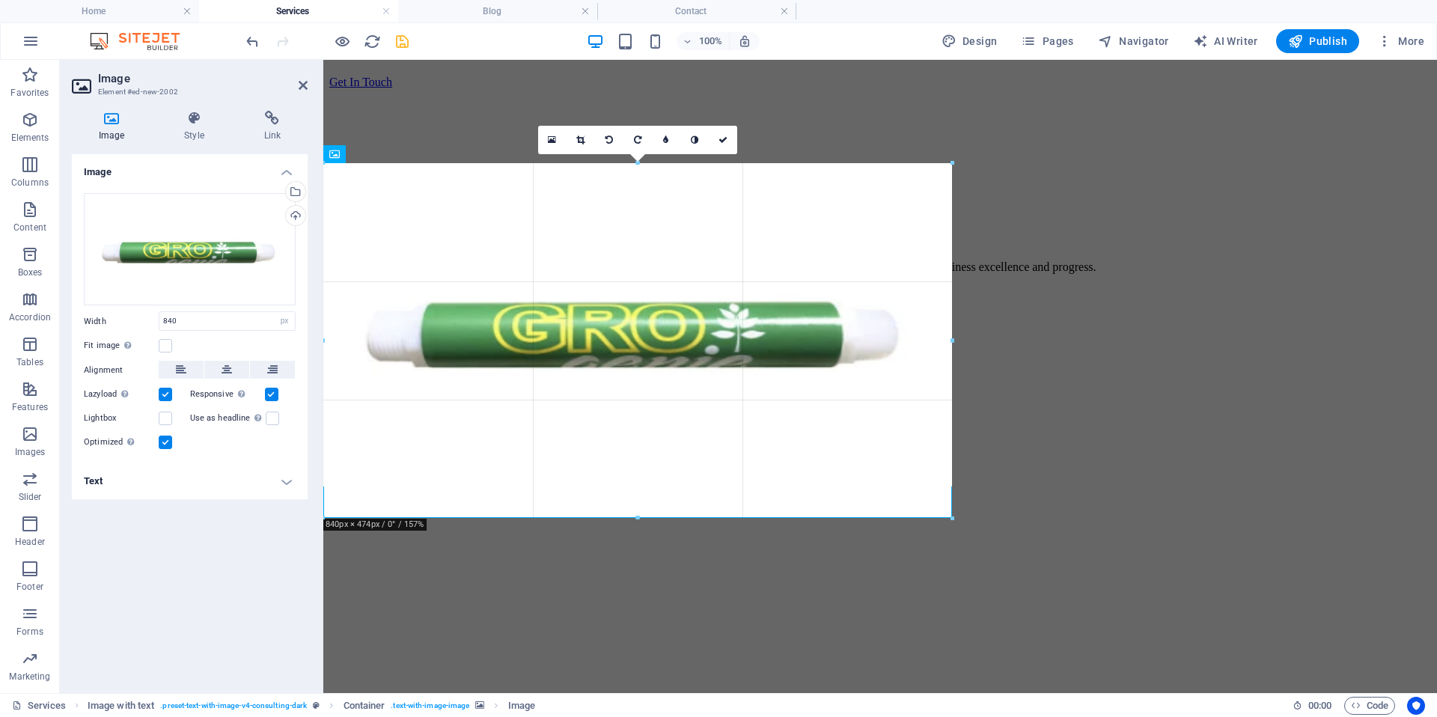
drag, startPoint x: 943, startPoint y: 485, endPoint x: 903, endPoint y: 513, distance: 49.4
drag, startPoint x: 823, startPoint y: 484, endPoint x: 817, endPoint y: 516, distance: 32.7
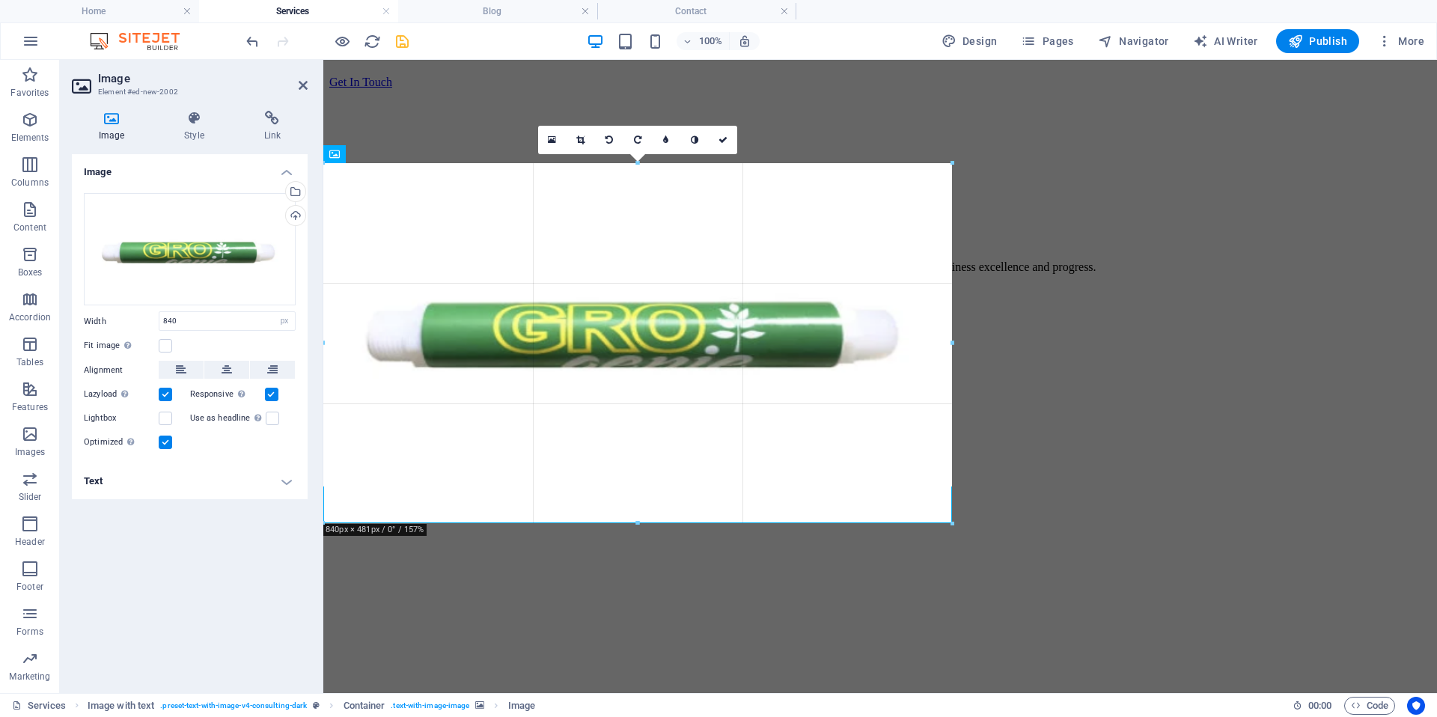
drag, startPoint x: 635, startPoint y: 486, endPoint x: 632, endPoint y: 524, distance: 38.4
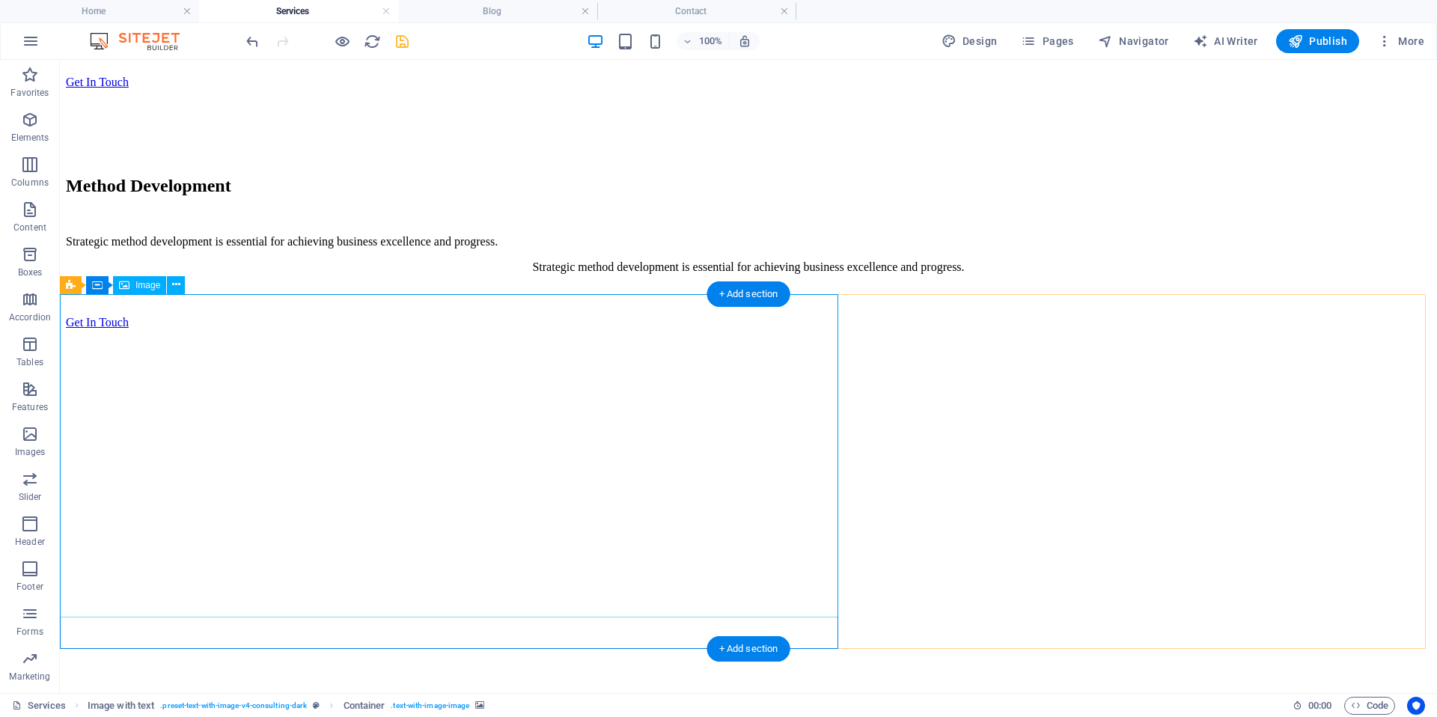
select select "px"
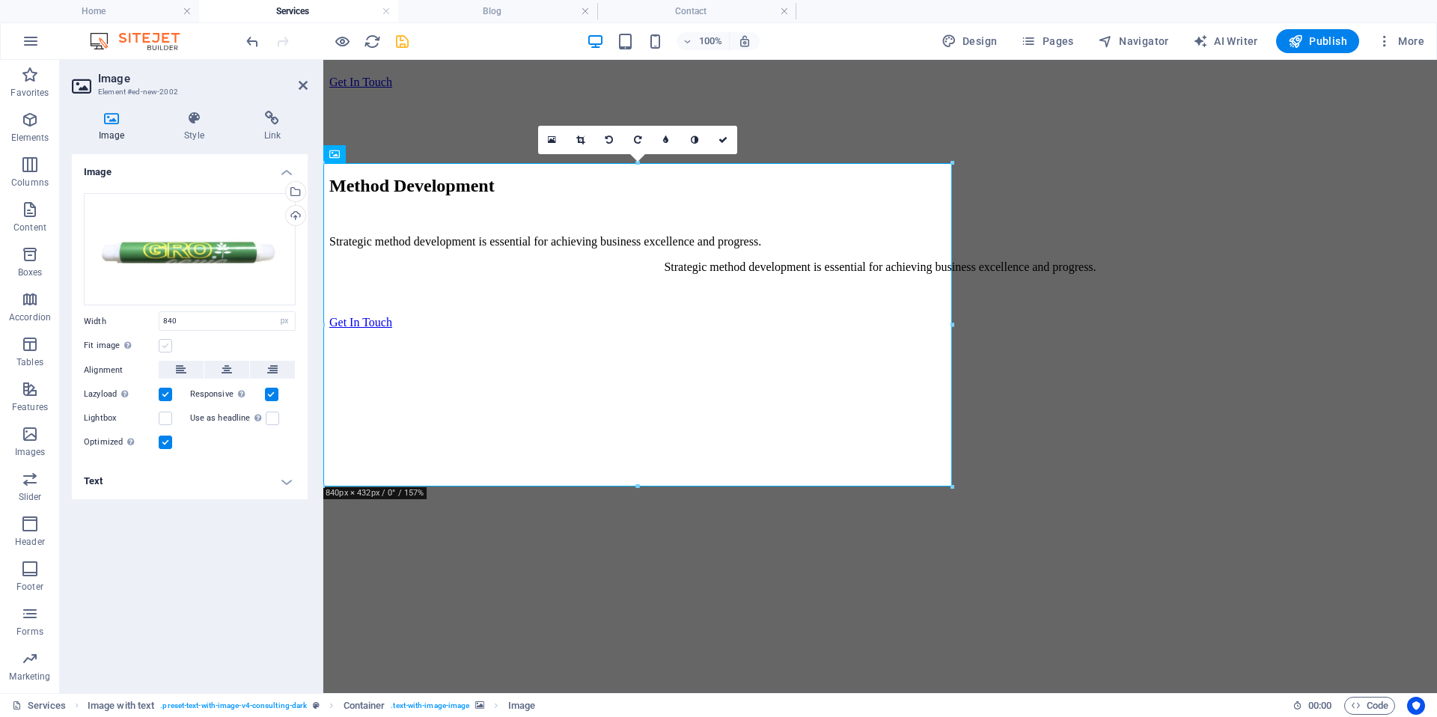
click at [164, 348] on label at bounding box center [165, 345] width 13 height 13
click at [0, 0] on input "Fit image Automatically fit image to a fixed width and height" at bounding box center [0, 0] width 0 height 0
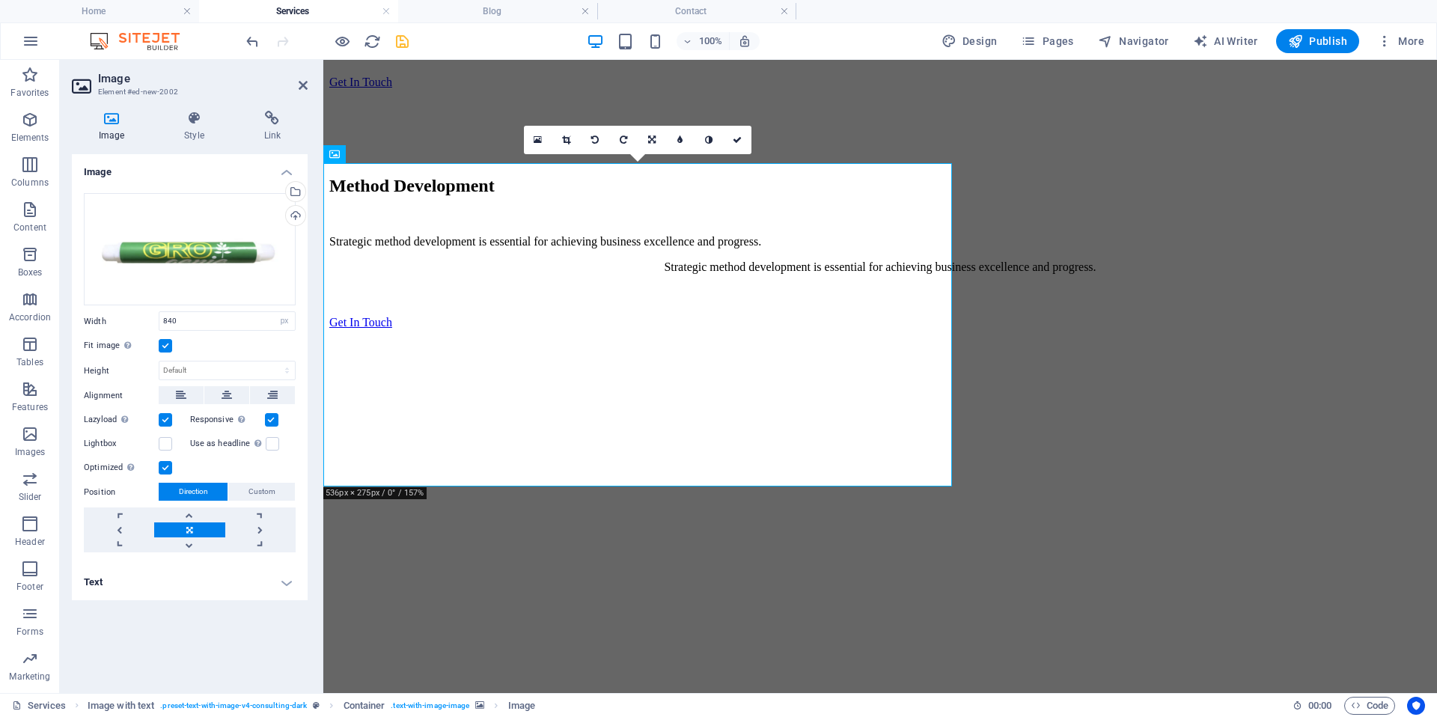
click at [164, 348] on label at bounding box center [165, 345] width 13 height 13
click at [0, 0] on input "Fit image Automatically fit image to a fixed width and height" at bounding box center [0, 0] width 0 height 0
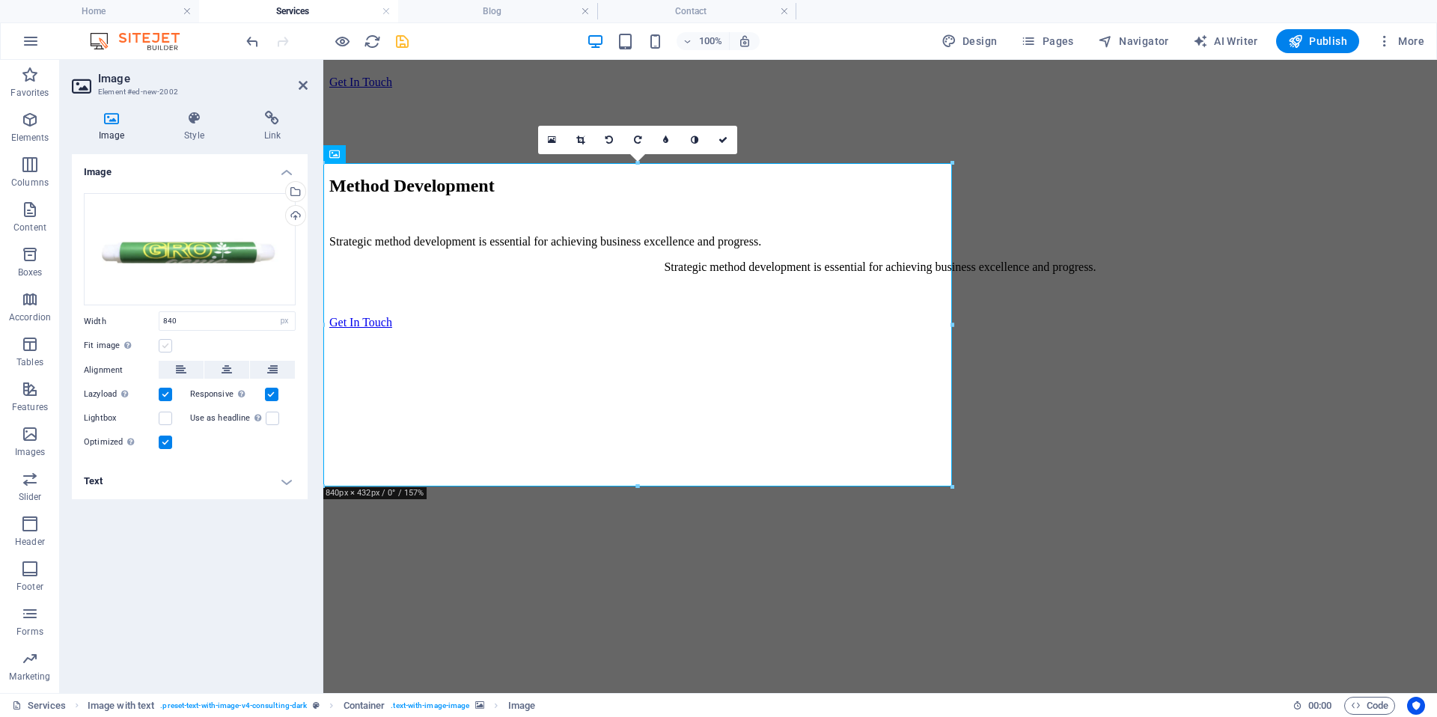
click at [164, 348] on label at bounding box center [165, 345] width 13 height 13
click at [0, 0] on input "Fit image Automatically fit image to a fixed width and height" at bounding box center [0, 0] width 0 height 0
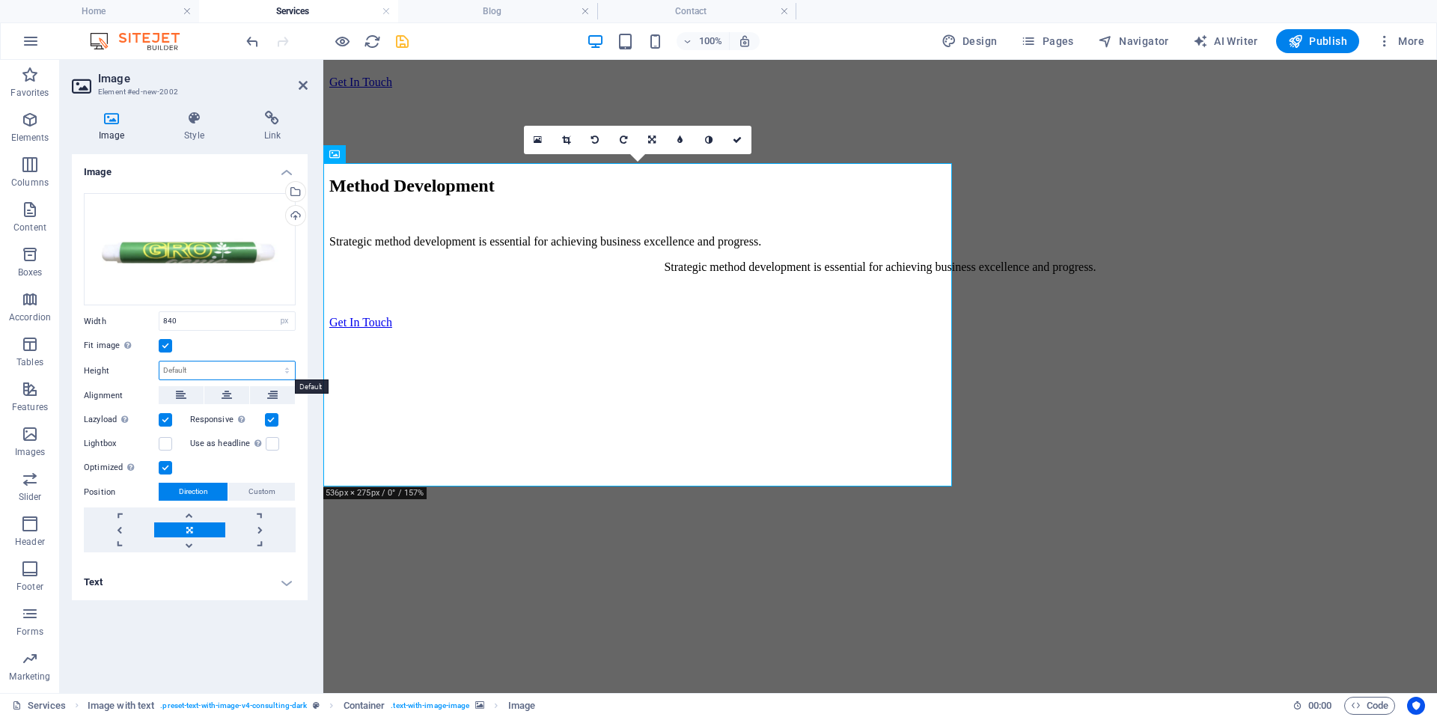
click at [186, 373] on select "Default auto px" at bounding box center [226, 371] width 135 height 18
select select "DISABLED_OPTION_VALUE"
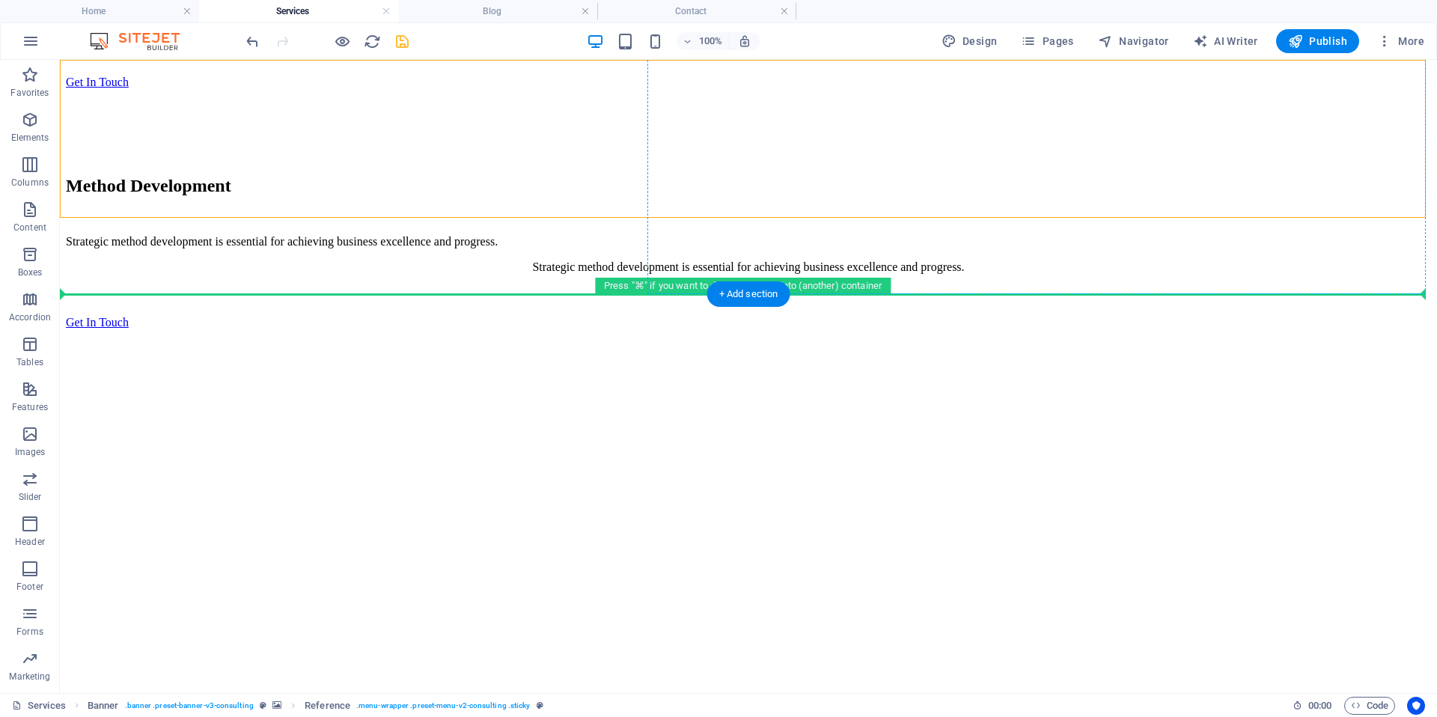
drag, startPoint x: 401, startPoint y: 200, endPoint x: 666, endPoint y: 244, distance: 268.6
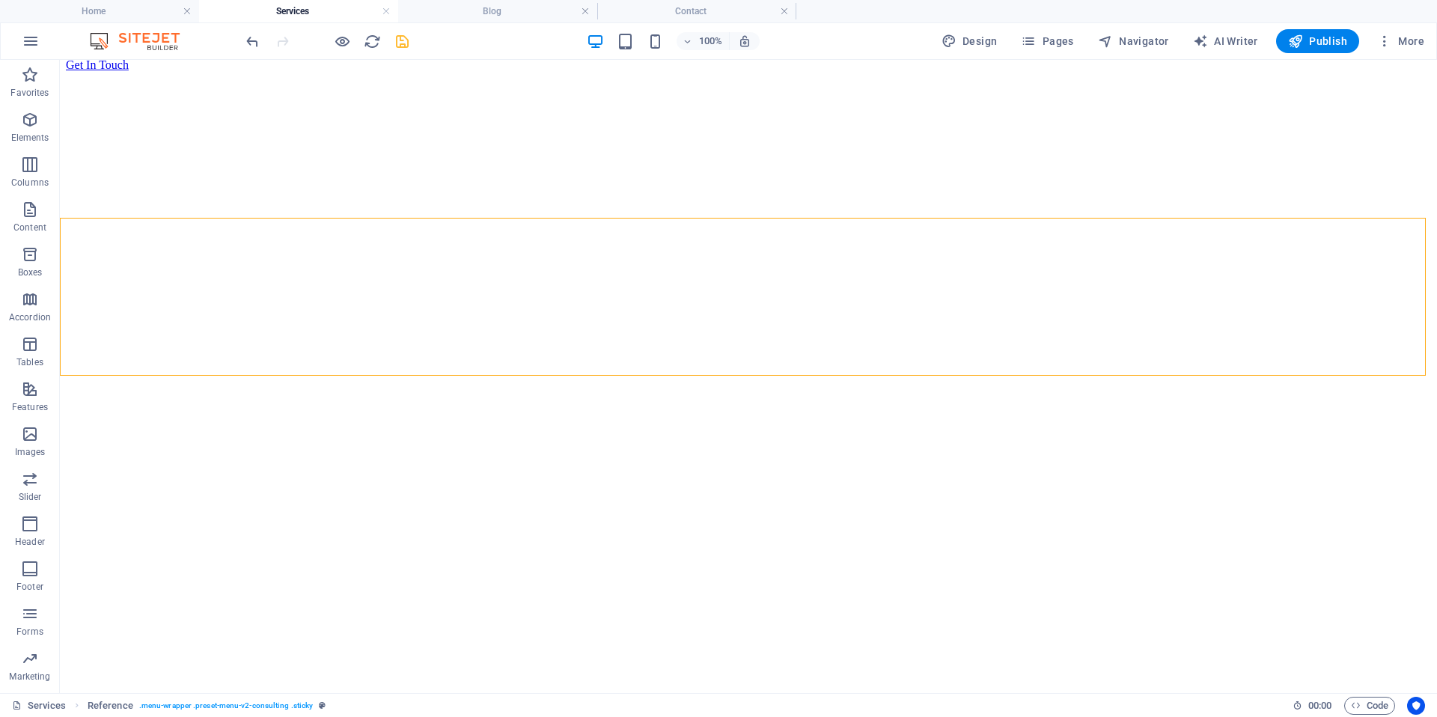
scroll to position [930, 0]
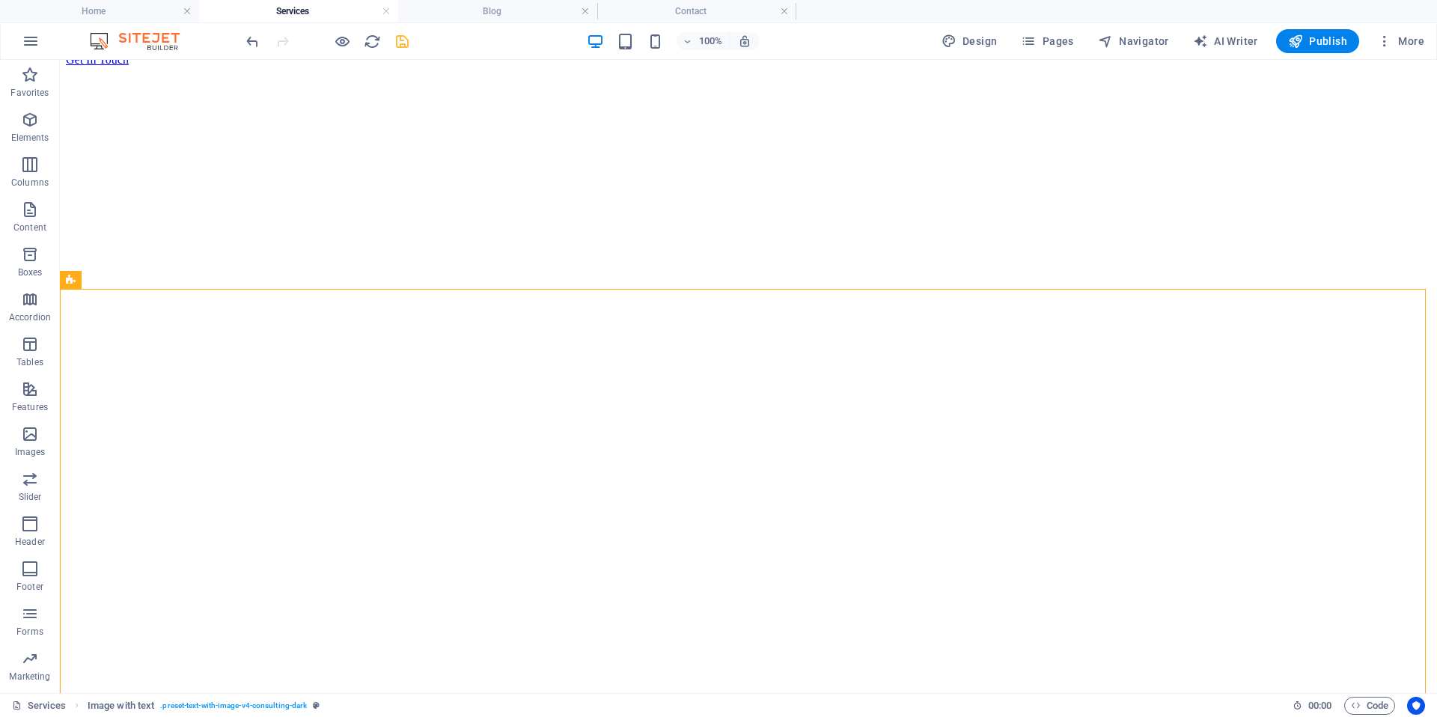
click at [247, 50] on div at bounding box center [327, 41] width 168 height 24
click at [251, 47] on icon "undo" at bounding box center [252, 41] width 17 height 17
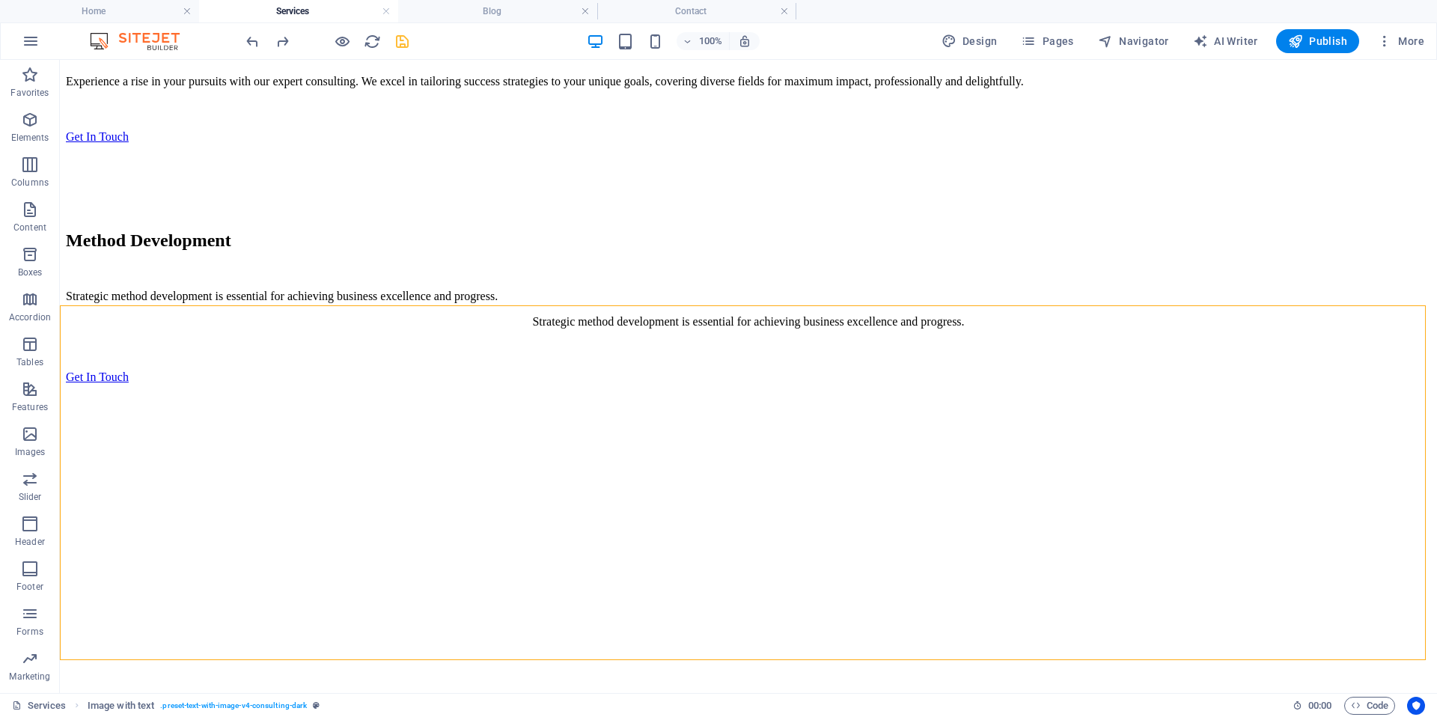
scroll to position [958, 0]
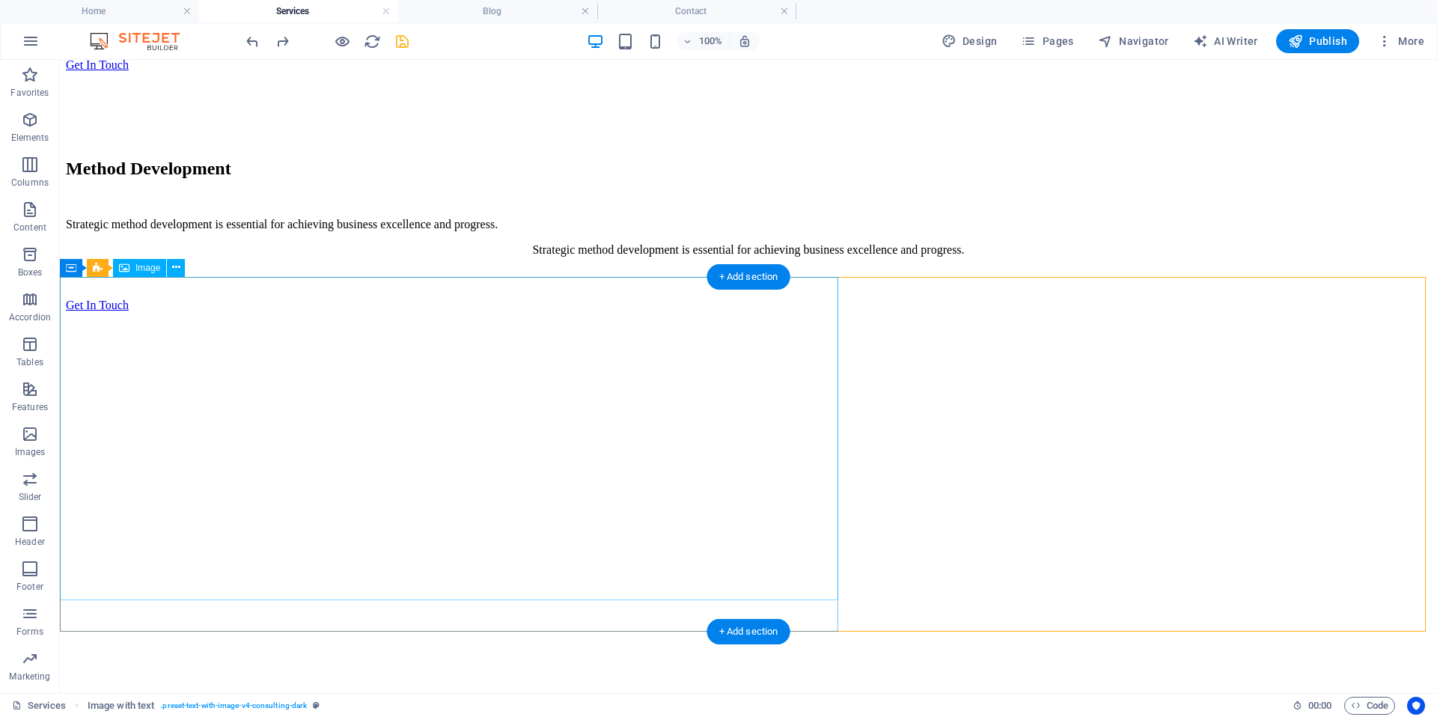
click at [754, 279] on div "+ Add section" at bounding box center [748, 276] width 83 height 25
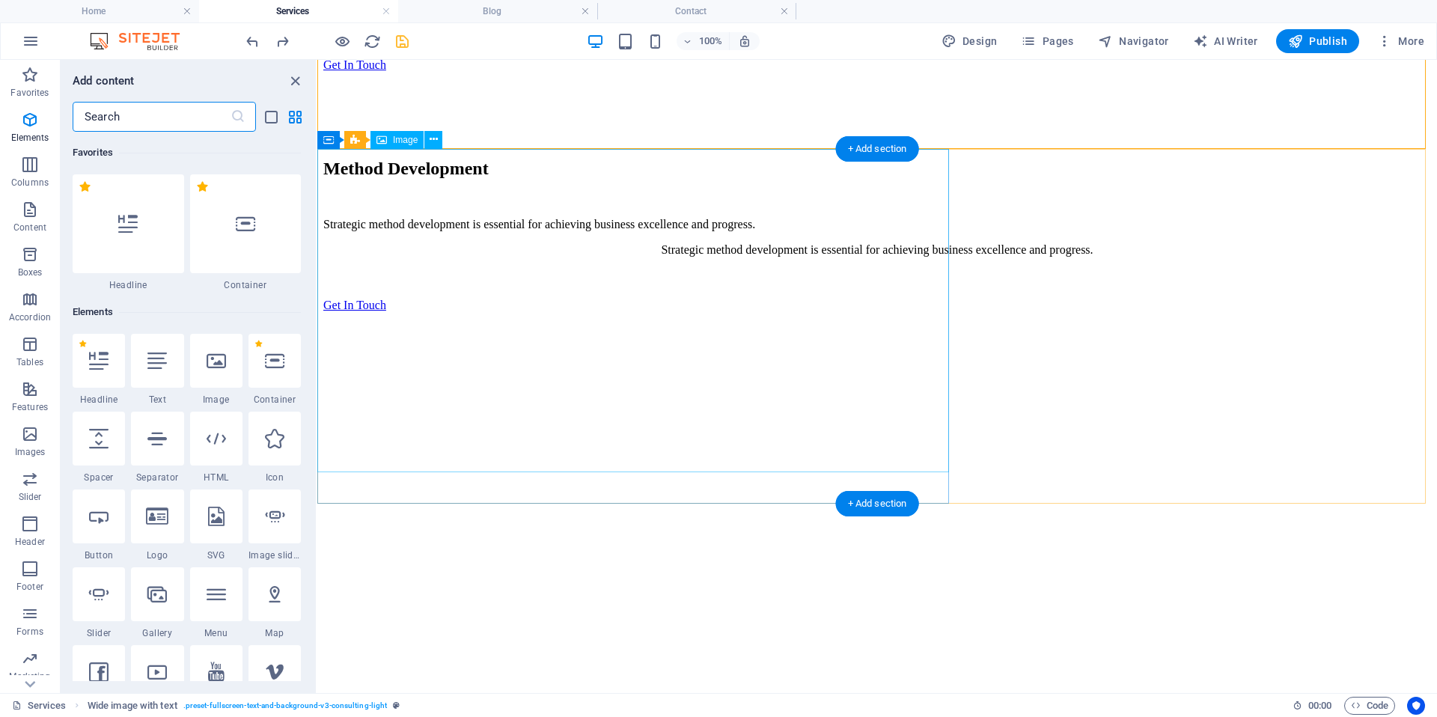
scroll to position [2619, 0]
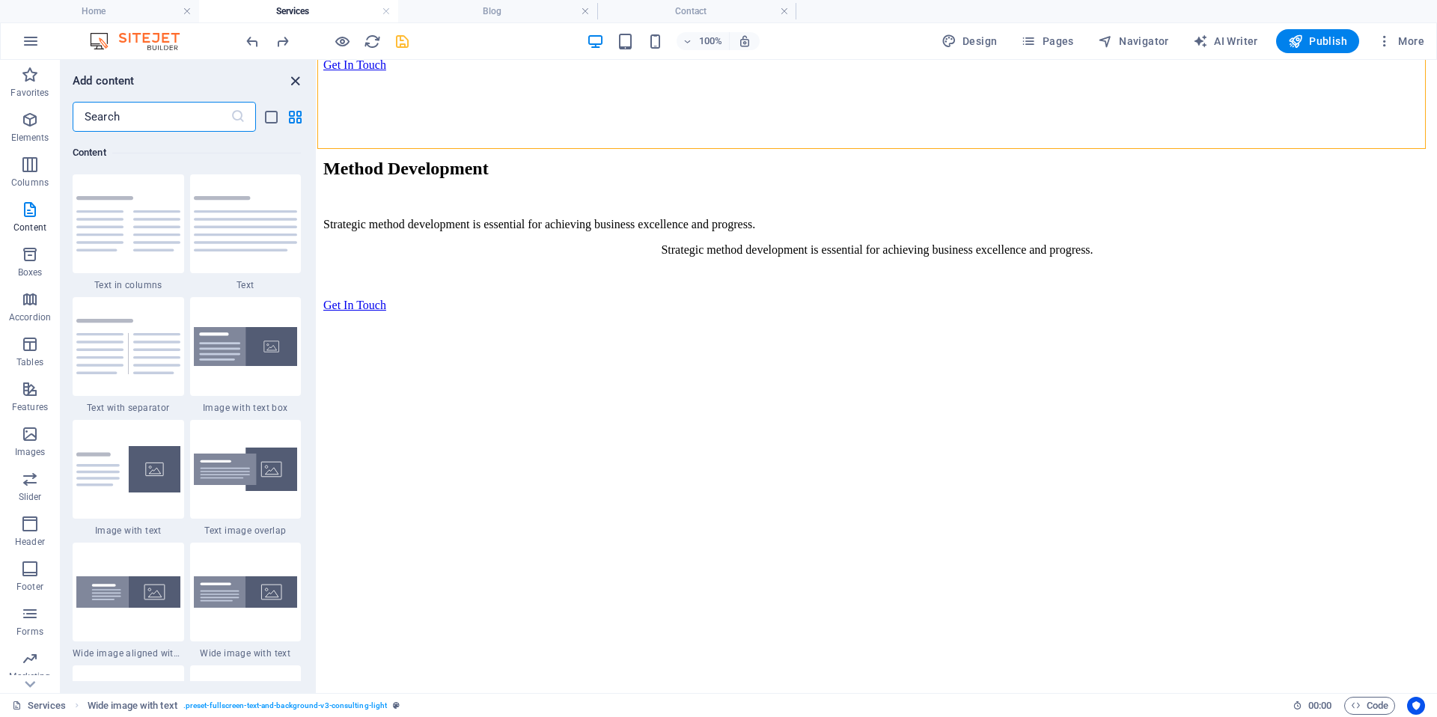
click at [296, 84] on icon "close panel" at bounding box center [295, 81] width 17 height 17
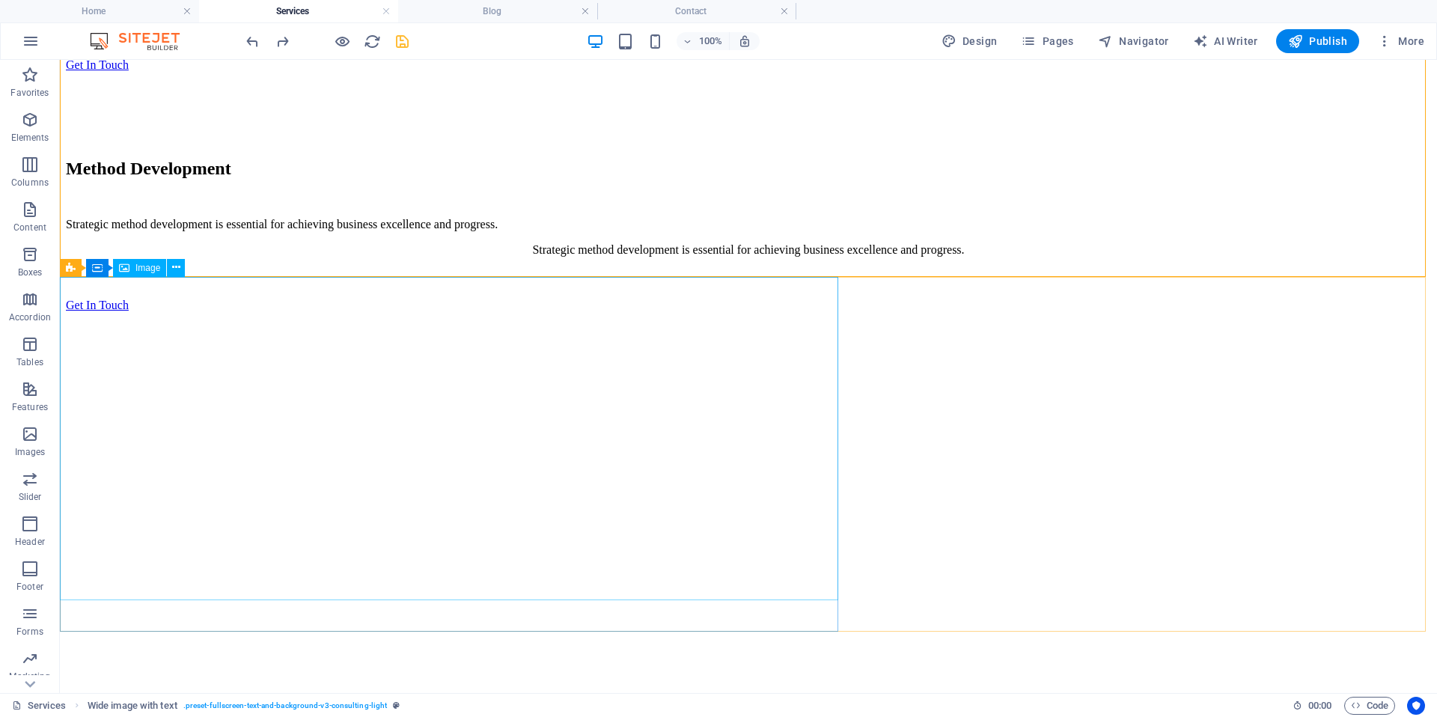
click at [143, 272] on span "Image" at bounding box center [147, 267] width 25 height 9
select select "px"
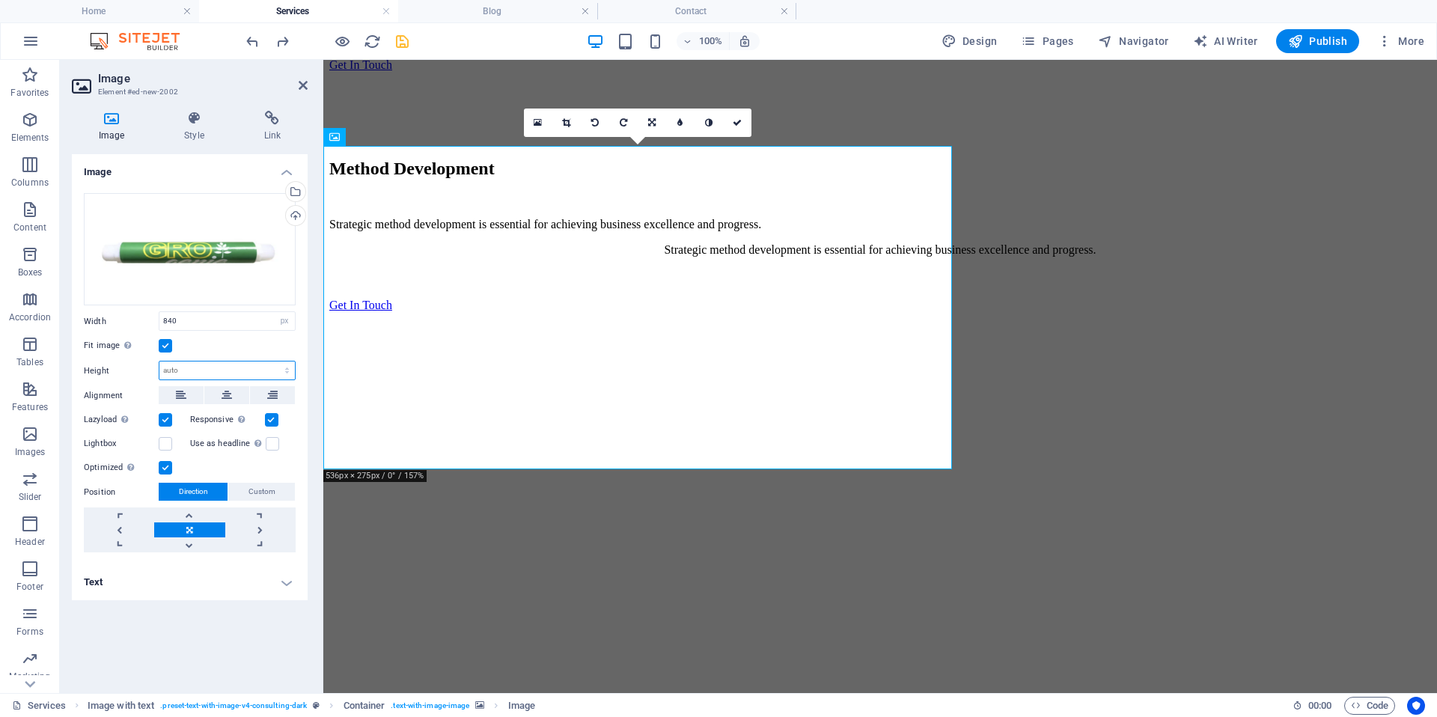
click at [183, 375] on select "Default auto px" at bounding box center [226, 371] width 135 height 18
select select "DISABLED_OPTION_VALUE"
click at [262, 528] on link at bounding box center [260, 529] width 70 height 15
click at [194, 543] on link at bounding box center [189, 544] width 70 height 15
click at [194, 542] on link at bounding box center [189, 544] width 70 height 15
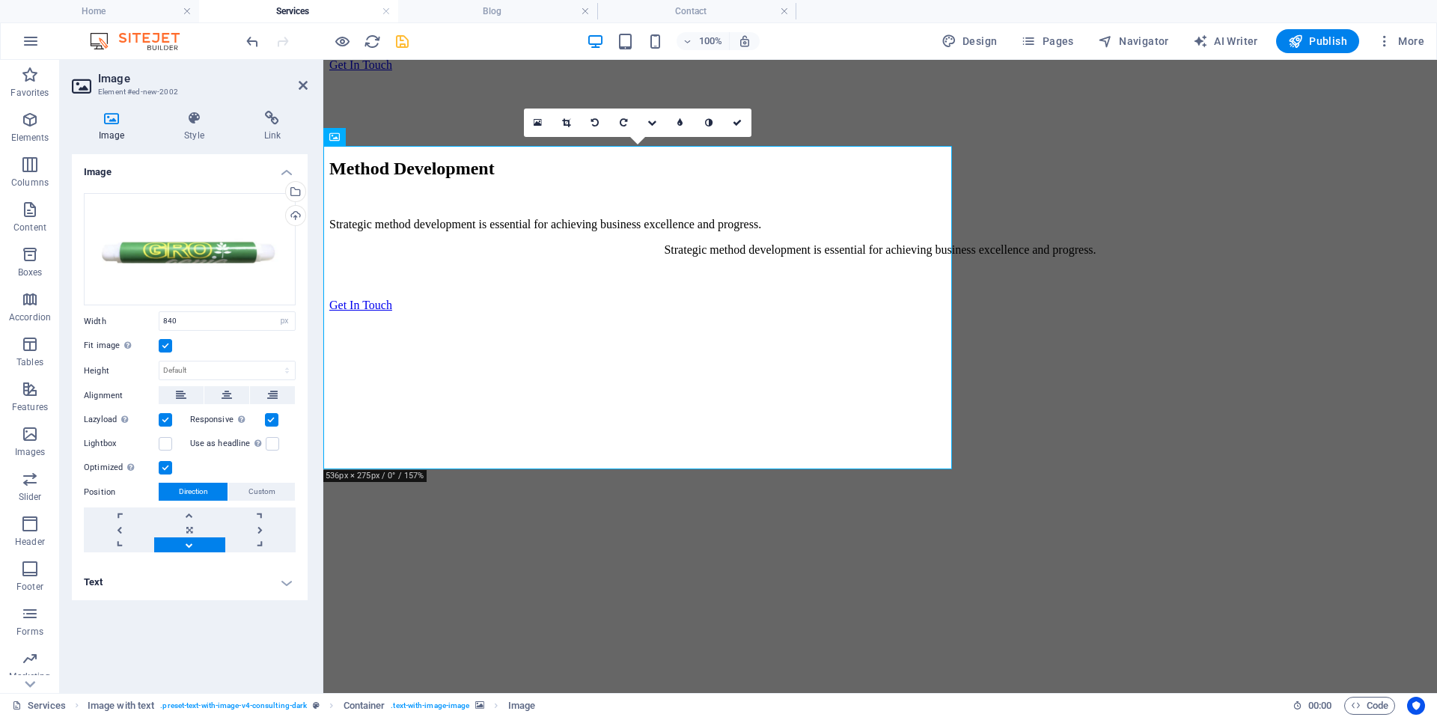
click at [194, 542] on link at bounding box center [189, 544] width 70 height 15
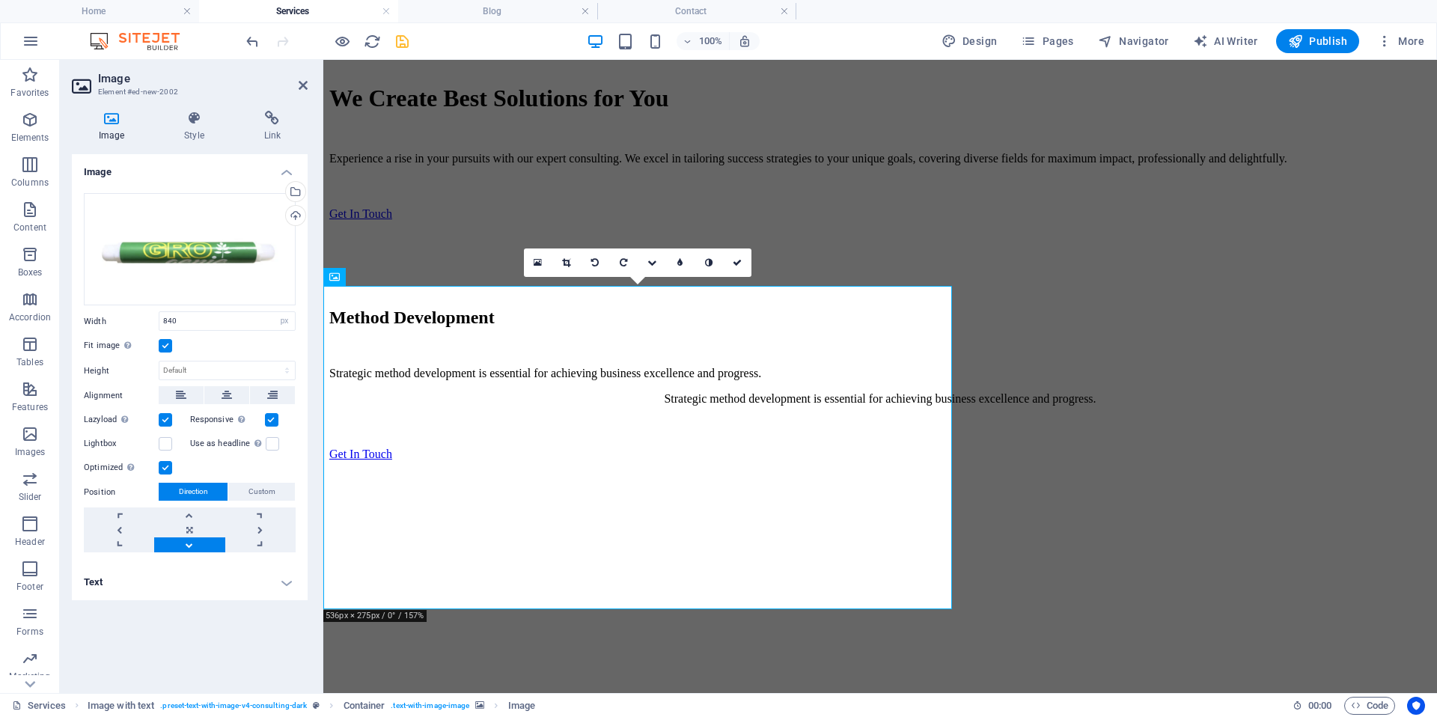
scroll to position [804, 0]
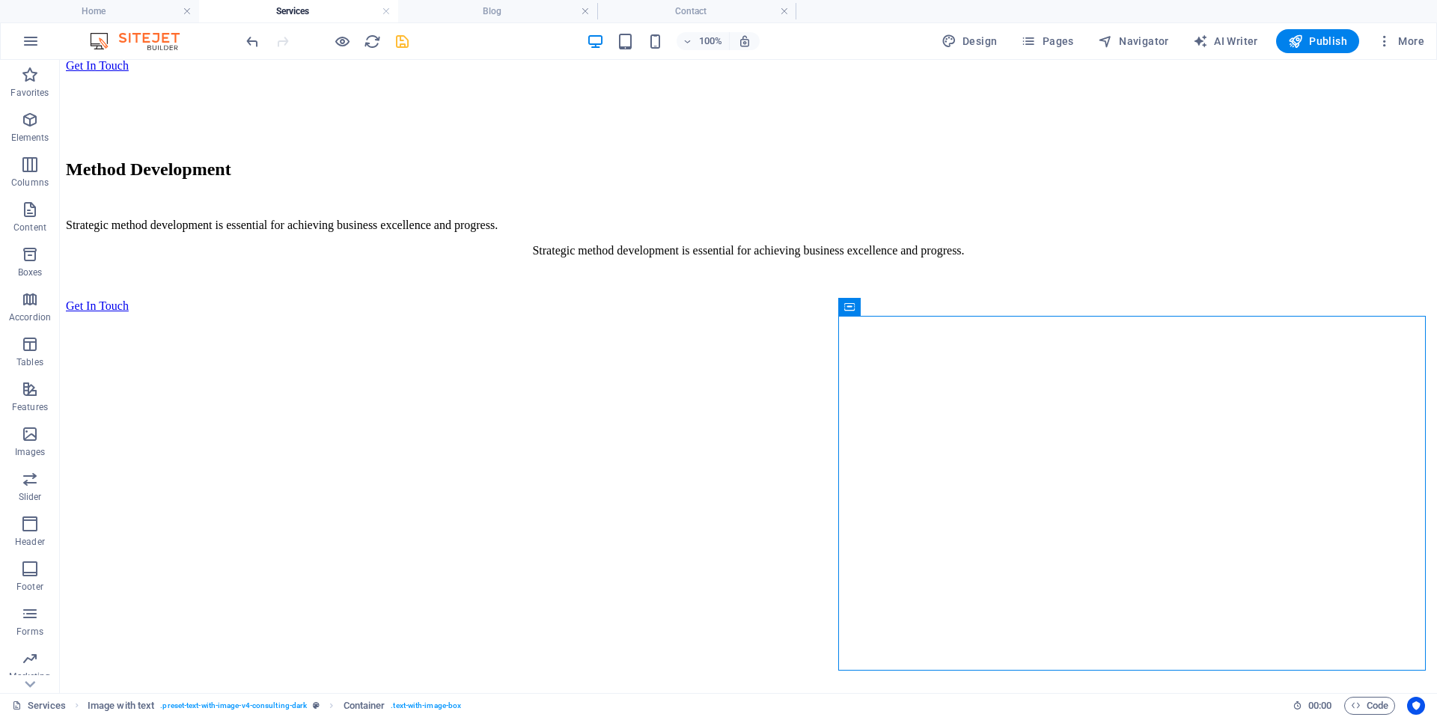
scroll to position [886, 0]
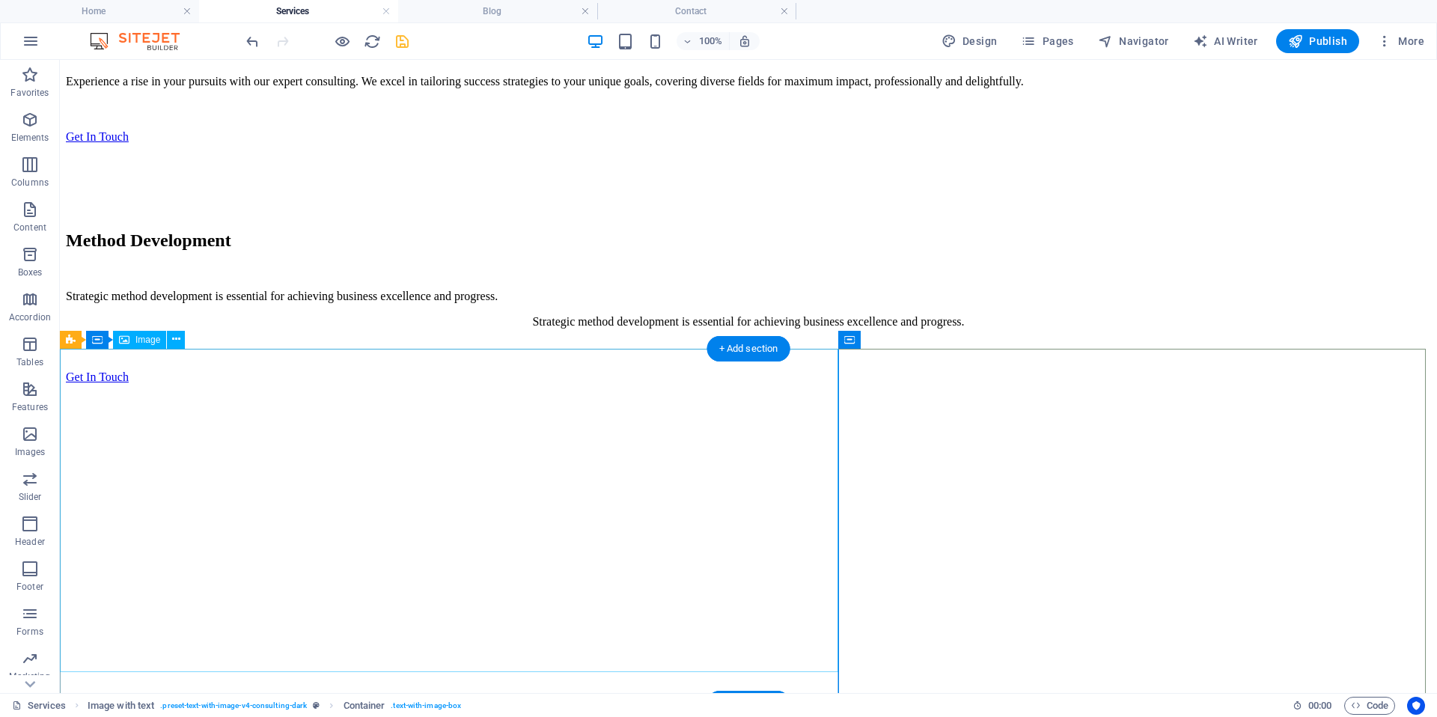
select select "px"
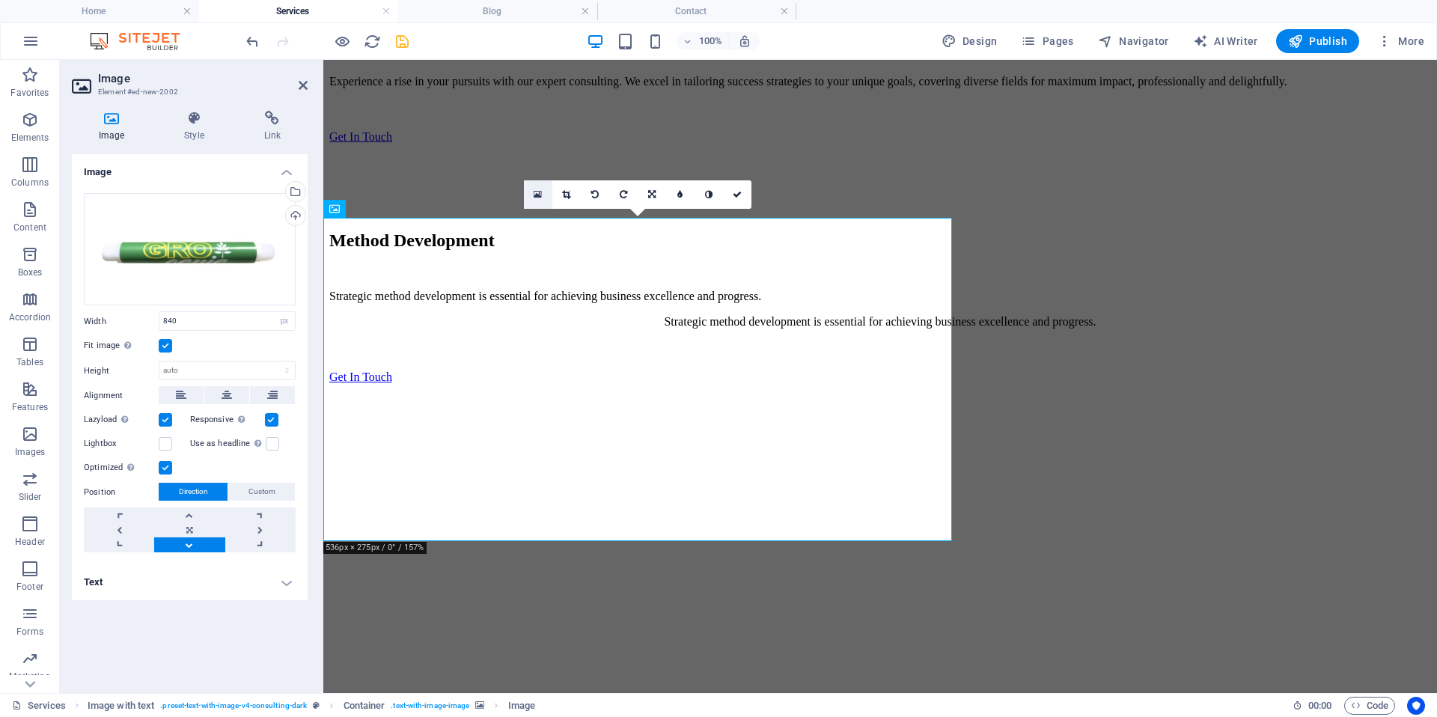
click at [537, 197] on icon at bounding box center [538, 194] width 8 height 10
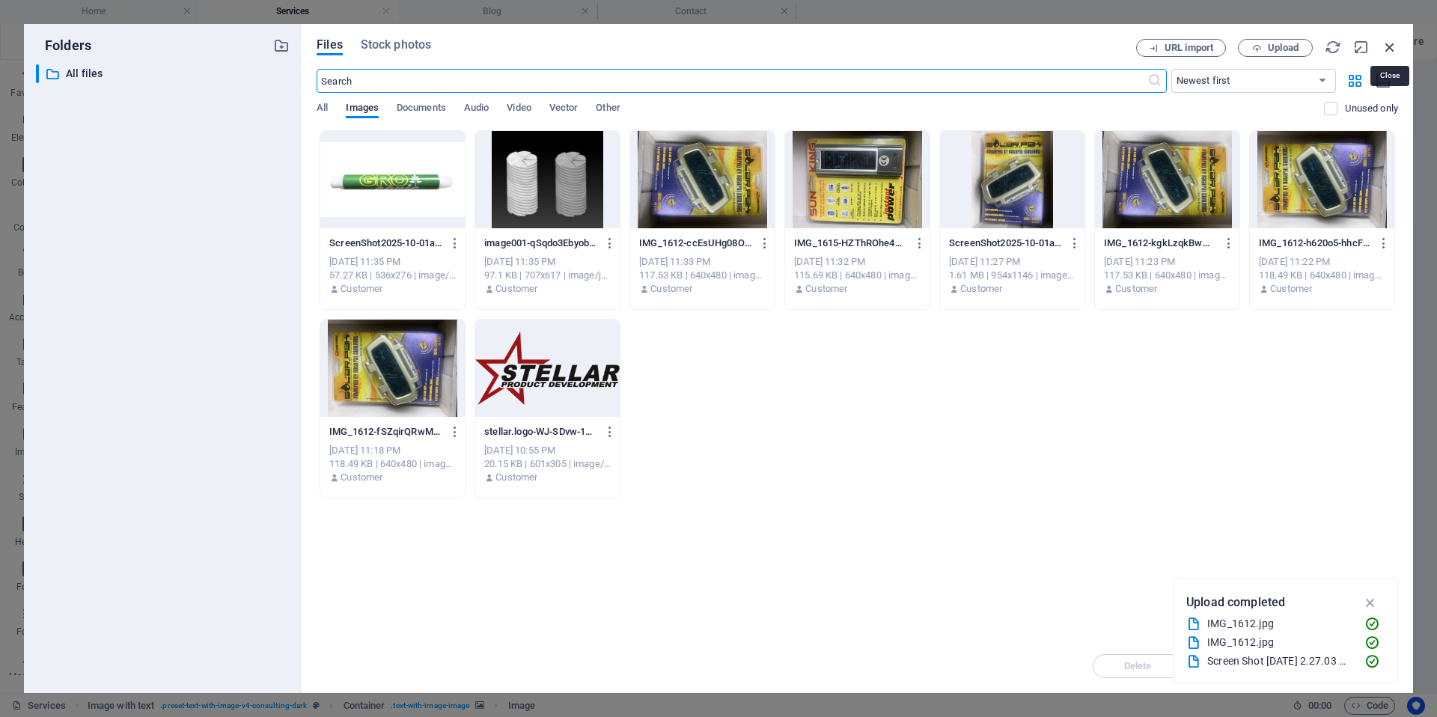
click at [1394, 47] on icon "button" at bounding box center [1390, 47] width 16 height 16
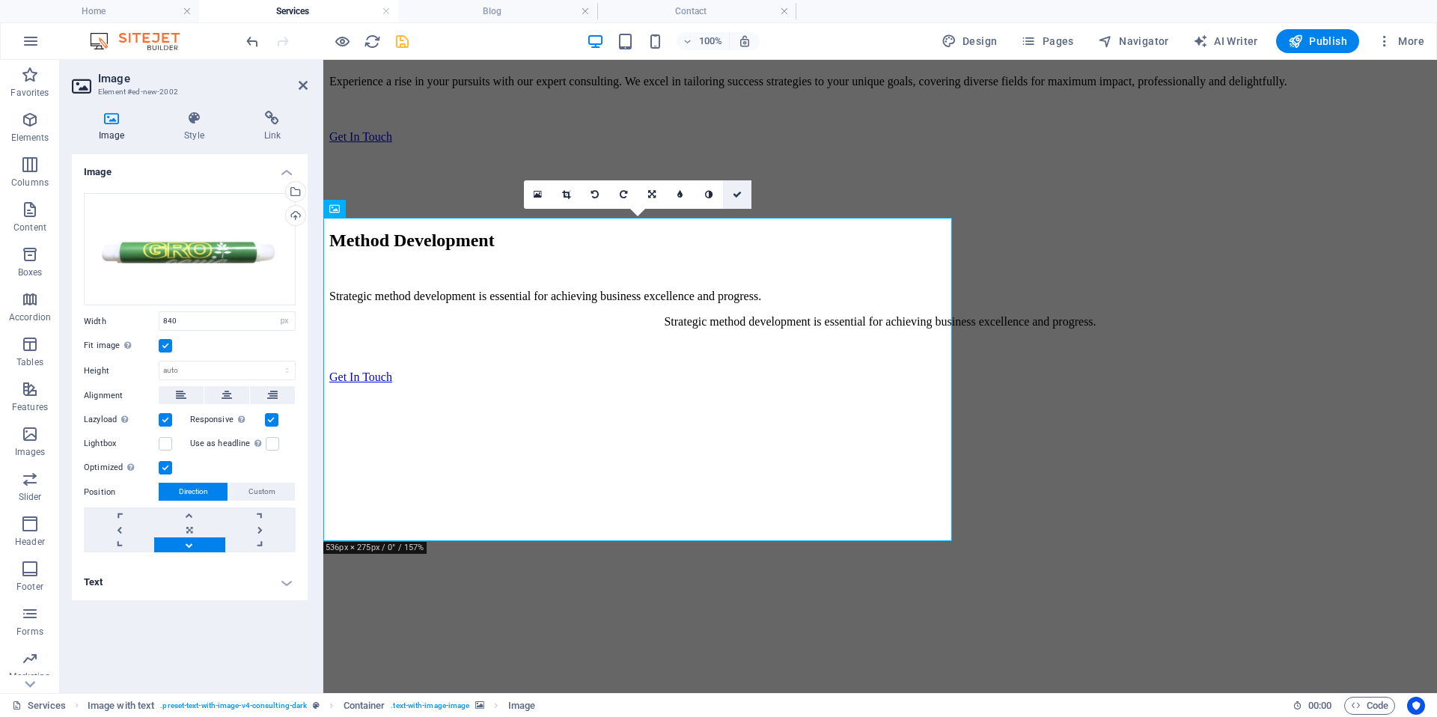
click at [737, 195] on icon at bounding box center [737, 194] width 9 height 9
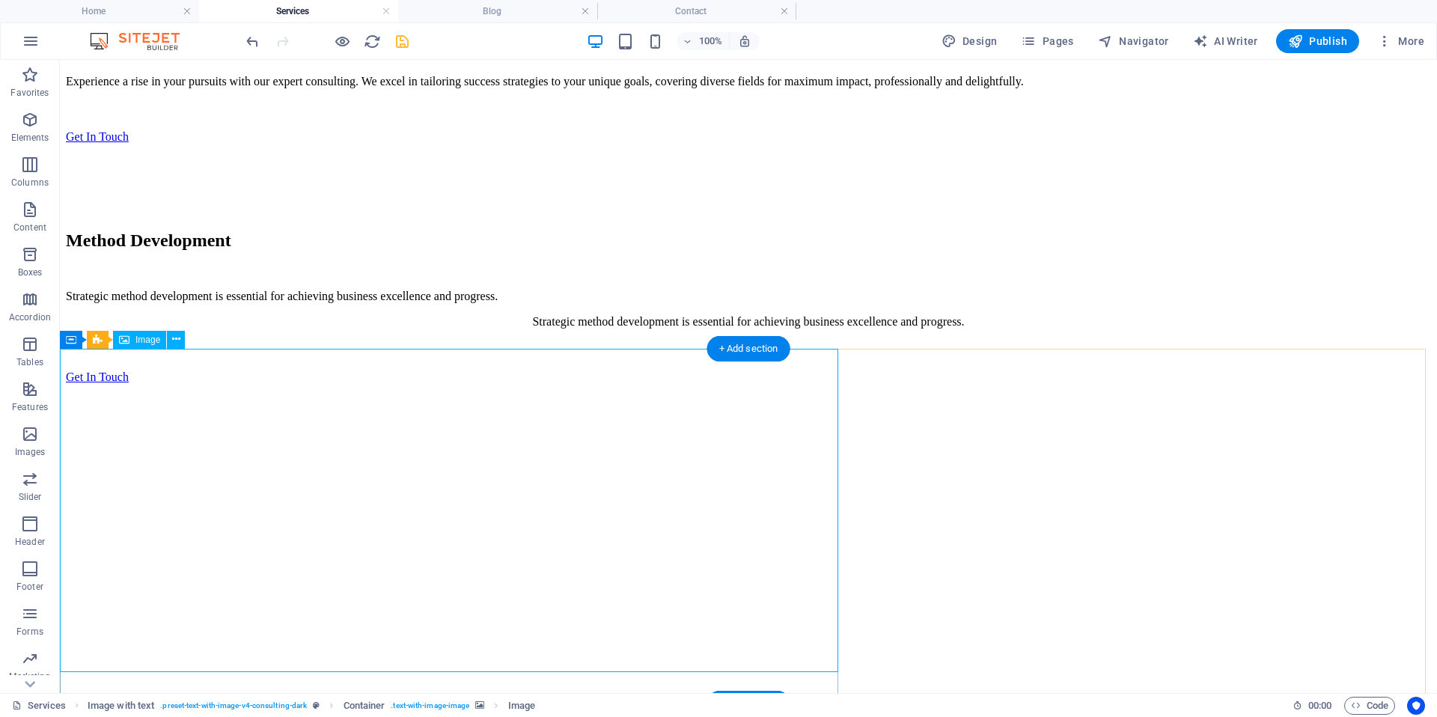
select select "px"
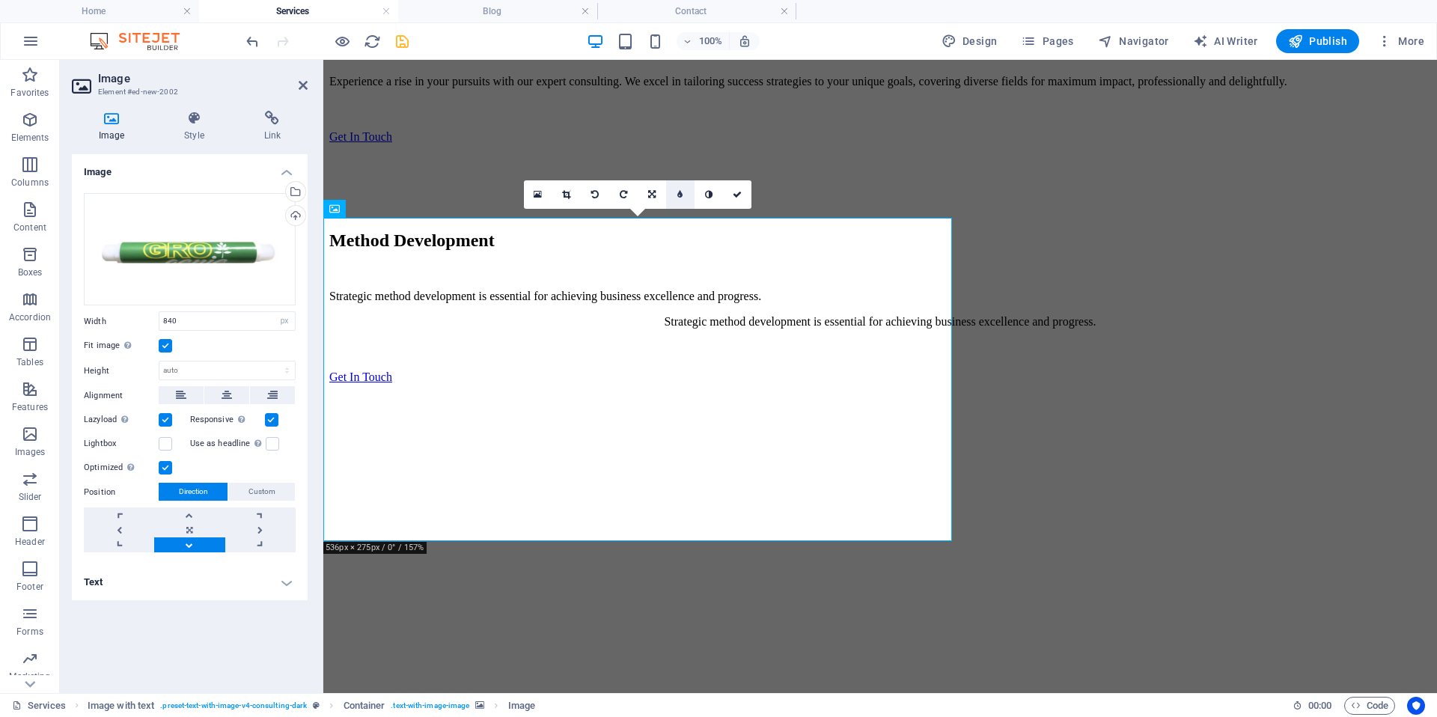
click at [680, 198] on icon at bounding box center [679, 194] width 5 height 9
click at [667, 201] on link at bounding box center [669, 194] width 28 height 28
click at [705, 198] on icon at bounding box center [708, 194] width 7 height 9
click at [705, 199] on link at bounding box center [709, 194] width 28 height 28
click at [741, 198] on icon at bounding box center [737, 194] width 9 height 9
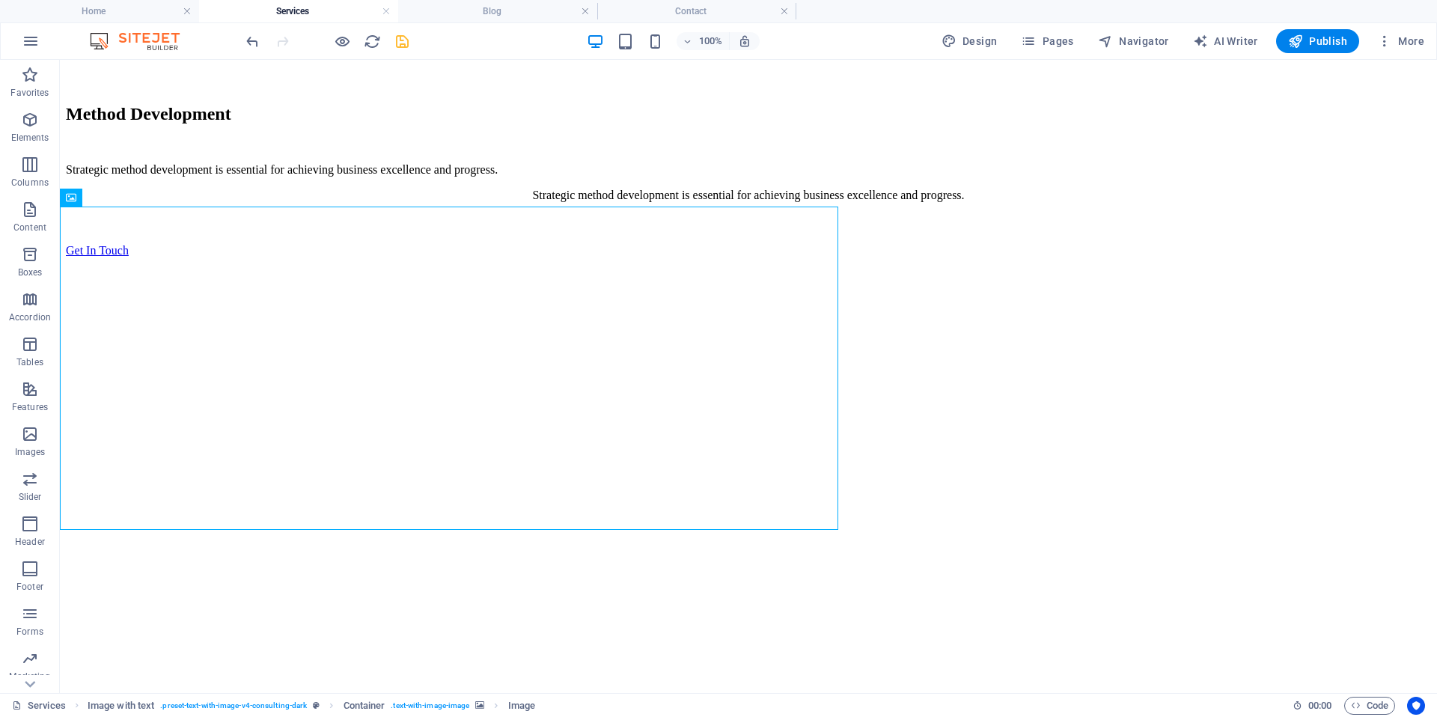
scroll to position [1040, 0]
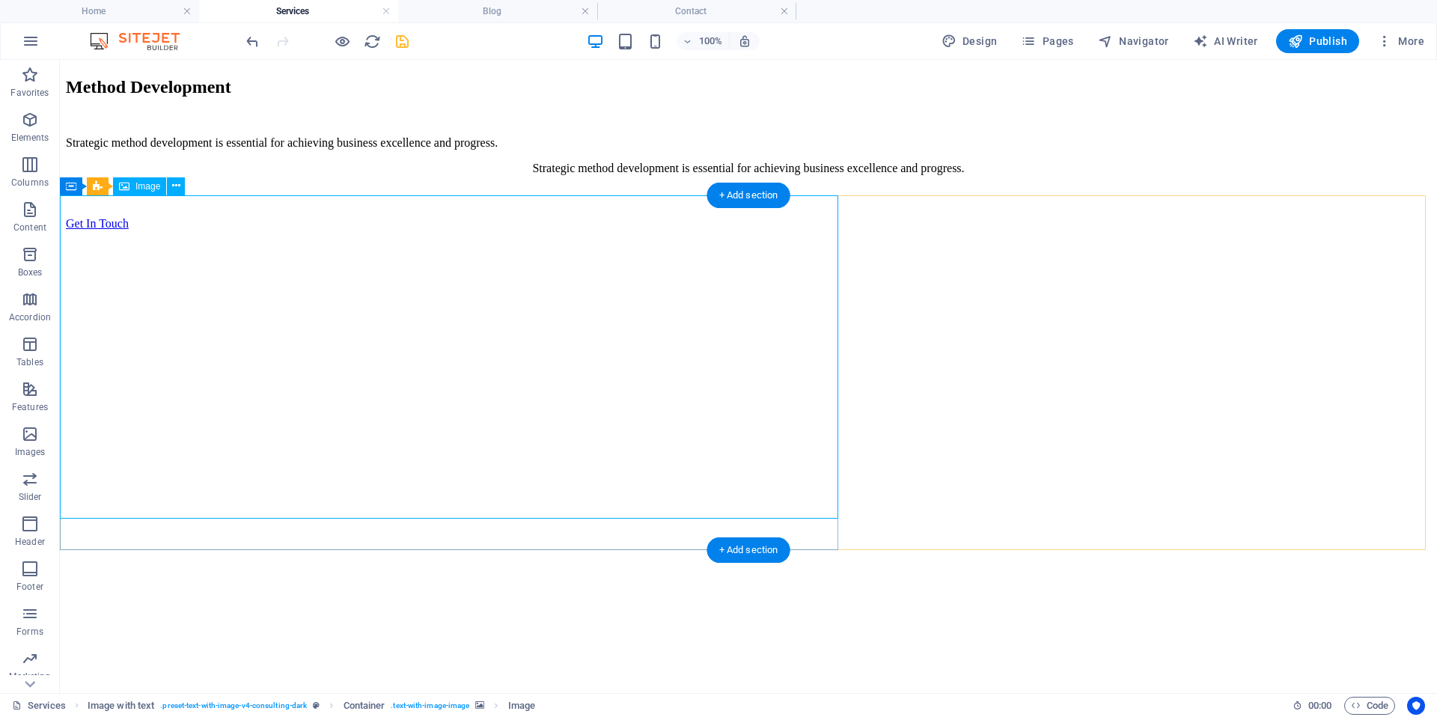
select select "px"
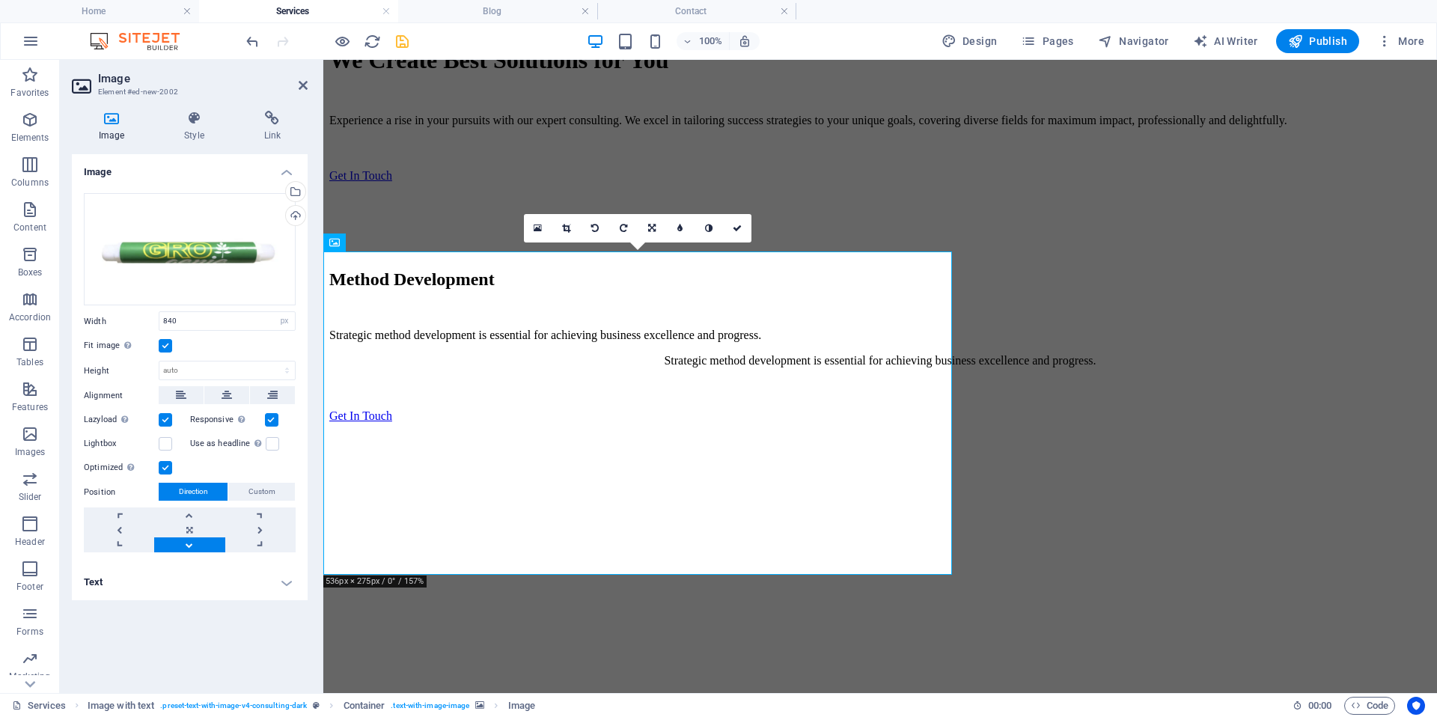
scroll to position [853, 0]
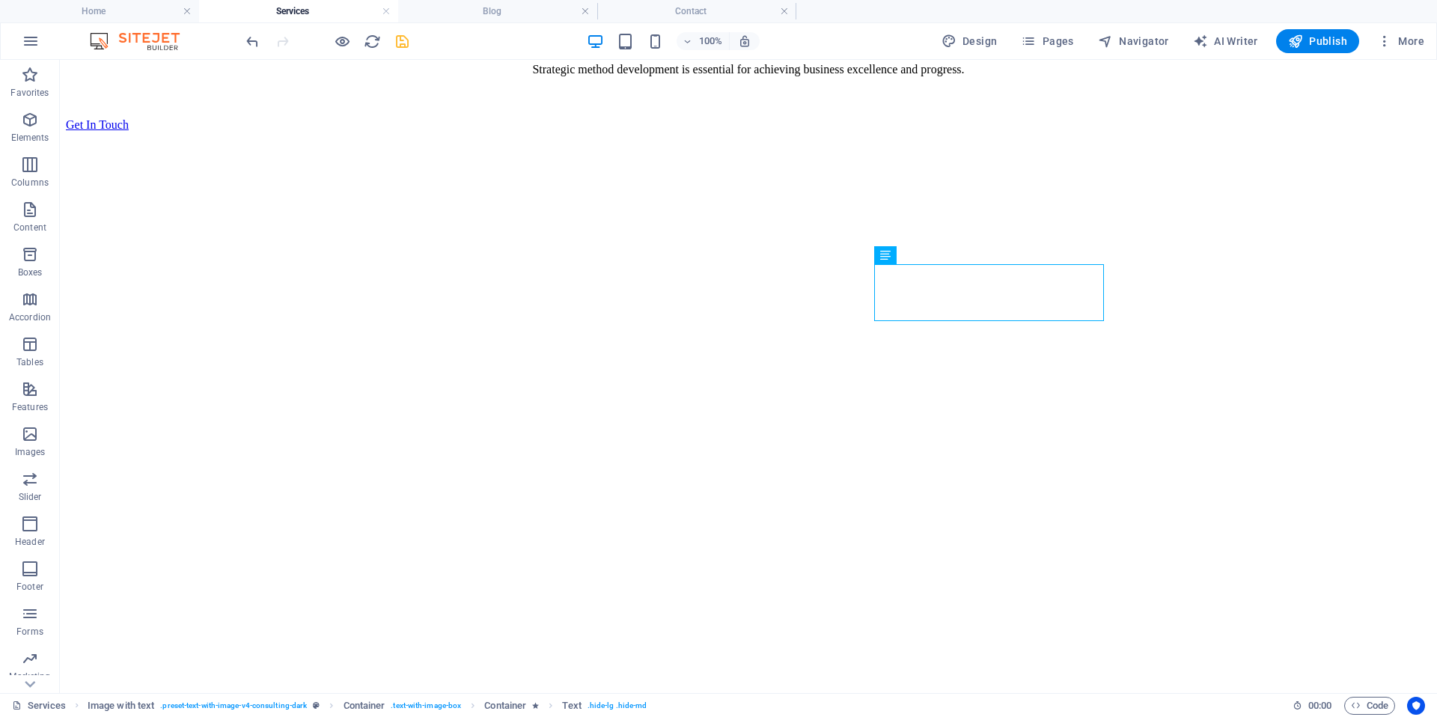
scroll to position [1050, 0]
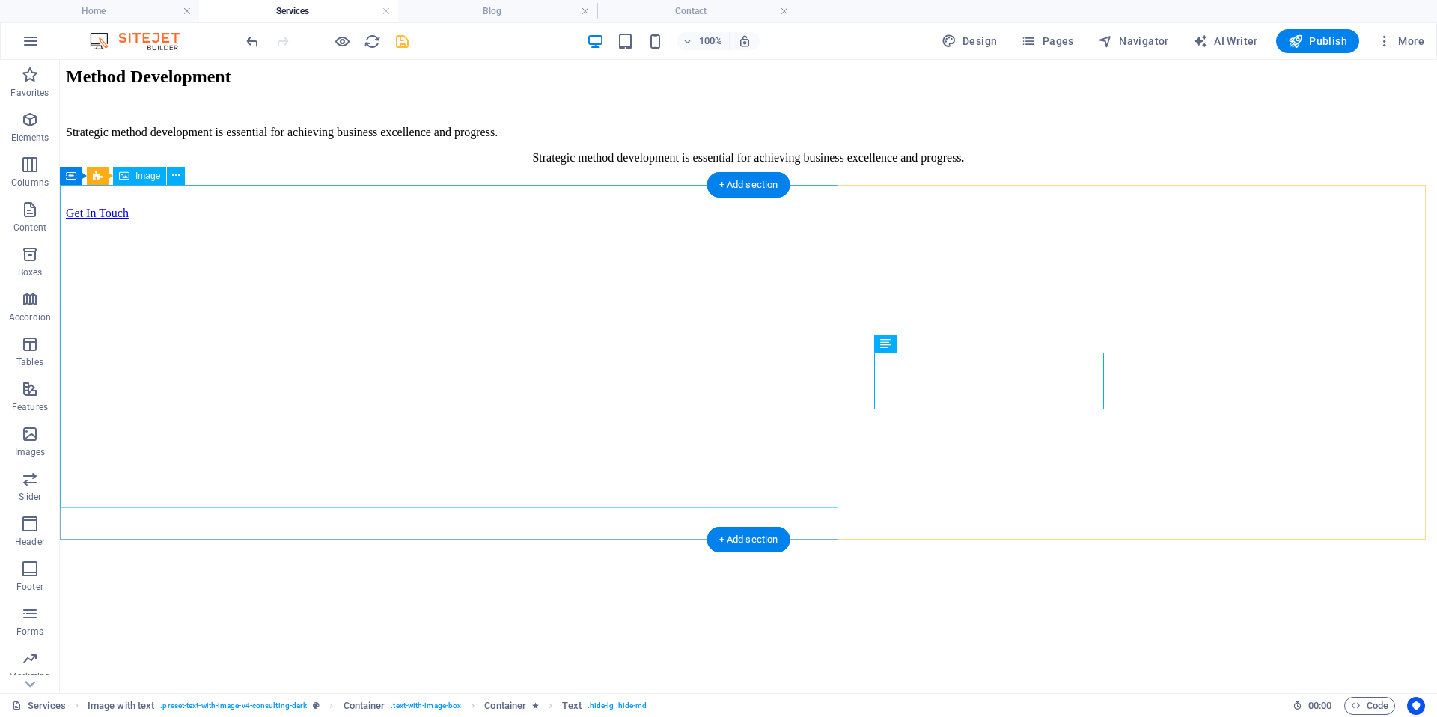
drag, startPoint x: 697, startPoint y: 503, endPoint x: 727, endPoint y: 507, distance: 30.2
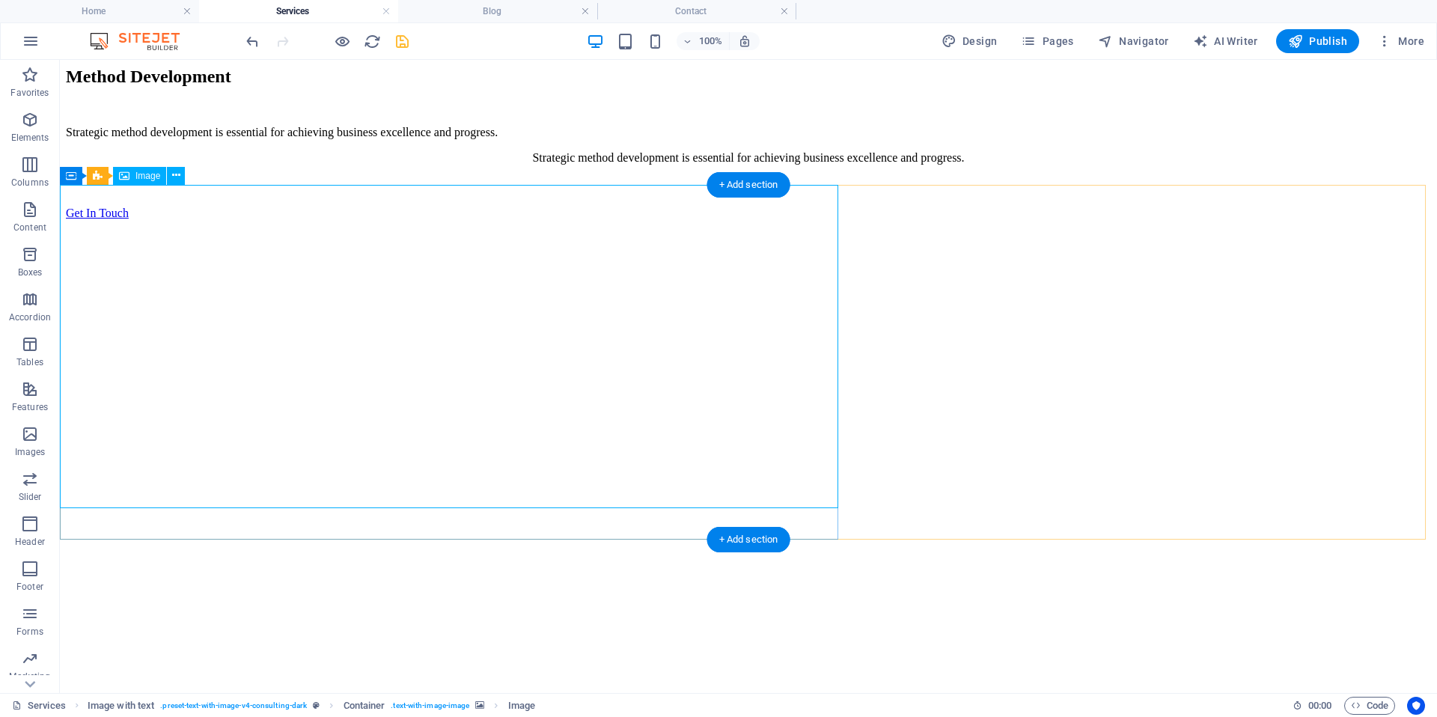
select select "px"
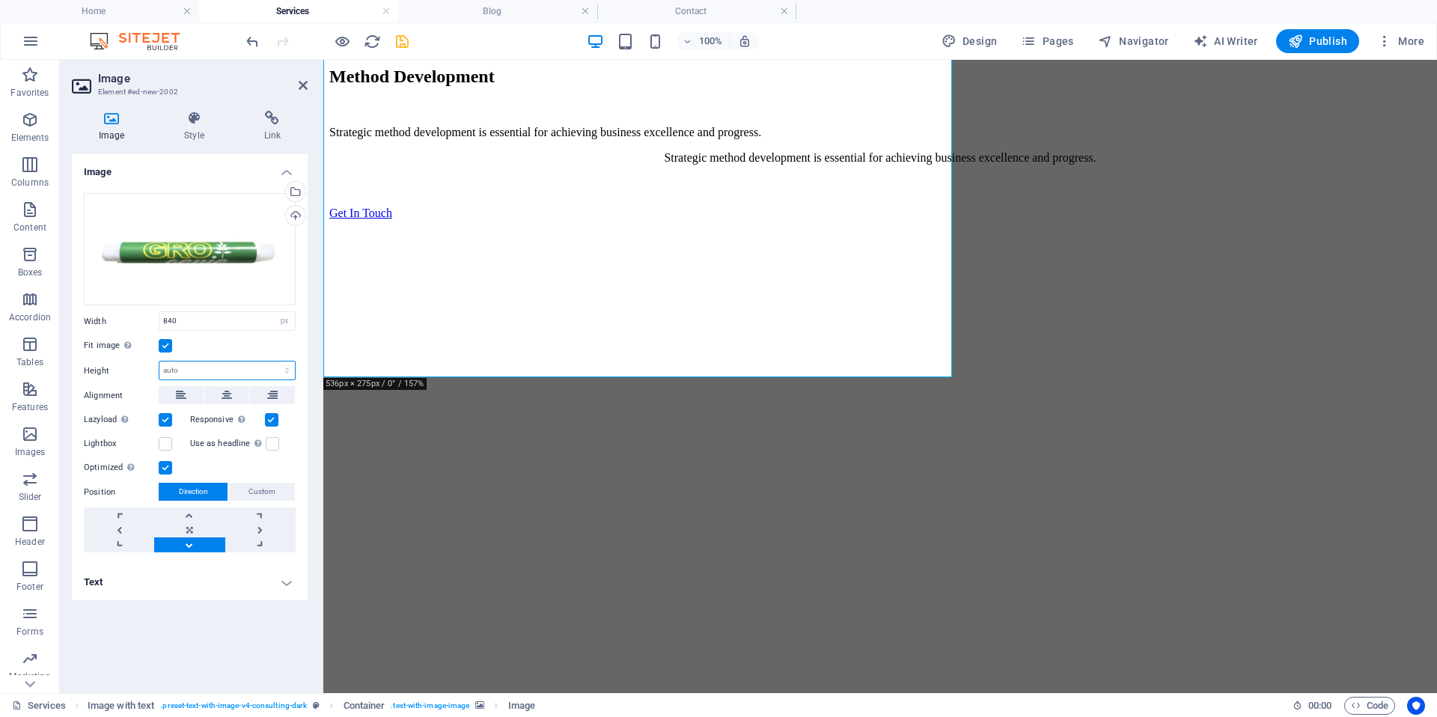
click at [186, 371] on select "Default auto px" at bounding box center [226, 371] width 135 height 18
select select "DISABLED_OPTION_VALUE"
click at [198, 320] on input "840" at bounding box center [226, 321] width 135 height 18
drag, startPoint x: 198, startPoint y: 320, endPoint x: 128, endPoint y: 316, distance: 70.5
click at [128, 316] on div "Width 840 Default auto px rem % em vh vw" at bounding box center [190, 320] width 212 height 19
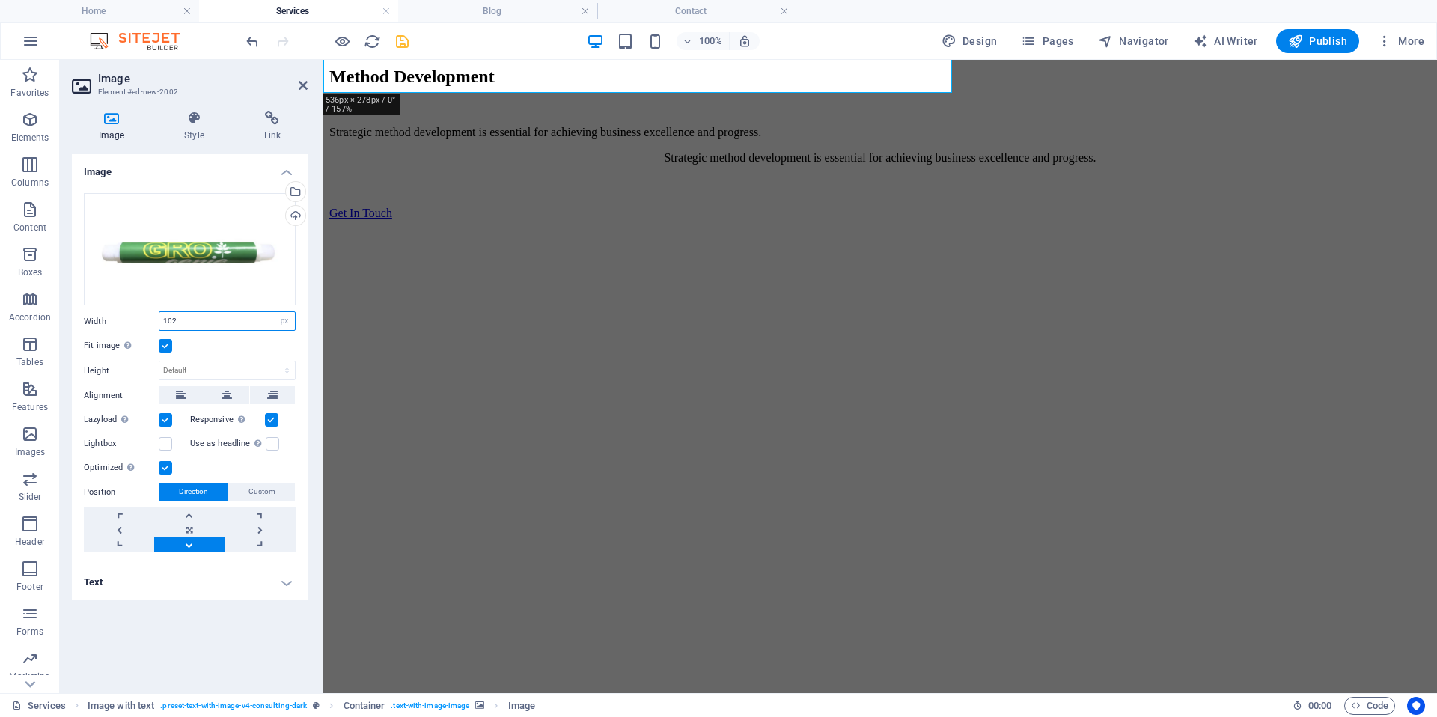
click at [186, 324] on input "102" at bounding box center [226, 321] width 135 height 18
type input "1020"
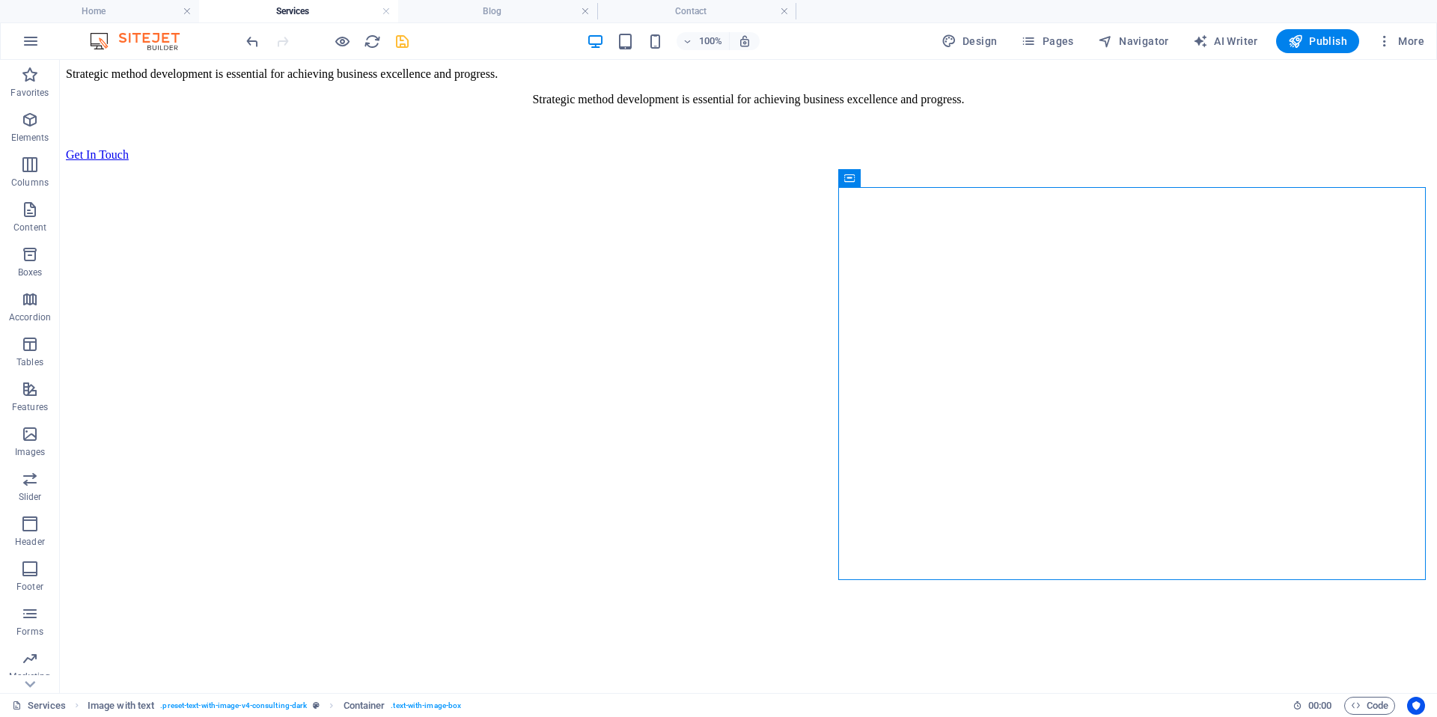
scroll to position [1181, 0]
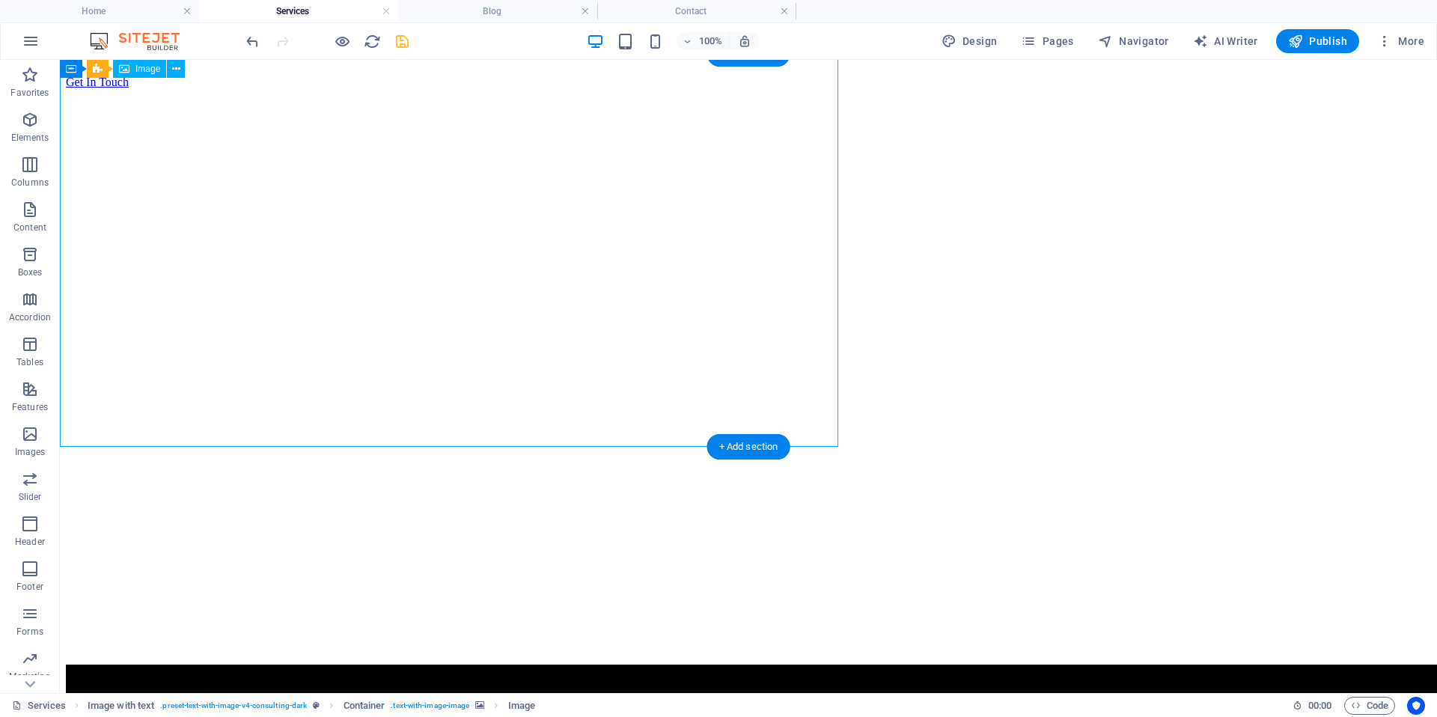
scroll to position [1031, 0]
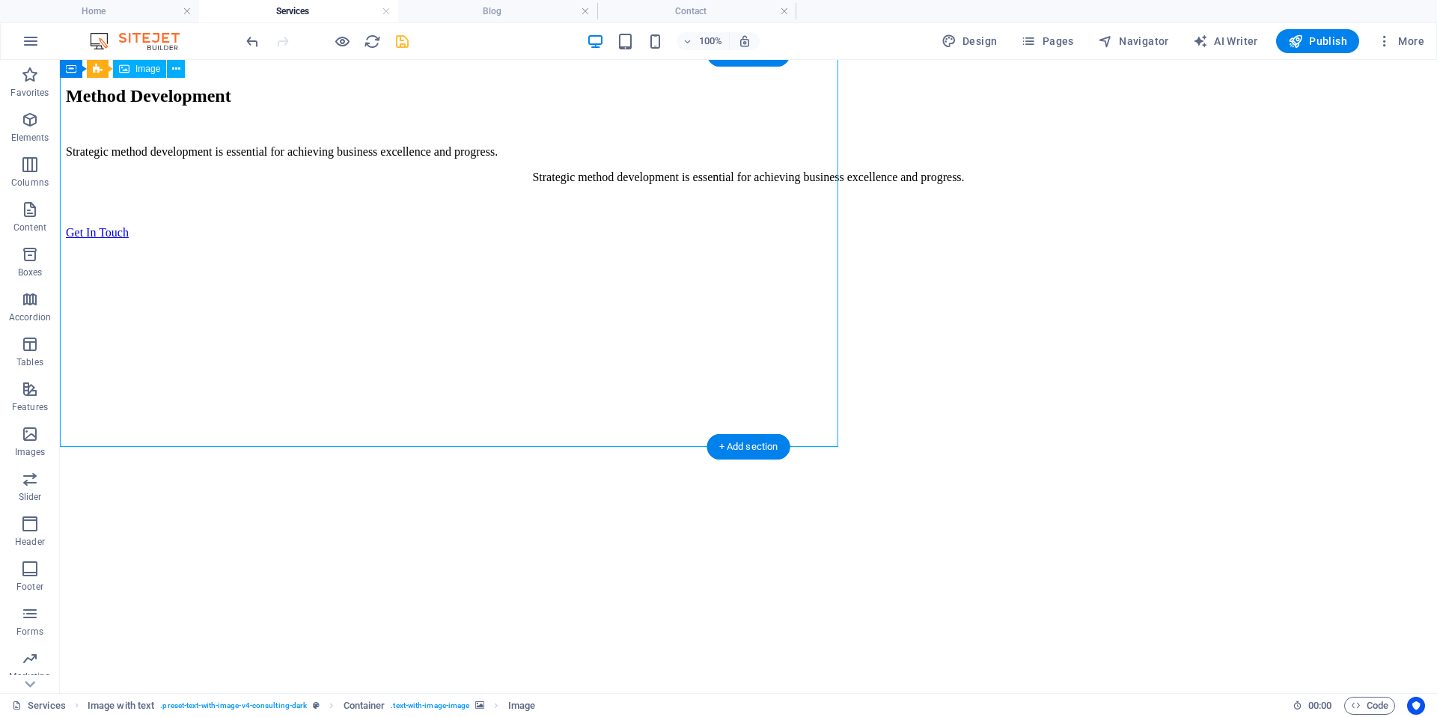
select select "px"
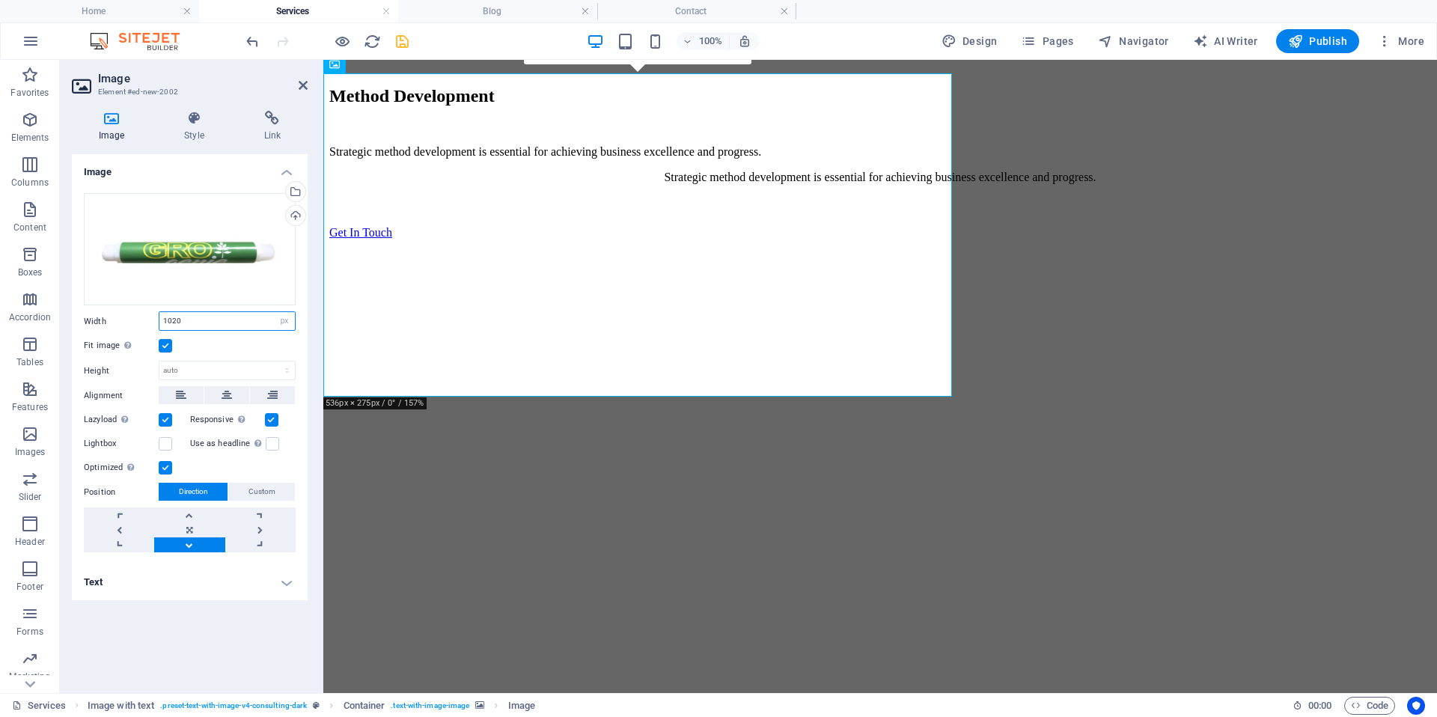
click at [191, 322] on input "1020" at bounding box center [226, 321] width 135 height 18
type input "1030"
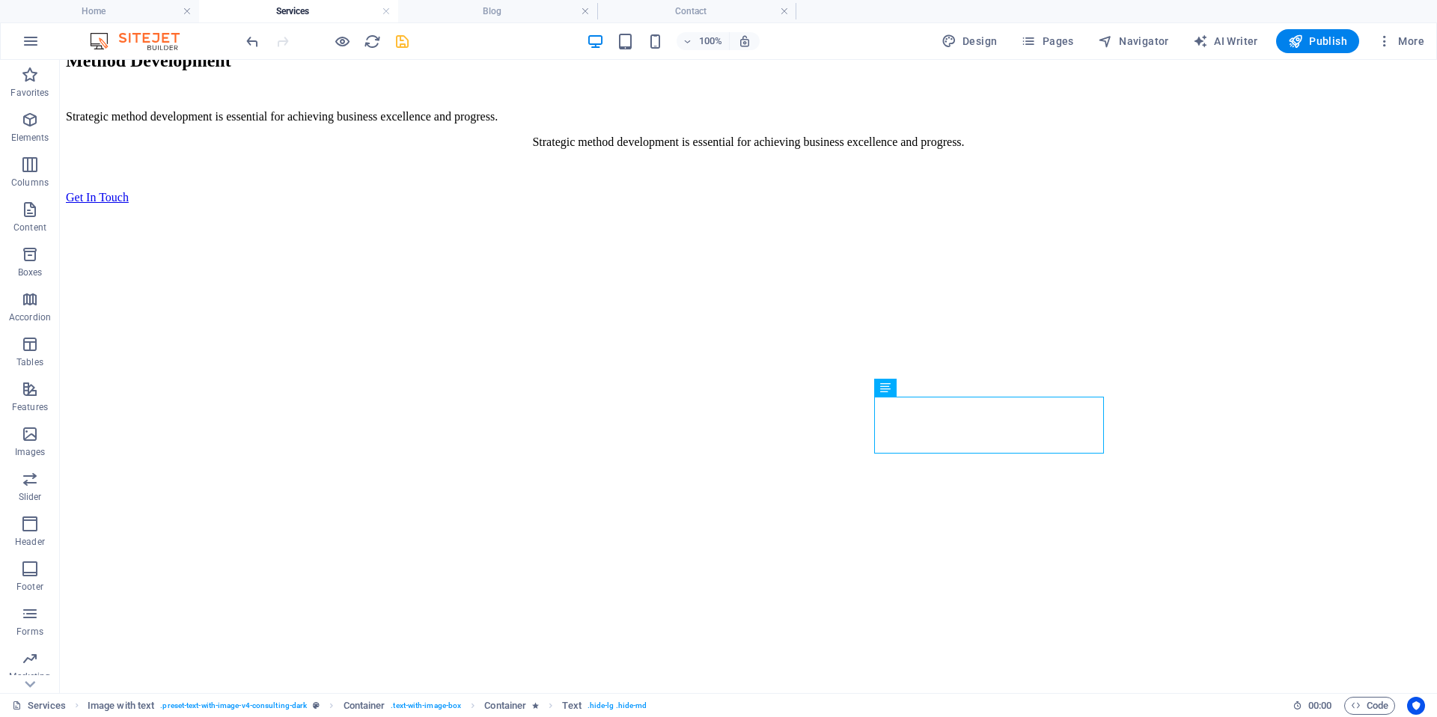
scroll to position [1149, 0]
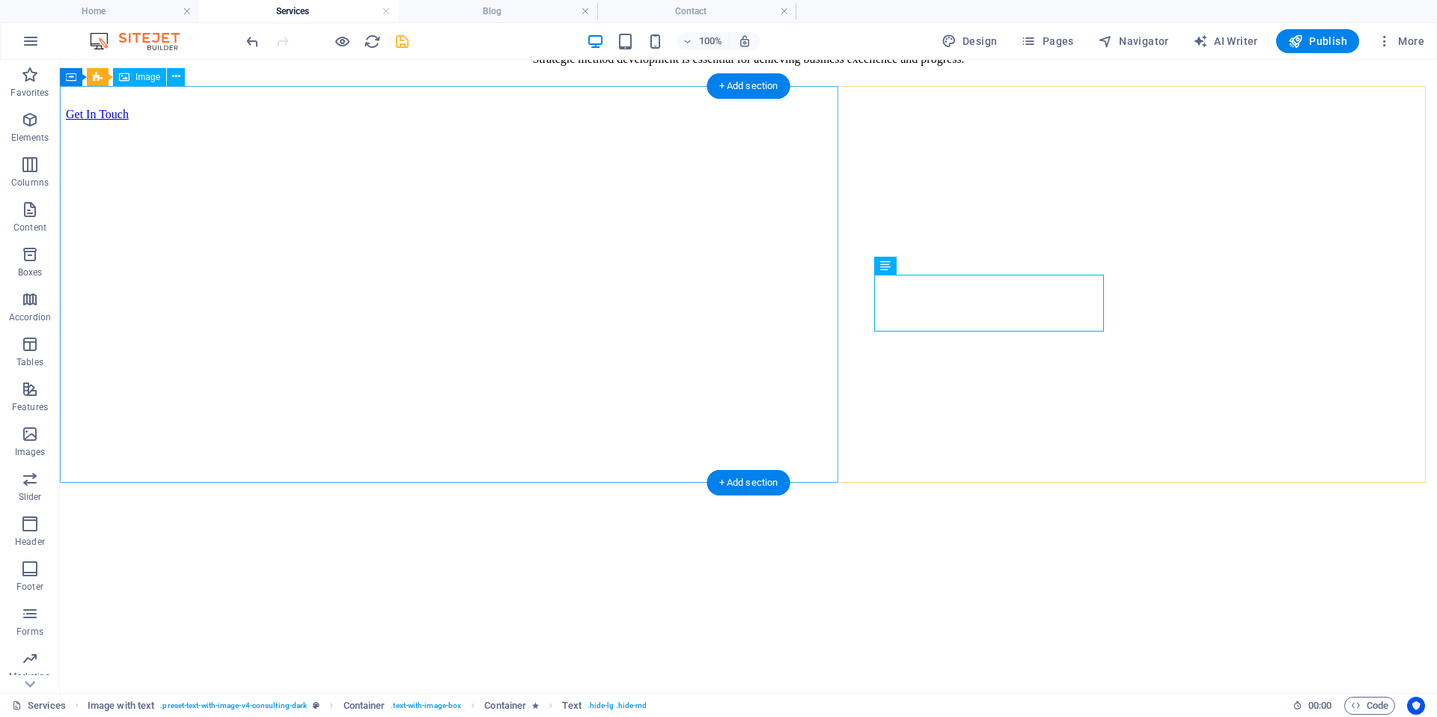
select select "px"
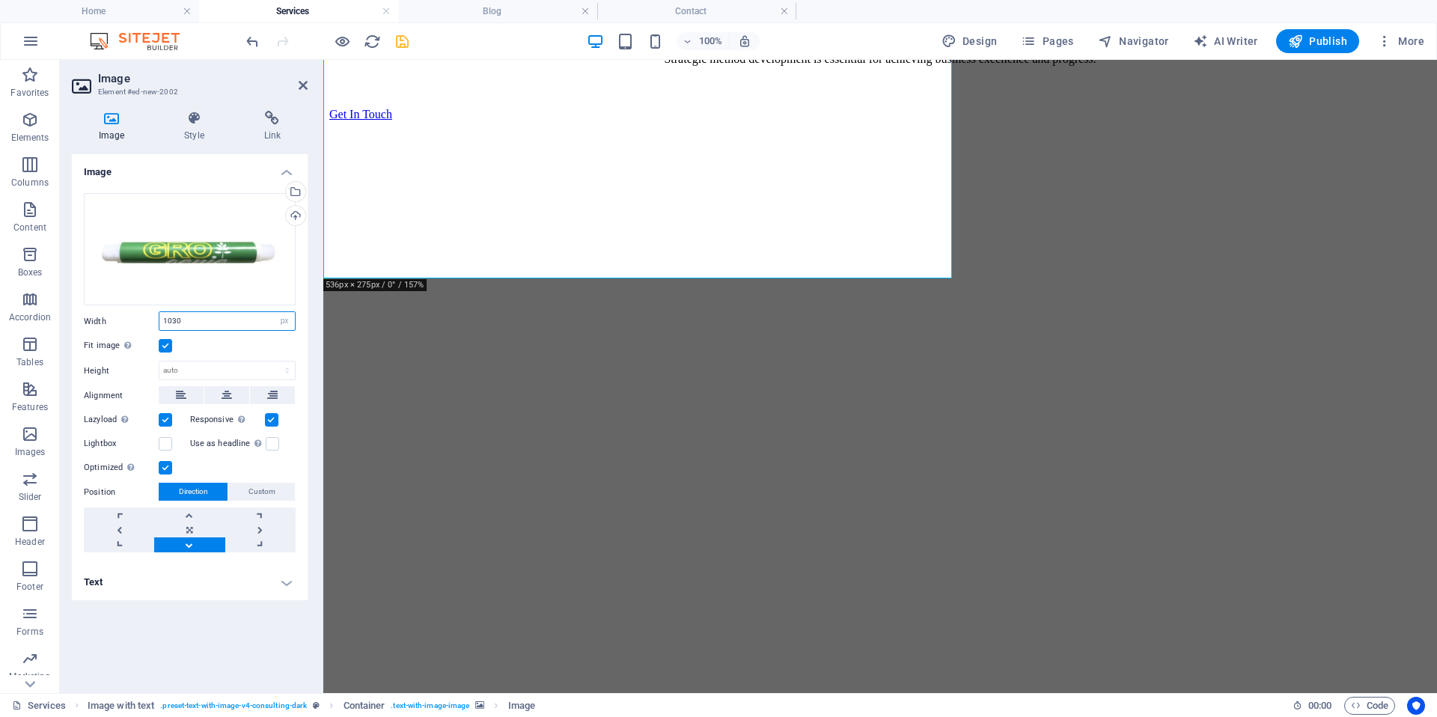
click at [194, 322] on input "1030" at bounding box center [226, 321] width 135 height 18
type input "1034"
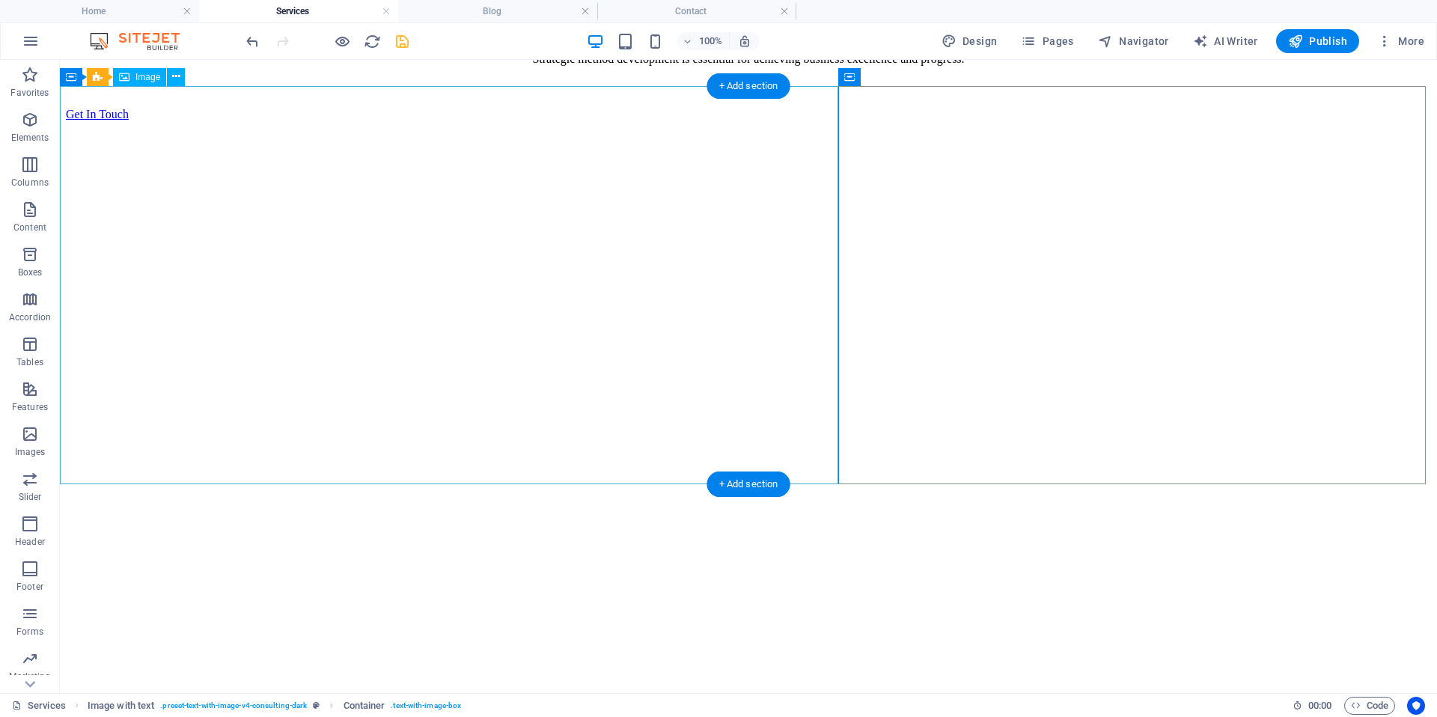
select select "px"
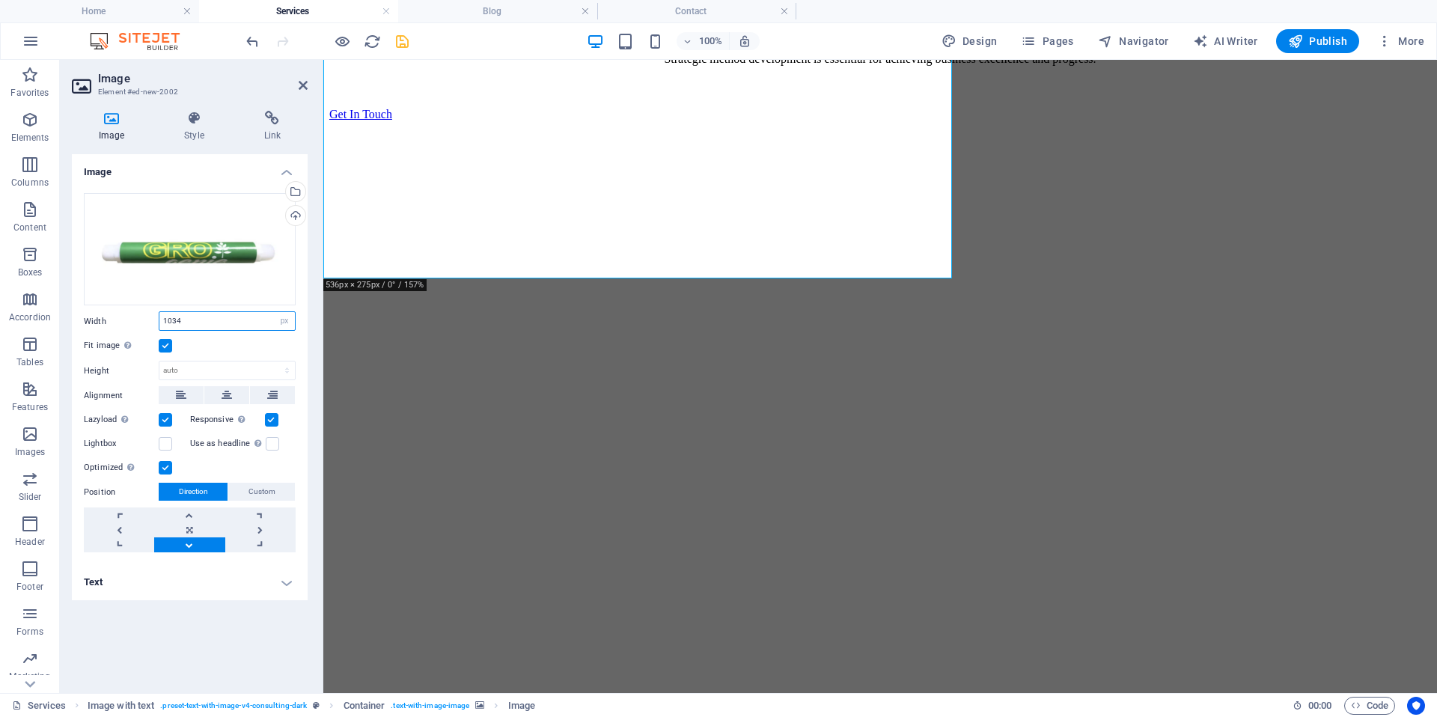
click at [204, 321] on input "1034" at bounding box center [226, 321] width 135 height 18
type input "1035"
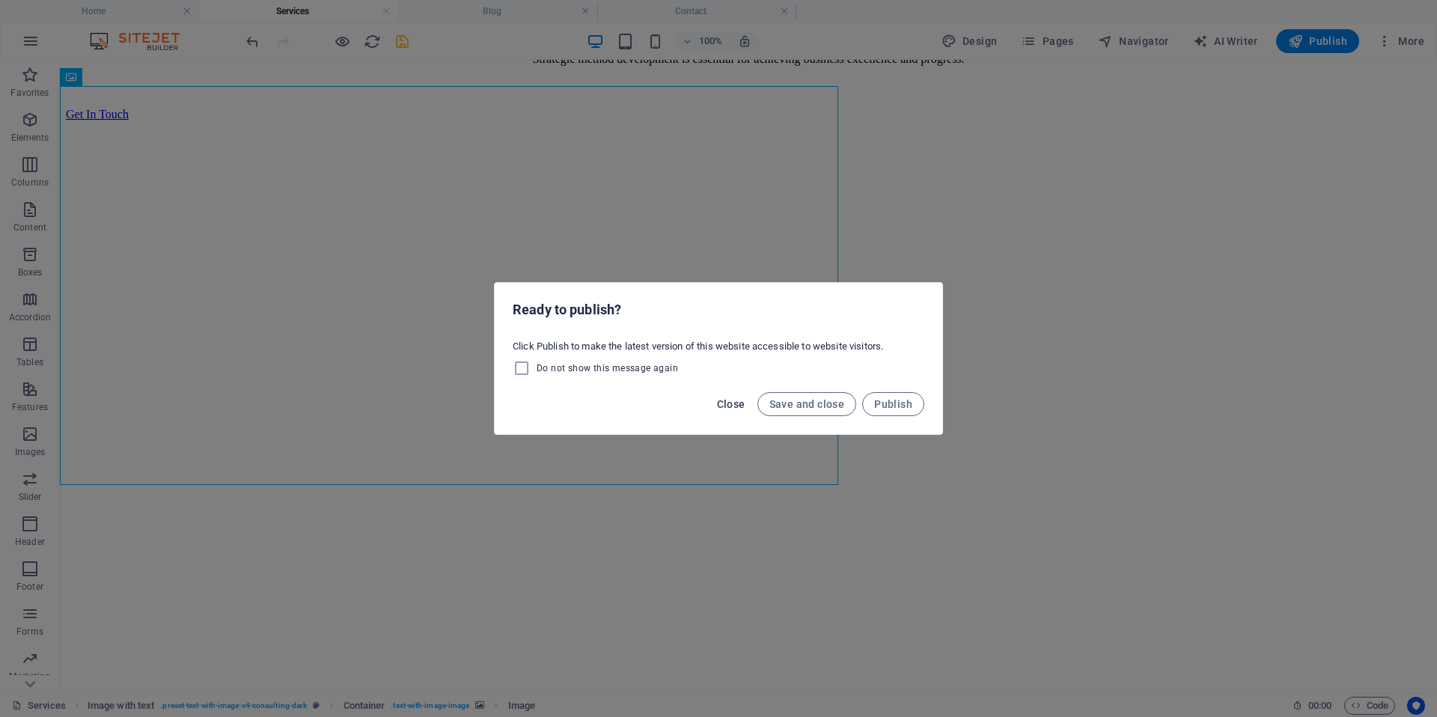
click at [731, 405] on span "Close" at bounding box center [731, 404] width 28 height 12
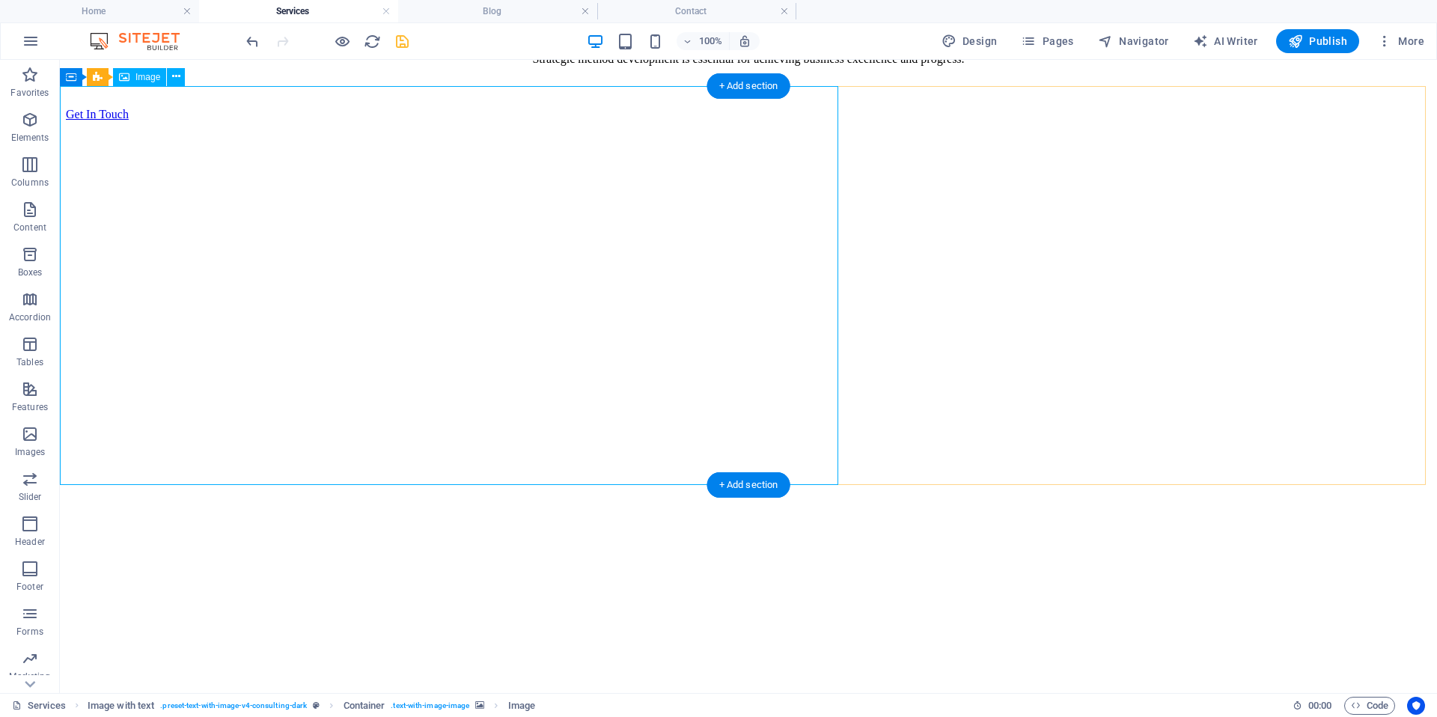
select select "px"
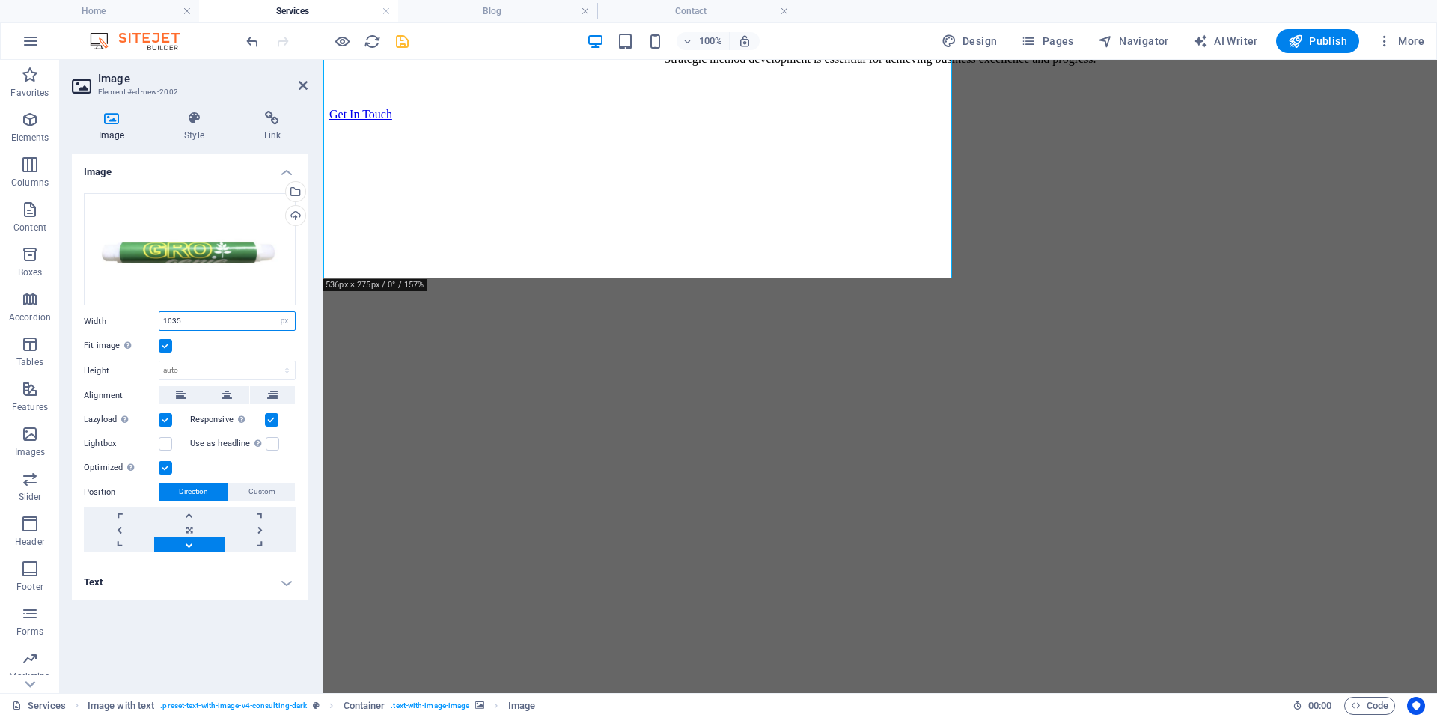
click at [222, 320] on input "1035" at bounding box center [226, 321] width 135 height 18
type input "1036"
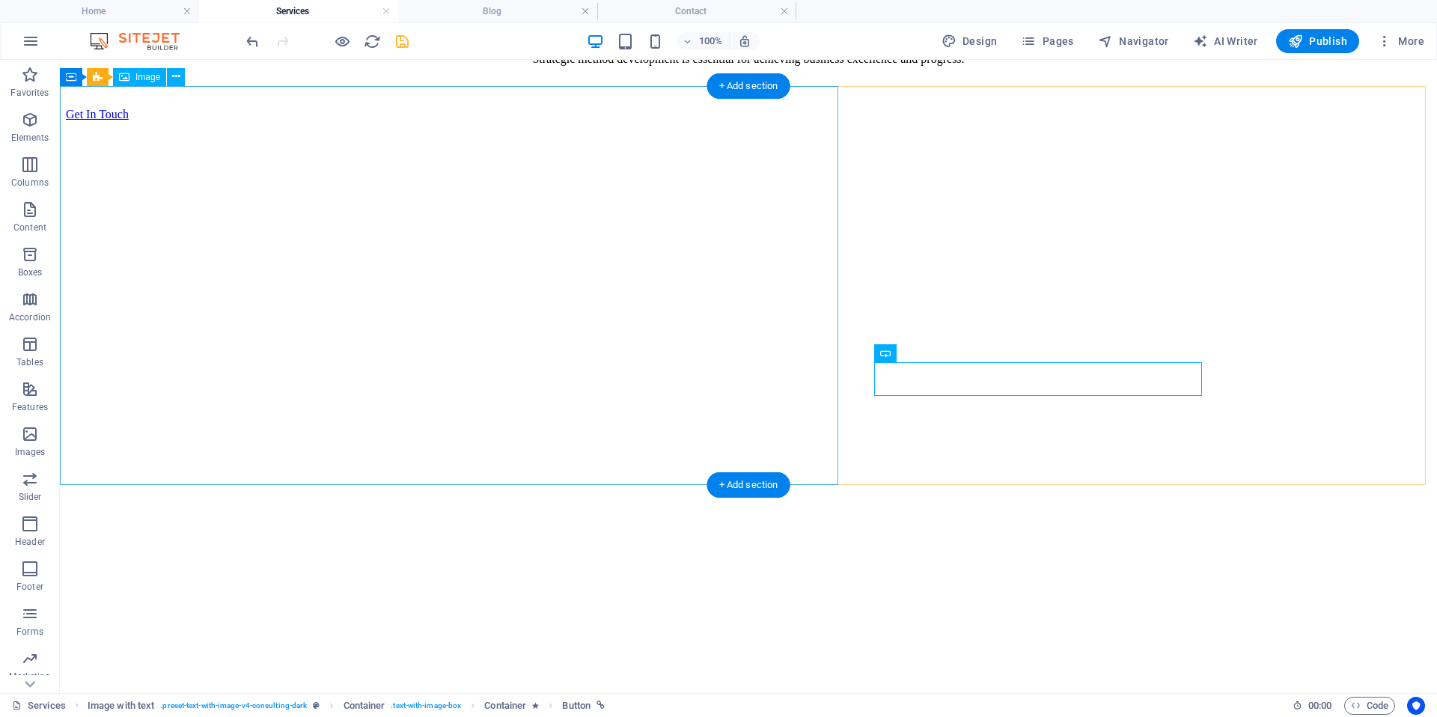
select select "px"
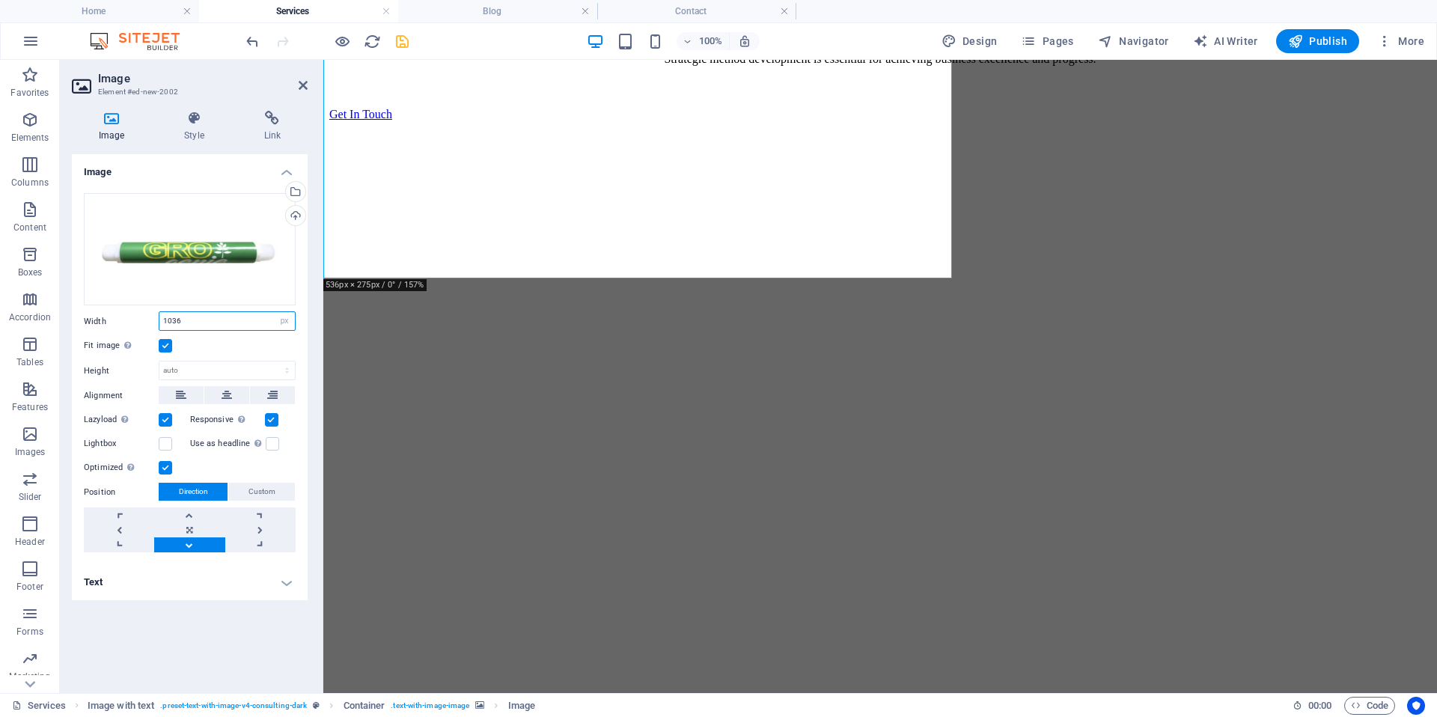
click at [188, 325] on input "1036" at bounding box center [226, 321] width 135 height 18
type input "1038"
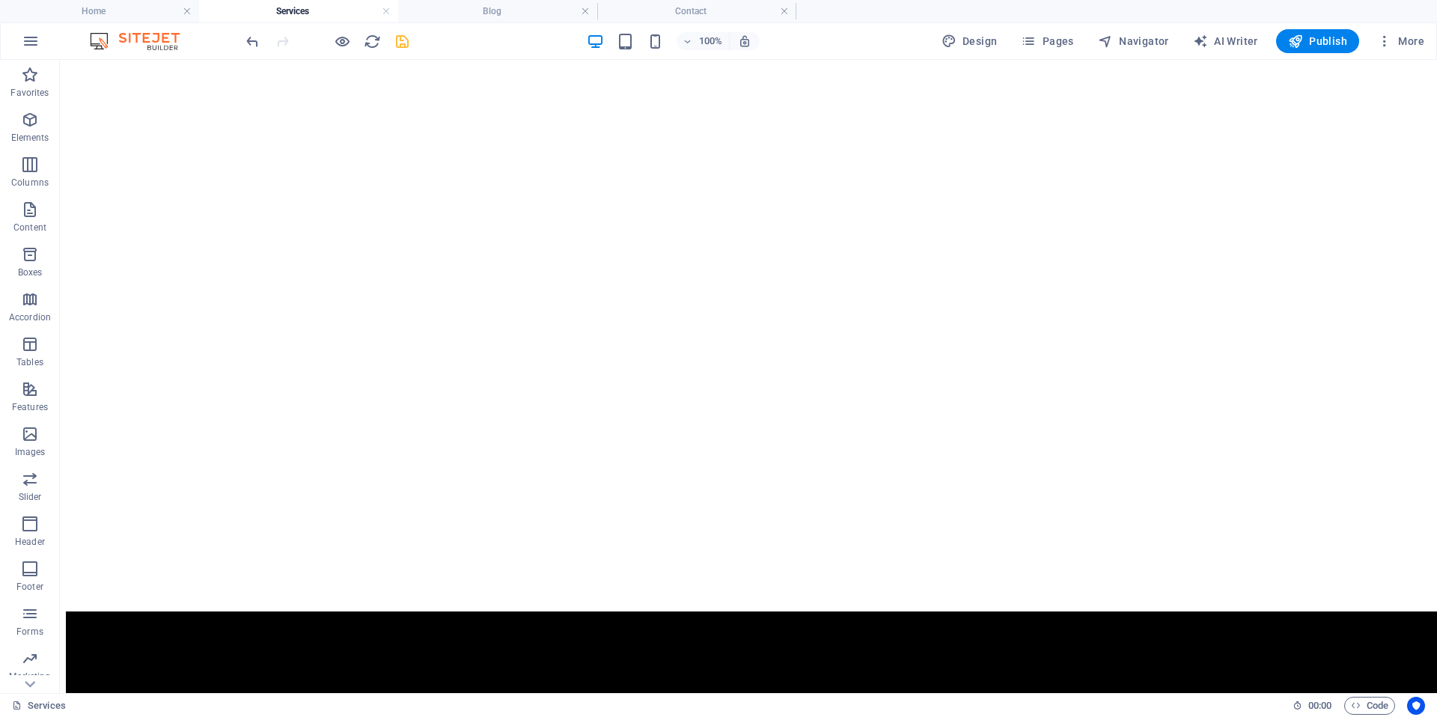
scroll to position [1359, 0]
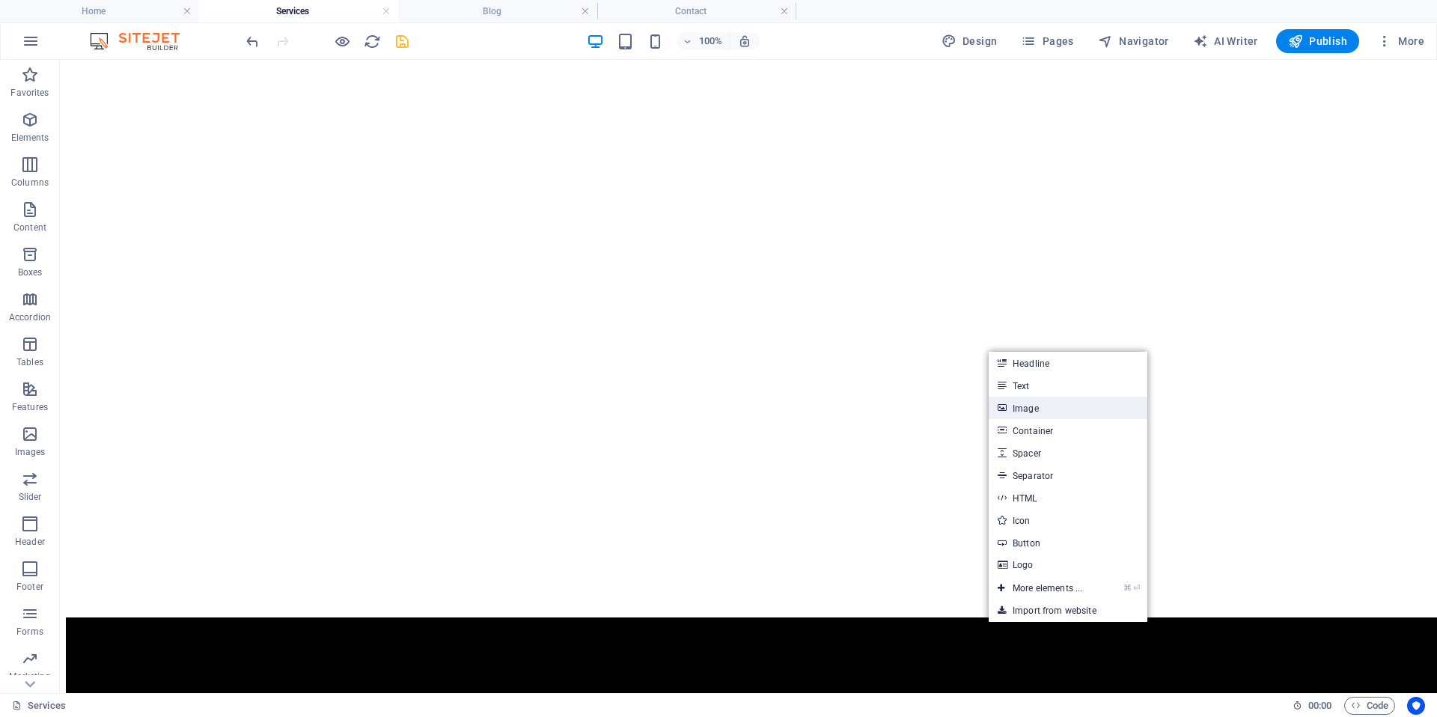
click at [1040, 414] on link "Image" at bounding box center [1068, 408] width 159 height 22
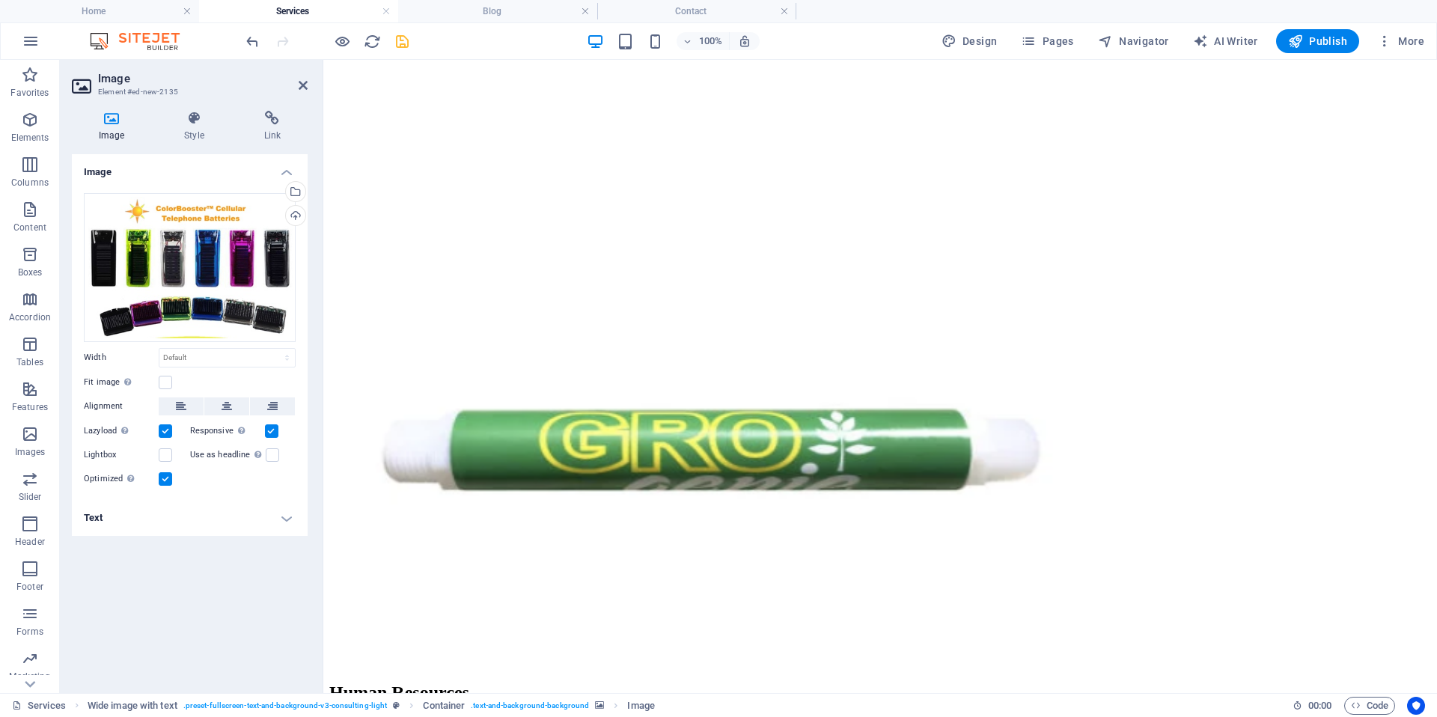
scroll to position [3134, 0]
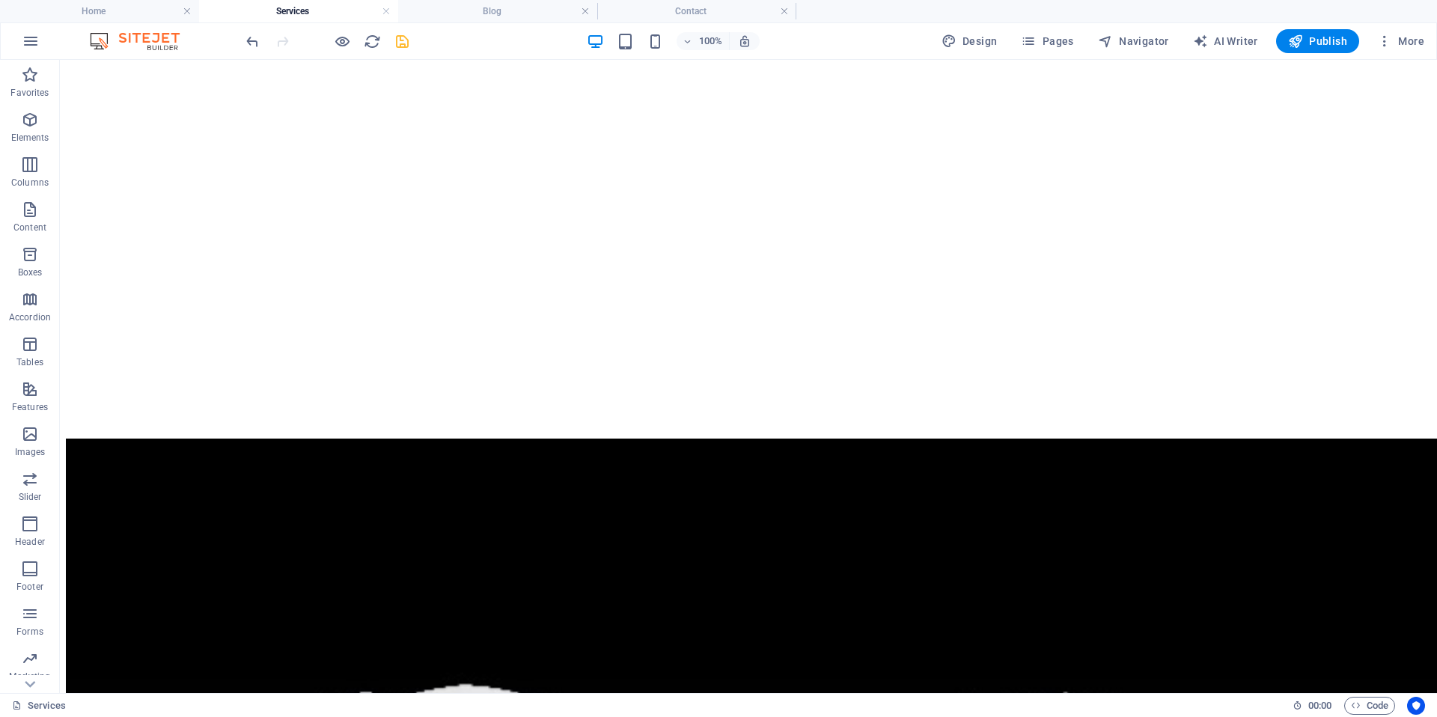
scroll to position [1383, 0]
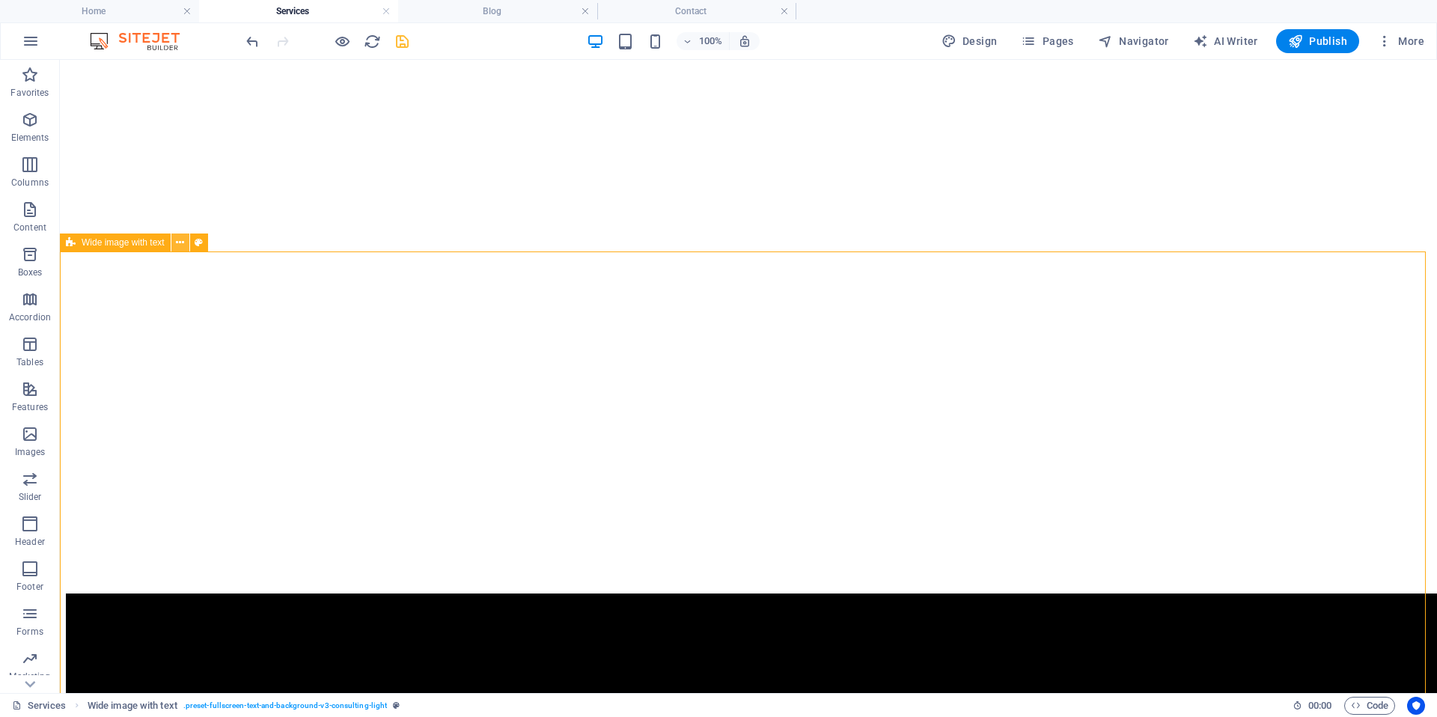
click at [178, 246] on icon at bounding box center [180, 243] width 8 height 16
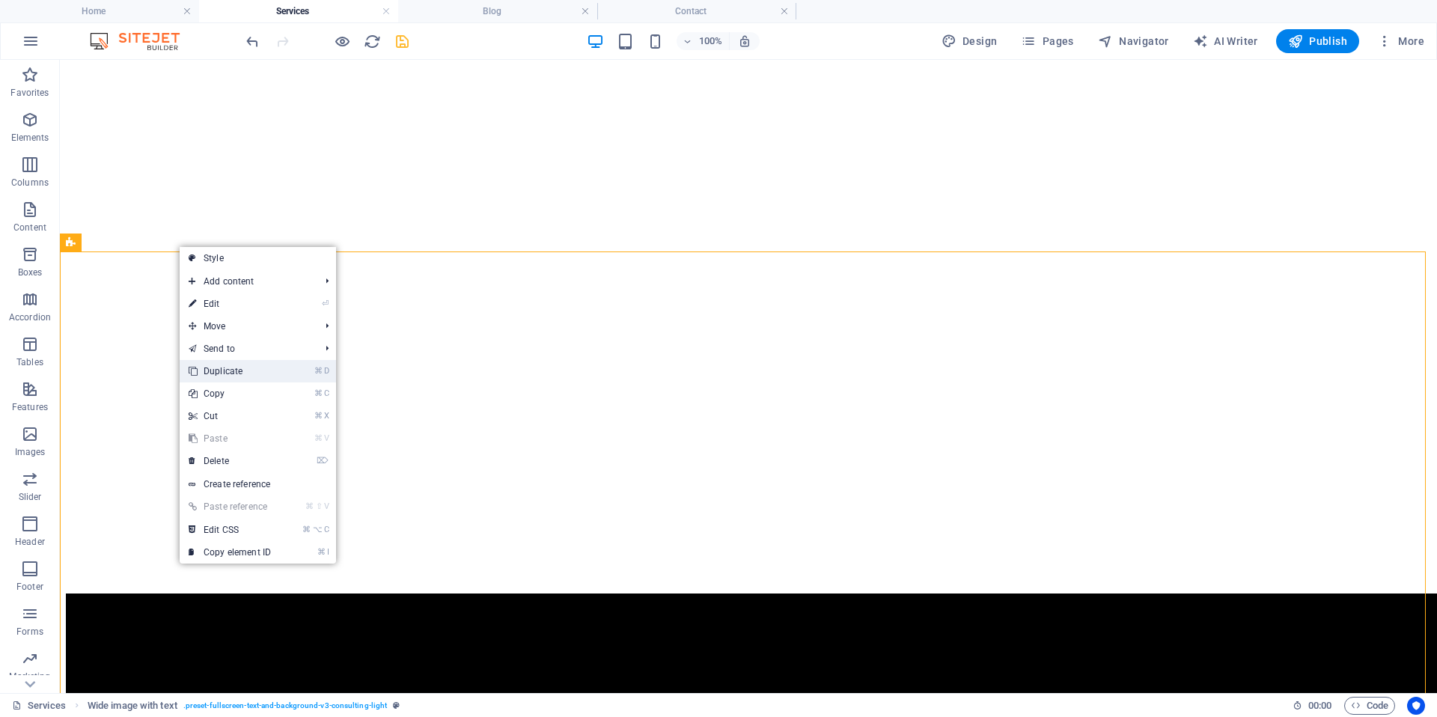
click at [231, 374] on link "⌘ D Duplicate" at bounding box center [230, 371] width 100 height 22
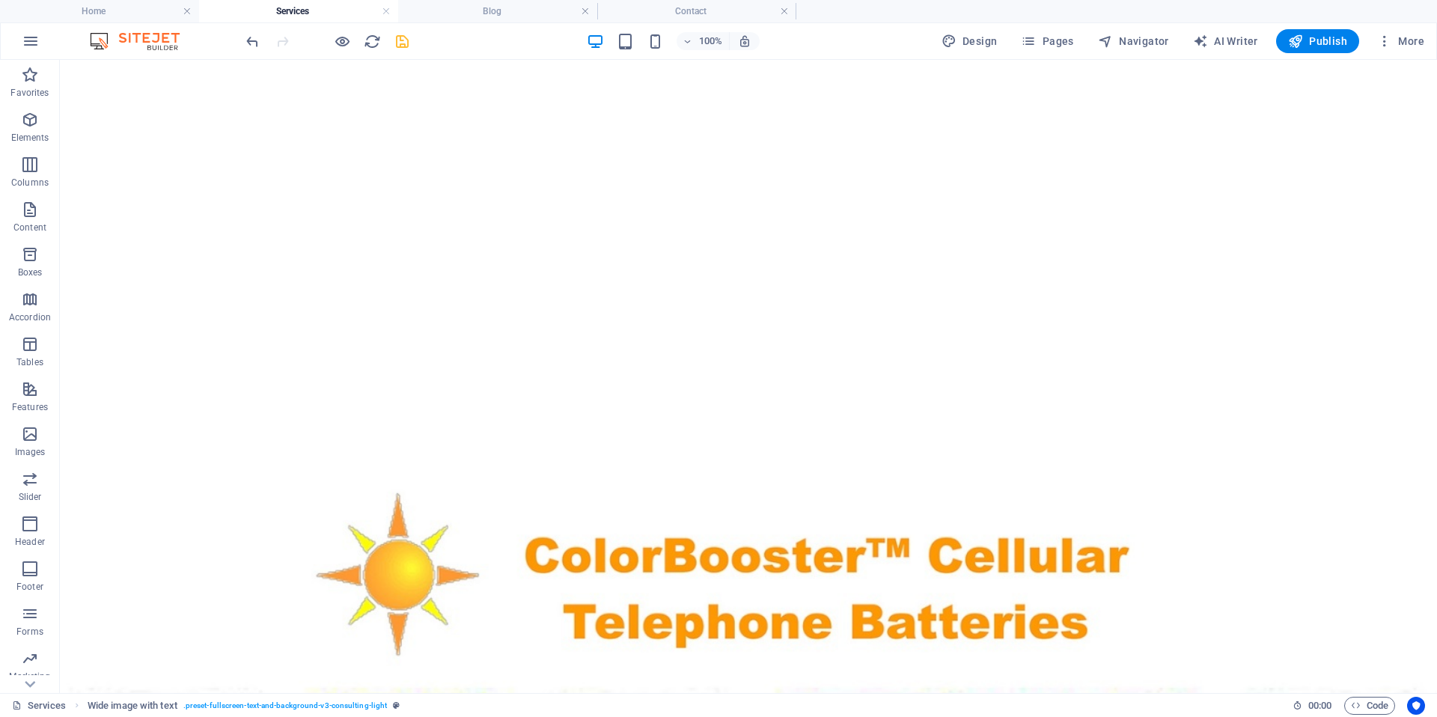
scroll to position [4286, 0]
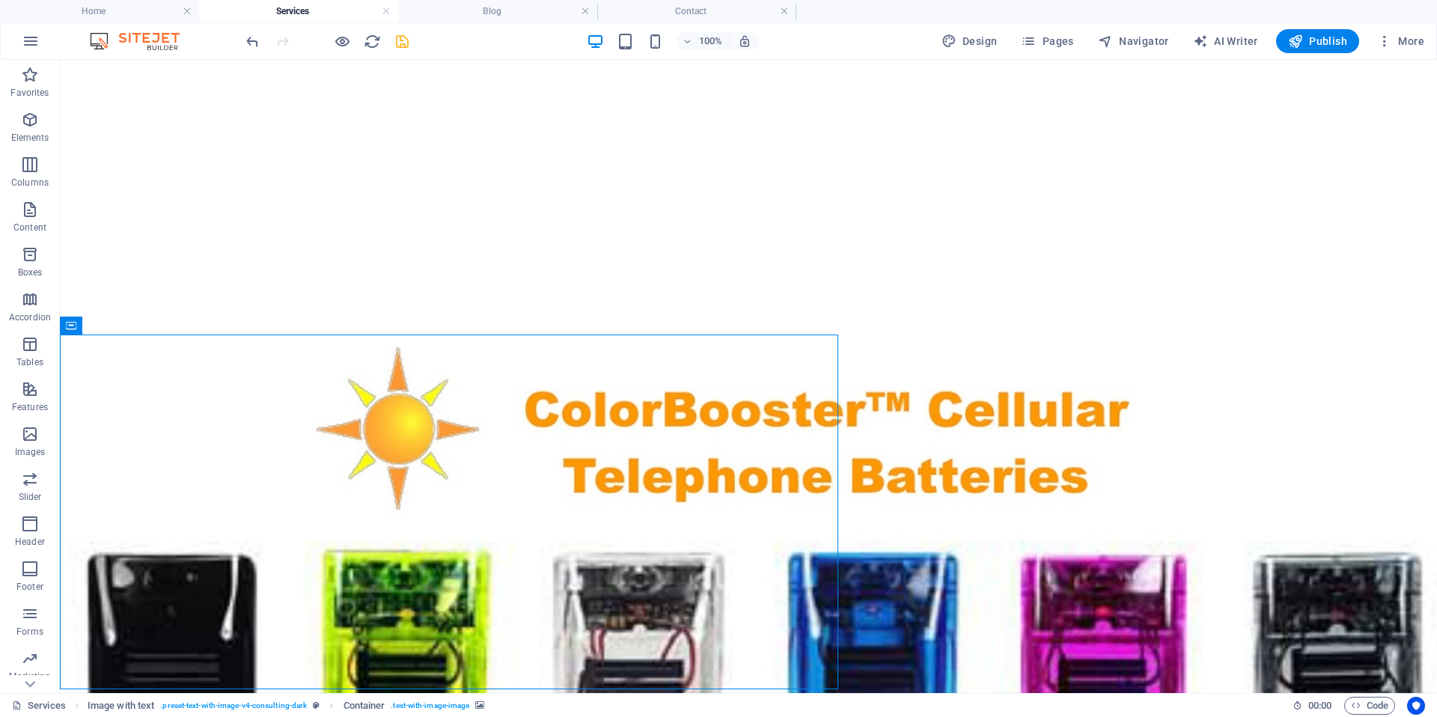
scroll to position [4624, 0]
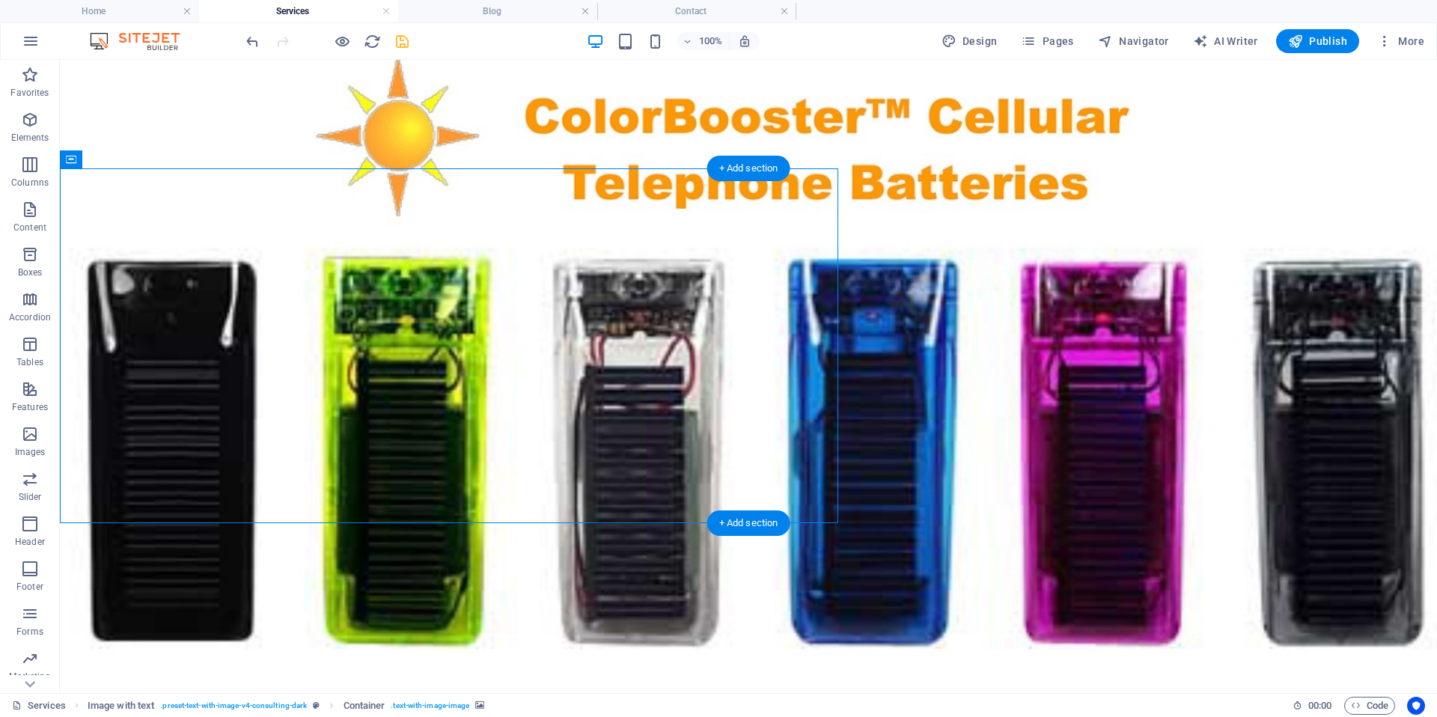
select select "px"
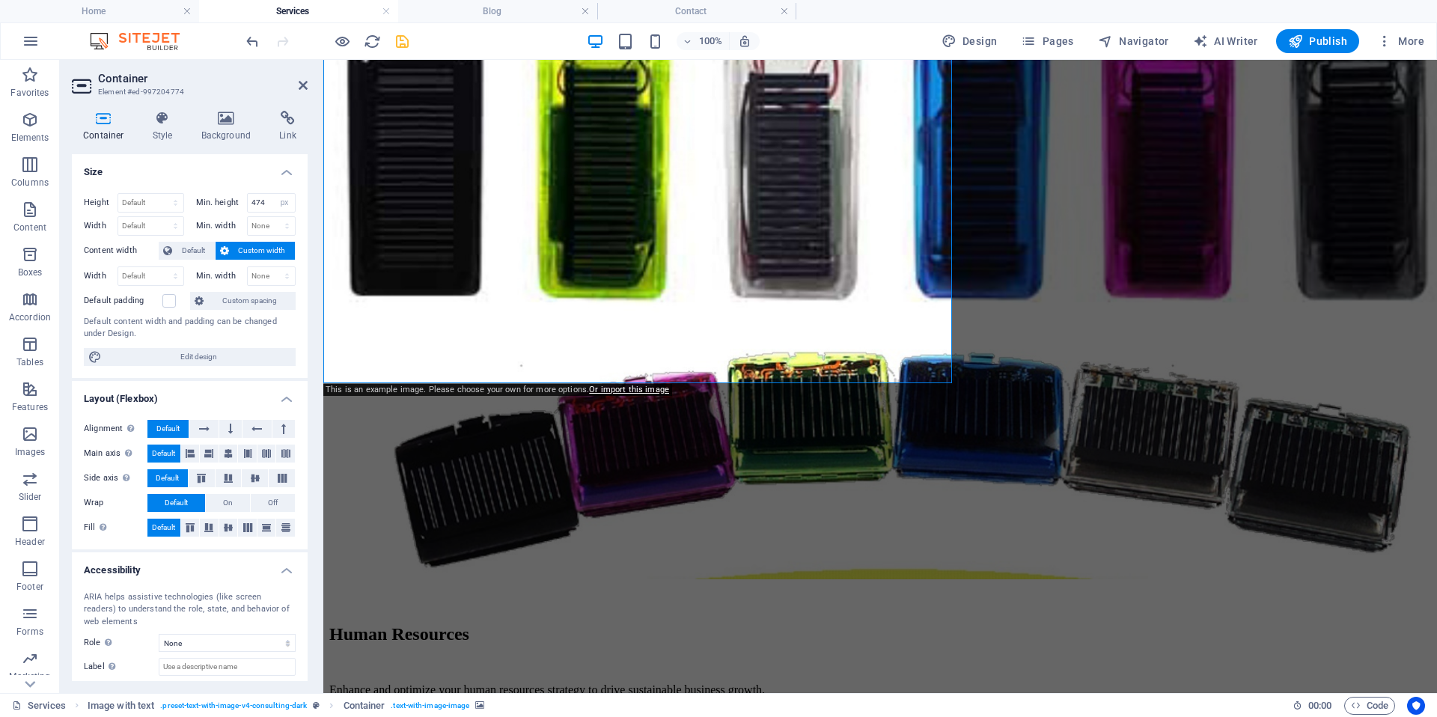
scroll to position [3979, 0]
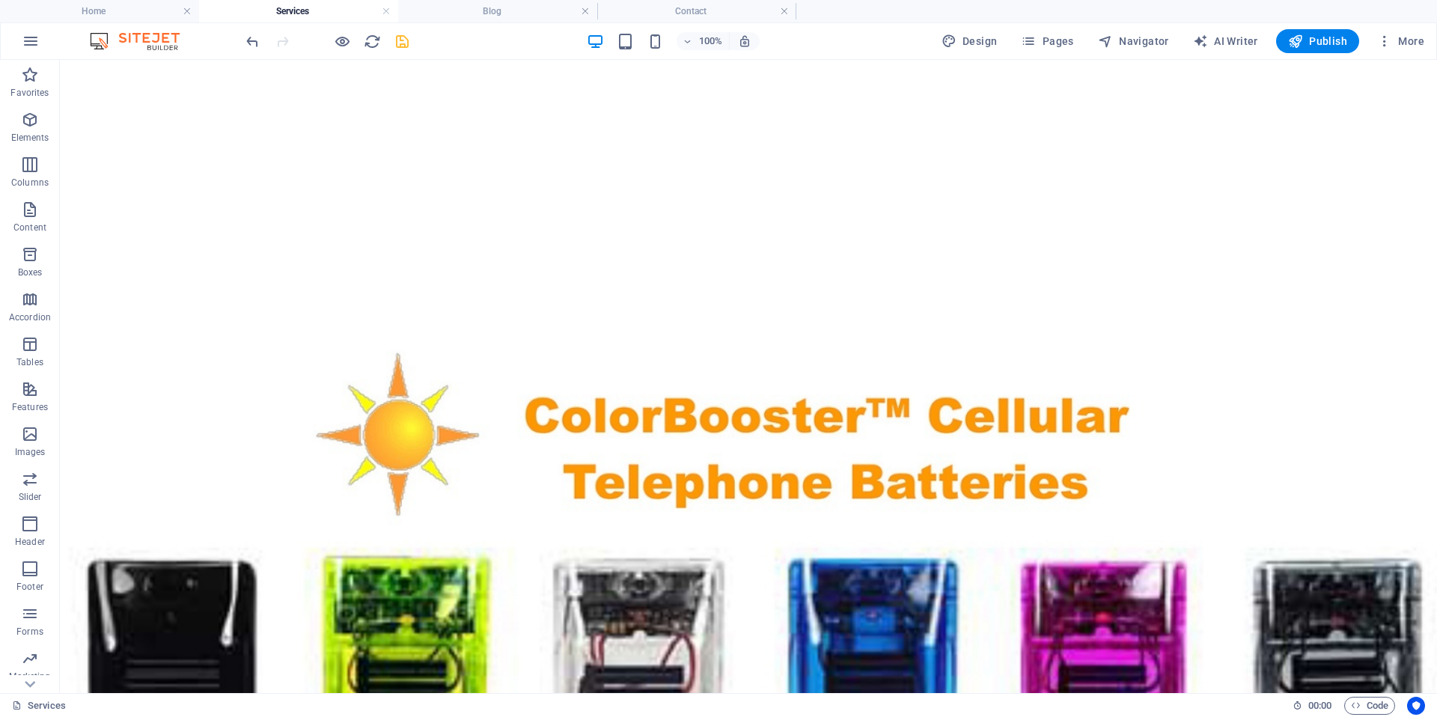
scroll to position [4598, 0]
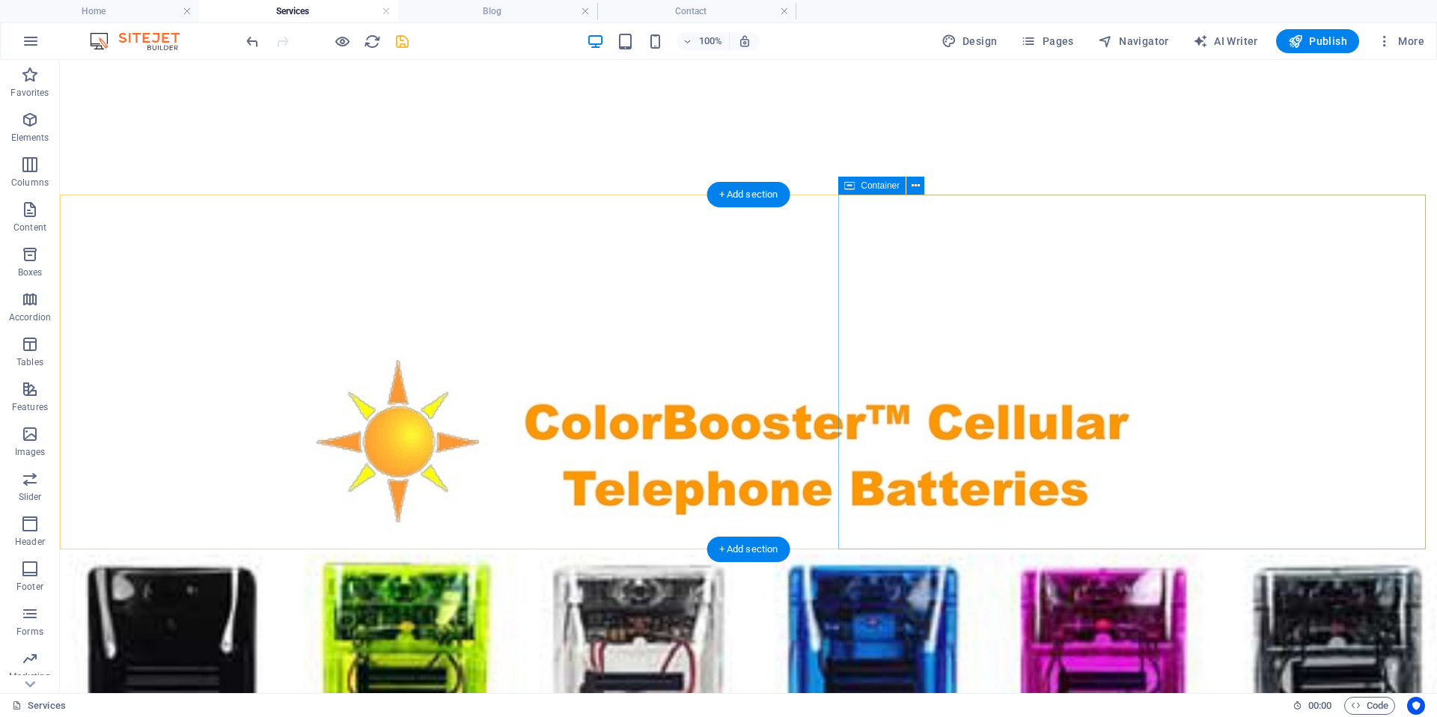
click at [742, 544] on div "+ Add section" at bounding box center [748, 549] width 83 height 25
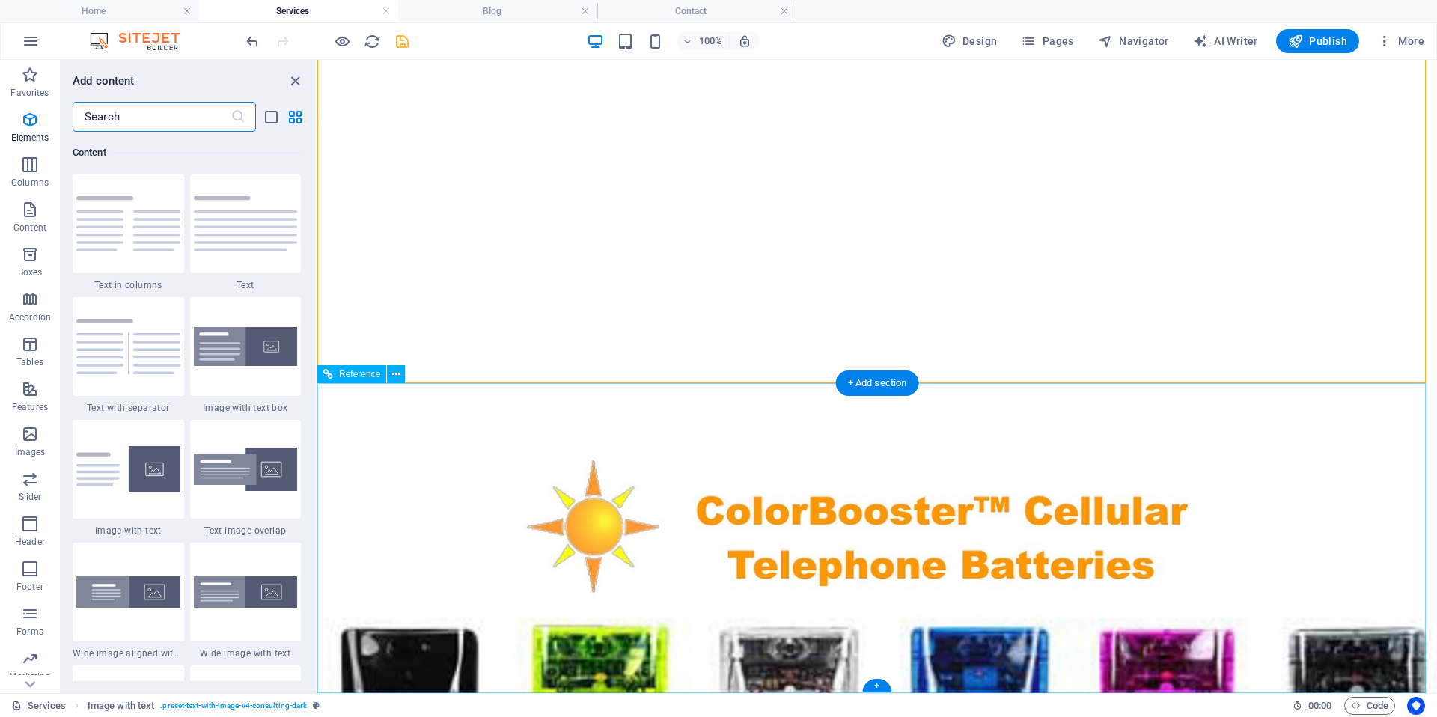
scroll to position [2619, 0]
click at [254, 344] on img at bounding box center [246, 347] width 104 height 40
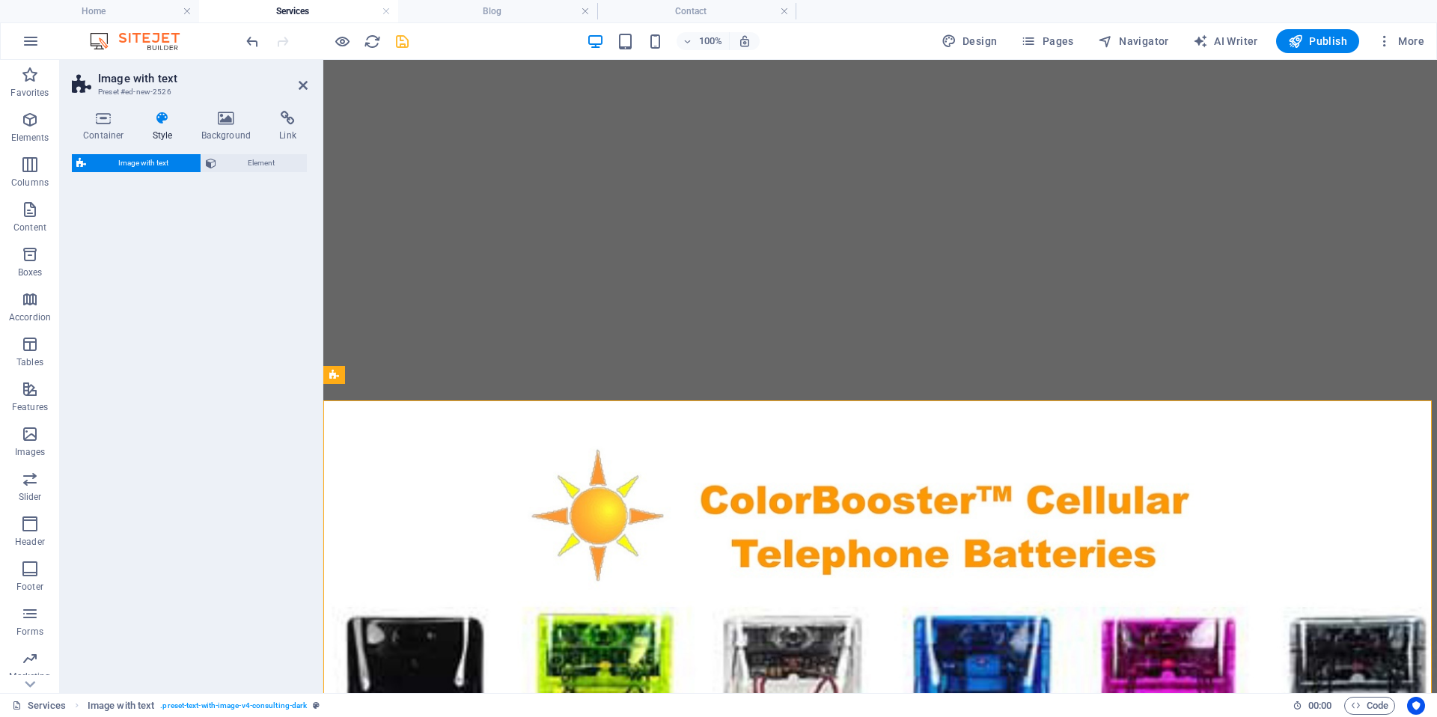
scroll to position [3978, 0]
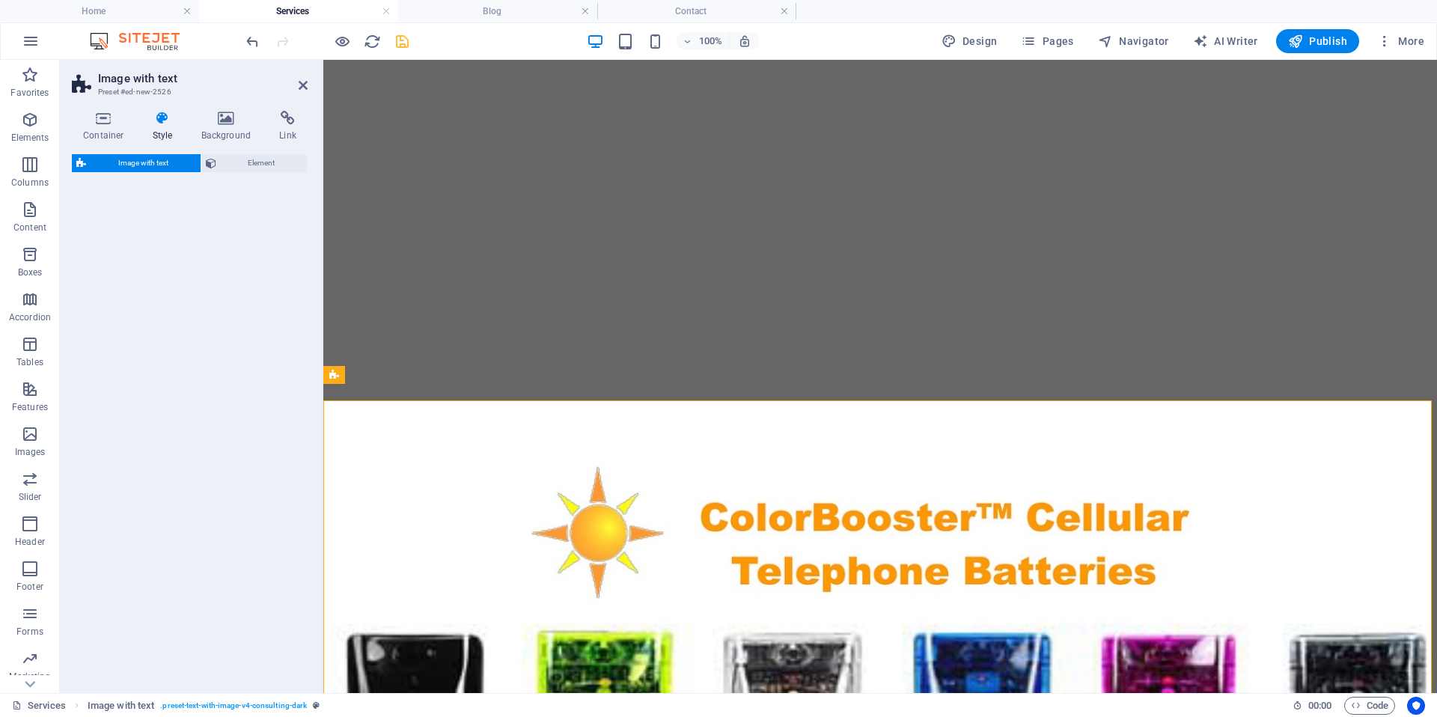
select select "rem"
select select "px"
select select "preset-text-with-image-v4-boxed"
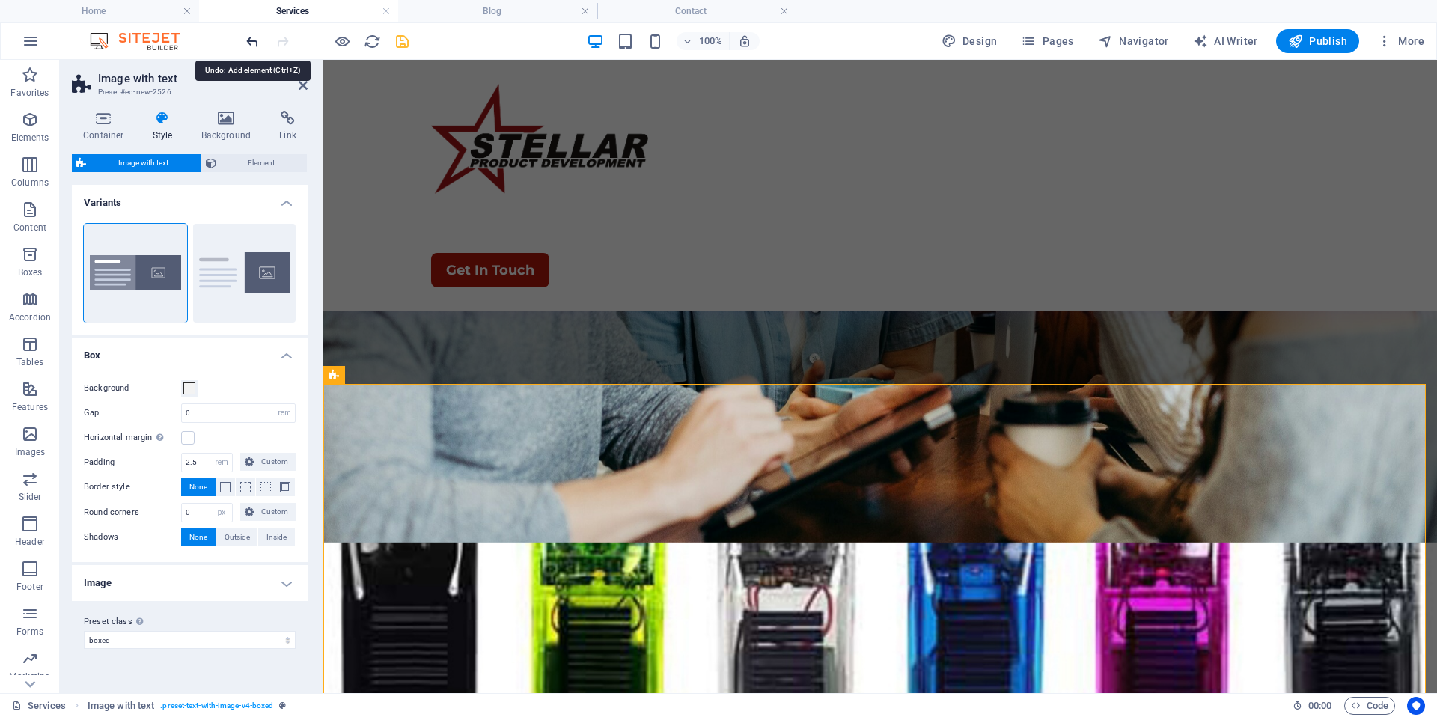
click at [254, 48] on icon "undo" at bounding box center [252, 41] width 17 height 17
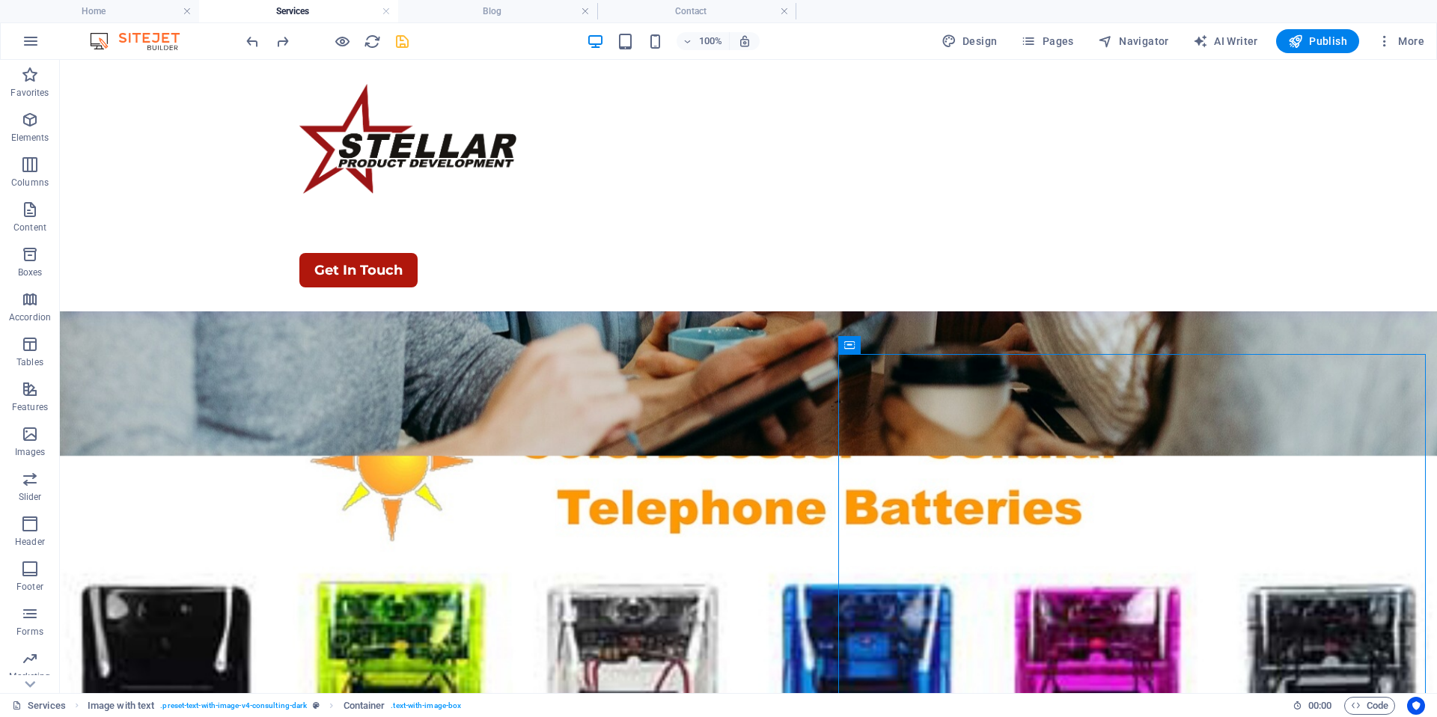
scroll to position [4439, 0]
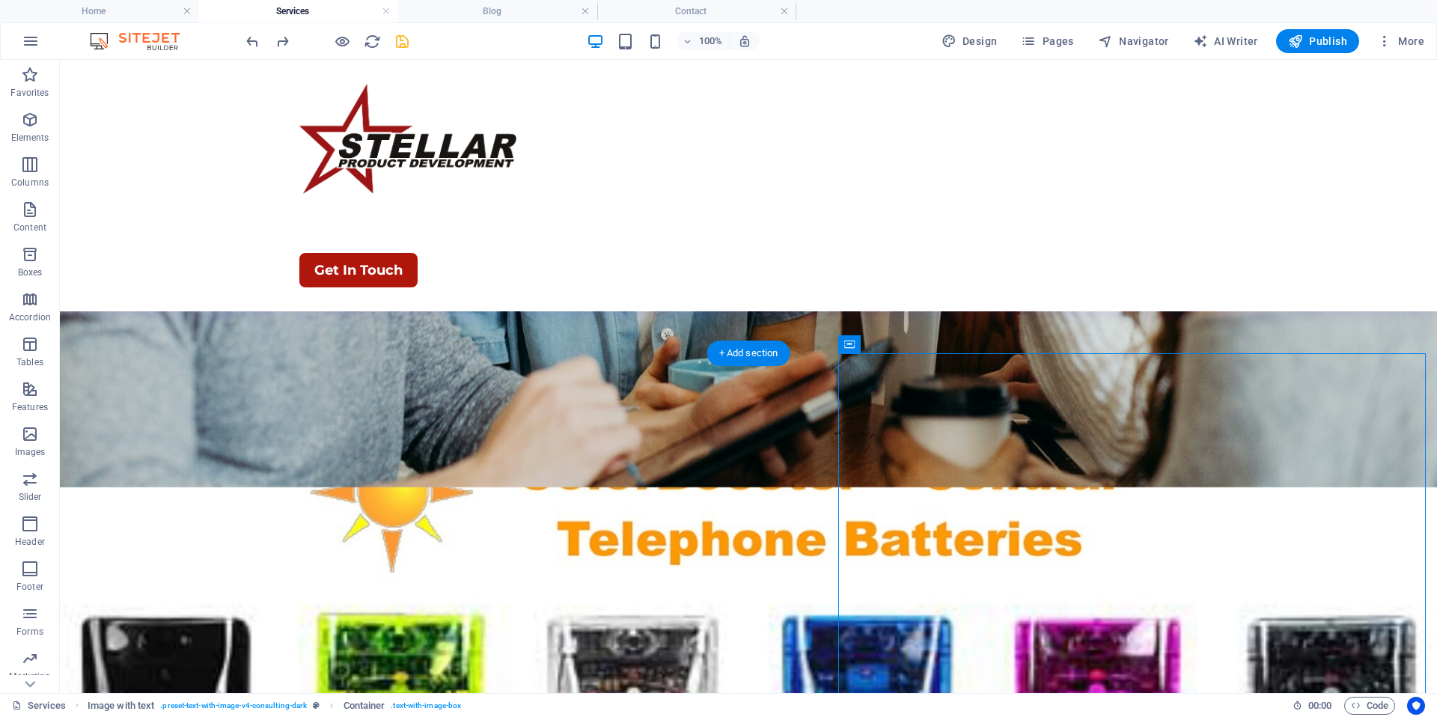
select select "px"
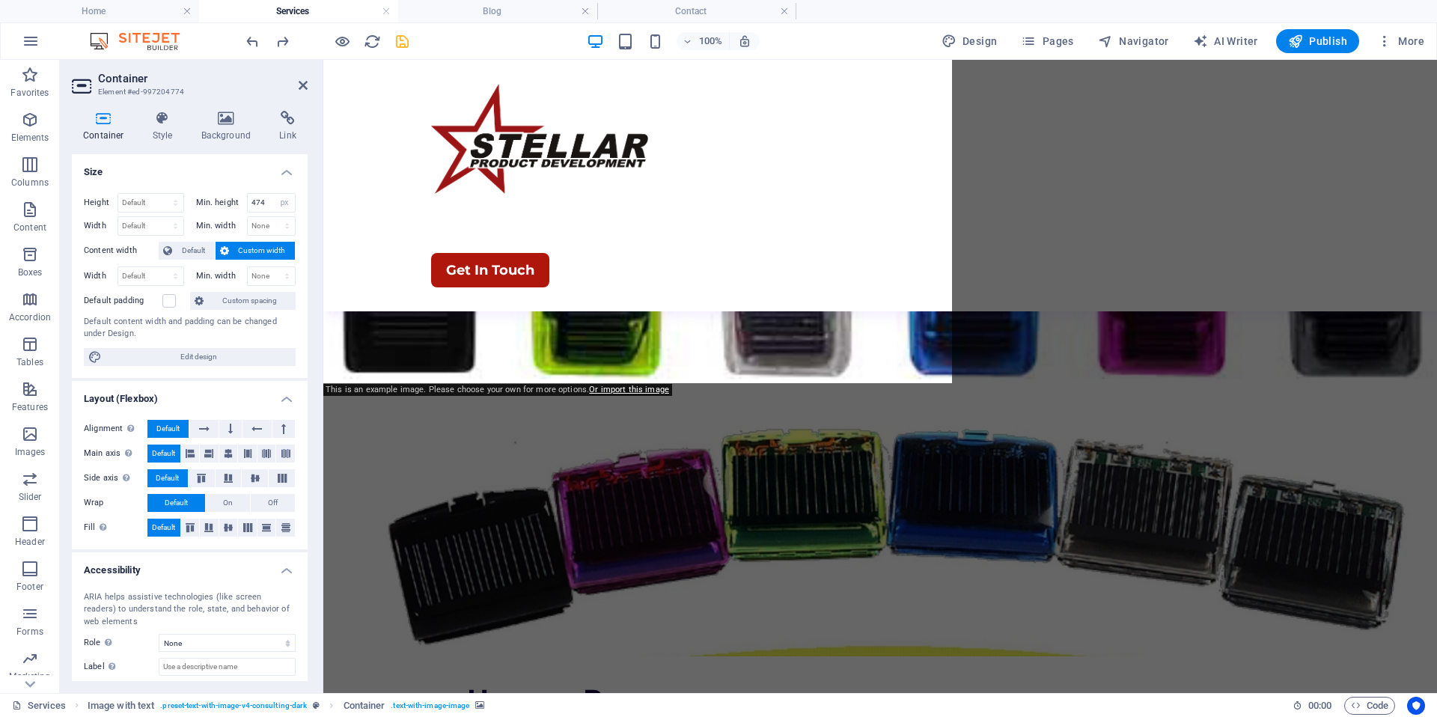
scroll to position [3979, 0]
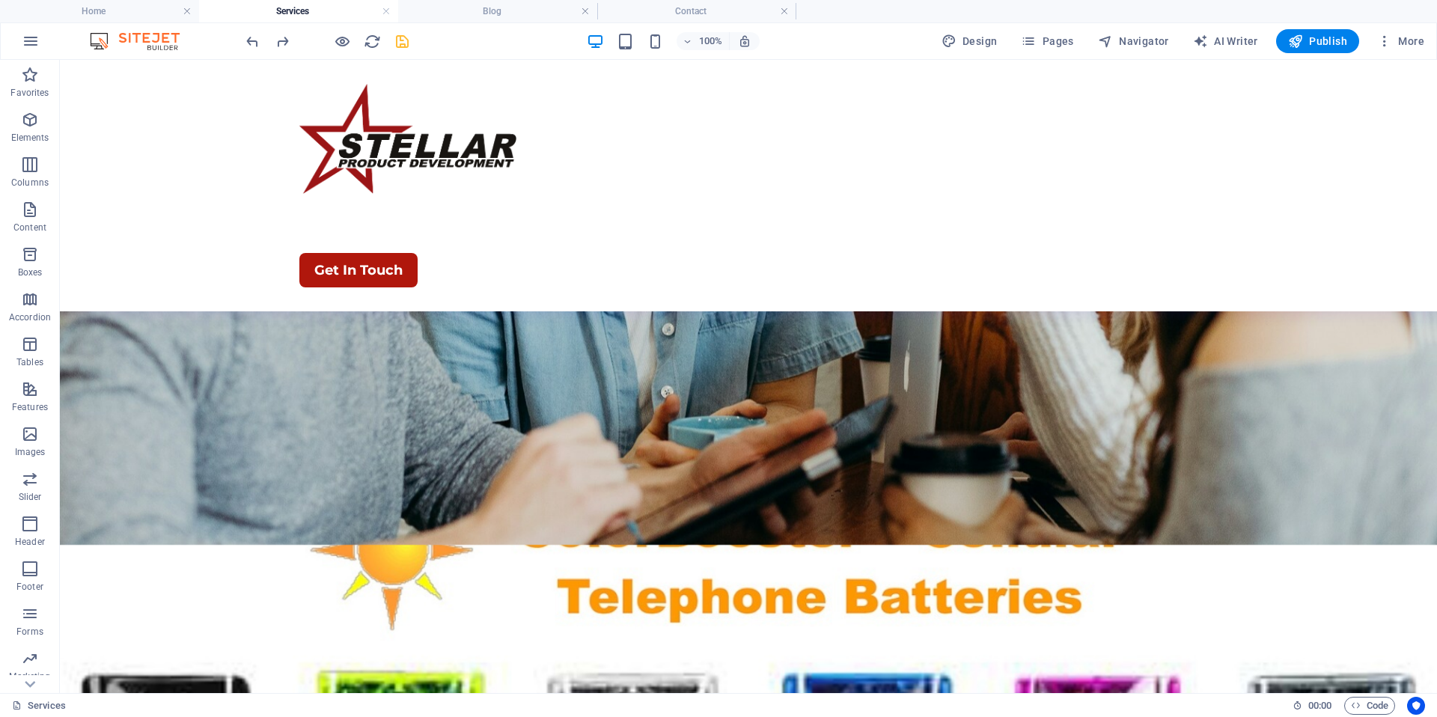
scroll to position [4458, 0]
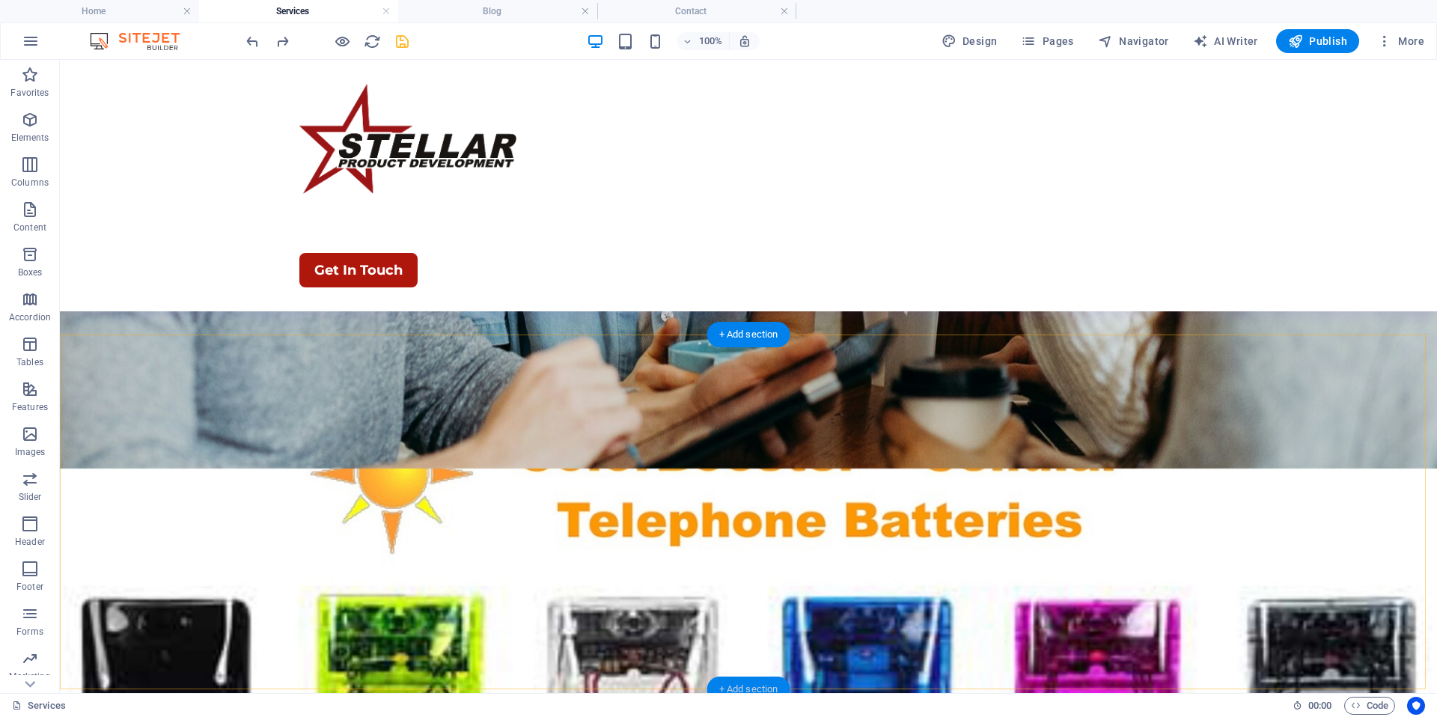
click at [770, 683] on div "+ Add section" at bounding box center [748, 689] width 83 height 25
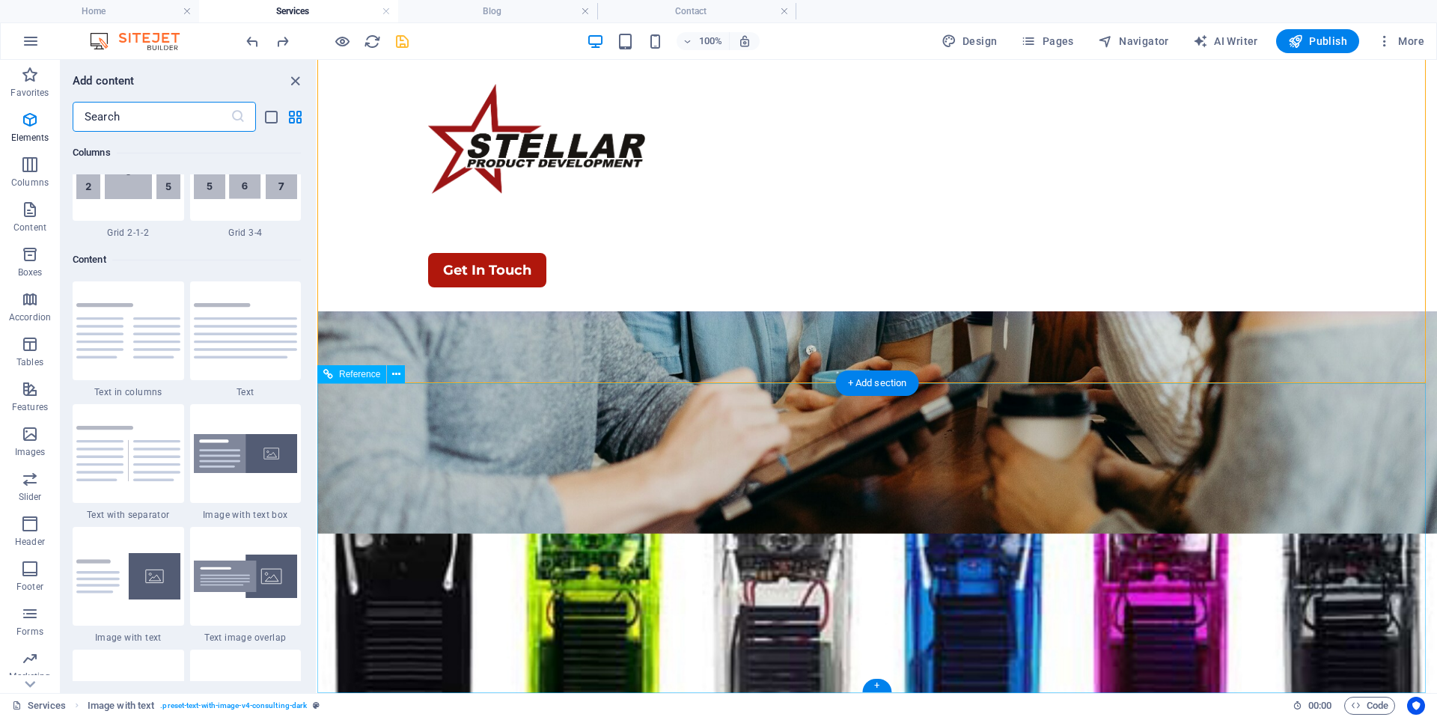
scroll to position [2619, 0]
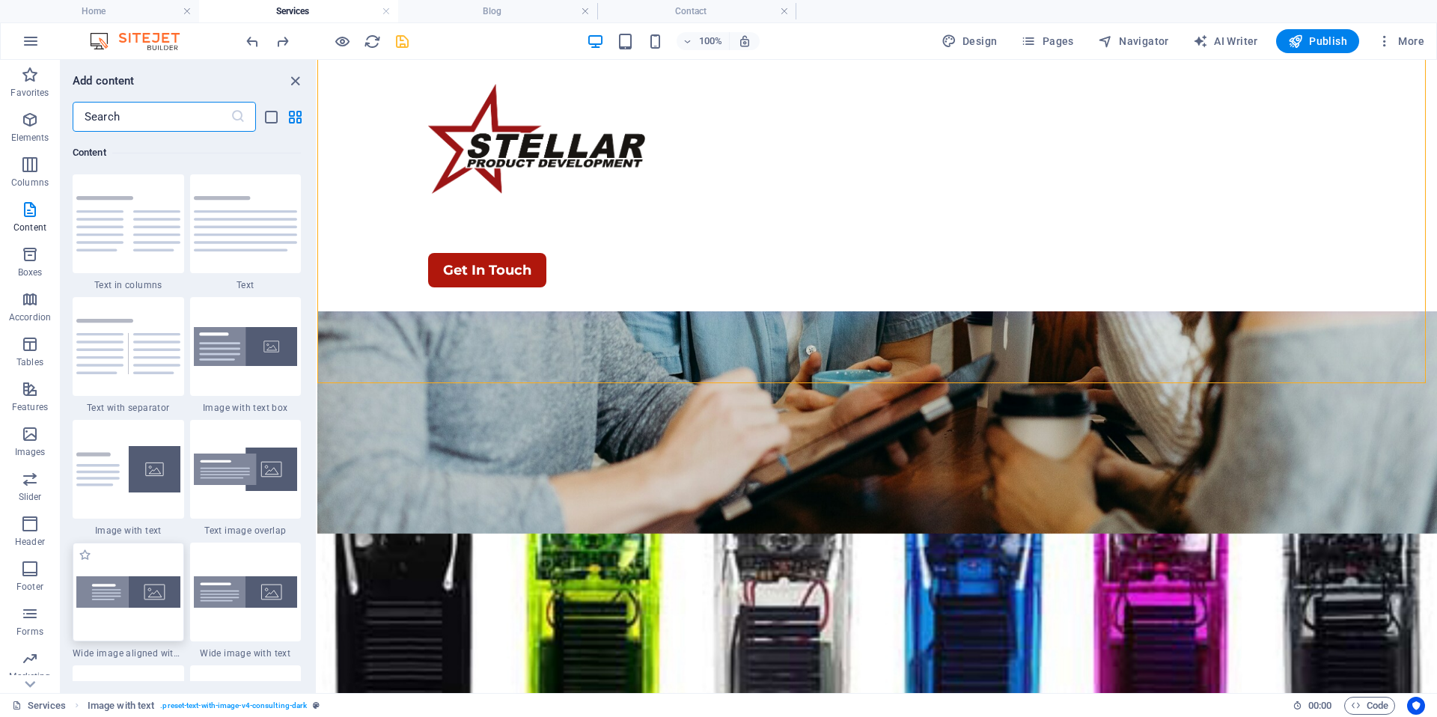
click at [135, 597] on img at bounding box center [128, 591] width 104 height 31
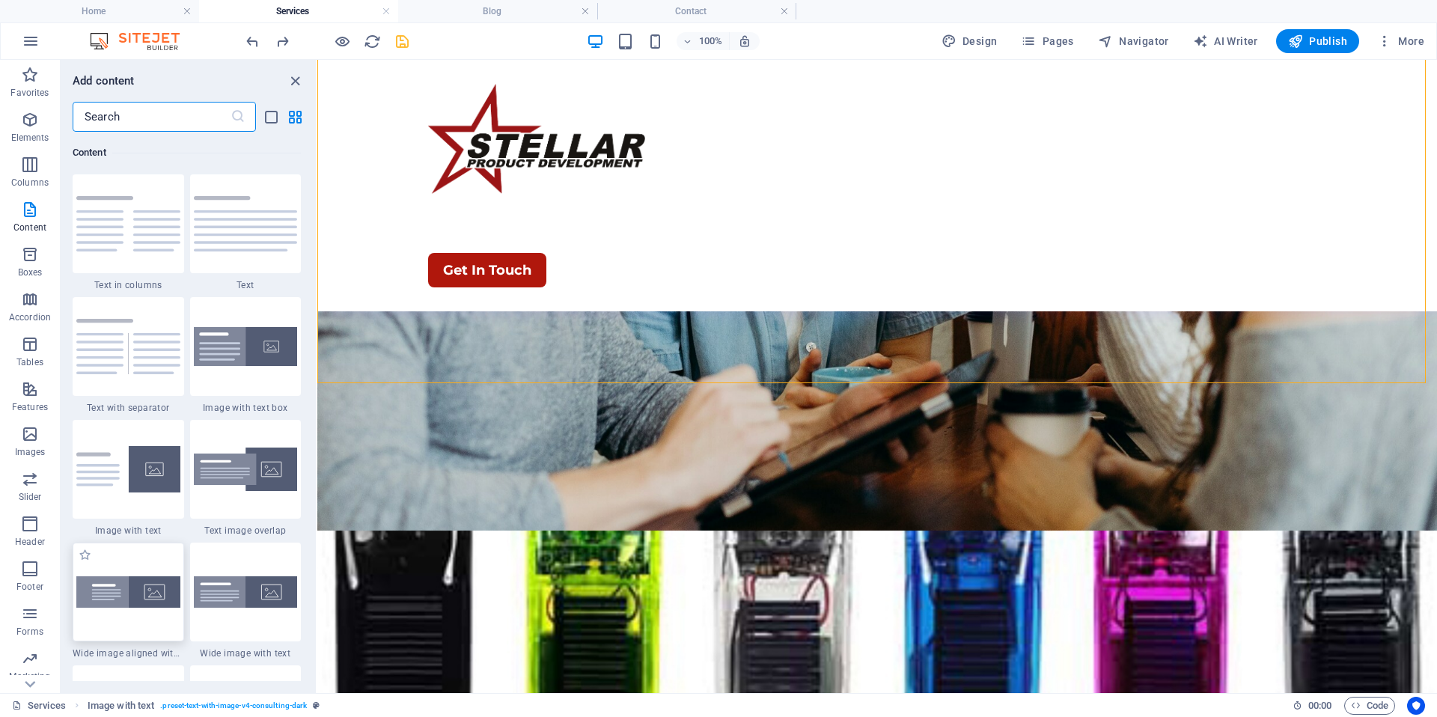
scroll to position [3978, 0]
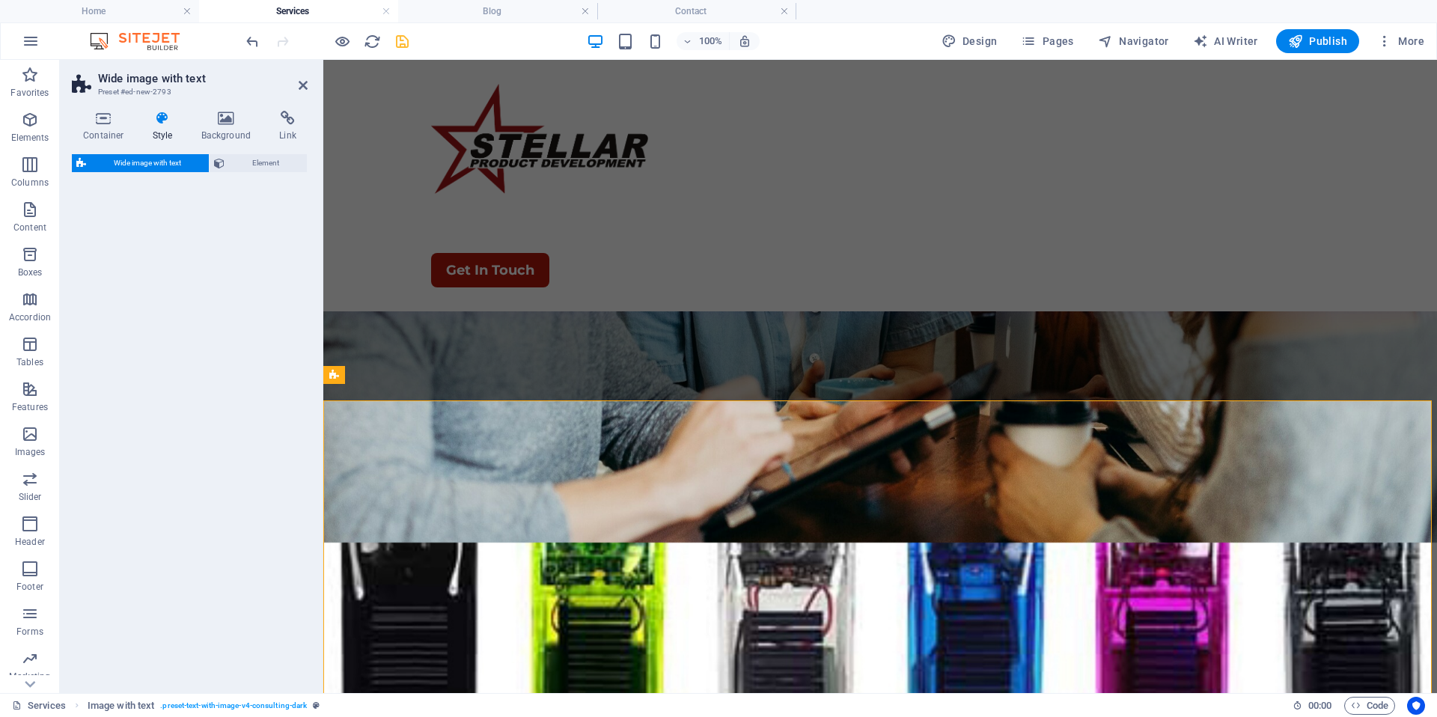
select select "%"
select select "preset-fullscreen-text-and-background-v3-alignments"
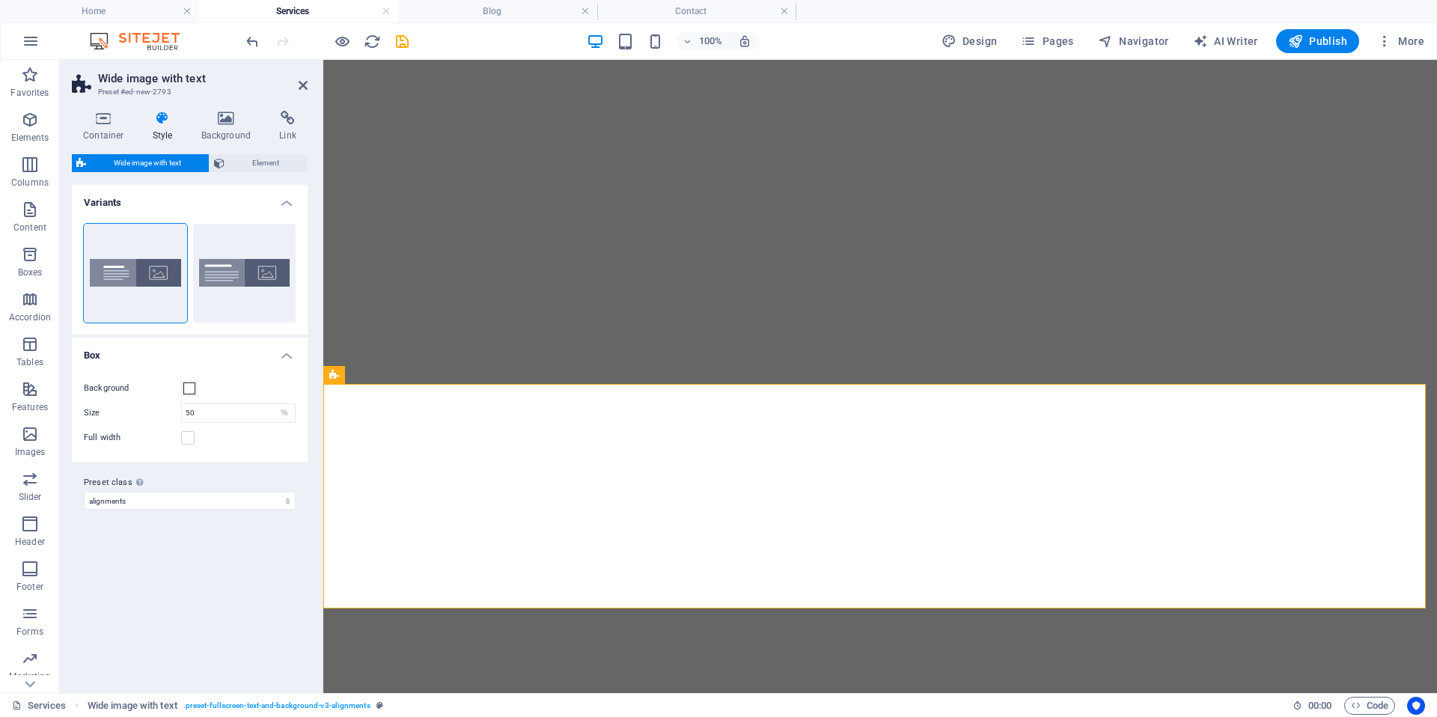
select select "%"
select select "rem"
select select "preset-fullscreen-text-and-background-v3-alignments"
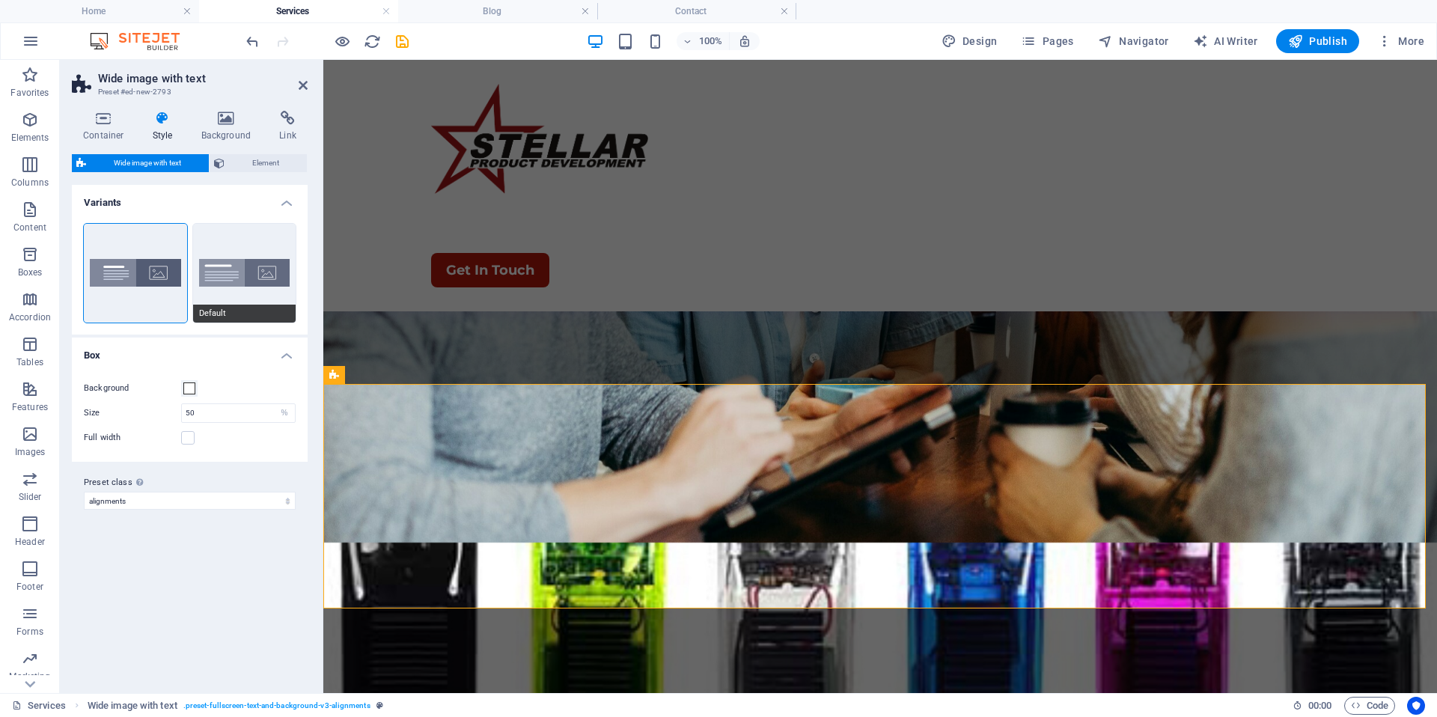
click at [263, 279] on button "Default" at bounding box center [244, 273] width 103 height 99
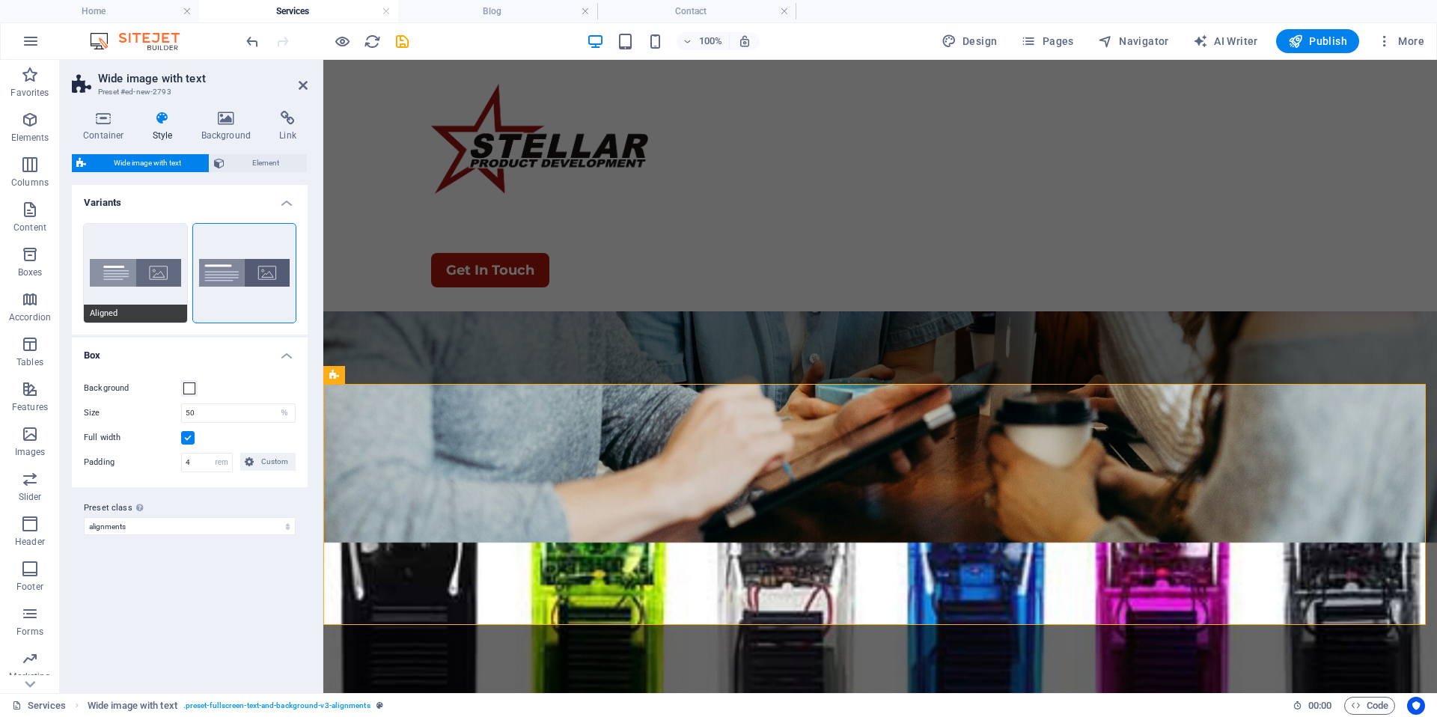
click at [142, 280] on button "Aligned" at bounding box center [135, 273] width 103 height 99
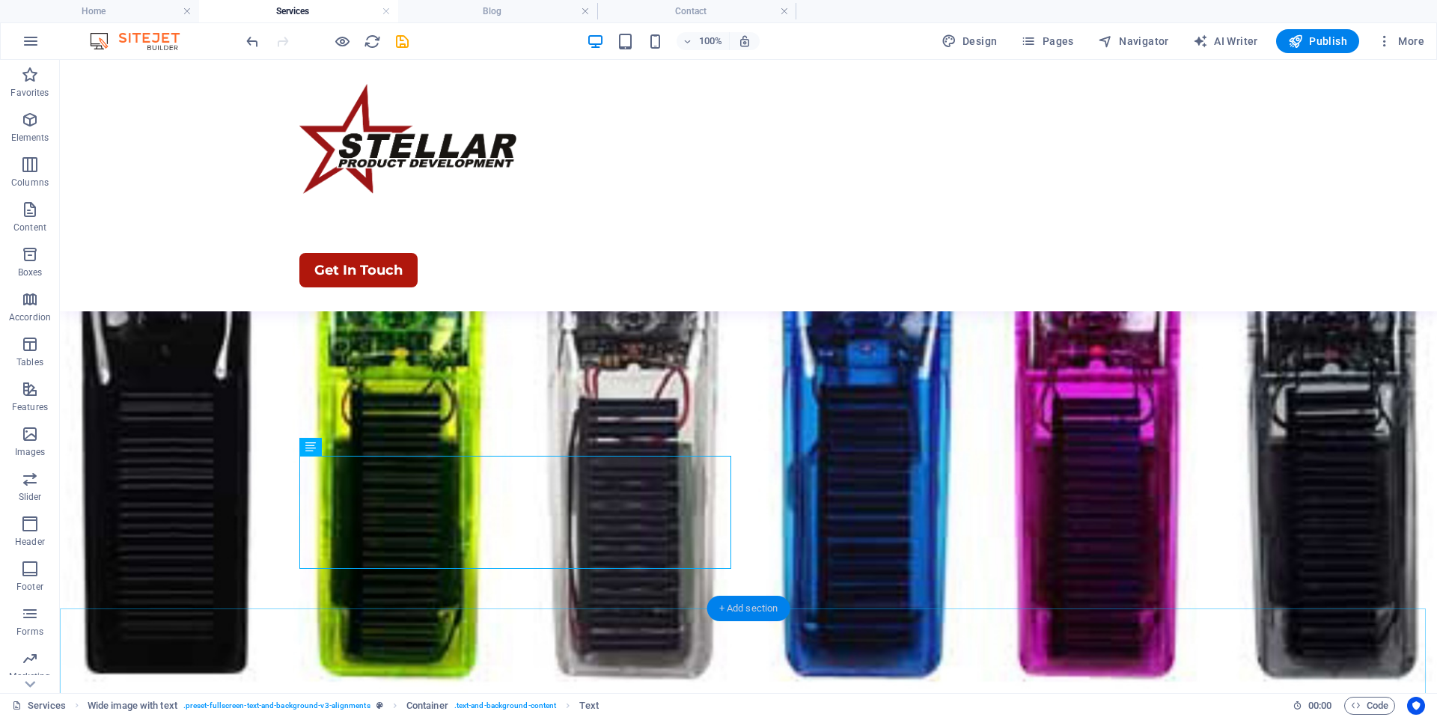
click at [748, 614] on div "+ Add section" at bounding box center [748, 608] width 83 height 25
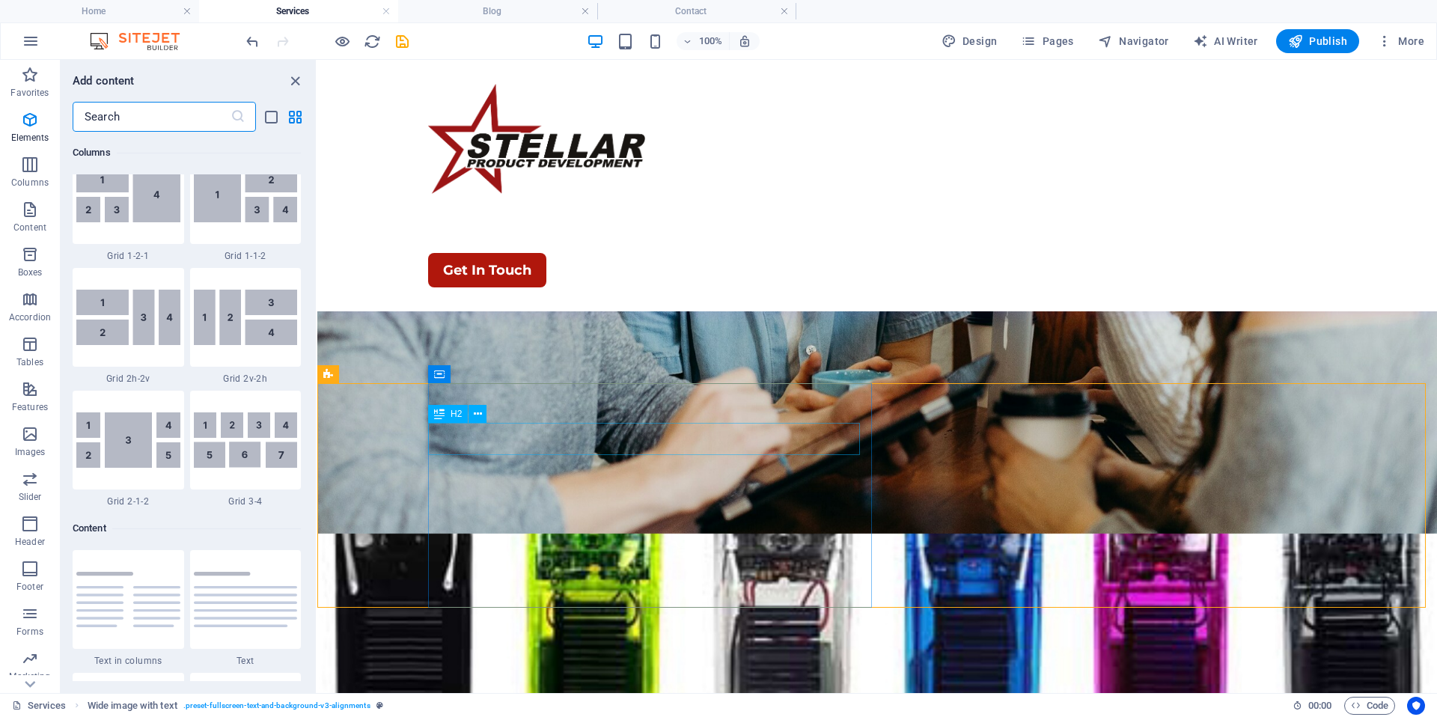
scroll to position [2619, 0]
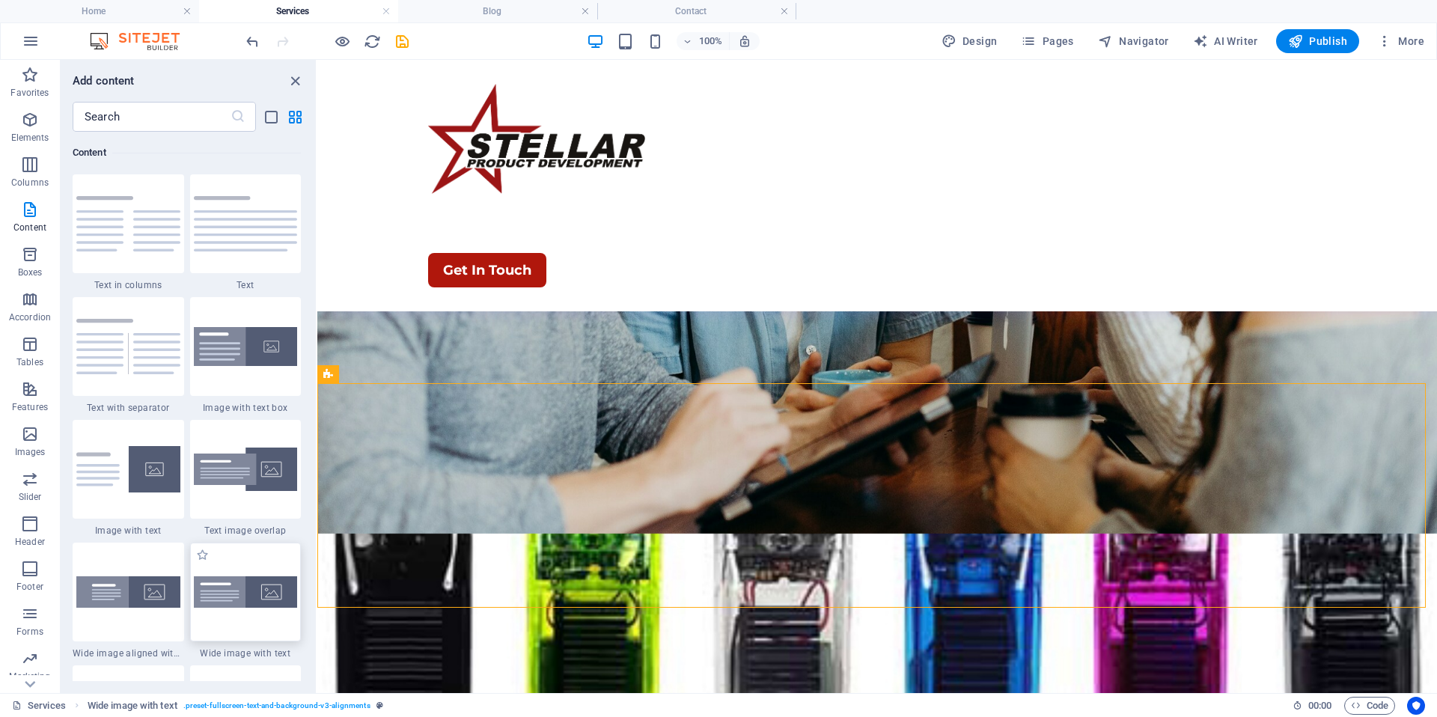
click at [266, 589] on img at bounding box center [246, 591] width 104 height 31
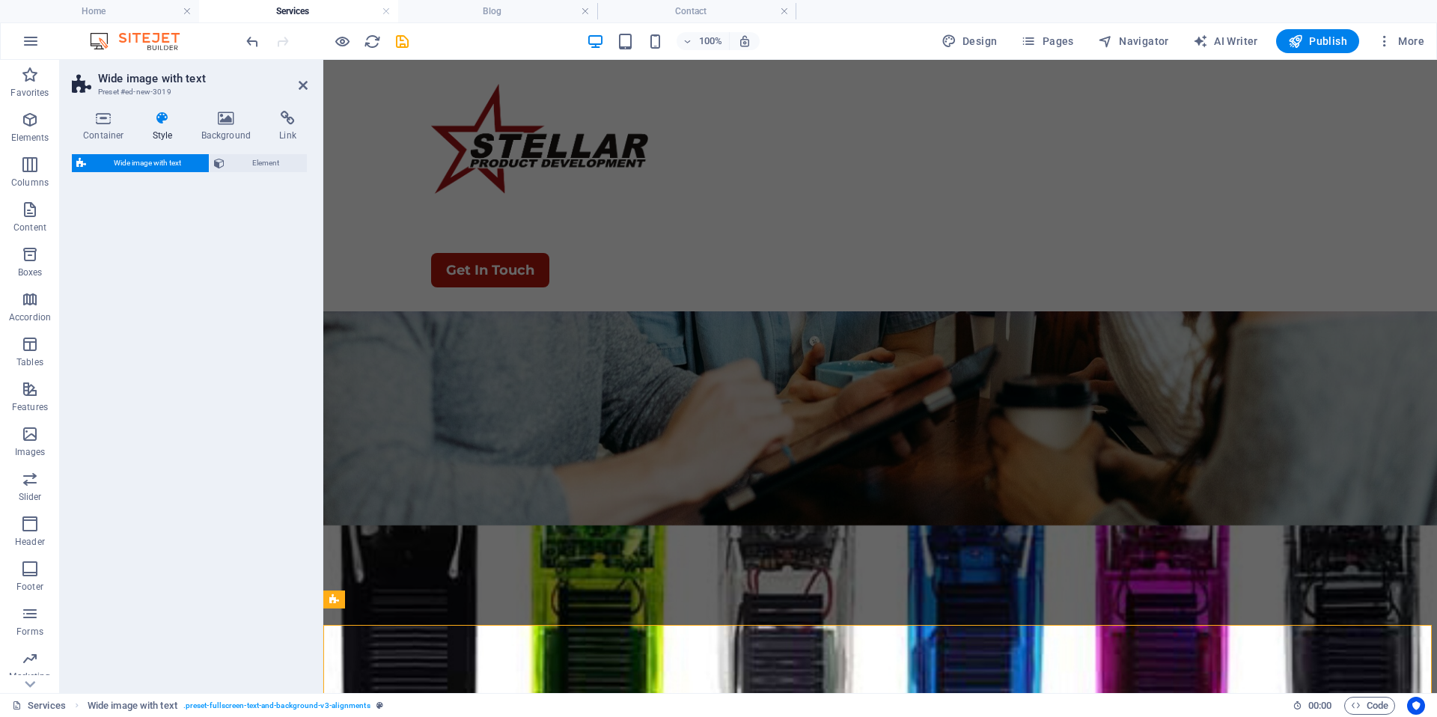
select select "%"
select select "rem"
select select "preset-fullscreen-text-and-background-v3-default"
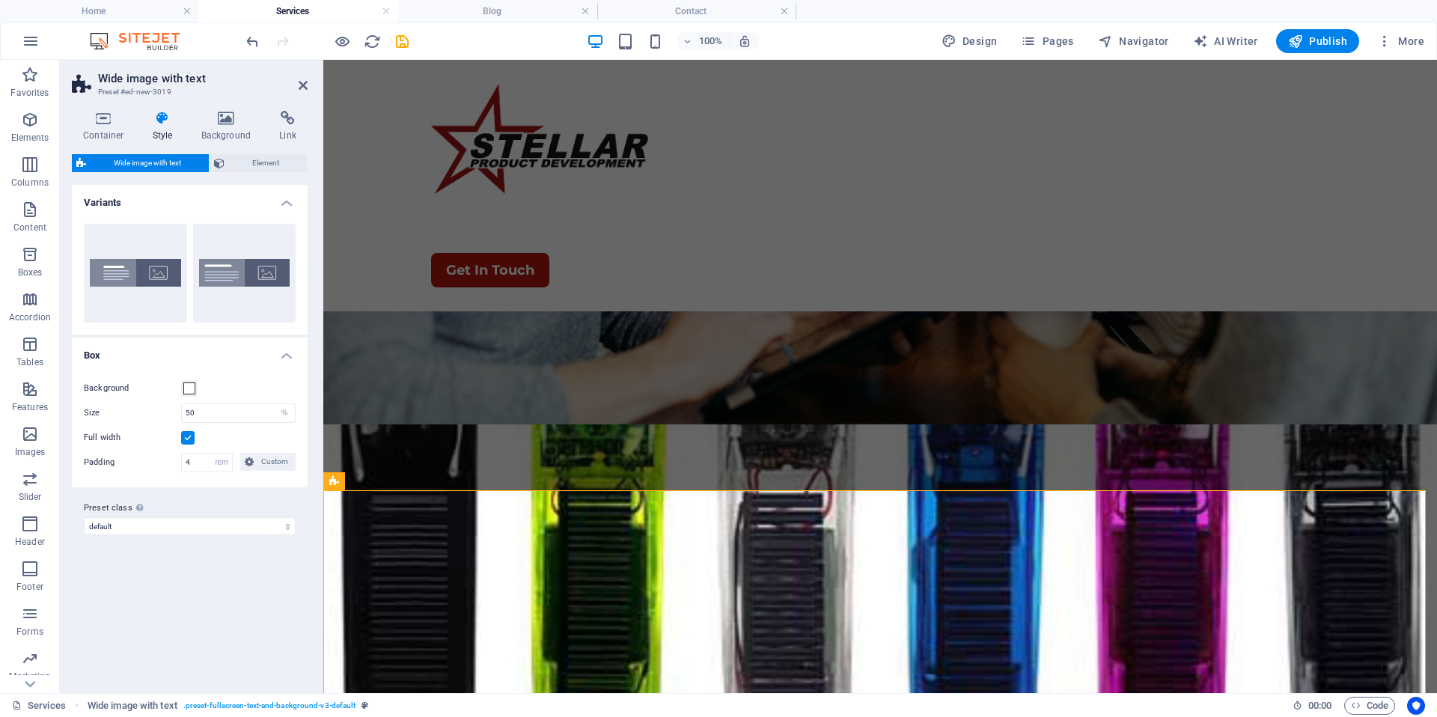
scroll to position [4180, 0]
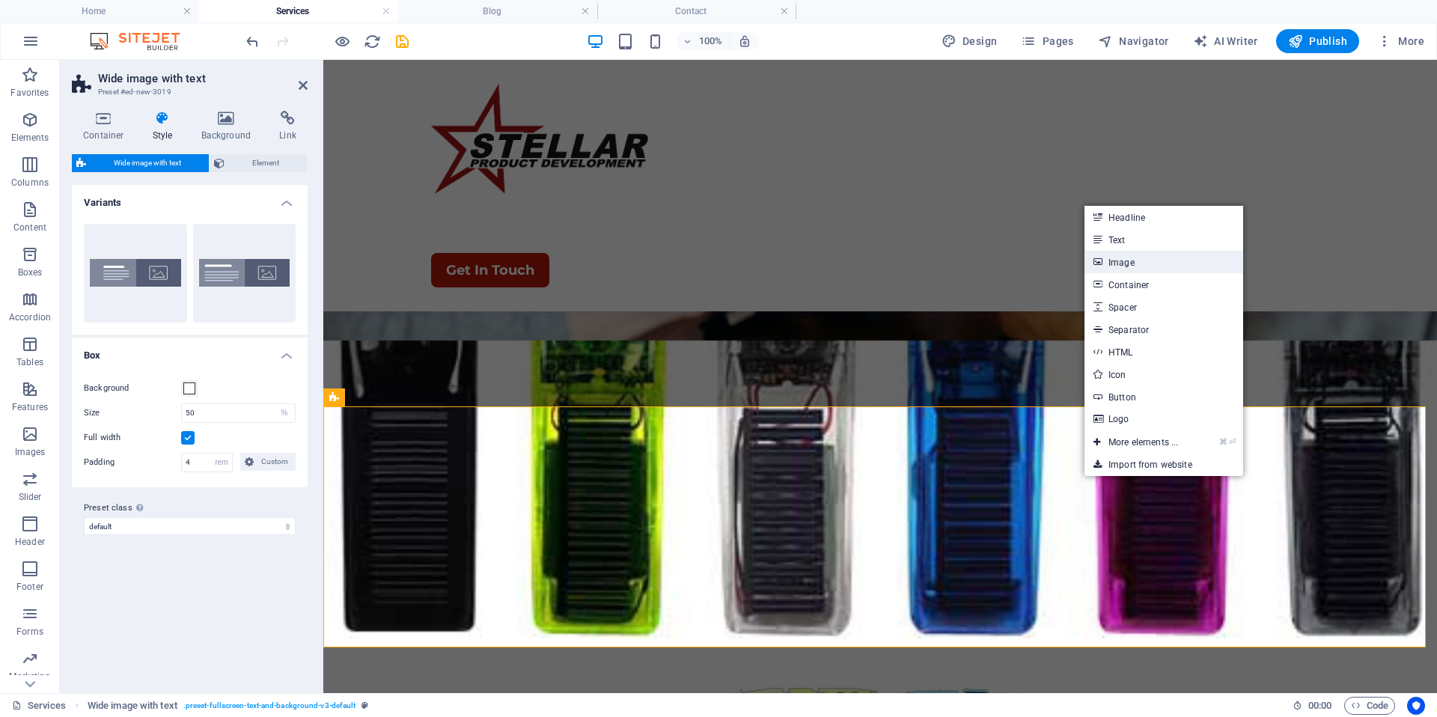
drag, startPoint x: 1129, startPoint y: 257, endPoint x: 1078, endPoint y: 236, distance: 55.7
click at [1129, 257] on link "Image" at bounding box center [1164, 262] width 159 height 22
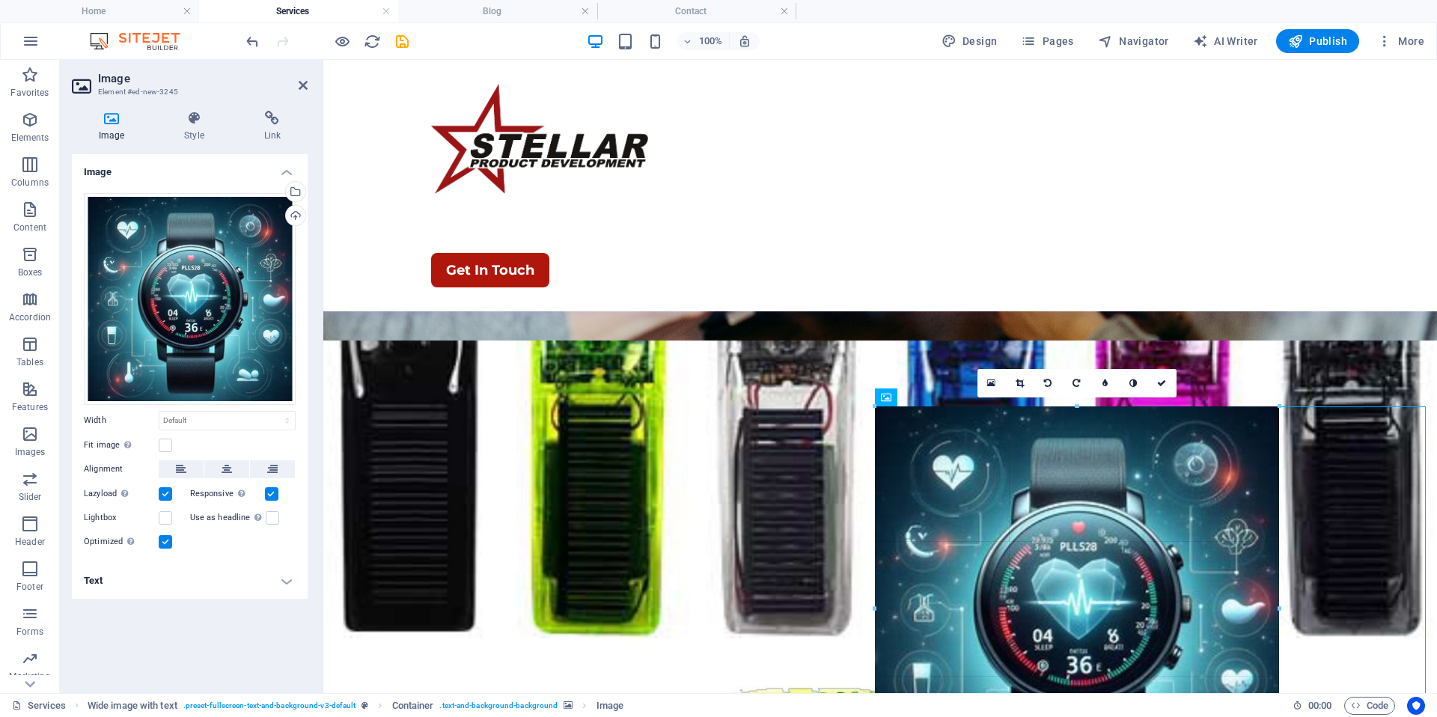
drag, startPoint x: 1074, startPoint y: 507, endPoint x: 1445, endPoint y: 513, distance: 370.5
type input "540"
select select "px"
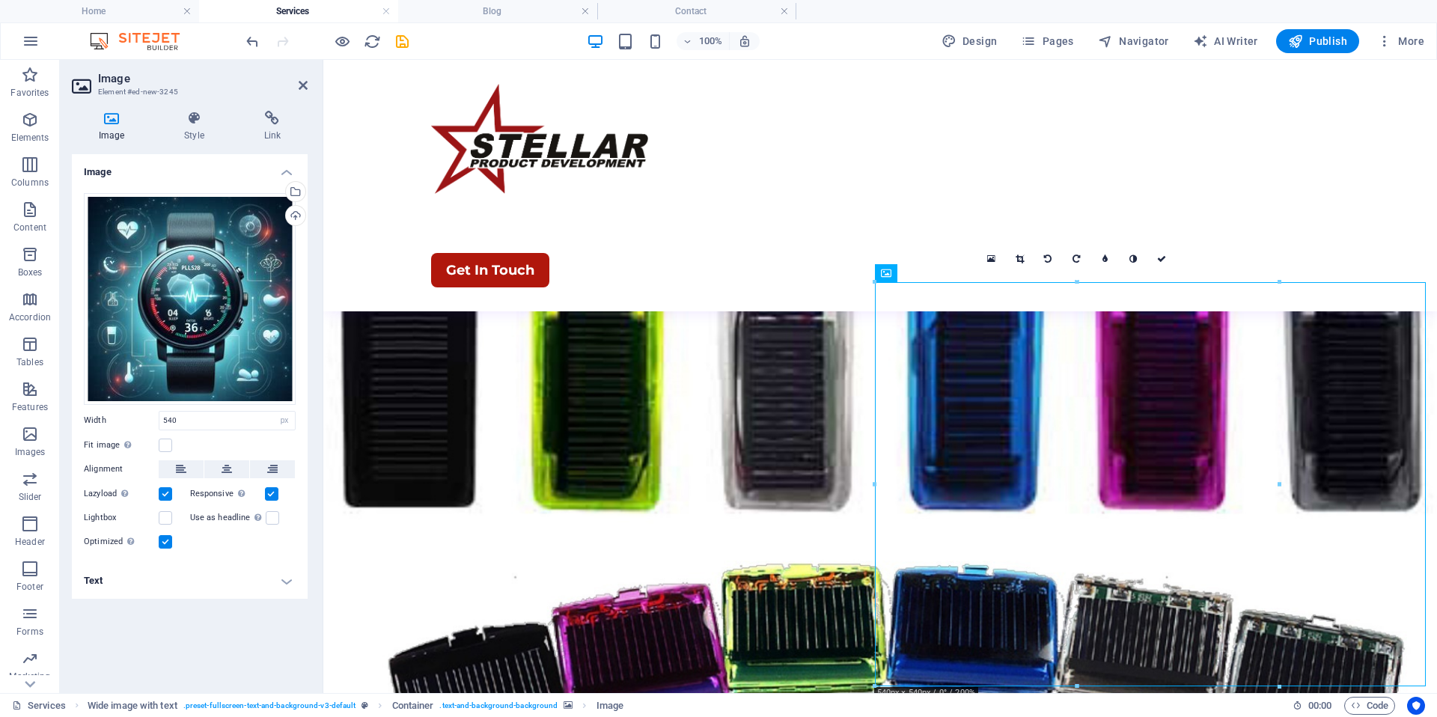
scroll to position [4379, 0]
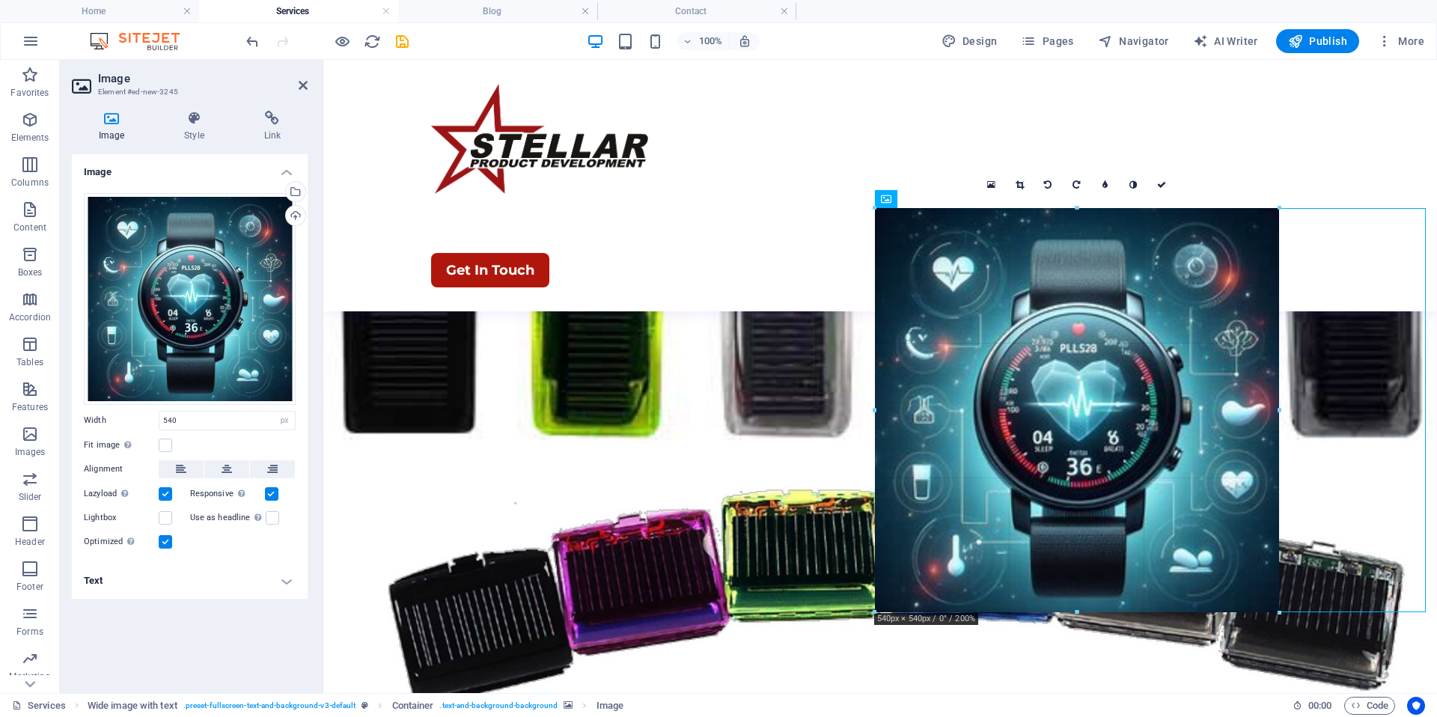
drag, startPoint x: 1280, startPoint y: 412, endPoint x: 1308, endPoint y: 413, distance: 28.5
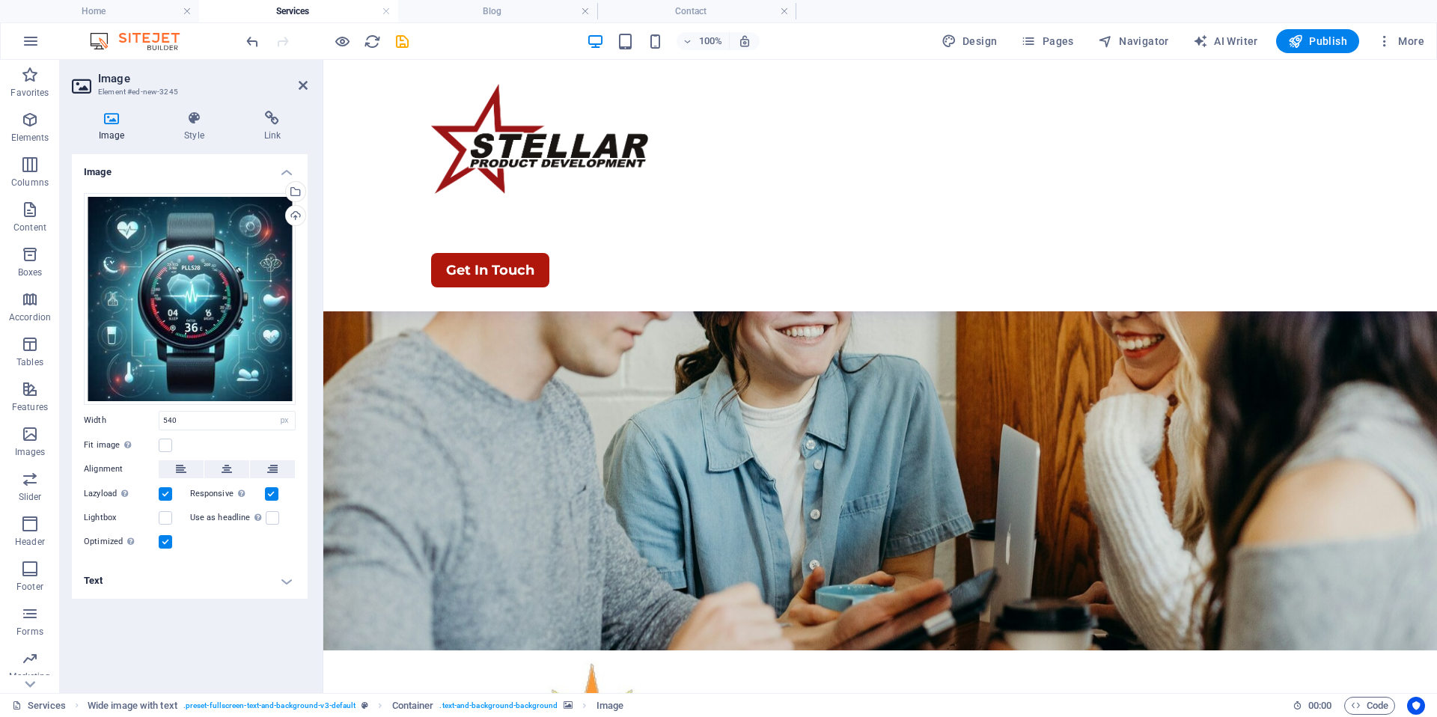
scroll to position [3648, 0]
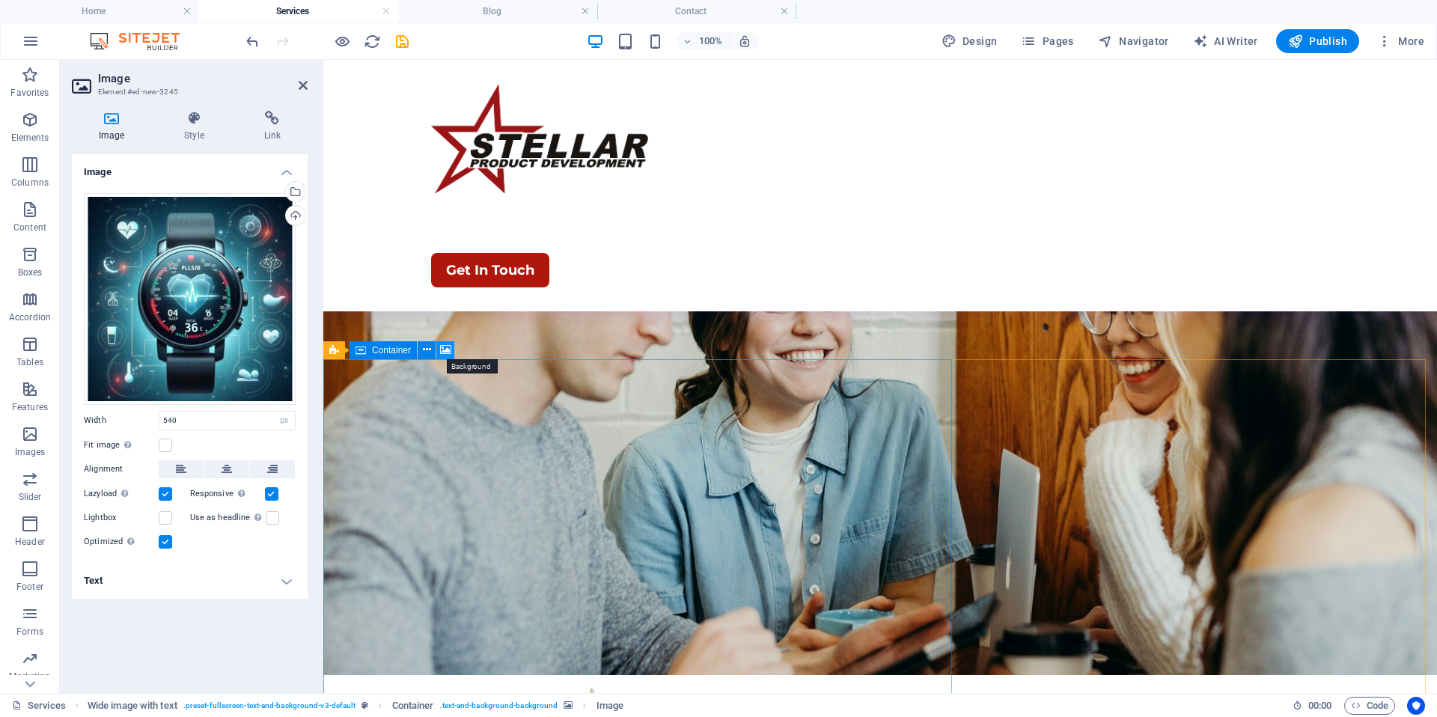
click at [448, 350] on icon at bounding box center [445, 350] width 11 height 16
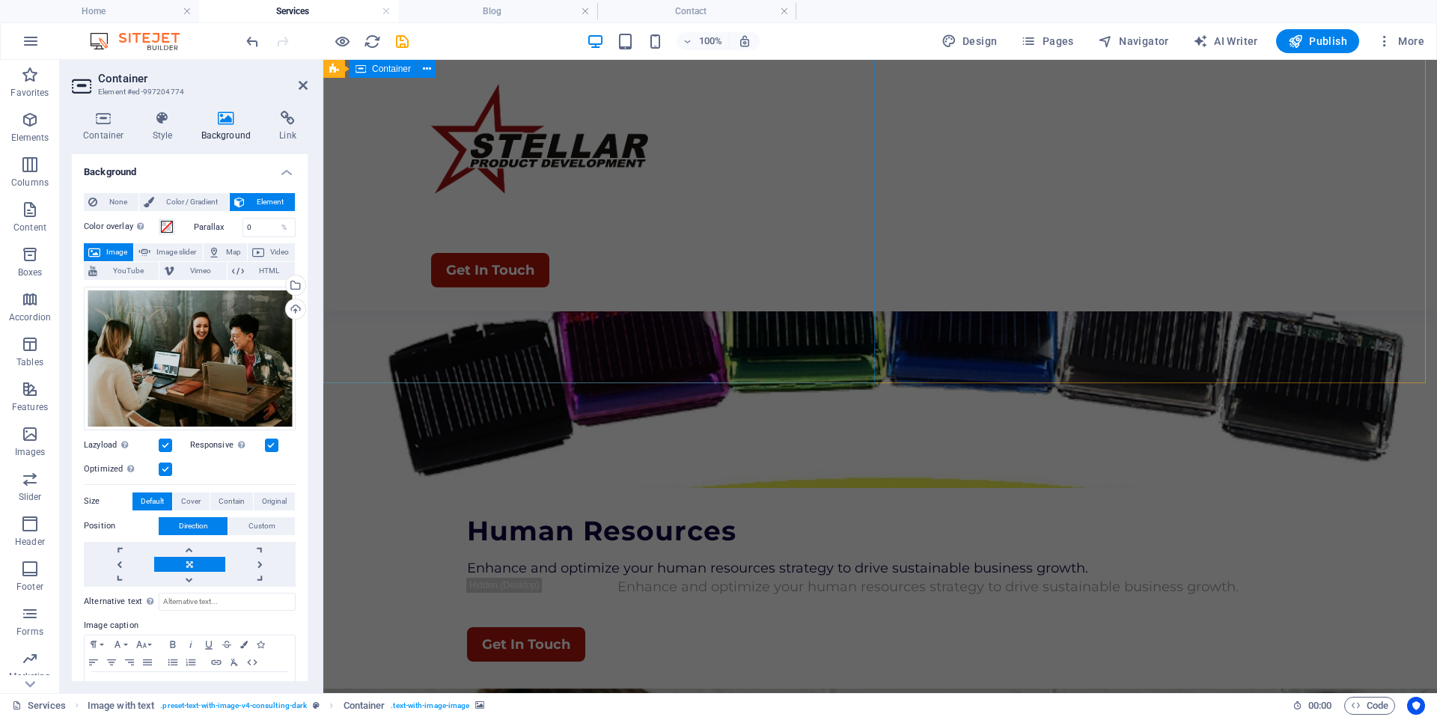
scroll to position [3808, 0]
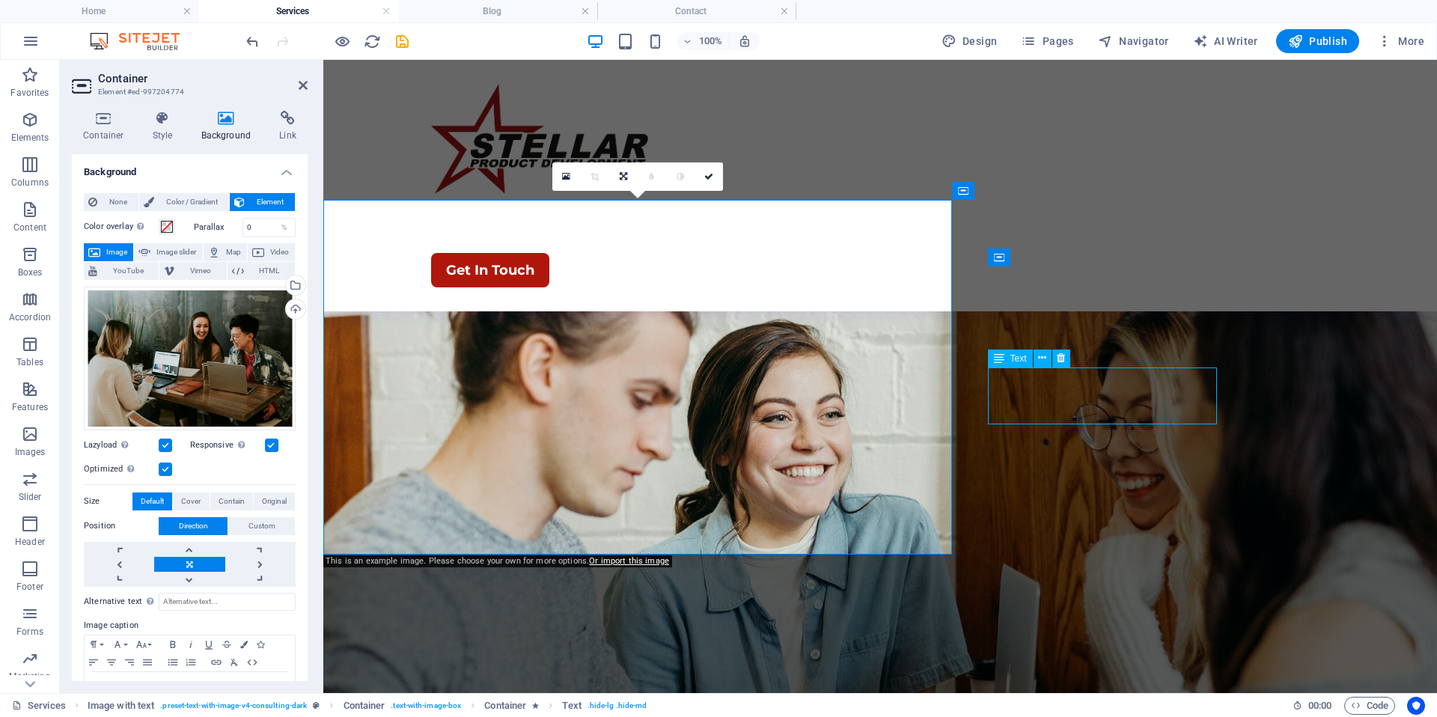
scroll to position [4612, 0]
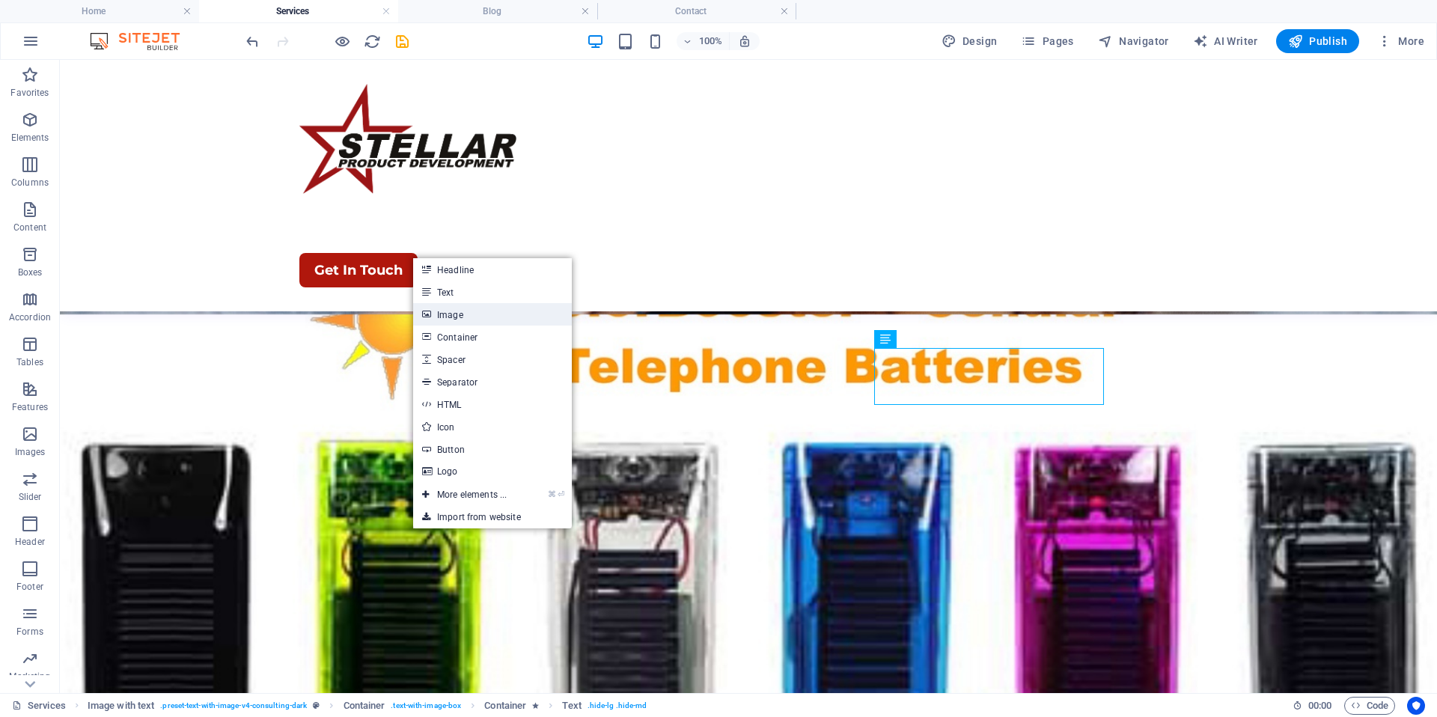
drag, startPoint x: 463, startPoint y: 321, endPoint x: 1103, endPoint y: 336, distance: 639.4
click at [463, 321] on link "Image" at bounding box center [492, 314] width 159 height 22
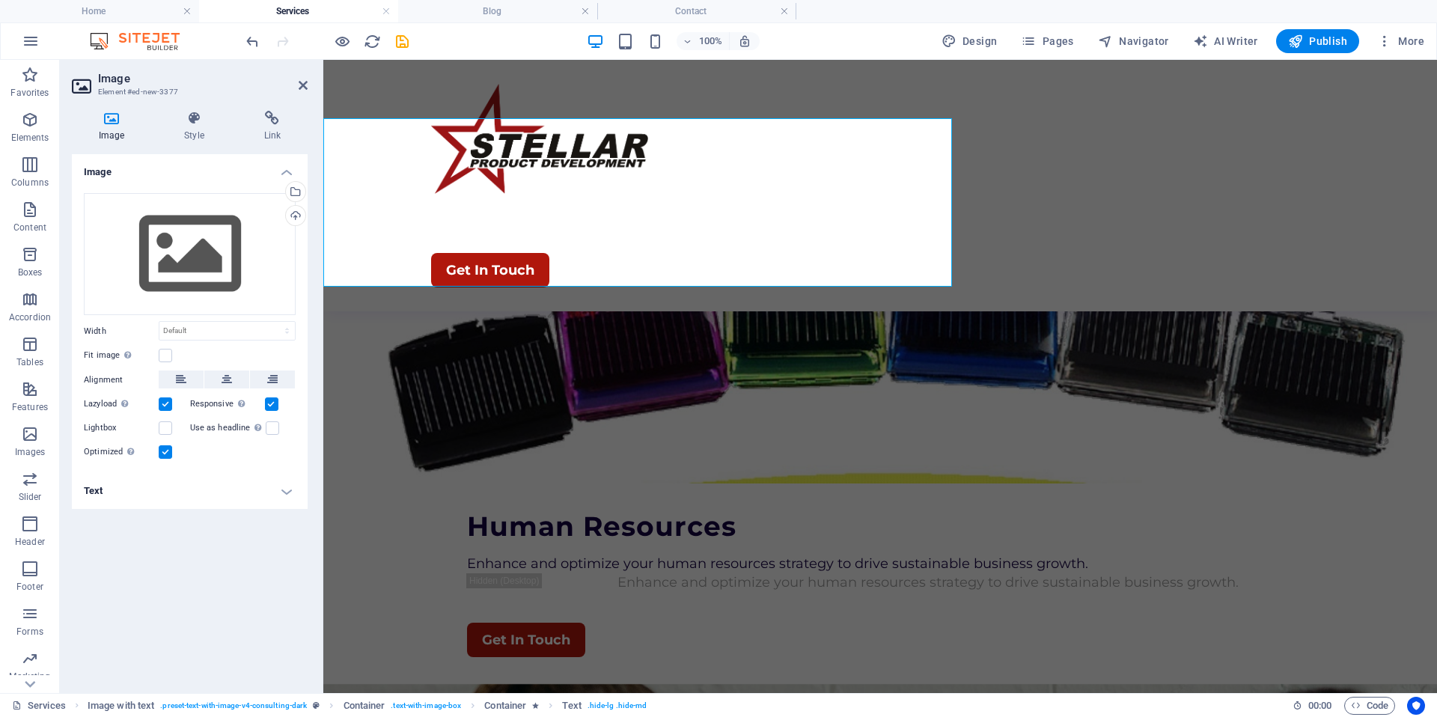
scroll to position [3715, 0]
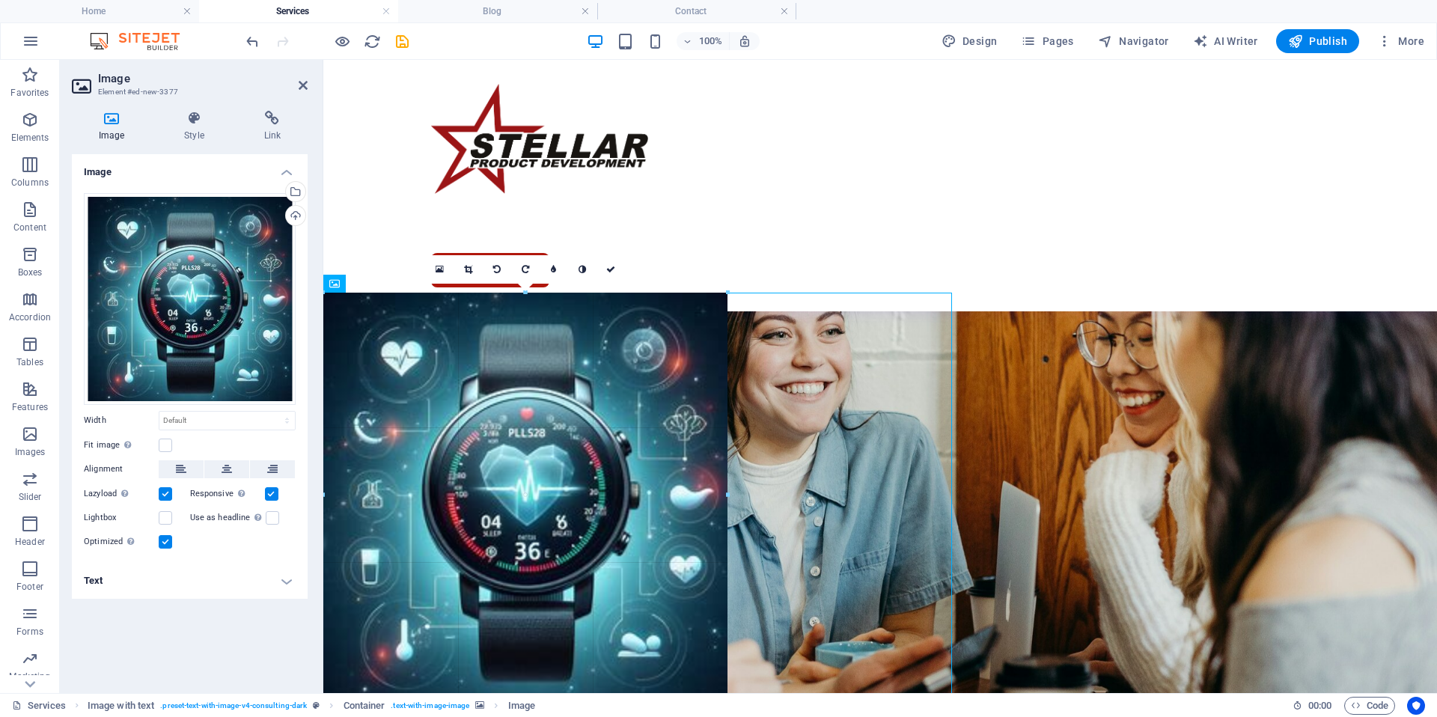
drag, startPoint x: 523, startPoint y: 491, endPoint x: 531, endPoint y: 436, distance: 55.2
type input "540"
select select "px"
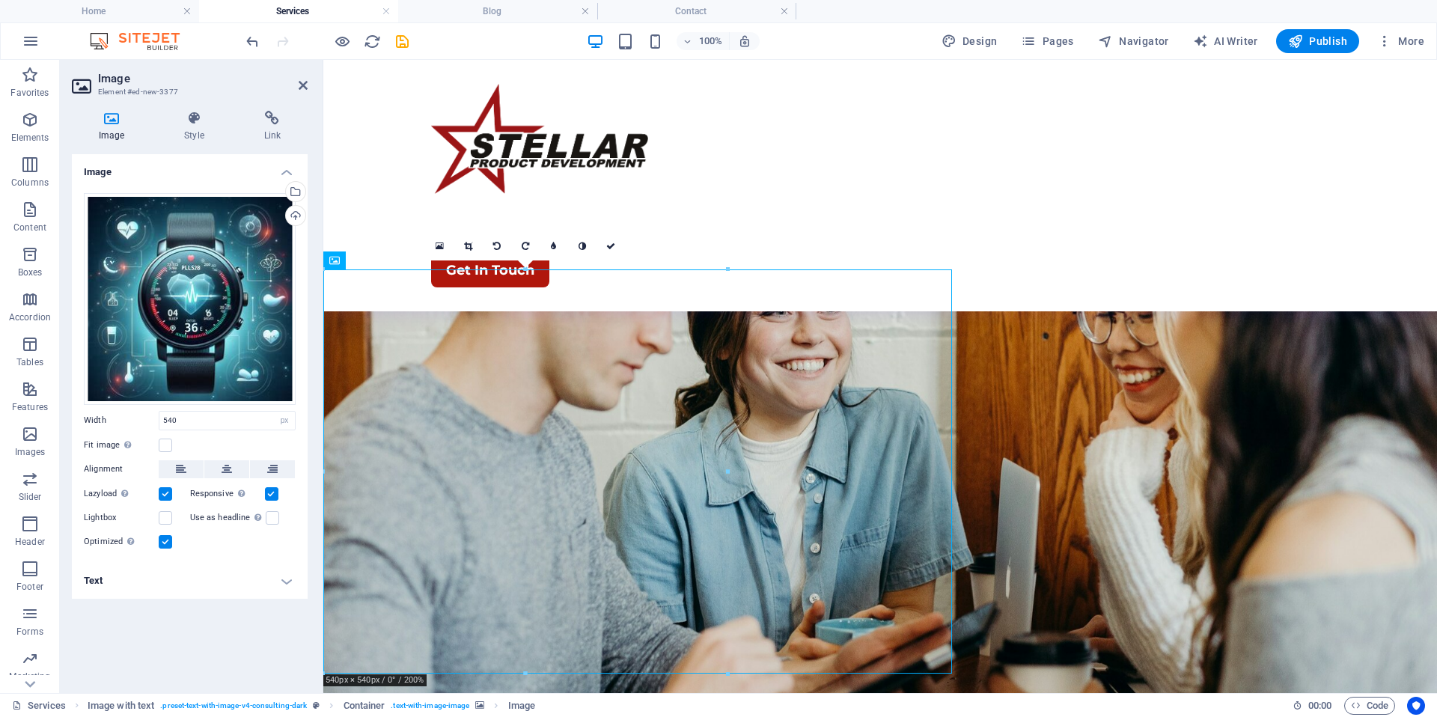
scroll to position [3726, 0]
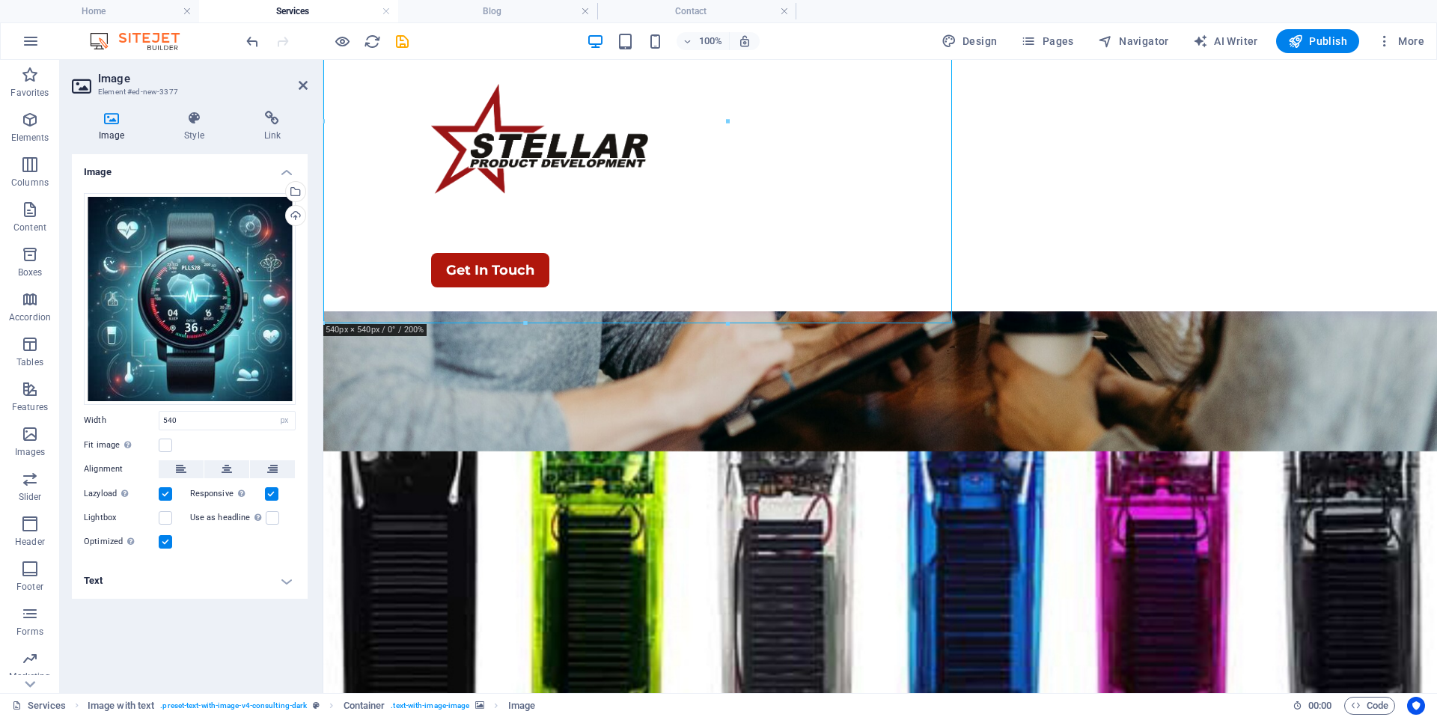
scroll to position [4101, 0]
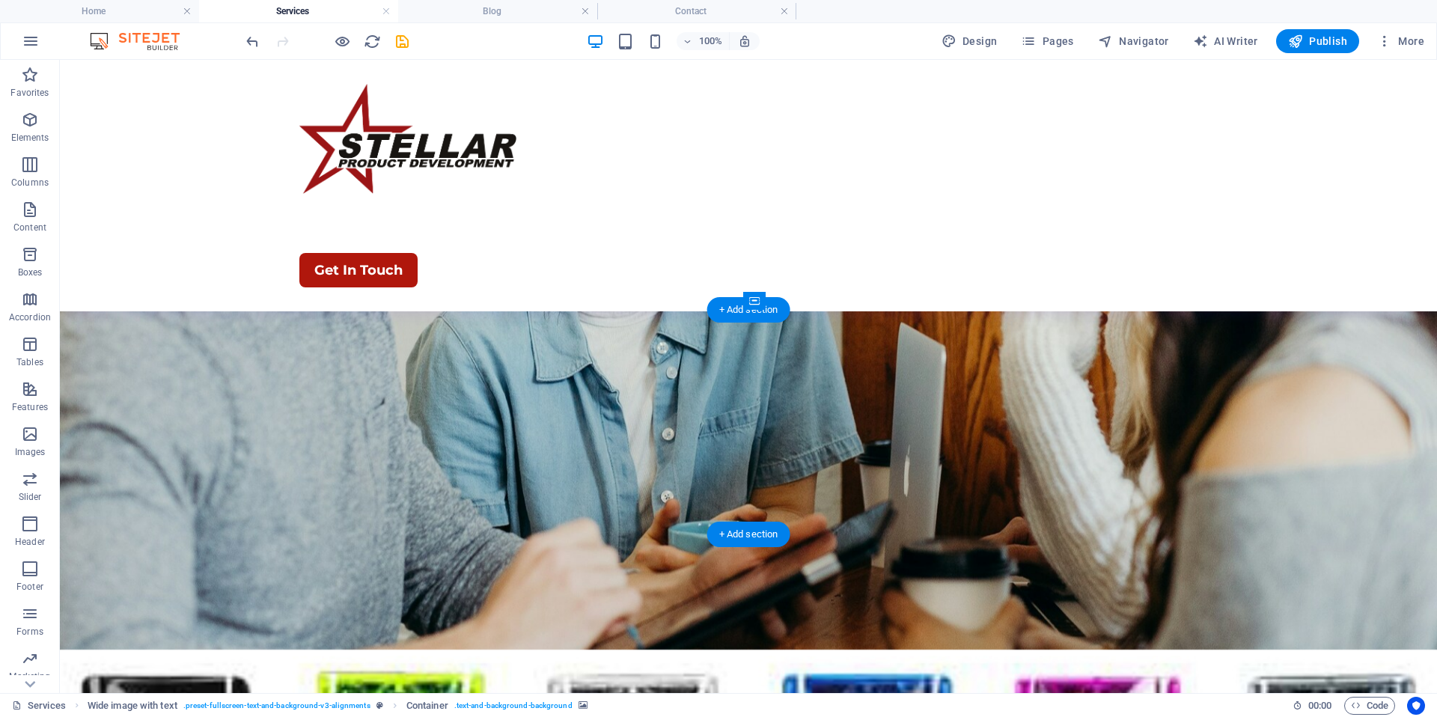
scroll to position [4887, 0]
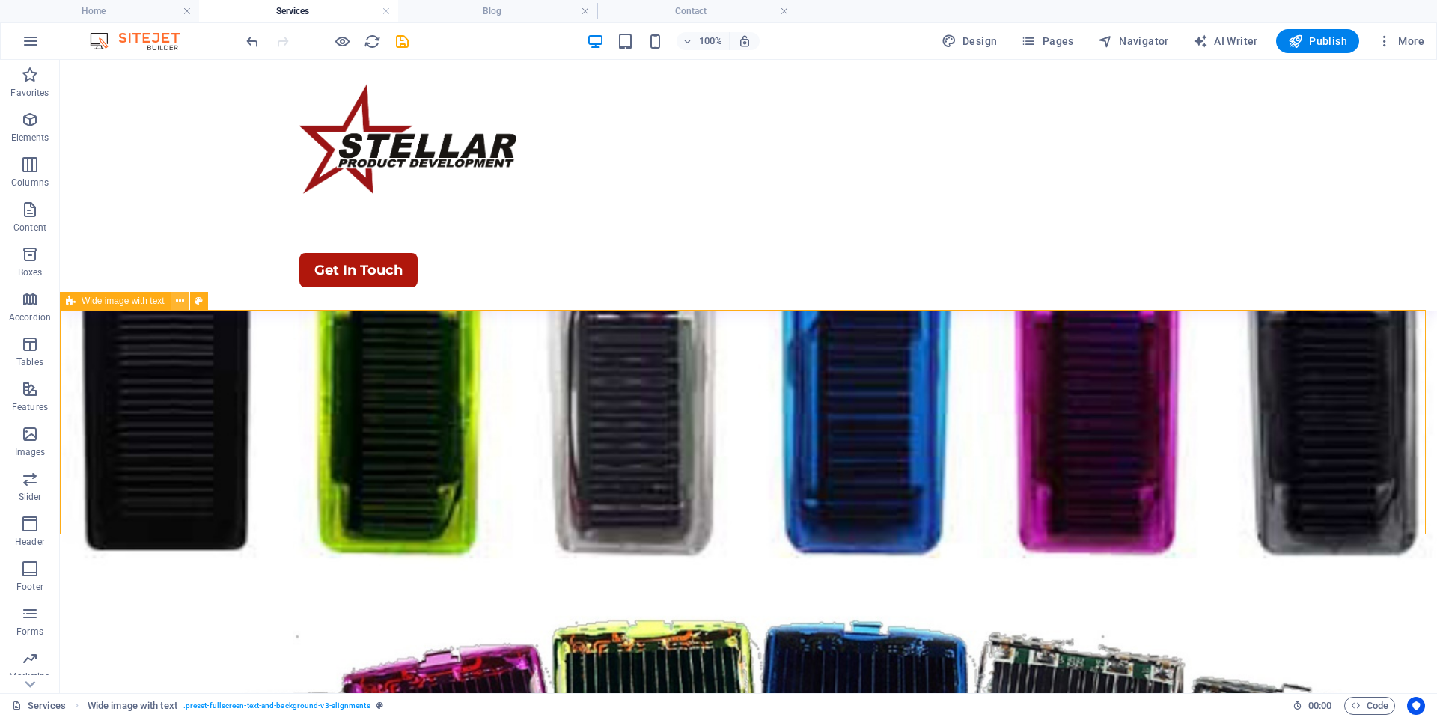
click at [178, 304] on icon at bounding box center [180, 301] width 8 height 16
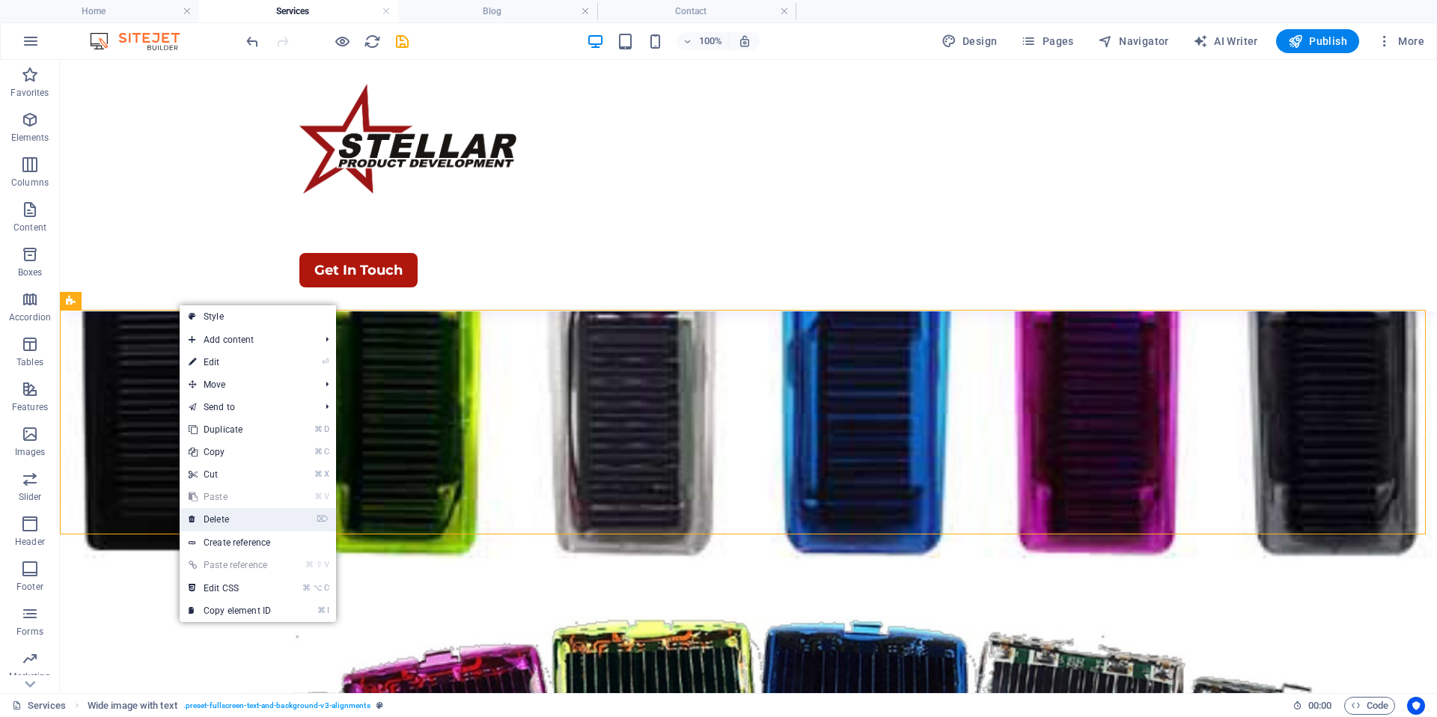
click at [225, 519] on link "⌦ Delete" at bounding box center [230, 519] width 100 height 22
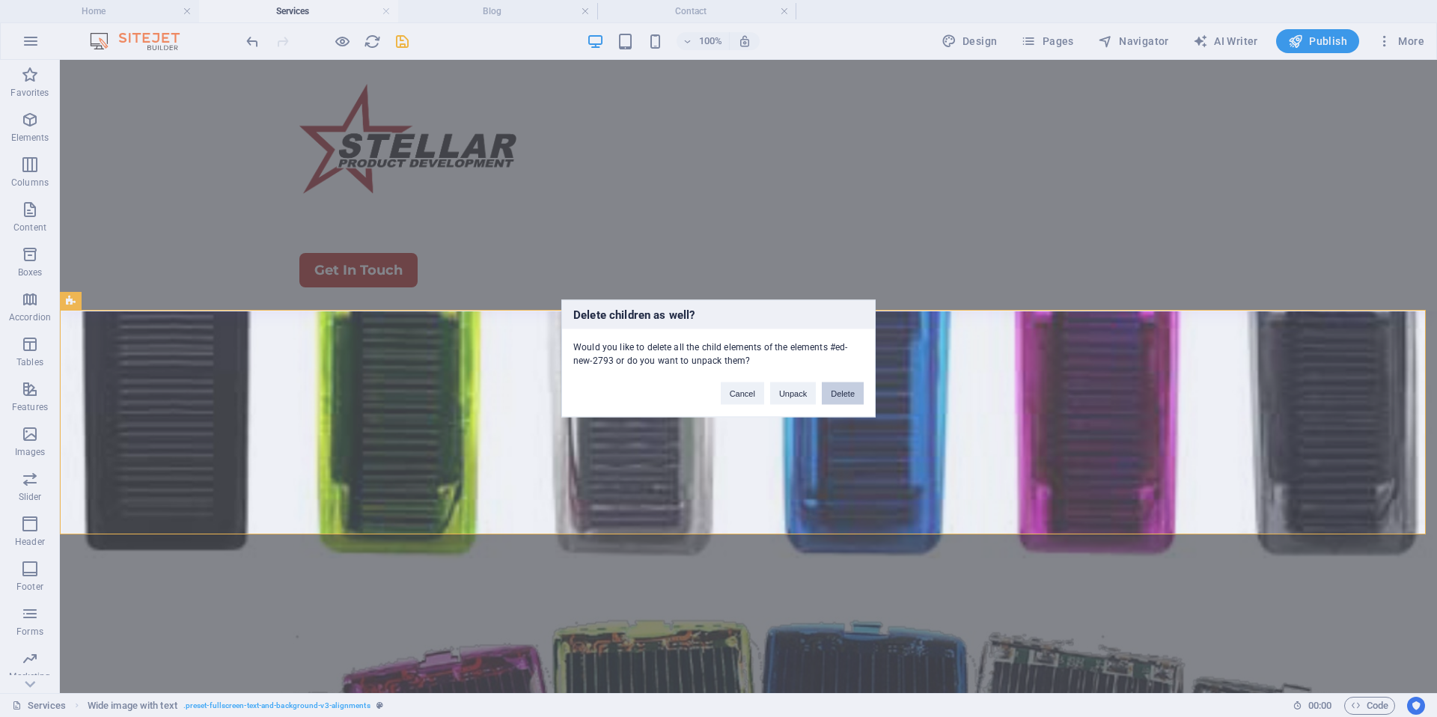
click at [856, 390] on button "Delete" at bounding box center [843, 393] width 42 height 22
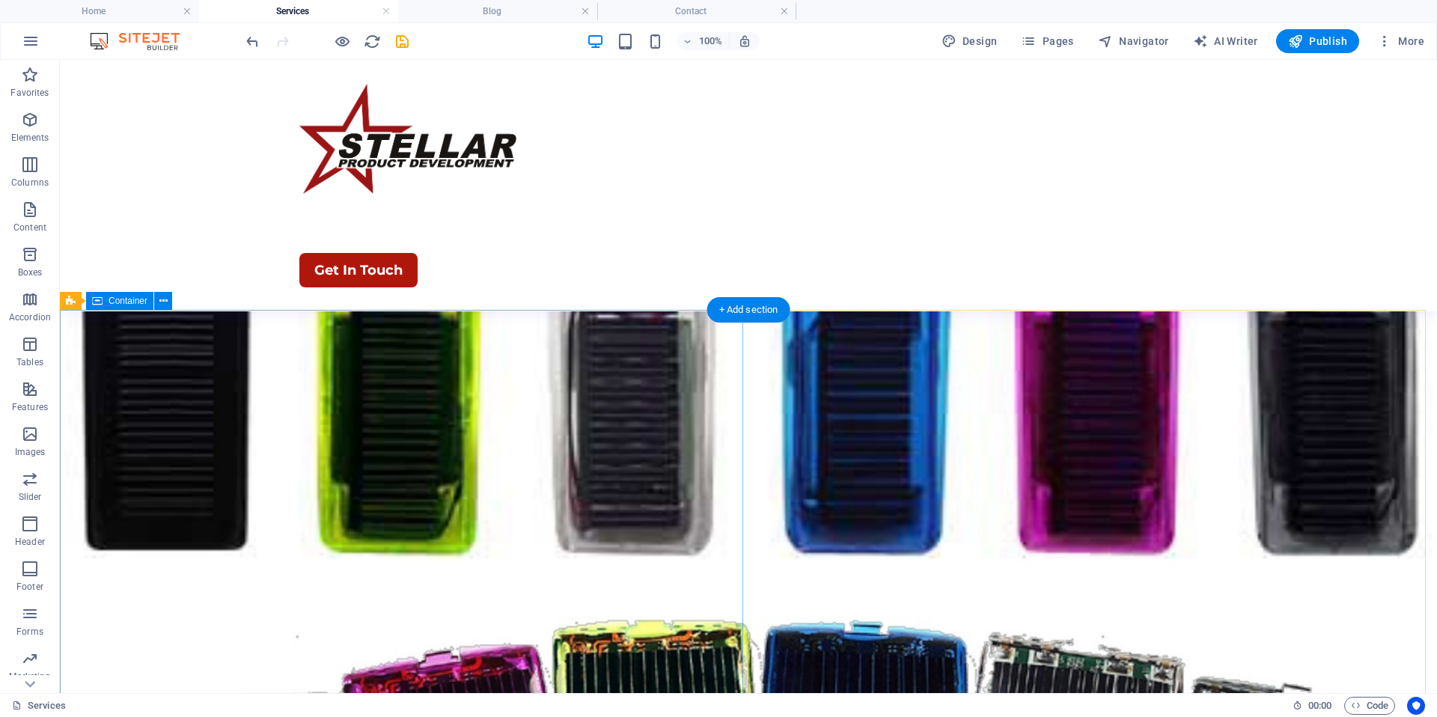
click at [165, 305] on icon at bounding box center [163, 301] width 8 height 16
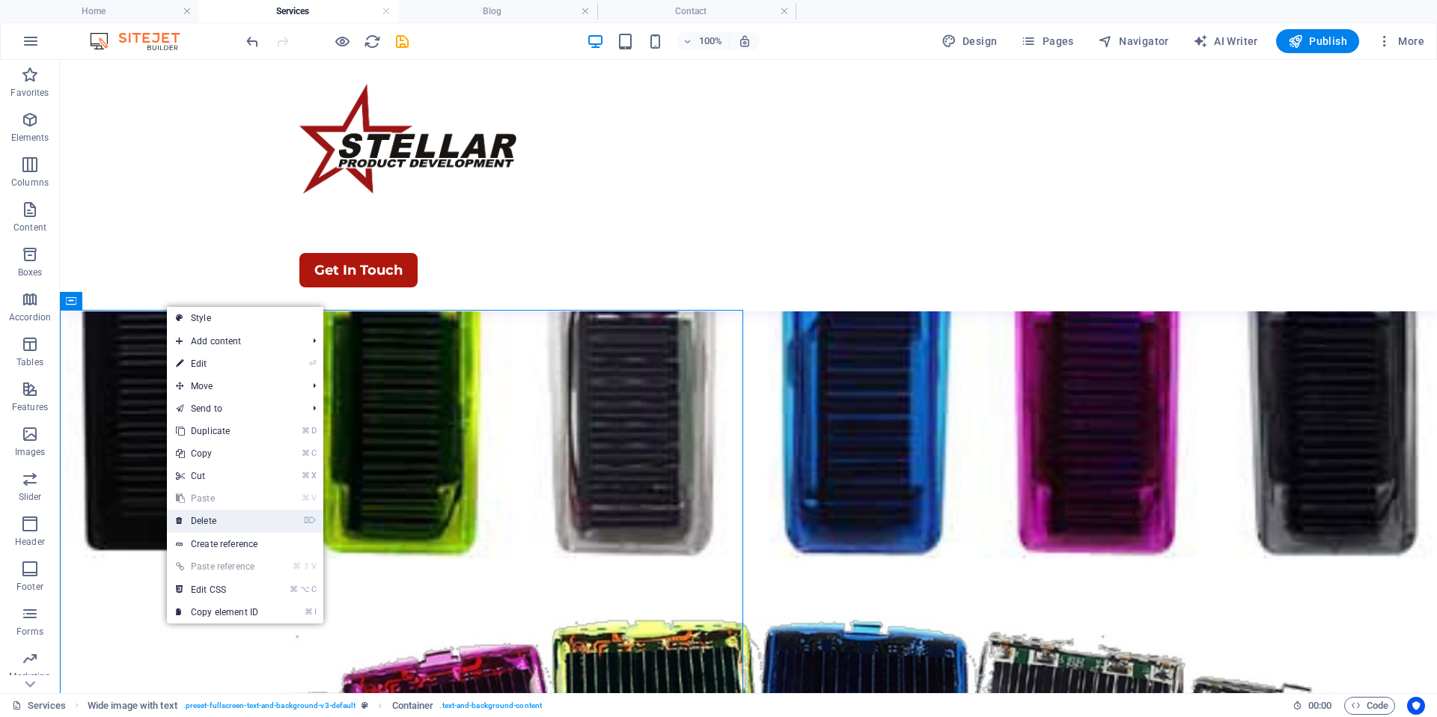
click at [222, 523] on link "⌦ Delete" at bounding box center [217, 521] width 100 height 22
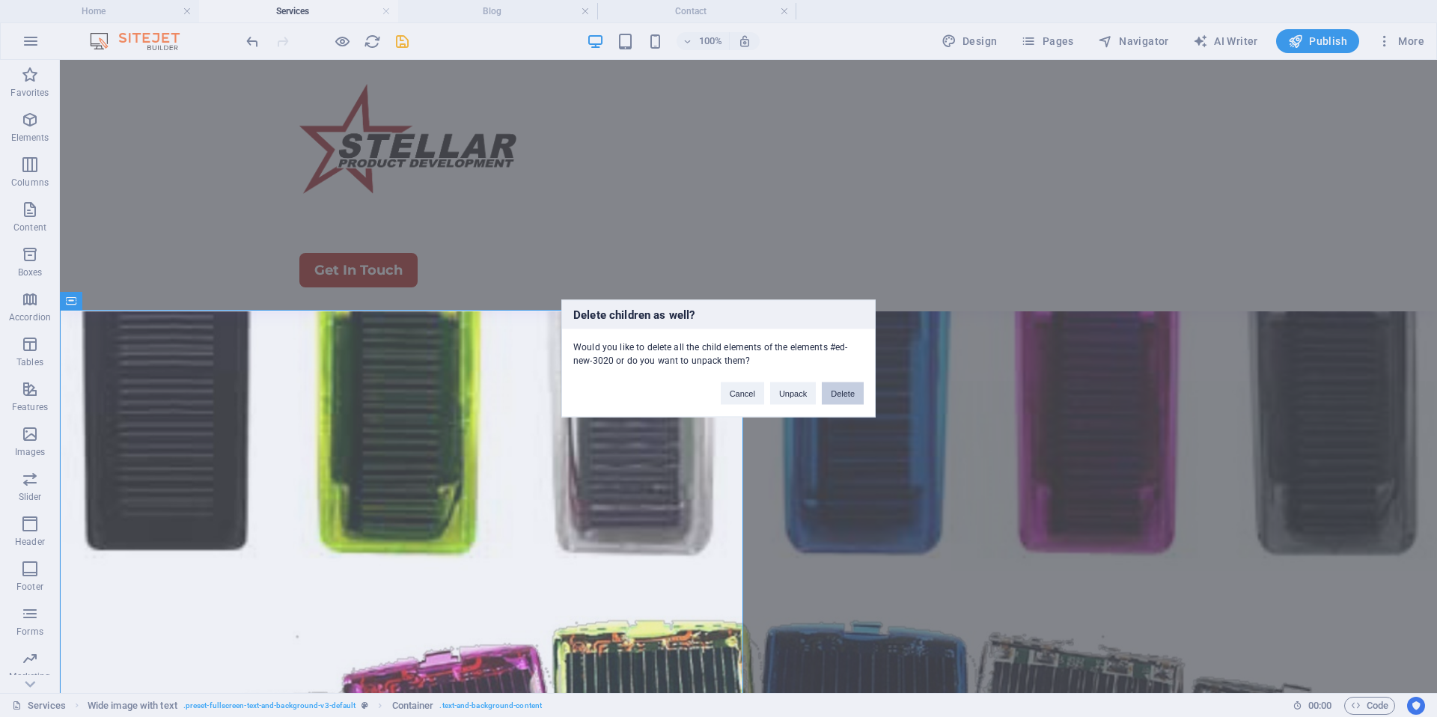
click at [833, 388] on button "Delete" at bounding box center [843, 393] width 42 height 22
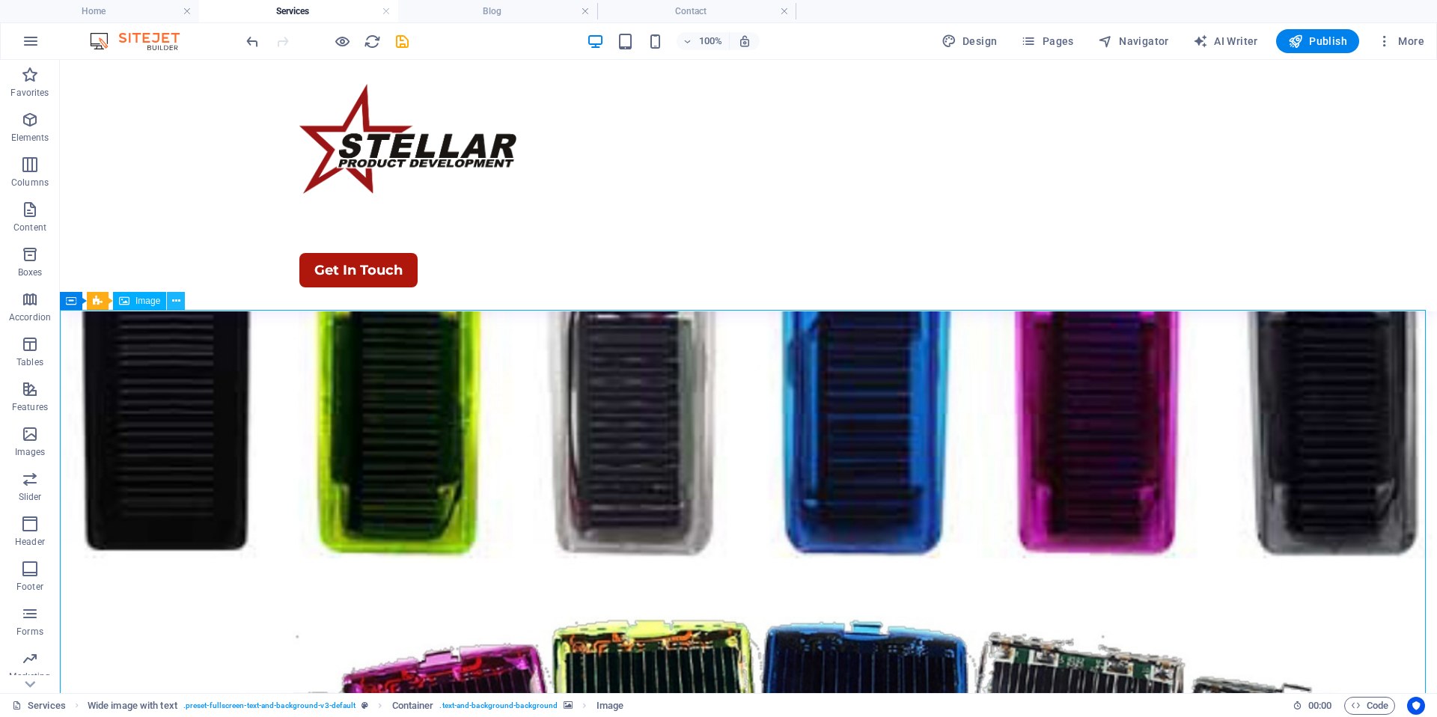
click at [176, 302] on icon at bounding box center [176, 301] width 8 height 16
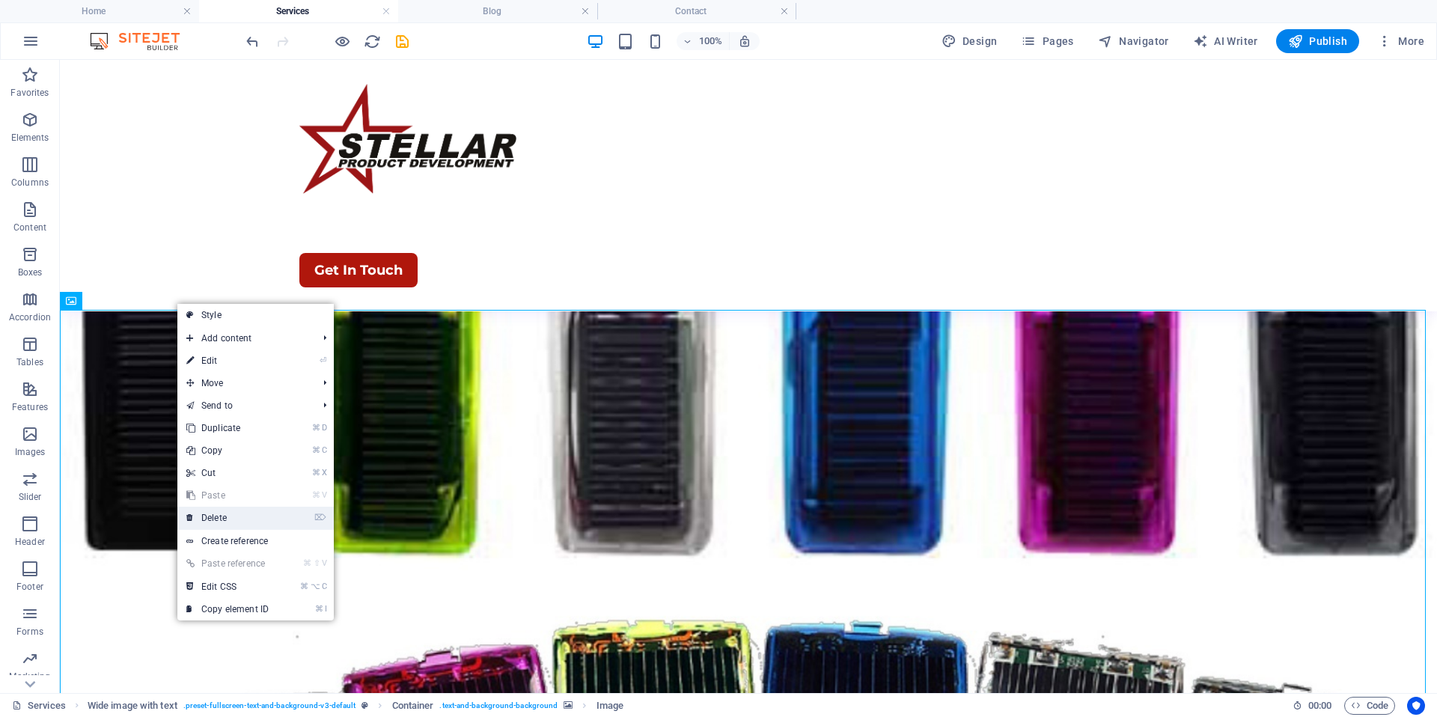
click at [237, 518] on link "⌦ Delete" at bounding box center [227, 518] width 100 height 22
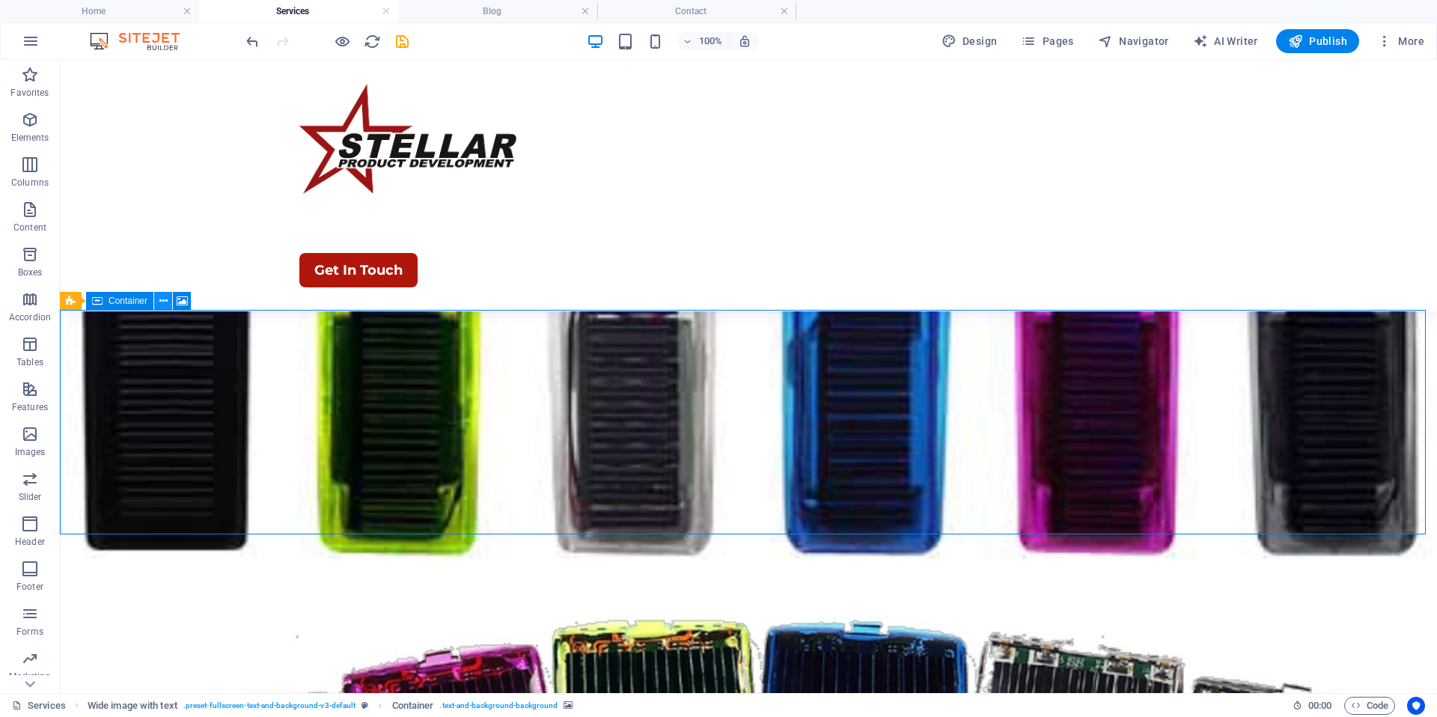
click at [161, 302] on icon at bounding box center [163, 301] width 8 height 16
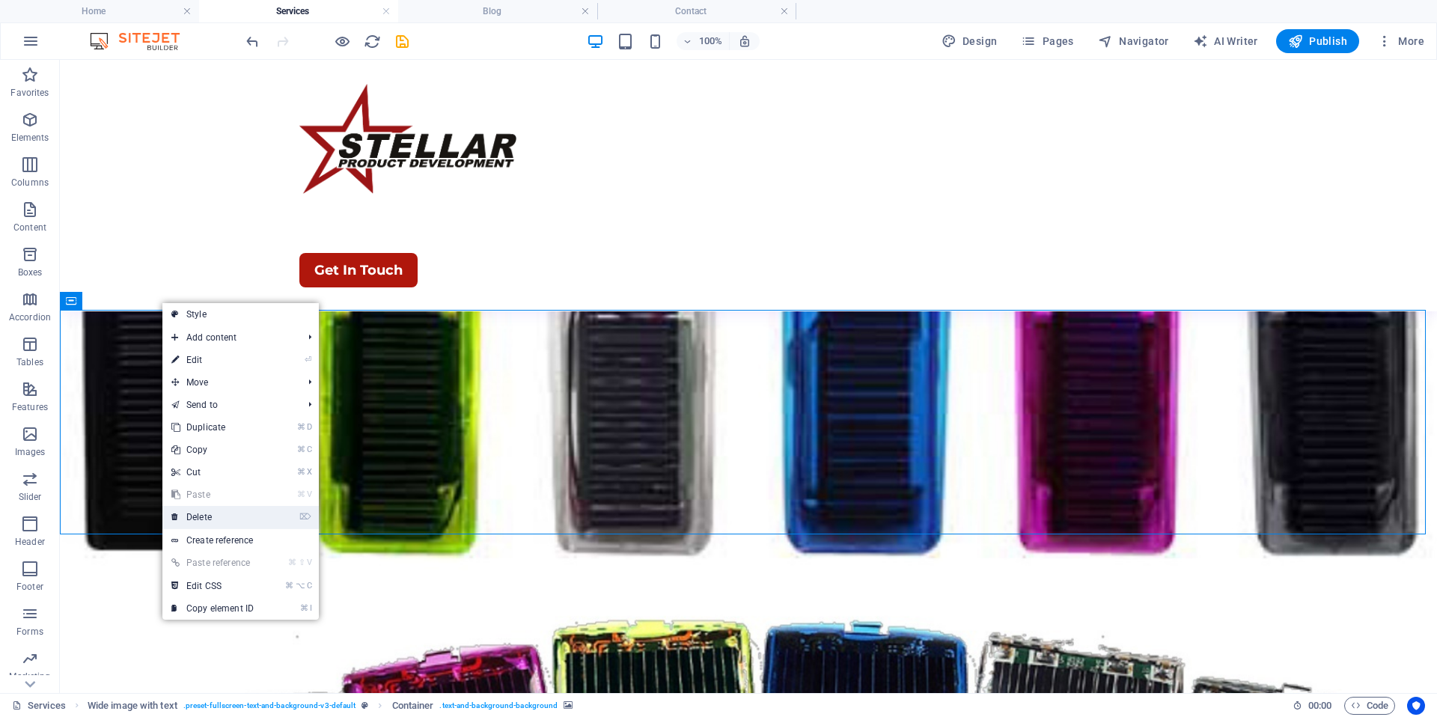
click at [210, 521] on link "⌦ Delete" at bounding box center [212, 517] width 100 height 22
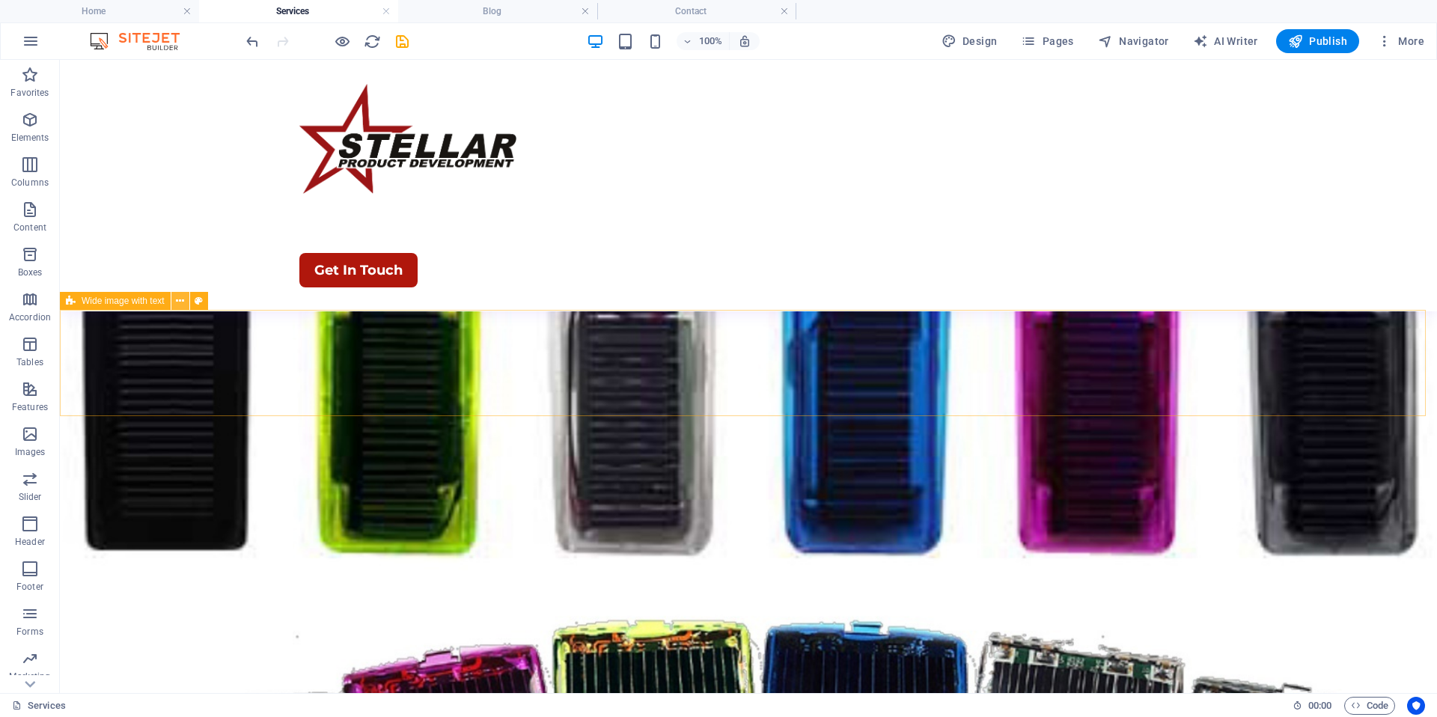
click at [183, 304] on icon at bounding box center [180, 301] width 8 height 16
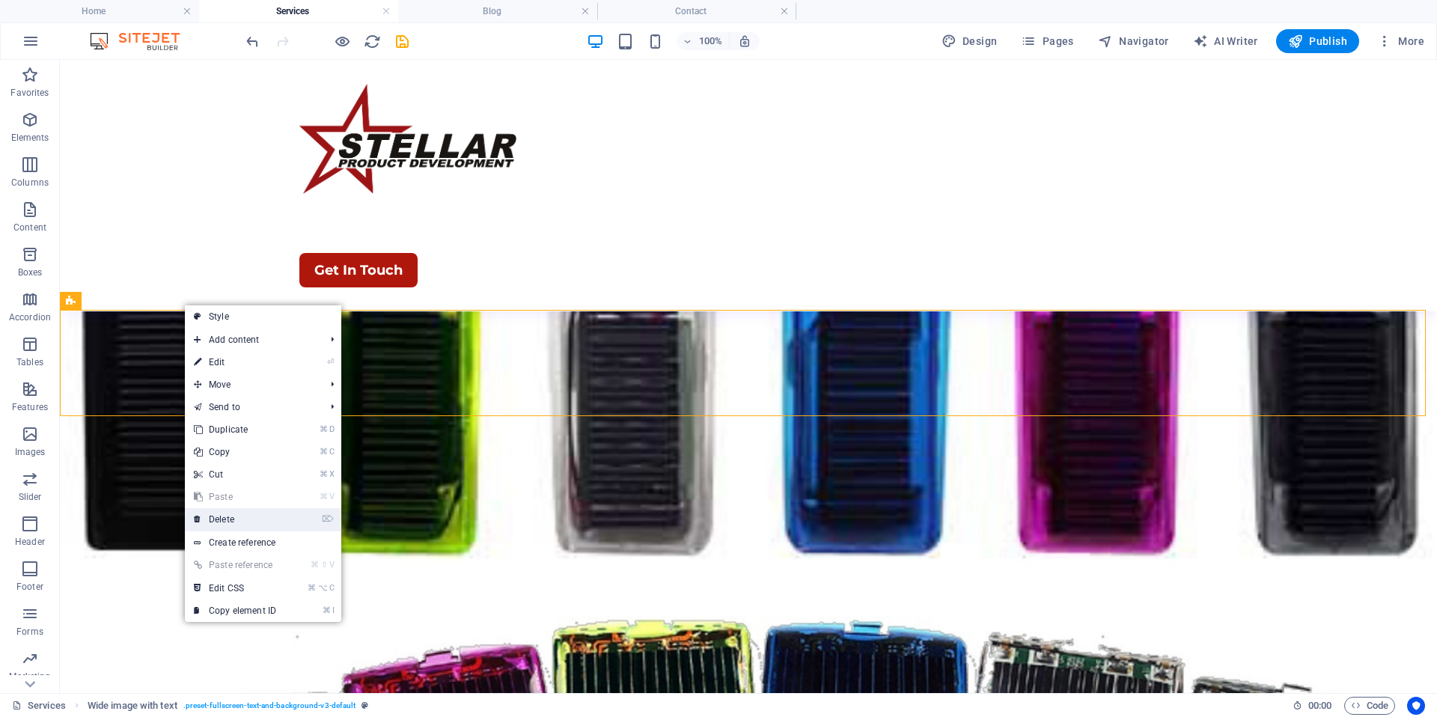
click at [238, 519] on link "⌦ Delete" at bounding box center [235, 519] width 100 height 22
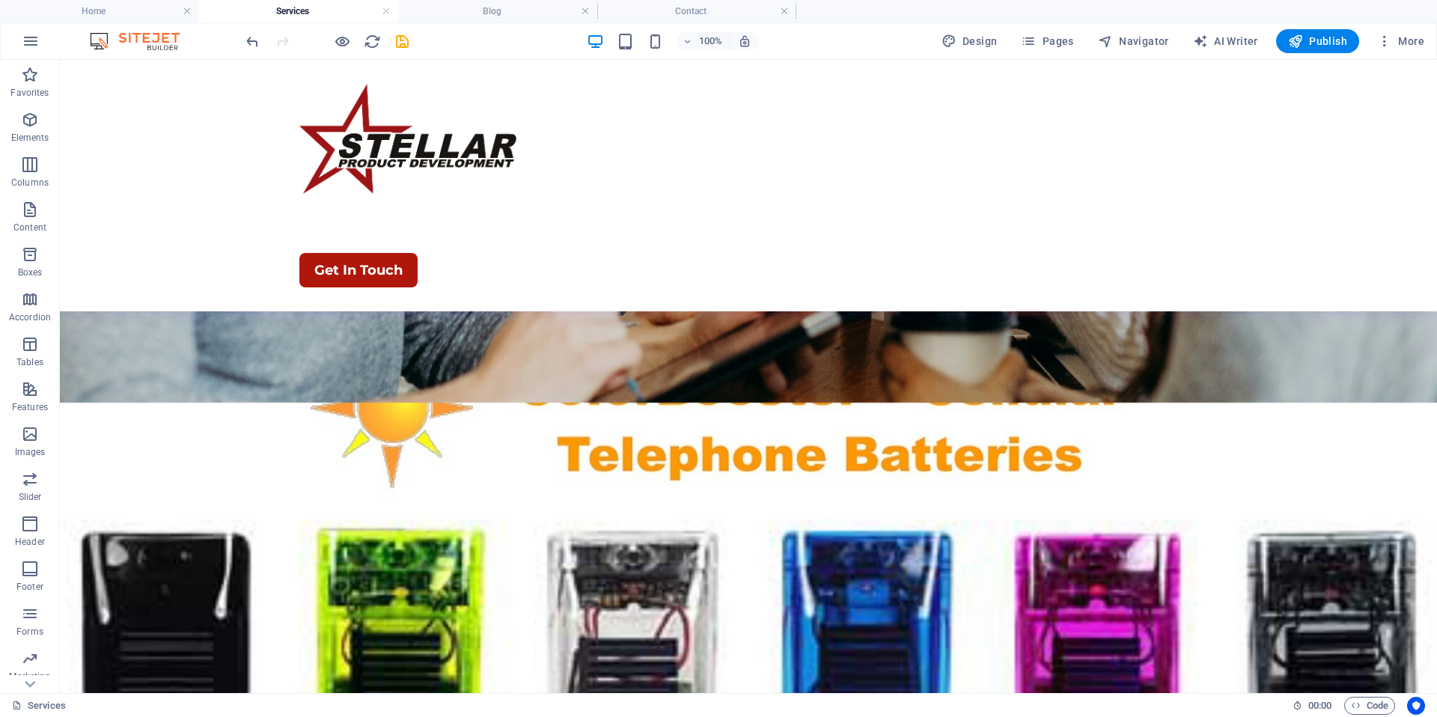
scroll to position [4556, 0]
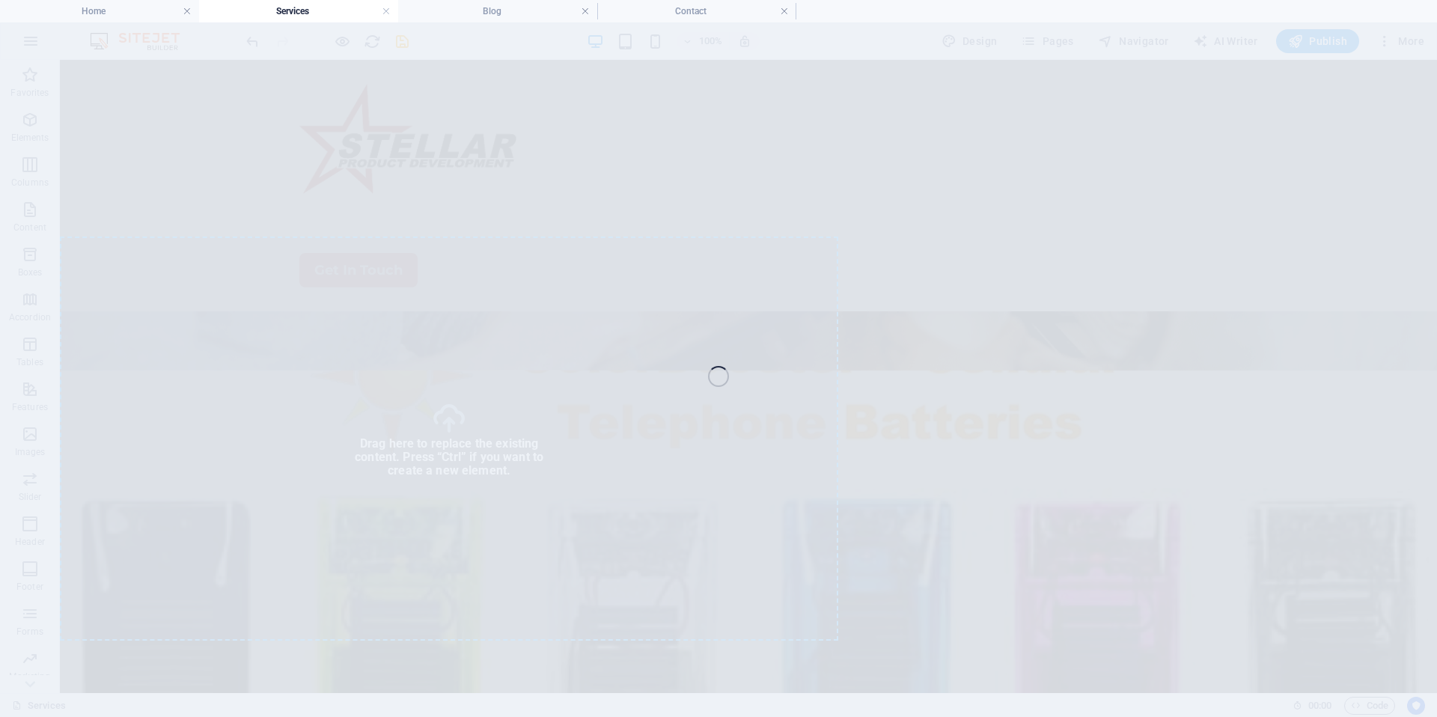
select select "px"
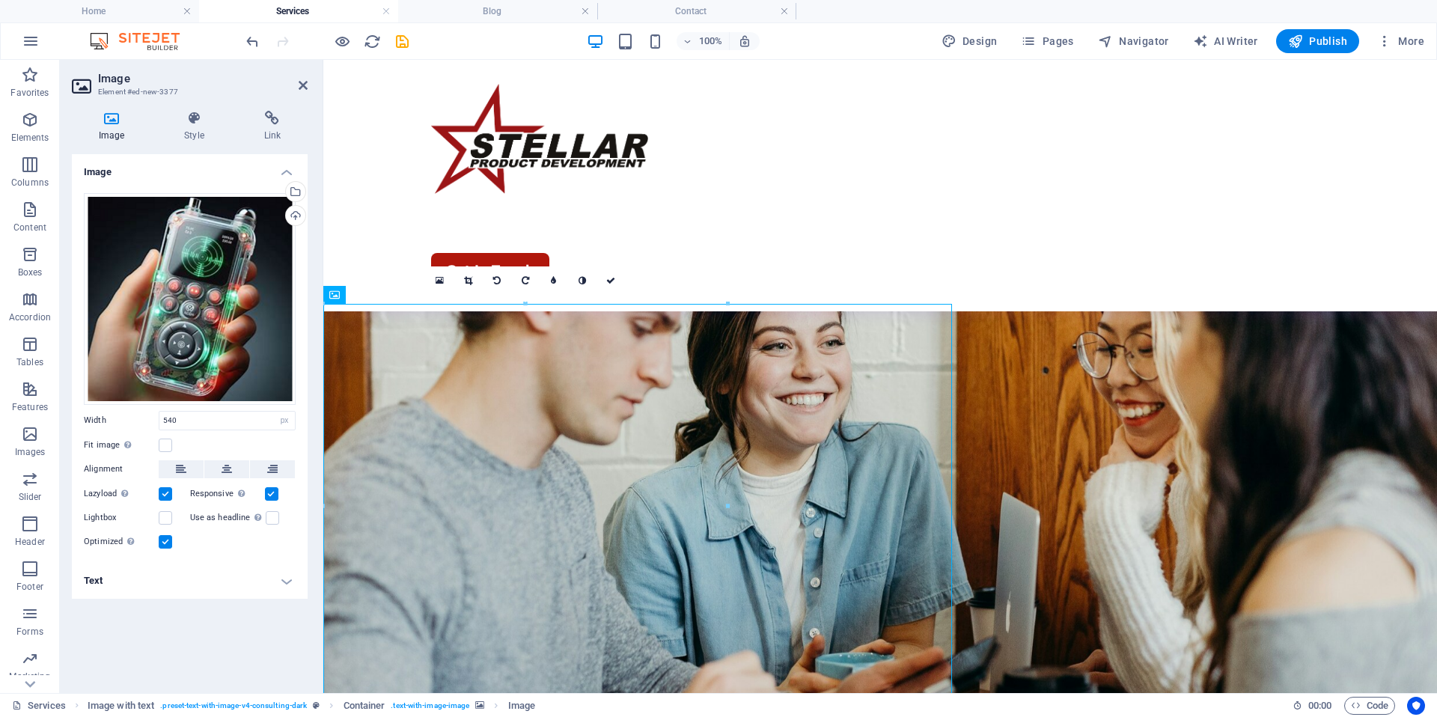
scroll to position [3769, 0]
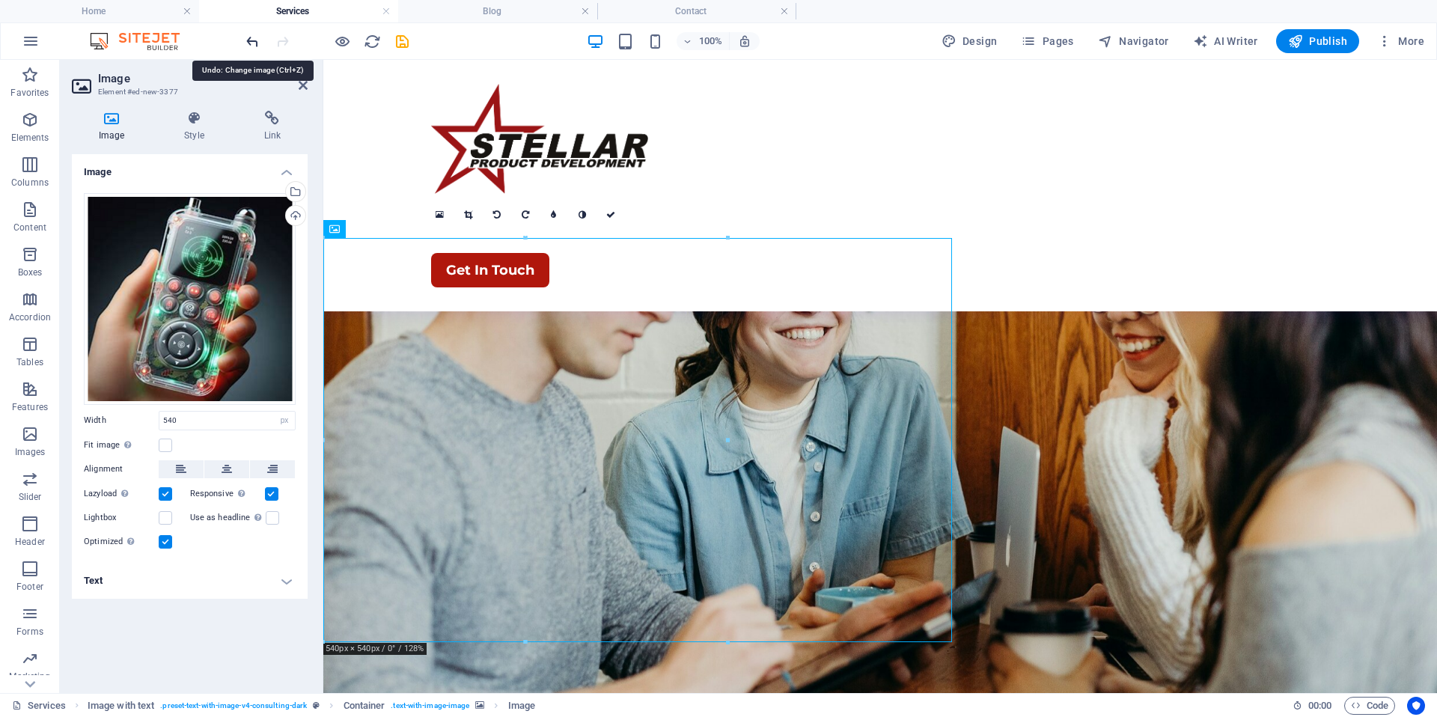
click at [254, 40] on icon "undo" at bounding box center [252, 41] width 17 height 17
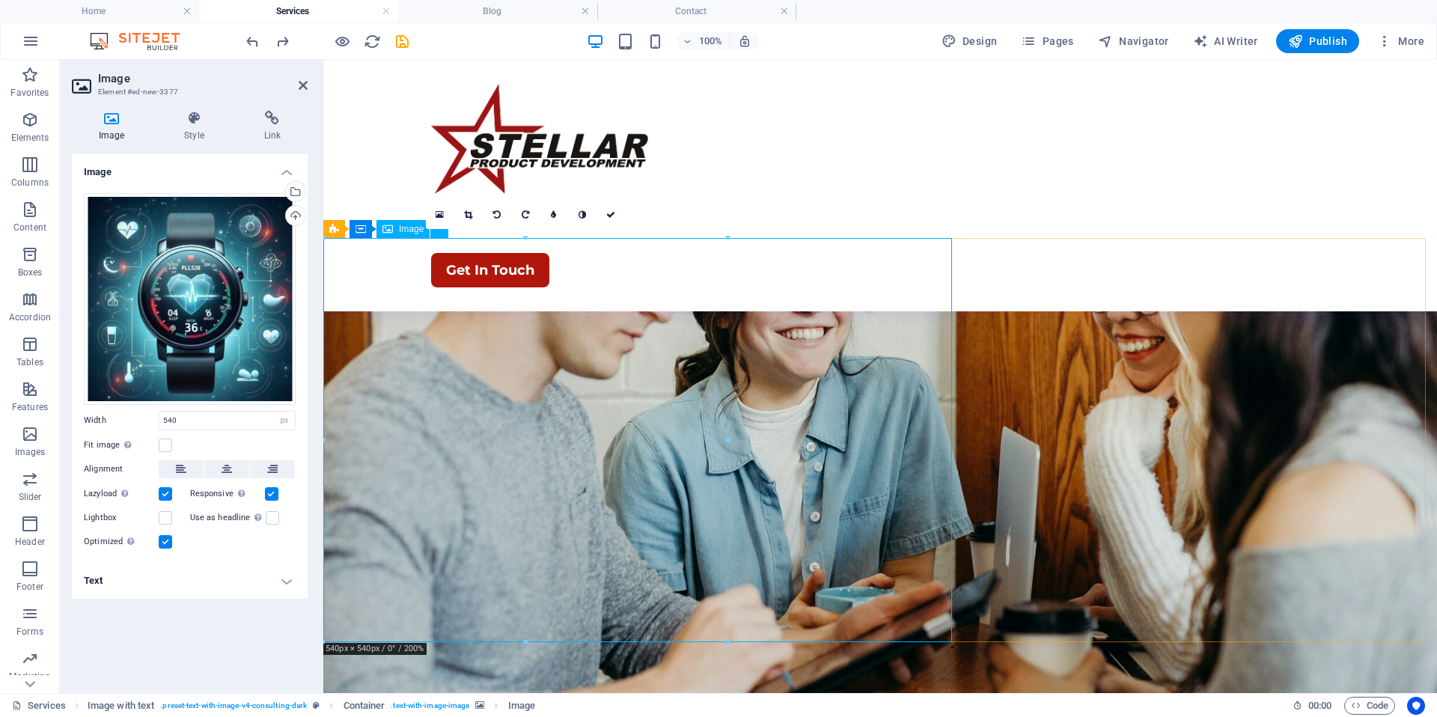
drag, startPoint x: 1048, startPoint y: 700, endPoint x: 591, endPoint y: 522, distance: 490.1
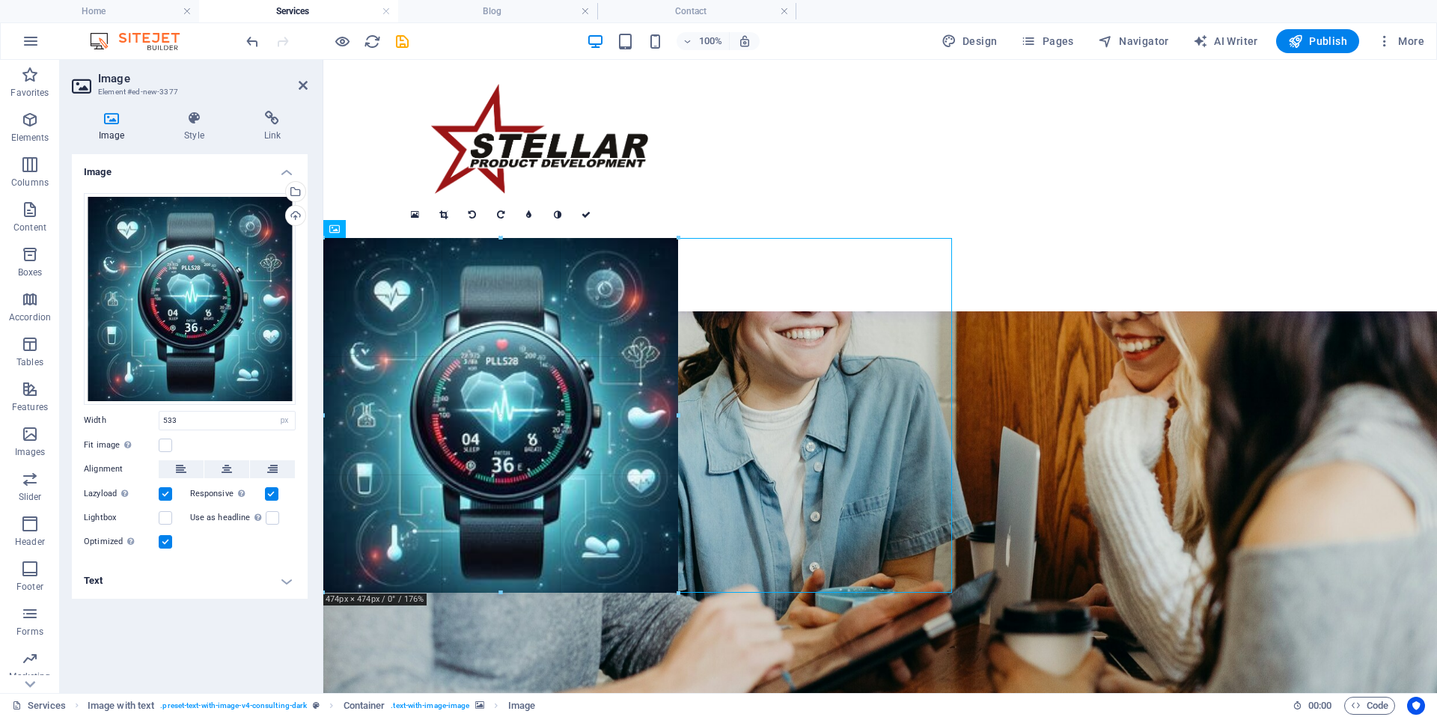
drag, startPoint x: 722, startPoint y: 635, endPoint x: 207, endPoint y: 528, distance: 525.2
type input "474"
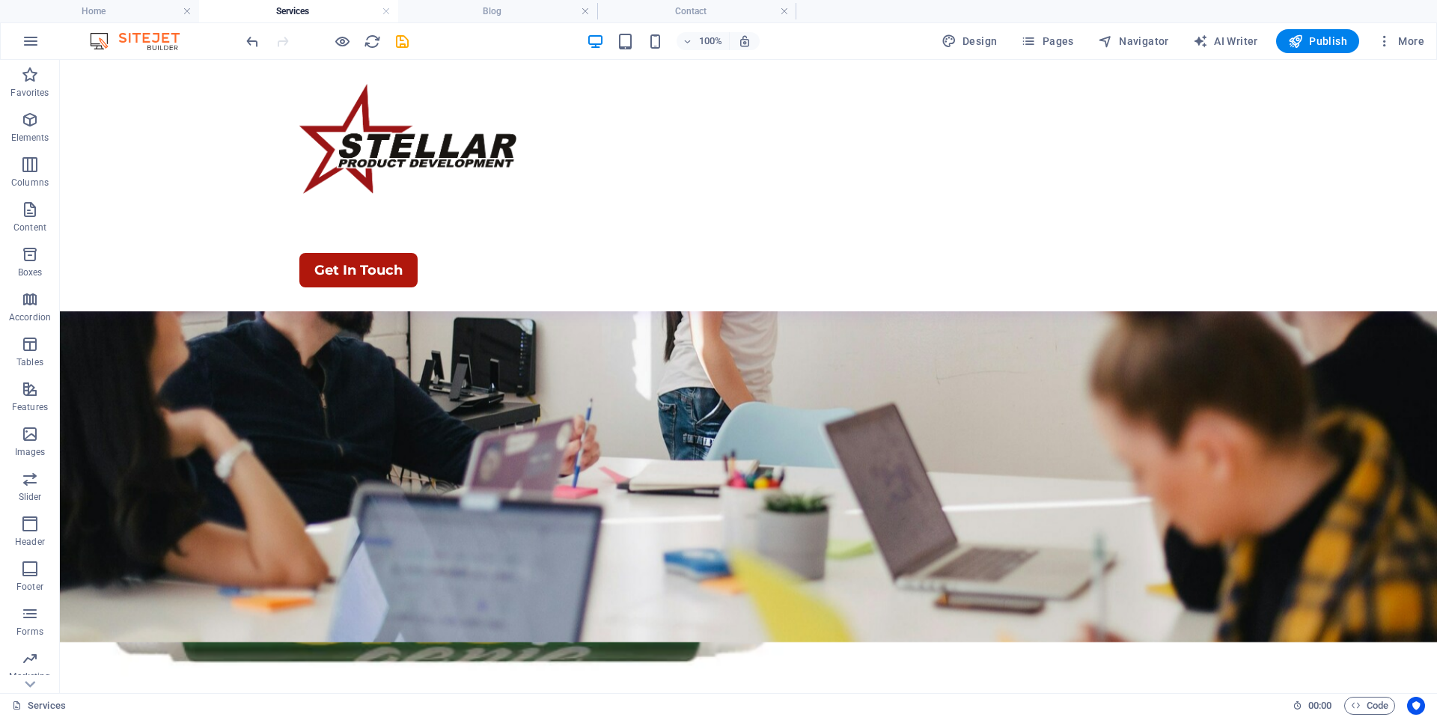
scroll to position [2940, 0]
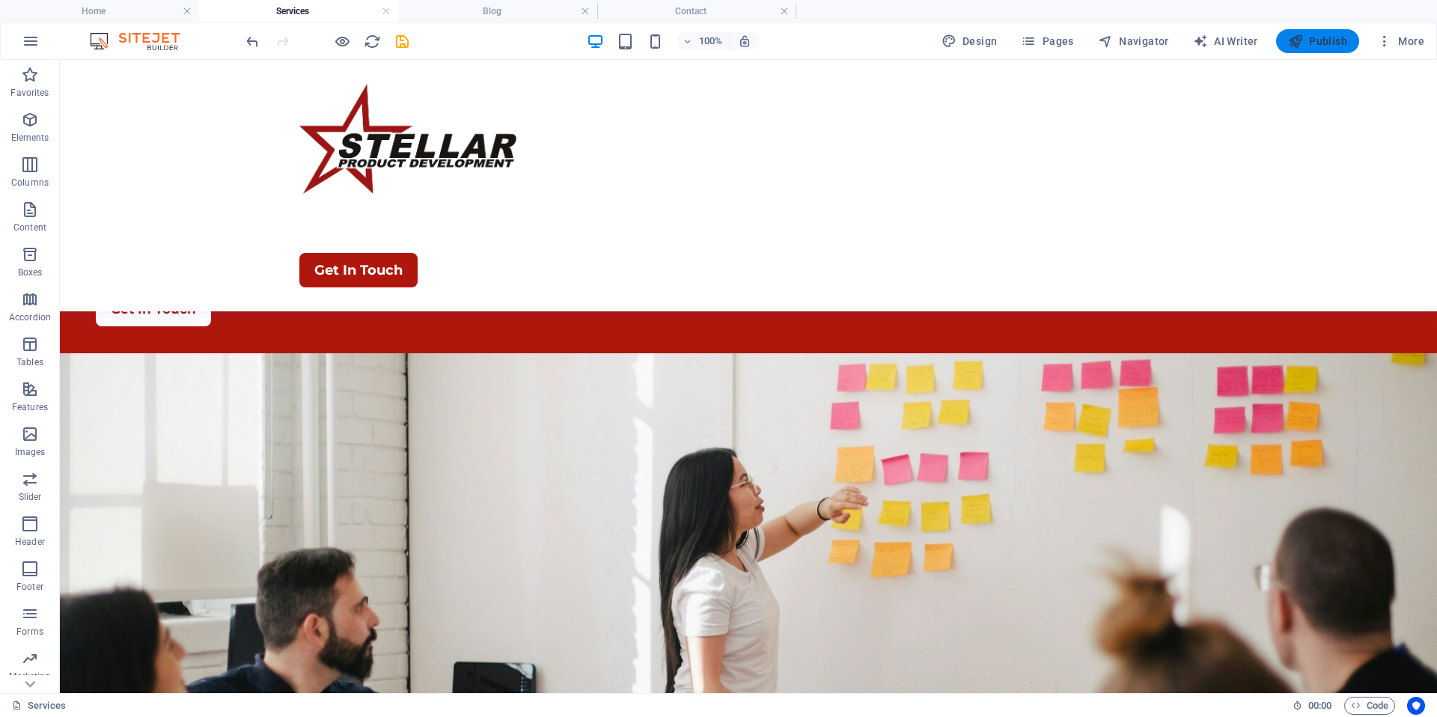
click at [1324, 40] on span "Publish" at bounding box center [1317, 41] width 59 height 15
